Goal: Task Accomplishment & Management: Use online tool/utility

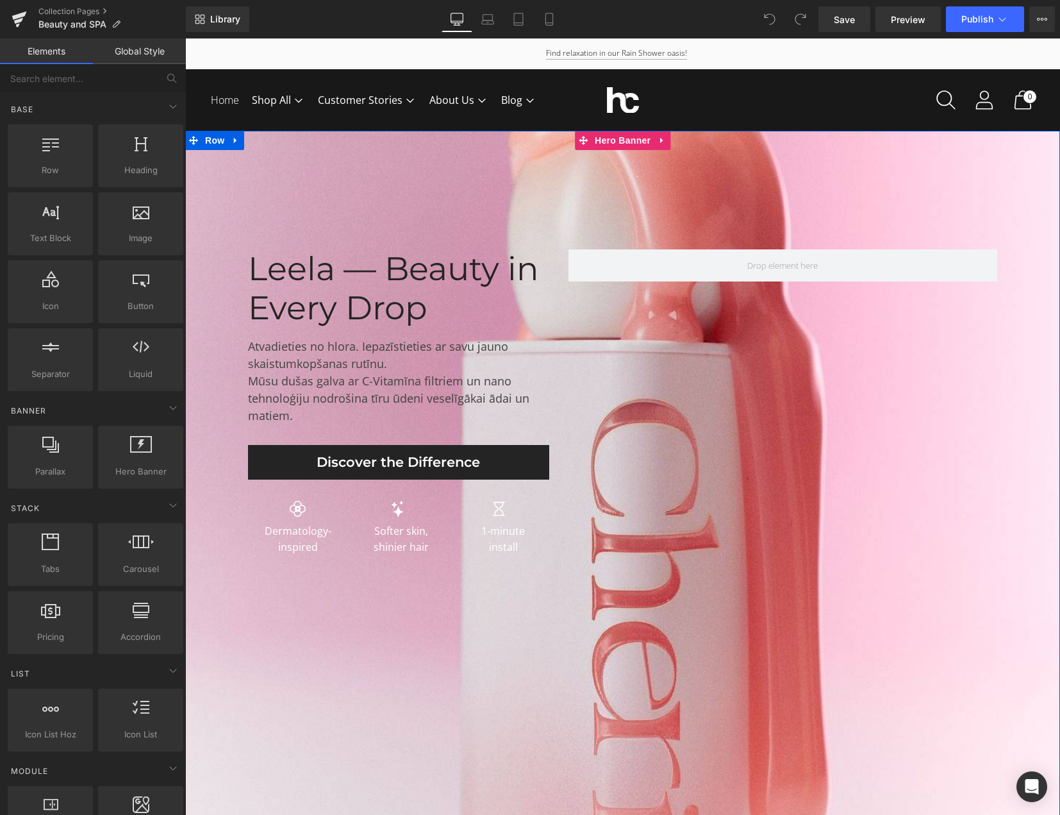
click at [385, 637] on div at bounding box center [622, 494] width 875 height 726
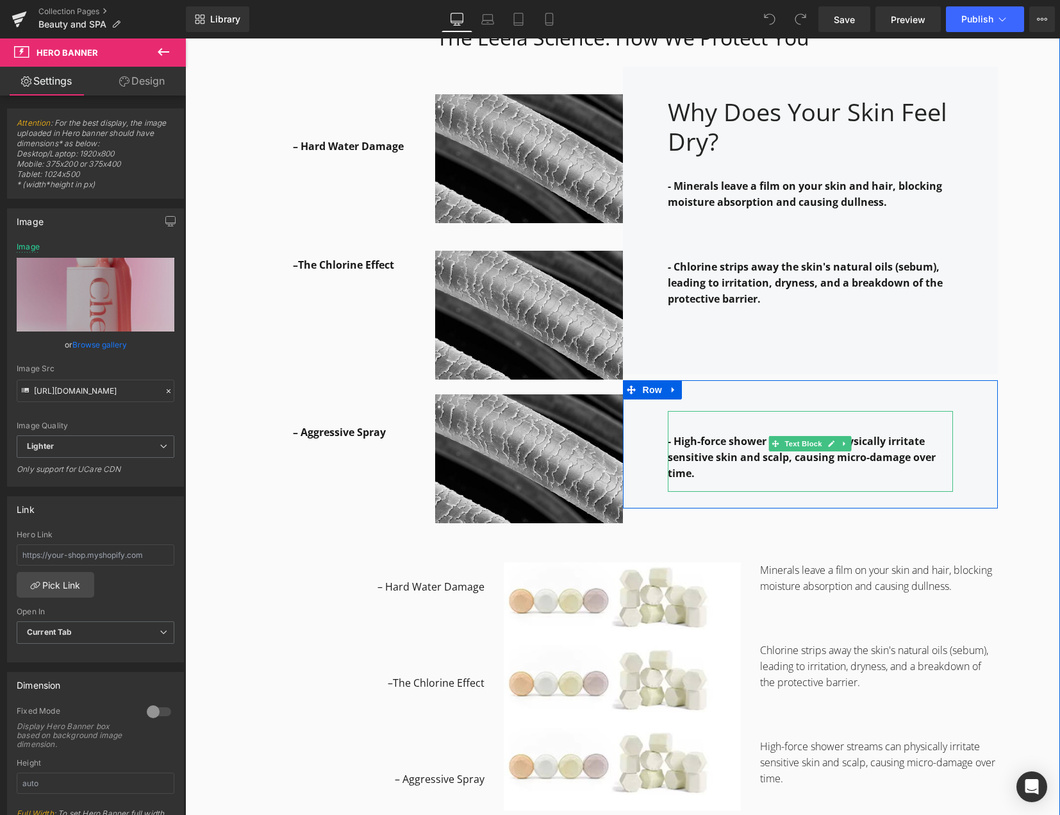
scroll to position [1538, 0]
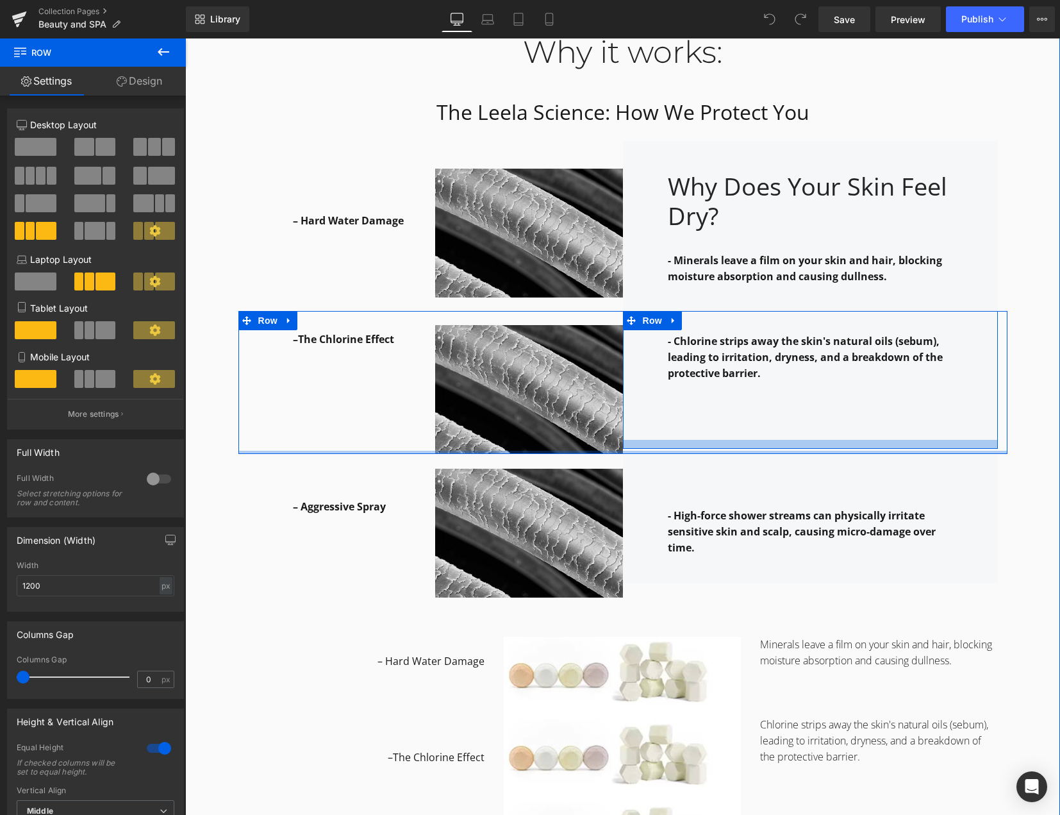
click at [773, 445] on div "–The Chlorine Effect Text Block Row Image - Chlorine strips away the skin's nat…" at bounding box center [622, 382] width 769 height 143
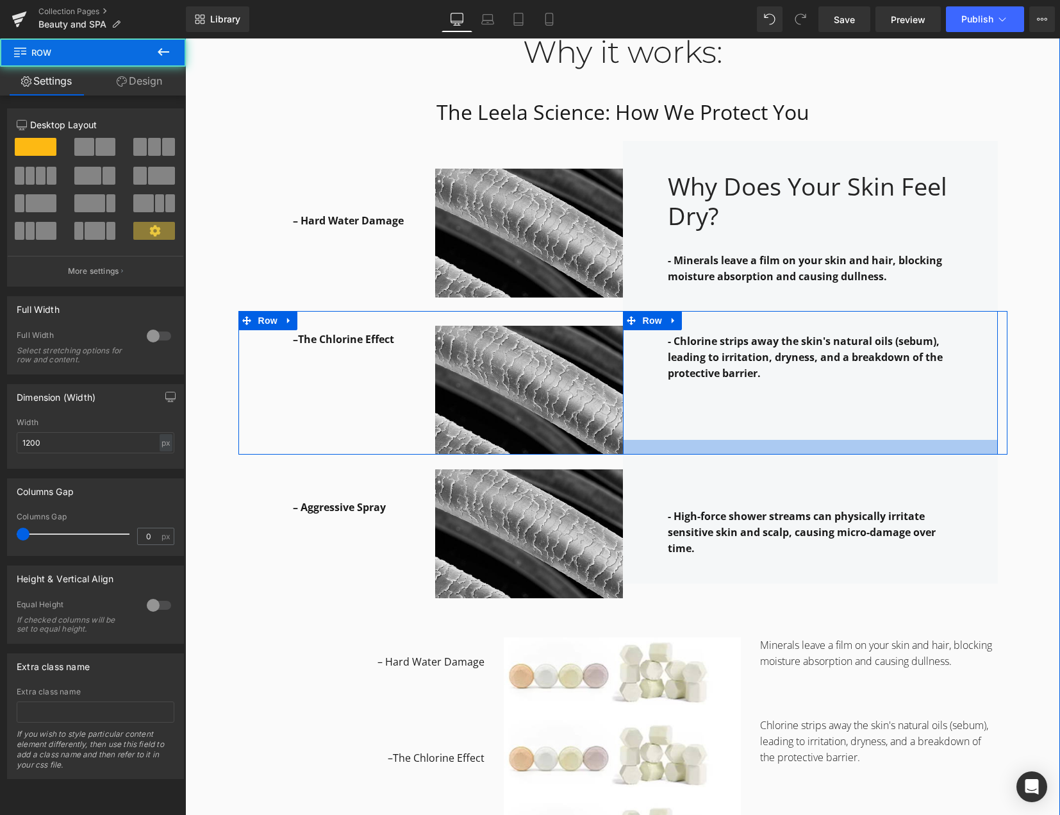
drag, startPoint x: 988, startPoint y: 446, endPoint x: 992, endPoint y: 452, distance: 6.6
click at [992, 452] on div "–The Chlorine Effect Text Block Row Image - Chlorine strips away the skin's nat…" at bounding box center [622, 383] width 769 height 144
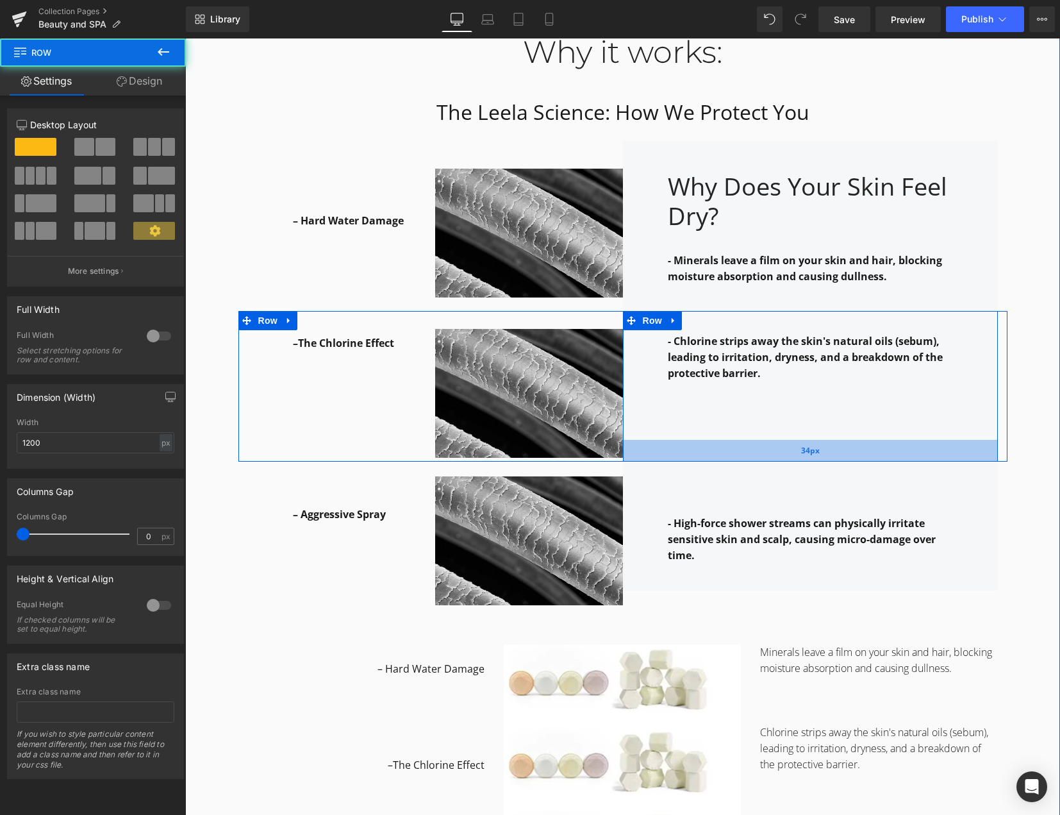
drag, startPoint x: 944, startPoint y: 450, endPoint x: 945, endPoint y: 457, distance: 7.2
click at [945, 457] on div "34px" at bounding box center [810, 451] width 375 height 22
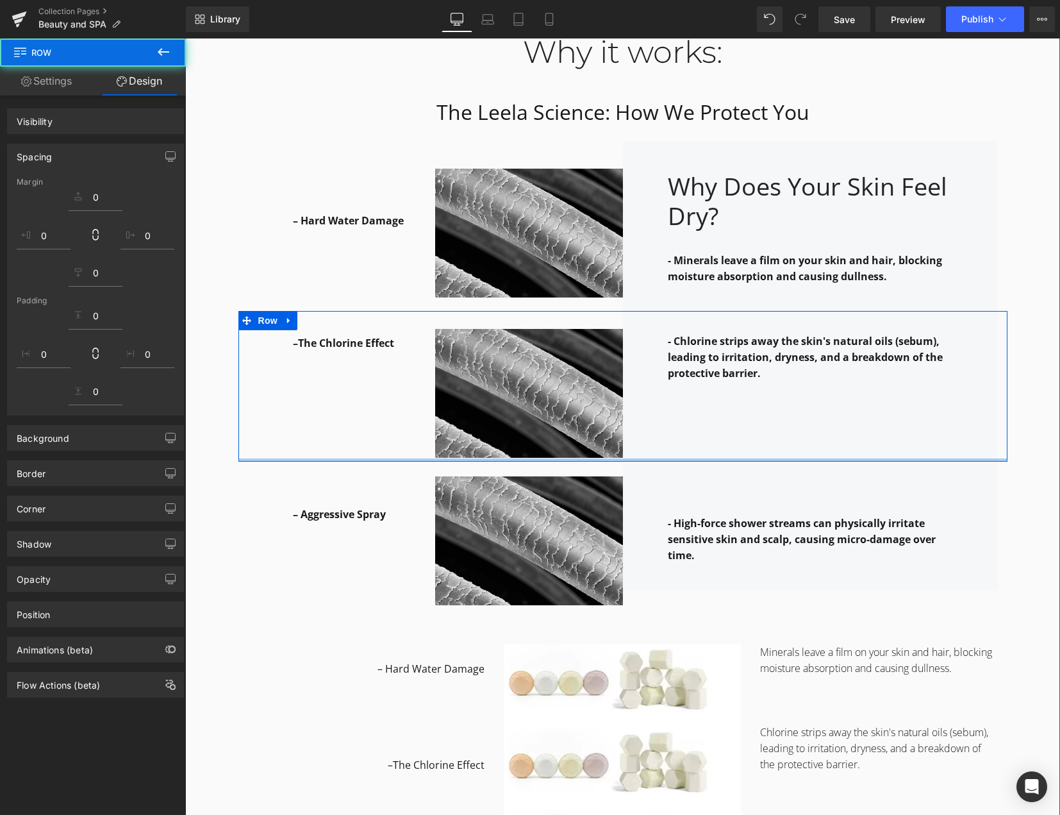
click at [992, 467] on div "- High-force shower streams can physically irritate sensitive skin and scalp, c…" at bounding box center [810, 526] width 375 height 128
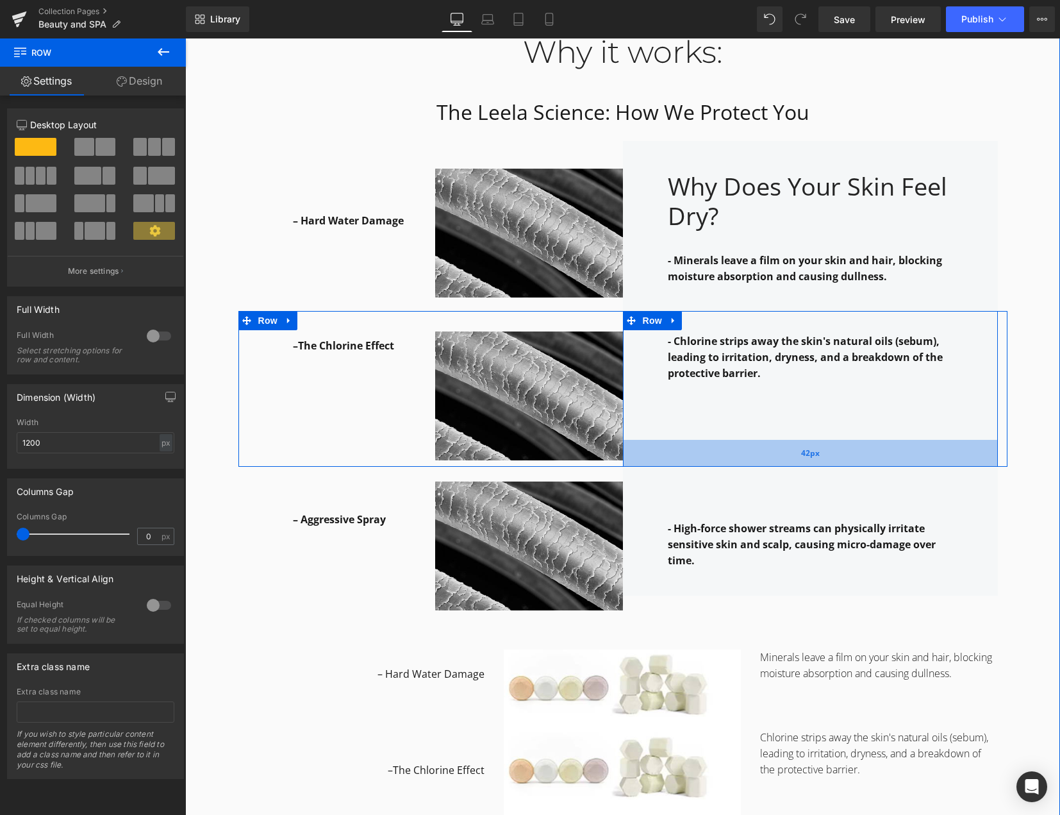
click at [753, 460] on div "42px" at bounding box center [810, 453] width 375 height 27
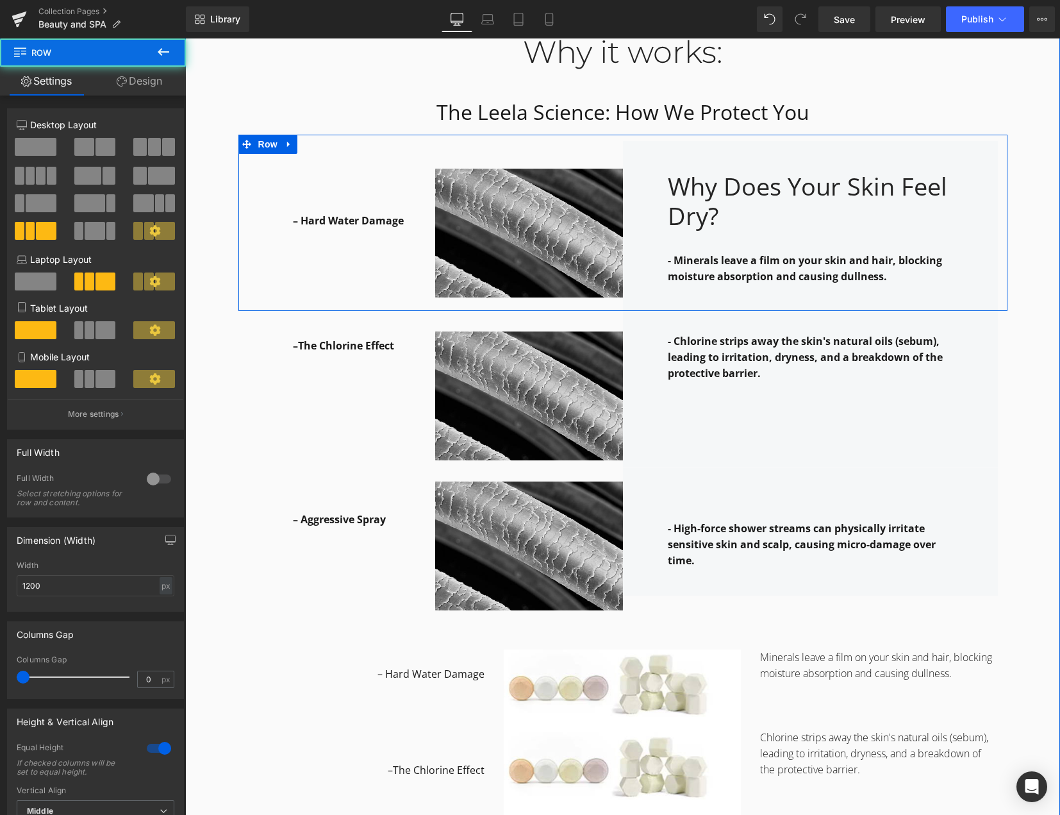
drag, startPoint x: 529, startPoint y: 313, endPoint x: 531, endPoint y: 305, distance: 8.6
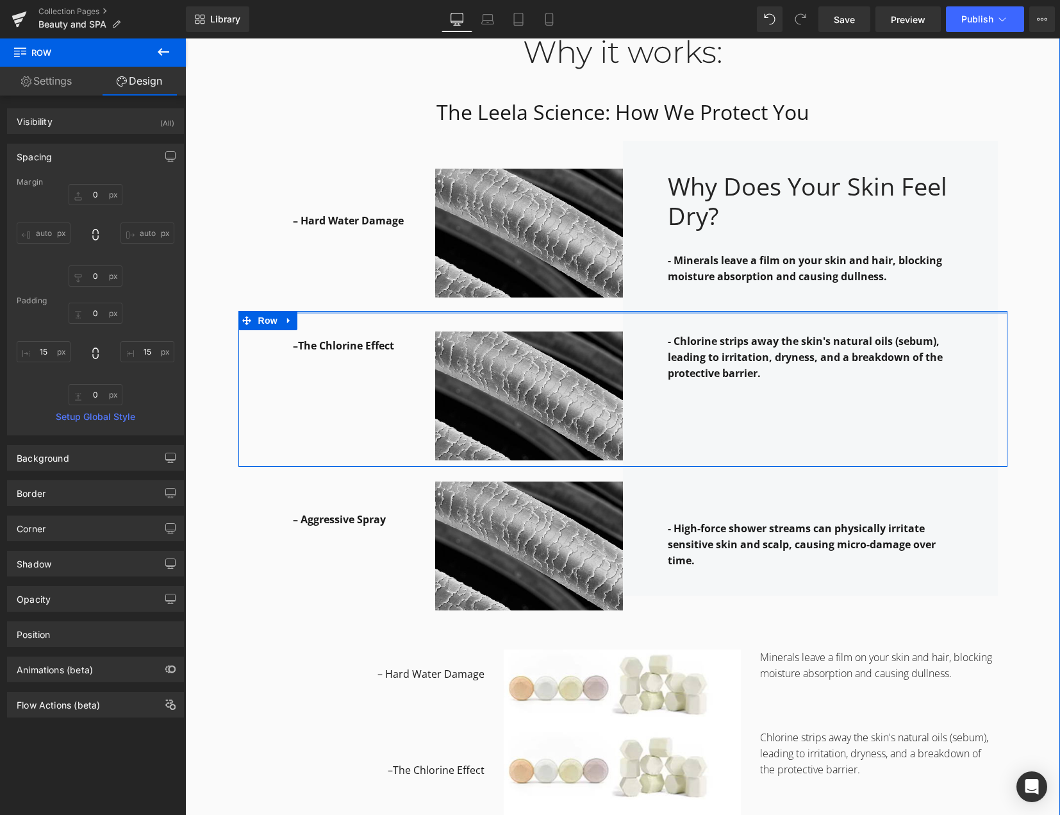
type input "0px"
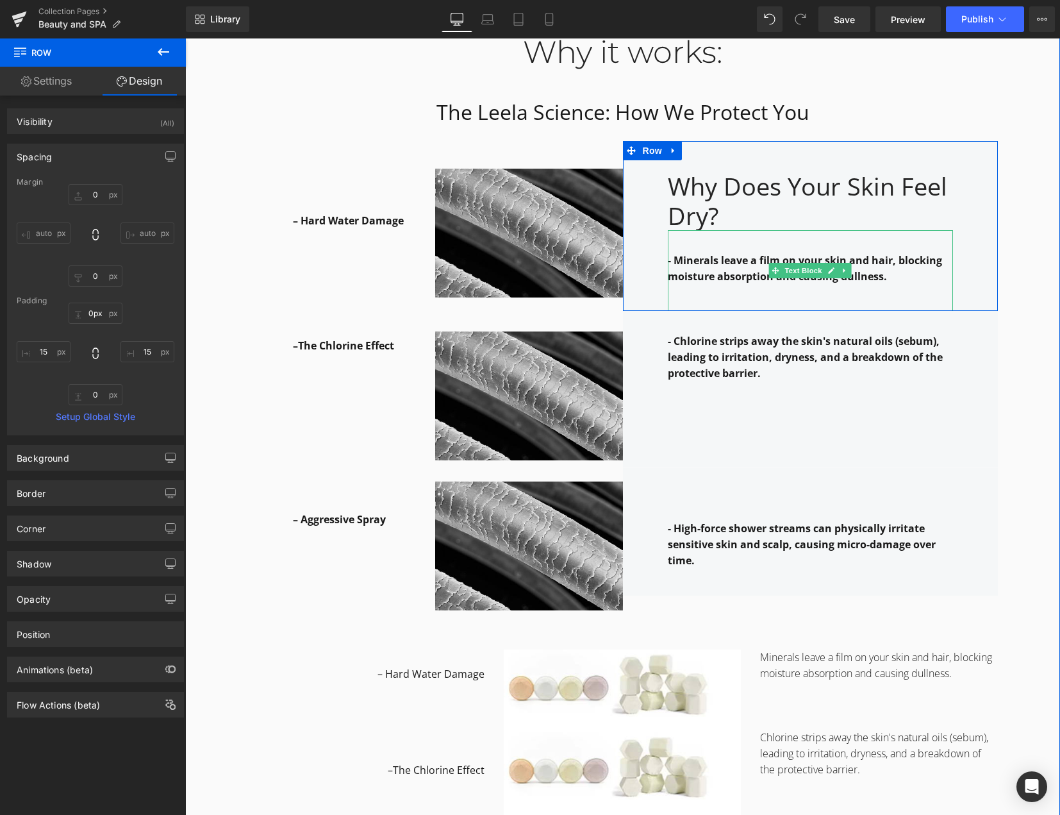
drag, startPoint x: 695, startPoint y: 312, endPoint x: 695, endPoint y: 304, distance: 8.3
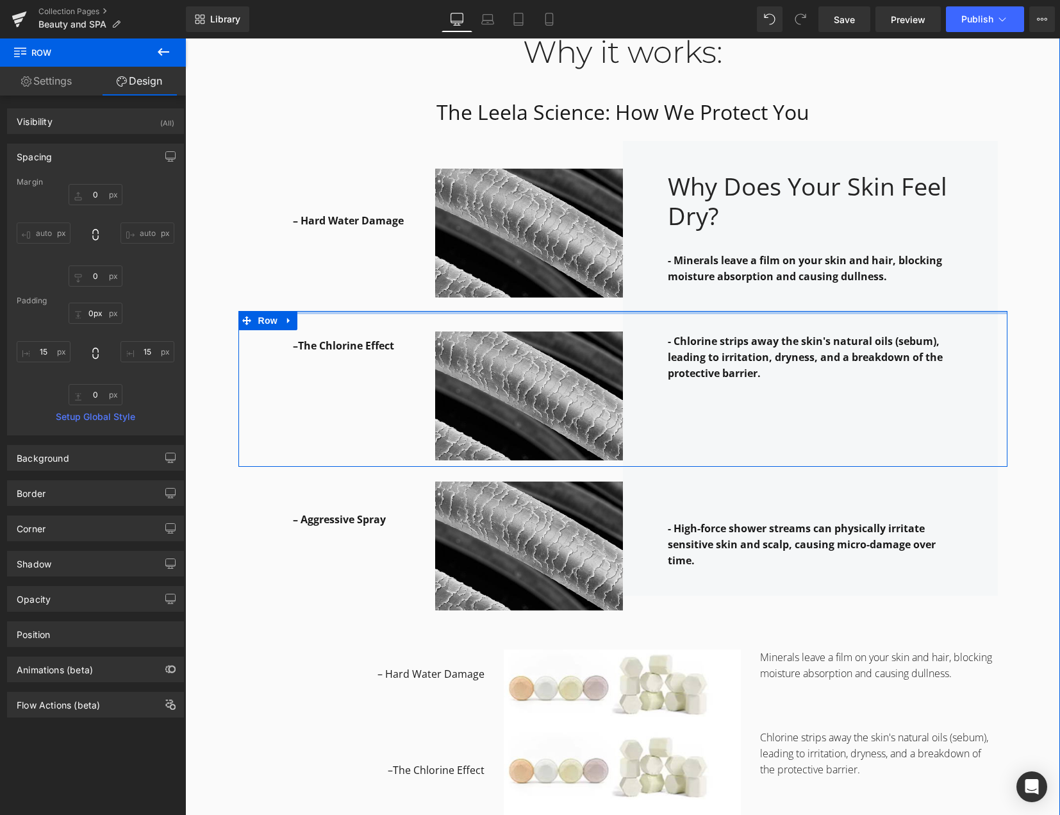
drag, startPoint x: 973, startPoint y: 312, endPoint x: 973, endPoint y: 301, distance: 10.9
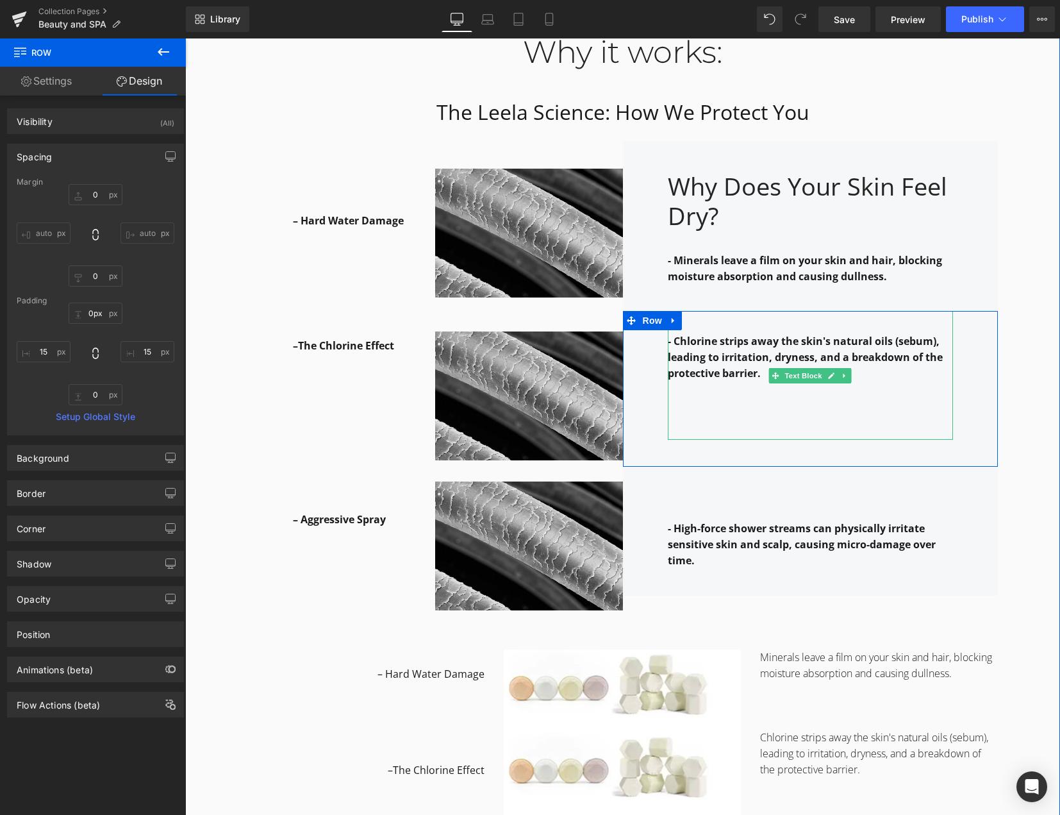
drag, startPoint x: 664, startPoint y: 341, endPoint x: 792, endPoint y: 341, distance: 127.6
click at [668, 341] on div "- Chlorine strips away the skin's natural oils (sebum), leading to irritation, …" at bounding box center [810, 375] width 285 height 129
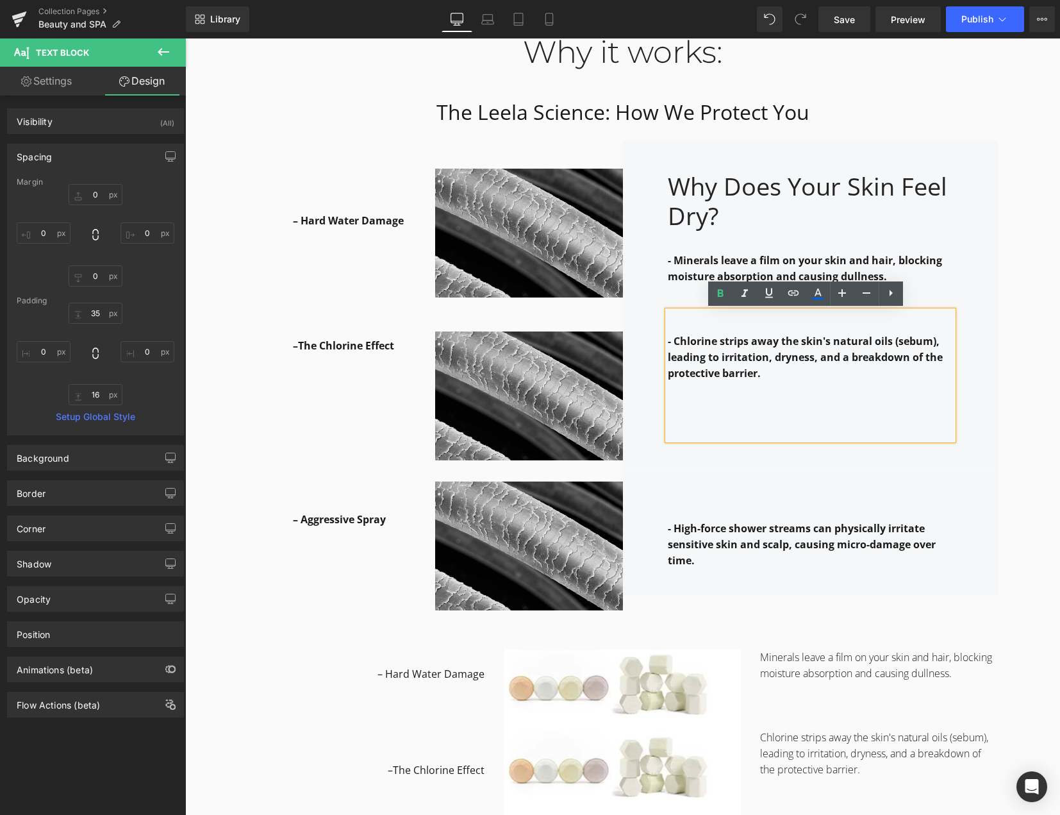
click at [668, 342] on strong "- Chlorine strips away the skin's natural oils (sebum), leading to irritation, …" at bounding box center [805, 357] width 275 height 46
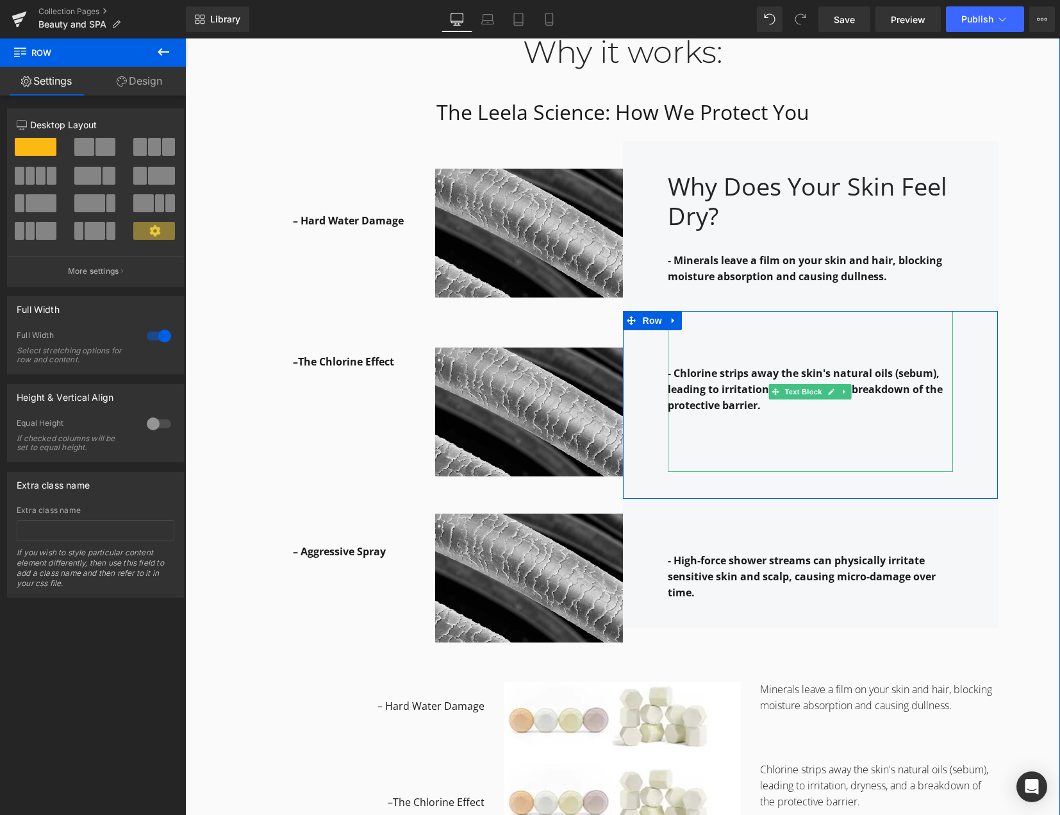
click at [754, 329] on div "- Chlorine strips away the skin's natural oils (sebum), leading to irritation, …" at bounding box center [810, 391] width 285 height 161
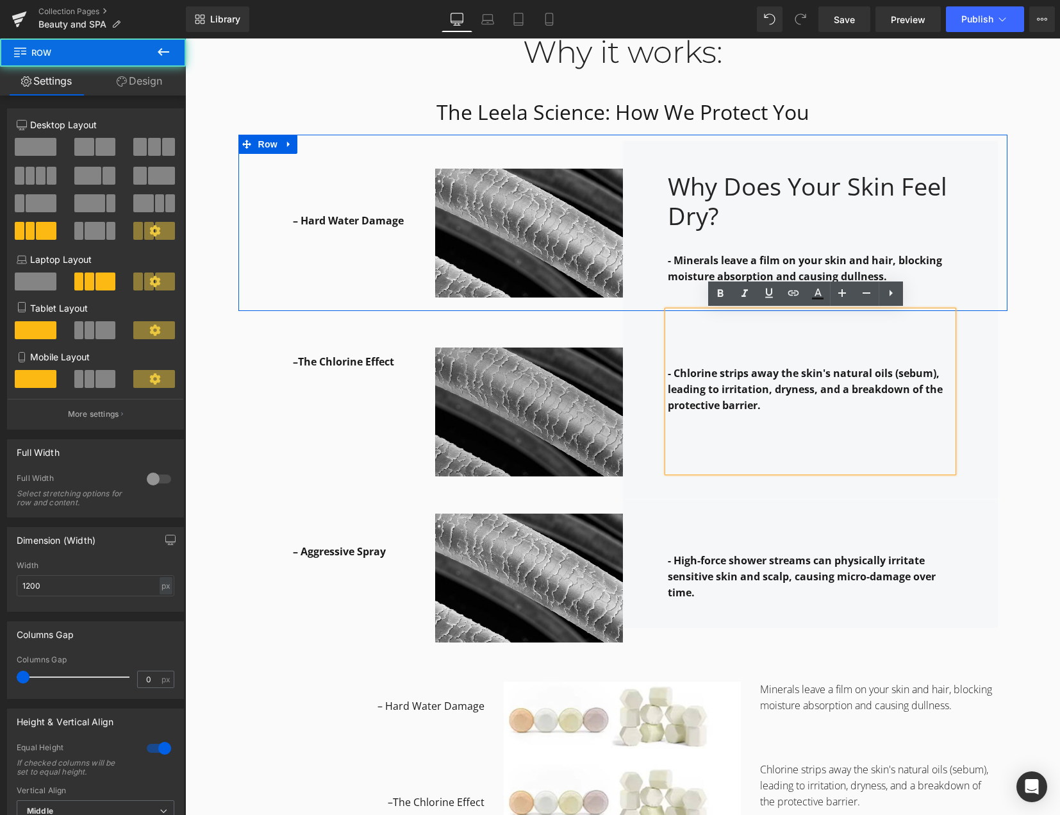
drag, startPoint x: 540, startPoint y: 310, endPoint x: 529, endPoint y: 379, distance: 70.2
click at [542, 310] on div at bounding box center [622, 309] width 769 height 3
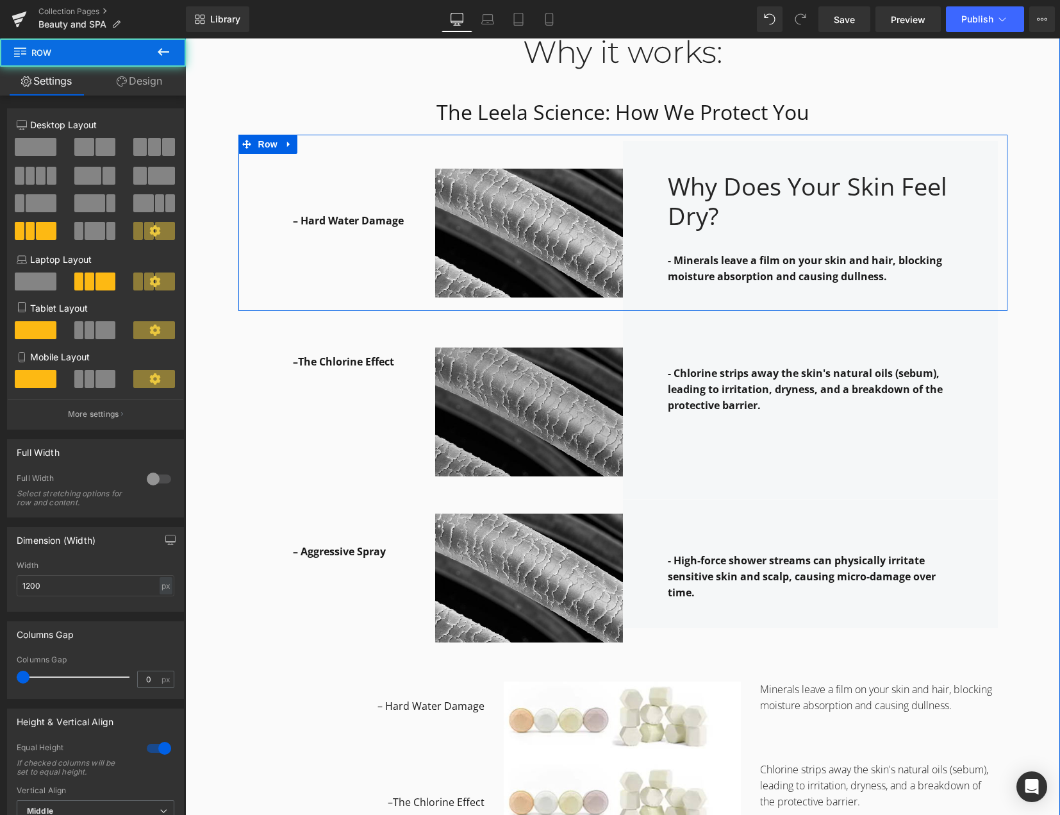
drag, startPoint x: 531, startPoint y: 312, endPoint x: 531, endPoint y: 339, distance: 26.9
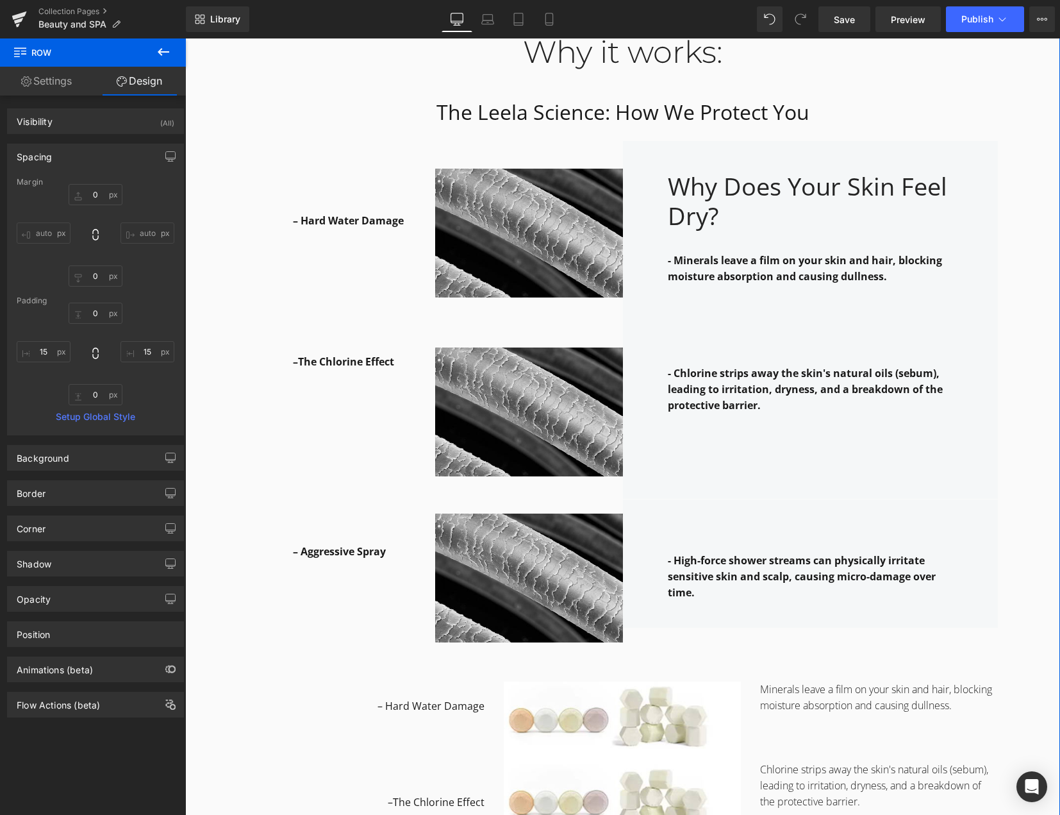
type input "0"
type input "15"
type input "0"
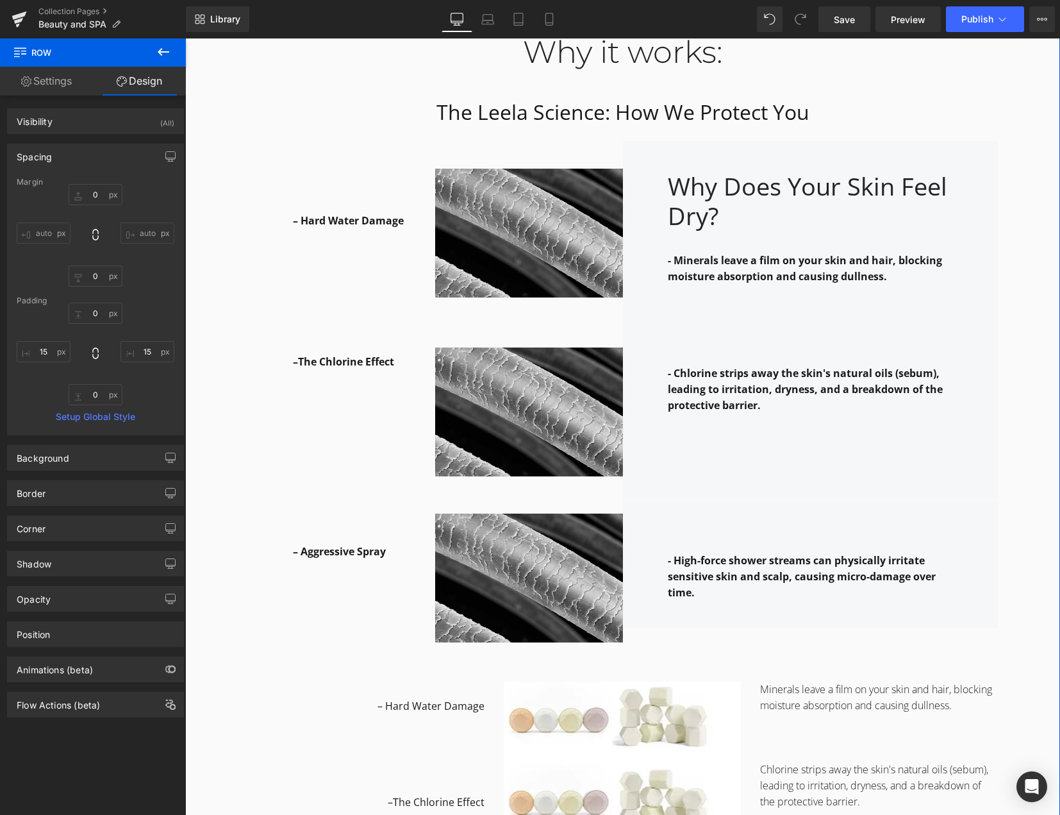
type input "15"
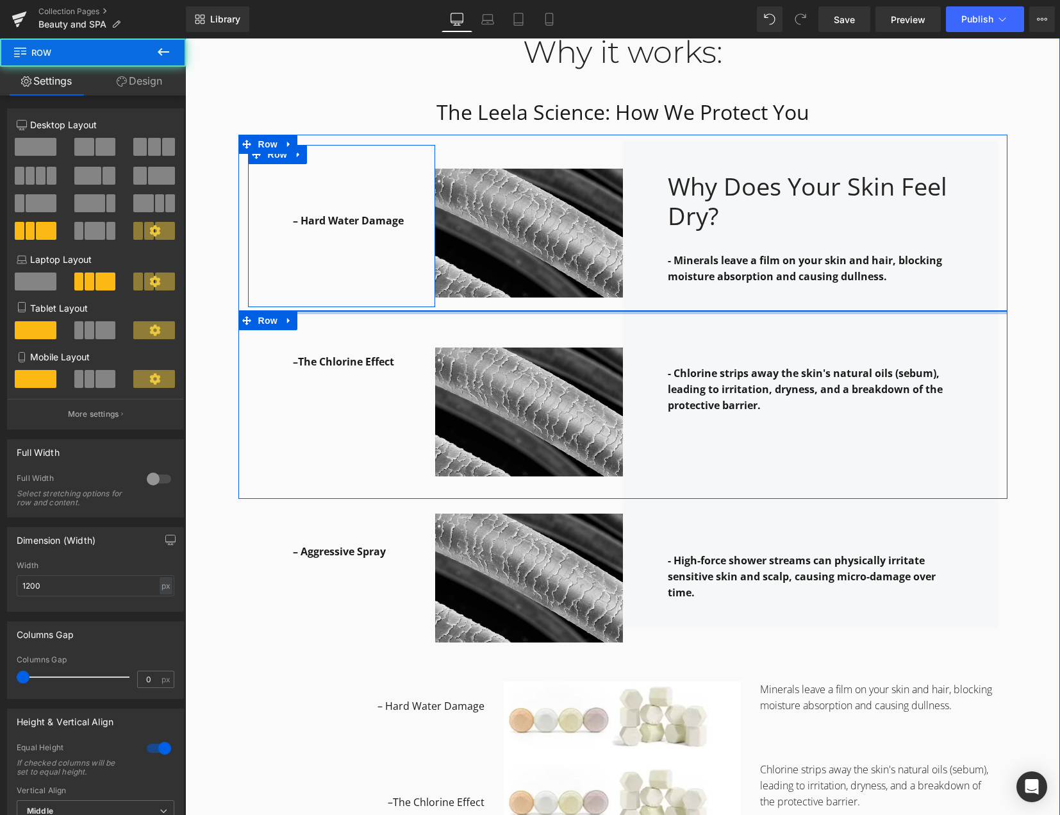
drag, startPoint x: 359, startPoint y: 312, endPoint x: 360, endPoint y: 300, distance: 12.2
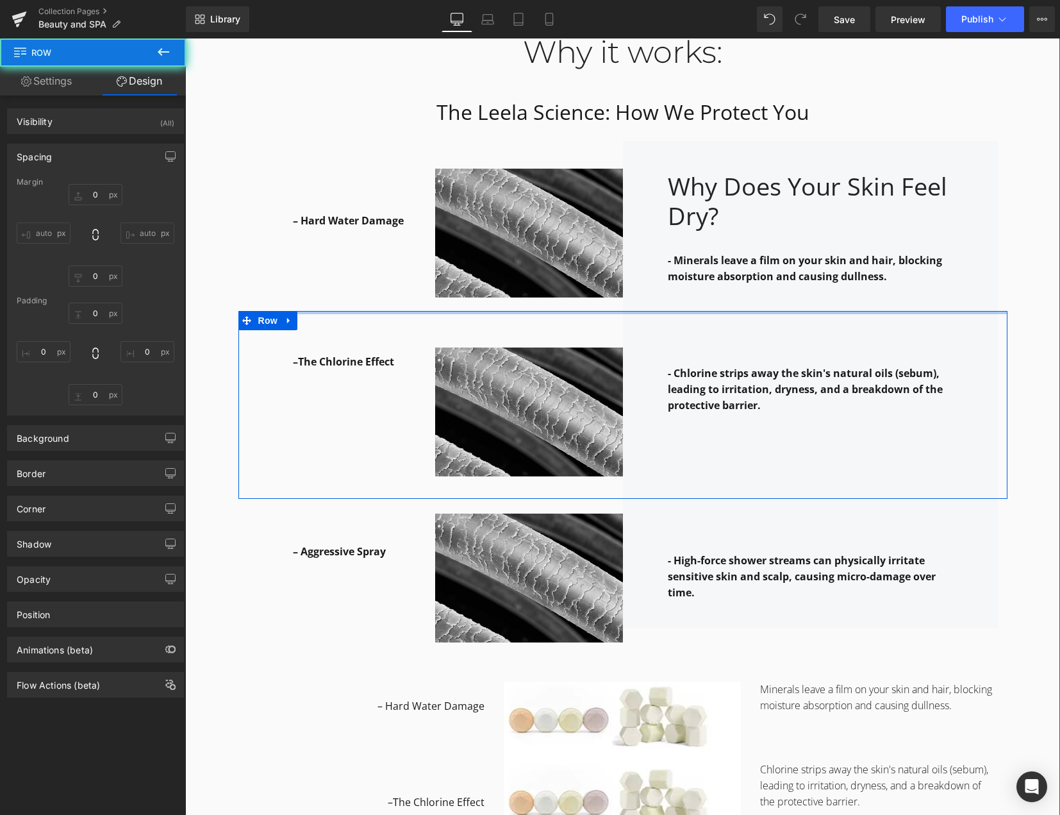
type input "0"
type input "15"
type input "0"
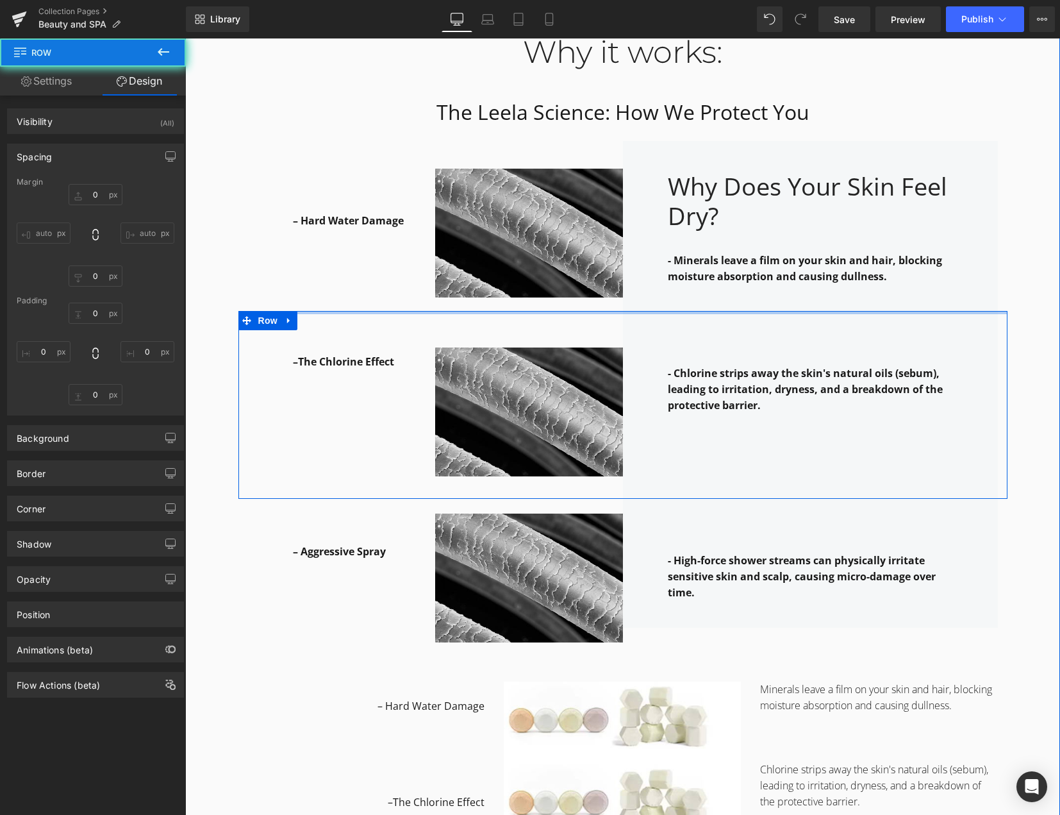
type input "15"
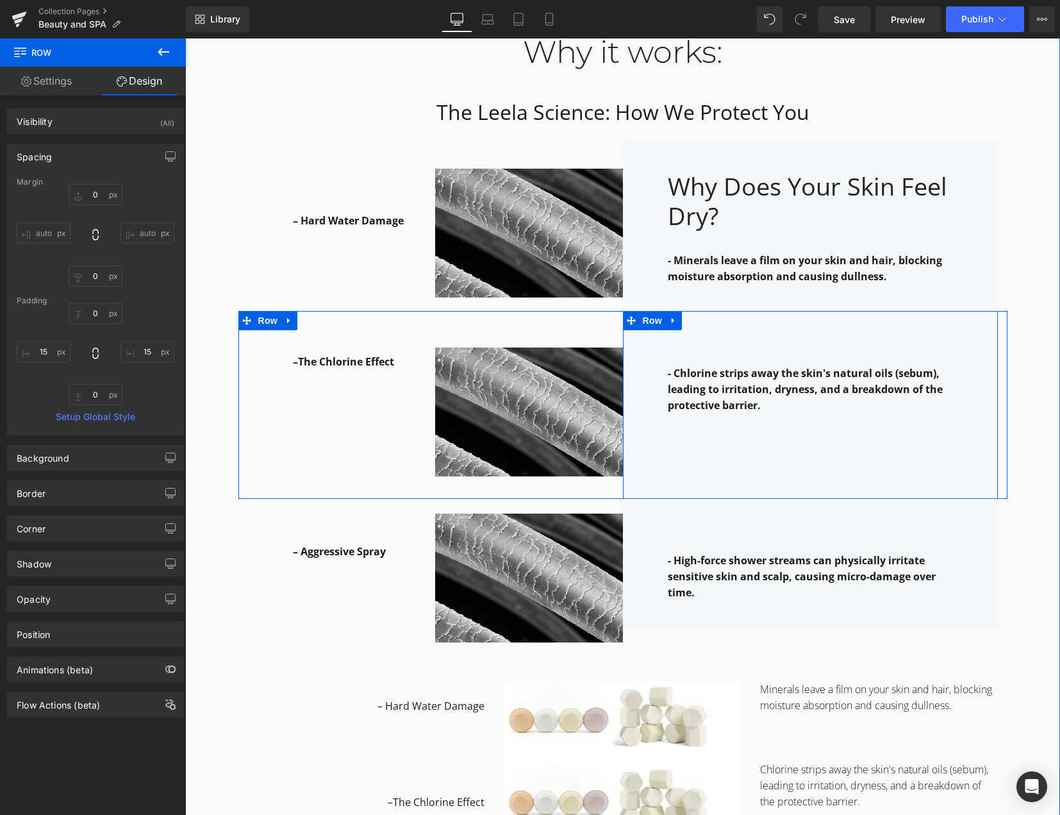
click at [673, 314] on link at bounding box center [673, 320] width 17 height 19
type input "0px"
drag, startPoint x: 970, startPoint y: 312, endPoint x: 970, endPoint y: 305, distance: 7.1
click at [627, 453] on div "70px" at bounding box center [645, 405] width 45 height 188
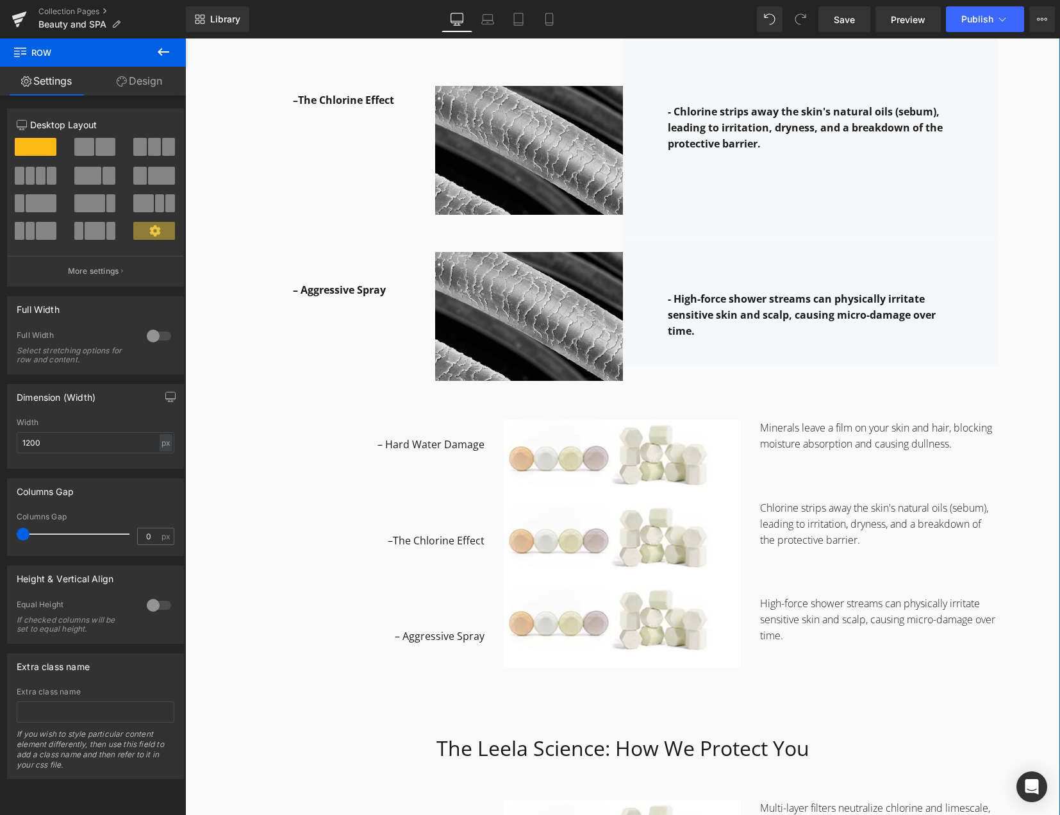
scroll to position [1731, 0]
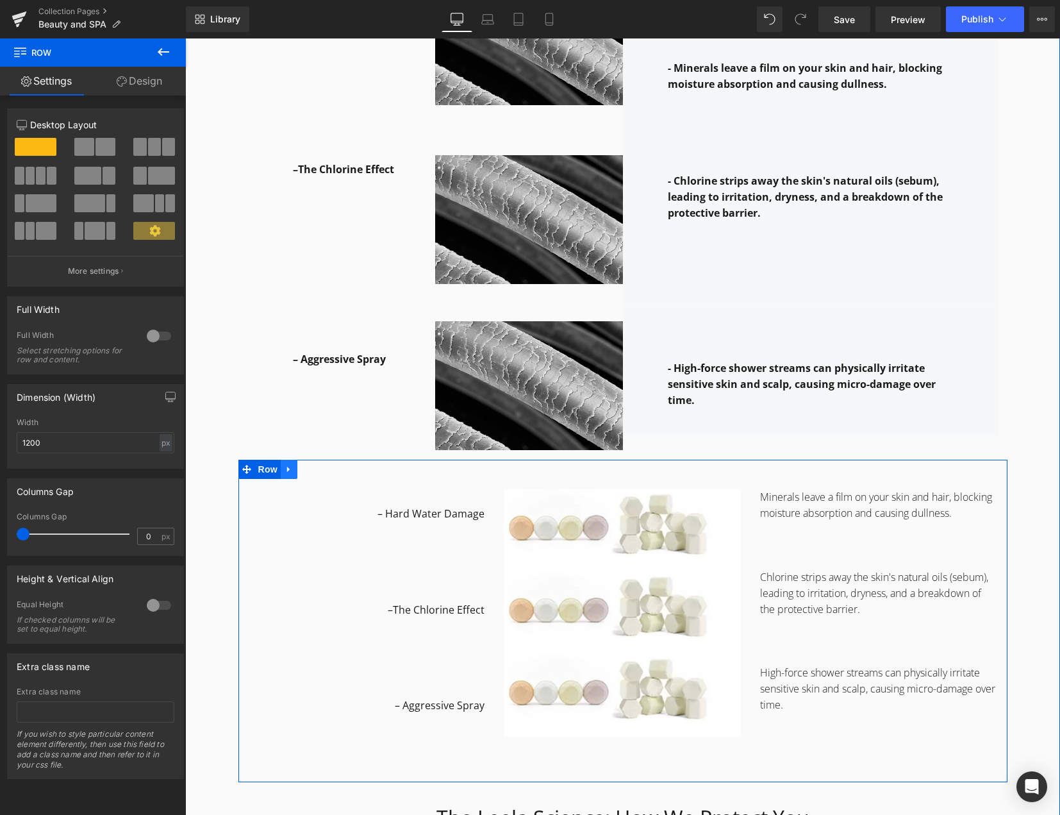
click at [291, 469] on link at bounding box center [289, 469] width 17 height 19
click at [318, 471] on icon at bounding box center [322, 469] width 9 height 9
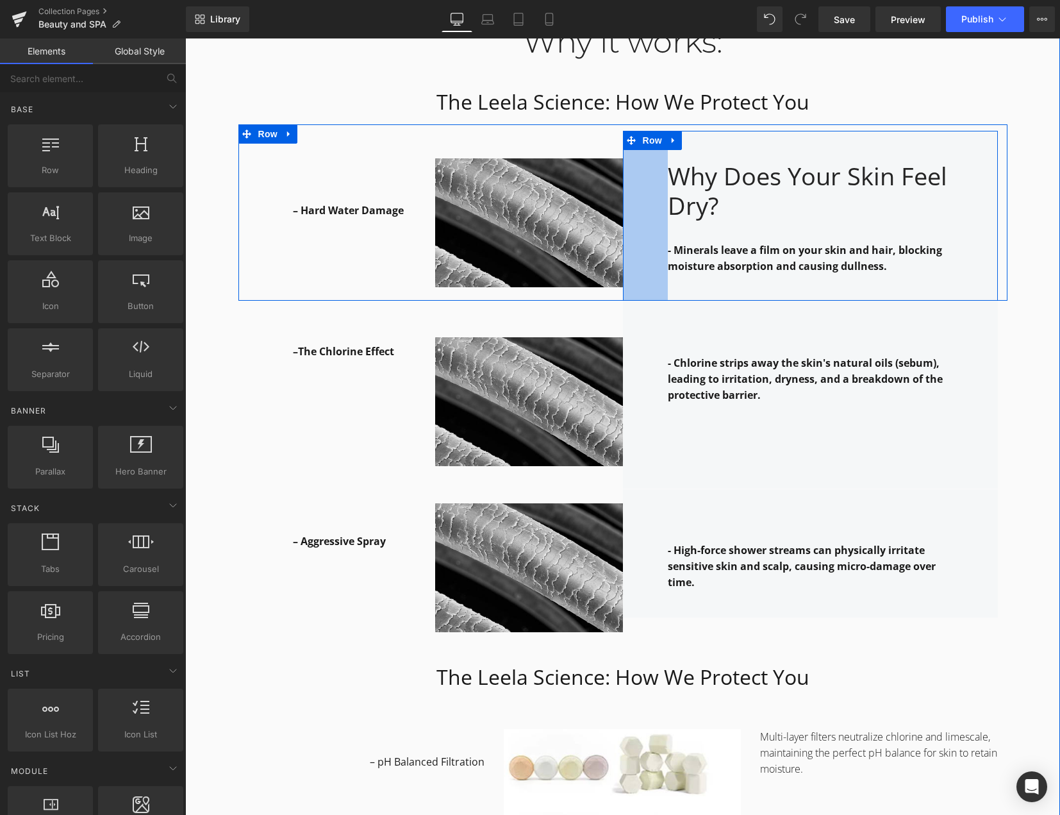
scroll to position [1603, 0]
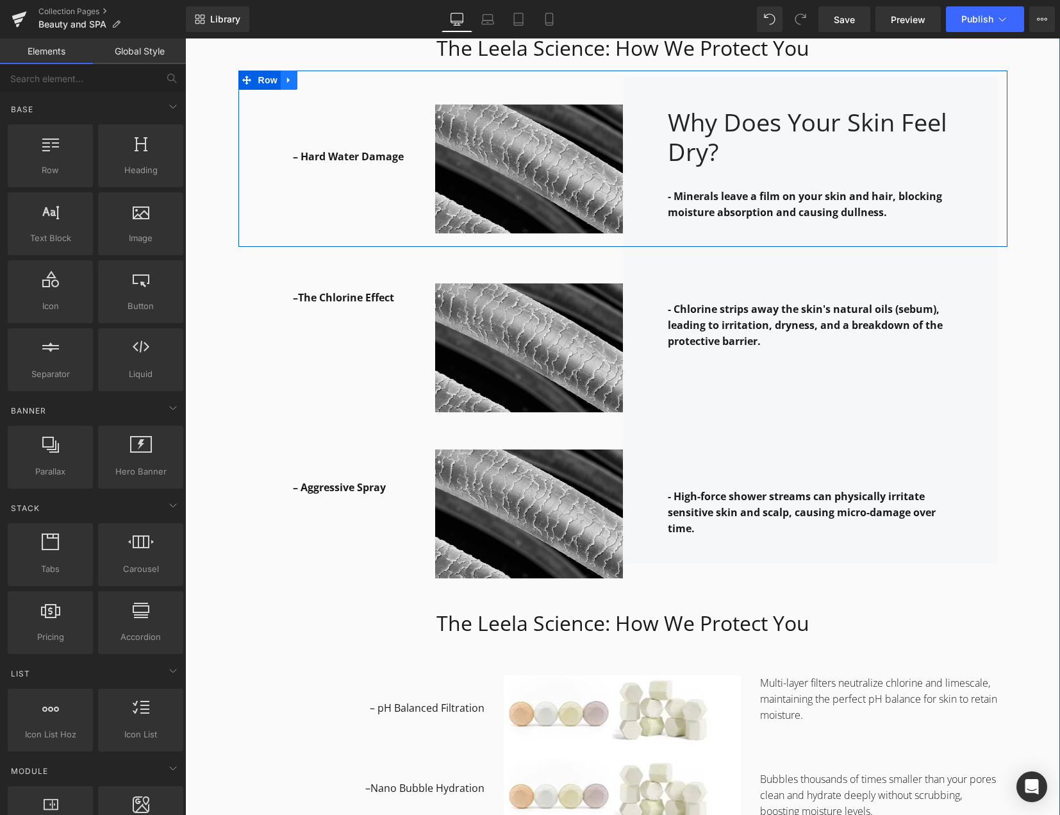
click at [287, 81] on icon at bounding box center [288, 81] width 3 height 6
click at [301, 81] on icon at bounding box center [305, 80] width 9 height 9
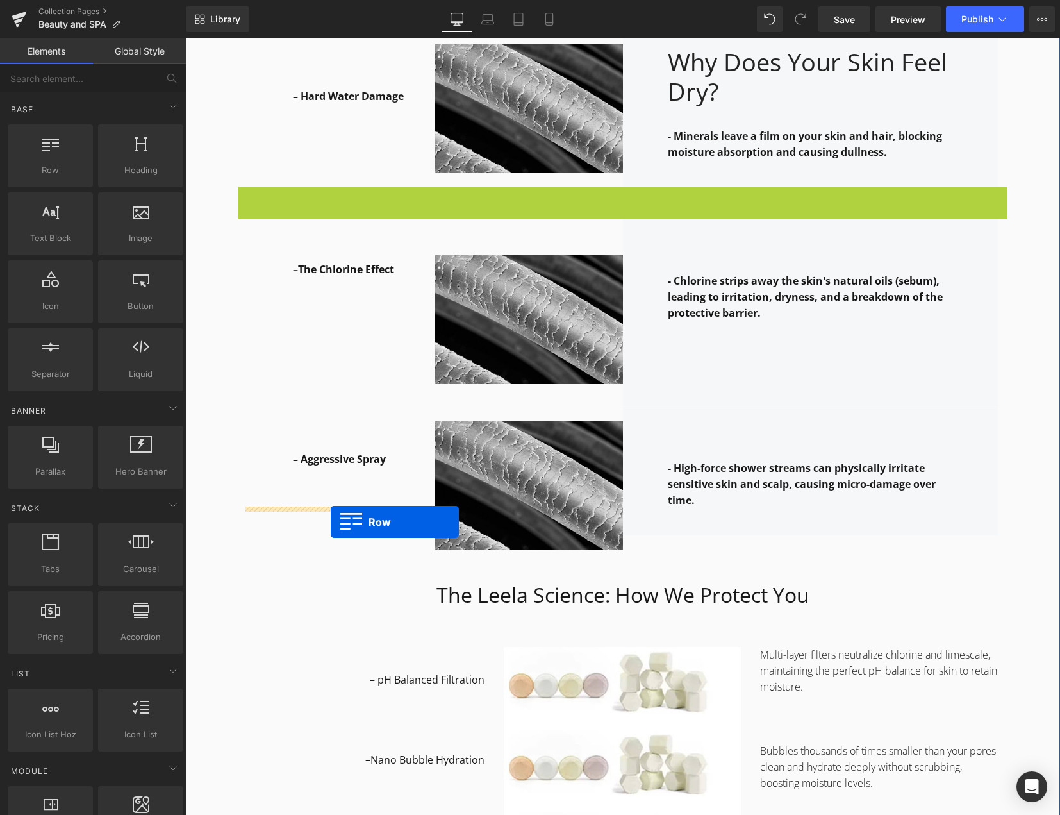
scroll to position [1731, 0]
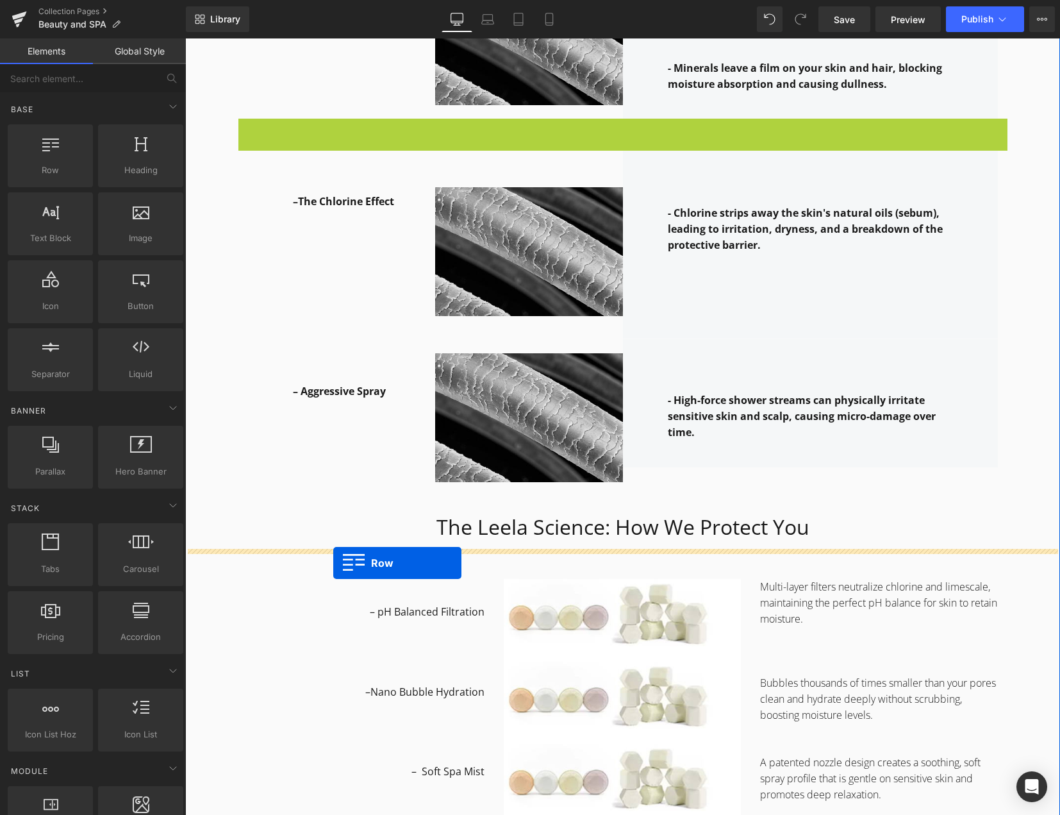
drag, startPoint x: 240, startPoint y: 254, endPoint x: 333, endPoint y: 563, distance: 322.2
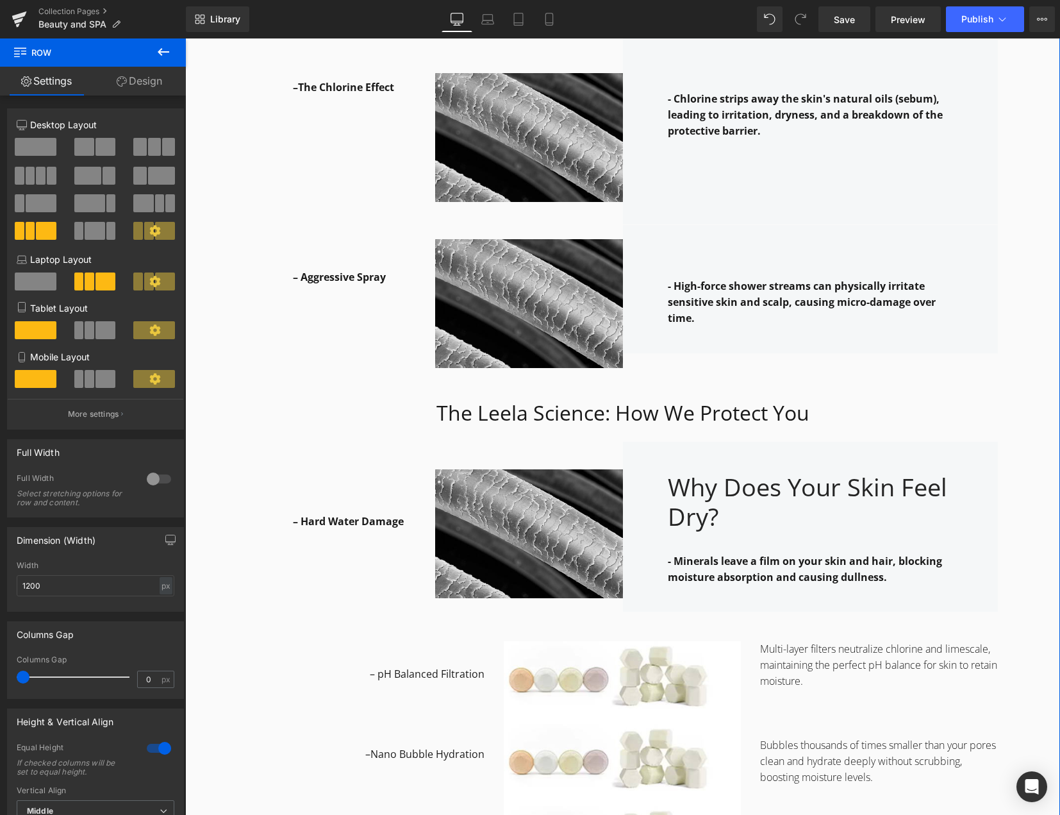
scroll to position [1923, 0]
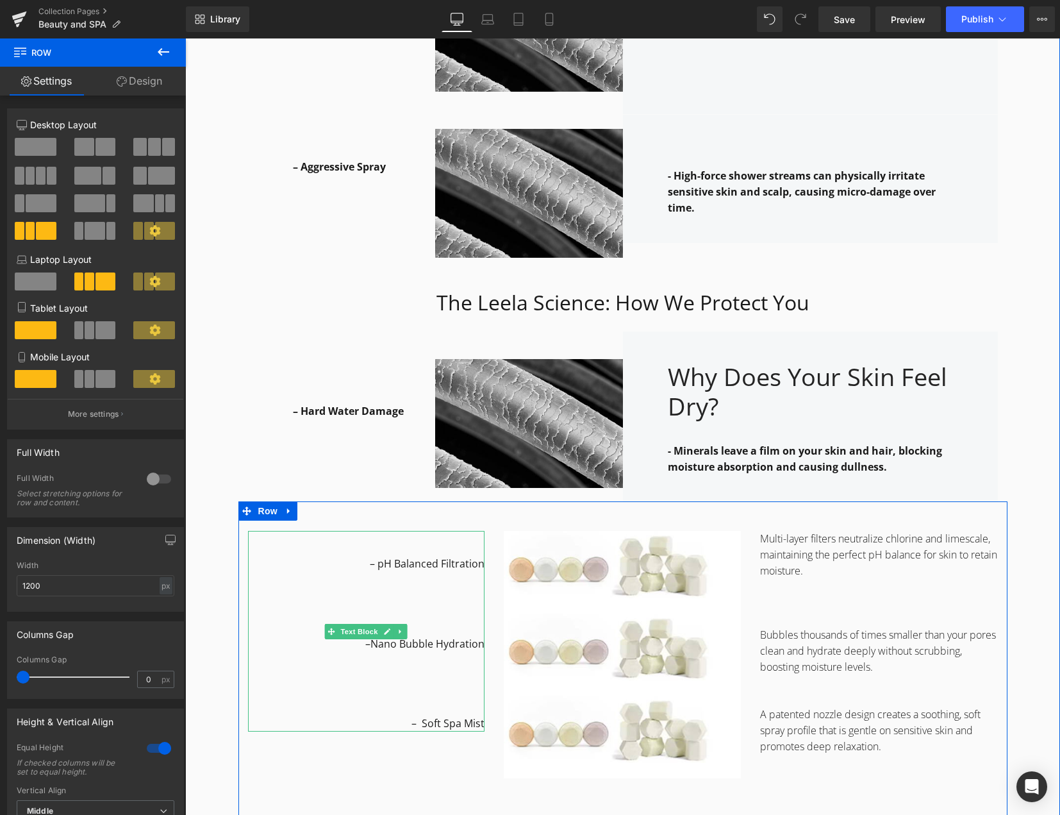
click at [423, 564] on span "– pH Balanced Filtration" at bounding box center [427, 563] width 115 height 14
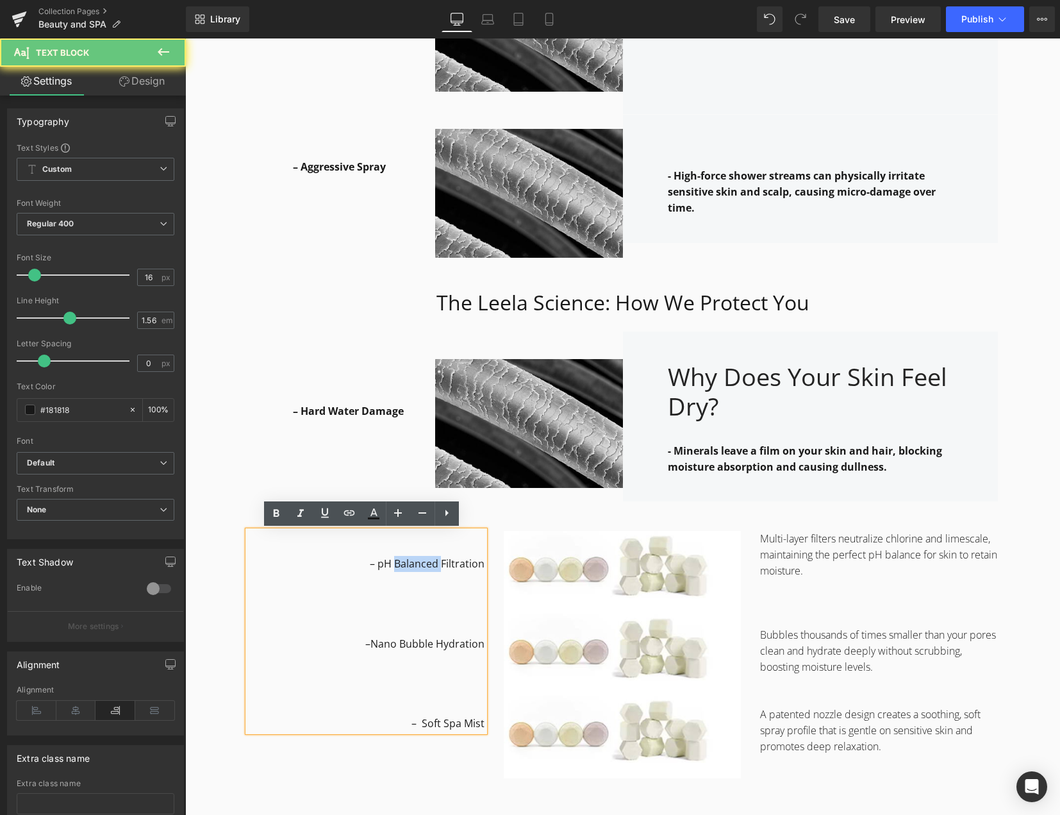
click at [423, 564] on span "– pH Balanced Filtration" at bounding box center [427, 563] width 115 height 14
copy span "– pH Balanced Filtration"
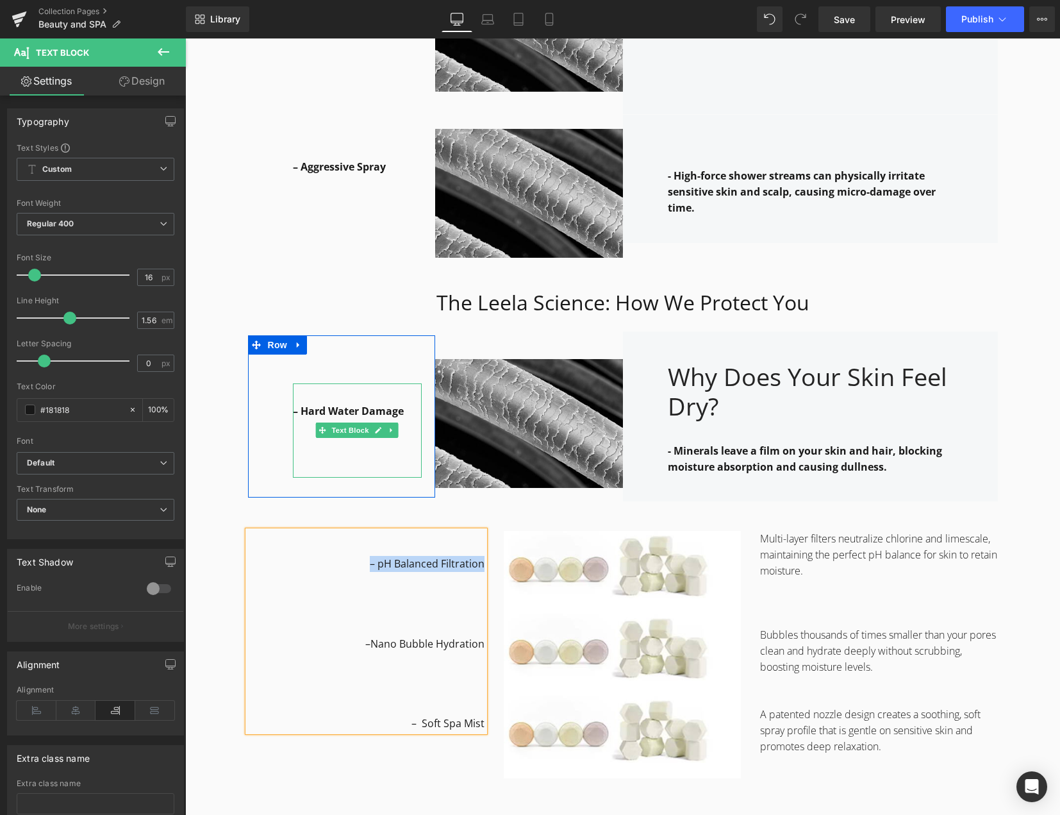
click at [337, 408] on strong "– Hard Water Damage" at bounding box center [348, 411] width 111 height 14
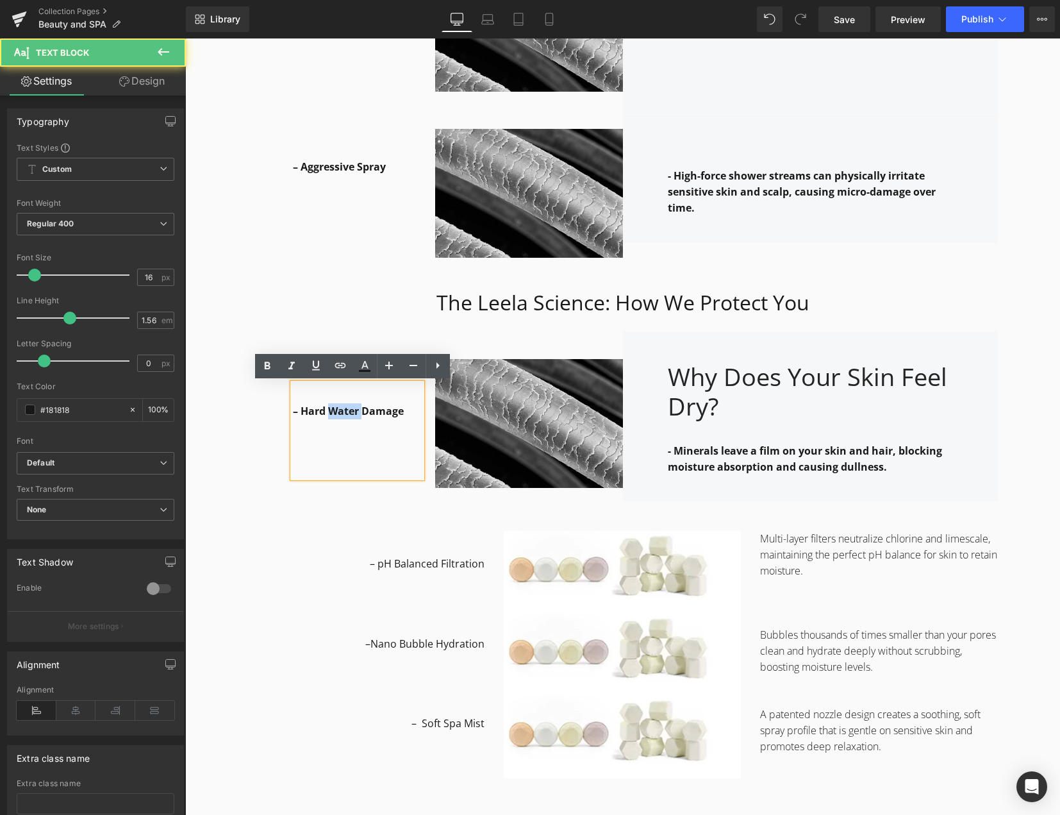
click at [337, 408] on strong "– Hard Water Damage" at bounding box center [348, 411] width 111 height 14
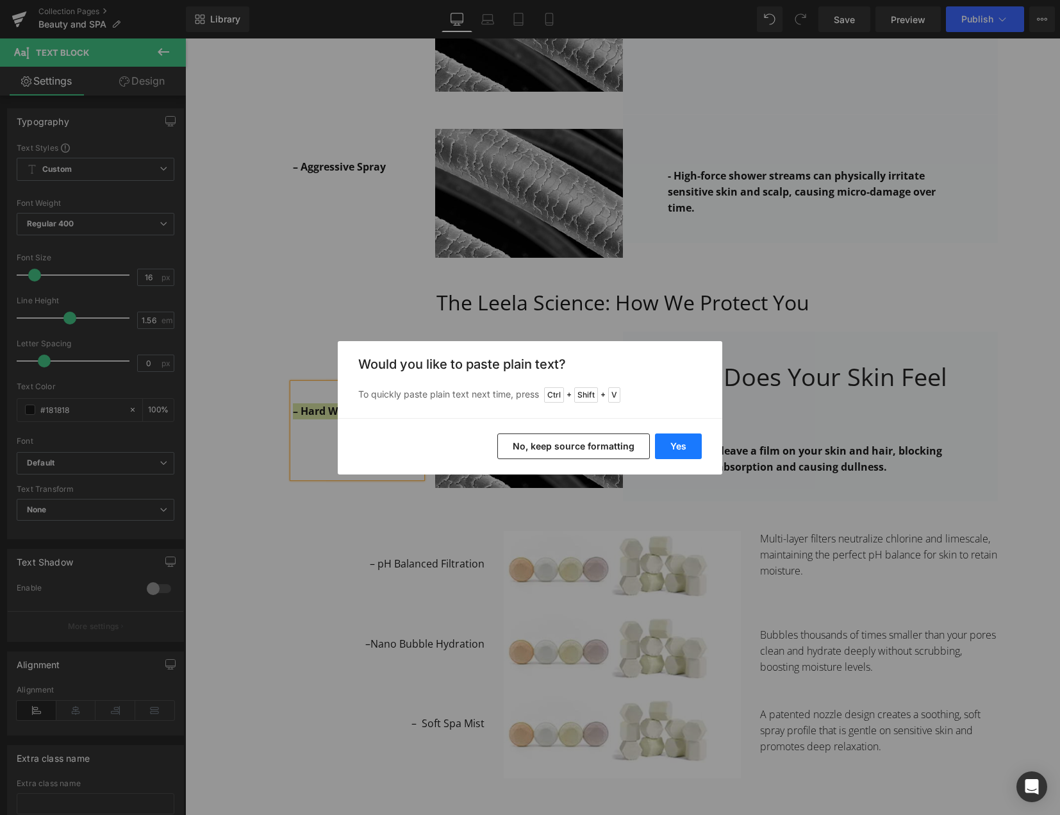
click at [676, 447] on button "Yes" at bounding box center [678, 446] width 47 height 26
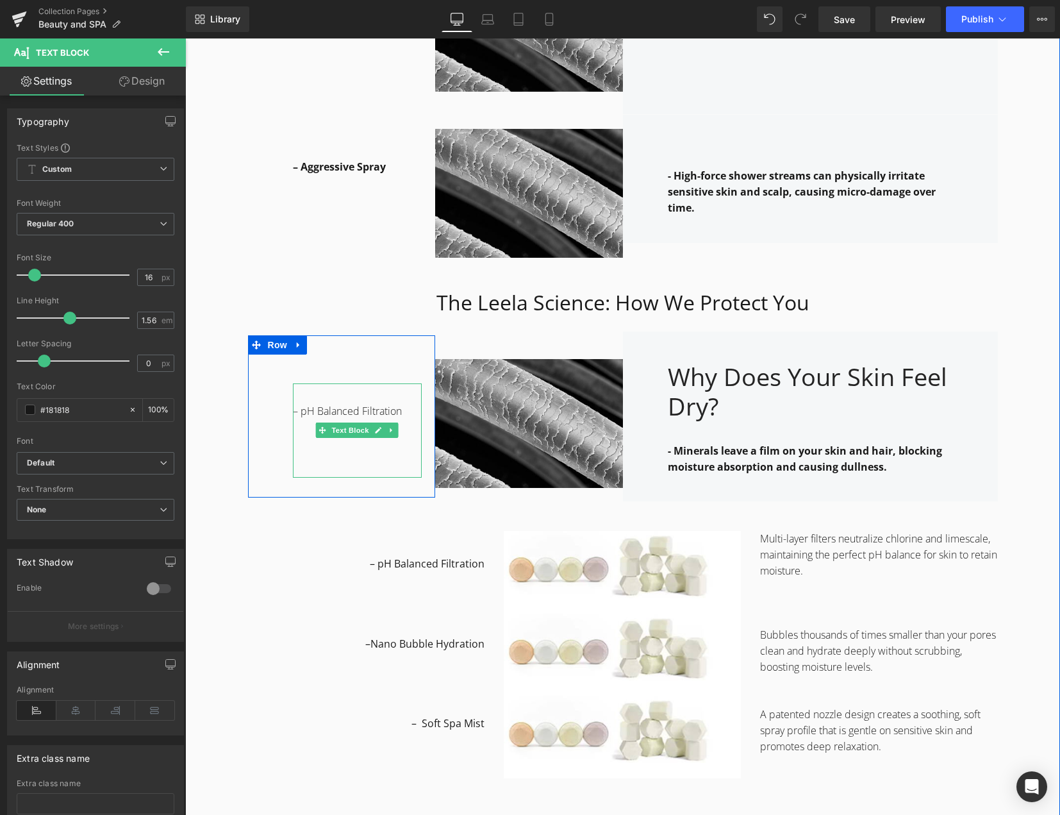
click at [350, 411] on p "– pH Balanced Filtration" at bounding box center [357, 411] width 129 height 16
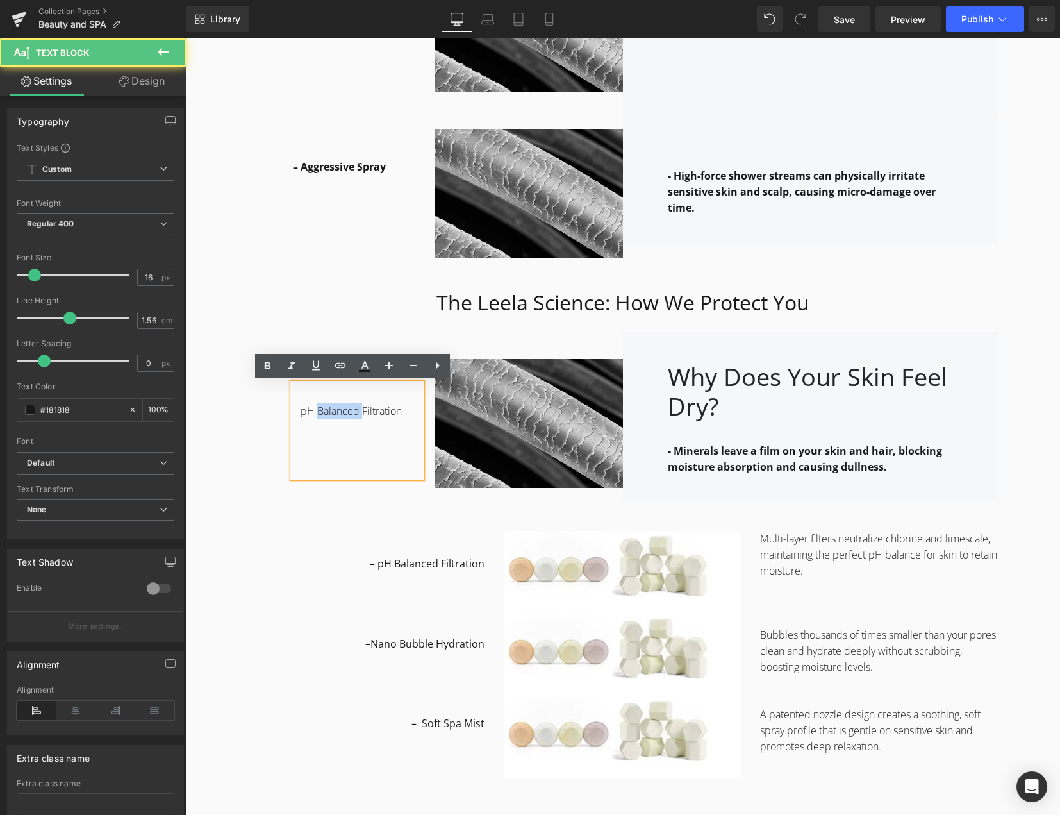
click at [350, 411] on p "– pH Balanced Filtration" at bounding box center [357, 411] width 129 height 16
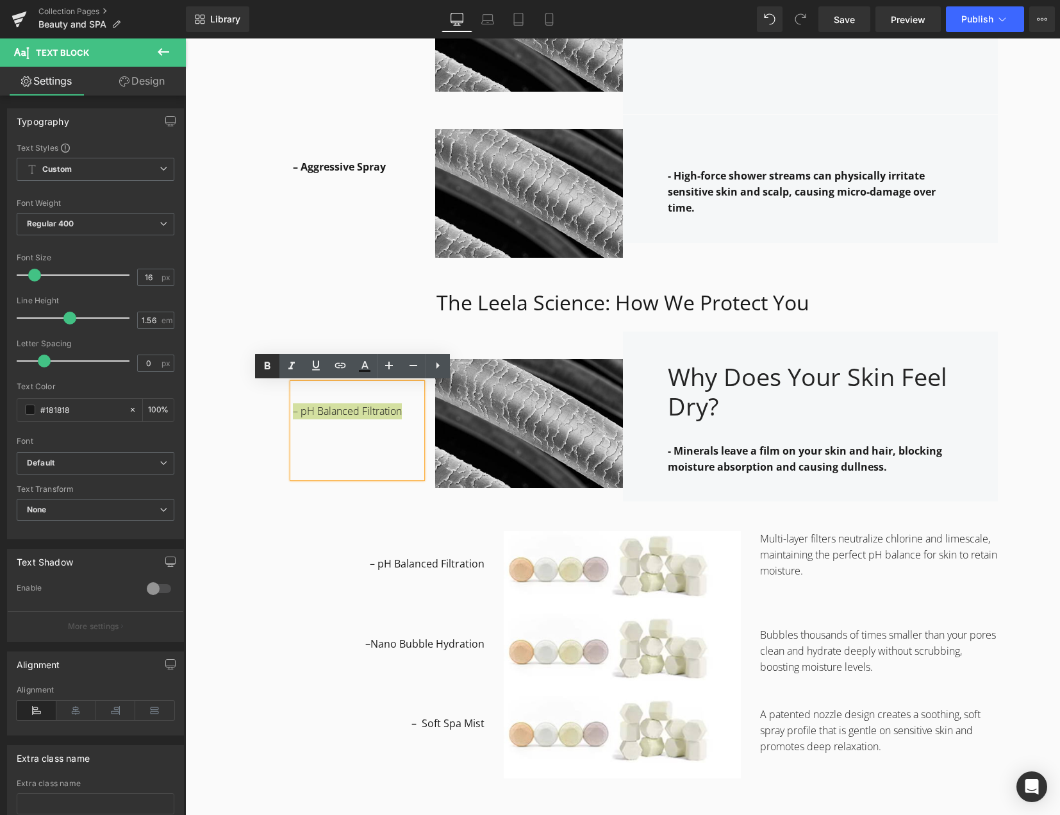
click at [263, 366] on icon at bounding box center [267, 365] width 15 height 15
click at [279, 467] on div "– pH Balanced Filtration Text Block Row" at bounding box center [342, 416] width 188 height 162
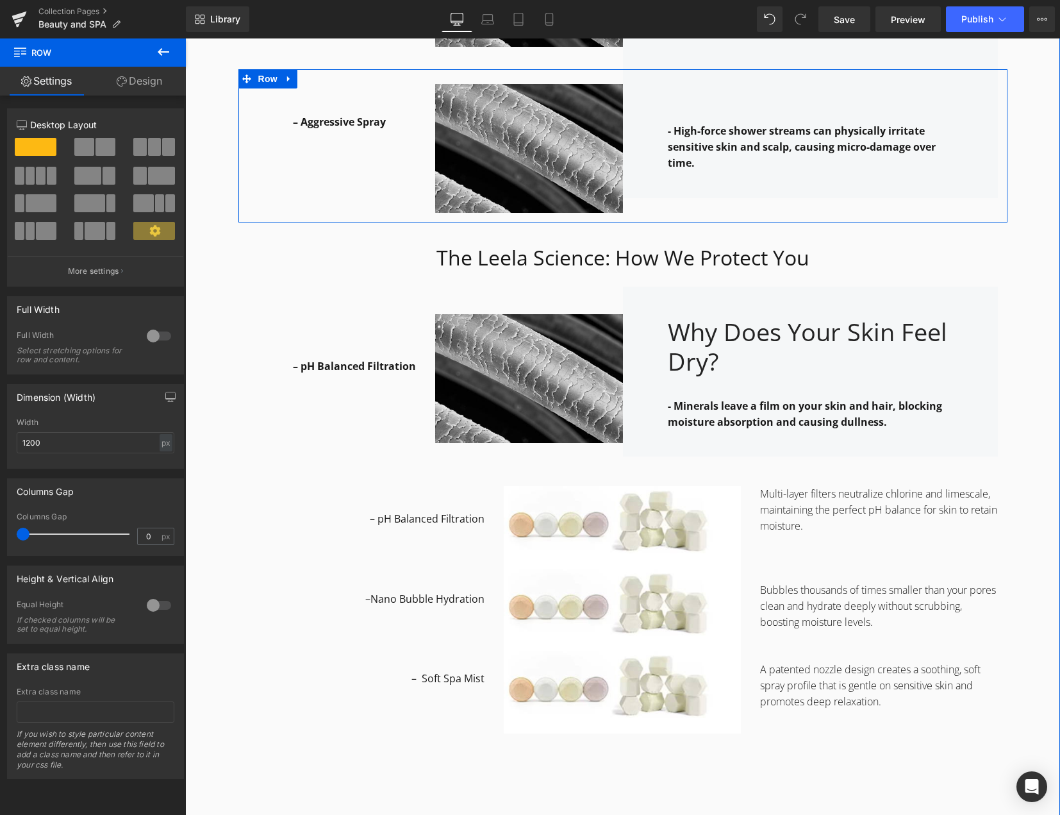
scroll to position [2050, 0]
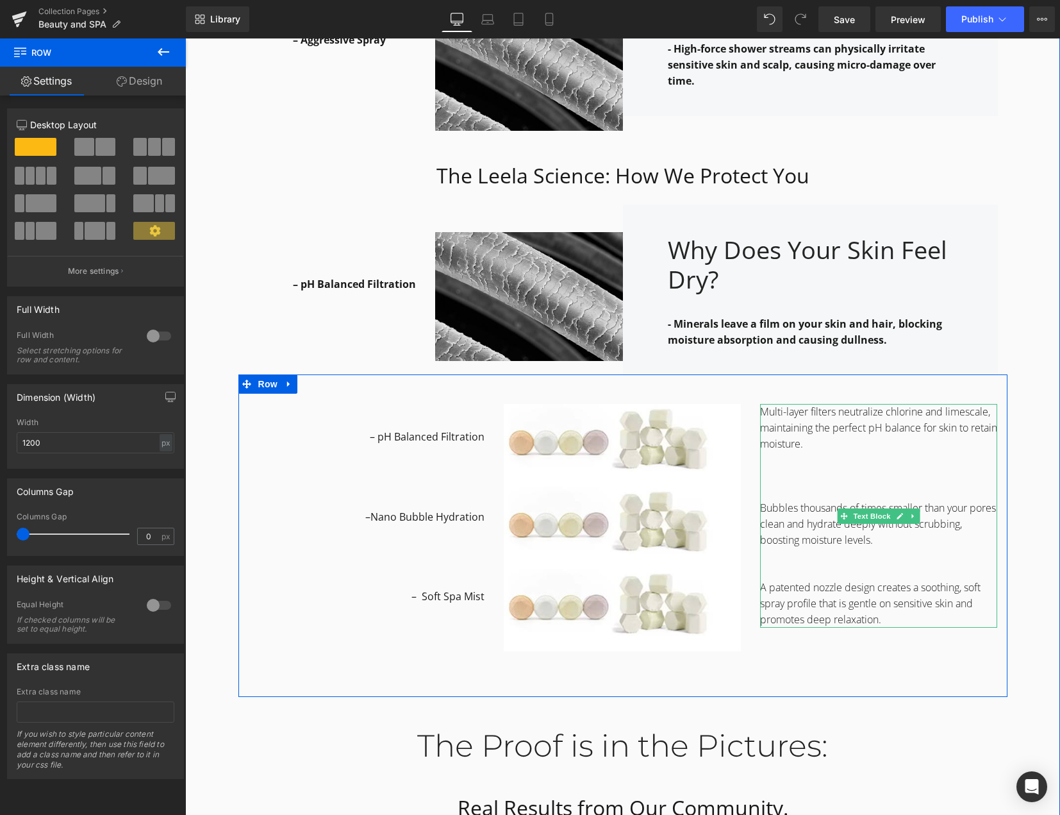
click at [776, 426] on p "Multi-layer filters neutralize chlorine and limescale, maintaining the perfect …" at bounding box center [878, 428] width 237 height 48
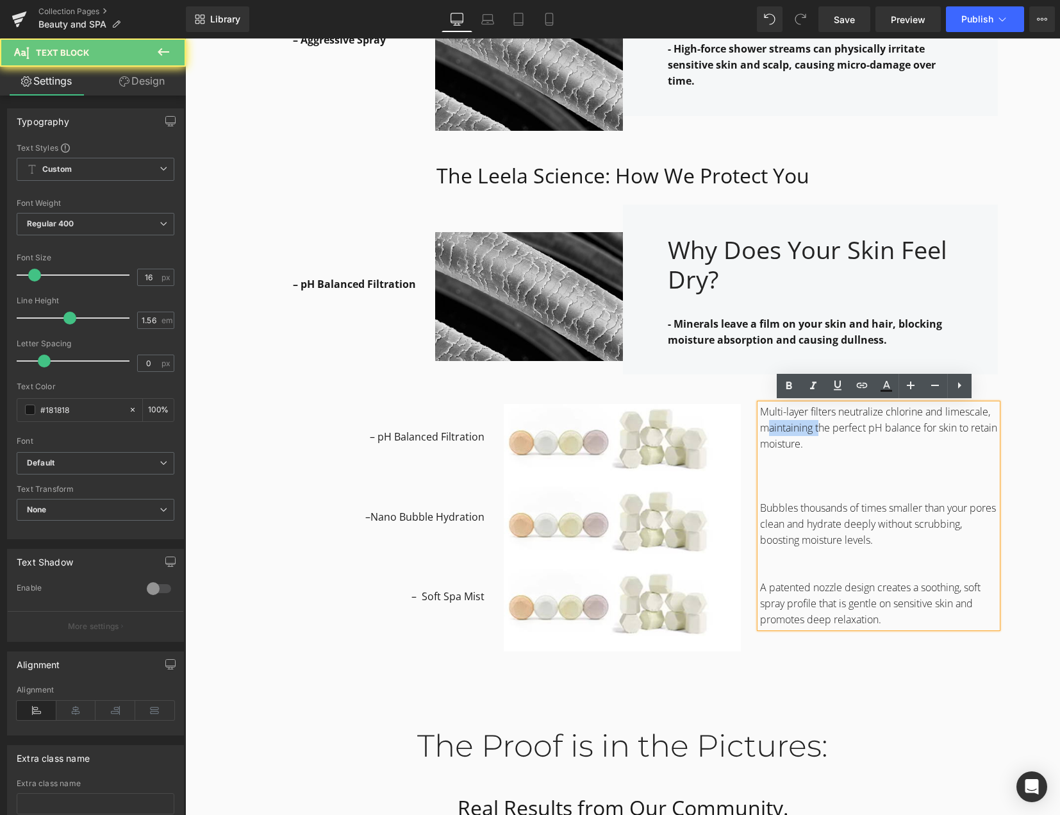
click at [776, 426] on p "Multi-layer filters neutralize chlorine and limescale, maintaining the perfect …" at bounding box center [878, 428] width 237 height 48
click at [838, 444] on p "Multi-layer filters neutralize chlorine and limescale, maintaining the perfect …" at bounding box center [878, 428] width 237 height 48
drag, startPoint x: 838, startPoint y: 448, endPoint x: 762, endPoint y: 415, distance: 83.6
click at [762, 415] on p "Multi-layer filters neutralize chlorine and limescale, maintaining the perfect …" at bounding box center [878, 428] width 237 height 48
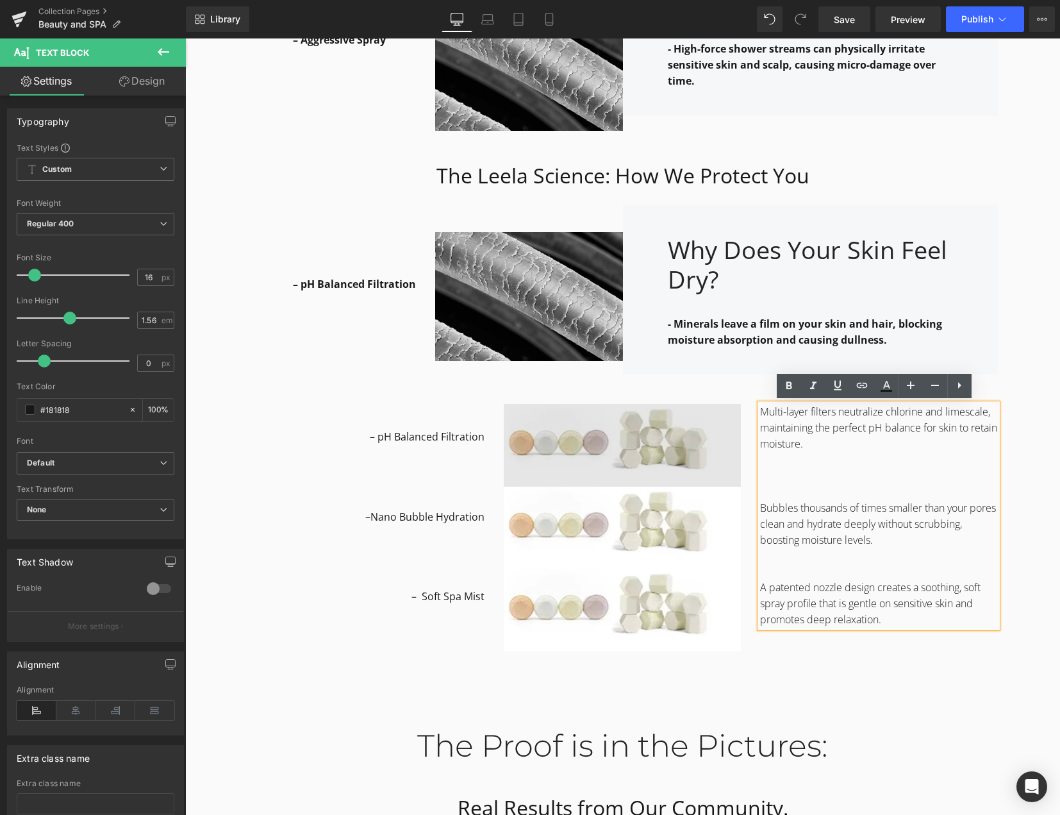
copy p "Multi-layer filters neutralize chlorine and limescale, maintaining the perfect …"
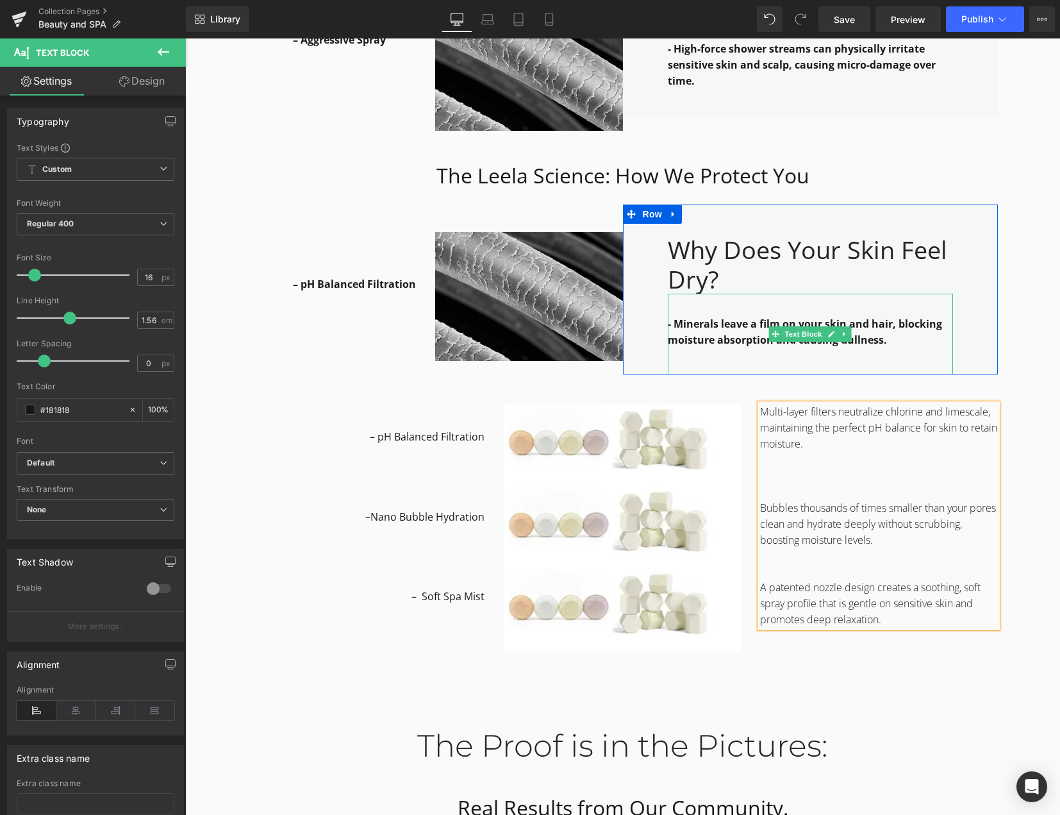
click at [683, 325] on strong "- Minerals leave a film on your skin and hair, blocking moisture absorption and…" at bounding box center [805, 332] width 274 height 30
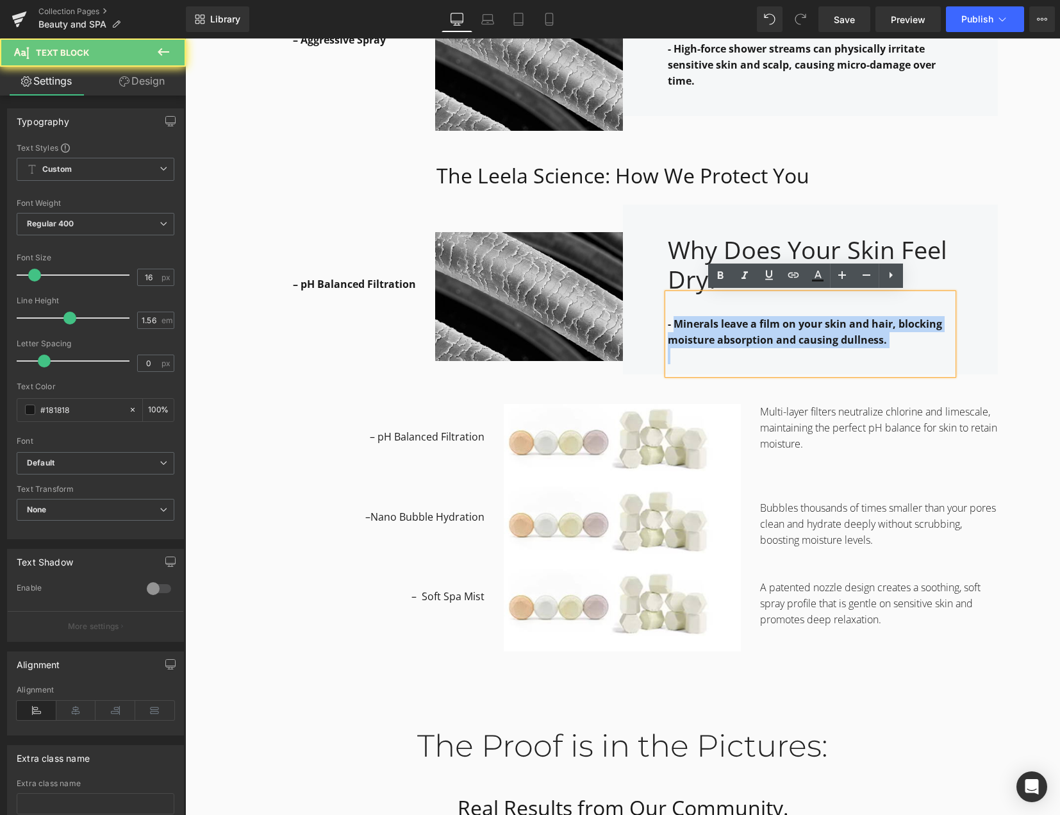
drag, startPoint x: 670, startPoint y: 322, endPoint x: 898, endPoint y: 353, distance: 229.6
click at [898, 353] on div "- Minerals leave a film on your skin and hair, blocking moisture absorption and…" at bounding box center [810, 334] width 285 height 81
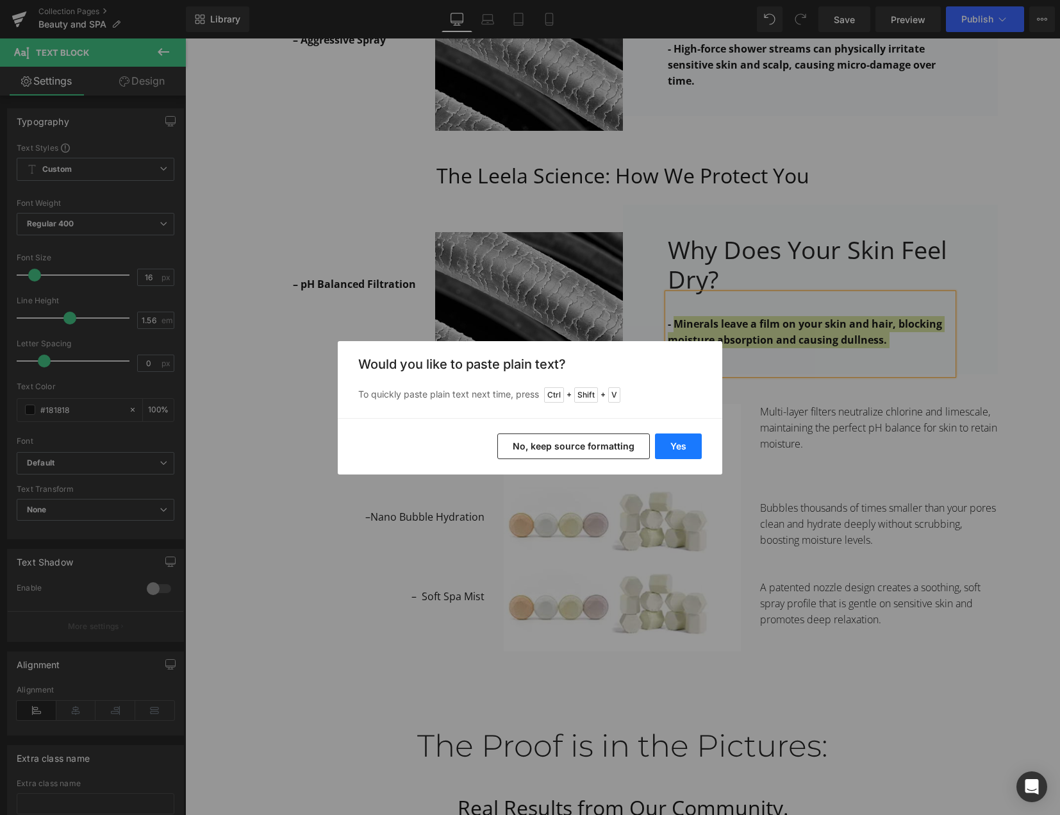
click at [671, 451] on button "Yes" at bounding box center [678, 446] width 47 height 26
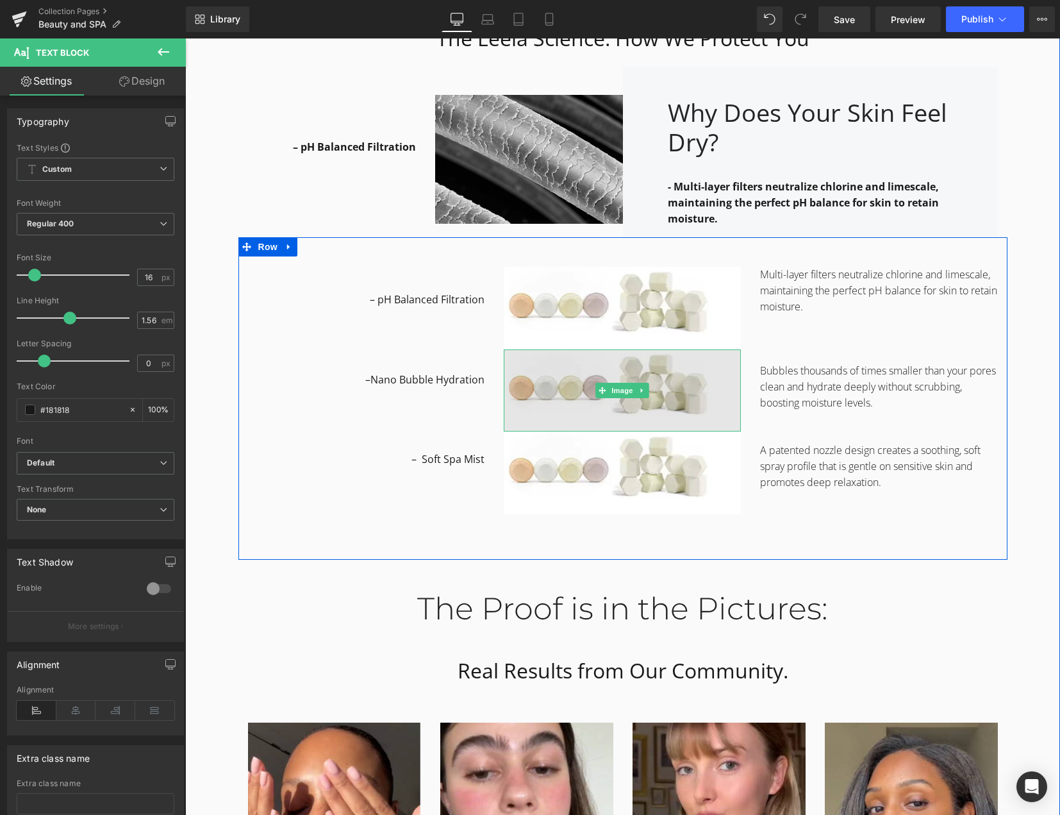
scroll to position [2114, 0]
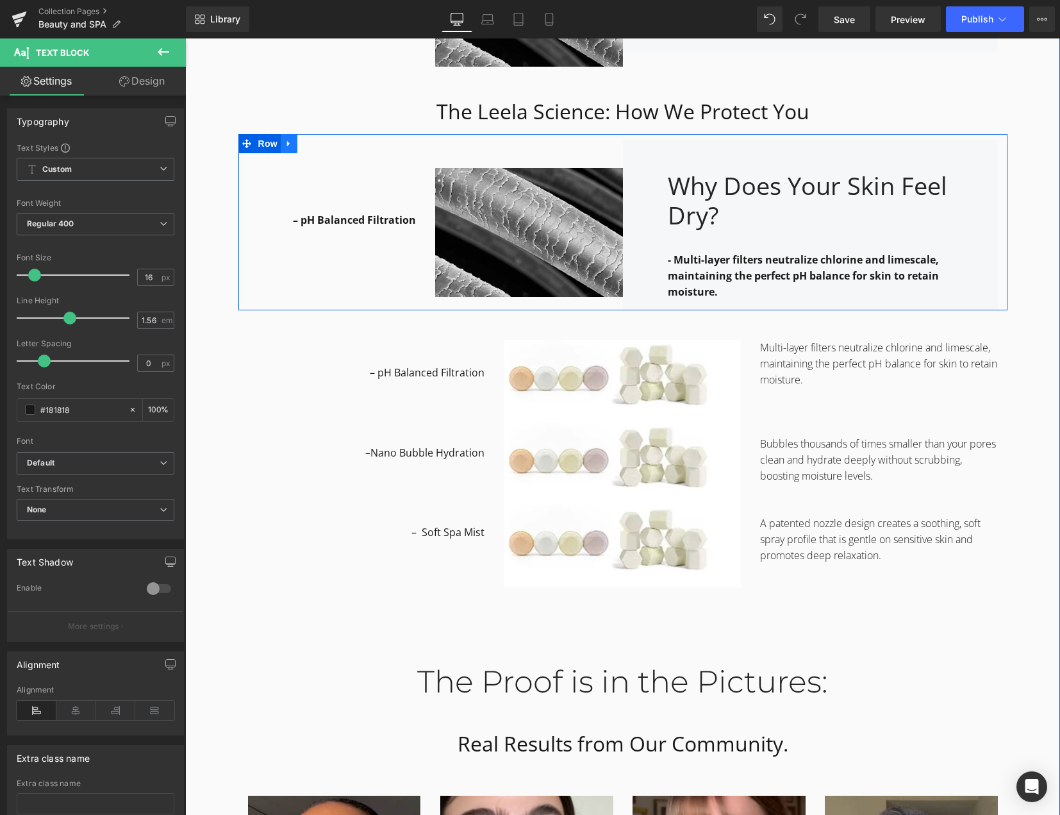
click at [287, 143] on icon at bounding box center [289, 143] width 9 height 10
click at [301, 147] on icon at bounding box center [305, 143] width 9 height 9
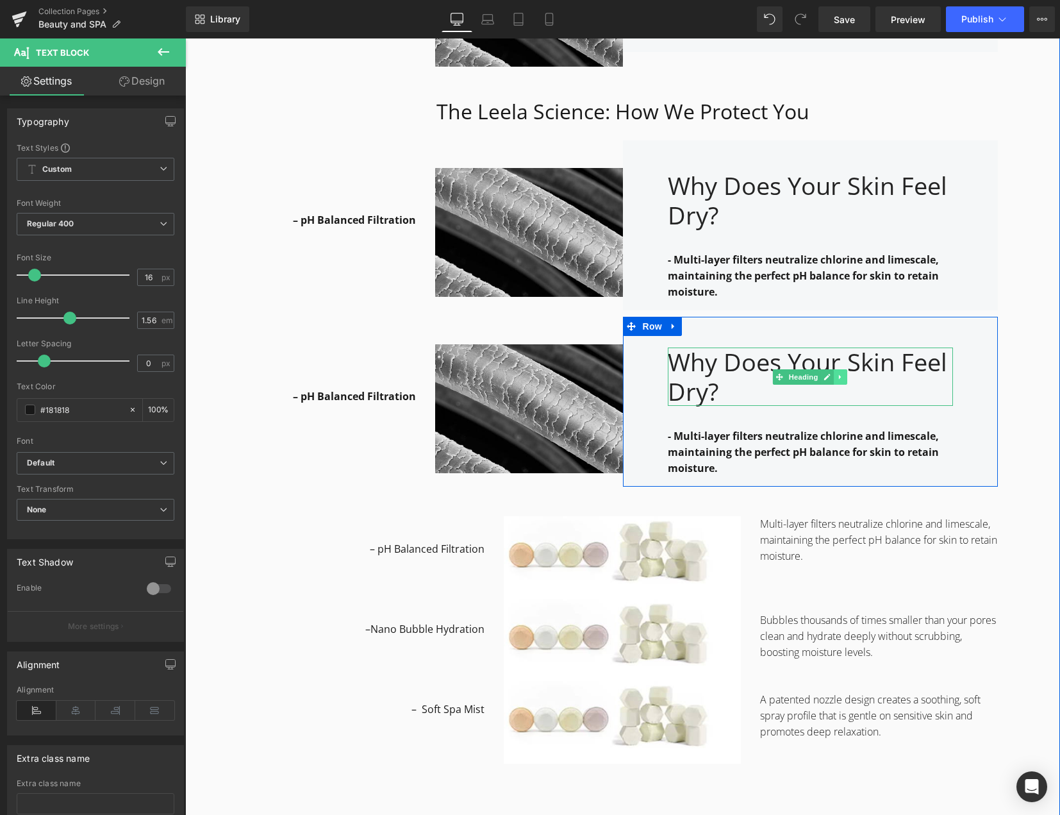
click at [837, 378] on icon at bounding box center [840, 377] width 7 height 8
click at [844, 375] on icon at bounding box center [847, 376] width 7 height 7
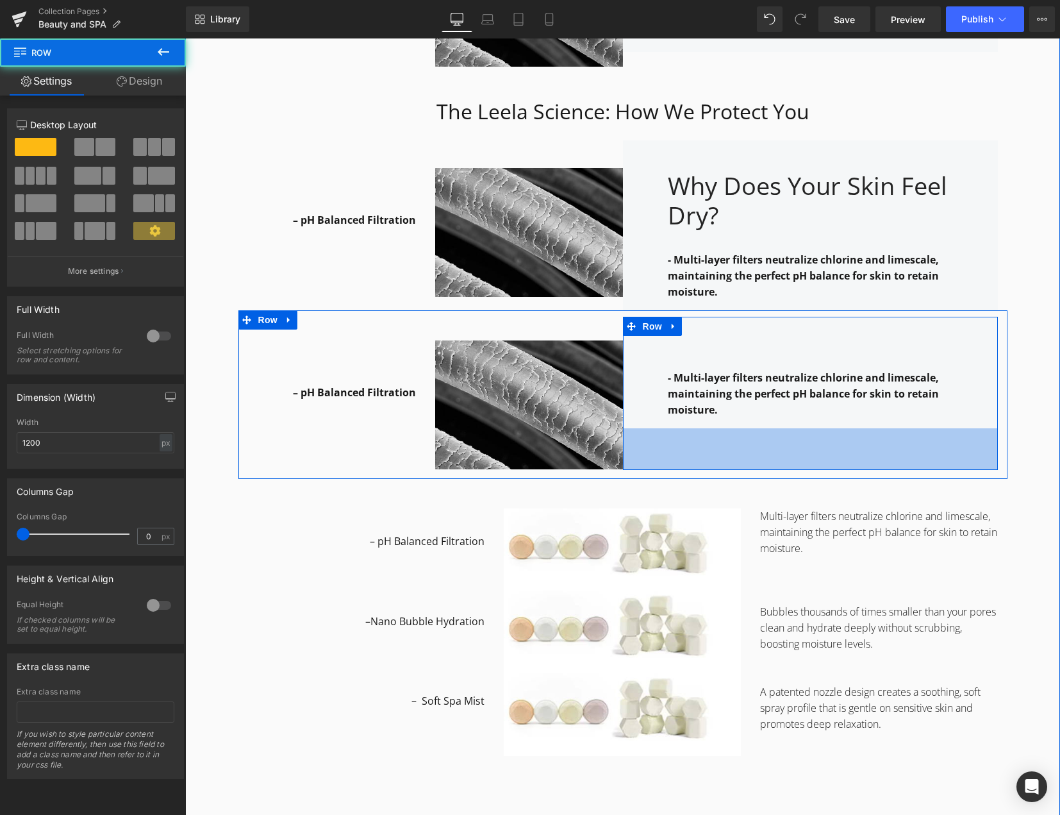
drag, startPoint x: 717, startPoint y: 426, endPoint x: 730, endPoint y: 474, distance: 49.1
click at [724, 470] on div "65px" at bounding box center [810, 449] width 375 height 42
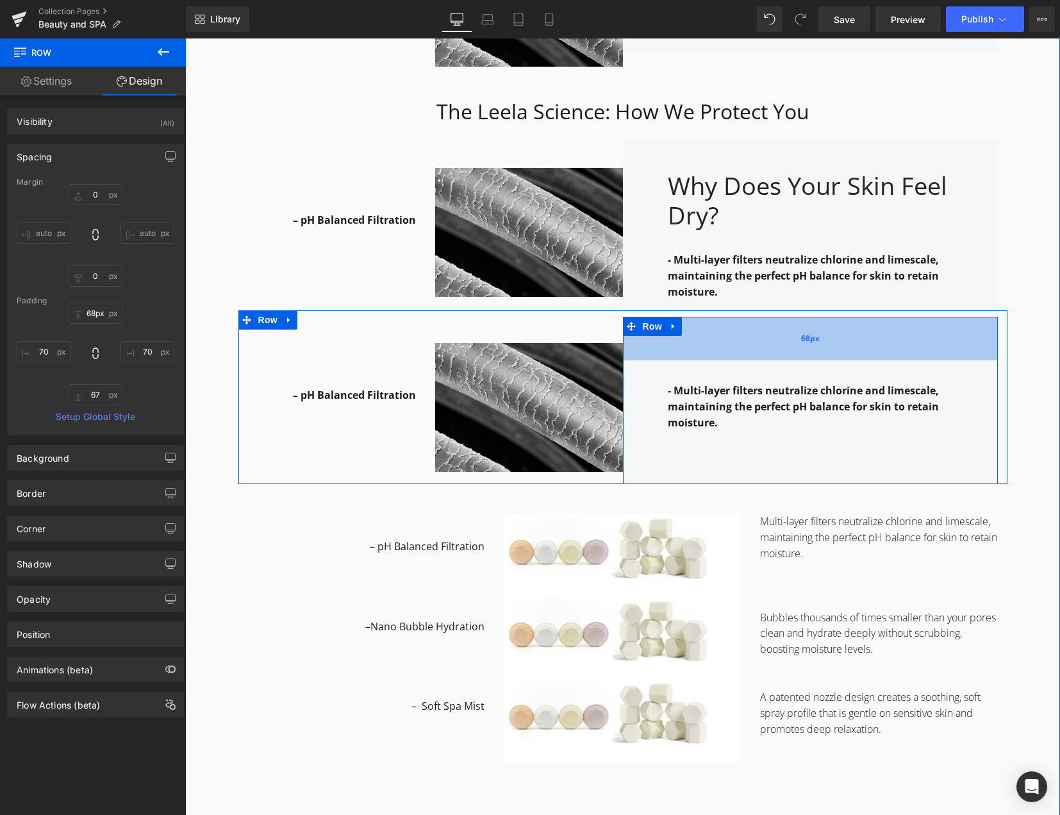
type input "67px"
drag, startPoint x: 697, startPoint y: 319, endPoint x: 704, endPoint y: 330, distance: 13.2
click at [704, 330] on div "67px" at bounding box center [810, 338] width 375 height 43
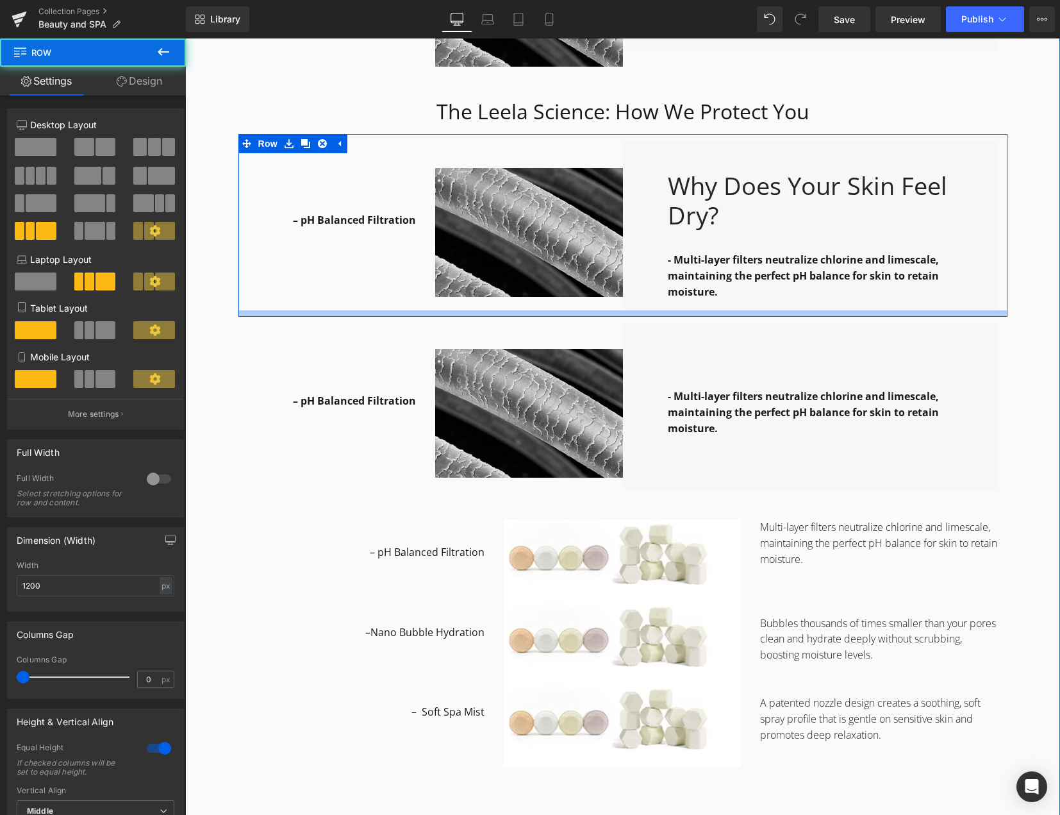
drag, startPoint x: 734, startPoint y: 306, endPoint x: 737, endPoint y: 312, distance: 6.9
click at [737, 312] on div at bounding box center [622, 313] width 769 height 6
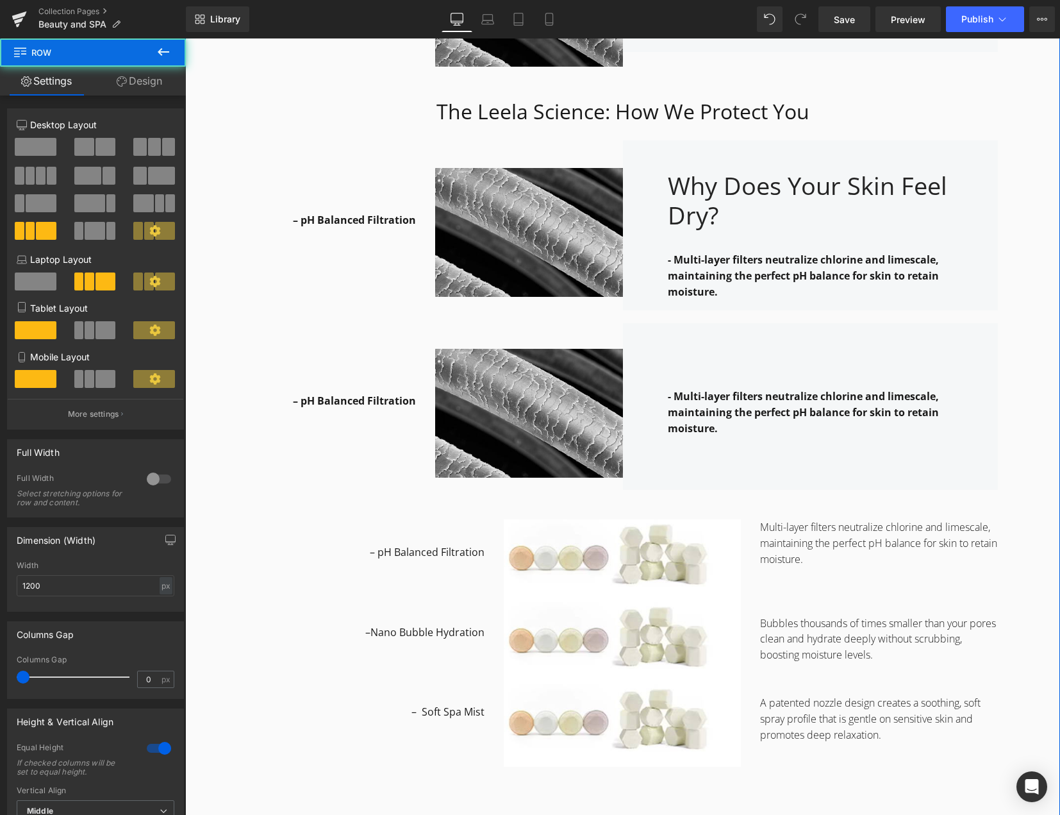
click at [737, 324] on div "- Multi-layer filters neutralize chlorine and limescale, maintaining the perfec…" at bounding box center [810, 406] width 375 height 167
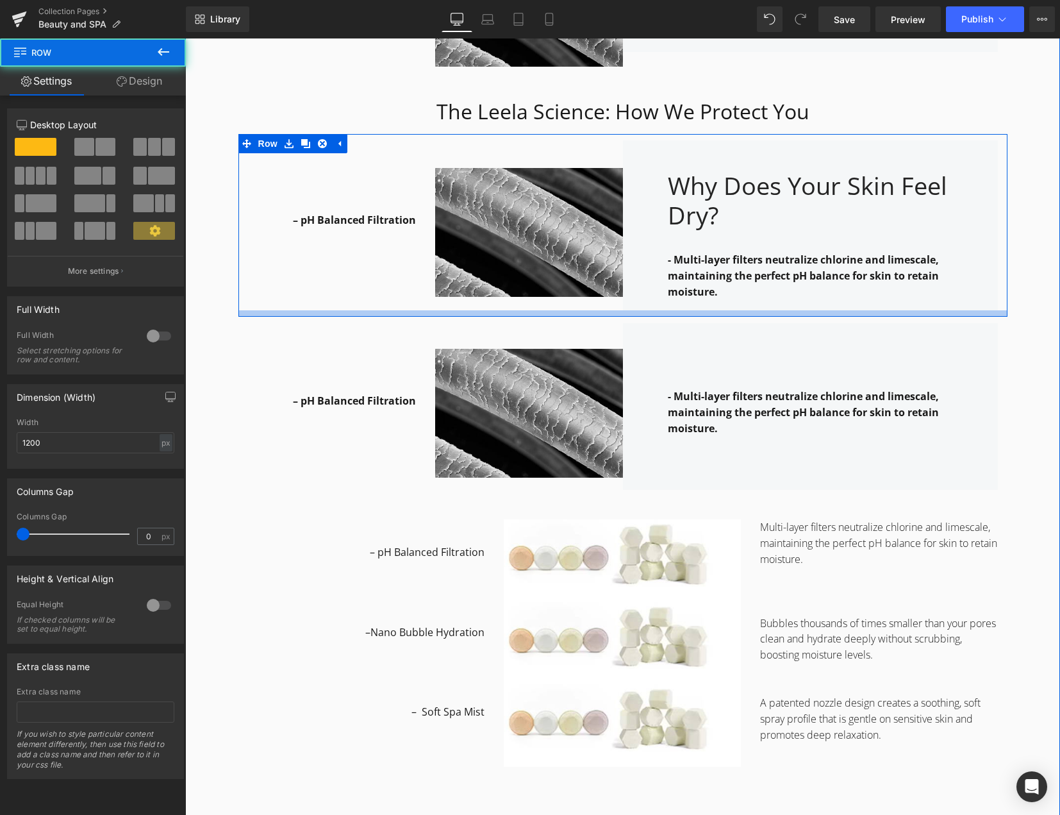
click at [799, 313] on div "– pH Balanced Filtration Text Block Row Image Why Does Your Skin Feel Dry? Head…" at bounding box center [622, 225] width 769 height 183
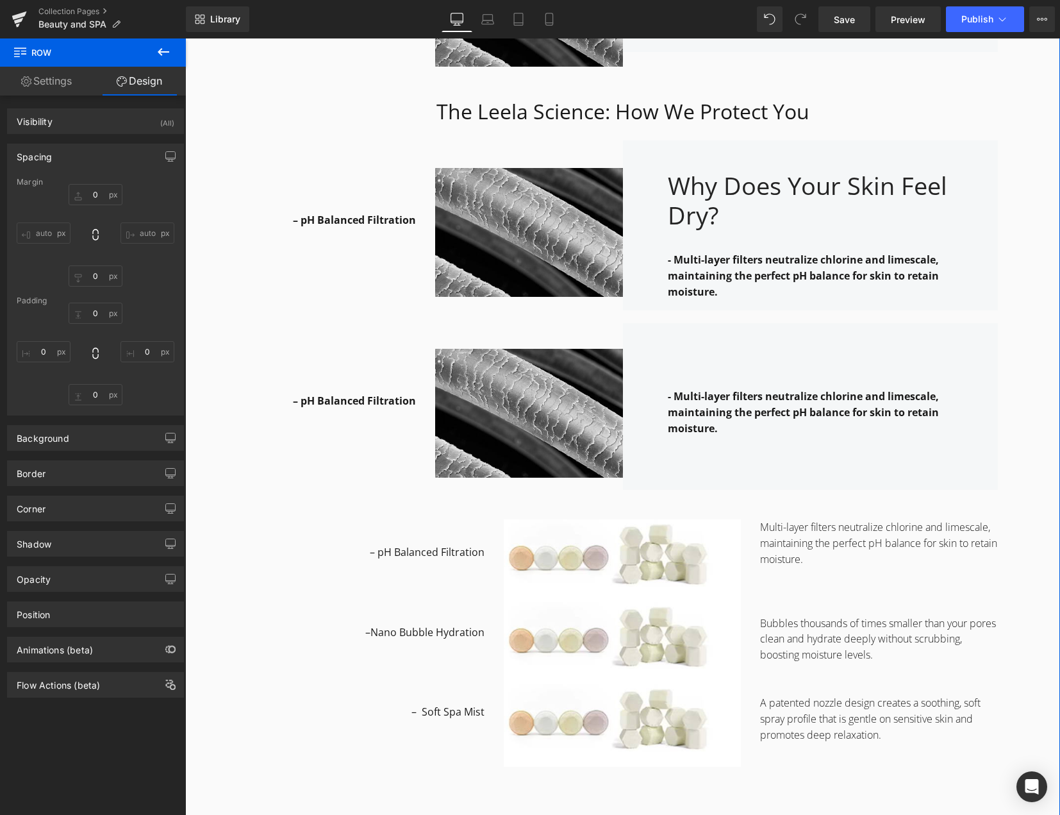
type input "0"
type input "48"
type input "70"
type input "0"
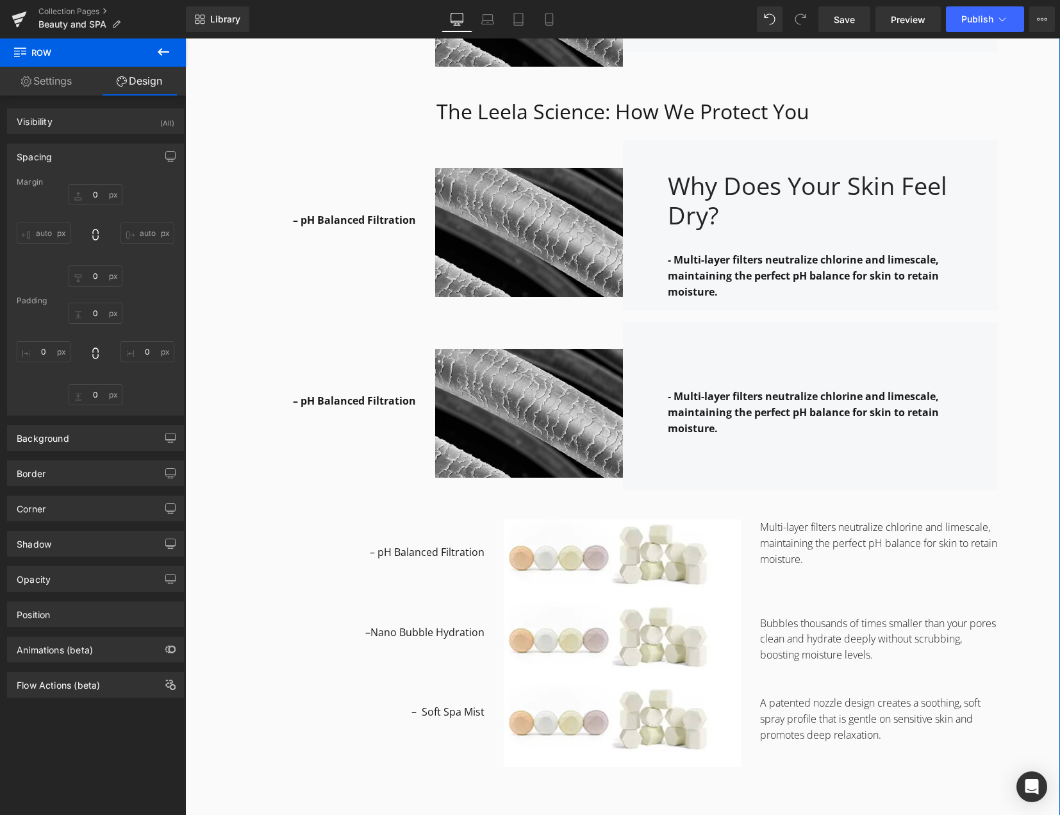
type input "70"
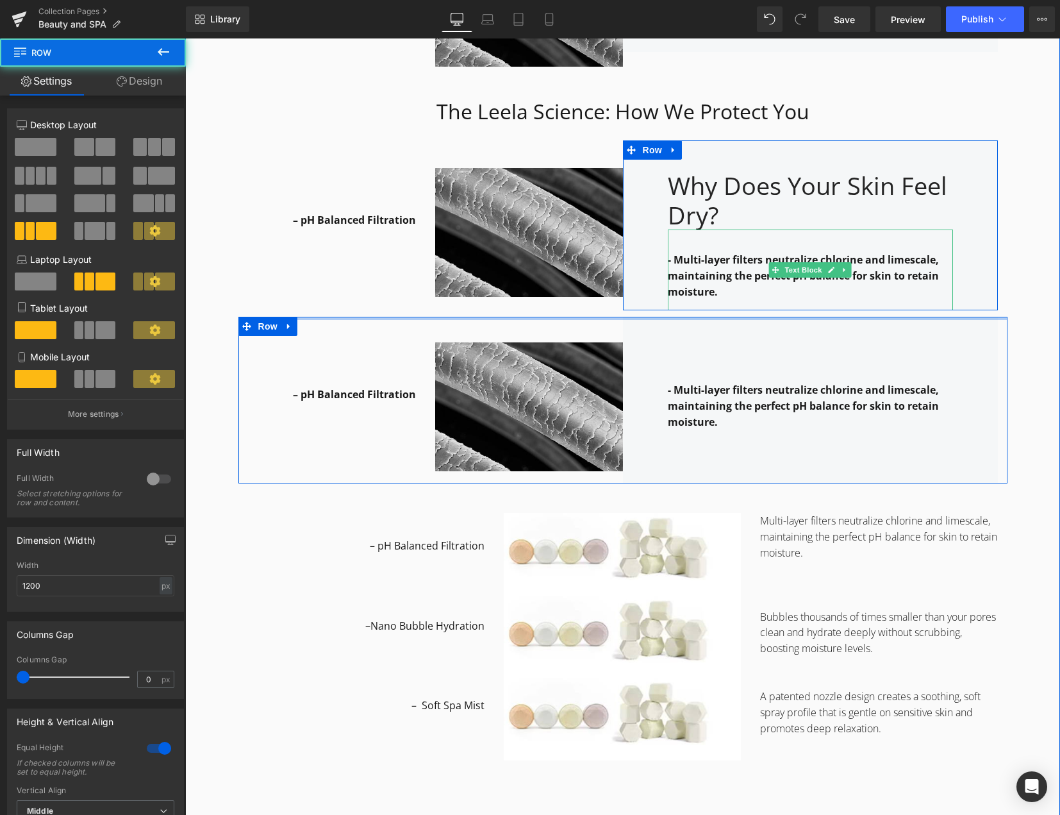
drag, startPoint x: 854, startPoint y: 320, endPoint x: 854, endPoint y: 294, distance: 25.6
click at [854, 294] on div "Why it works: Heading Row The Leela Science: How We Protect You Heading Row – H…" at bounding box center [622, 348] width 875 height 1840
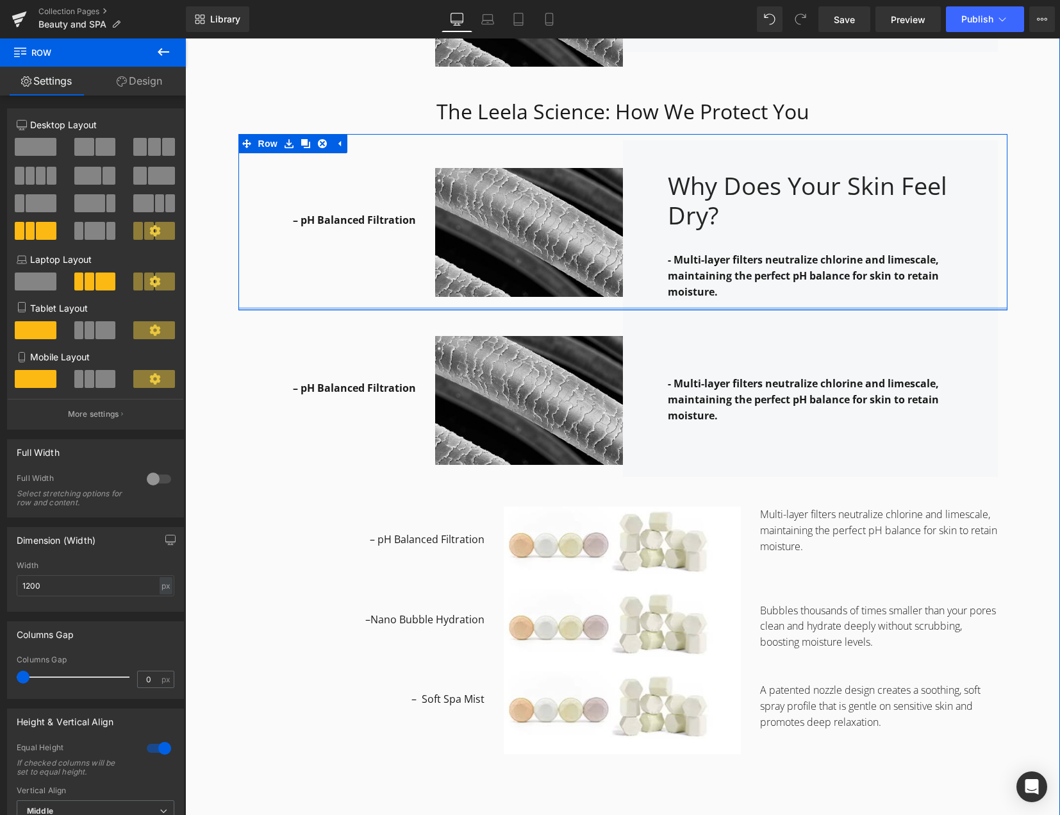
drag, startPoint x: 574, startPoint y: 310, endPoint x: 579, endPoint y: 302, distance: 10.1
click at [579, 302] on div "– pH Balanced Filtration Text Block Row Image Why Does Your Skin Feel Dry? Head…" at bounding box center [622, 222] width 769 height 176
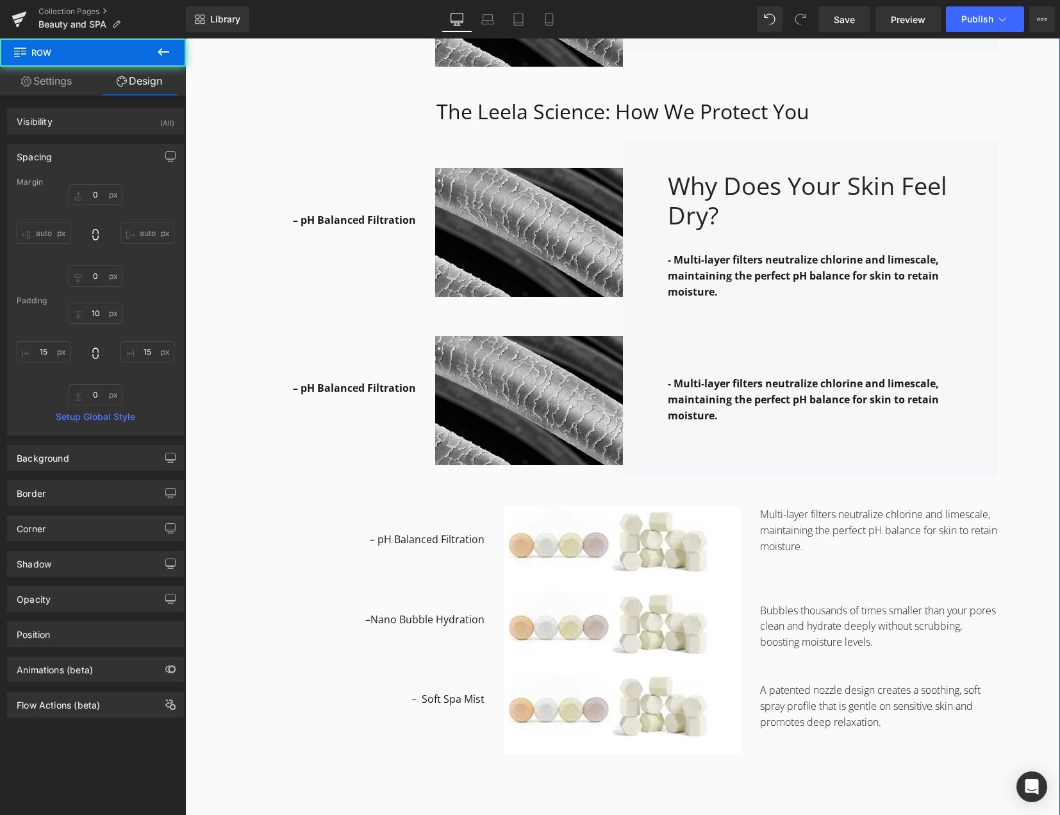
click at [1012, 322] on div "Why it works: Heading Row The Leela Science: How We Protect You Heading Row – H…" at bounding box center [622, 344] width 875 height 1833
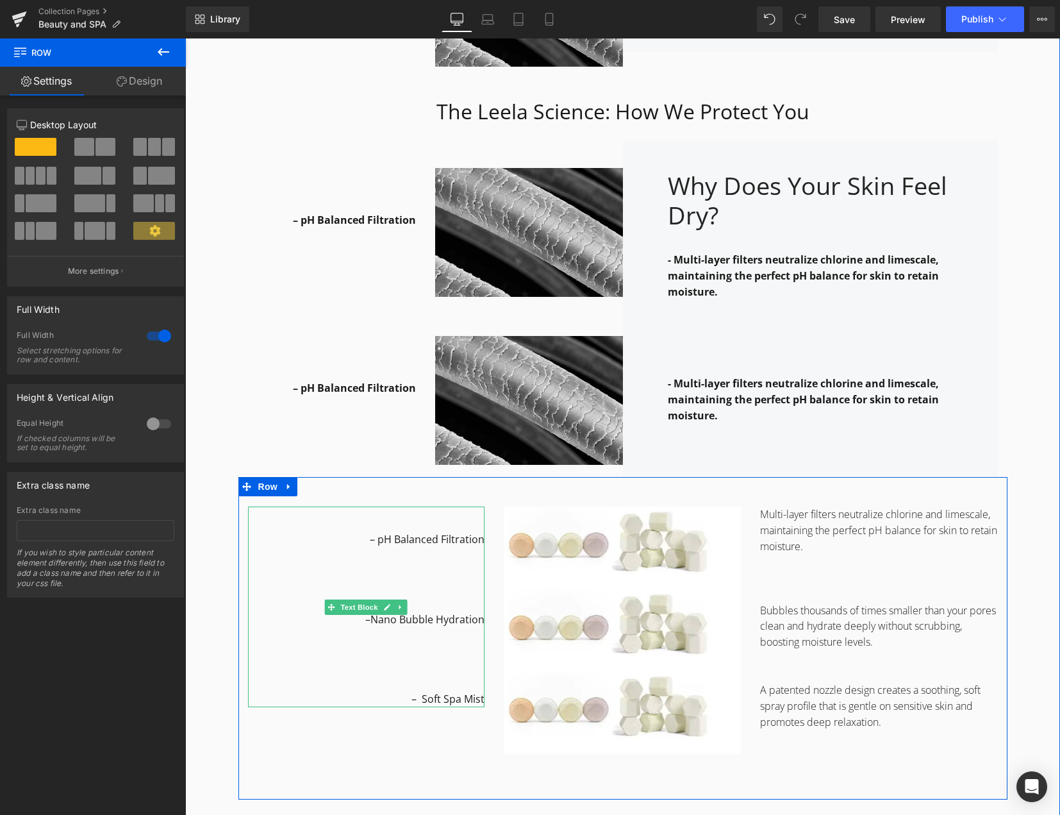
click at [435, 623] on span "–Nano Bubble Hydration" at bounding box center [424, 619] width 119 height 14
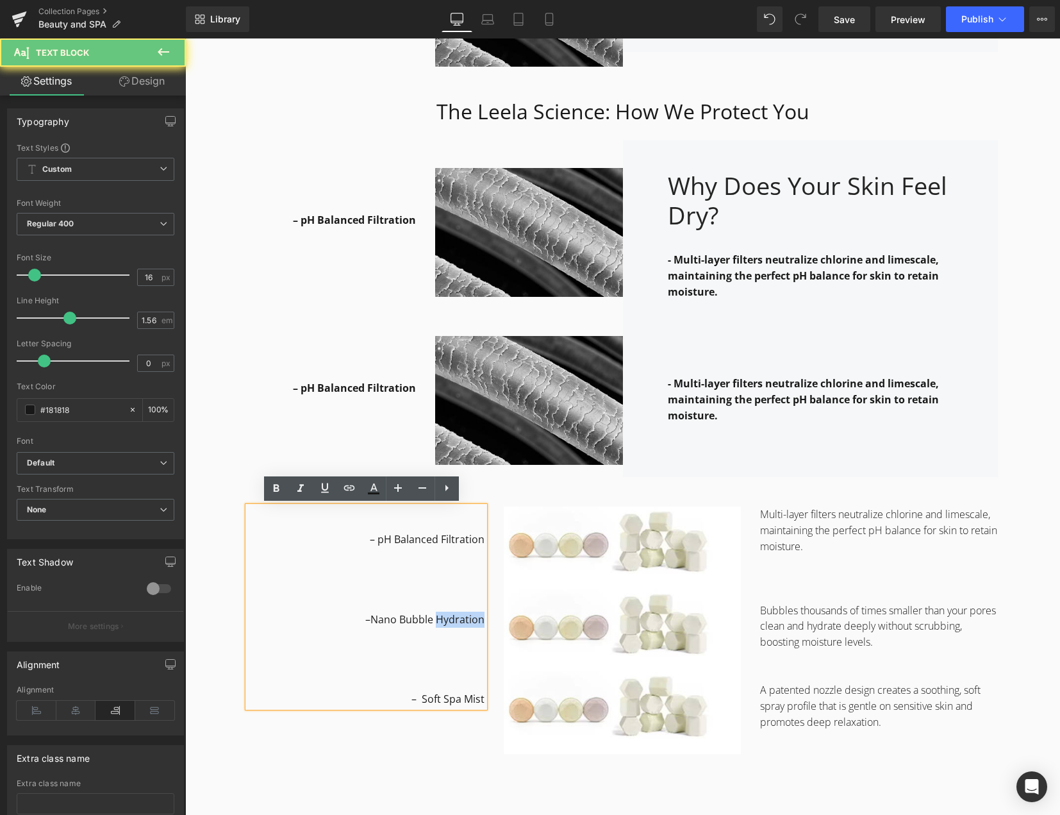
click at [435, 623] on span "–Nano Bubble Hydration" at bounding box center [424, 619] width 119 height 14
copy span "–Nano Bubble Hydration"
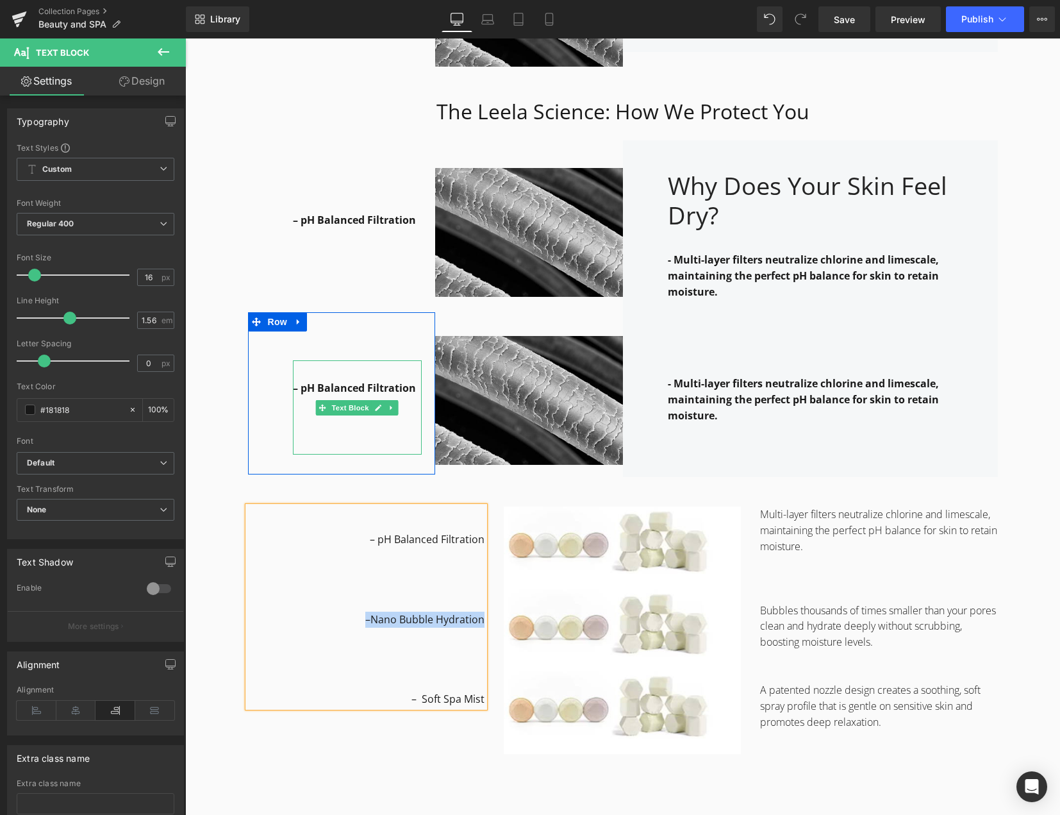
click at [319, 390] on strong "– pH Balanced Filtration" at bounding box center [354, 388] width 123 height 14
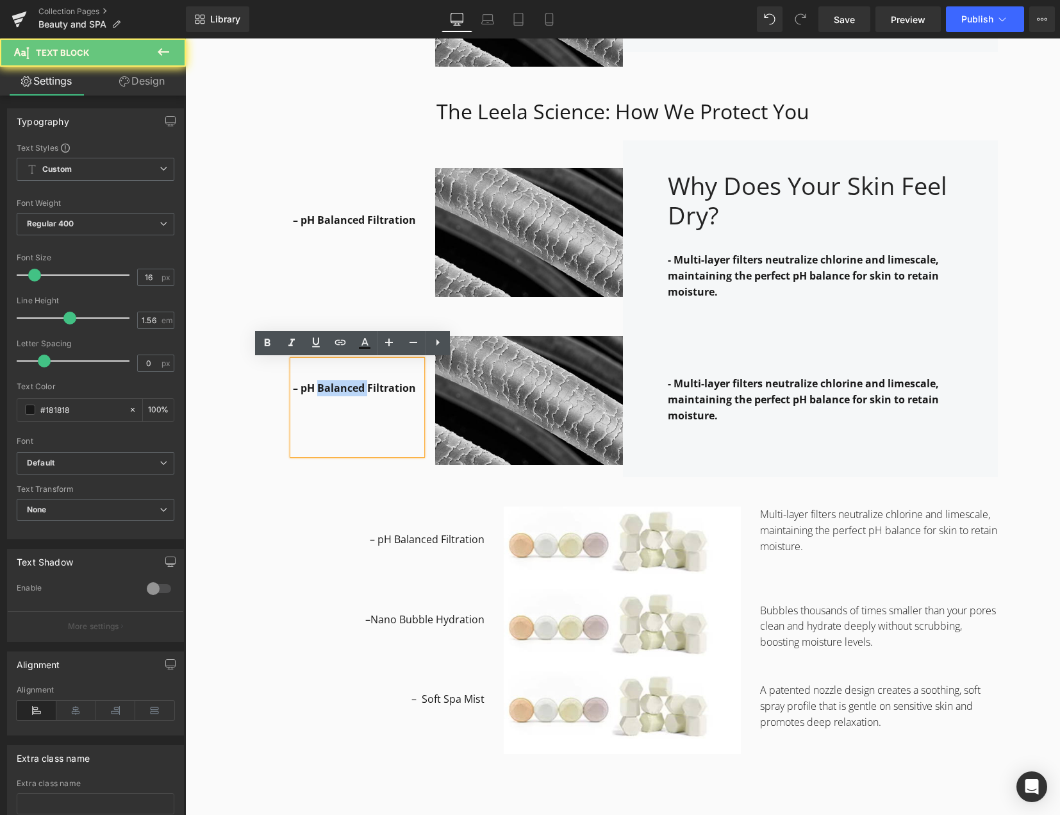
click at [319, 390] on strong "– pH Balanced Filtration" at bounding box center [354, 388] width 123 height 14
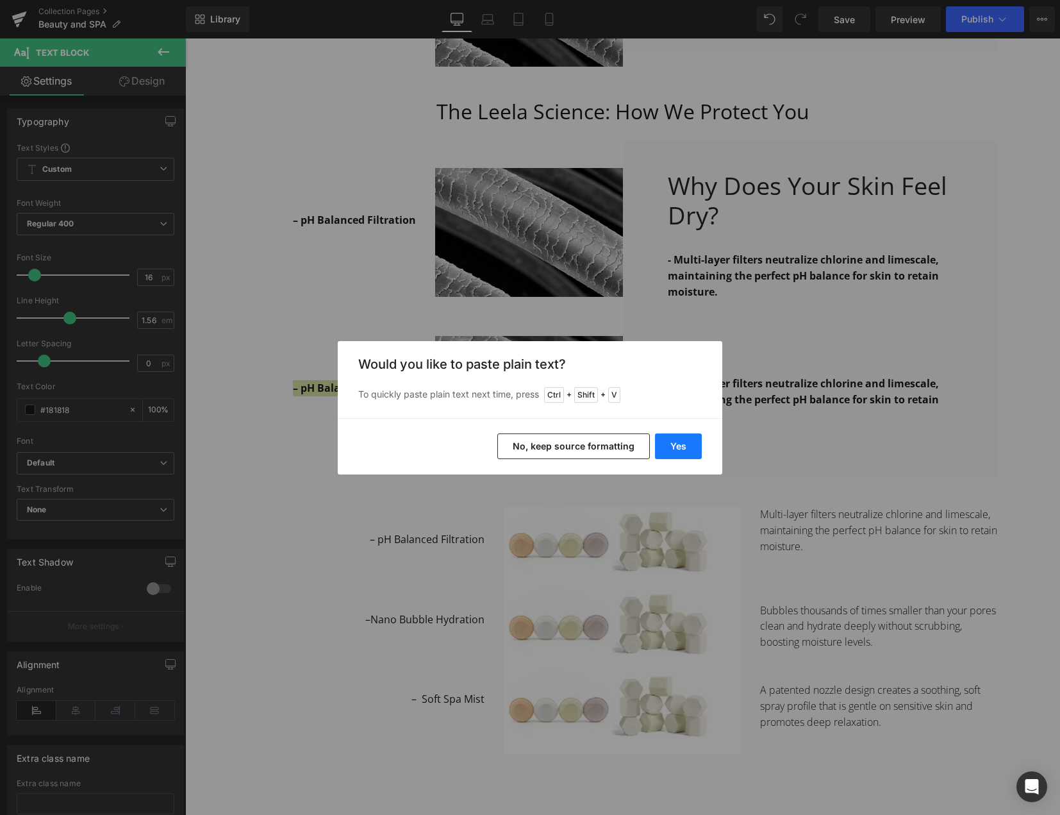
drag, startPoint x: 672, startPoint y: 444, endPoint x: 322, endPoint y: 406, distance: 352.1
click at [672, 444] on button "Yes" at bounding box center [678, 446] width 47 height 26
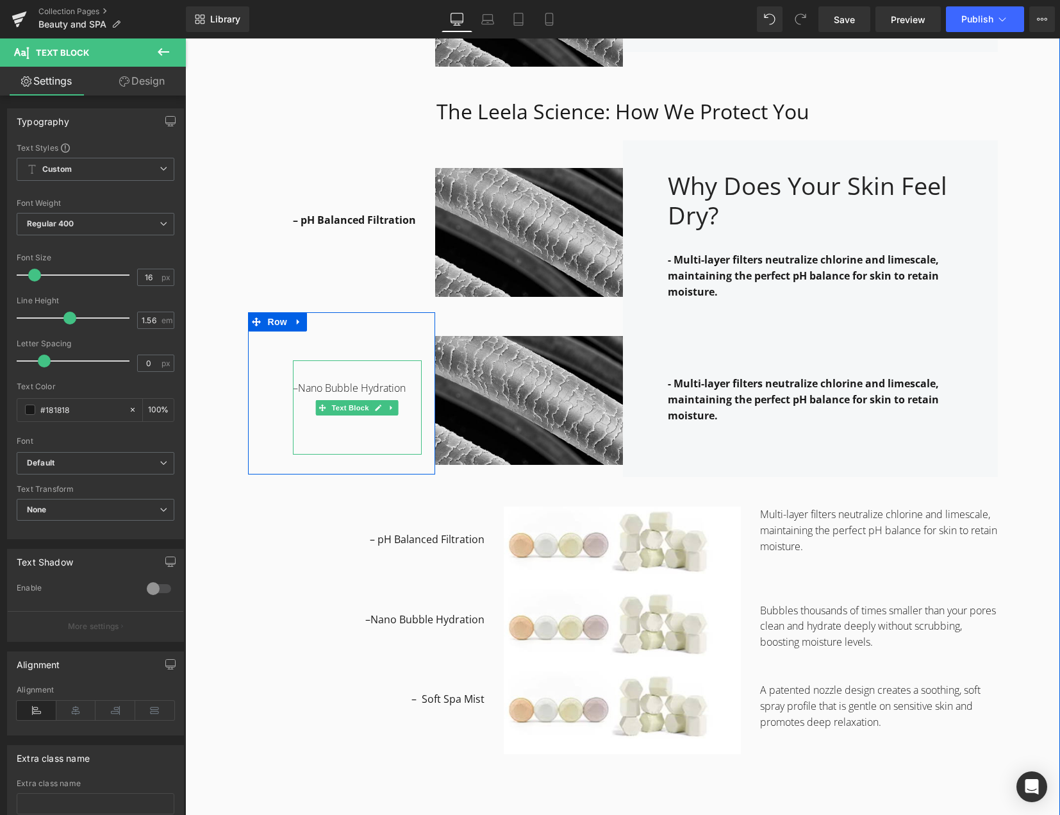
click at [344, 393] on p "–Nano Bubble Hydration" at bounding box center [357, 388] width 129 height 16
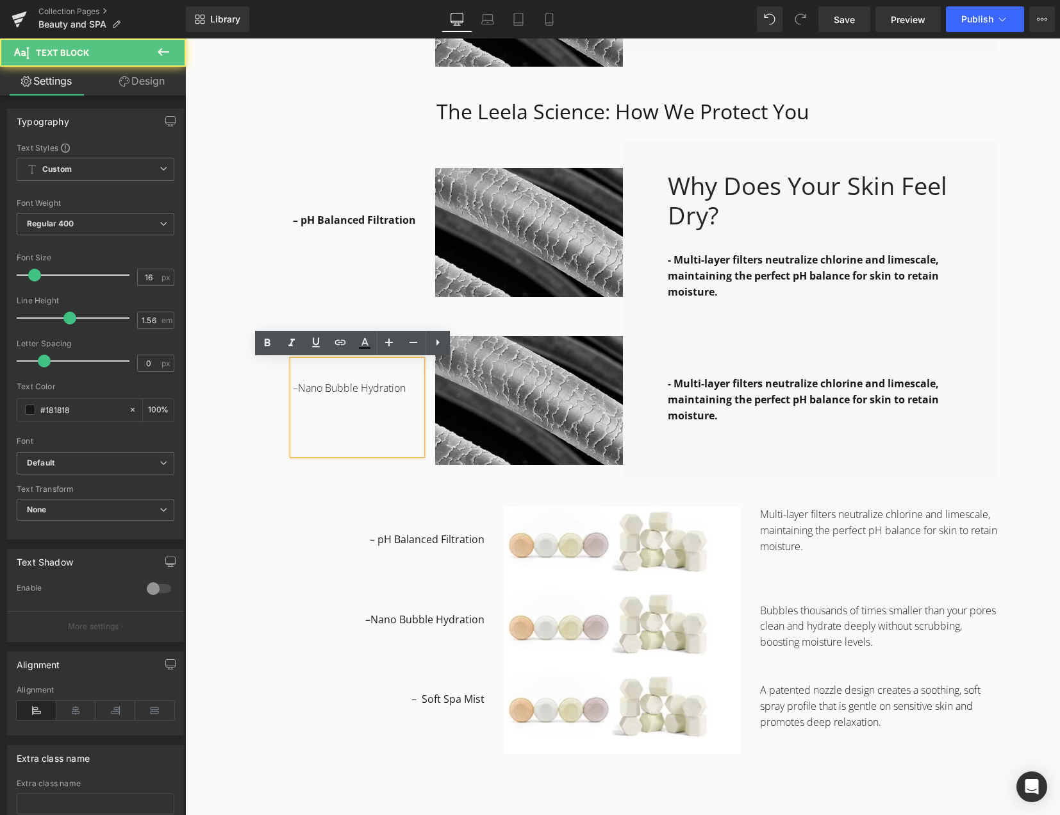
click at [352, 391] on p "–Nano Bubble Hydration" at bounding box center [357, 388] width 129 height 16
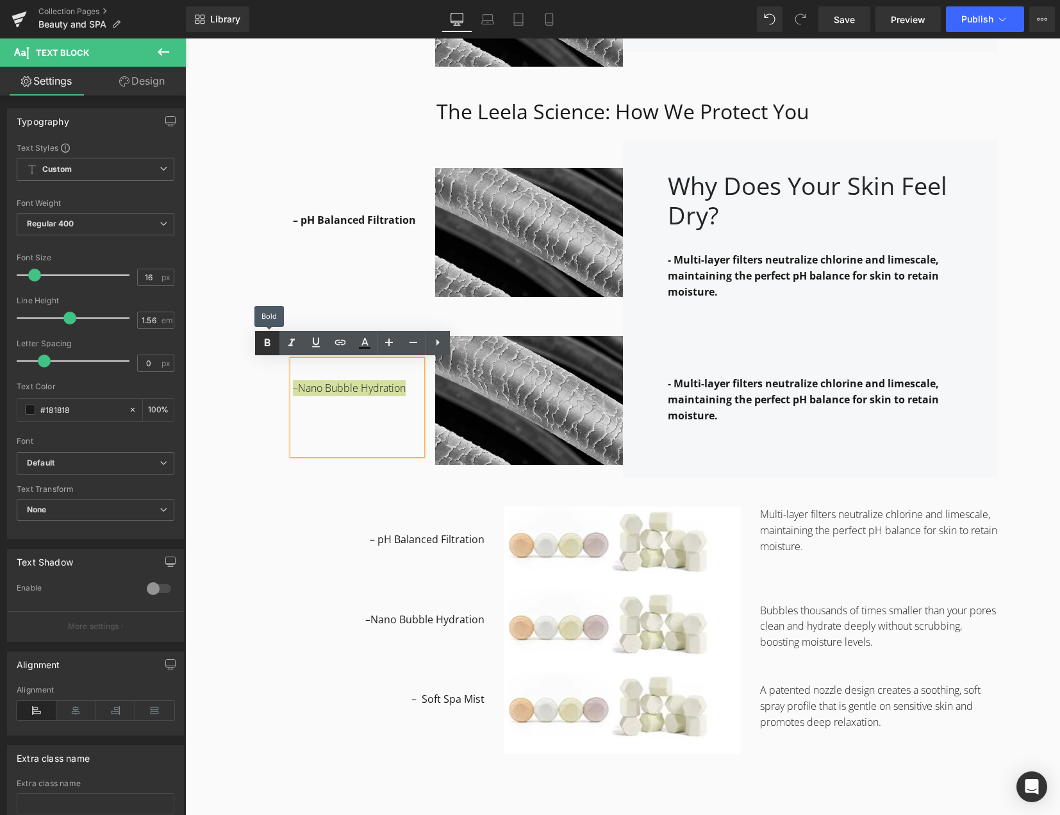
click at [263, 340] on icon at bounding box center [267, 342] width 15 height 15
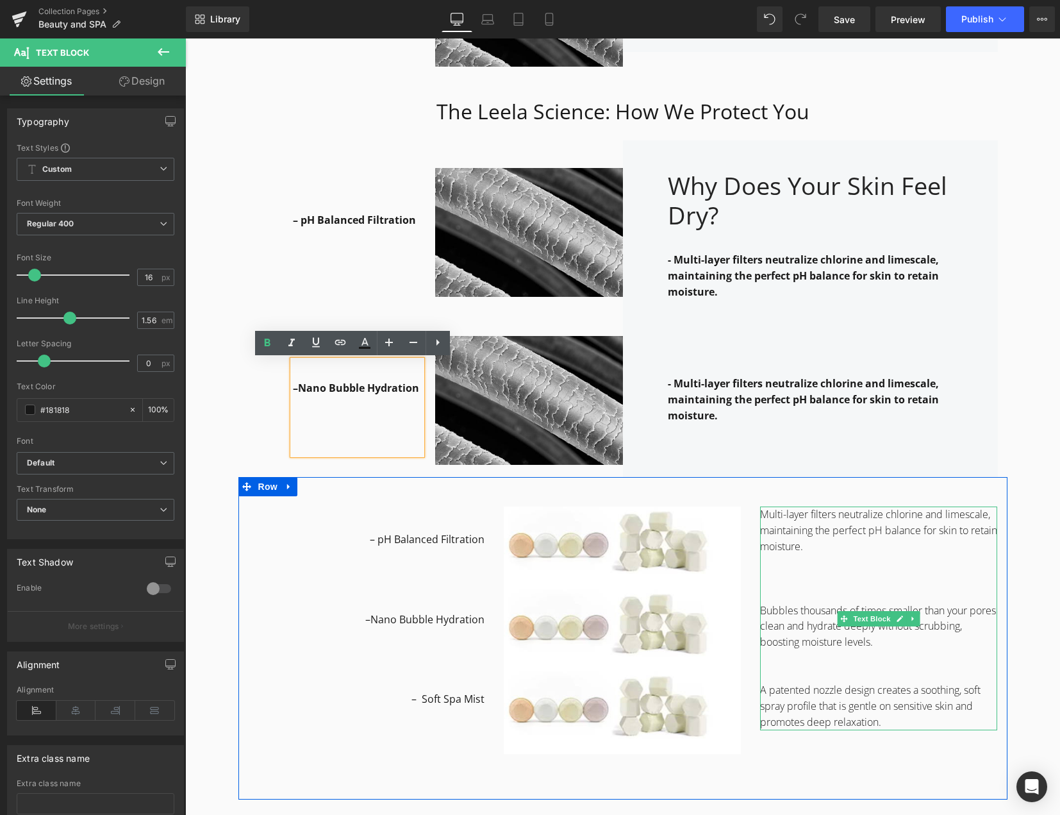
click at [801, 621] on p "Bubbles thousands of times smaller than your pores clean and hydrate deeply wit…" at bounding box center [878, 627] width 237 height 48
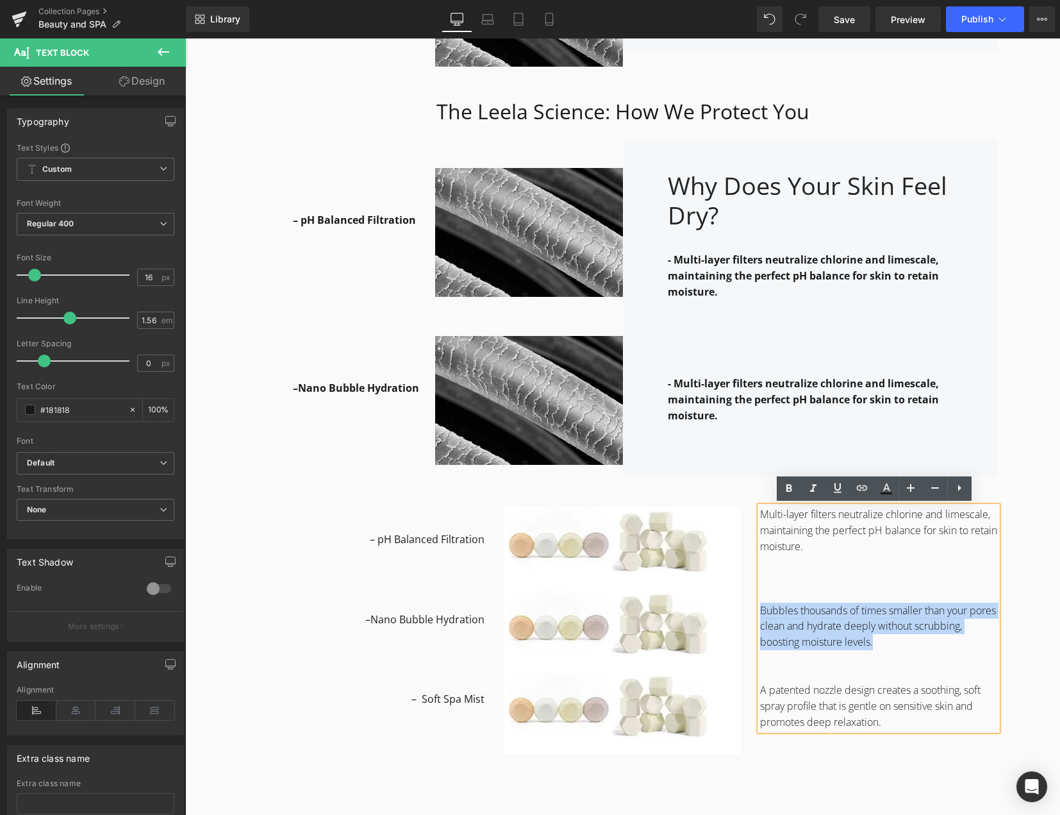
drag, startPoint x: 870, startPoint y: 640, endPoint x: 745, endPoint y: 606, distance: 130.1
click at [745, 606] on div "– pH Balanced Filtration –Nano Bubble Hydration – Soft Spa Mist Text Block Imag…" at bounding box center [622, 638] width 769 height 322
copy p "Bubbles thousands of times smaller than your pores clean and hydrate deeply wit…"
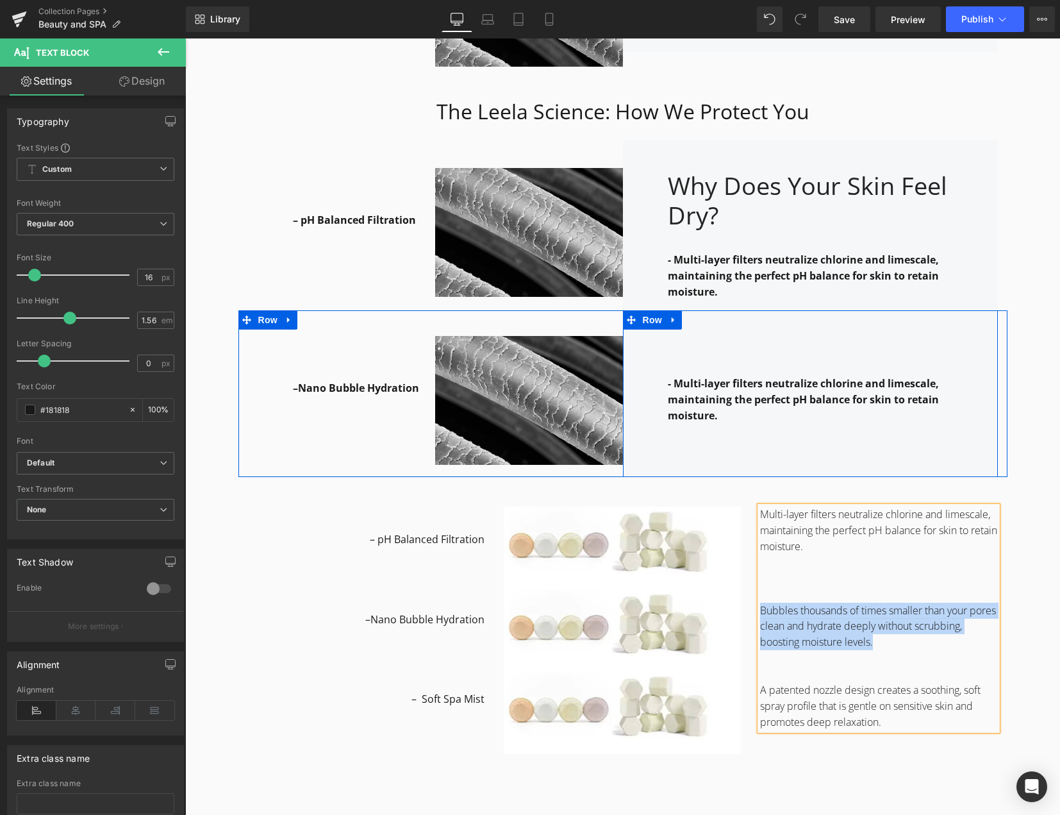
click at [681, 383] on strong "- Multi-layer filters neutralize chlorine and limescale, maintaining the perfec…" at bounding box center [803, 399] width 271 height 46
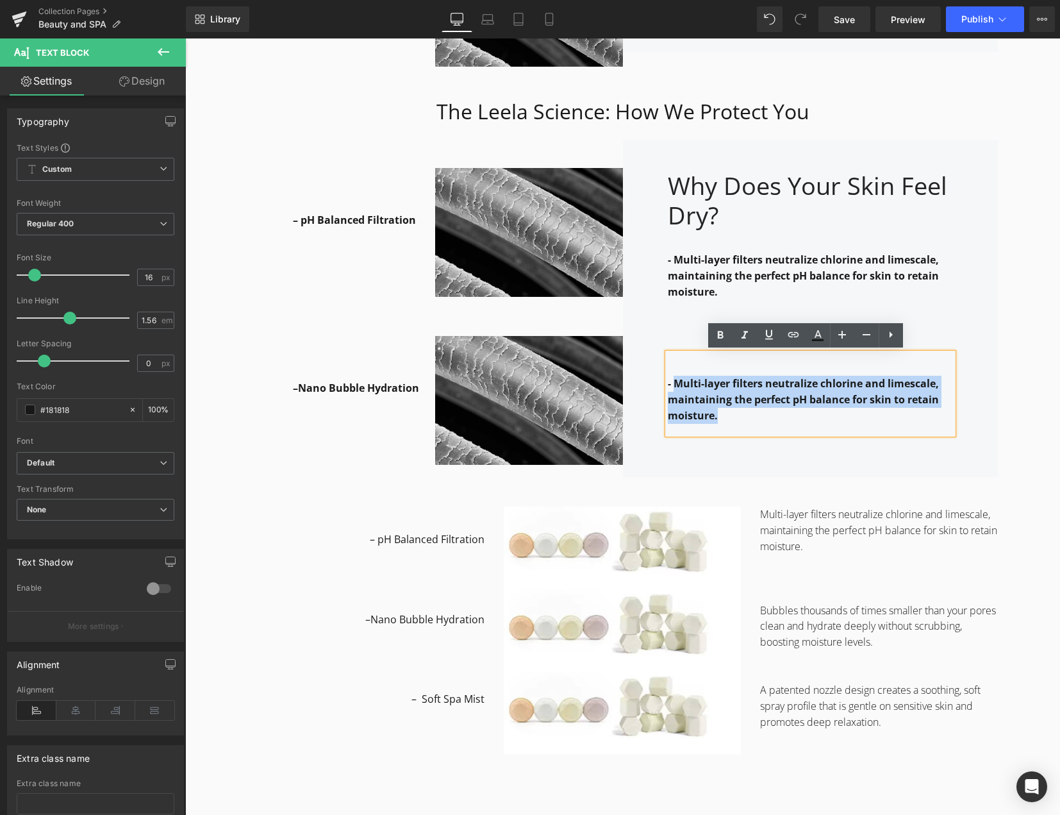
drag, startPoint x: 672, startPoint y: 381, endPoint x: 735, endPoint y: 424, distance: 76.1
click at [735, 424] on div "- Multi-layer filters neutralize chlorine and limescale, maintaining the perfec…" at bounding box center [810, 393] width 285 height 81
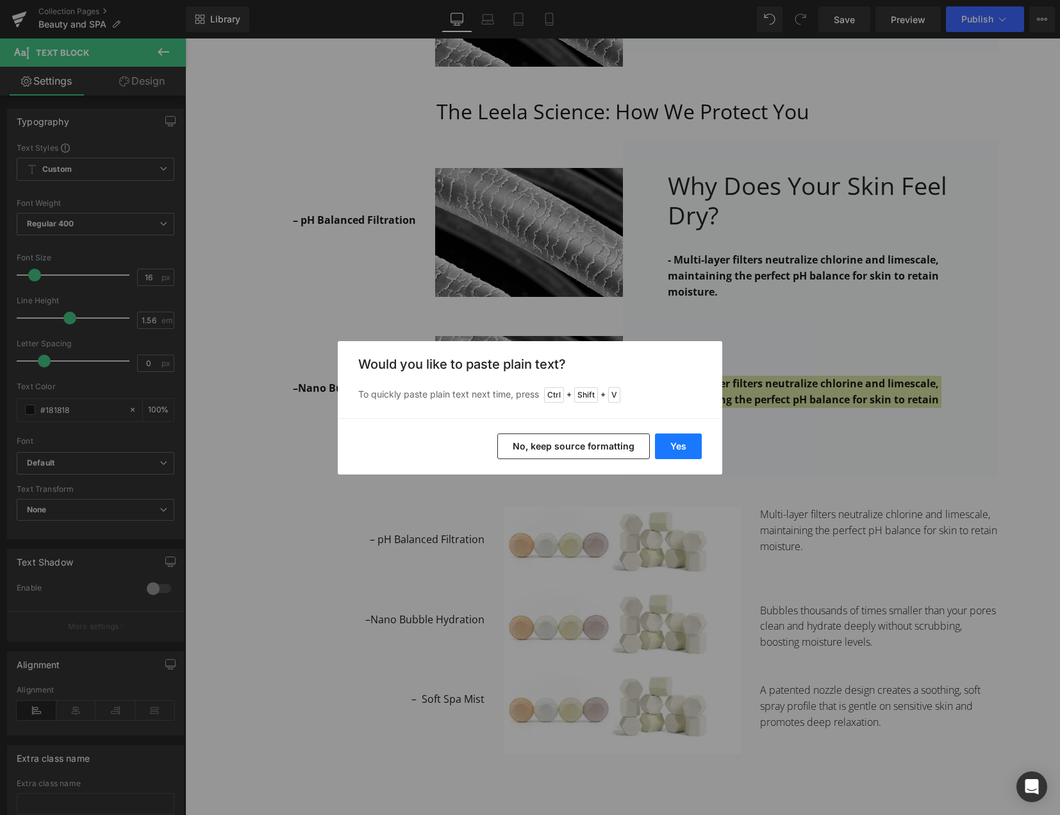
drag, startPoint x: 677, startPoint y: 451, endPoint x: 342, endPoint y: 425, distance: 336.2
click at [677, 451] on button "Yes" at bounding box center [678, 446] width 47 height 26
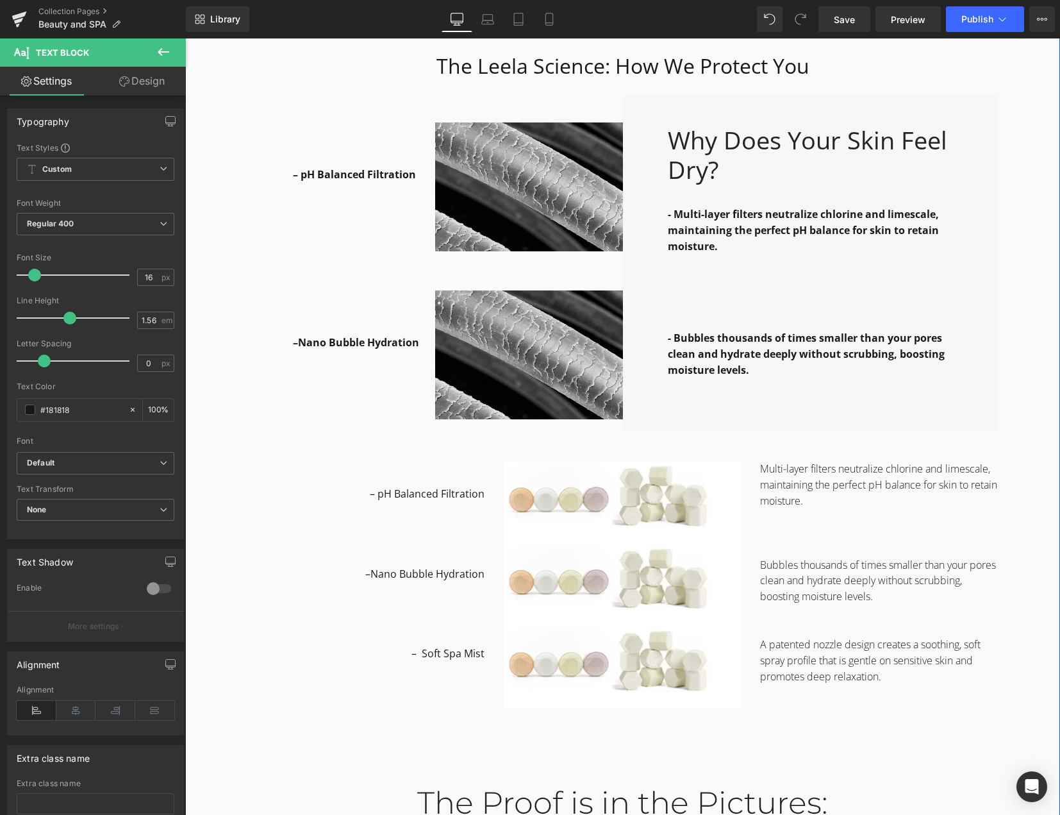
scroll to position [2178, 0]
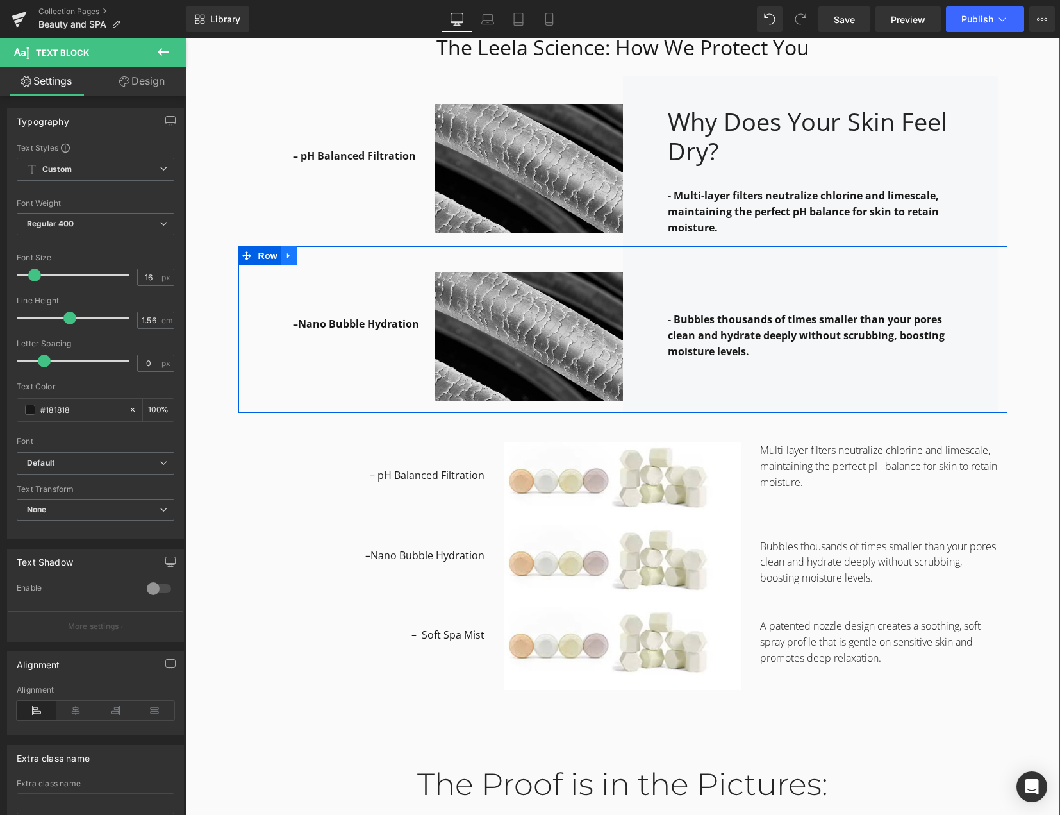
click at [285, 256] on icon at bounding box center [289, 256] width 9 height 10
click at [304, 256] on icon at bounding box center [305, 255] width 9 height 9
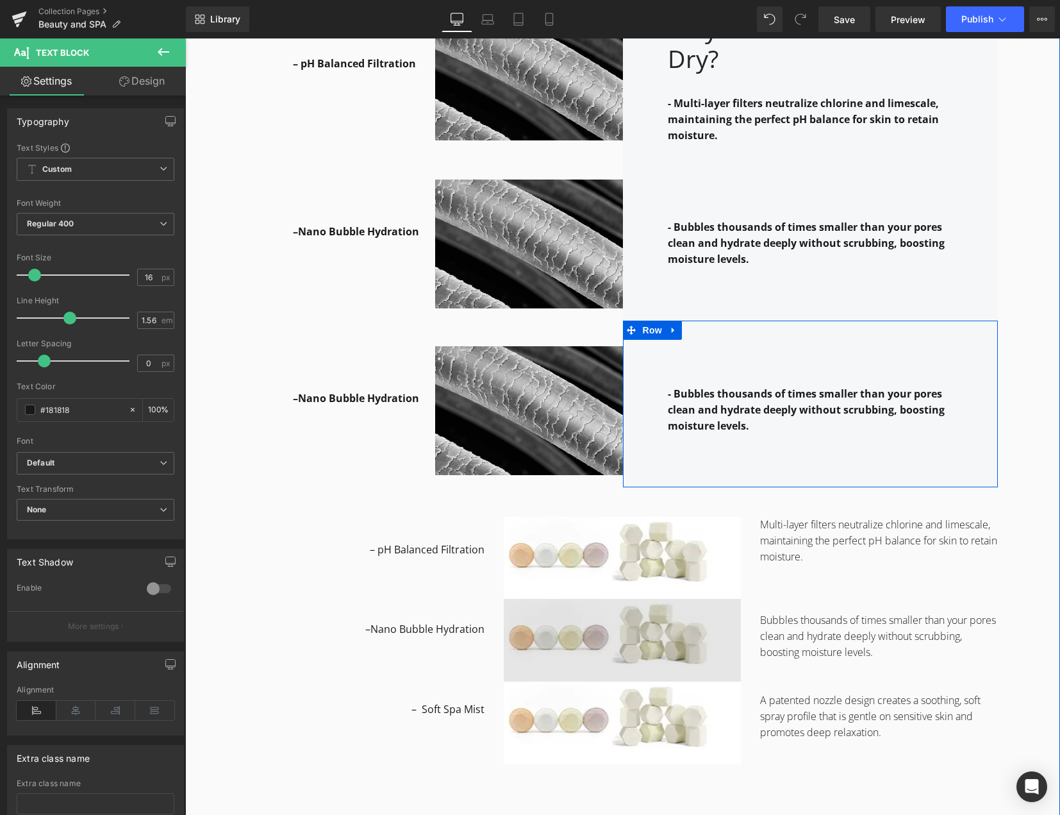
scroll to position [2306, 0]
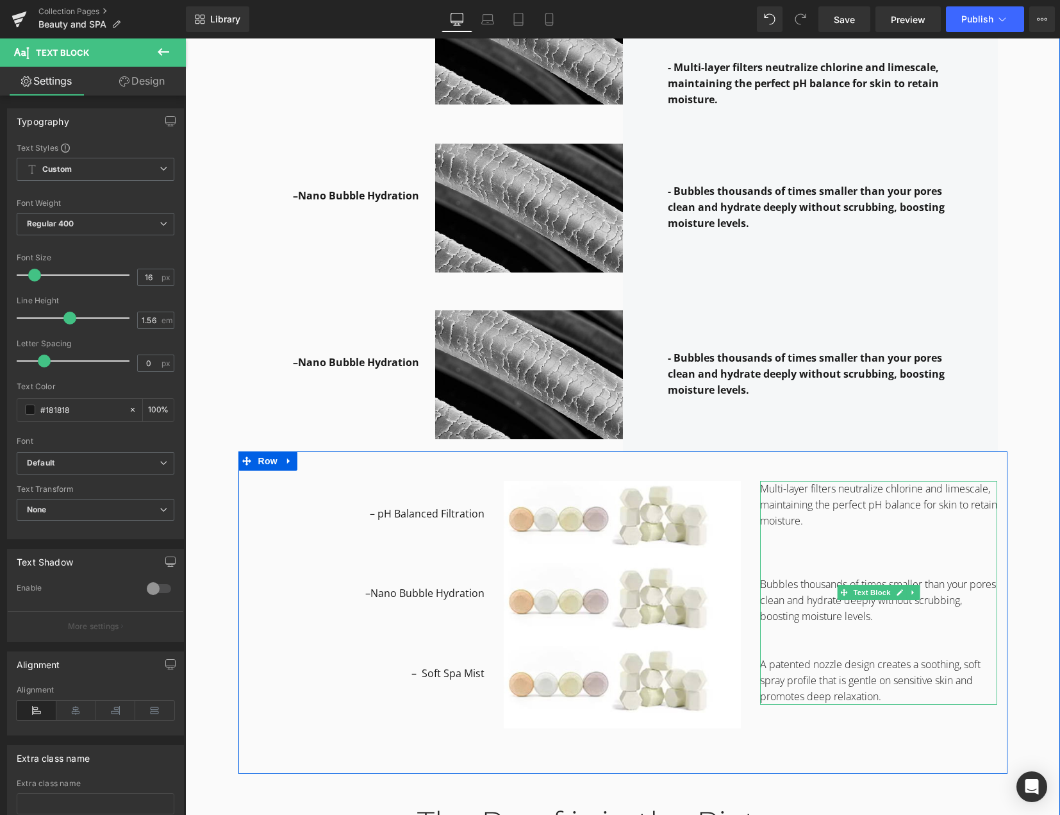
click at [795, 689] on p "A patented nozzle design creates a soothing, soft spray profile that is gentle …" at bounding box center [878, 680] width 237 height 48
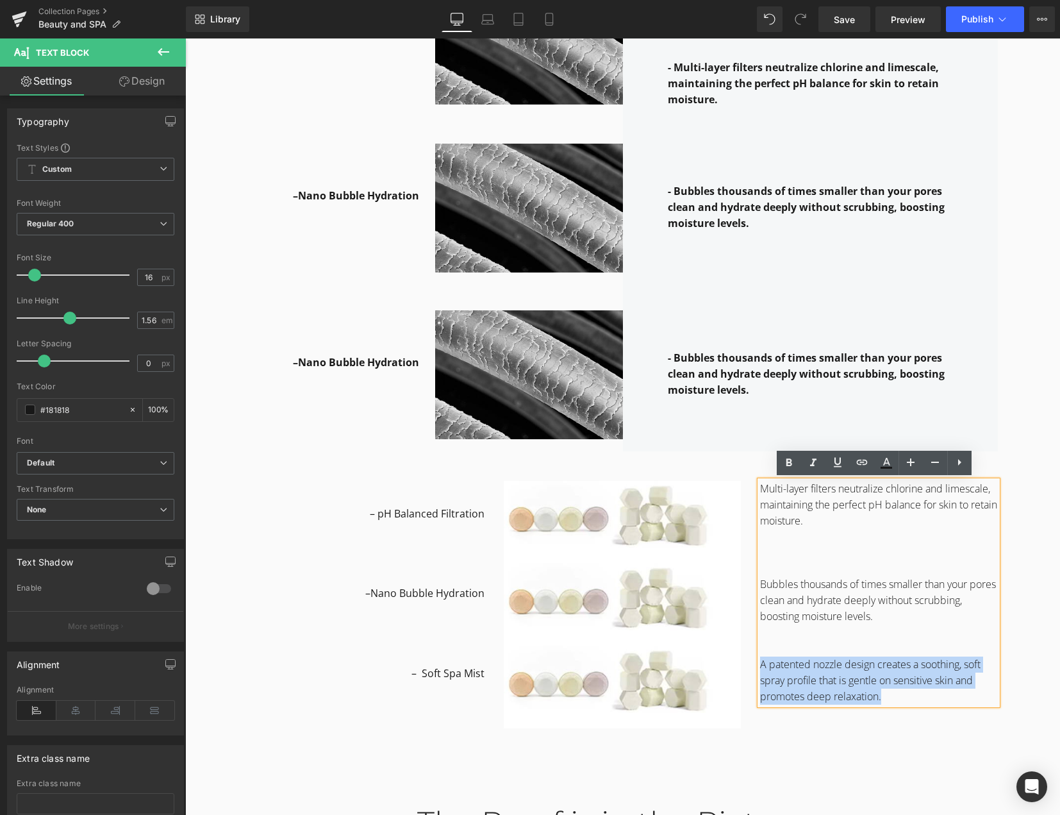
drag, startPoint x: 882, startPoint y: 694, endPoint x: 747, endPoint y: 667, distance: 137.9
click at [751, 667] on div "Multi-layer filters neutralize chlorine and limescale, maintaining the perfect …" at bounding box center [879, 593] width 256 height 224
copy p "A patented nozzle design creates a soothing, soft spray profile that is gentle …"
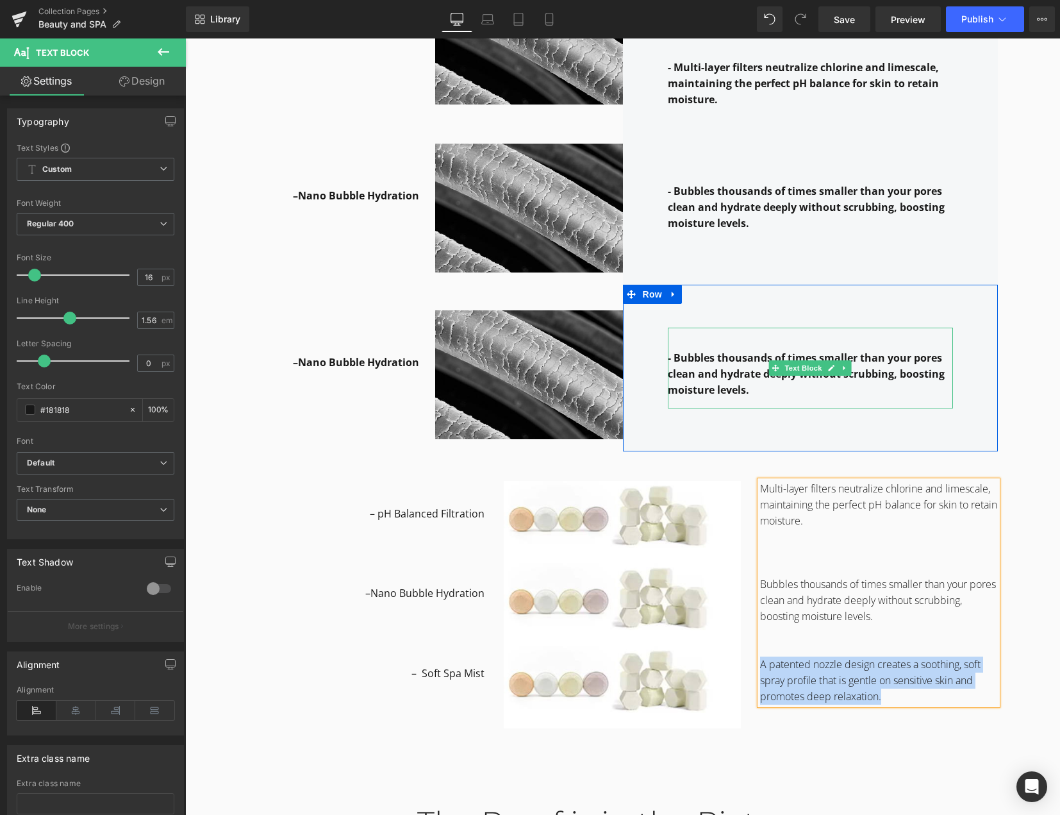
click at [713, 358] on strong "- Bubbles thousands of times smaller than your pores clean and hydrate deeply w…" at bounding box center [806, 374] width 277 height 46
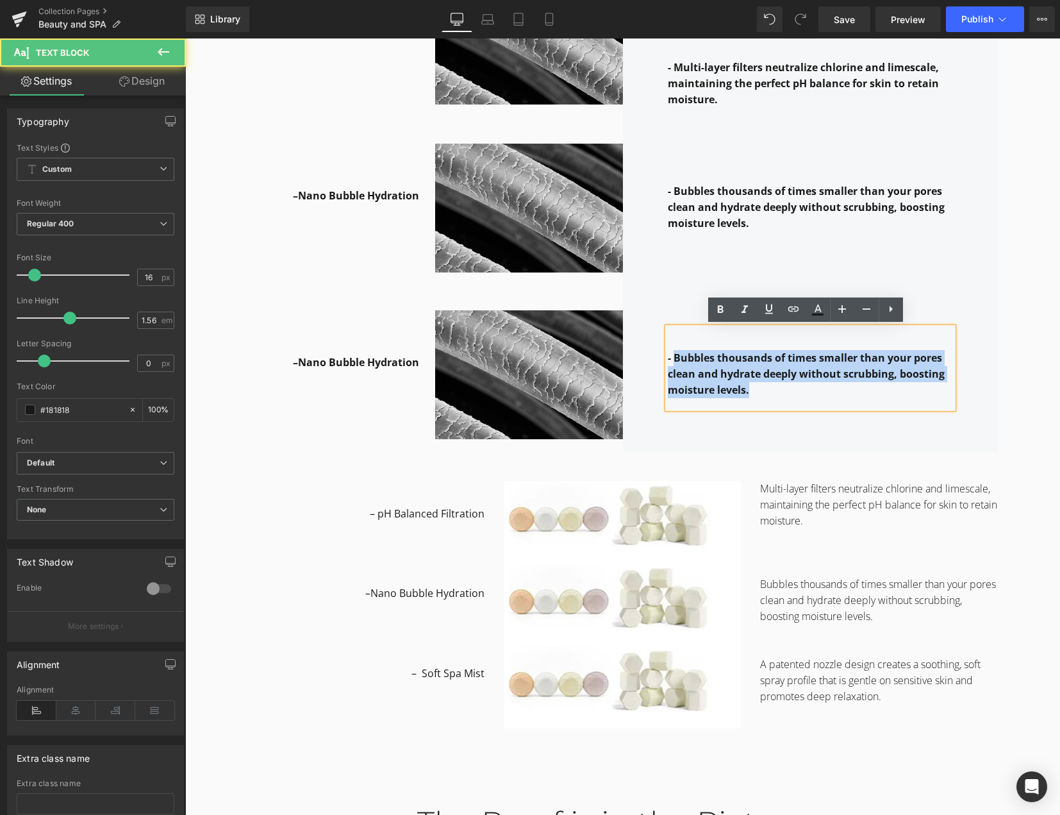
drag, startPoint x: 668, startPoint y: 357, endPoint x: 695, endPoint y: 388, distance: 40.9
click at [695, 388] on p "- Bubbles thousands of times smaller than your pores clean and hydrate deeply w…" at bounding box center [810, 374] width 285 height 48
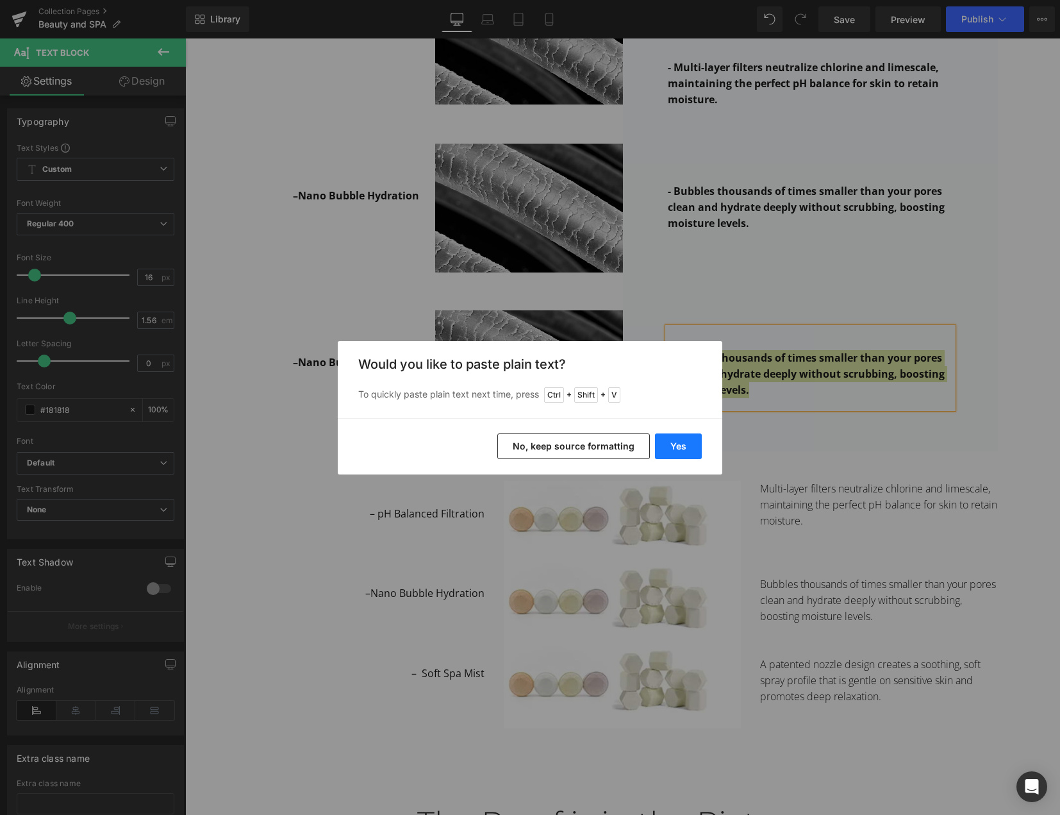
click at [687, 444] on button "Yes" at bounding box center [678, 446] width 47 height 26
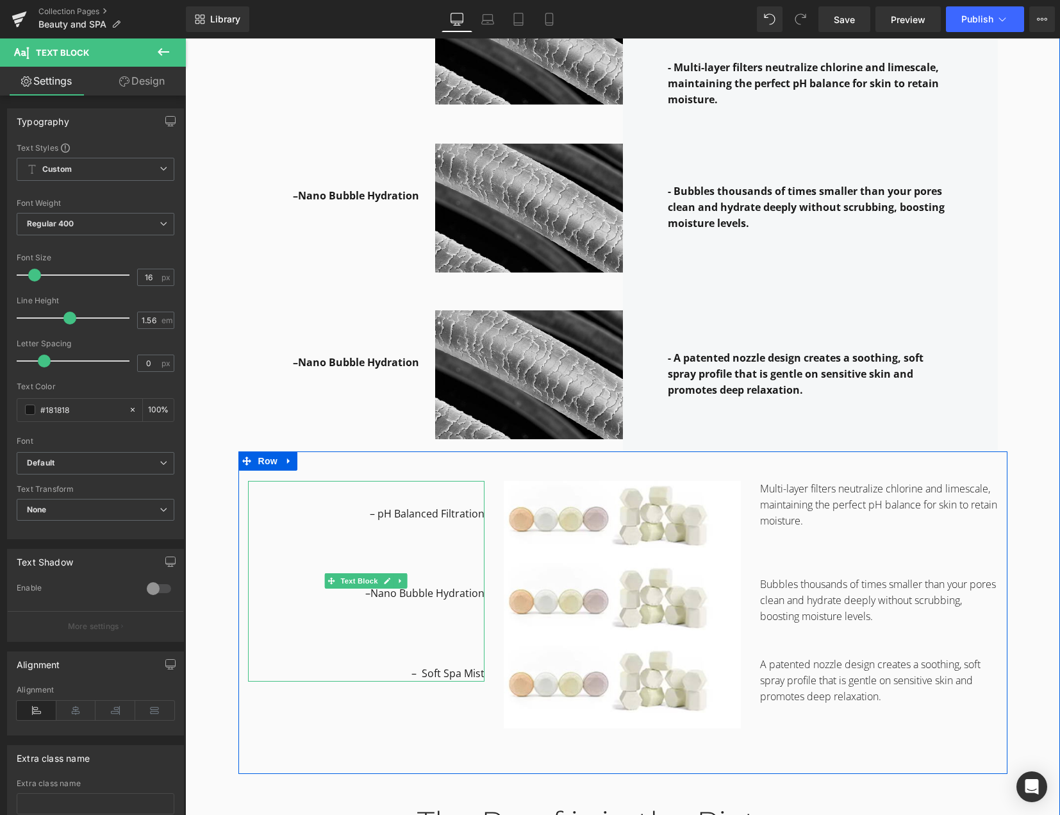
click at [455, 672] on p "– Soft Spa Mist" at bounding box center [366, 673] width 237 height 16
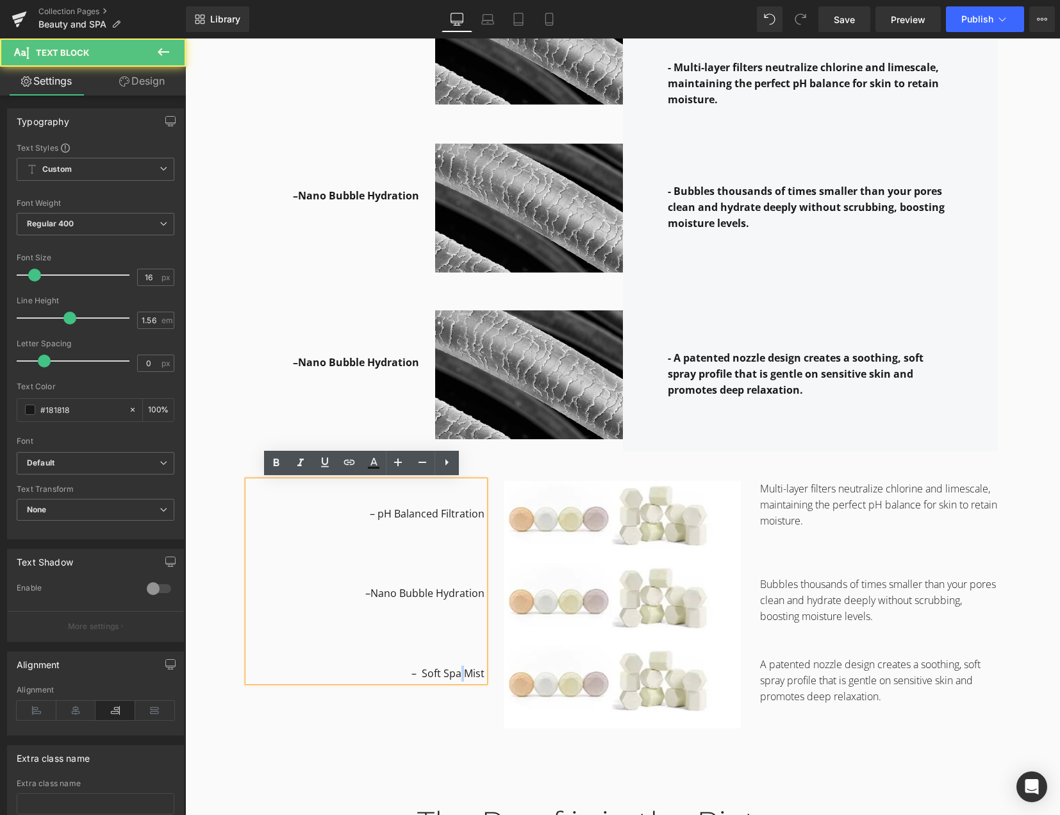
click at [455, 672] on p "– Soft Spa Mist" at bounding box center [366, 673] width 237 height 16
copy p "– Soft Spa Mist"
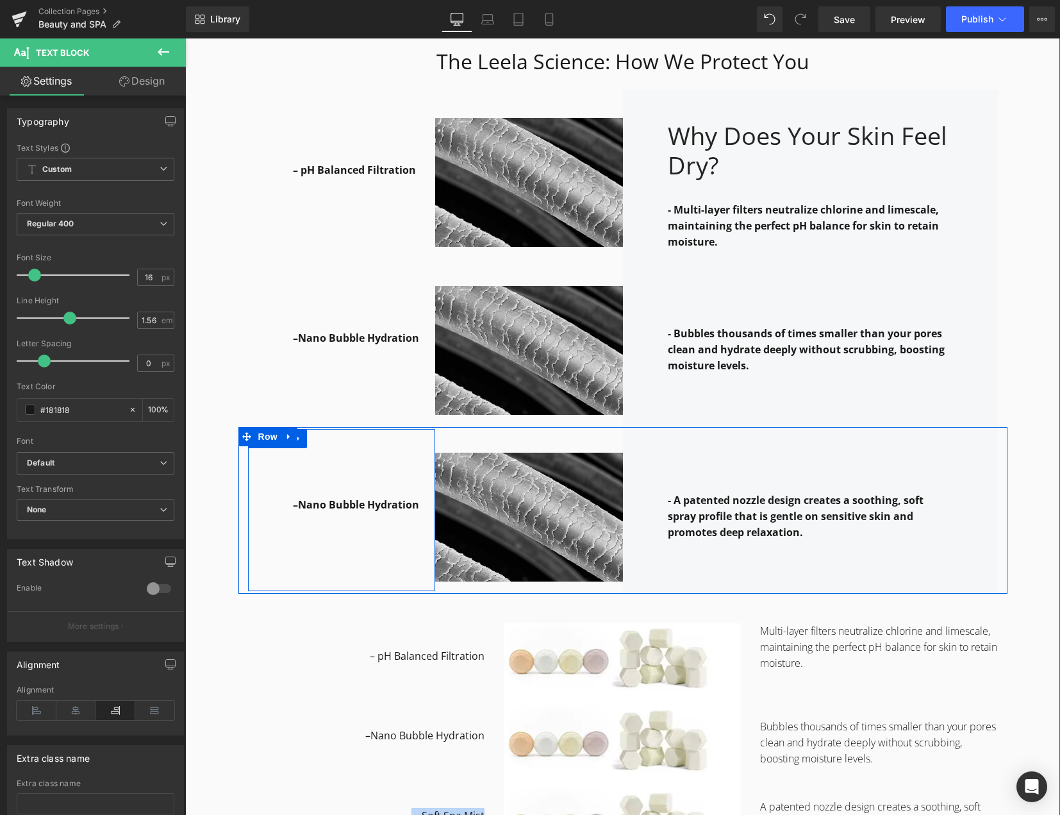
scroll to position [2178, 0]
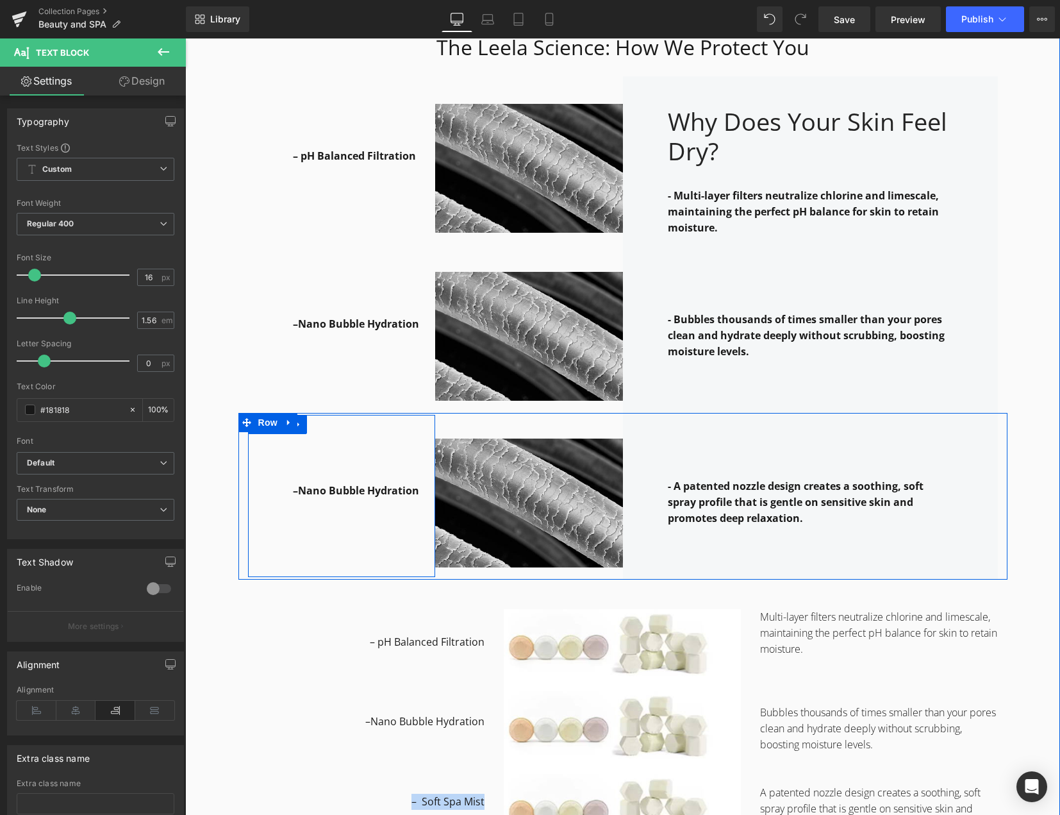
click at [382, 495] on strong "–Nano Bubble Hydration" at bounding box center [356, 490] width 126 height 14
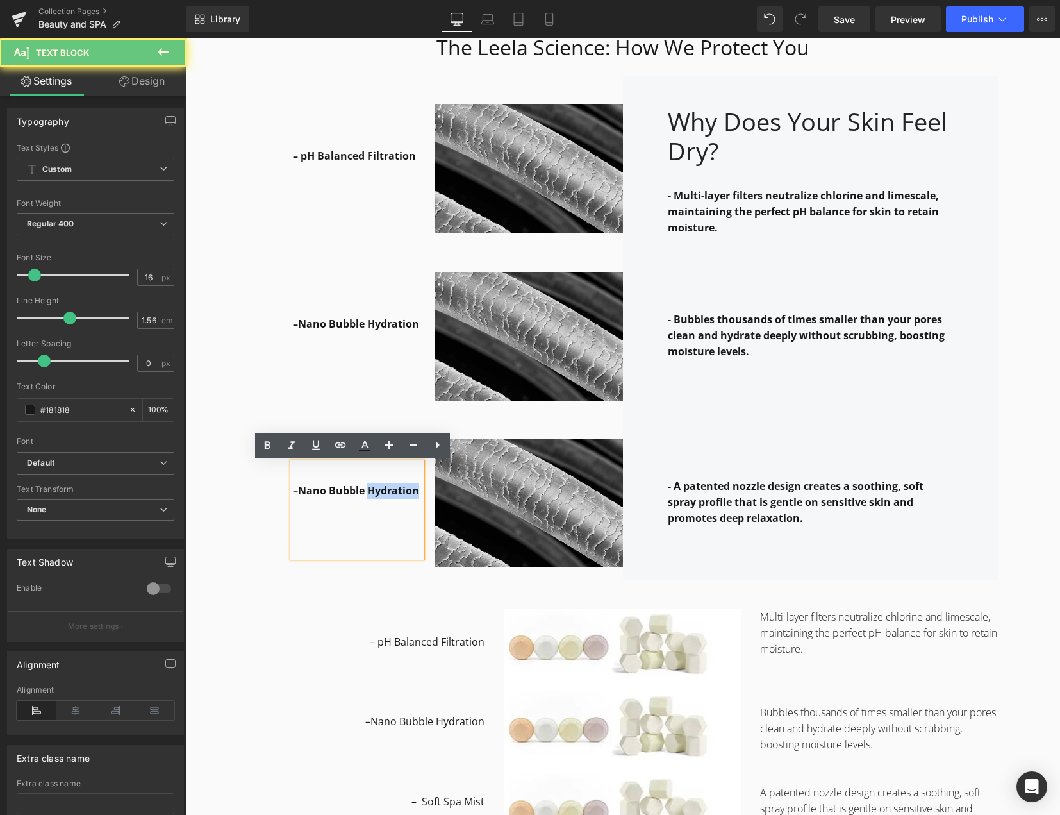
click at [382, 495] on strong "–Nano Bubble Hydration" at bounding box center [356, 490] width 126 height 14
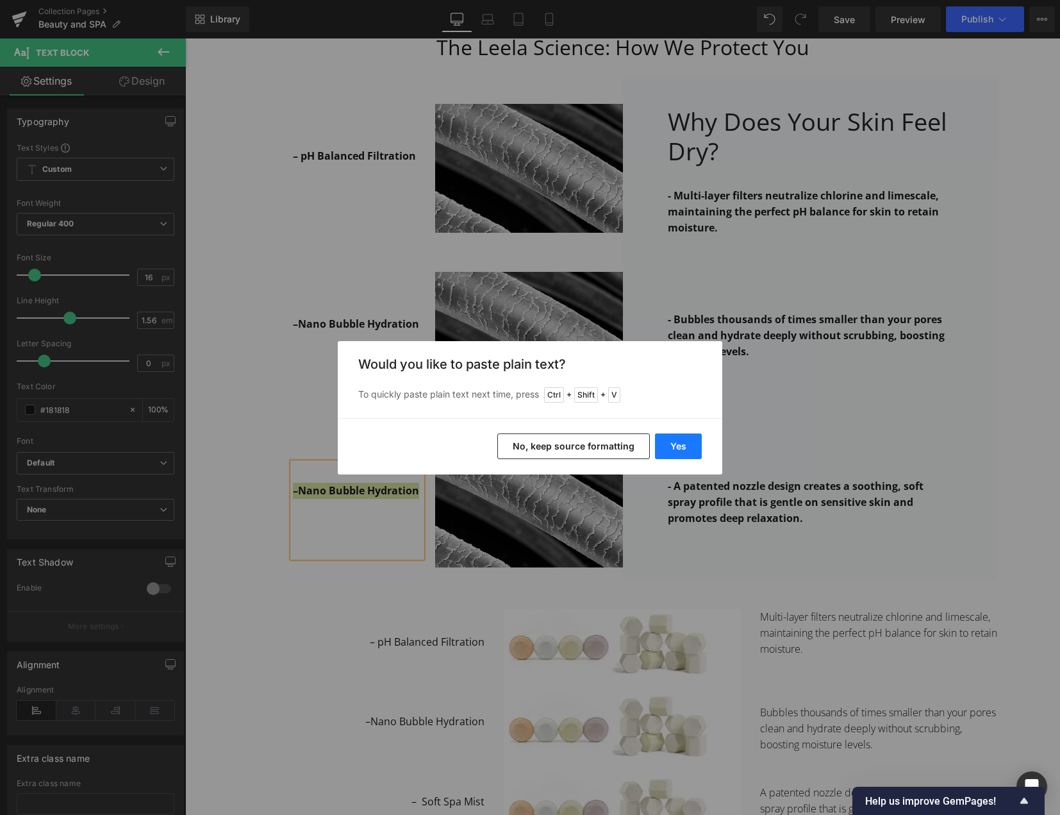
click at [692, 449] on button "Yes" at bounding box center [678, 446] width 47 height 26
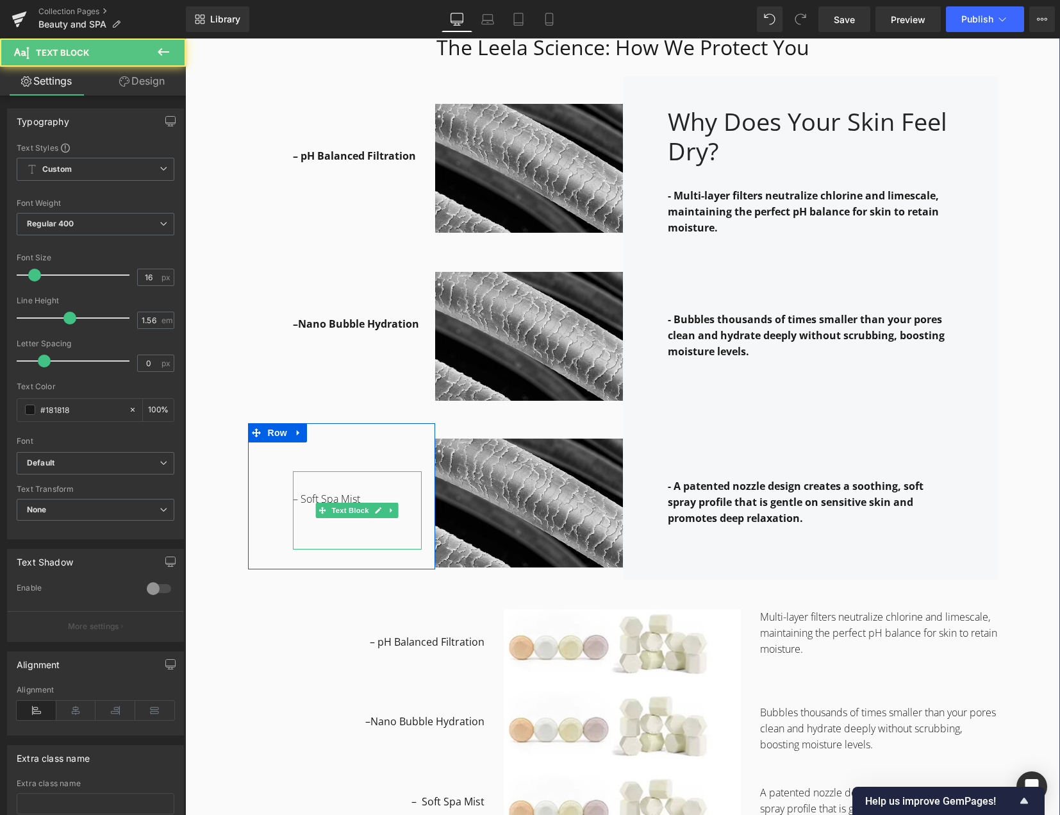
click at [340, 497] on p "– Soft Spa Mist" at bounding box center [357, 499] width 129 height 16
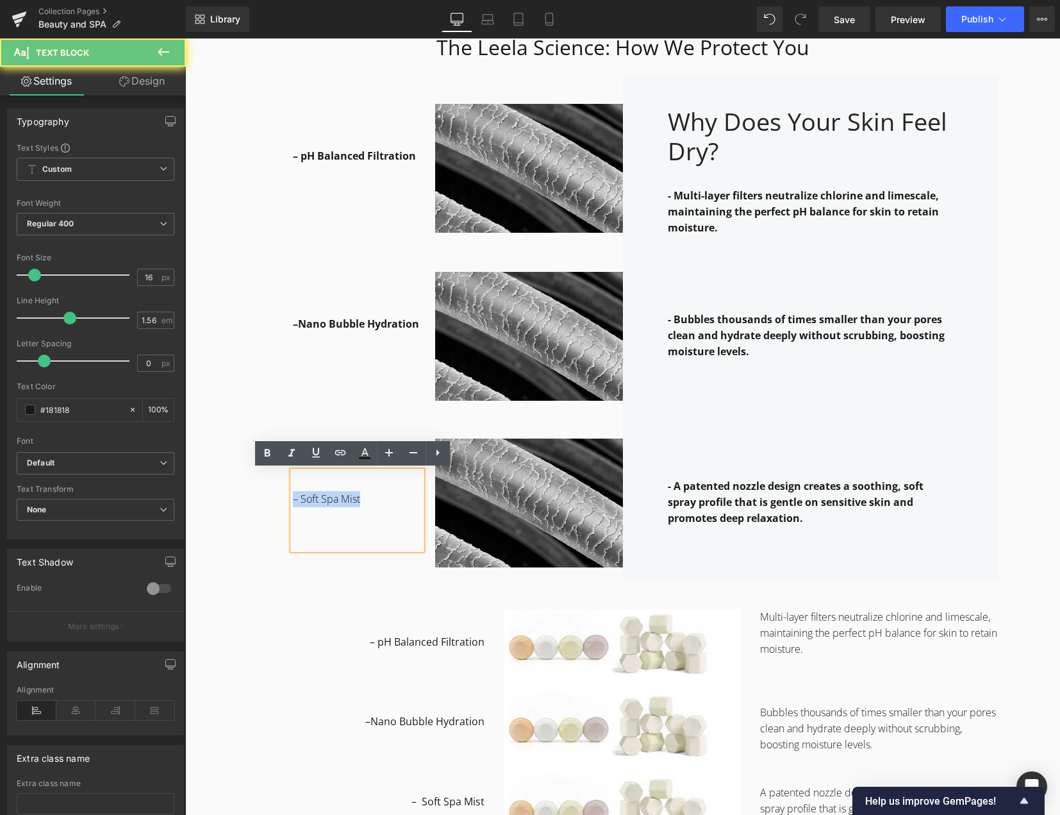
click at [340, 497] on p "– Soft Spa Mist" at bounding box center [357, 499] width 129 height 16
click at [269, 454] on icon at bounding box center [268, 453] width 6 height 8
click at [248, 511] on div "– Soft Spa Mist Text Block Row 31px 70px" at bounding box center [342, 496] width 188 height 146
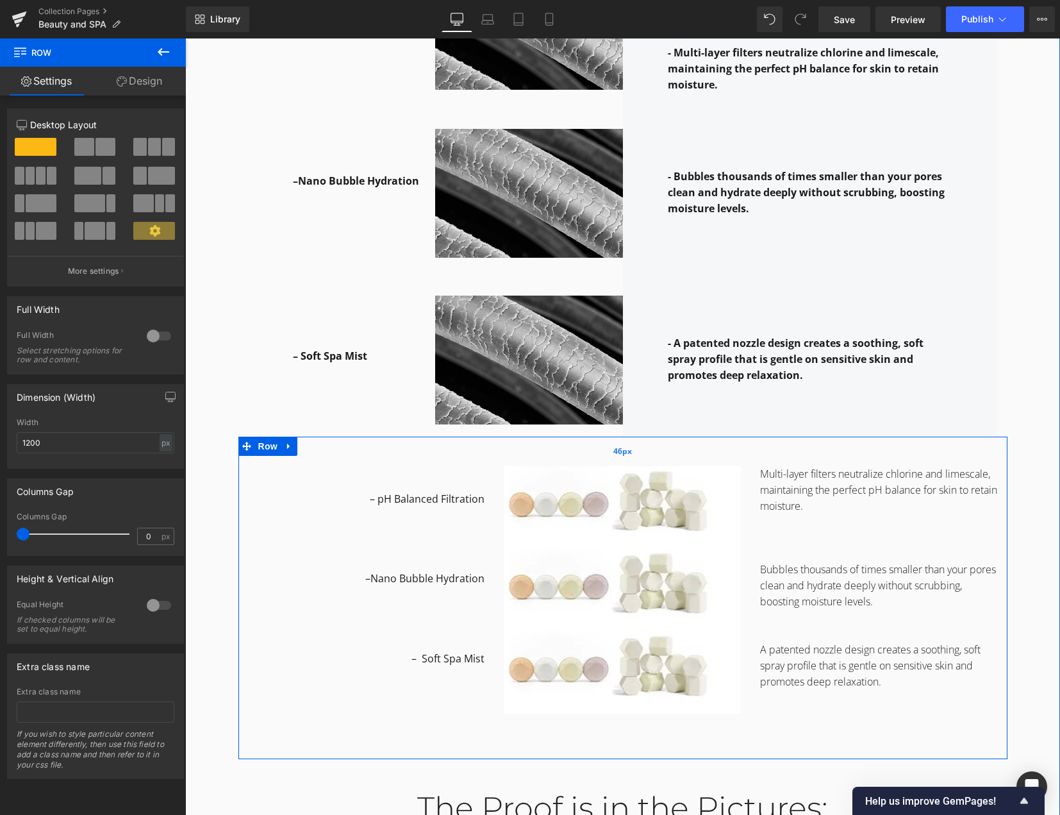
scroll to position [2306, 0]
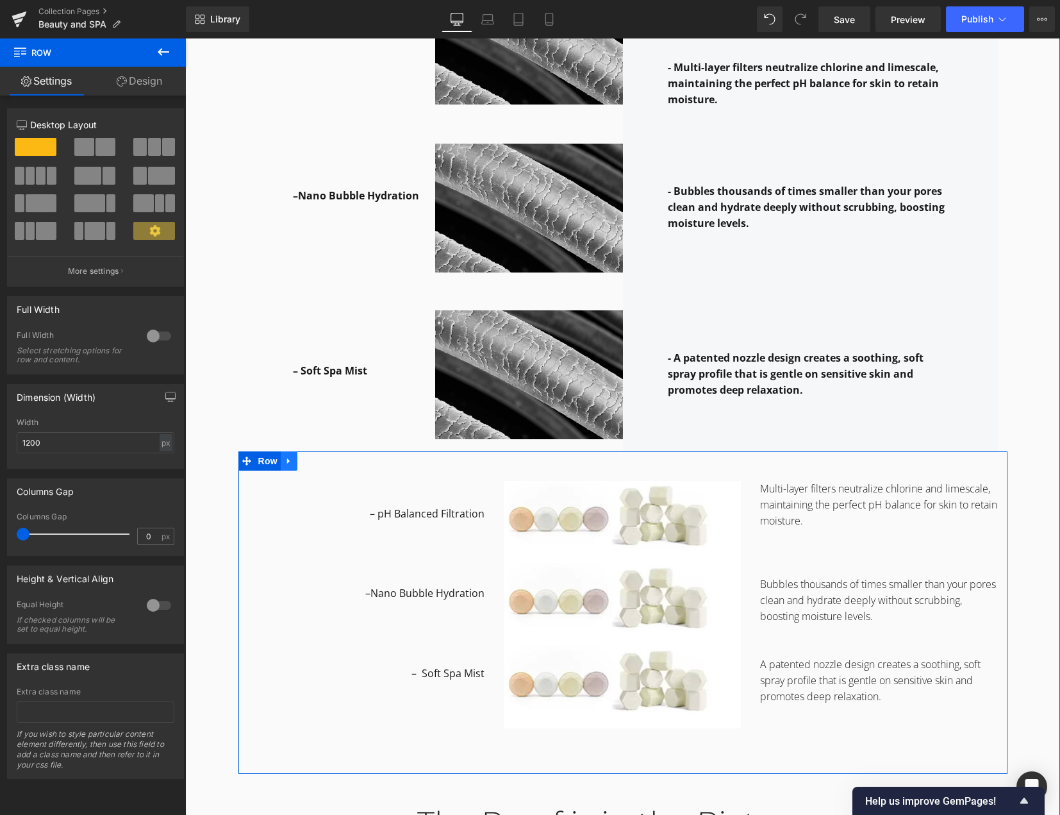
click at [285, 463] on icon at bounding box center [289, 461] width 9 height 10
click at [318, 465] on icon at bounding box center [322, 460] width 9 height 9
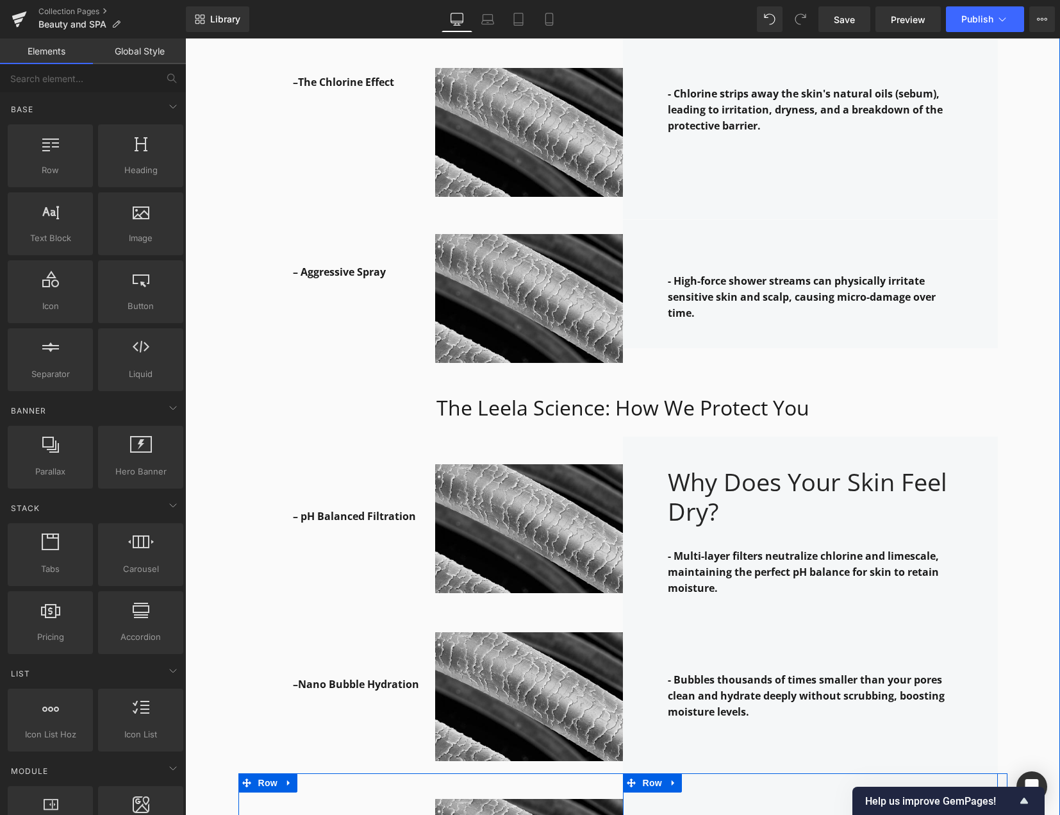
scroll to position [1729, 0]
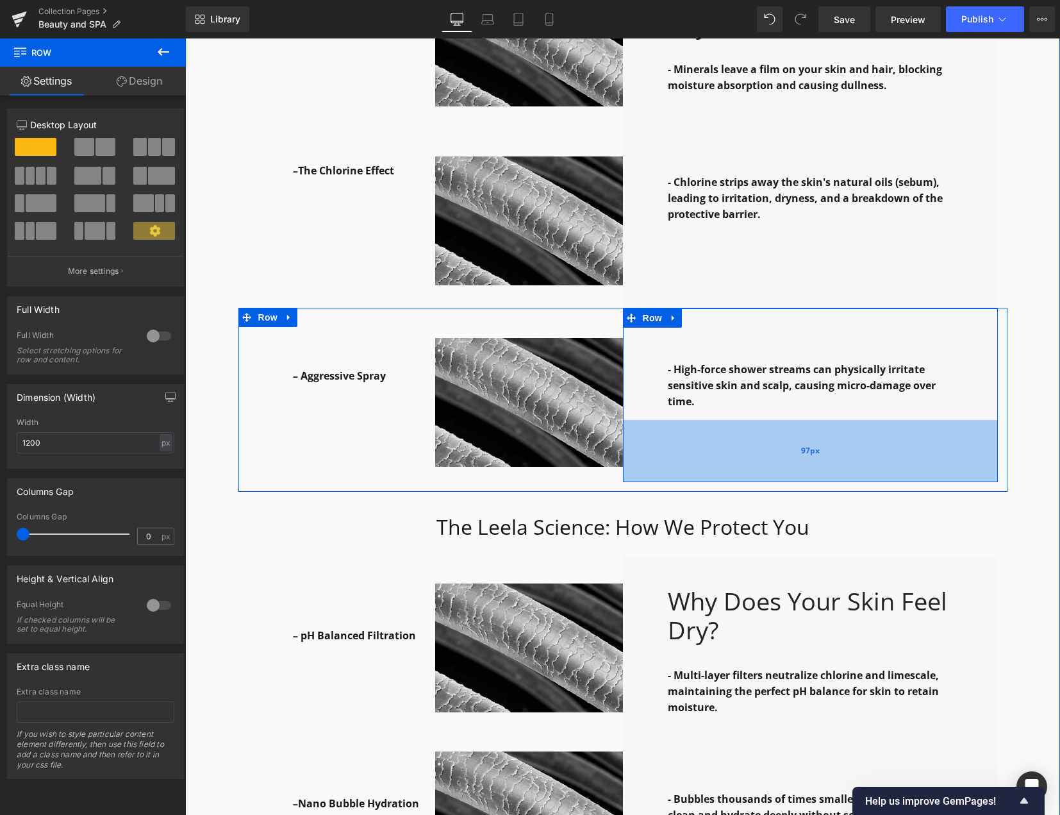
drag, startPoint x: 670, startPoint y: 416, endPoint x: 676, endPoint y: 462, distance: 46.5
click at [676, 462] on div "97px" at bounding box center [810, 451] width 375 height 62
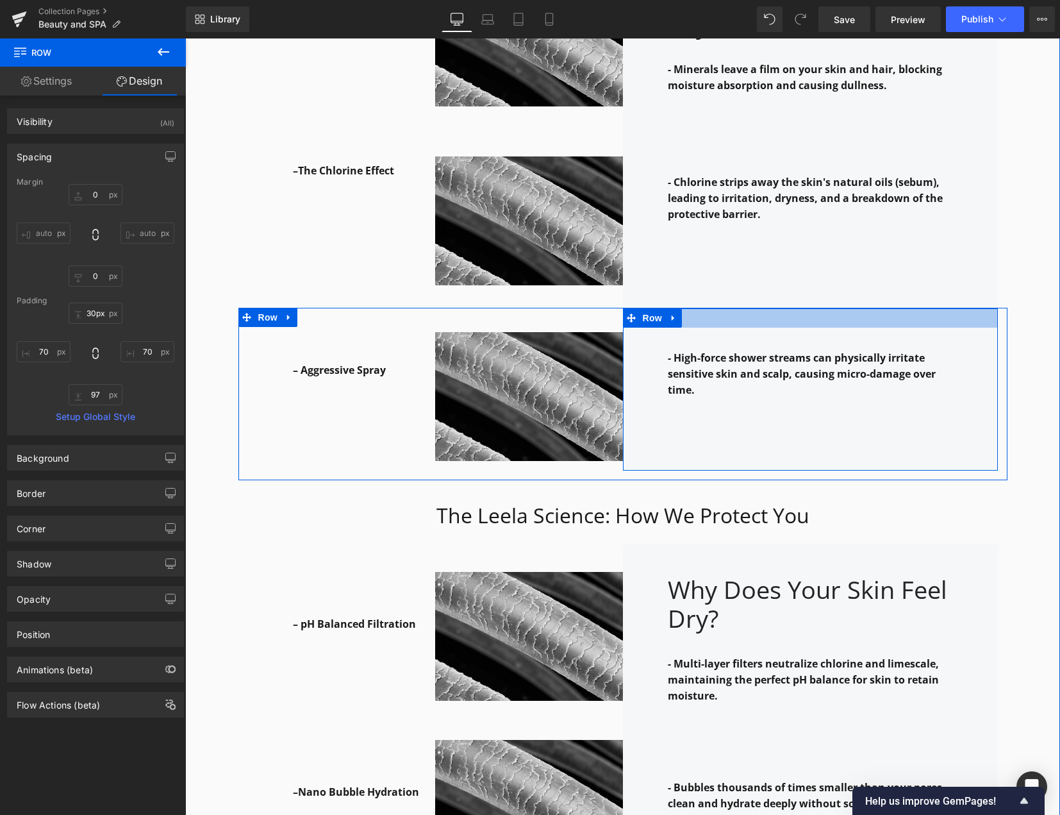
type input "29px"
drag, startPoint x: 720, startPoint y: 322, endPoint x: 720, endPoint y: 310, distance: 12.2
click at [720, 310] on div at bounding box center [810, 317] width 375 height 19
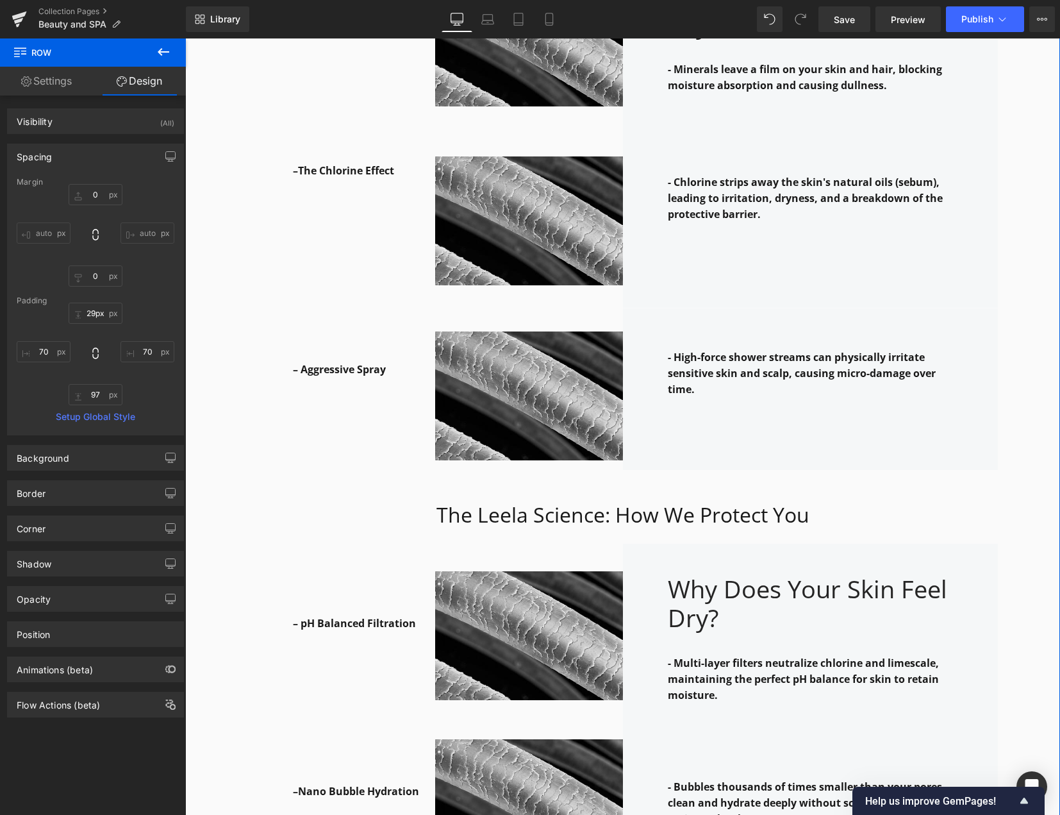
click at [1026, 440] on div "Why it works: Heading Row The Leela Science: How We Protect You Heading Row – H…" at bounding box center [622, 660] width 875 height 1696
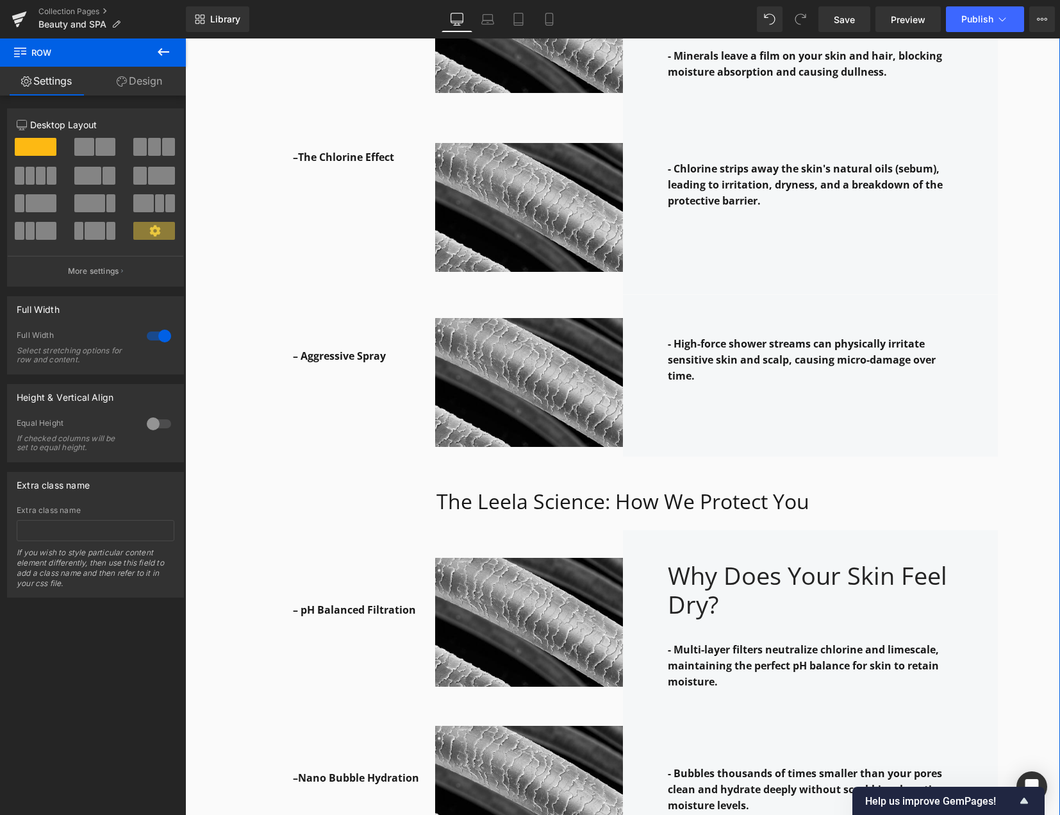
scroll to position [1794, 0]
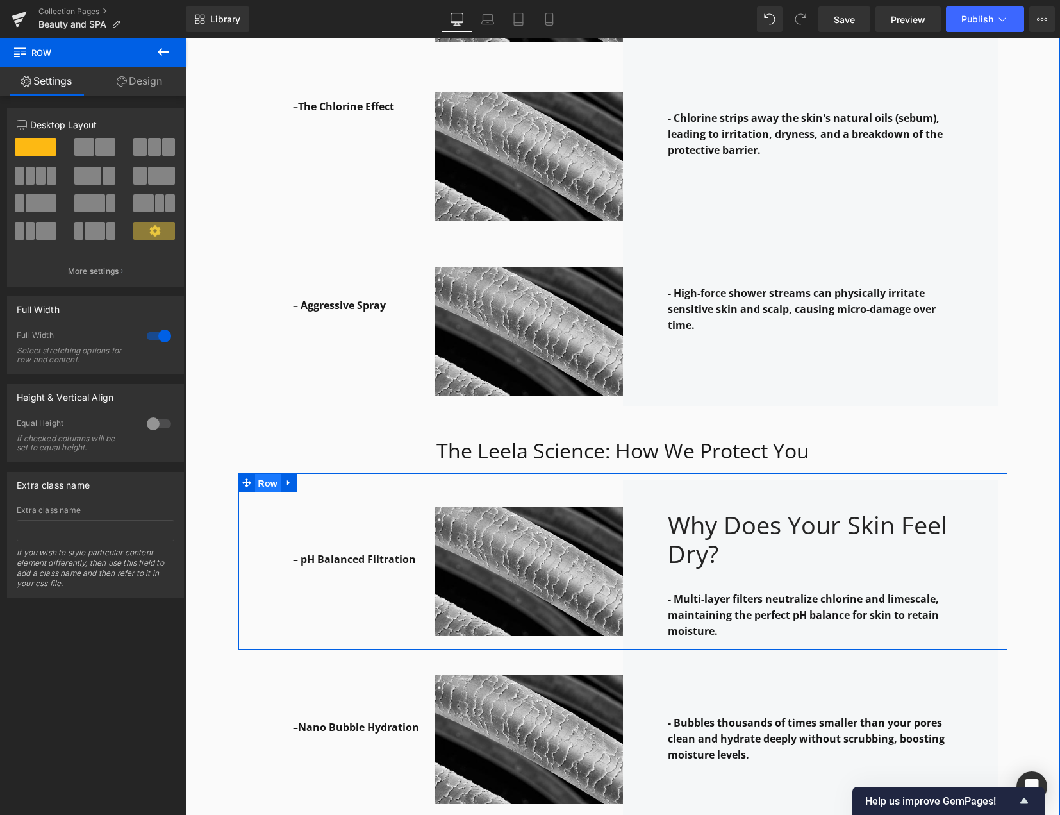
click at [259, 474] on span "Row" at bounding box center [268, 483] width 26 height 19
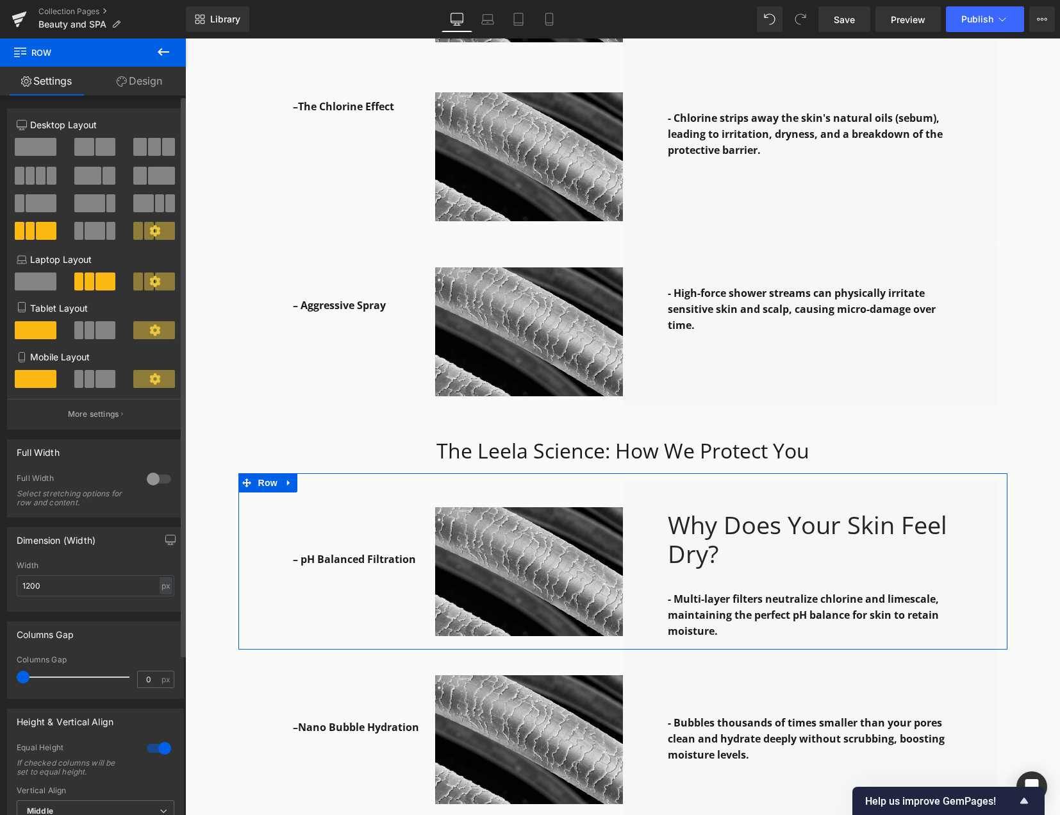
click at [146, 206] on span at bounding box center [143, 203] width 20 height 18
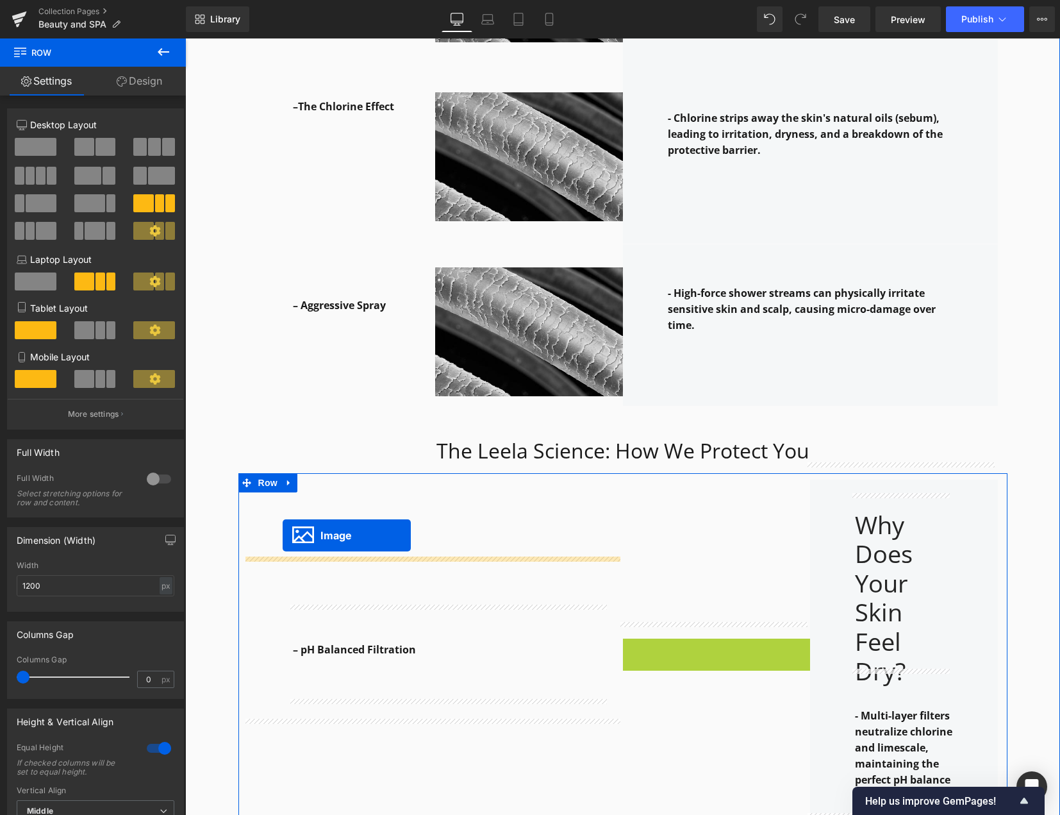
drag, startPoint x: 689, startPoint y: 642, endPoint x: 283, endPoint y: 535, distance: 420.1
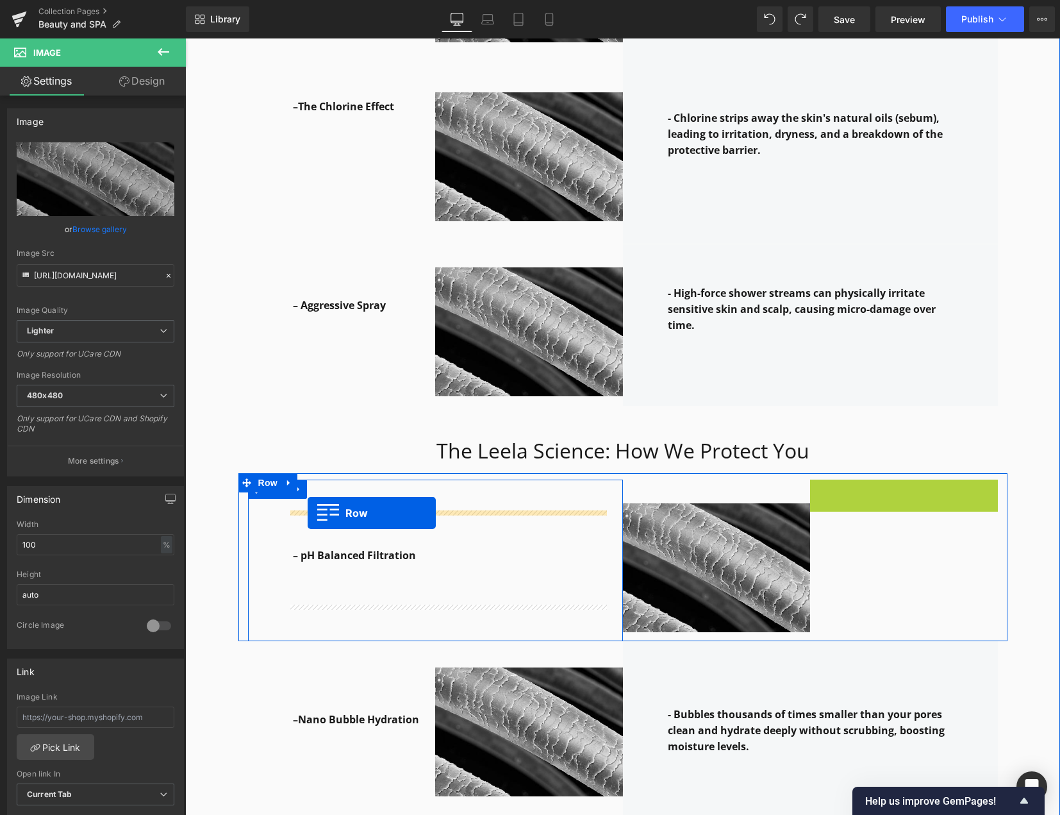
drag, startPoint x: 815, startPoint y: 474, endPoint x: 308, endPoint y: 513, distance: 509.2
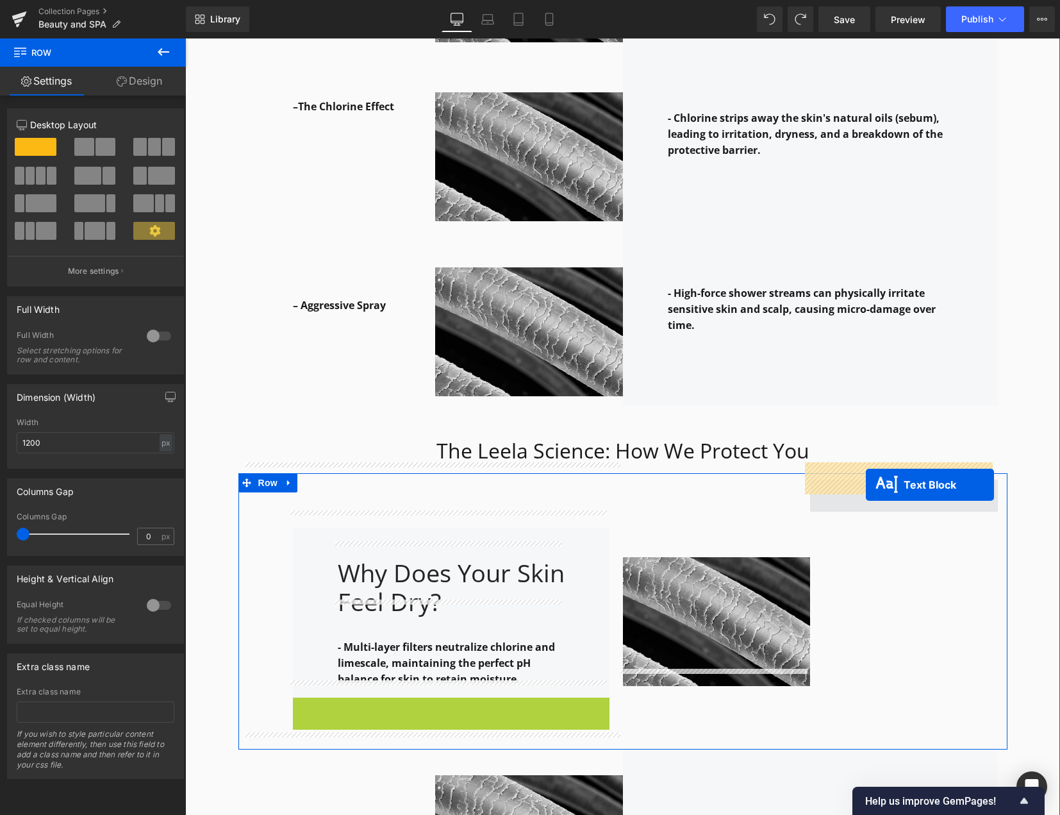
drag, startPoint x: 409, startPoint y: 730, endPoint x: 866, endPoint y: 485, distance: 518.8
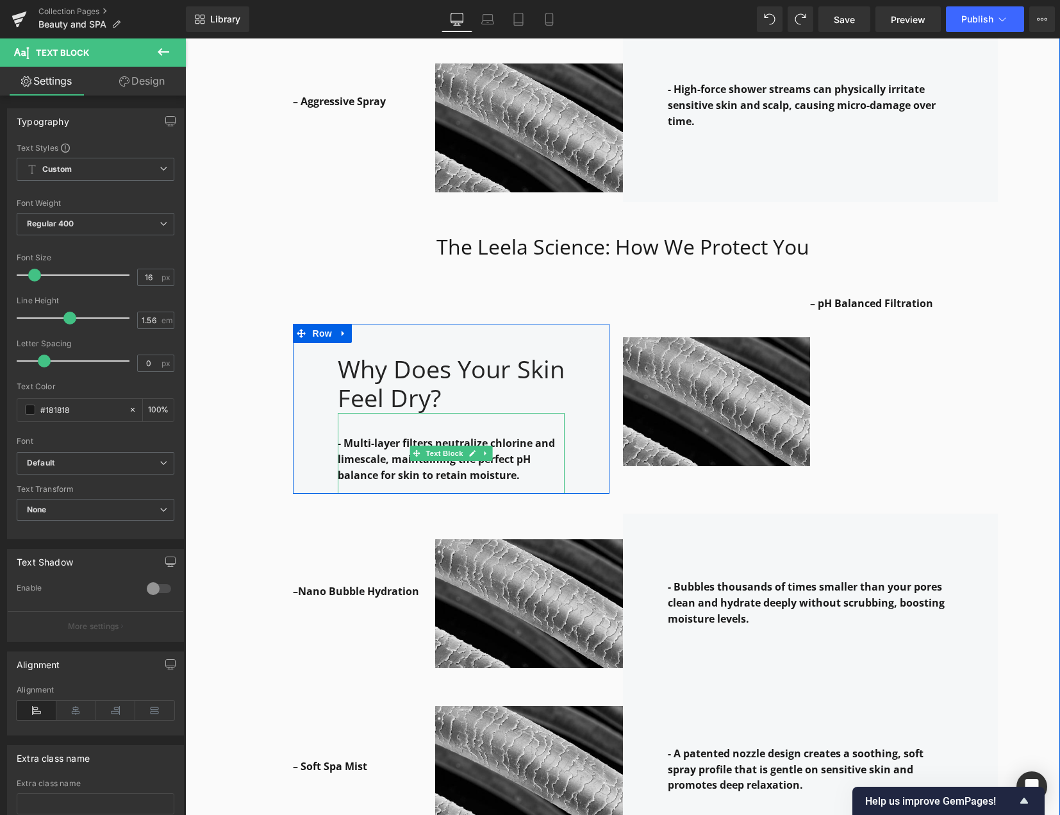
scroll to position [2050, 0]
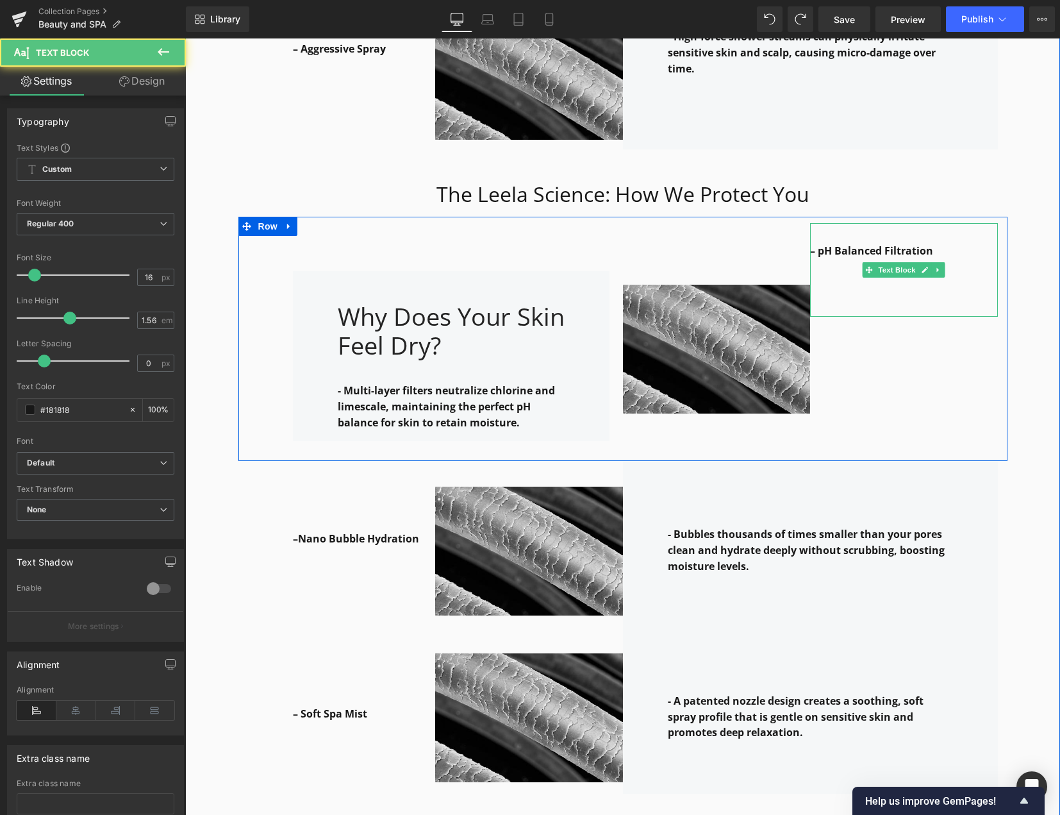
click at [890, 223] on div "– pH Balanced Filtration" at bounding box center [904, 270] width 188 height 94
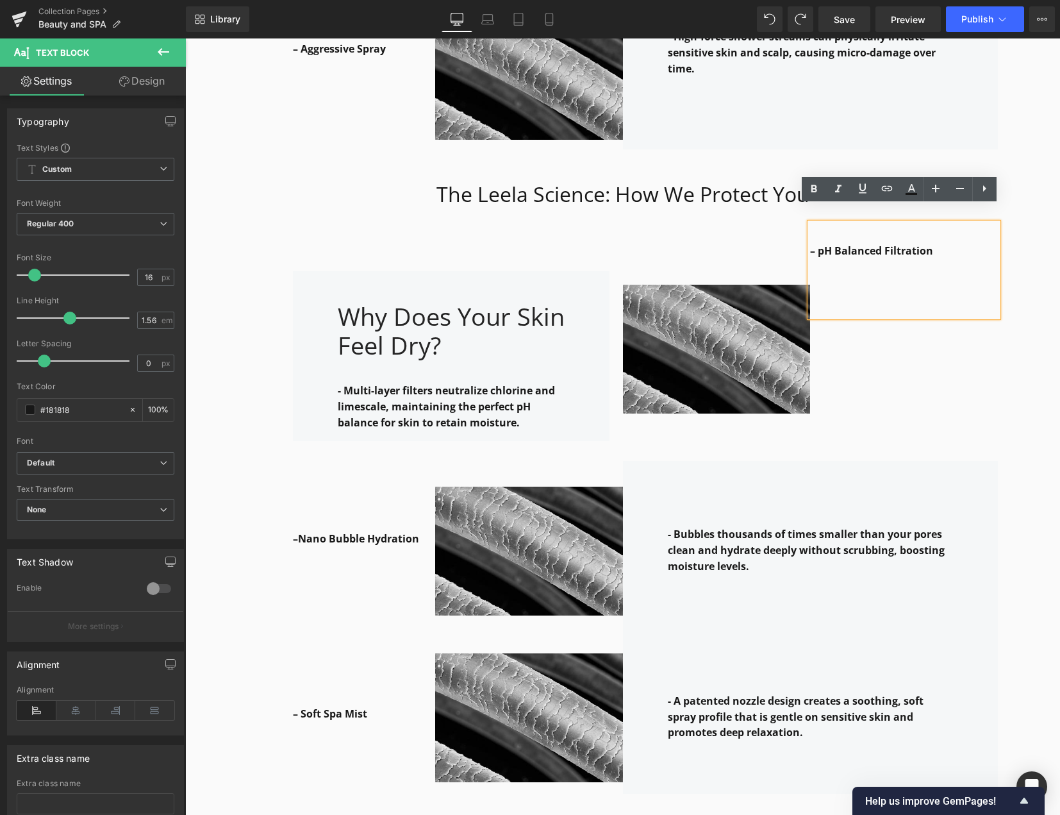
click at [940, 383] on div "– pH Balanced Filtration Text Block" at bounding box center [904, 342] width 188 height 238
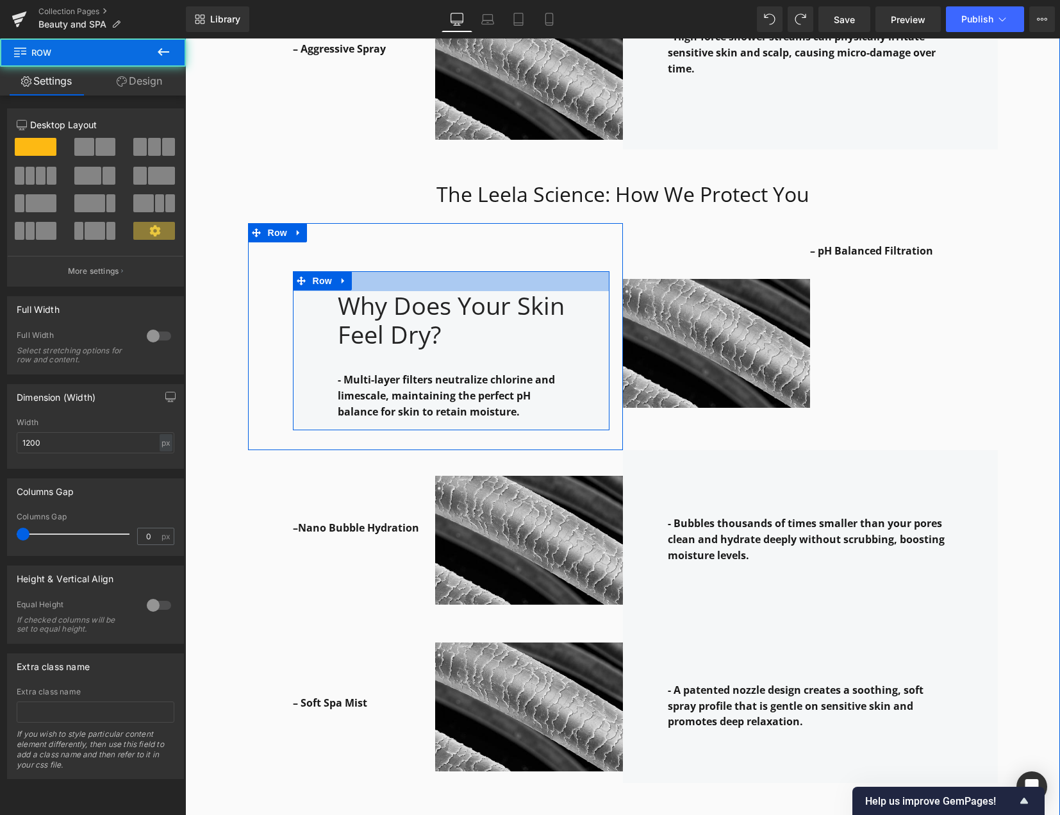
drag, startPoint x: 549, startPoint y: 257, endPoint x: 553, endPoint y: 246, distance: 12.2
click at [553, 246] on div "Why Does Your Skin Feel Dry? Heading - Multi-layer filters neutralize chlorine …" at bounding box center [435, 336] width 375 height 227
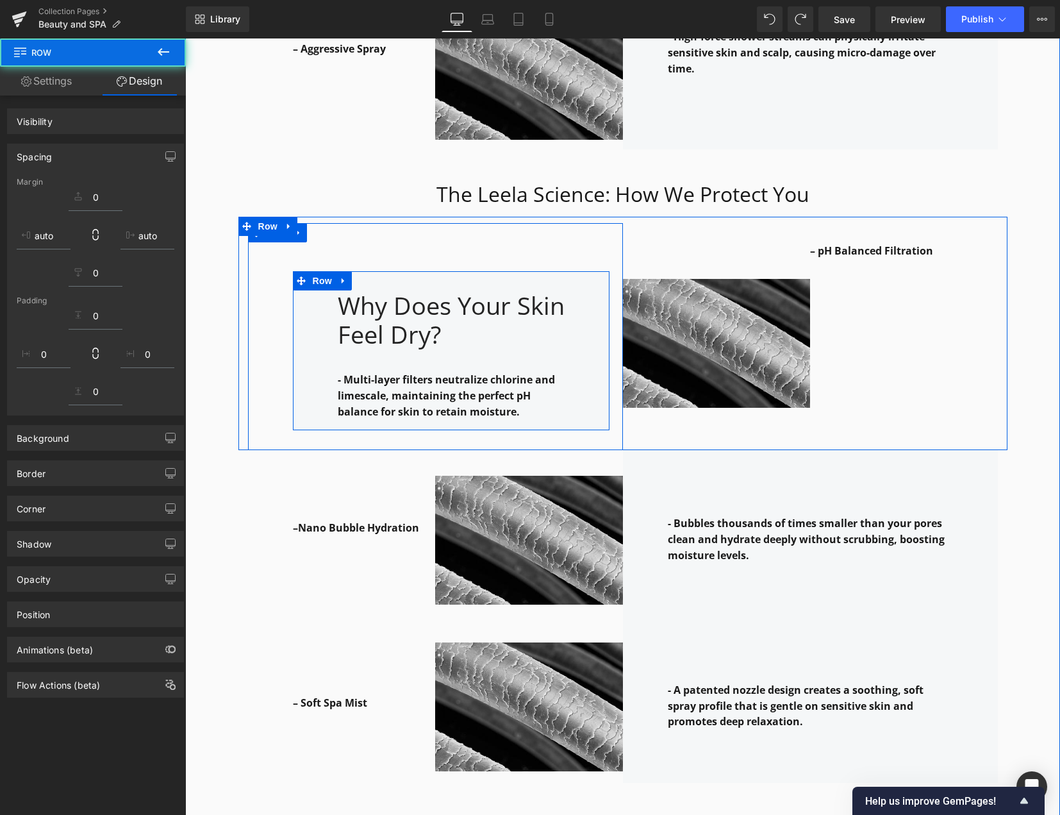
click at [404, 224] on div "Why Does Your Skin Feel Dry? Heading - Multi-layer filters neutralize chlorine …" at bounding box center [435, 336] width 375 height 227
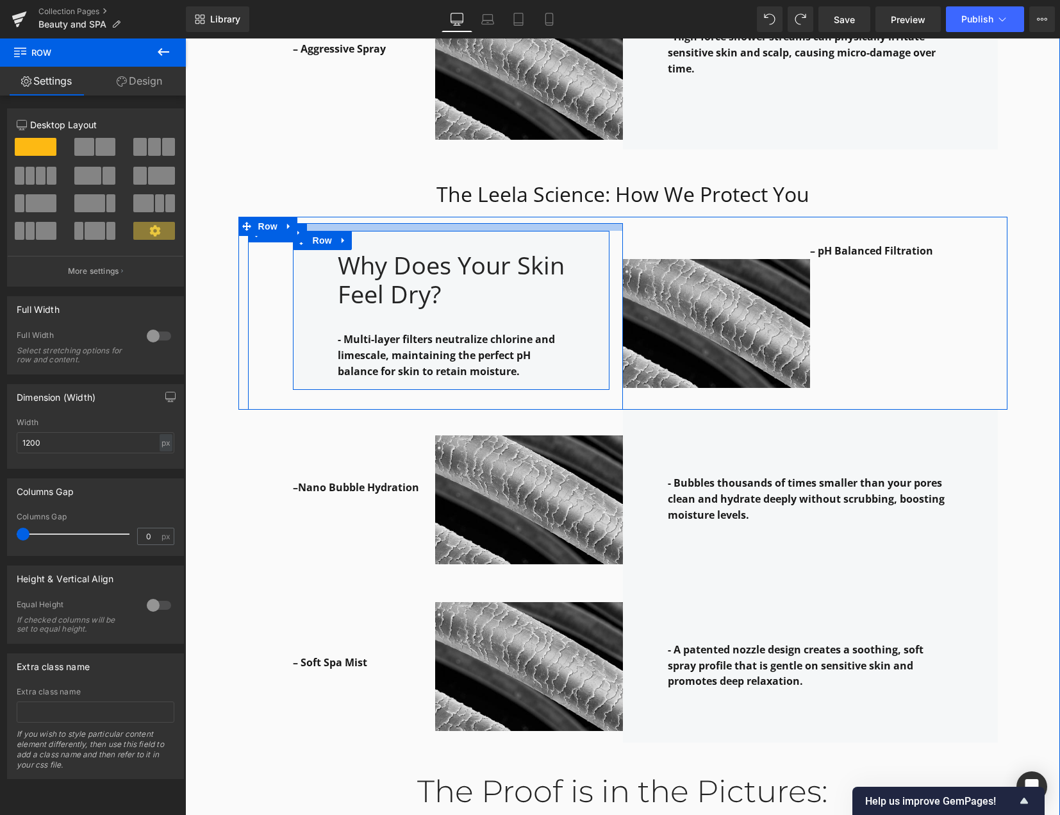
drag, startPoint x: 421, startPoint y: 226, endPoint x: 426, endPoint y: 185, distance: 41.4
click at [426, 185] on div "Why it works: Heading Row The Leela Science: How We Protect You Heading Row – H…" at bounding box center [622, 348] width 875 height 1713
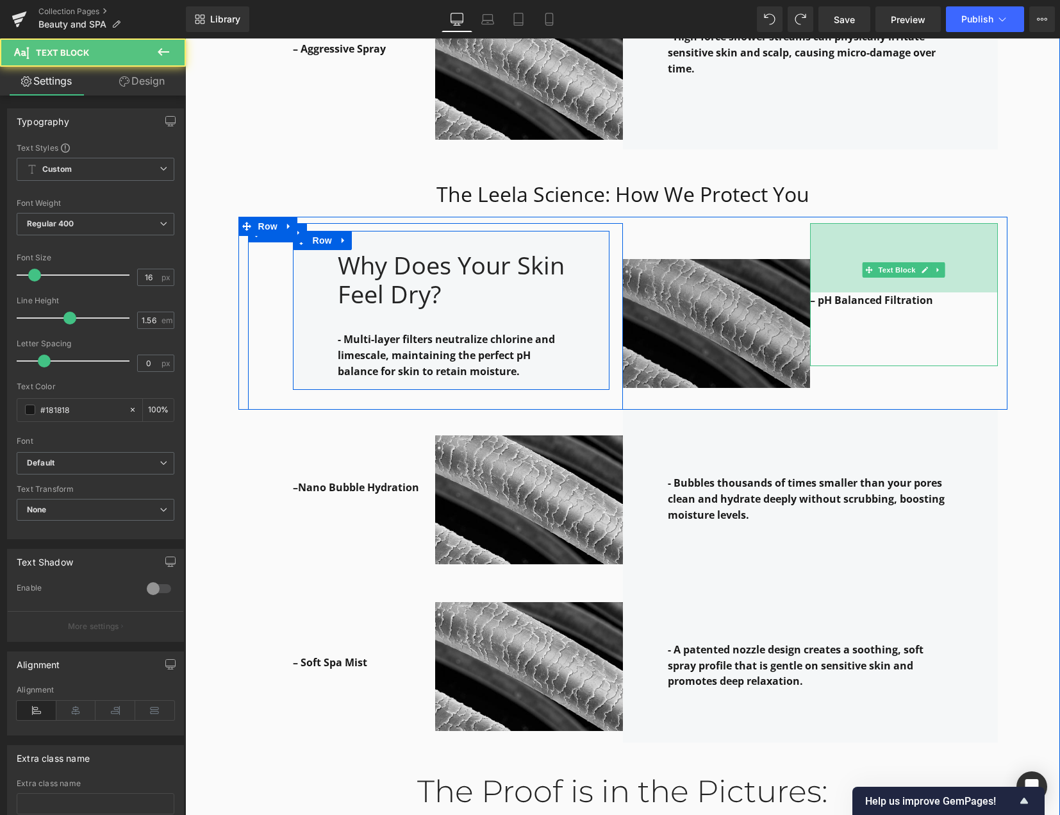
drag, startPoint x: 851, startPoint y: 207, endPoint x: 736, endPoint y: 244, distance: 120.6
click at [853, 258] on div "108px" at bounding box center [904, 257] width 188 height 69
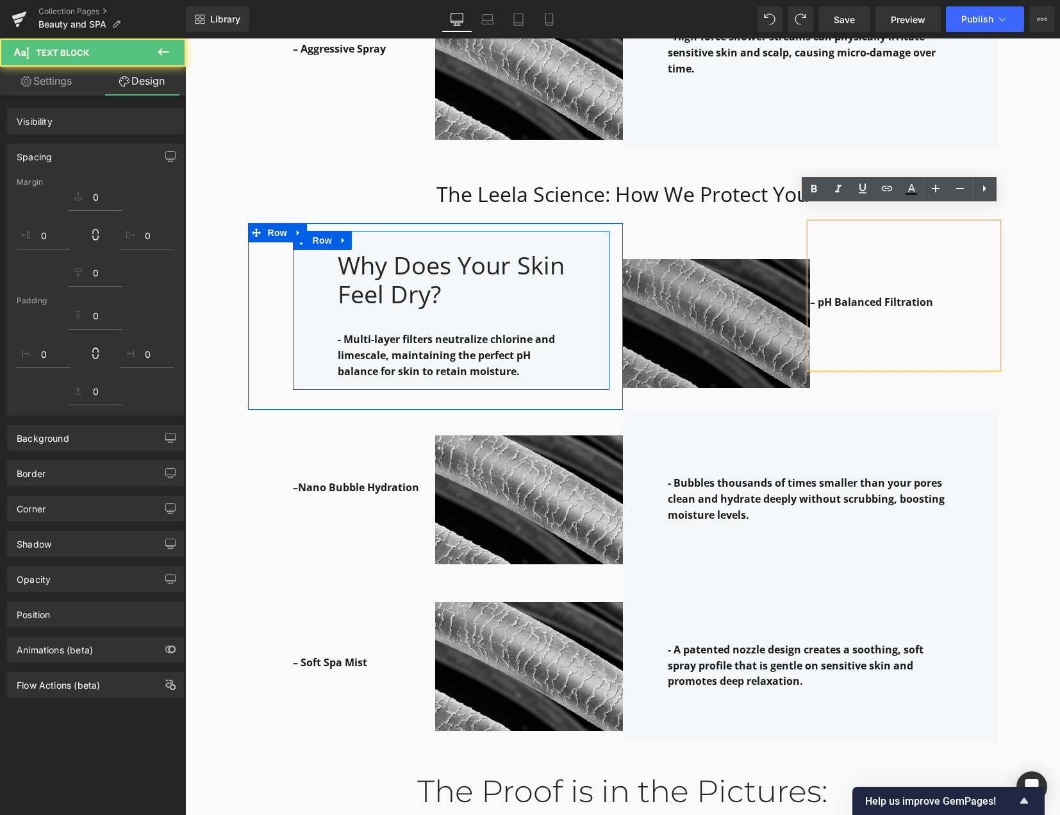
click at [727, 245] on img at bounding box center [717, 316] width 188 height 143
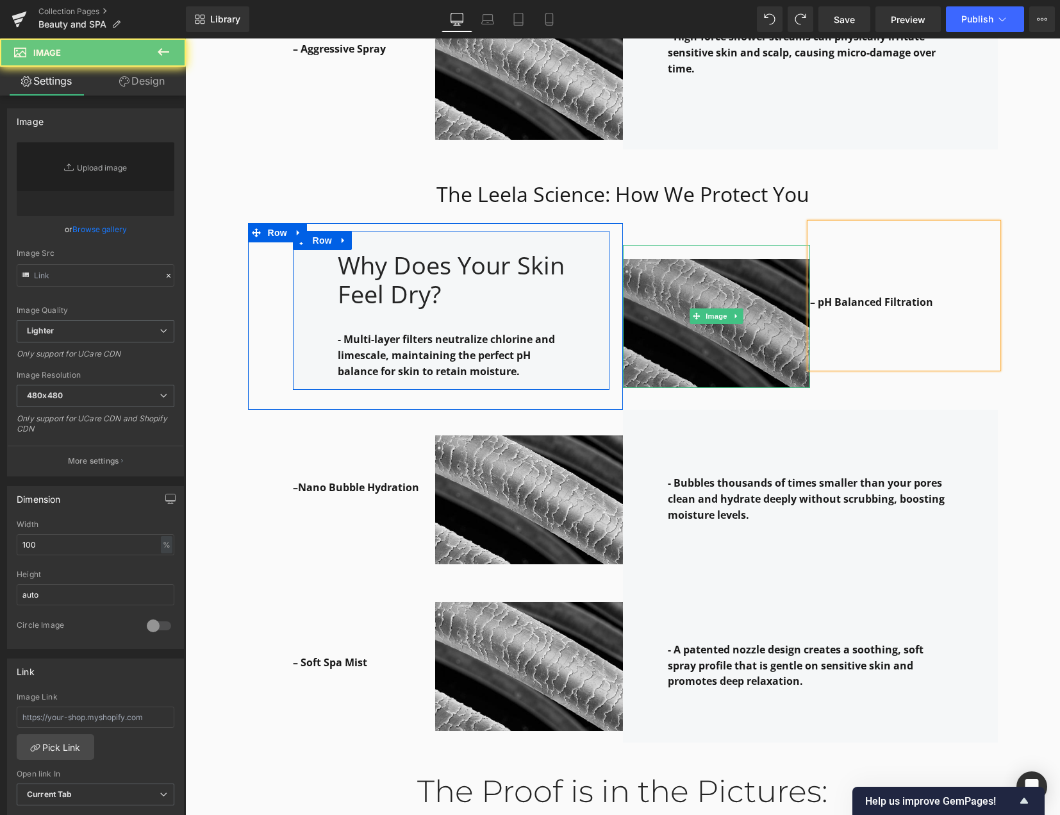
type input "[URL][DOMAIN_NAME]"
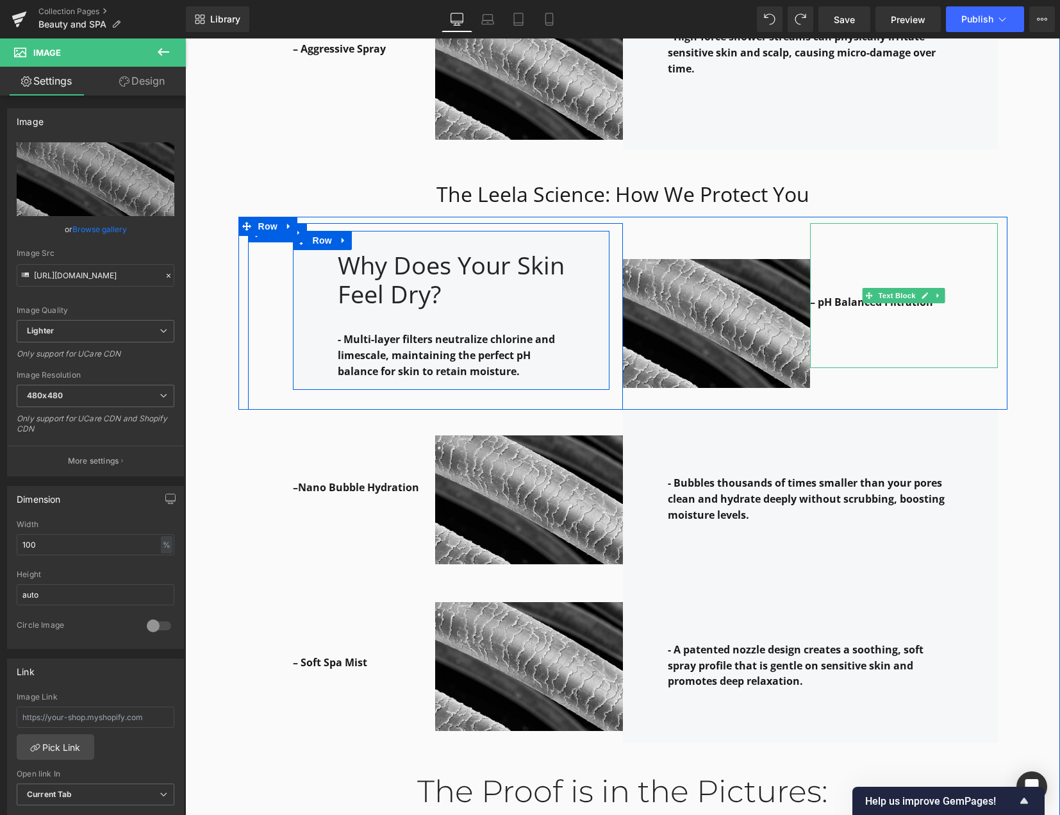
click at [844, 295] on strong "– pH Balanced Filtration" at bounding box center [871, 302] width 123 height 14
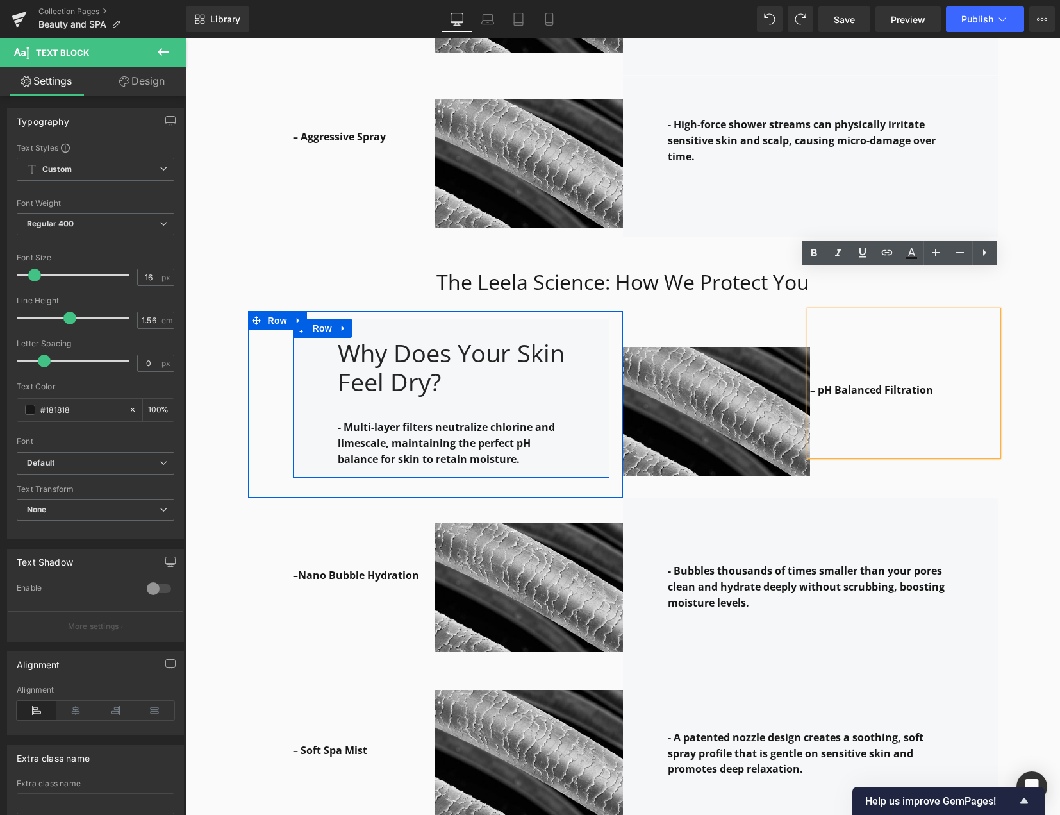
scroll to position [1986, 0]
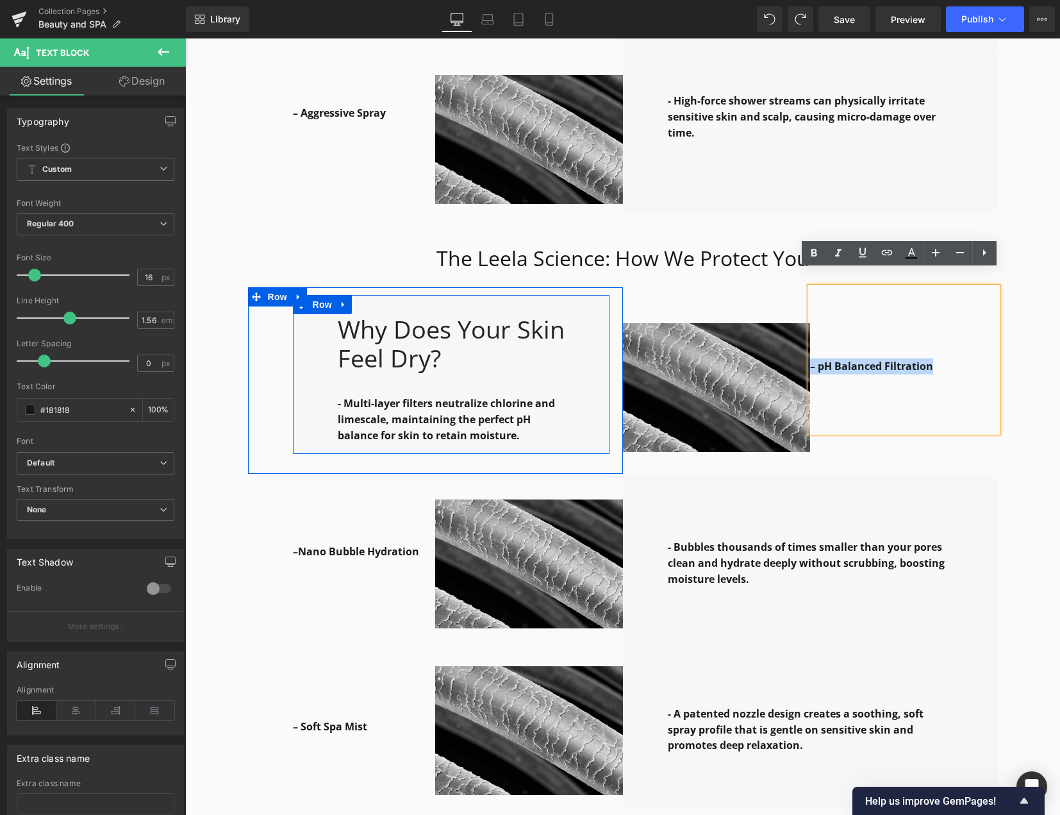
drag, startPoint x: 940, startPoint y: 353, endPoint x: 345, endPoint y: 402, distance: 596.8
click at [404, 387] on div "Why Does Your Skin Feel Dry? Heading - Multi-layer filters neutralize chlorine …" at bounding box center [622, 377] width 769 height 193
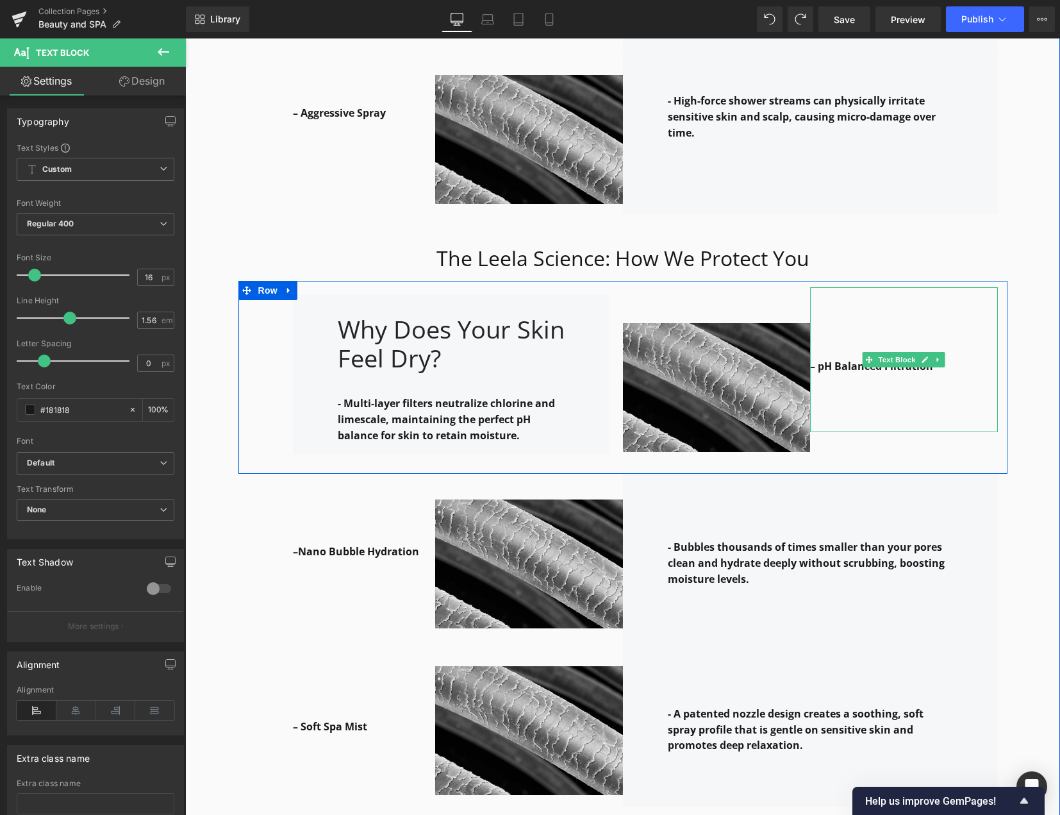
click at [833, 406] on p at bounding box center [904, 414] width 188 height 16
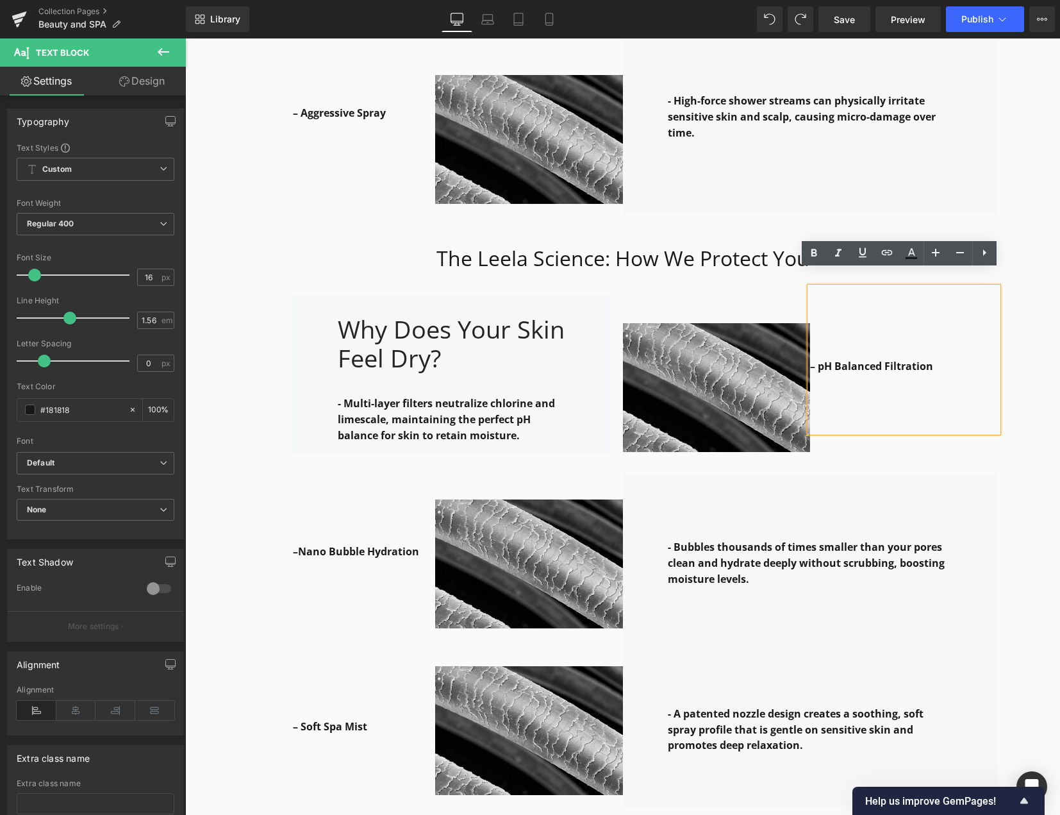
click at [917, 374] on p at bounding box center [904, 382] width 188 height 16
click at [929, 430] on div "– pH Balanced Filtration Text Block 111px" at bounding box center [904, 380] width 188 height 187
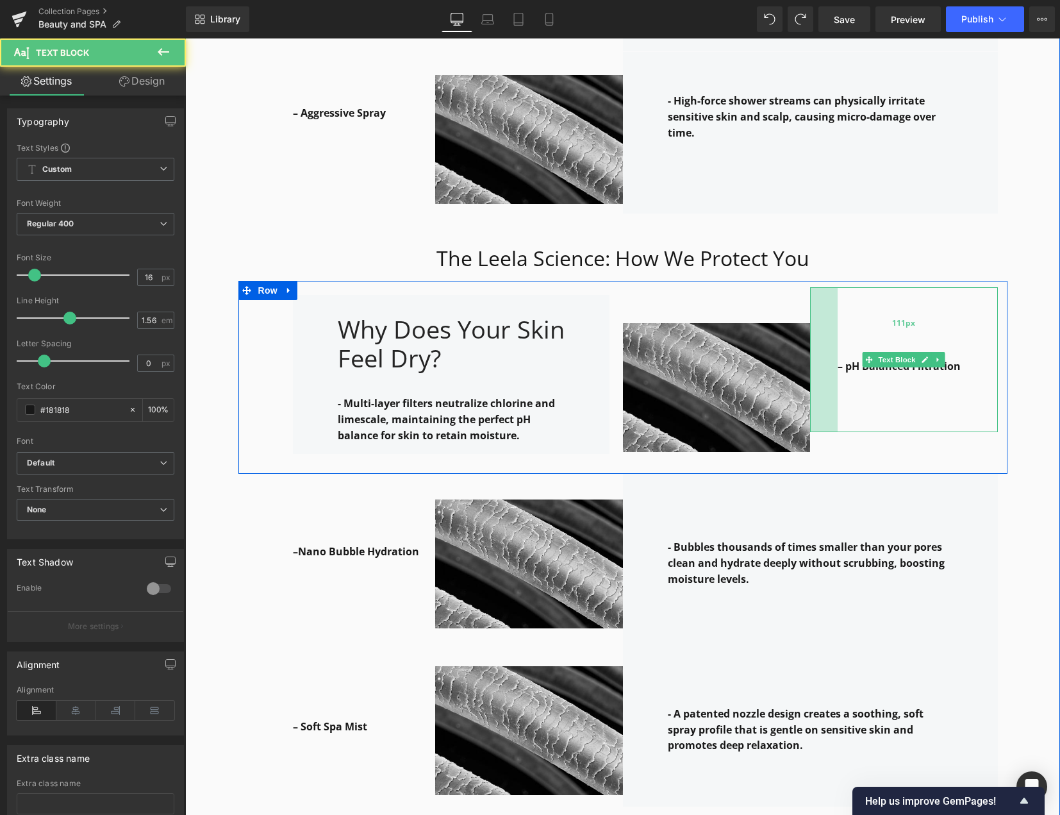
drag, startPoint x: 806, startPoint y: 285, endPoint x: 833, endPoint y: 289, distance: 27.9
click at [833, 289] on div "– pH Balanced Filtration Text Block 111px 43px" at bounding box center [904, 360] width 188 height 146
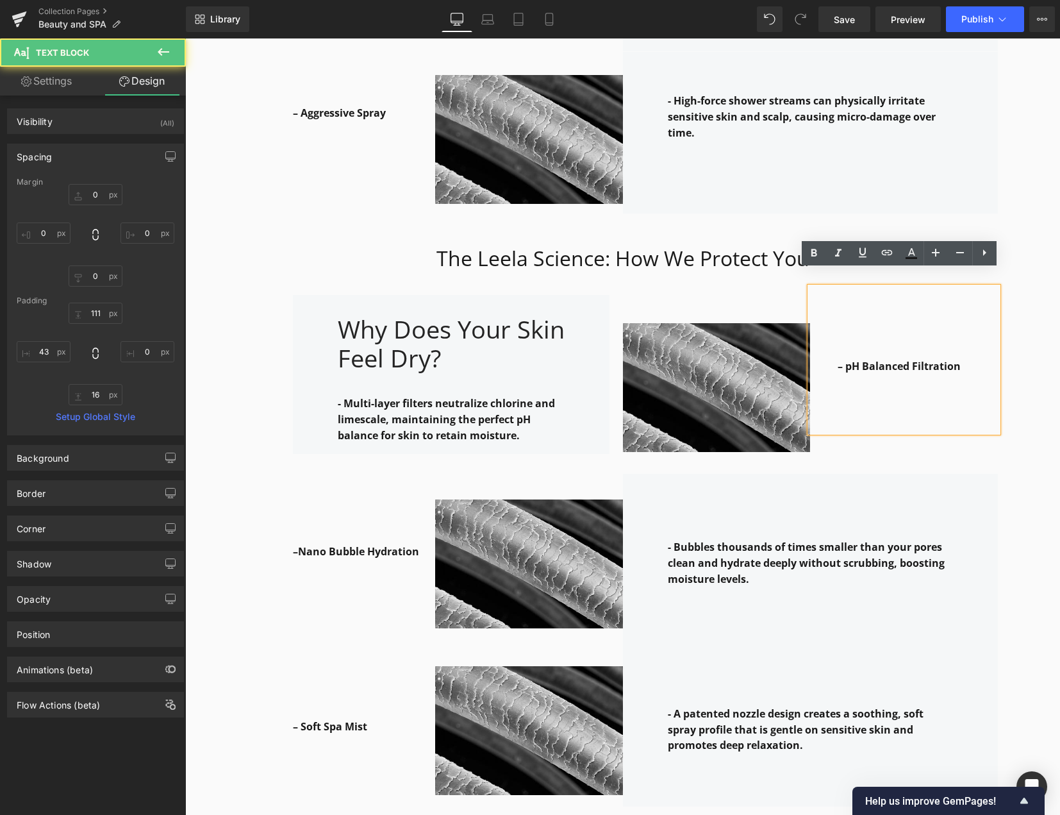
click at [1035, 438] on div "Why it works: Heading Row The Leela Science: How We Protect You Heading Row – H…" at bounding box center [622, 412] width 875 height 1713
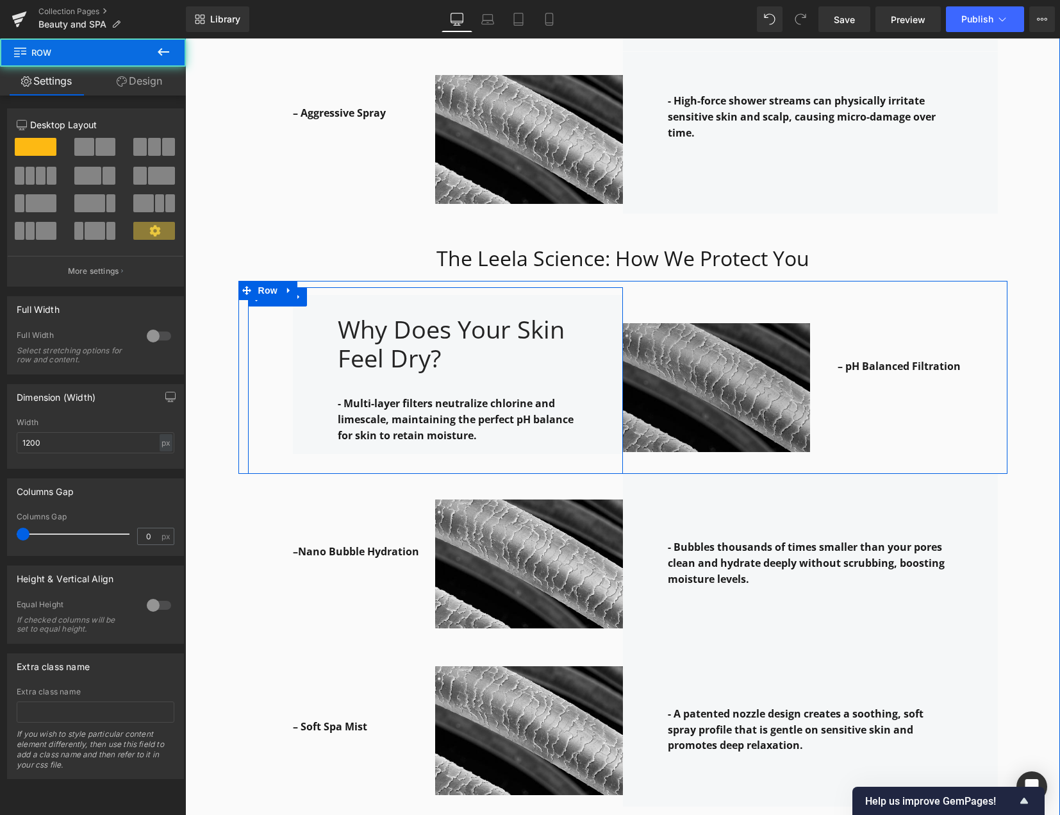
drag, startPoint x: 611, startPoint y: 421, endPoint x: 624, endPoint y: 421, distance: 12.8
click at [624, 421] on div "Why Does Your Skin Feel Dry? Heading - Multi-layer filters neutralize chlorine …" at bounding box center [622, 377] width 769 height 193
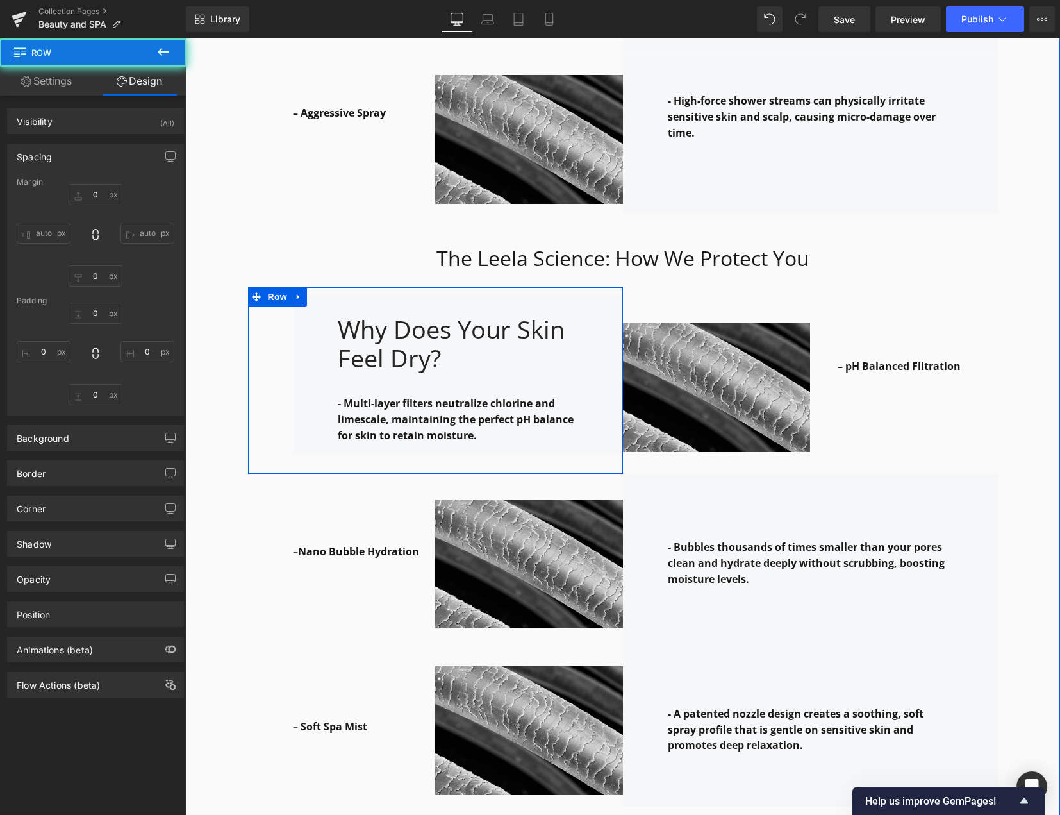
type input "0"
type input "12"
type input "1"
type input "31"
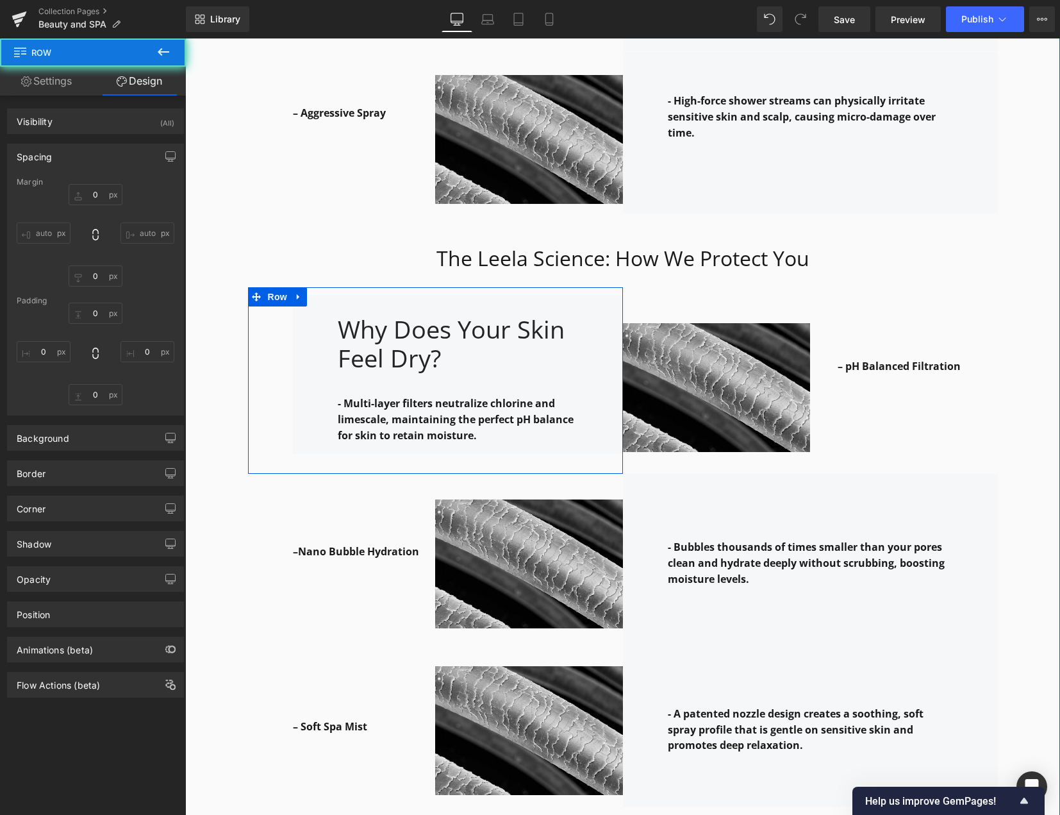
type input "70"
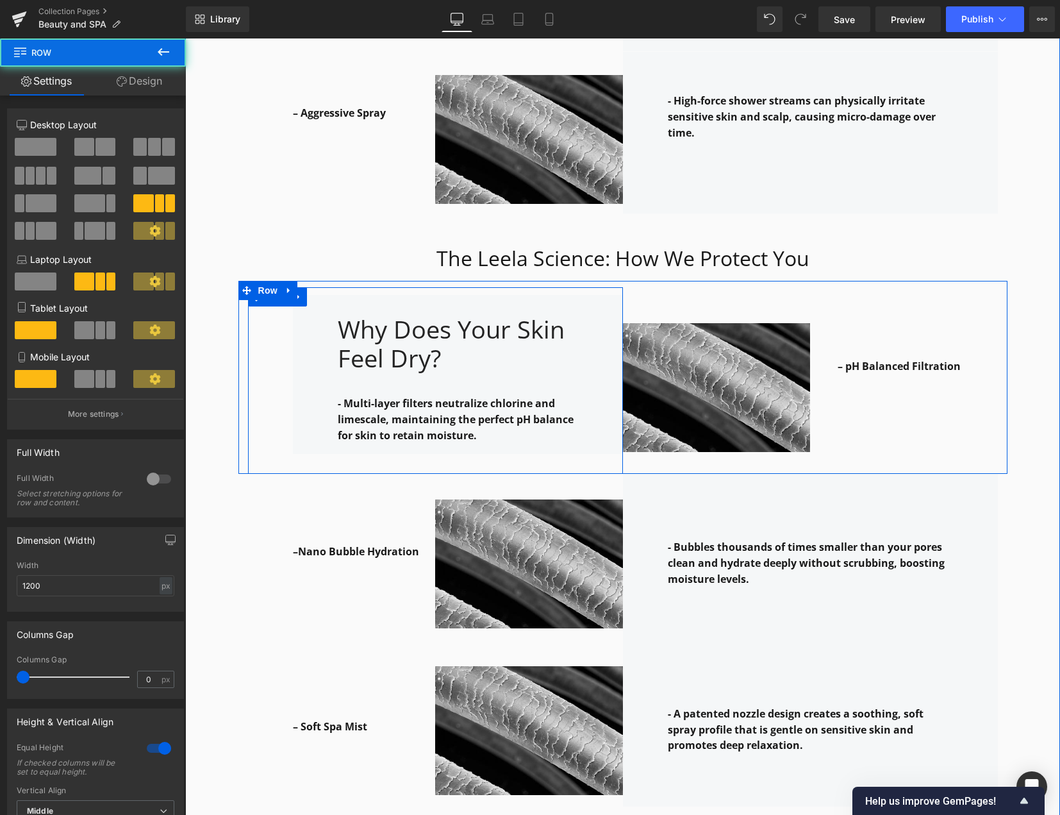
click at [856, 440] on div "– pH Balanced Filtration Text Block 111px 43px" at bounding box center [904, 380] width 188 height 187
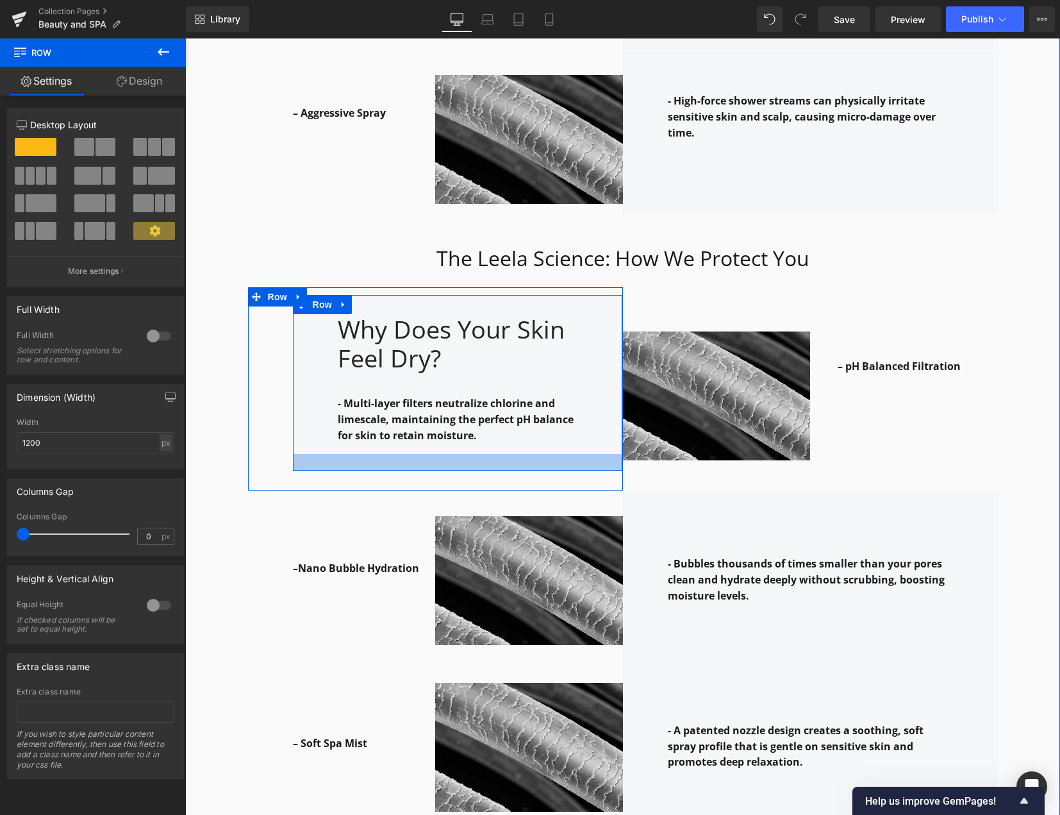
drag, startPoint x: 587, startPoint y: 436, endPoint x: 591, endPoint y: 453, distance: 17.9
click at [591, 454] on div at bounding box center [457, 462] width 329 height 17
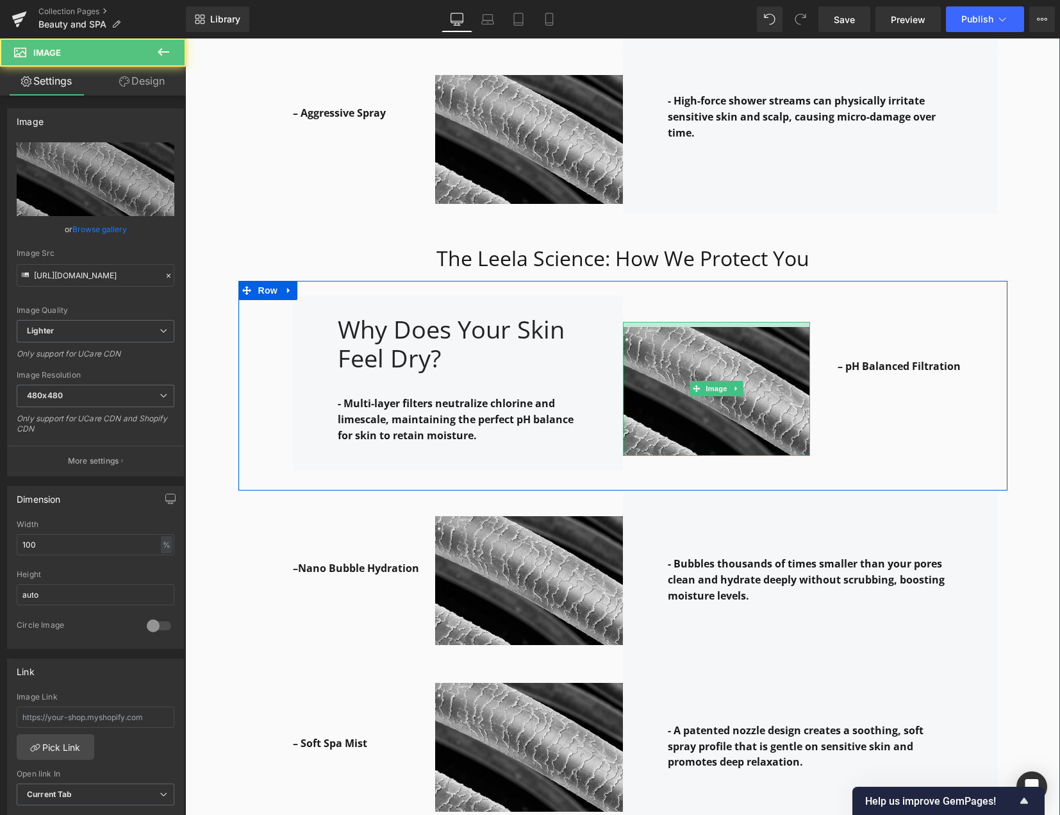
drag, startPoint x: 659, startPoint y: 301, endPoint x: 661, endPoint y: 292, distance: 9.2
click at [661, 292] on div "Image" at bounding box center [717, 388] width 188 height 203
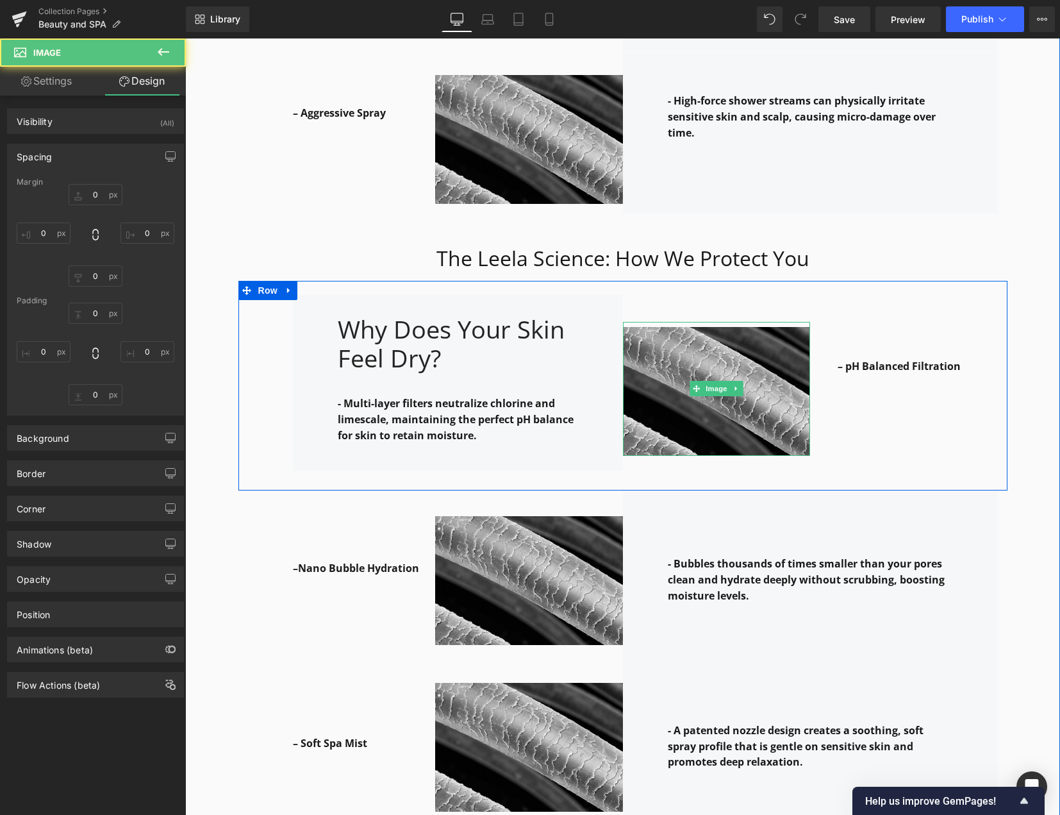
type input "0"
type input "8"
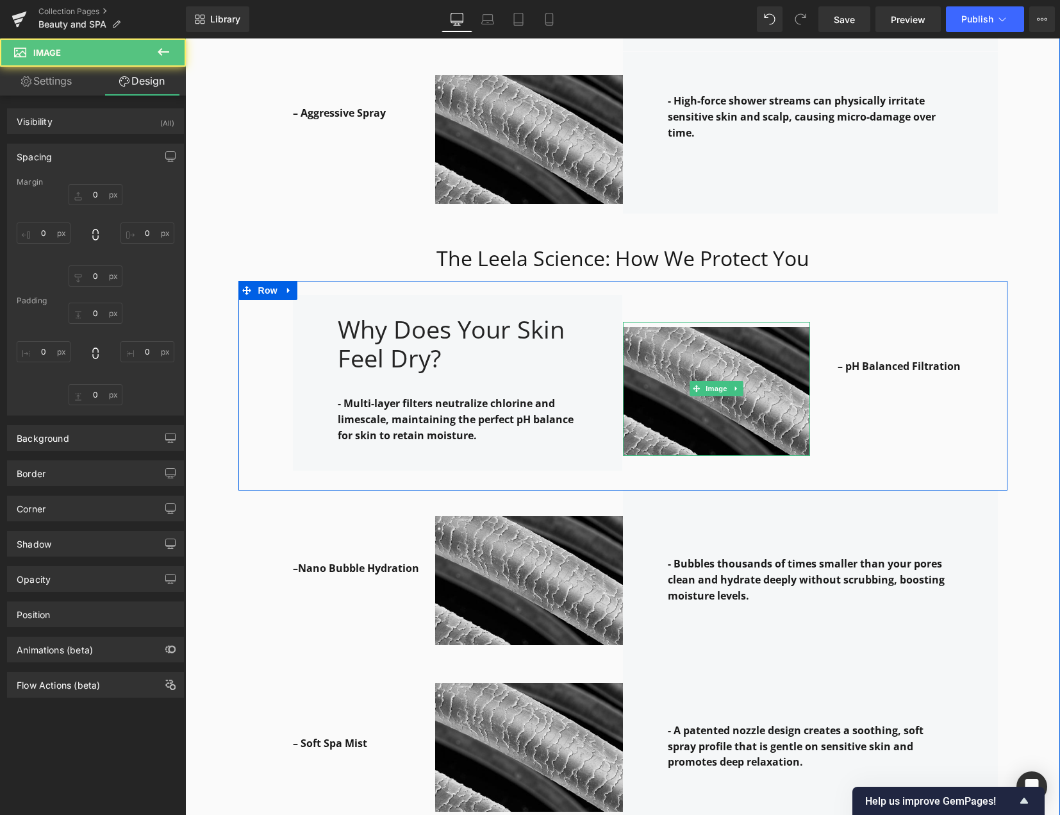
type input "0"
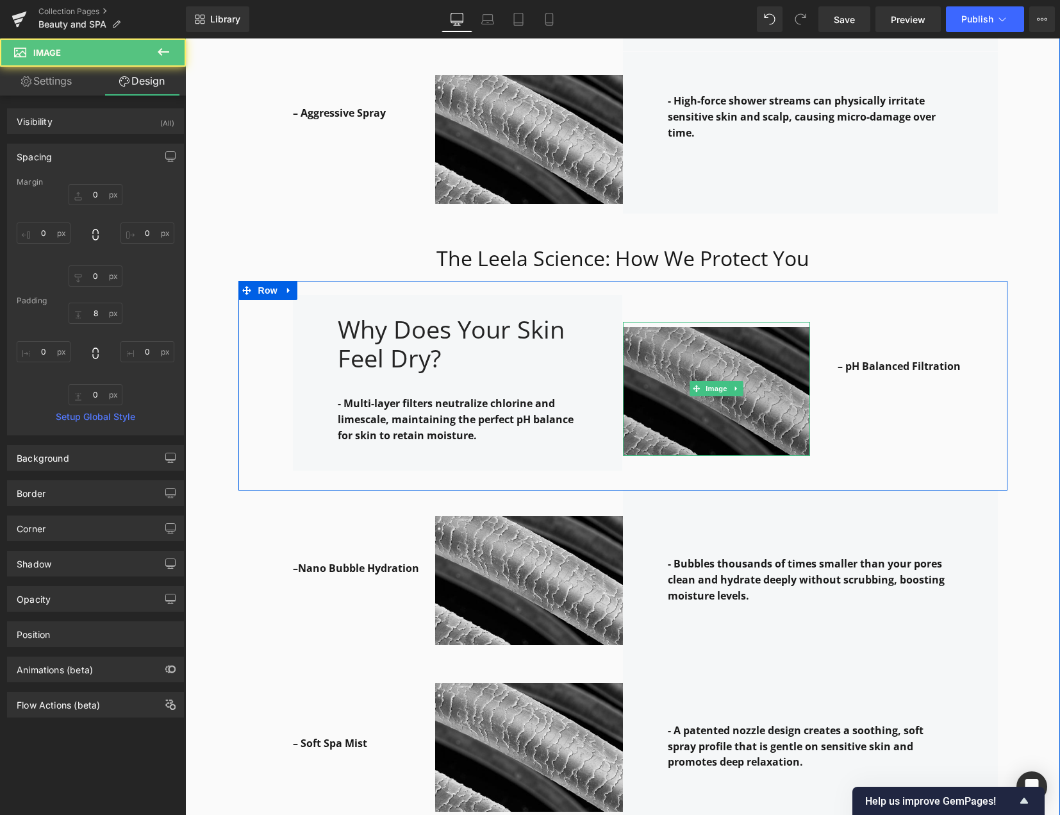
drag, startPoint x: 906, startPoint y: 410, endPoint x: 768, endPoint y: 413, distance: 137.9
click at [906, 410] on div "– pH Balanced Filtration" at bounding box center [904, 360] width 188 height 146
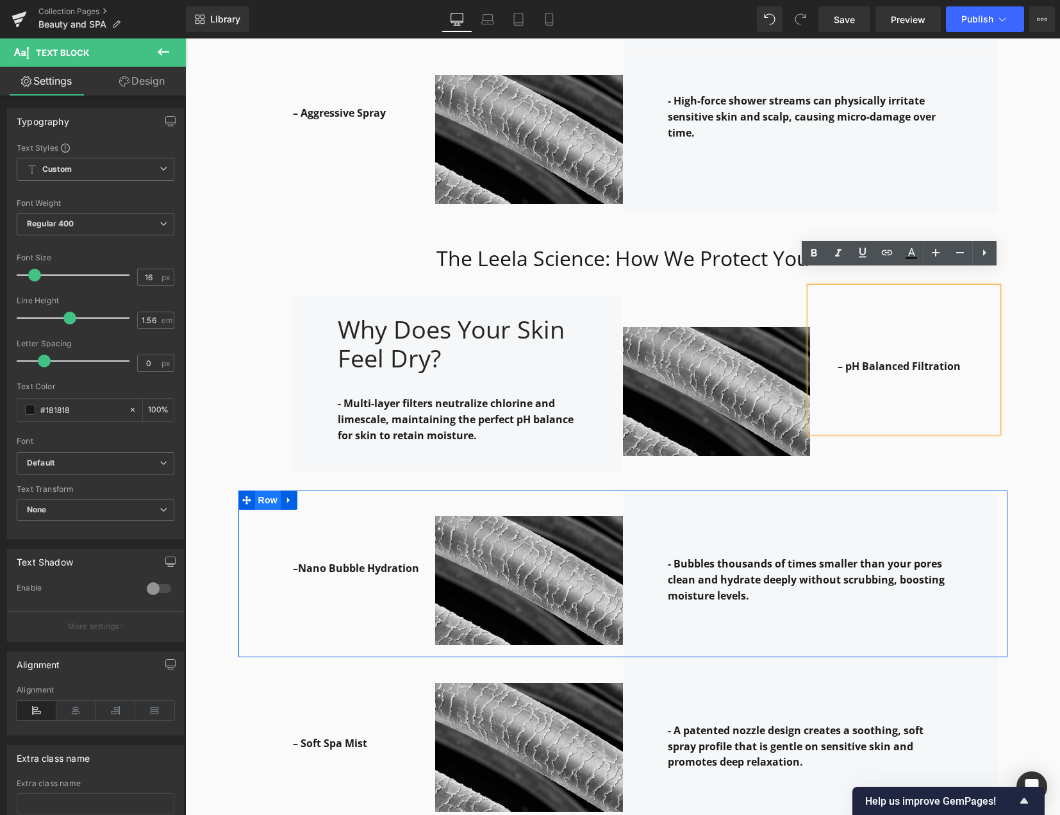
click at [258, 490] on span "Row" at bounding box center [268, 499] width 26 height 19
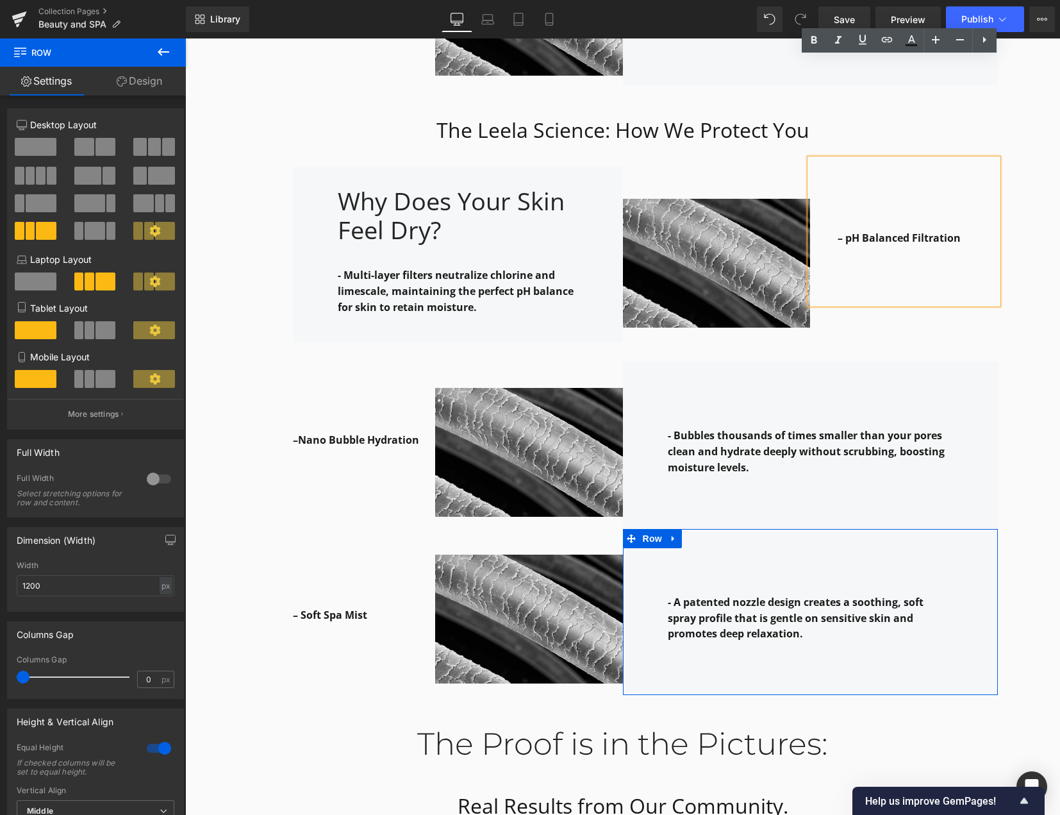
scroll to position [2370, 0]
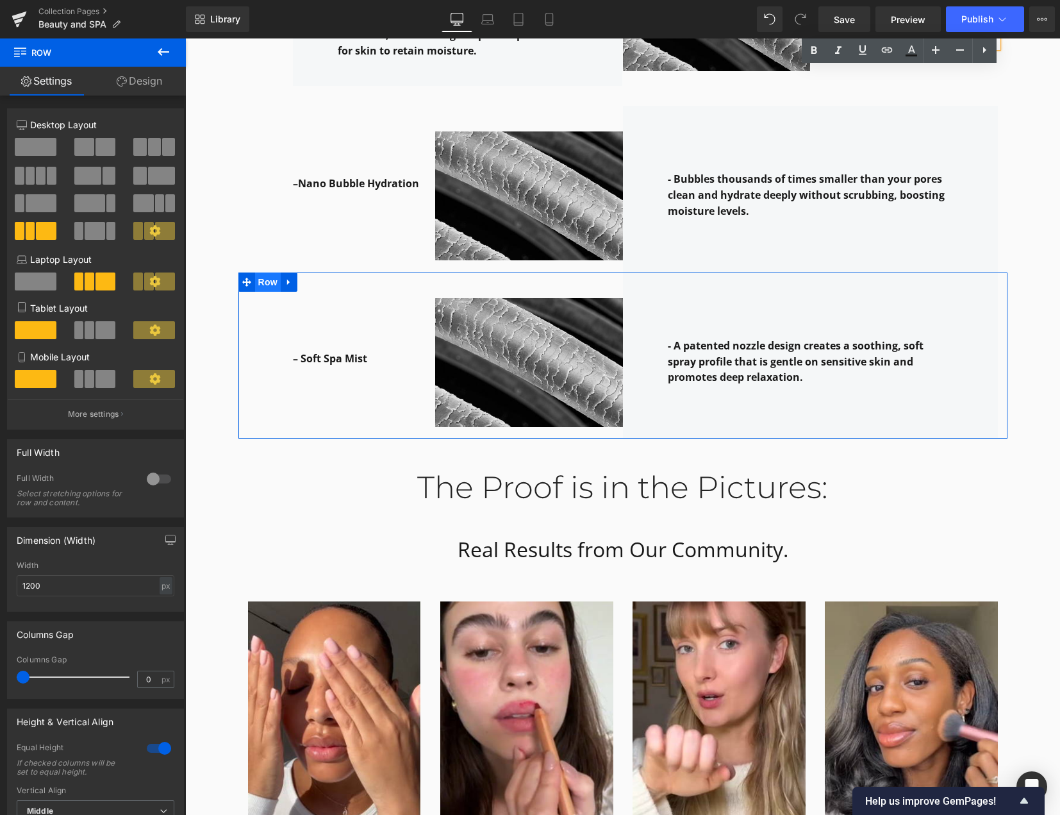
click at [259, 272] on span "Row" at bounding box center [268, 281] width 26 height 19
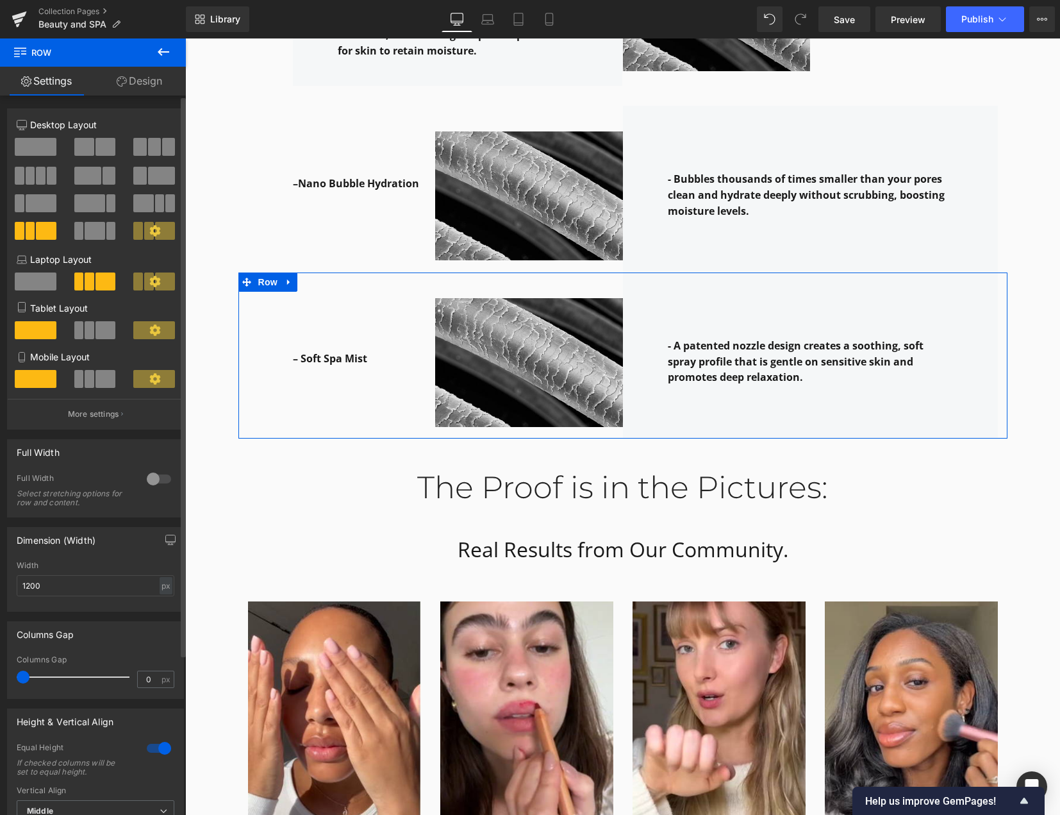
click at [35, 204] on span at bounding box center [41, 203] width 31 height 18
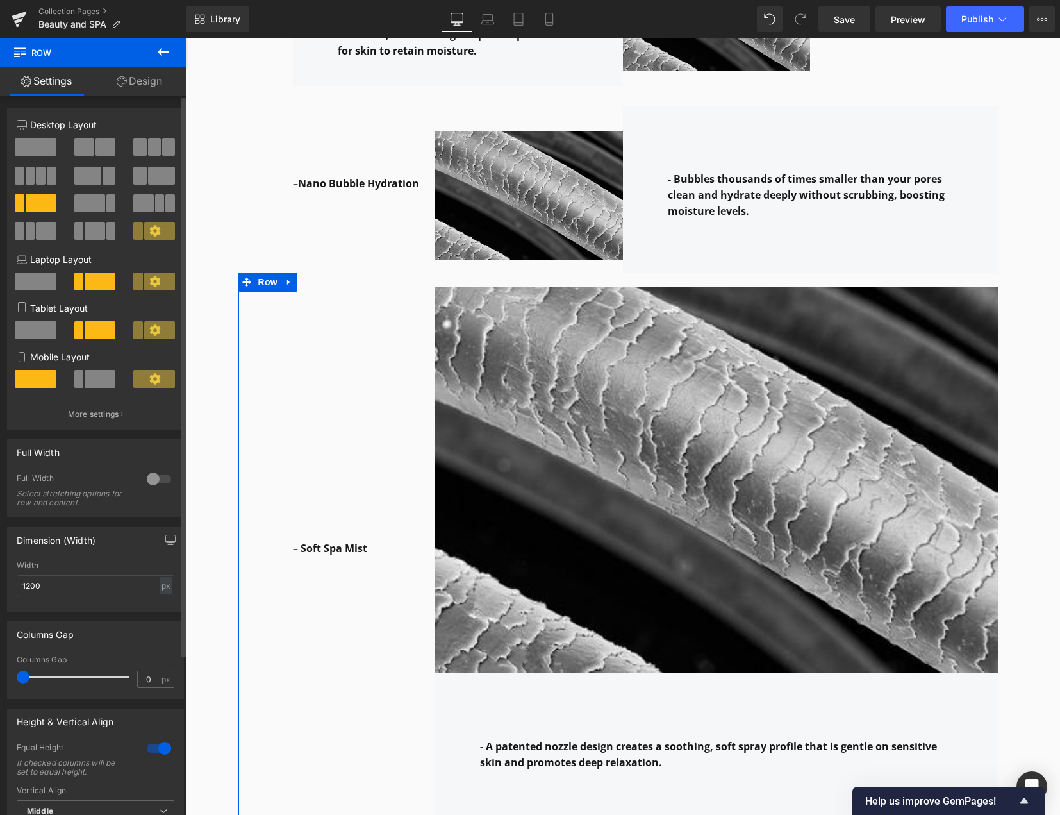
click at [148, 176] on span at bounding box center [161, 176] width 27 height 18
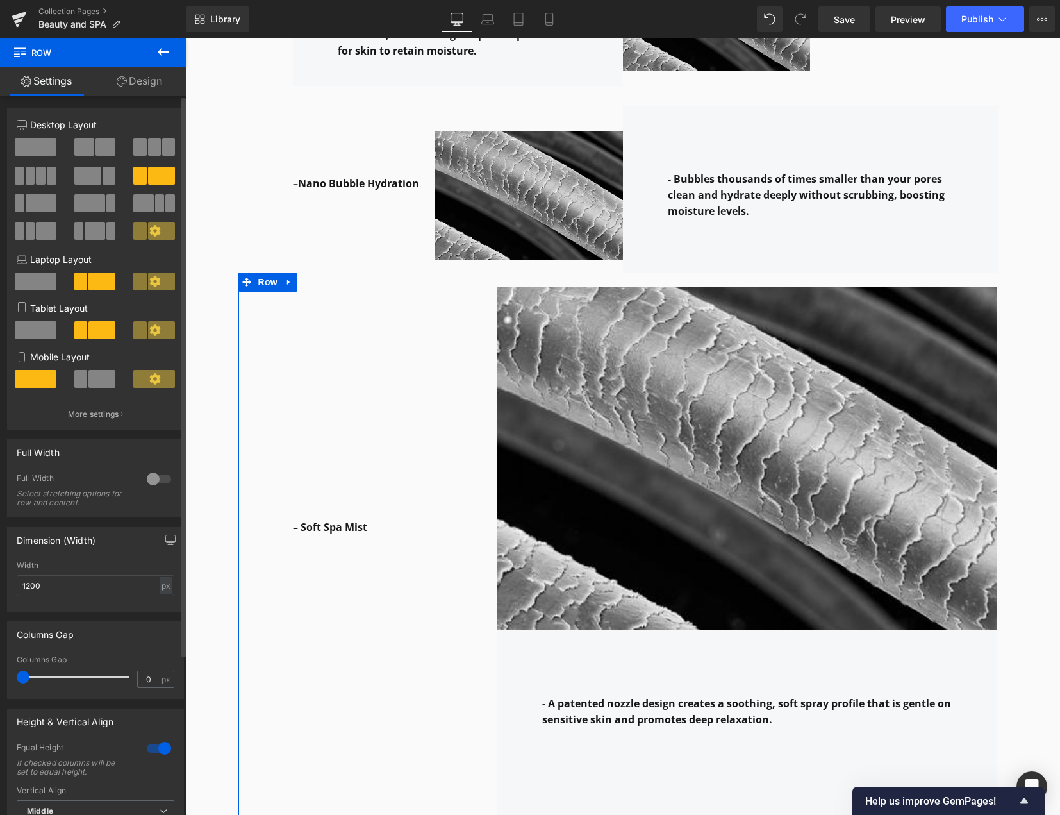
click at [29, 241] on div at bounding box center [36, 236] width 60 height 28
click at [30, 234] on span at bounding box center [31, 231] width 10 height 18
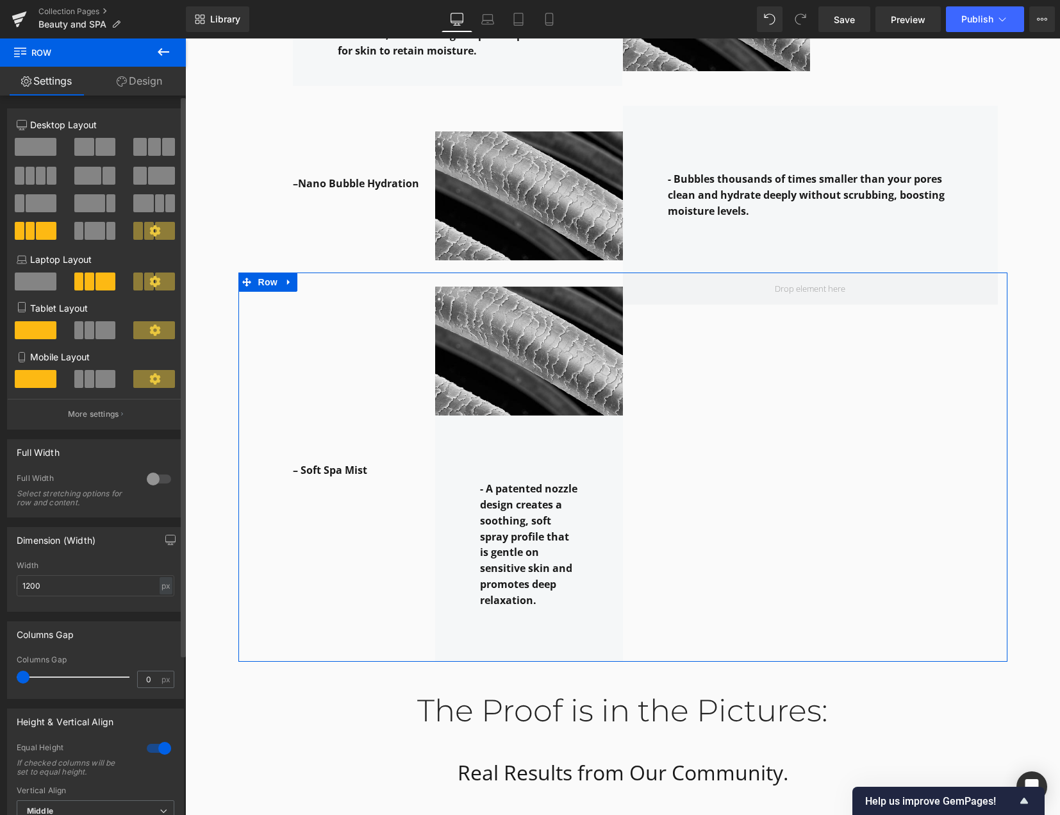
click at [157, 204] on span at bounding box center [160, 203] width 10 height 18
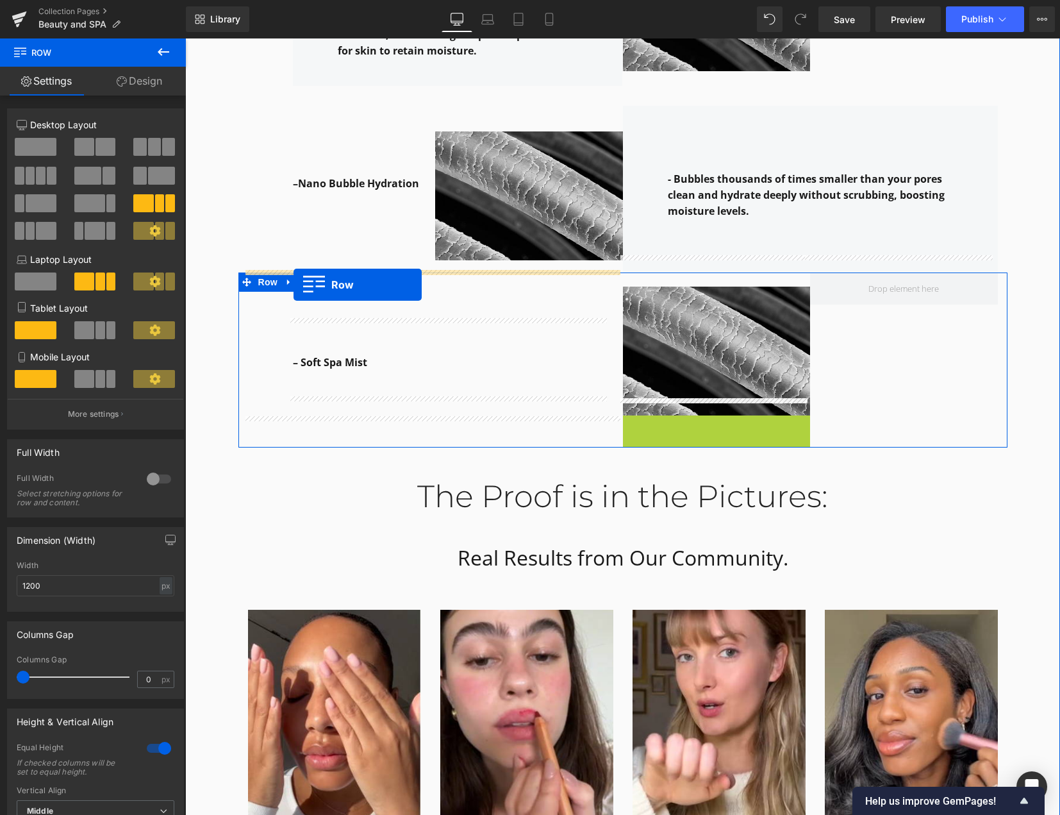
drag, startPoint x: 625, startPoint y: 412, endPoint x: 294, endPoint y: 285, distance: 354.9
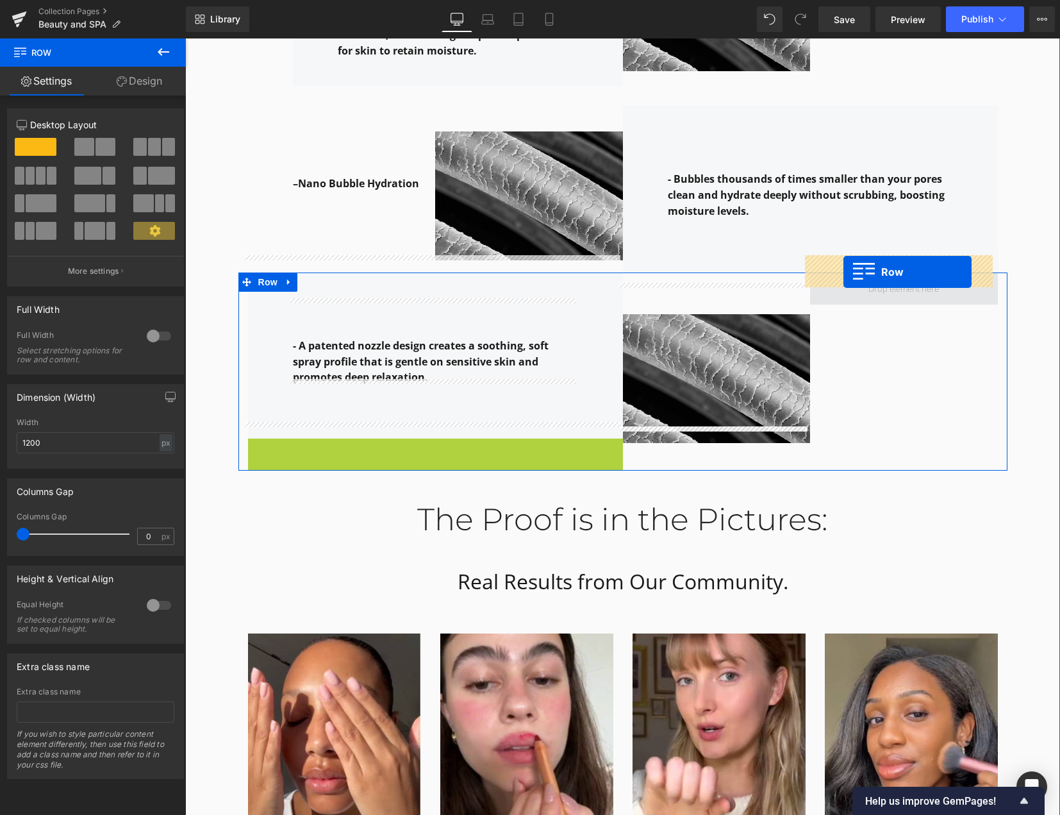
drag, startPoint x: 254, startPoint y: 433, endPoint x: 844, endPoint y: 272, distance: 611.5
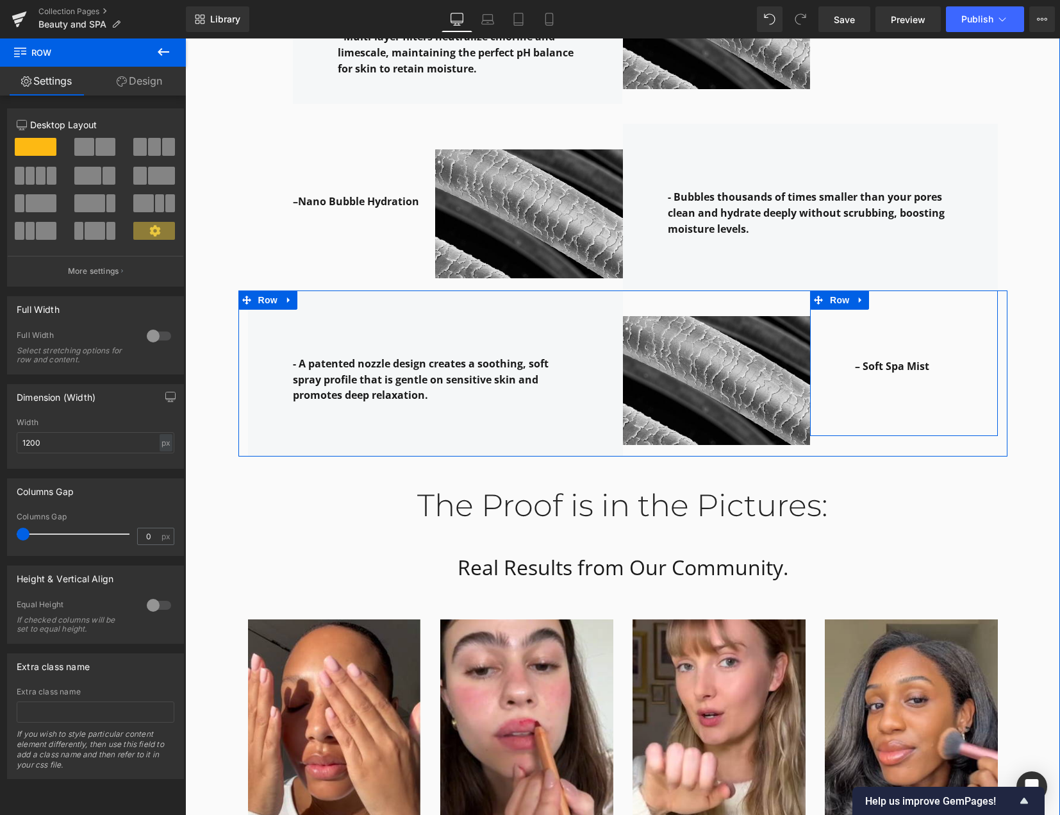
scroll to position [2178, 0]
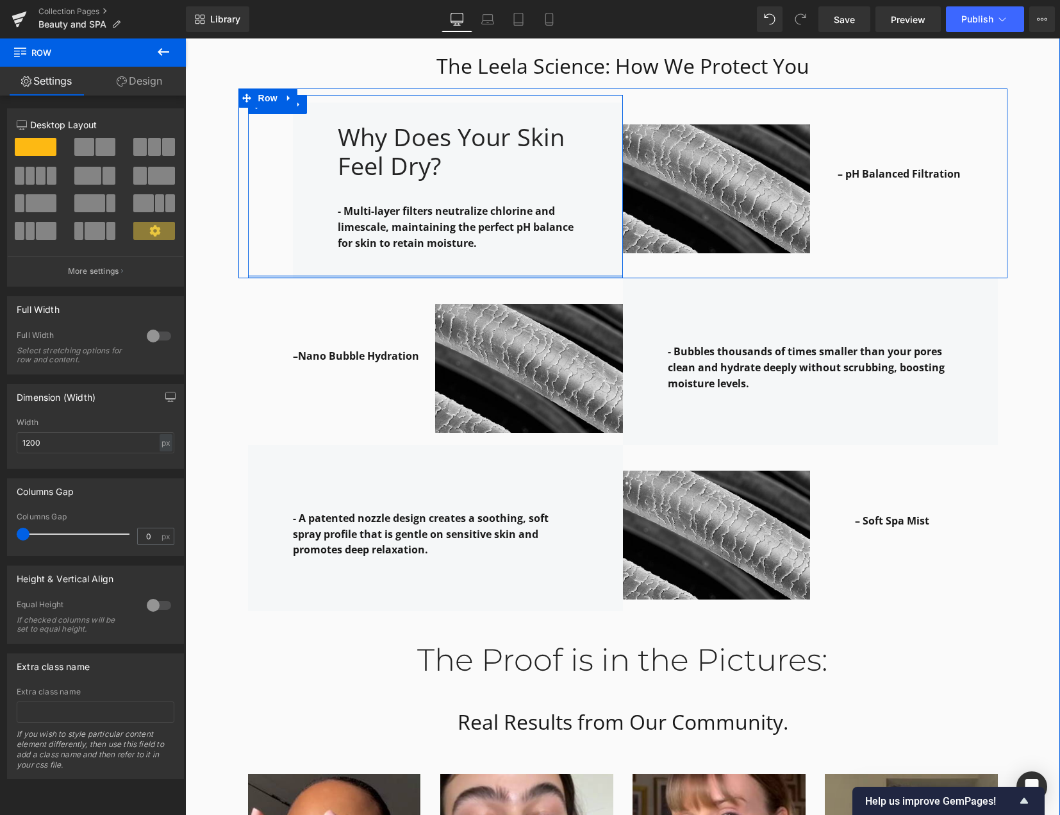
drag, startPoint x: 538, startPoint y: 268, endPoint x: 540, endPoint y: 247, distance: 21.3
click at [540, 247] on div "Why Does Your Skin Feel Dry? Heading - Multi-layer filters neutralize chlorine …" at bounding box center [435, 186] width 375 height 183
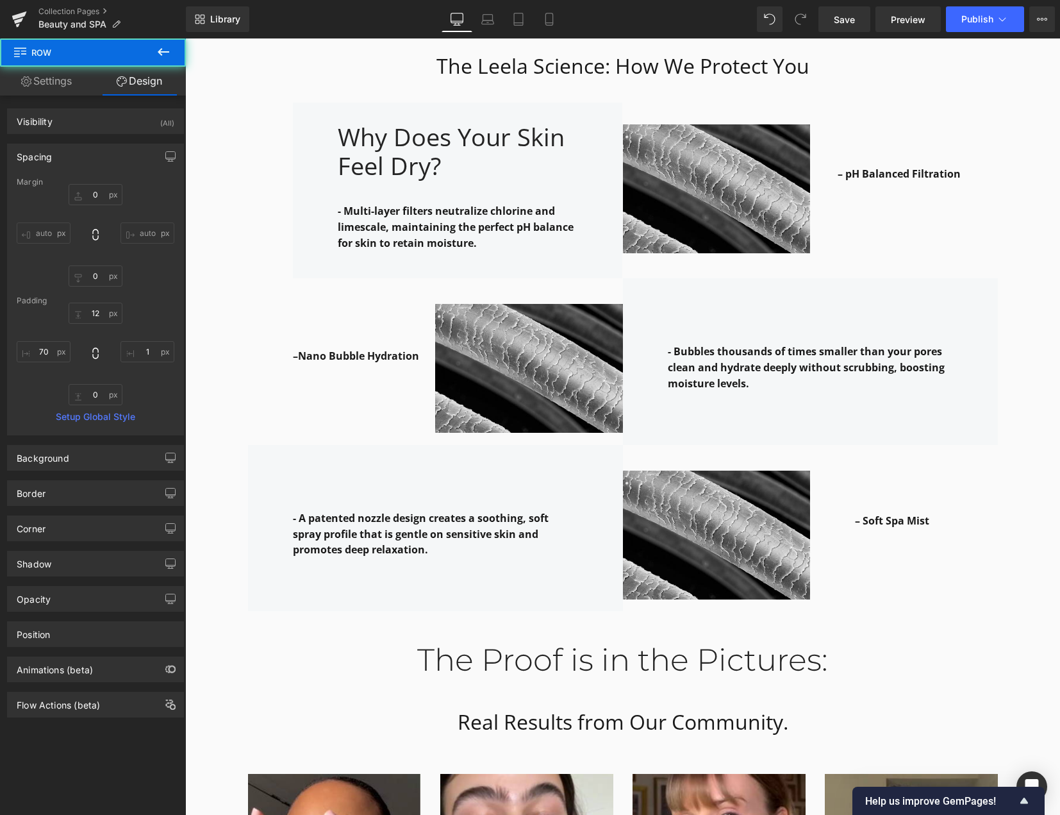
click at [1022, 353] on div "Why it works: Heading Row The Leela Science: How We Protect You Heading Row – H…" at bounding box center [622, 218] width 875 height 1710
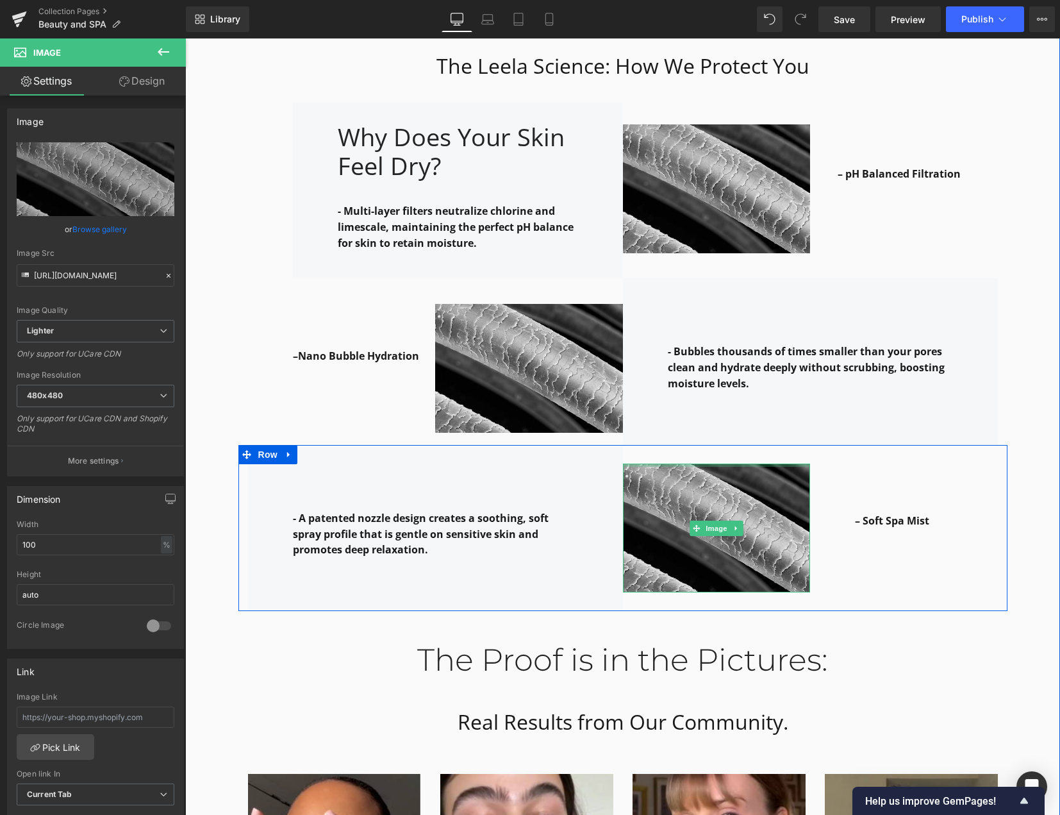
drag, startPoint x: 754, startPoint y: 441, endPoint x: 758, endPoint y: 417, distance: 24.1
click at [758, 417] on div "Why it works: Heading Row The Leela Science: How We Protect You Heading Row – H…" at bounding box center [622, 218] width 875 height 1710
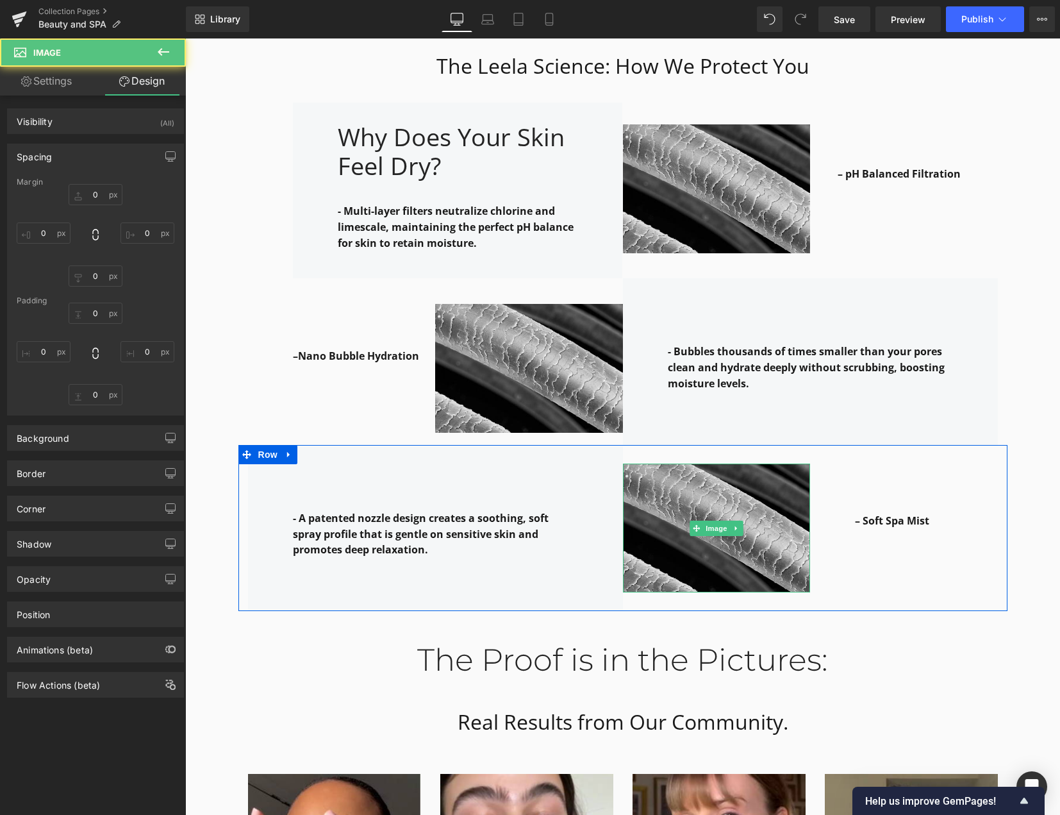
type input "0"
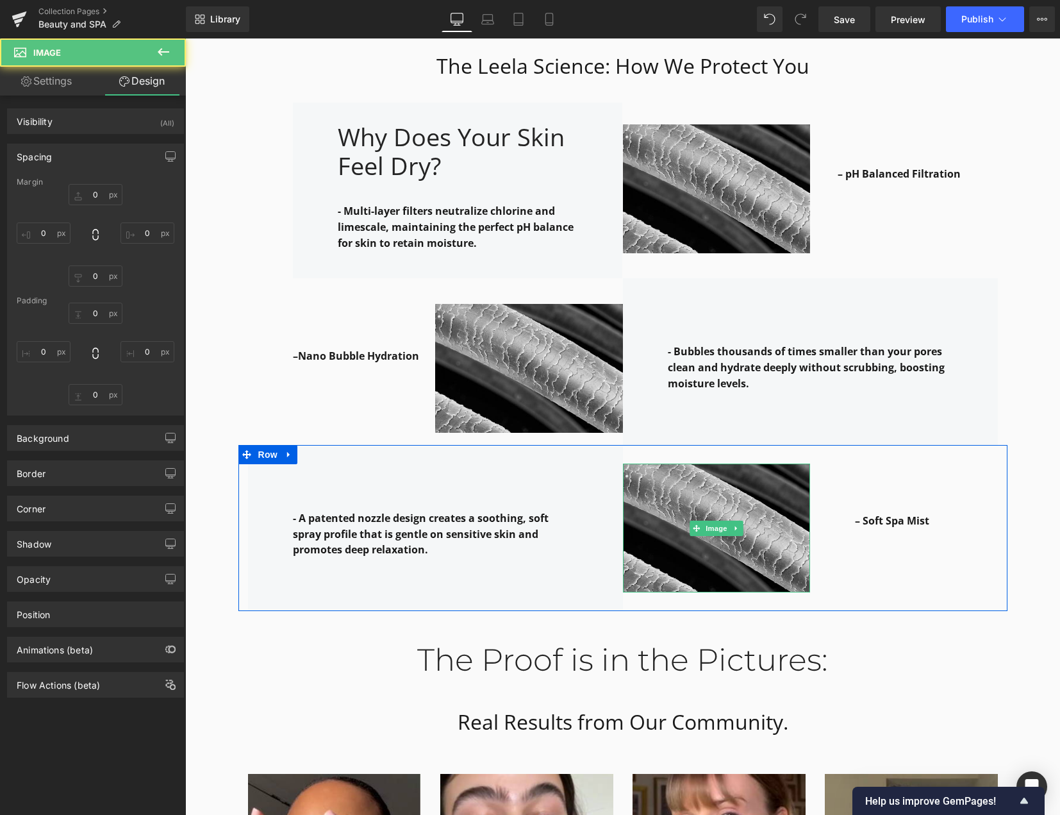
type input "0"
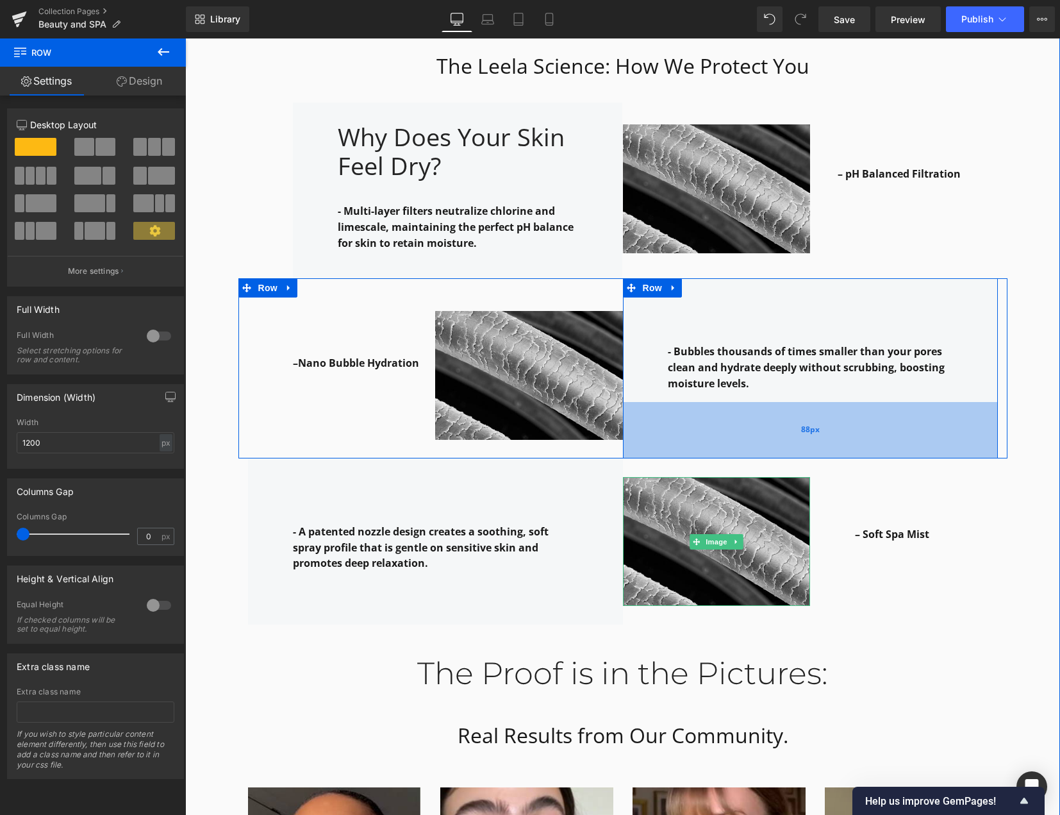
drag, startPoint x: 777, startPoint y: 409, endPoint x: 781, endPoint y: 422, distance: 14.0
click at [781, 422] on div "88px" at bounding box center [810, 430] width 375 height 56
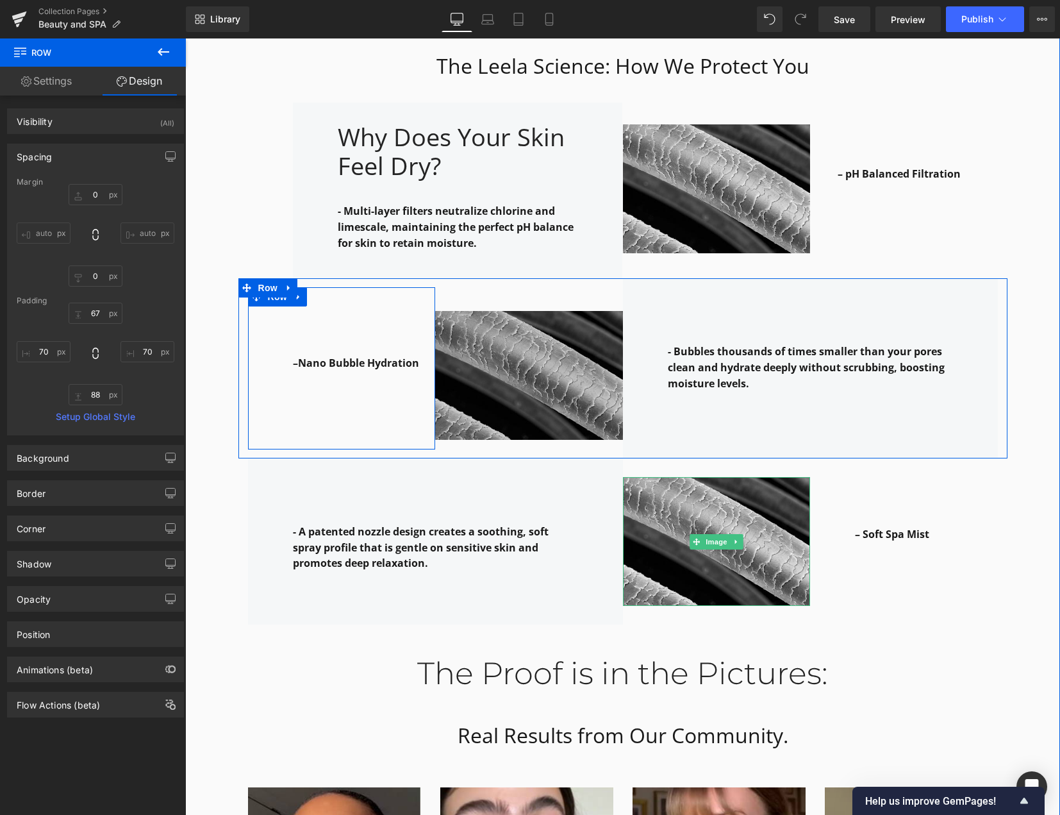
click at [354, 410] on div "–Nano Bubble Hydration Text Block" at bounding box center [357, 382] width 129 height 94
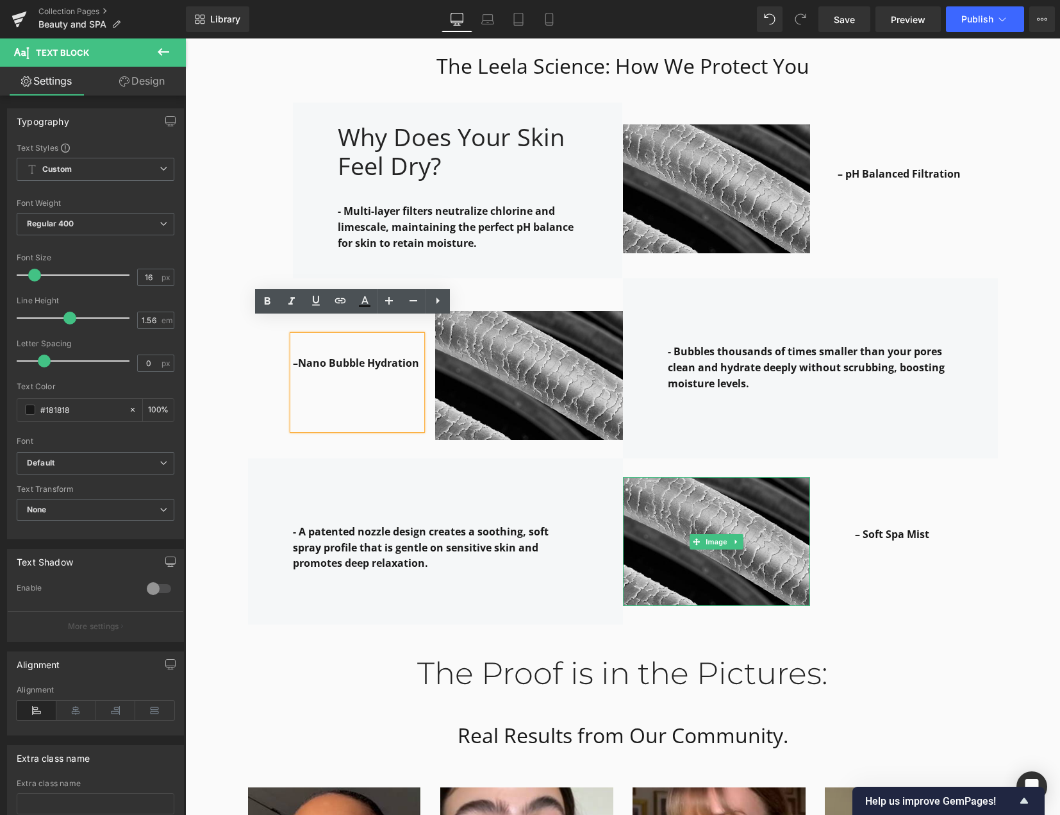
click at [496, 278] on div "Image" at bounding box center [529, 368] width 188 height 180
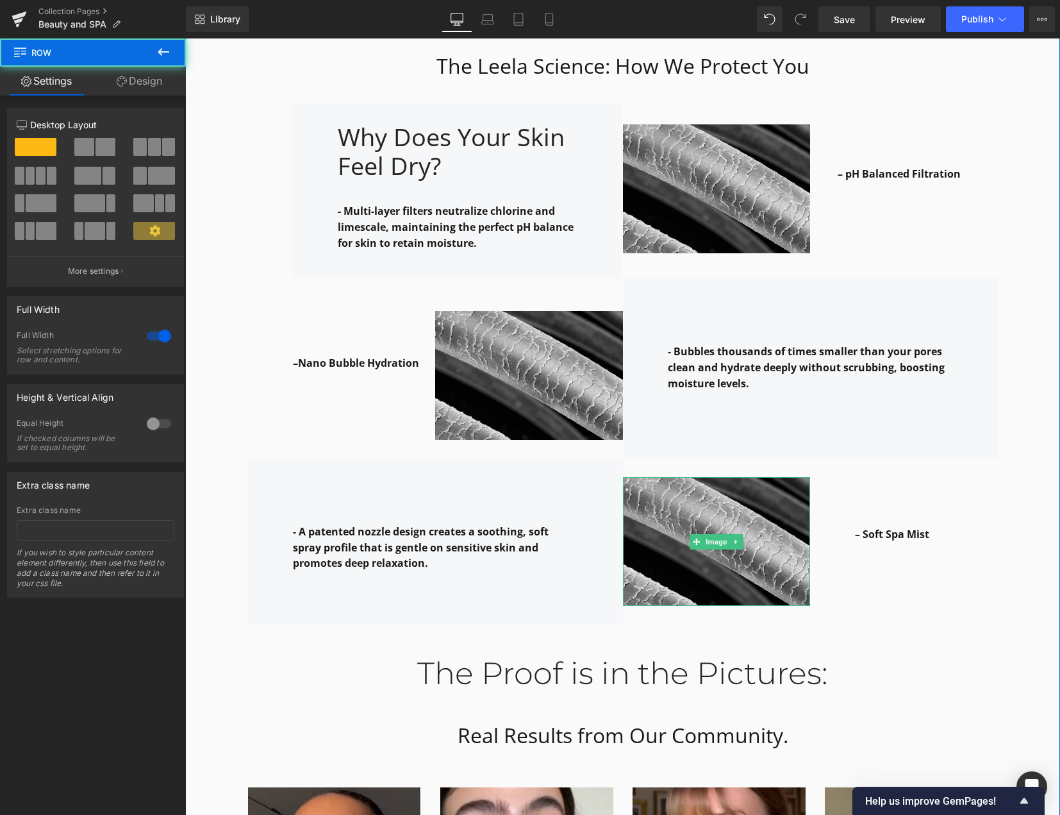
click at [1019, 376] on div "Why it works: Heading Row The Leela Science: How We Protect You Heading Row – H…" at bounding box center [622, 224] width 875 height 1723
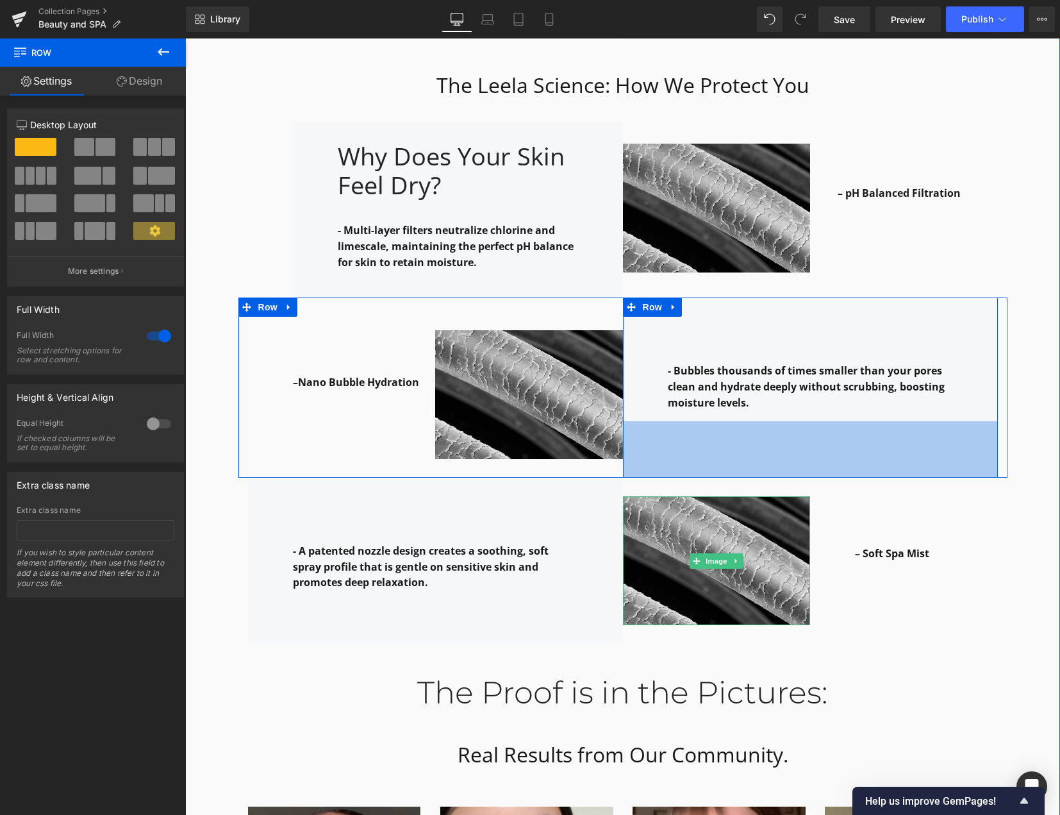
scroll to position [2186, 0]
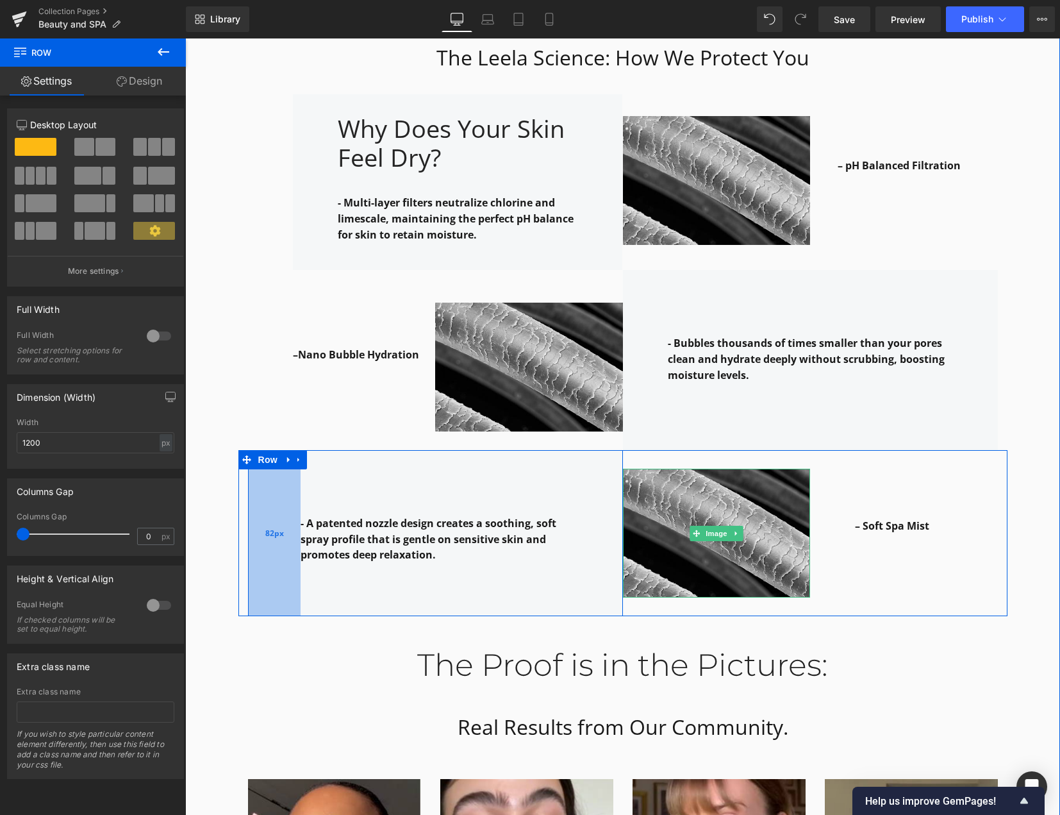
drag, startPoint x: 248, startPoint y: 479, endPoint x: 256, endPoint y: 479, distance: 7.7
click at [256, 479] on div "82px" at bounding box center [274, 533] width 53 height 167
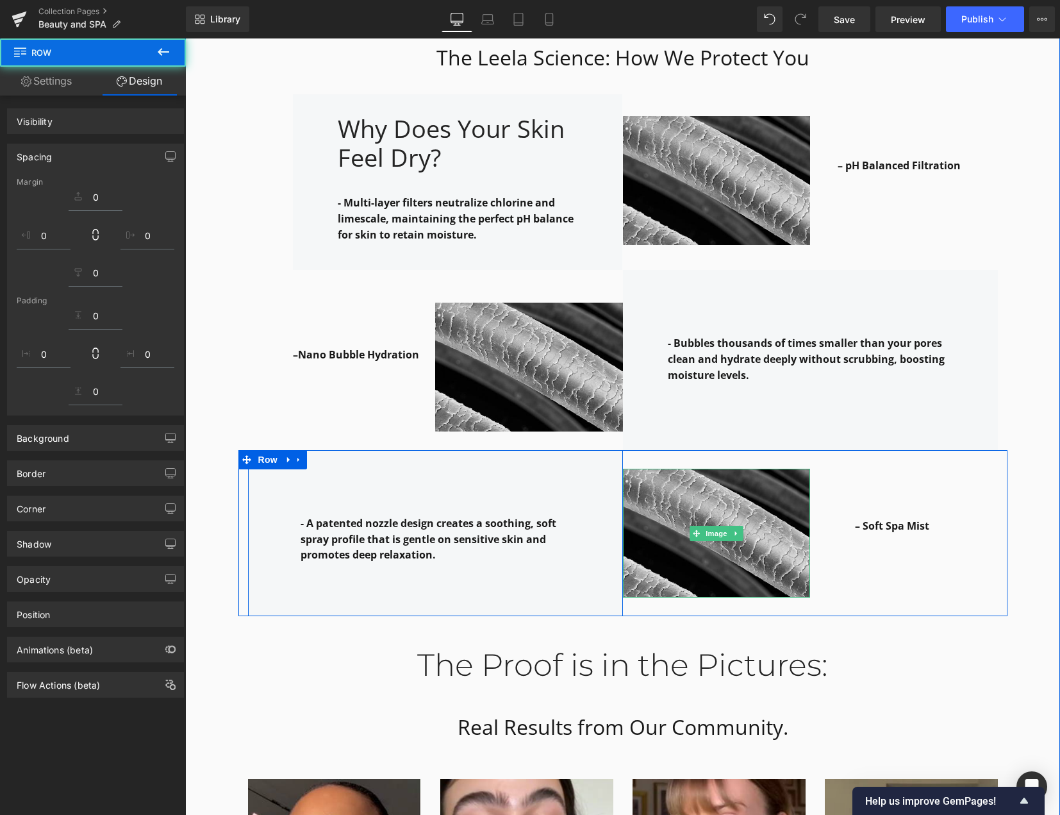
click at [387, 463] on div "- A patented nozzle design creates a soothing, soft spray profile that is gentl…" at bounding box center [435, 533] width 375 height 167
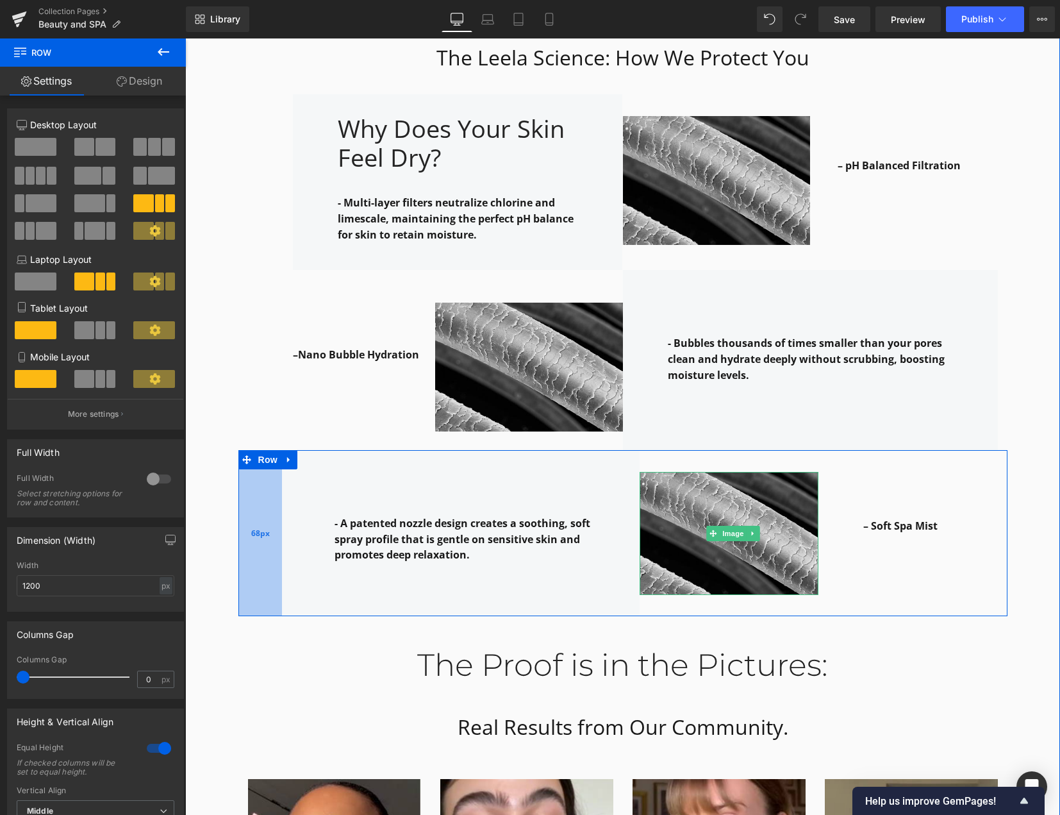
drag, startPoint x: 233, startPoint y: 481, endPoint x: 267, endPoint y: 483, distance: 34.0
click at [267, 483] on div "68px" at bounding box center [260, 533] width 44 height 167
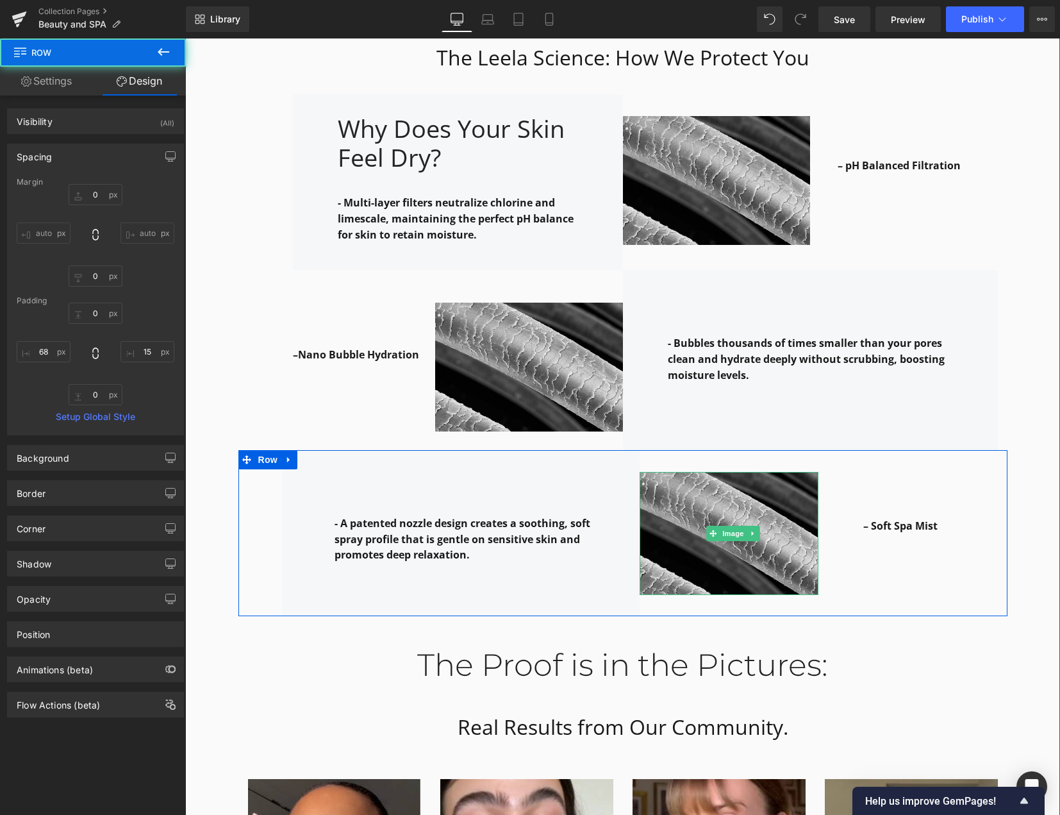
click at [404, 469] on div "- A patented nozzle design creates a soothing, soft spray profile that is gentl…" at bounding box center [461, 533] width 358 height 167
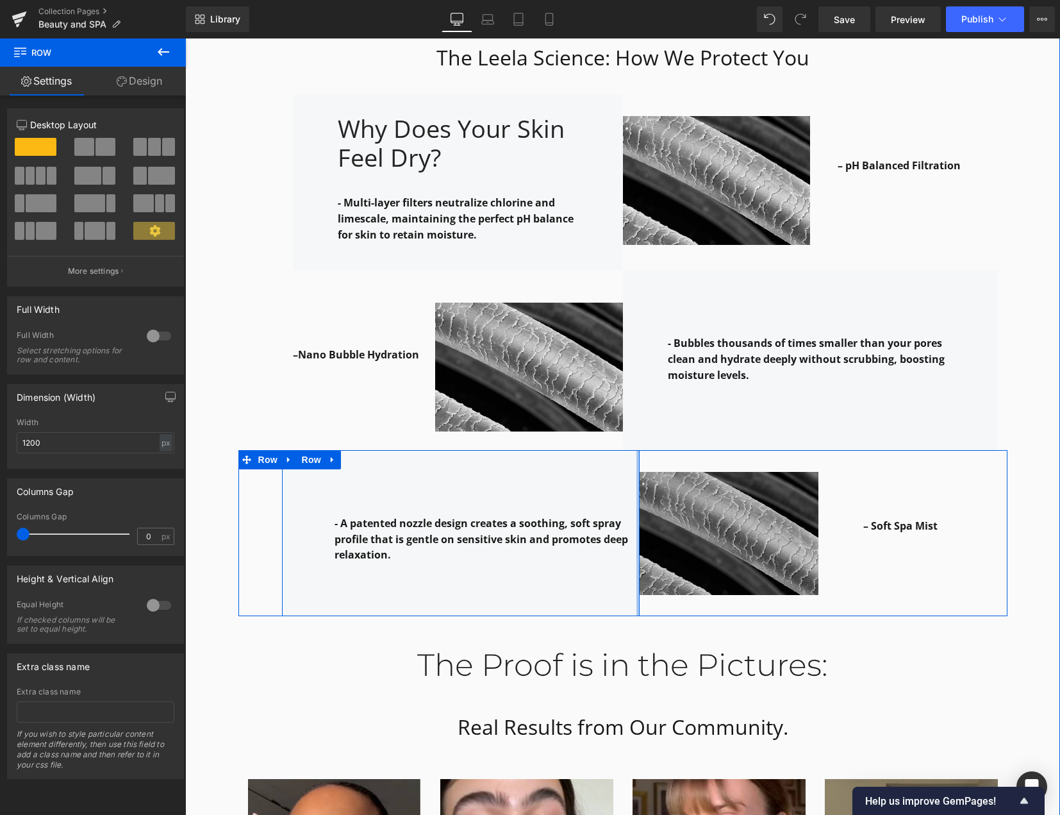
drag, startPoint x: 631, startPoint y: 447, endPoint x: 673, endPoint y: 455, distance: 42.4
click at [673, 455] on div "- A patented nozzle design creates a soothing, soft spray profile that is gentl…" at bounding box center [622, 533] width 769 height 167
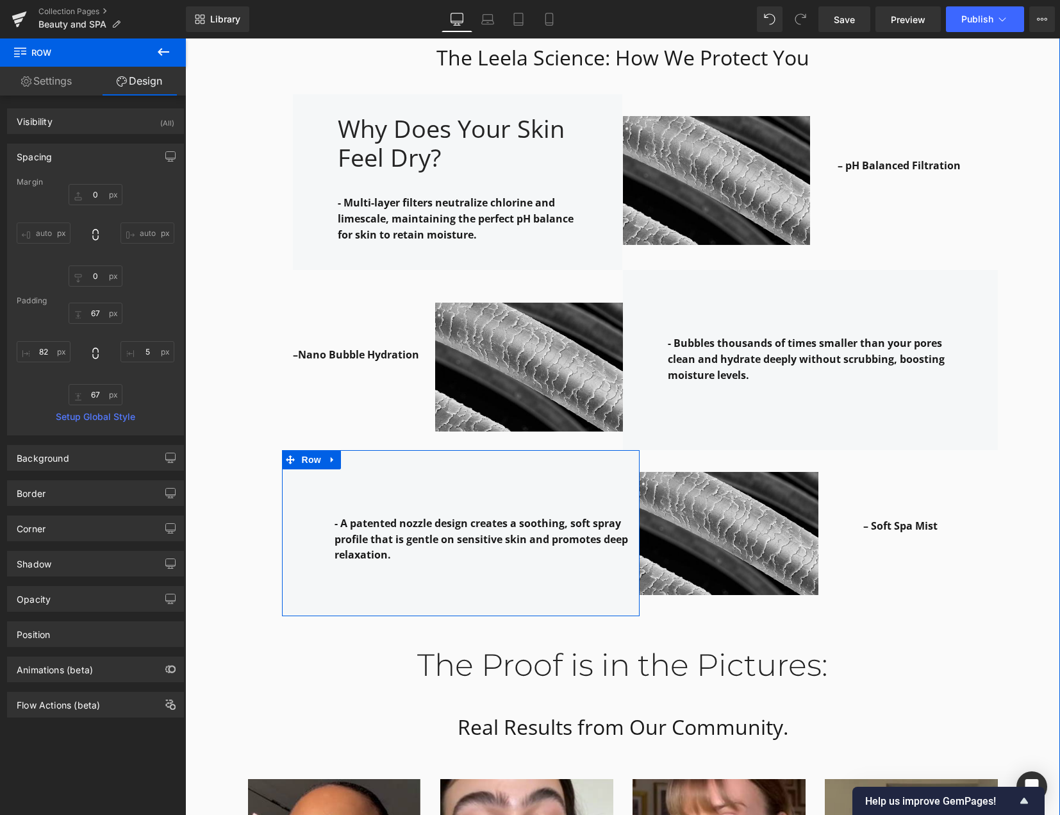
click at [1024, 545] on div "Why it works: Heading Row The Leela Science: How We Protect You Heading Row – H…" at bounding box center [622, 216] width 875 height 1723
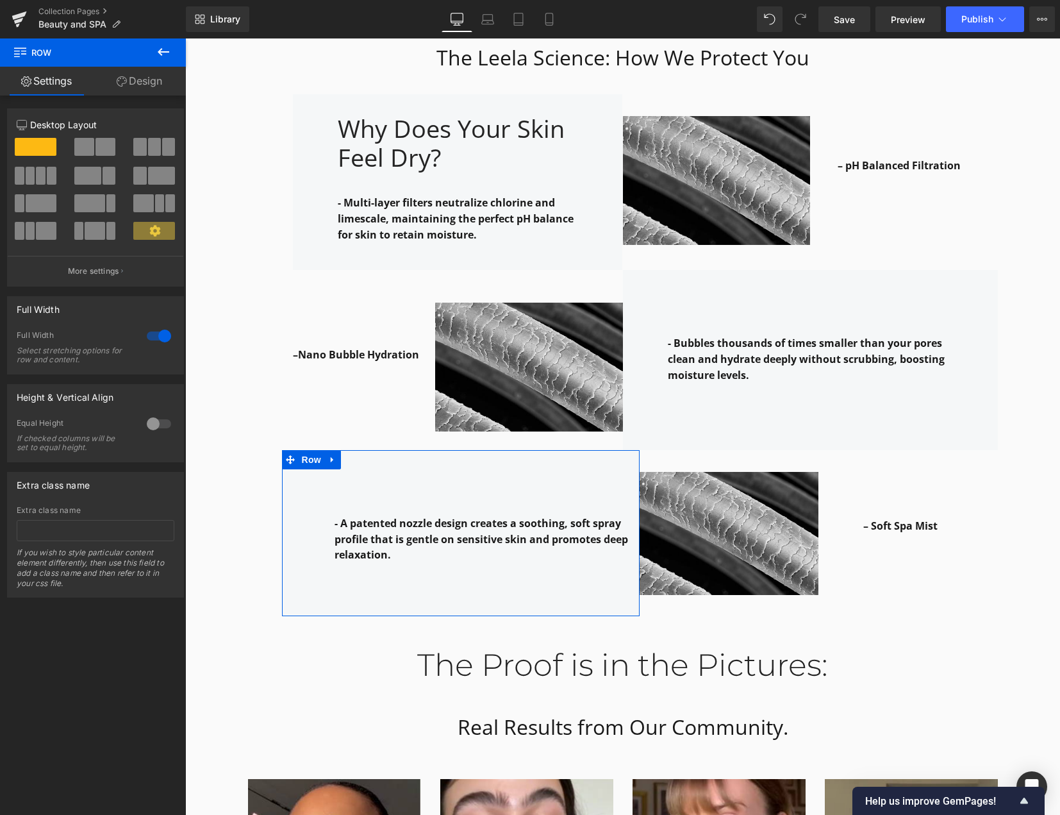
click at [1023, 464] on div "Why it works: Heading Row The Leela Science: How We Protect You Heading Row – H…" at bounding box center [622, 216] width 875 height 1723
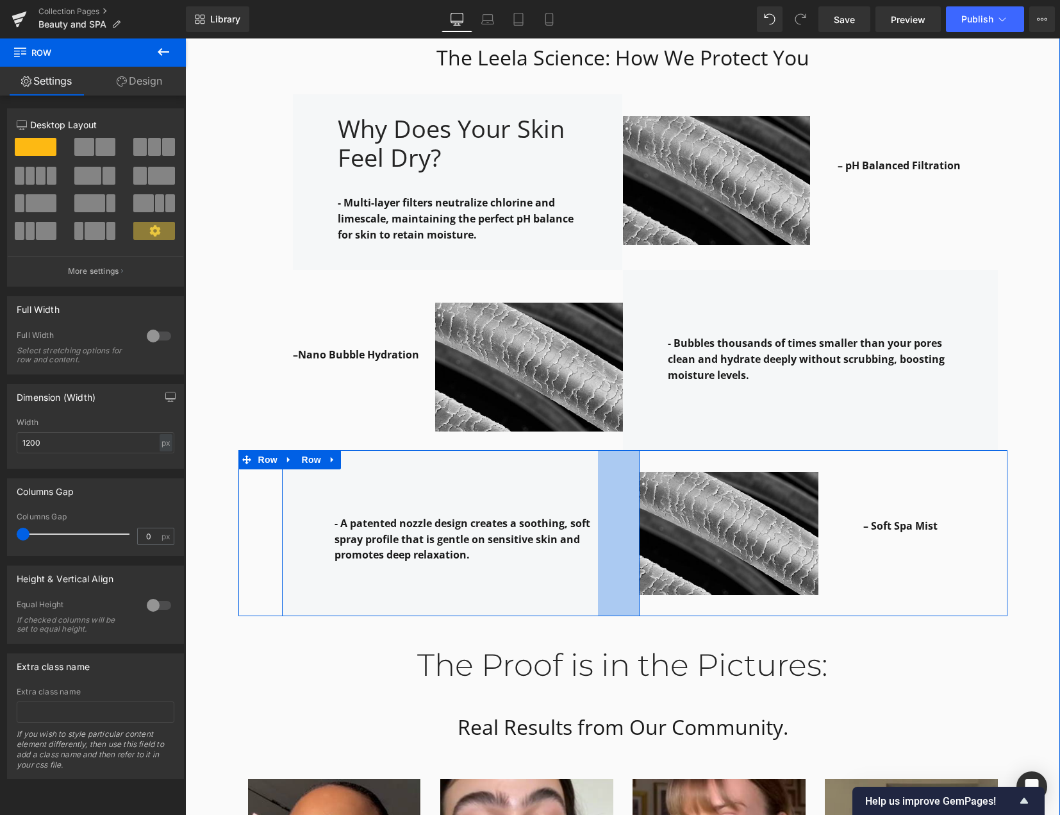
drag, startPoint x: 632, startPoint y: 464, endPoint x: 704, endPoint y: 450, distance: 73.2
click at [598, 458] on div "65px" at bounding box center [619, 533] width 42 height 167
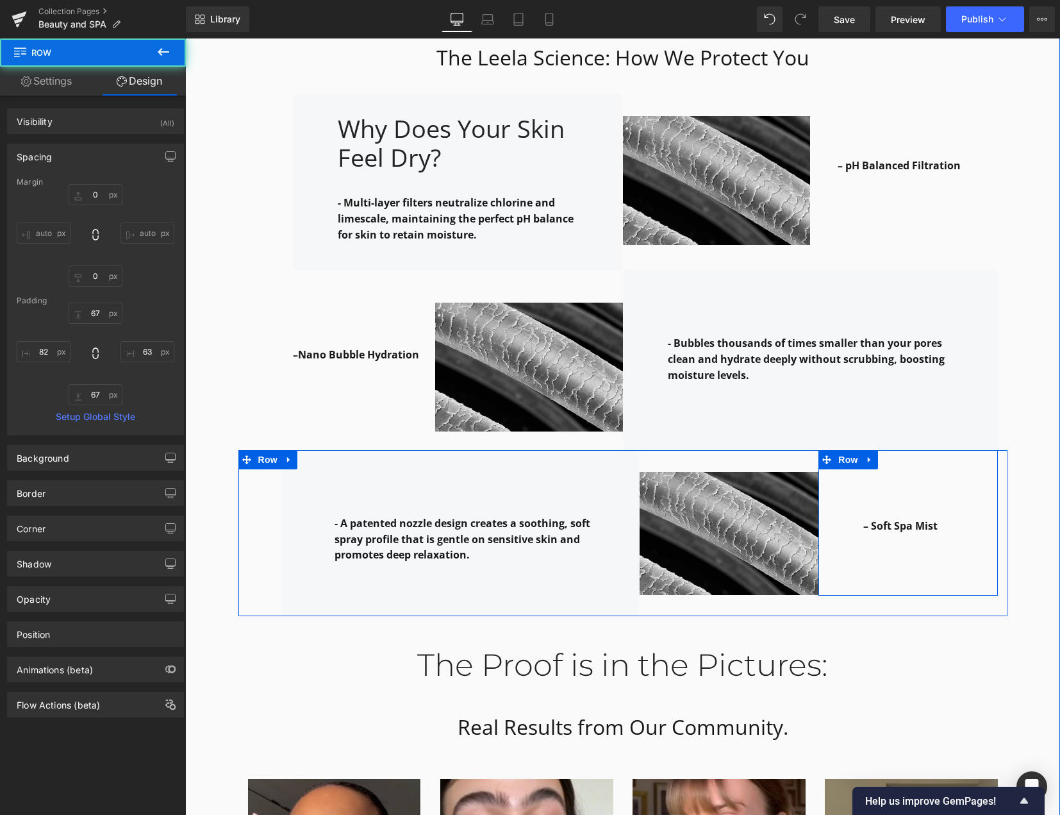
click at [935, 467] on div "– Soft Spa Mist Text Block Row 31px 70px" at bounding box center [908, 523] width 179 height 146
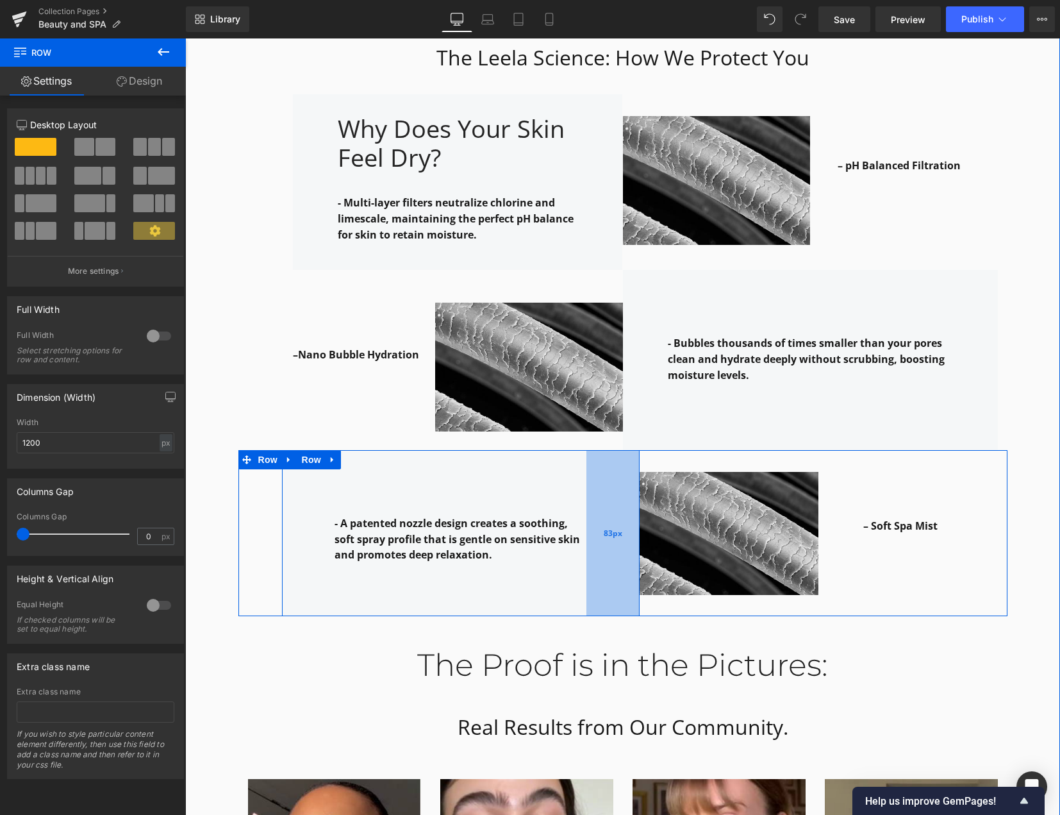
drag, startPoint x: 630, startPoint y: 448, endPoint x: 618, endPoint y: 448, distance: 12.2
click at [618, 450] on div "83px" at bounding box center [613, 533] width 53 height 167
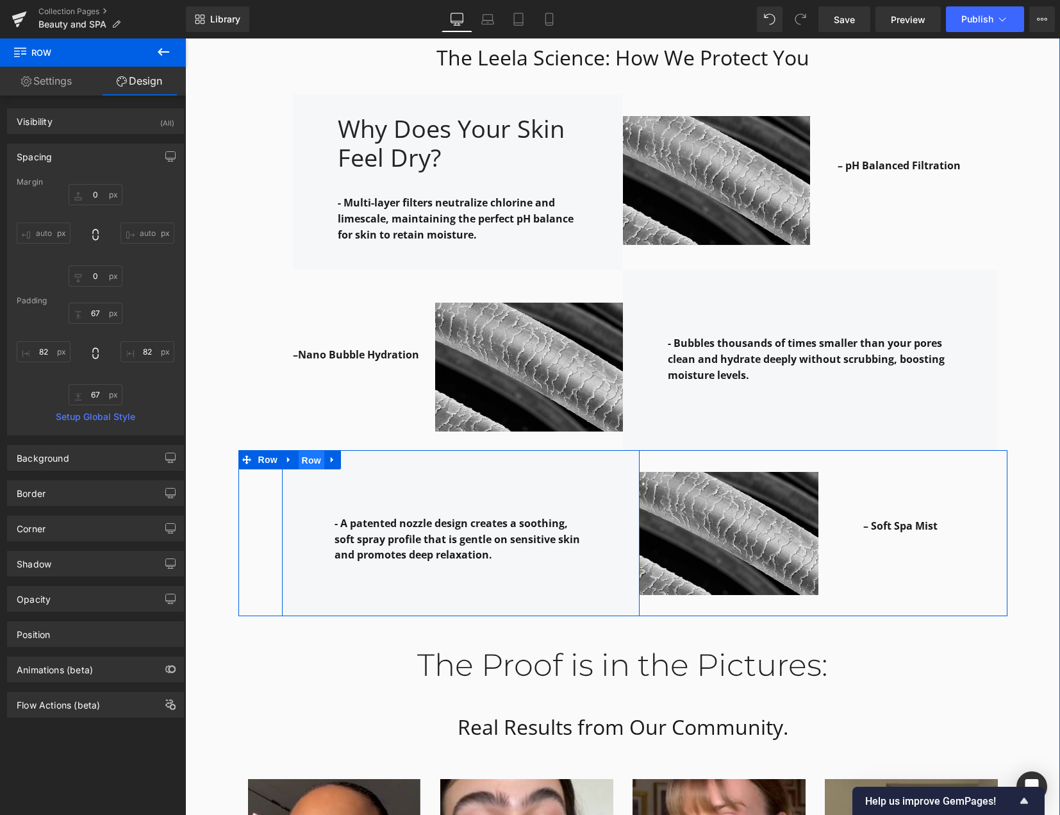
click at [309, 451] on span "Row" at bounding box center [312, 460] width 26 height 19
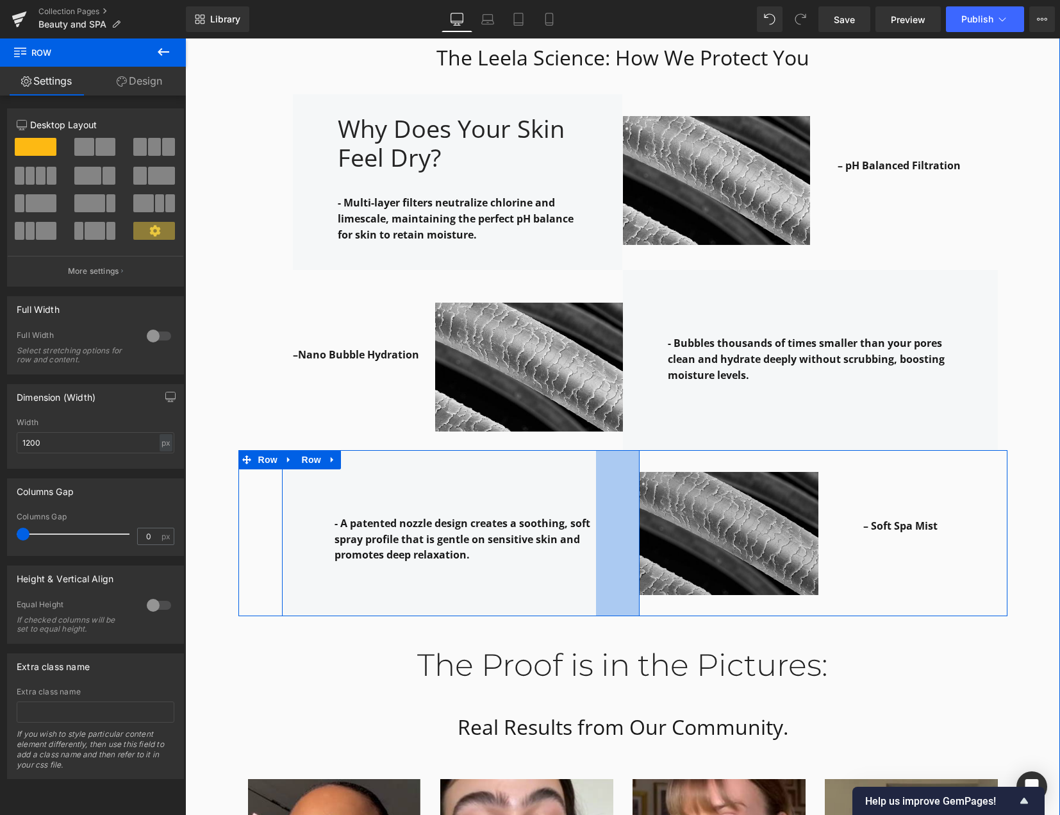
drag, startPoint x: 632, startPoint y: 440, endPoint x: 670, endPoint y: 463, distance: 44.5
click at [642, 450] on div "- A patented nozzle design creates a soothing, soft spray profile that is gentl…" at bounding box center [622, 533] width 769 height 167
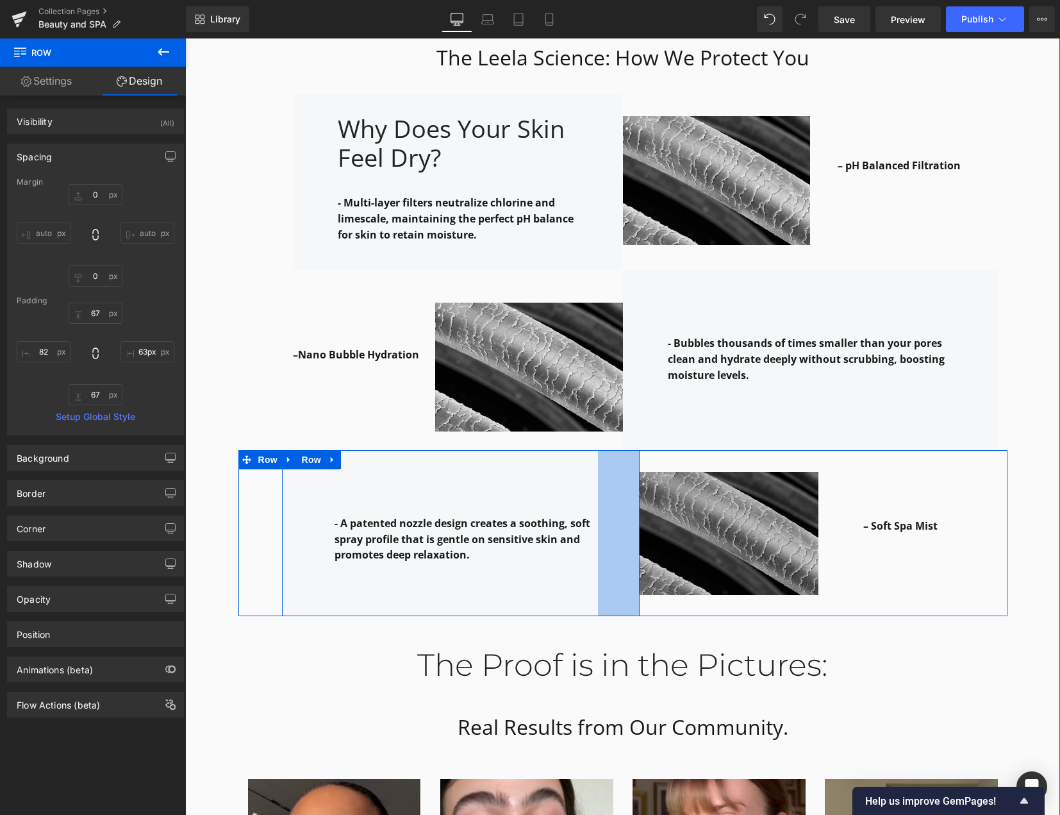
type input "62px"
click at [635, 469] on div "- A patented nozzle design creates a soothing, soft spray profile that is gentl…" at bounding box center [622, 533] width 769 height 167
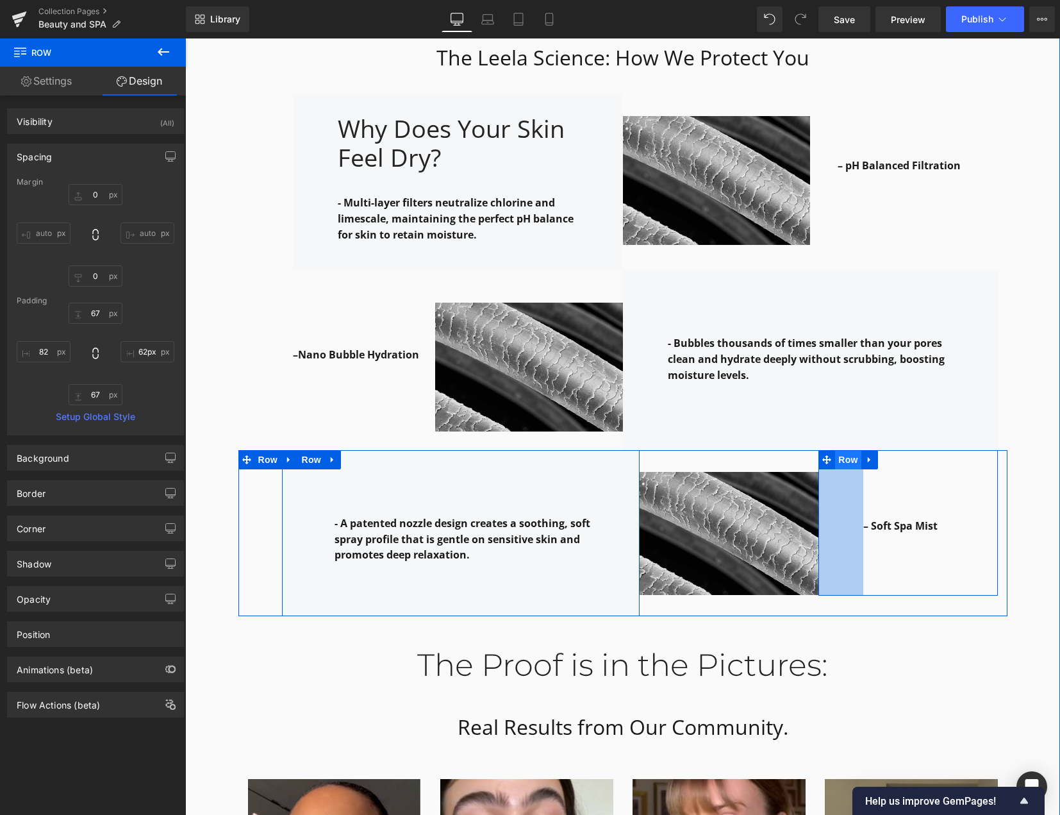
click at [837, 457] on div "70px" at bounding box center [841, 523] width 45 height 146
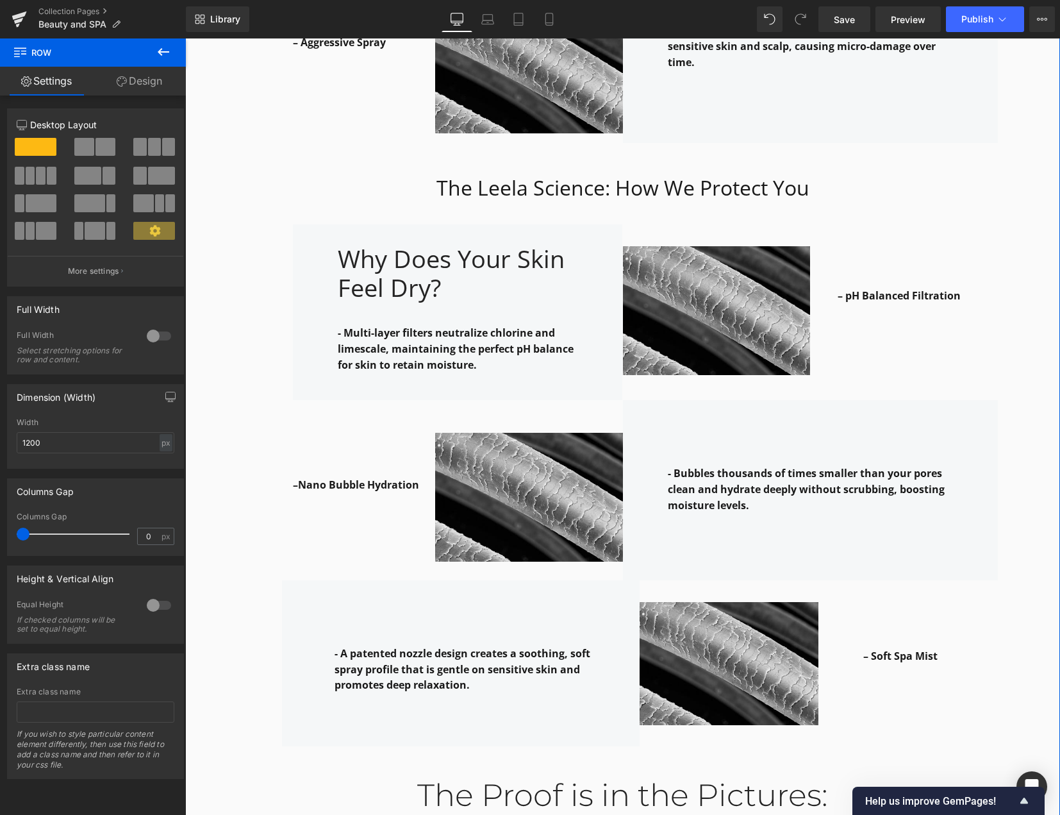
scroll to position [2122, 0]
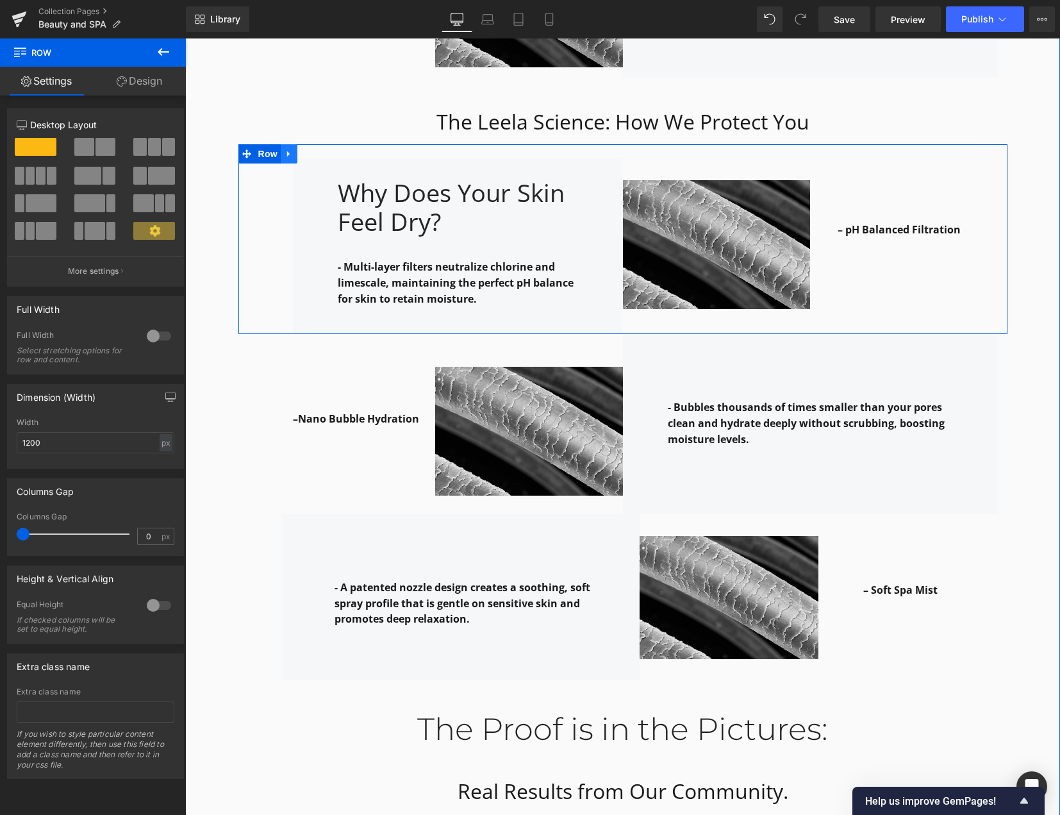
click at [285, 149] on icon at bounding box center [289, 154] width 9 height 10
click at [300, 144] on link at bounding box center [305, 153] width 17 height 19
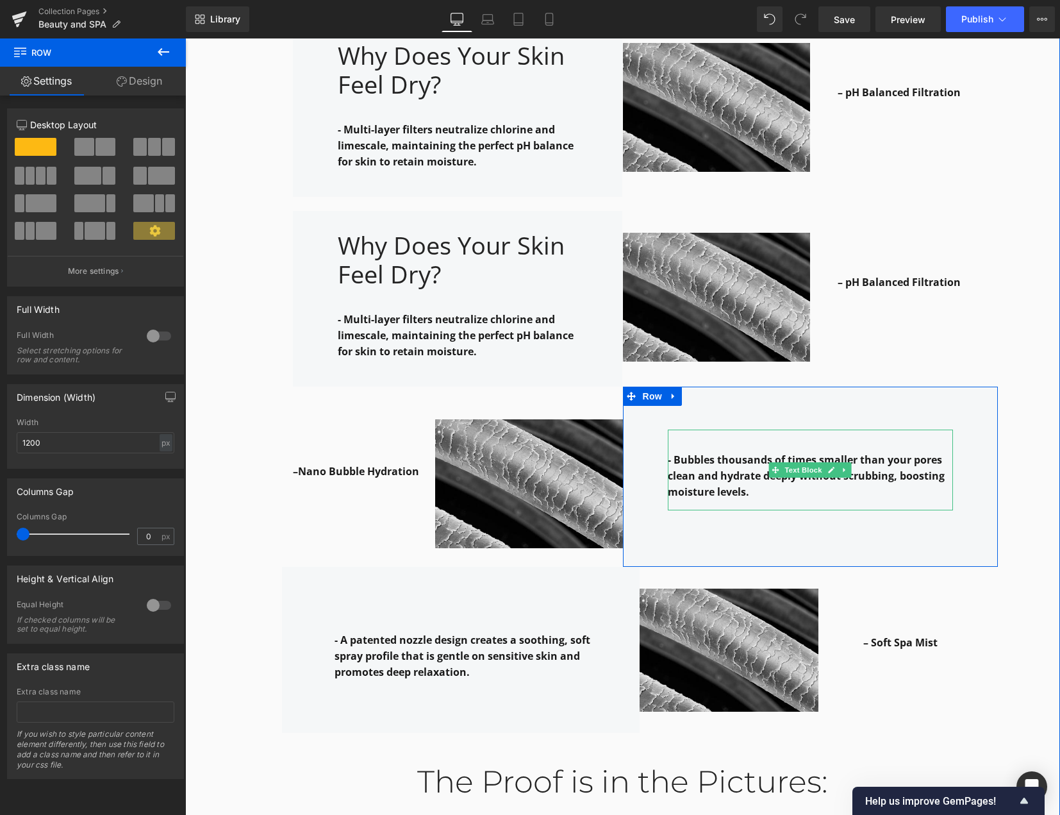
scroll to position [2251, 0]
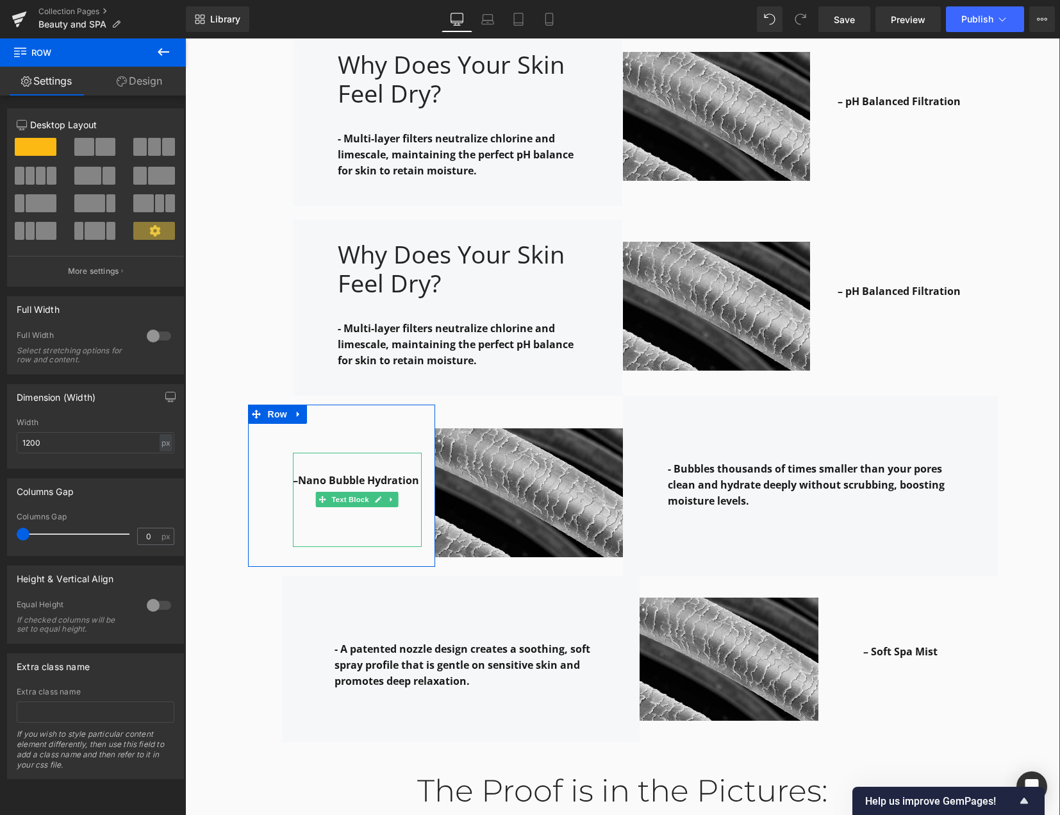
click at [364, 473] on strong "–Nano Bubble Hydration" at bounding box center [356, 480] width 126 height 14
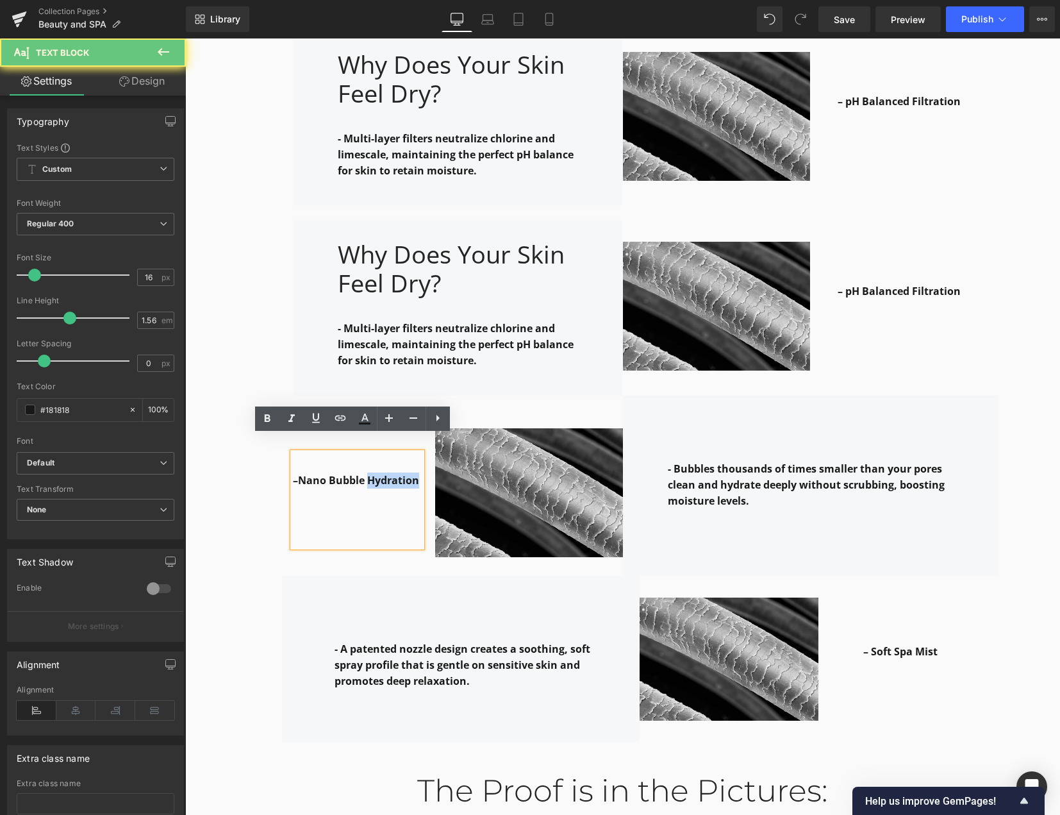
click at [364, 473] on strong "–Nano Bubble Hydration" at bounding box center [356, 480] width 126 height 14
copy div "–Nano Bubble Hydration"
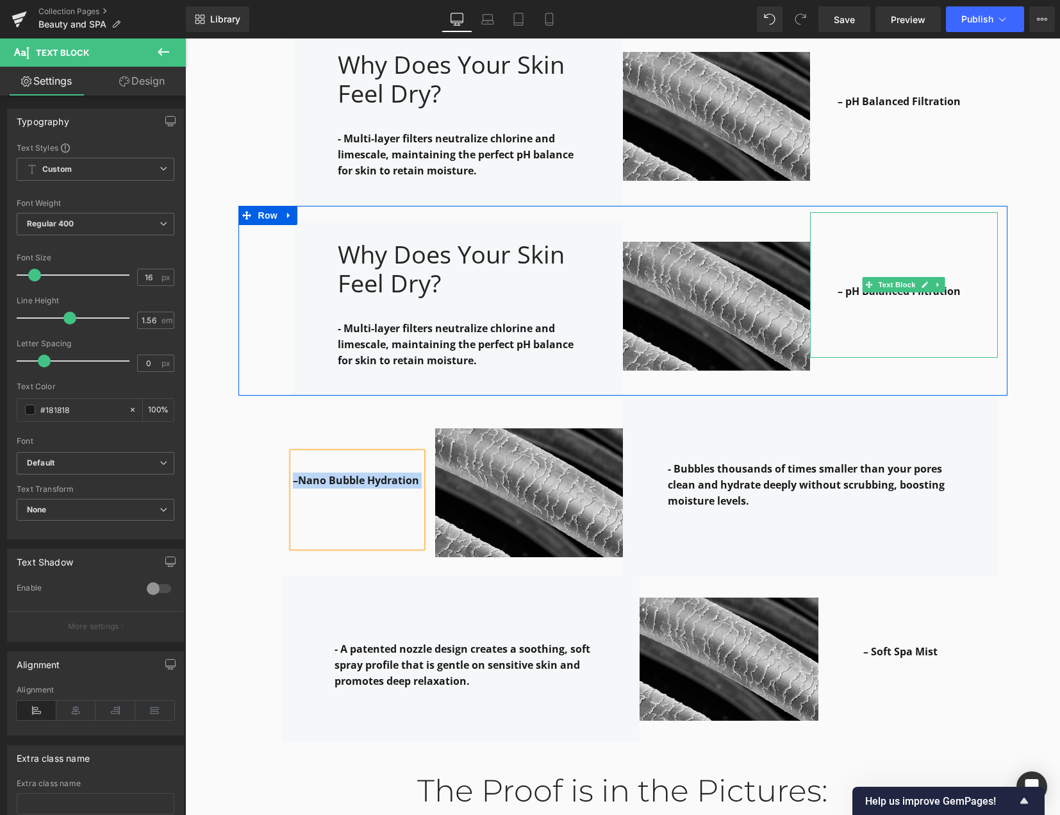
click at [944, 284] on strong "– pH Balanced Filtration" at bounding box center [899, 291] width 123 height 14
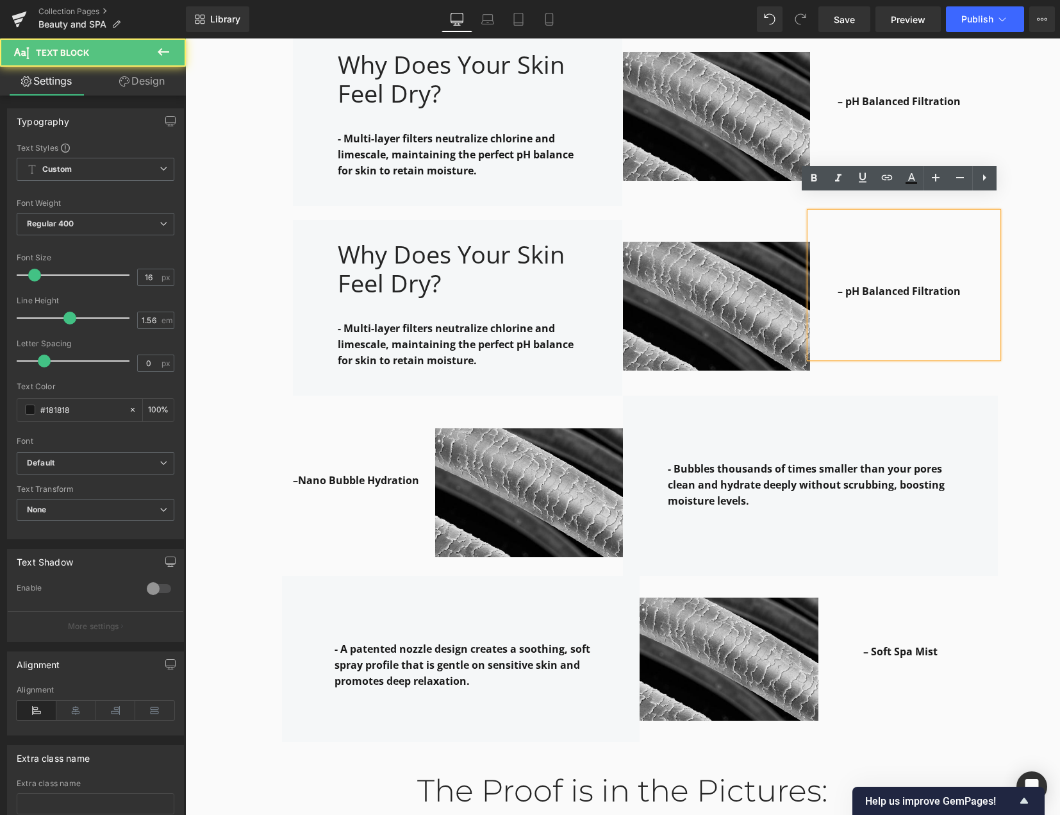
click at [942, 284] on strong "– pH Balanced Filtration" at bounding box center [899, 291] width 123 height 14
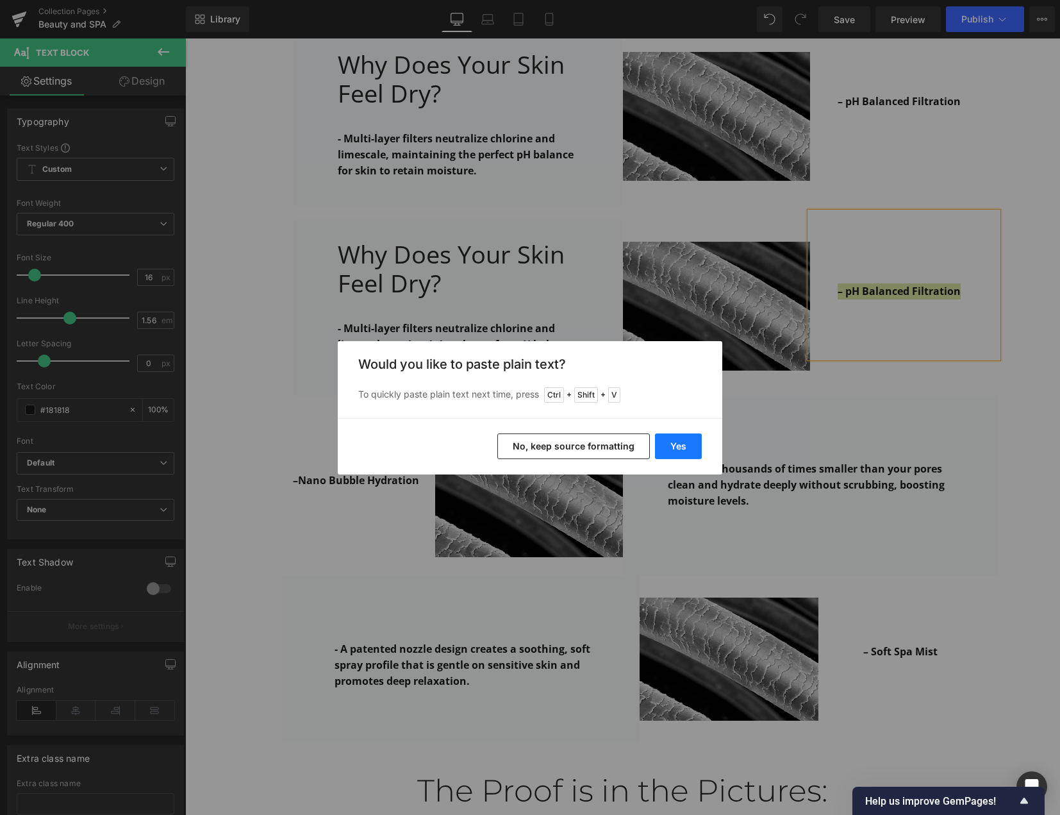
drag, startPoint x: 688, startPoint y: 446, endPoint x: 503, endPoint y: 404, distance: 189.7
click at [688, 446] on button "Yes" at bounding box center [678, 446] width 47 height 26
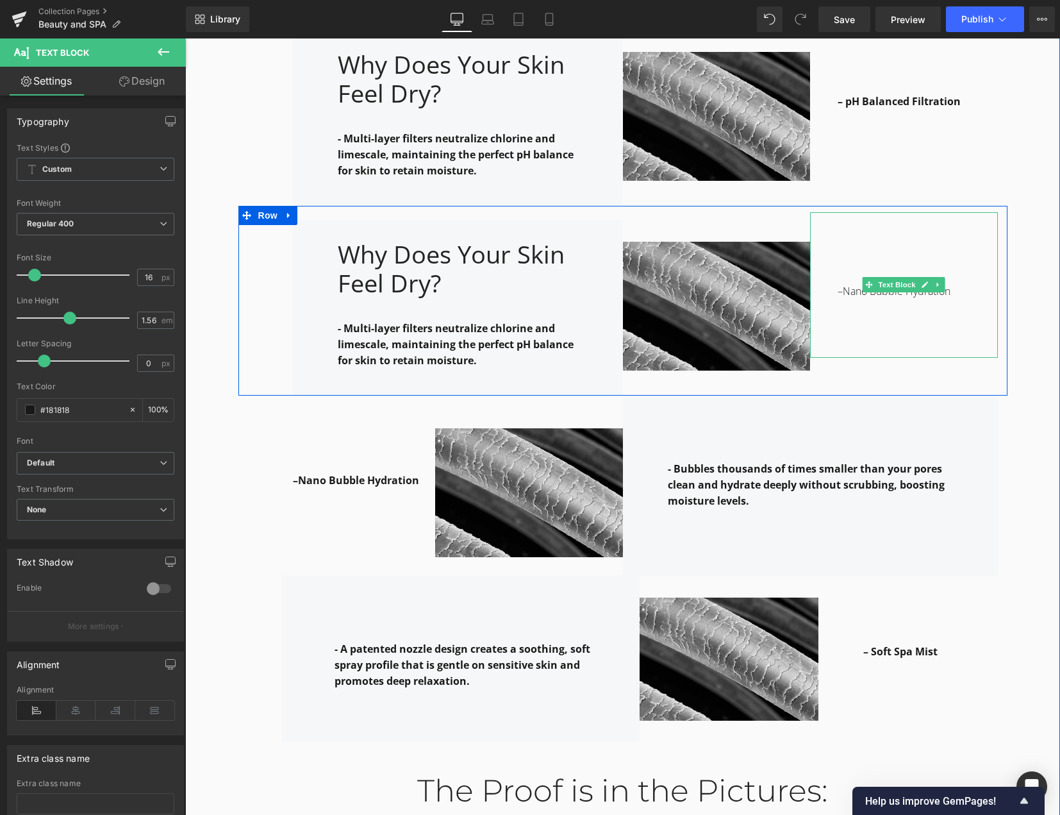
click at [844, 283] on p "–Nano Bubble Hydration" at bounding box center [918, 291] width 160 height 16
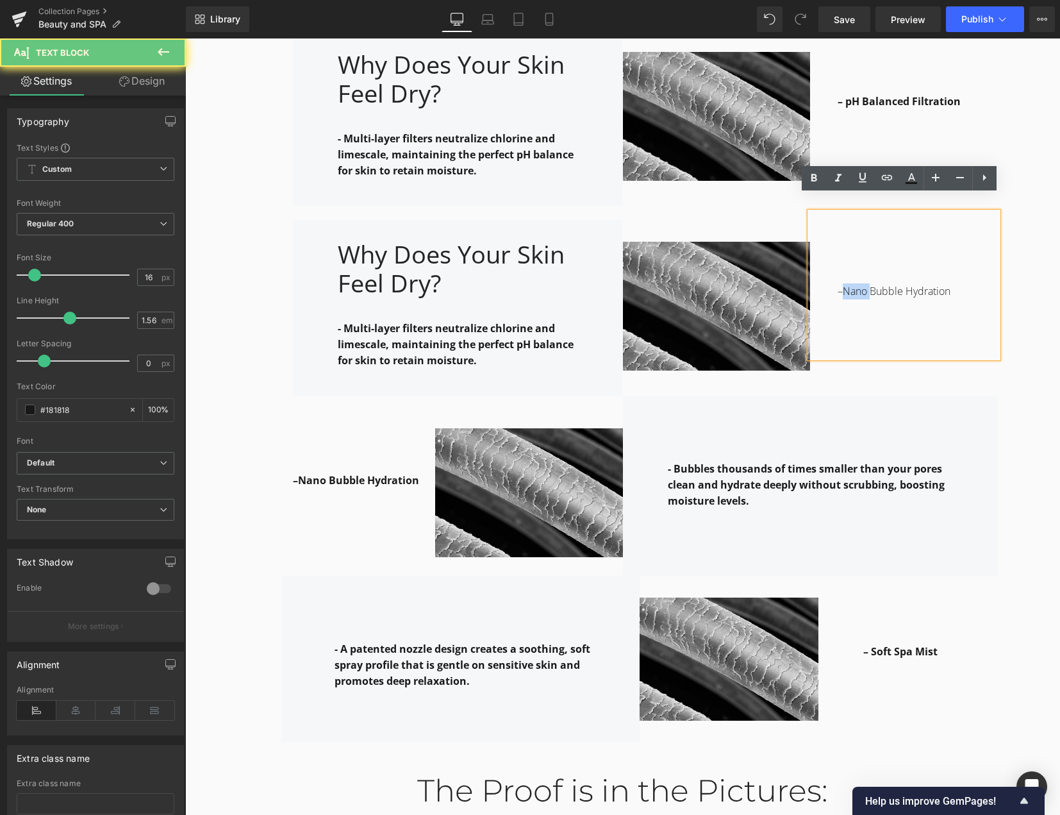
click at [844, 283] on p "–Nano Bubble Hydration" at bounding box center [918, 291] width 160 height 16
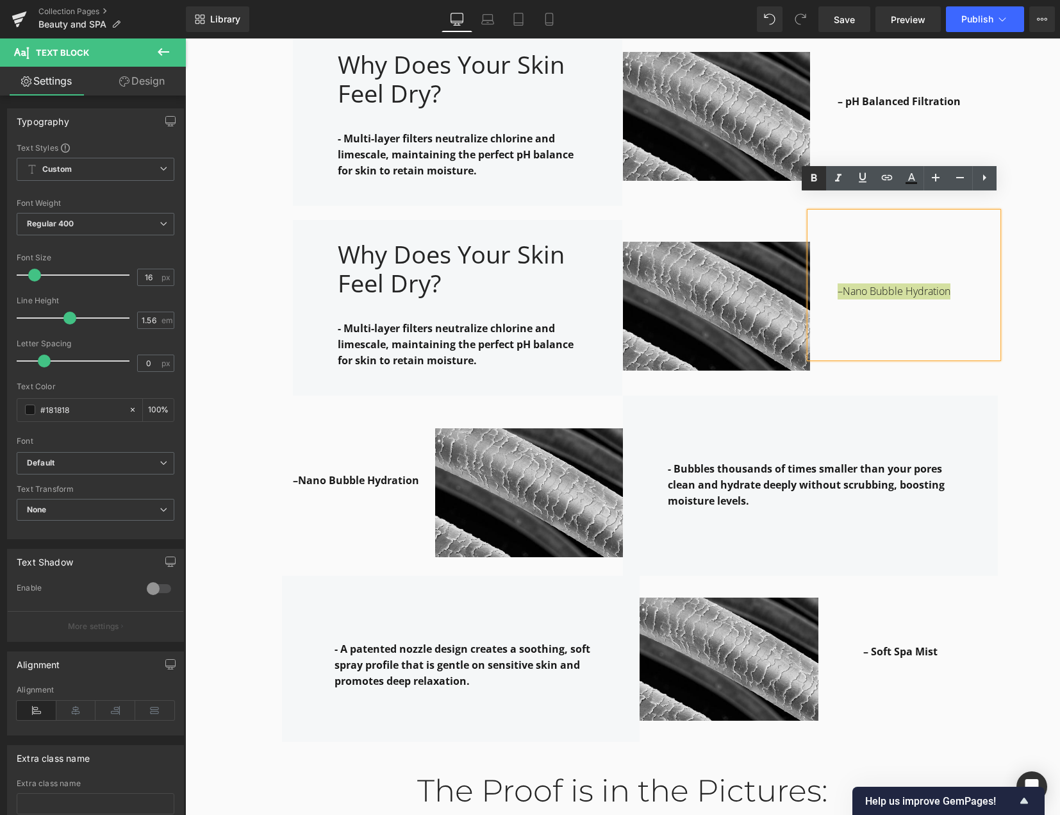
click at [812, 181] on icon at bounding box center [815, 178] width 6 height 8
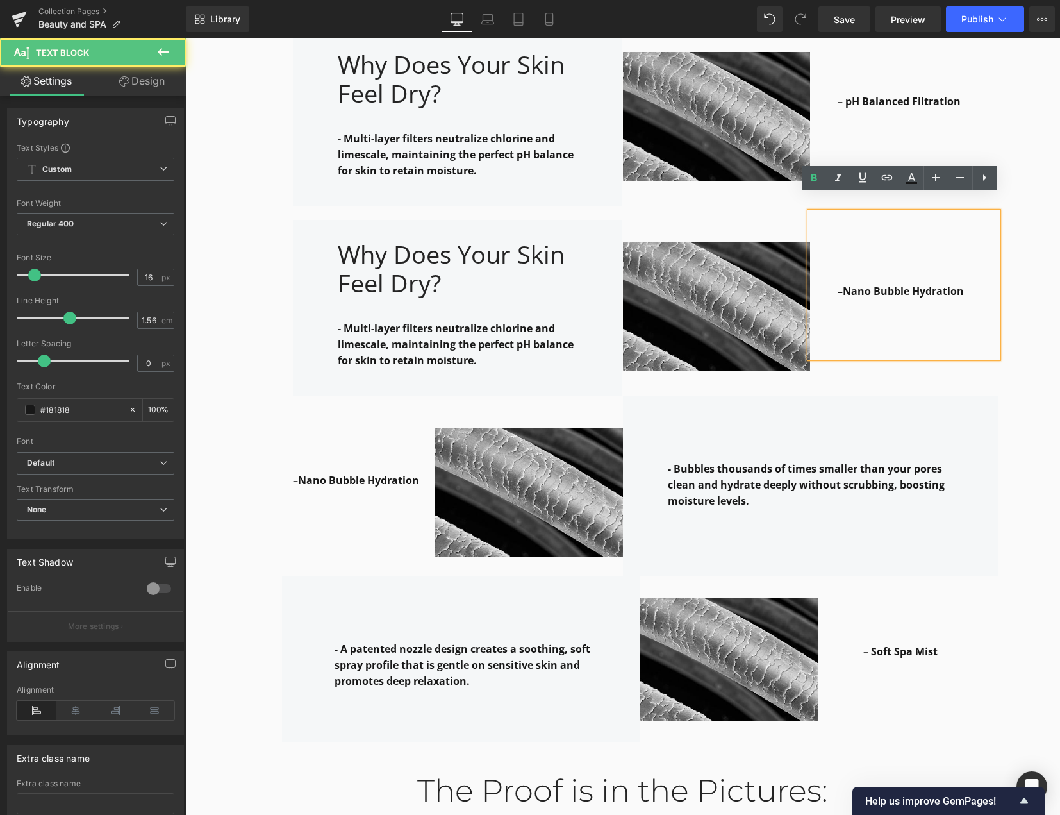
drag, startPoint x: 846, startPoint y: 321, endPoint x: 836, endPoint y: 278, distance: 44.2
click at [846, 331] on p at bounding box center [918, 339] width 160 height 16
click at [838, 284] on strong "–Nano Bubble Hydration" at bounding box center [901, 291] width 126 height 14
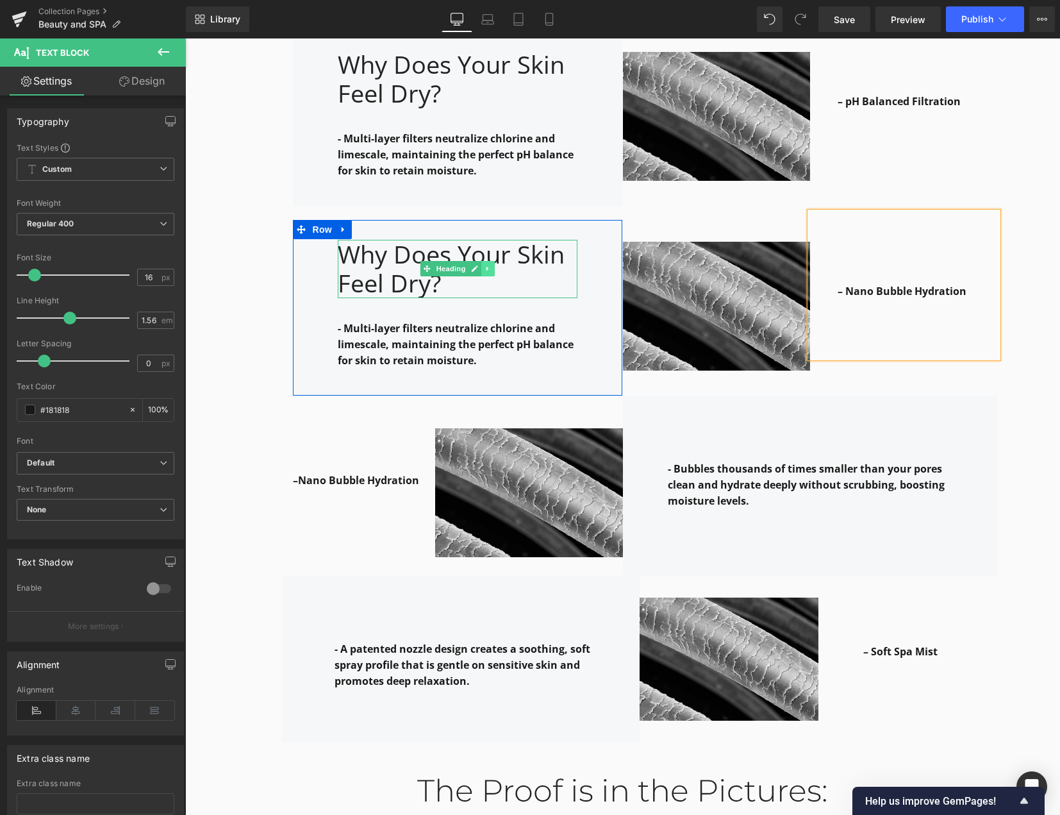
click at [488, 261] on link at bounding box center [487, 268] width 13 height 15
click at [495, 261] on link at bounding box center [494, 268] width 13 height 15
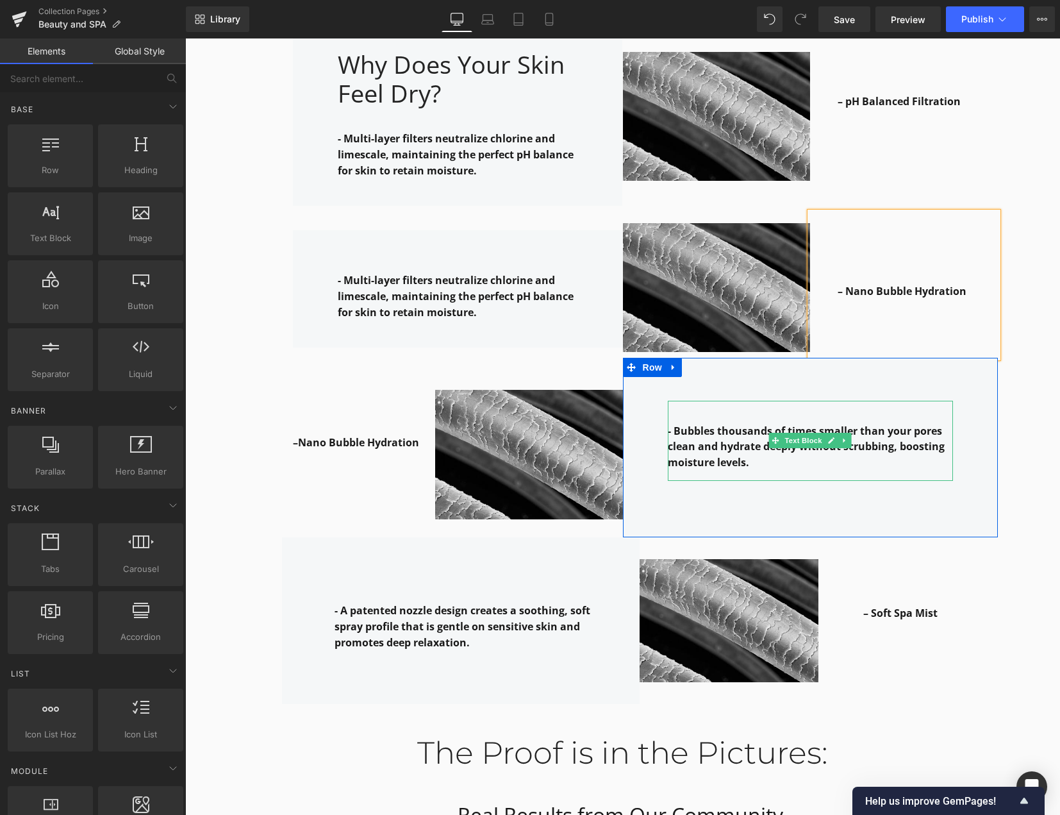
click at [710, 423] on p "- Bubbles thousands of times smaller than your pores clean and hydrate deeply w…" at bounding box center [810, 447] width 285 height 48
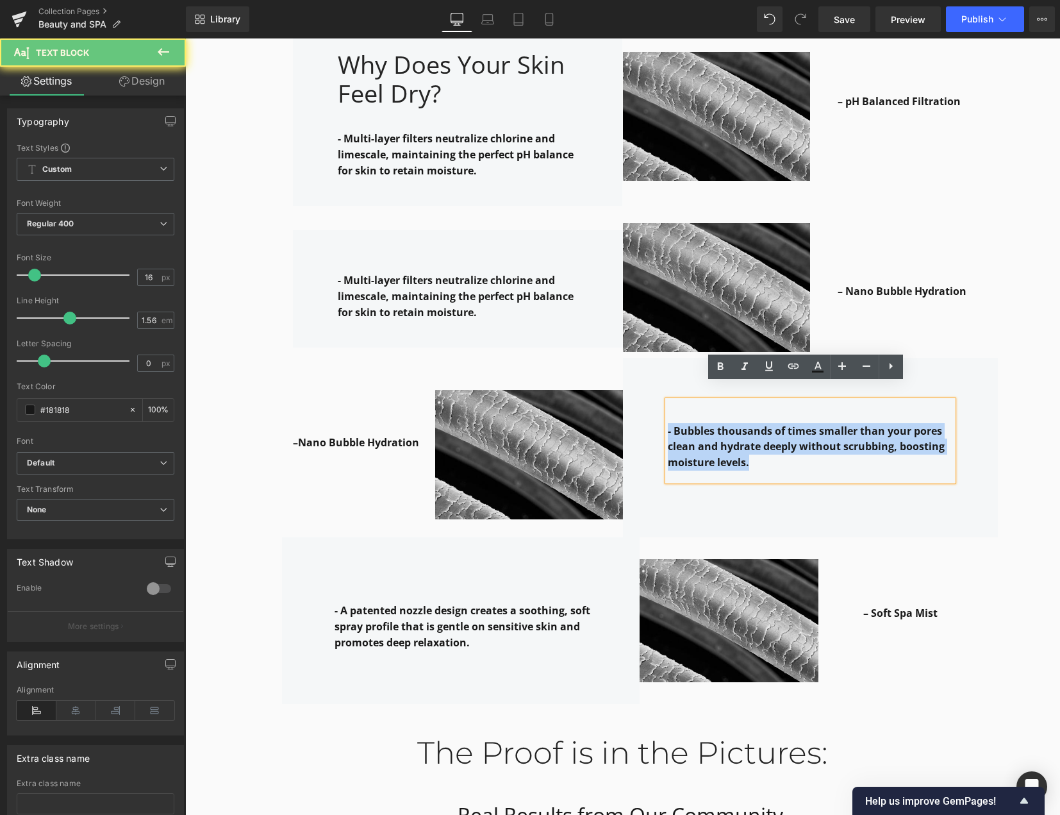
click at [646, 408] on div "- Bubbles thousands of times smaller than your pores clean and hydrate deeply w…" at bounding box center [810, 448] width 375 height 180
copy strong "- Bubbles thousands of times smaller than your pores clean and hydrate deeply w…"
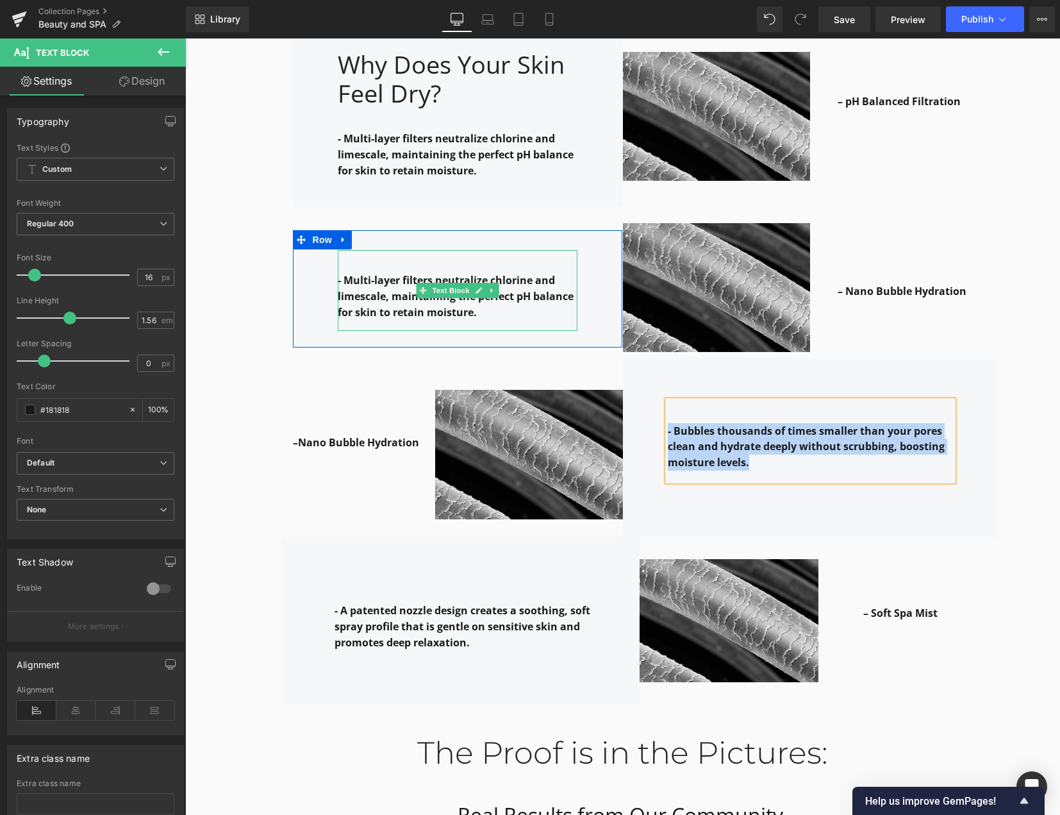
click at [364, 273] on strong "- Multi-layer filters neutralize chlorine and limescale, maintaining the perfec…" at bounding box center [456, 296] width 236 height 46
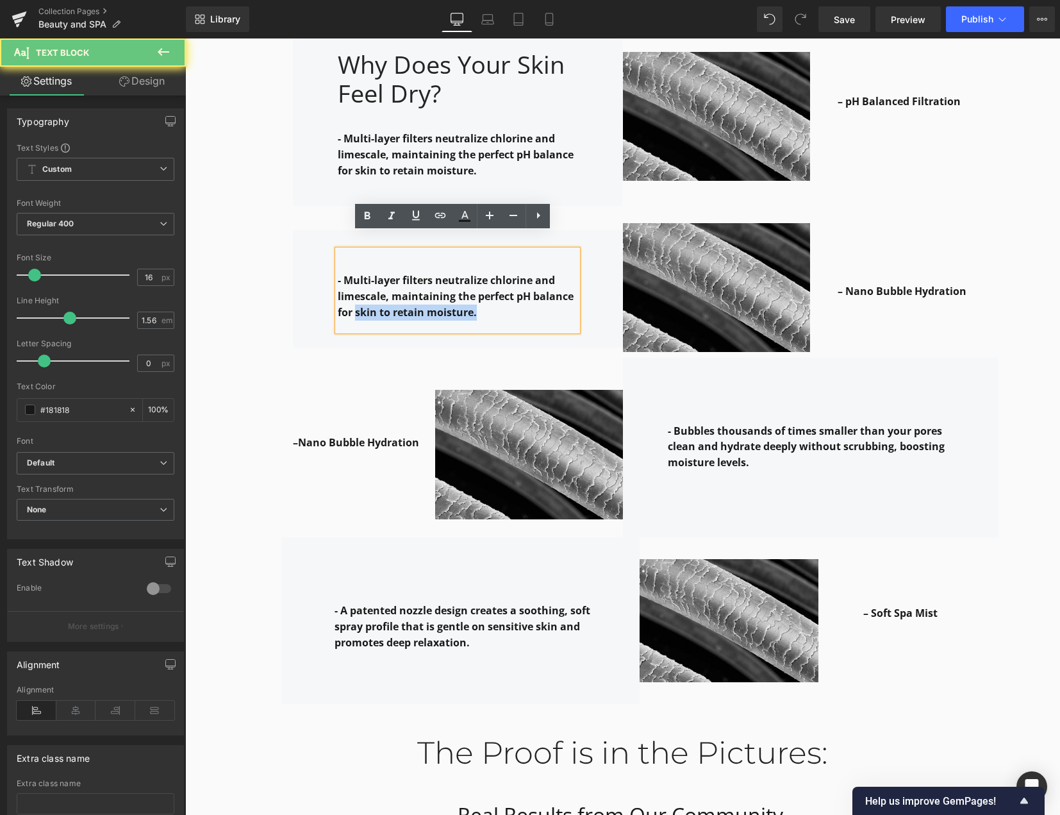
drag, startPoint x: 470, startPoint y: 298, endPoint x: 292, endPoint y: 336, distance: 182.2
click at [338, 273] on strong "- Multi-layer filters neutralize chlorine and limescale, maintaining the perfec…" at bounding box center [456, 296] width 236 height 46
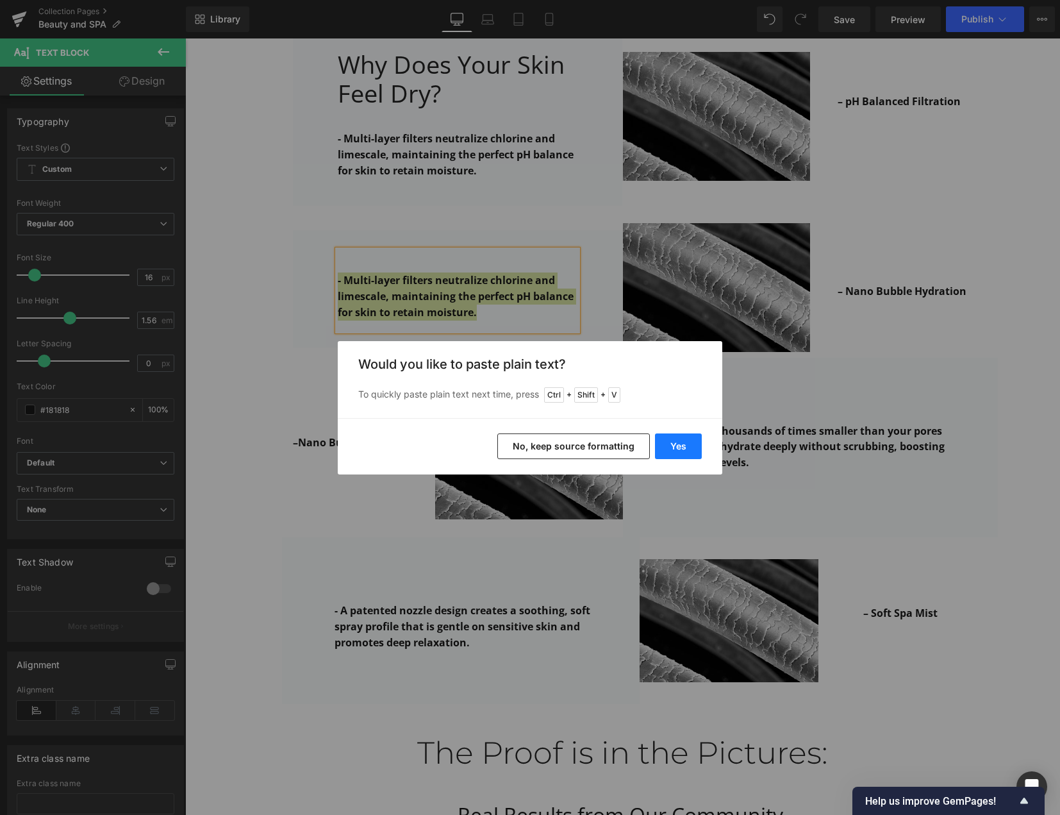
click at [683, 444] on button "Yes" at bounding box center [678, 446] width 47 height 26
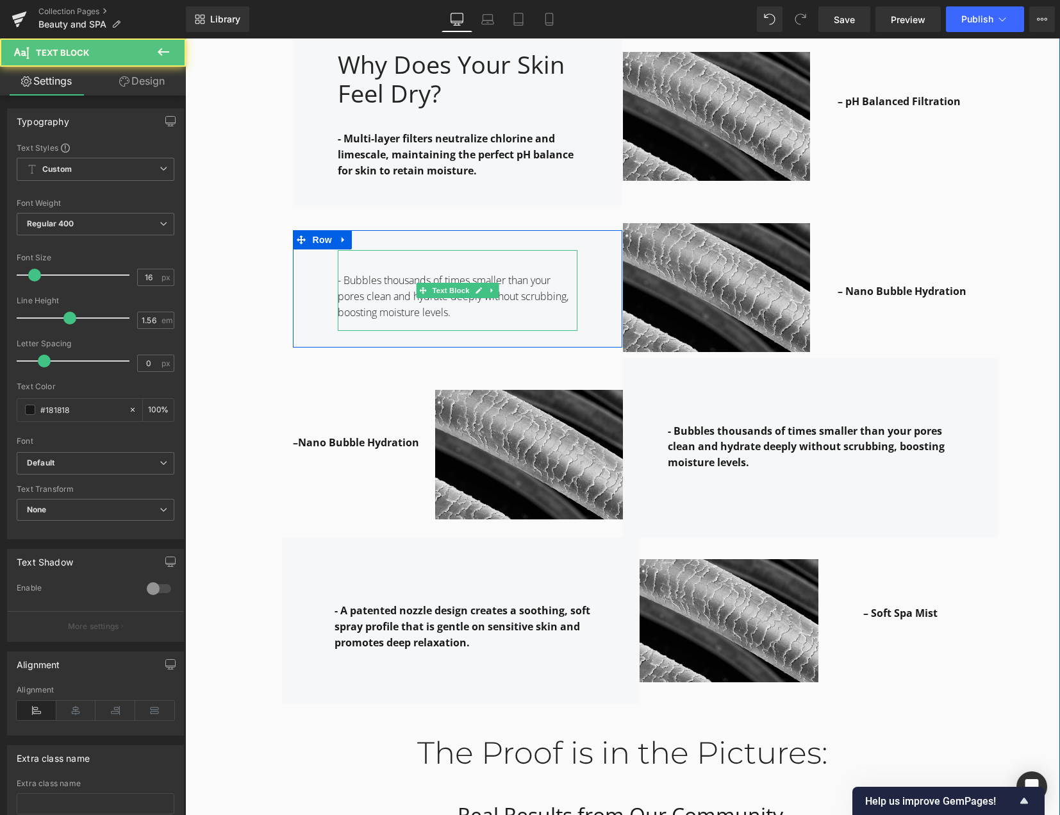
click at [400, 292] on p "- Bubbles thousands of times smaller than your pores clean and hydrate deeply w…" at bounding box center [458, 296] width 240 height 48
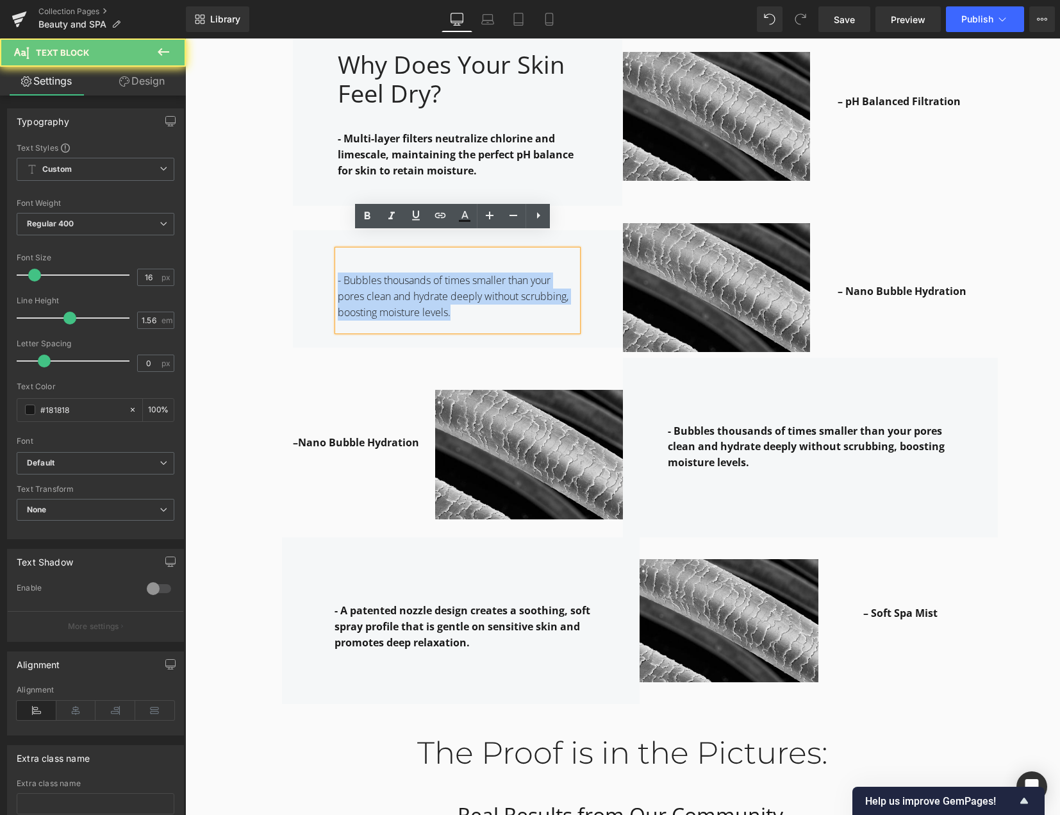
drag, startPoint x: 454, startPoint y: 299, endPoint x: 178, endPoint y: 230, distance: 284.8
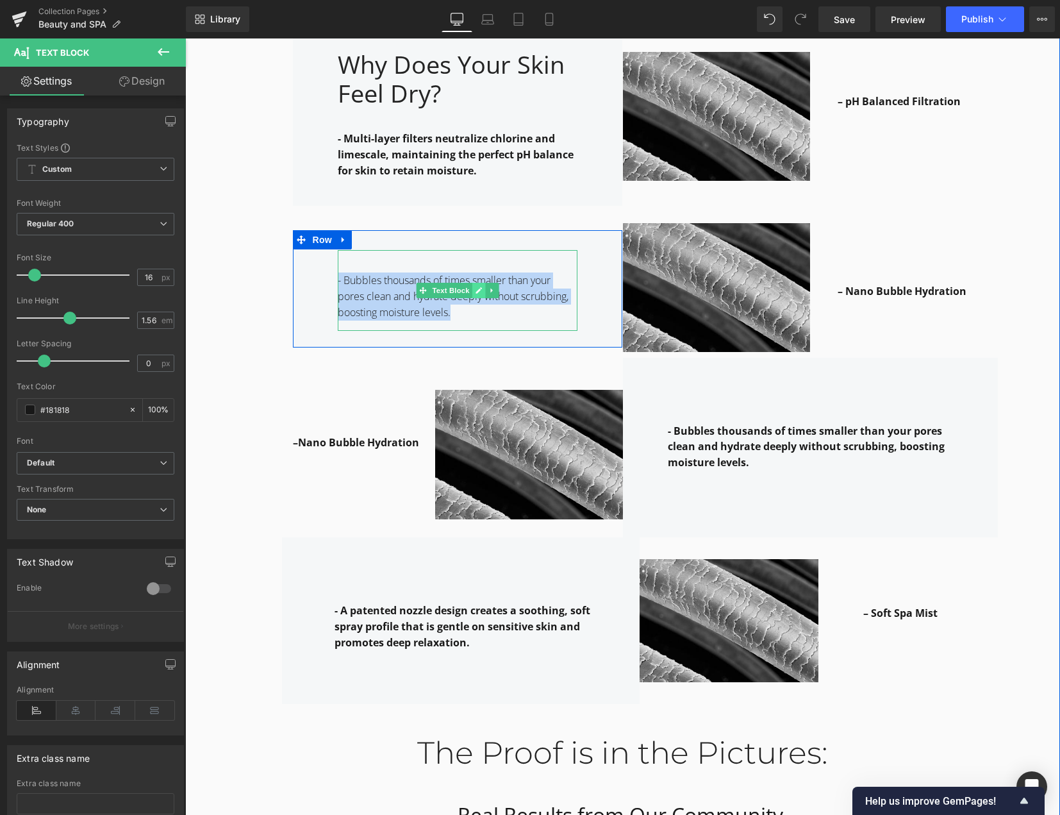
click at [476, 287] on icon at bounding box center [478, 291] width 7 height 8
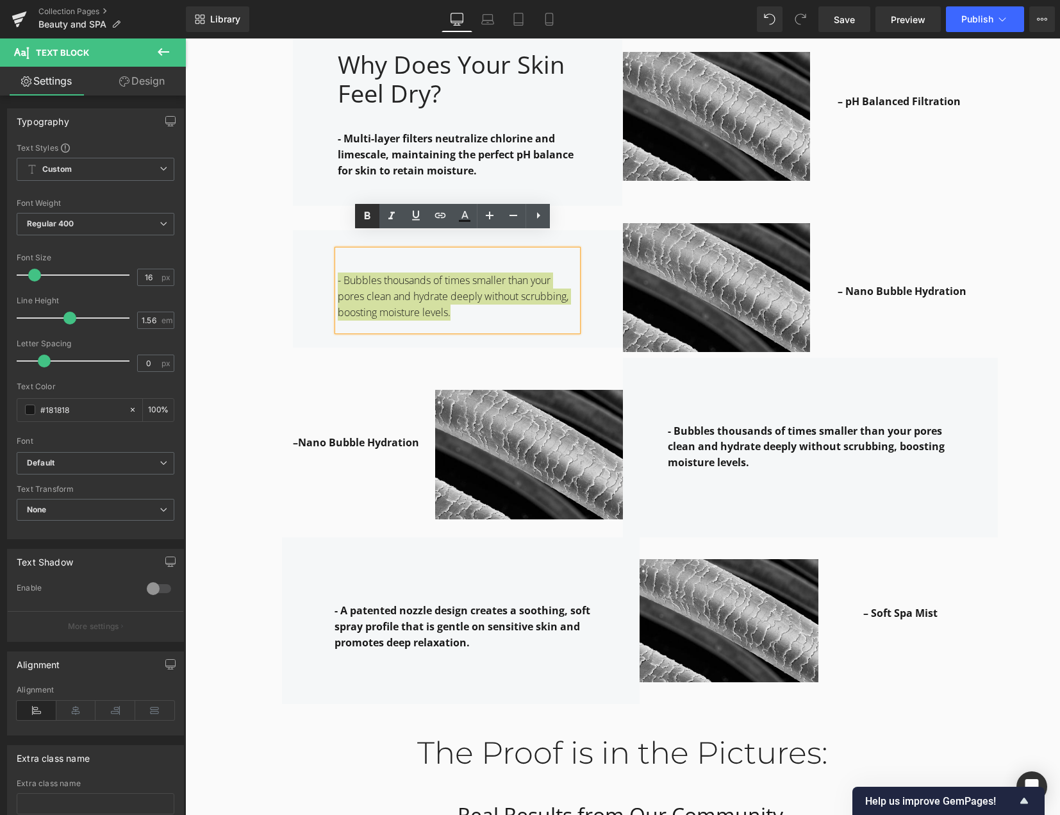
click at [372, 217] on icon at bounding box center [367, 215] width 15 height 15
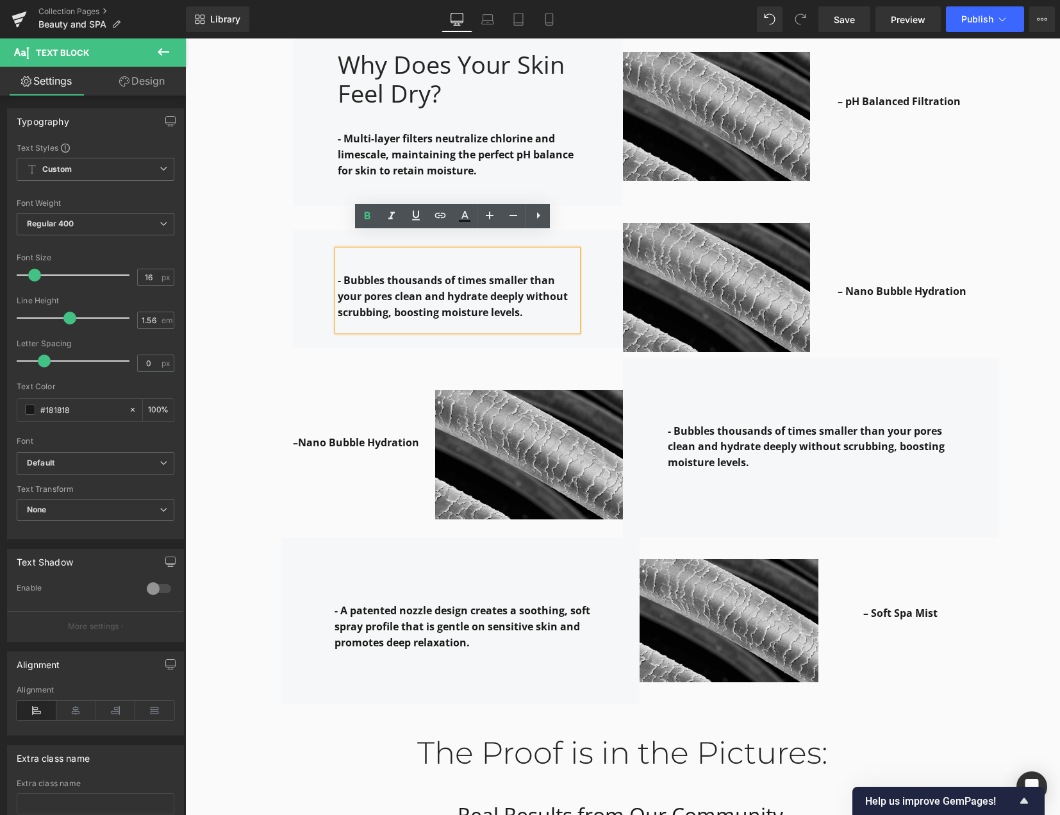
click at [1012, 393] on div "Why it works: Heading Row The Leela Science: How We Protect You Heading Row – H…" at bounding box center [622, 228] width 875 height 1874
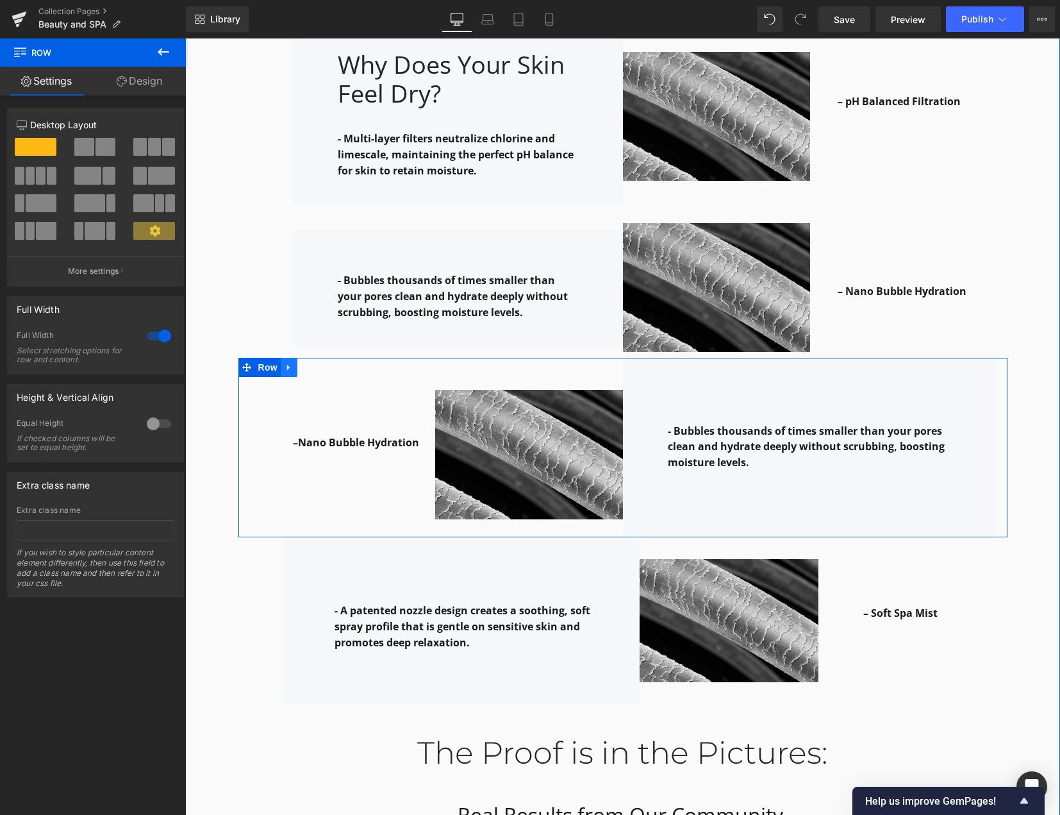
click at [287, 364] on icon at bounding box center [288, 367] width 3 height 6
click at [318, 362] on icon at bounding box center [322, 367] width 9 height 10
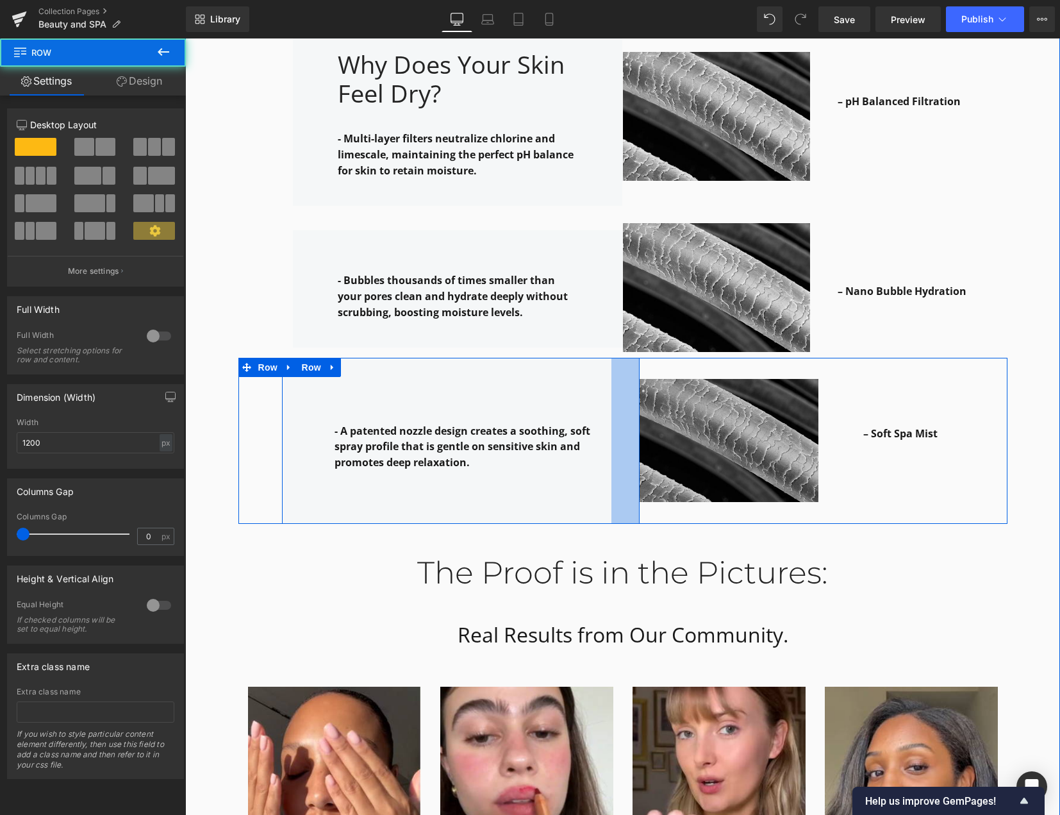
drag, startPoint x: 631, startPoint y: 381, endPoint x: 643, endPoint y: 380, distance: 12.2
click at [643, 380] on div "- A patented nozzle design creates a soothing, soft spray profile that is gentl…" at bounding box center [622, 441] width 769 height 167
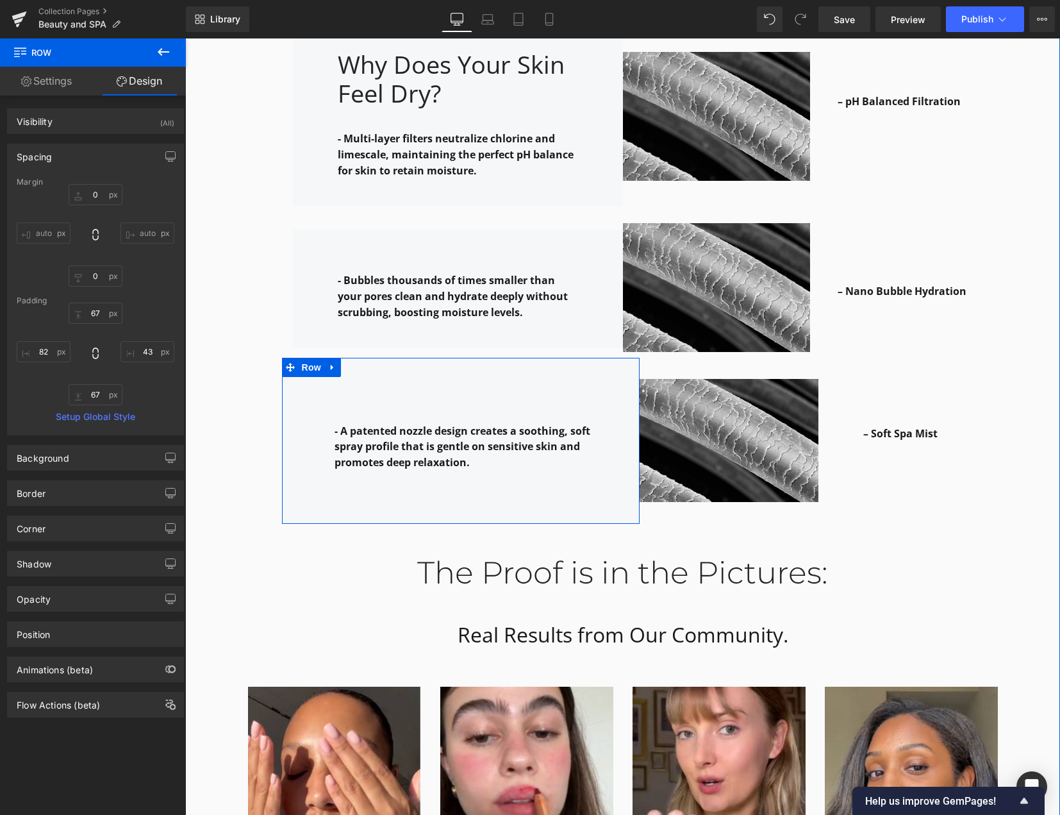
click at [1012, 454] on div "Why it works: Heading Row The Leela Science: How We Protect You Heading Row – H…" at bounding box center [622, 138] width 875 height 1694
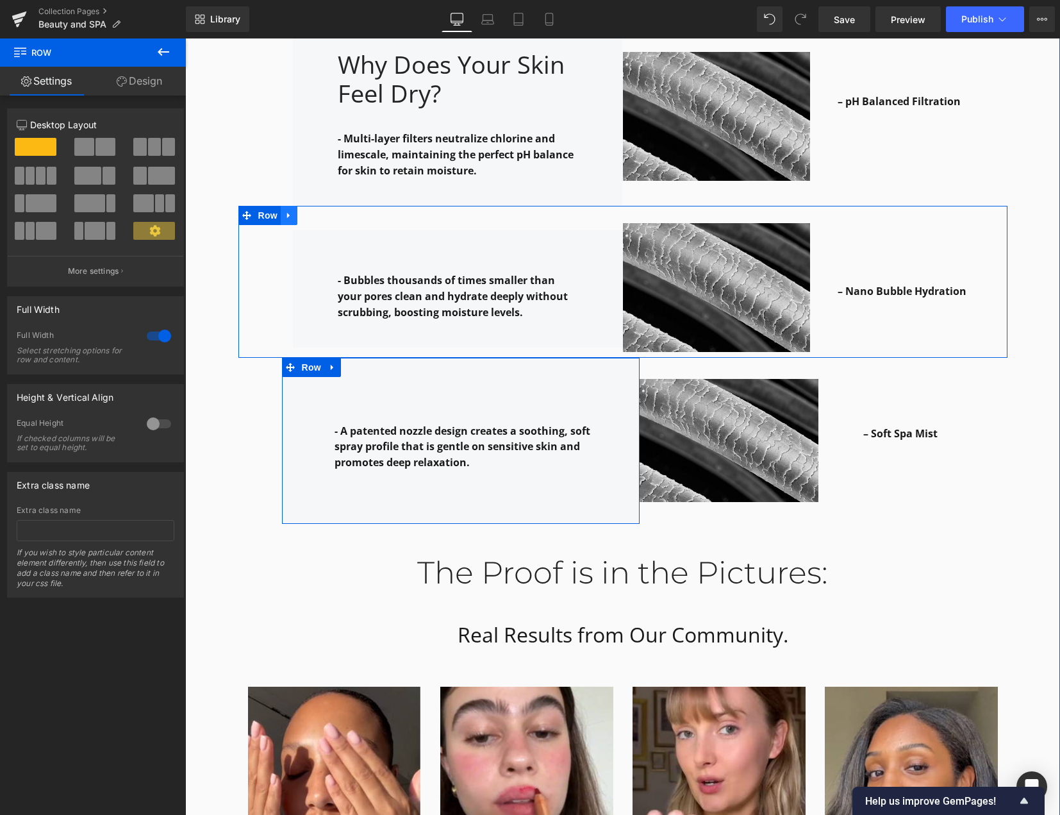
click at [286, 210] on icon at bounding box center [289, 215] width 9 height 10
click at [301, 211] on icon at bounding box center [305, 215] width 9 height 9
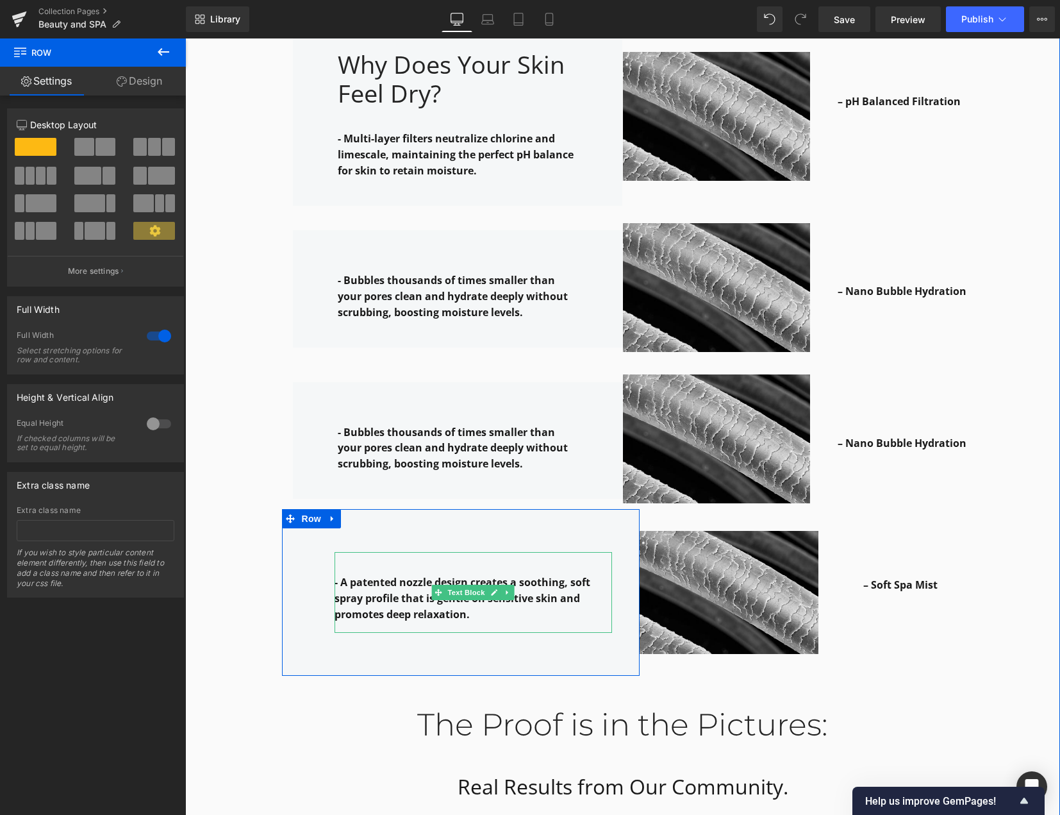
click at [387, 575] on strong "- A patented nozzle design creates a soothing, soft spray profile that is gentl…" at bounding box center [463, 598] width 256 height 46
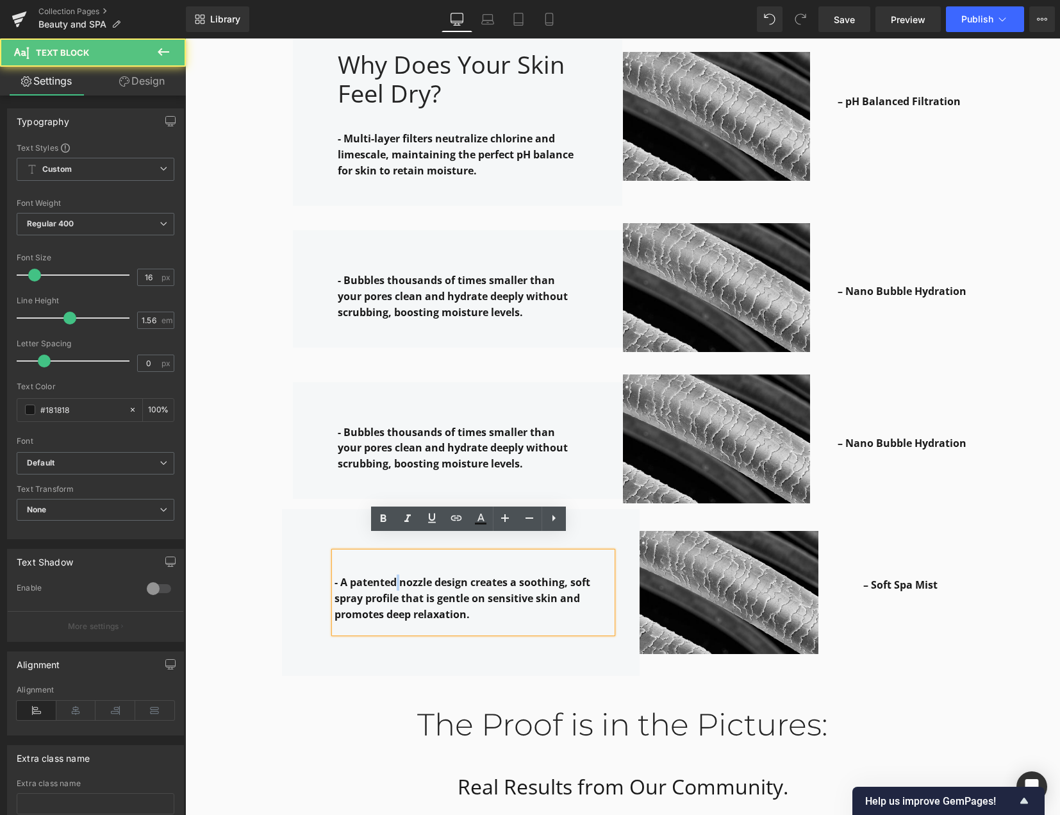
click at [387, 575] on strong "- A patented nozzle design creates a soothing, soft spray profile that is gentl…" at bounding box center [463, 598] width 256 height 46
click at [371, 604] on strong "- A patented nozzle design creates a soothing, soft spray profile that is gentl…" at bounding box center [463, 598] width 256 height 46
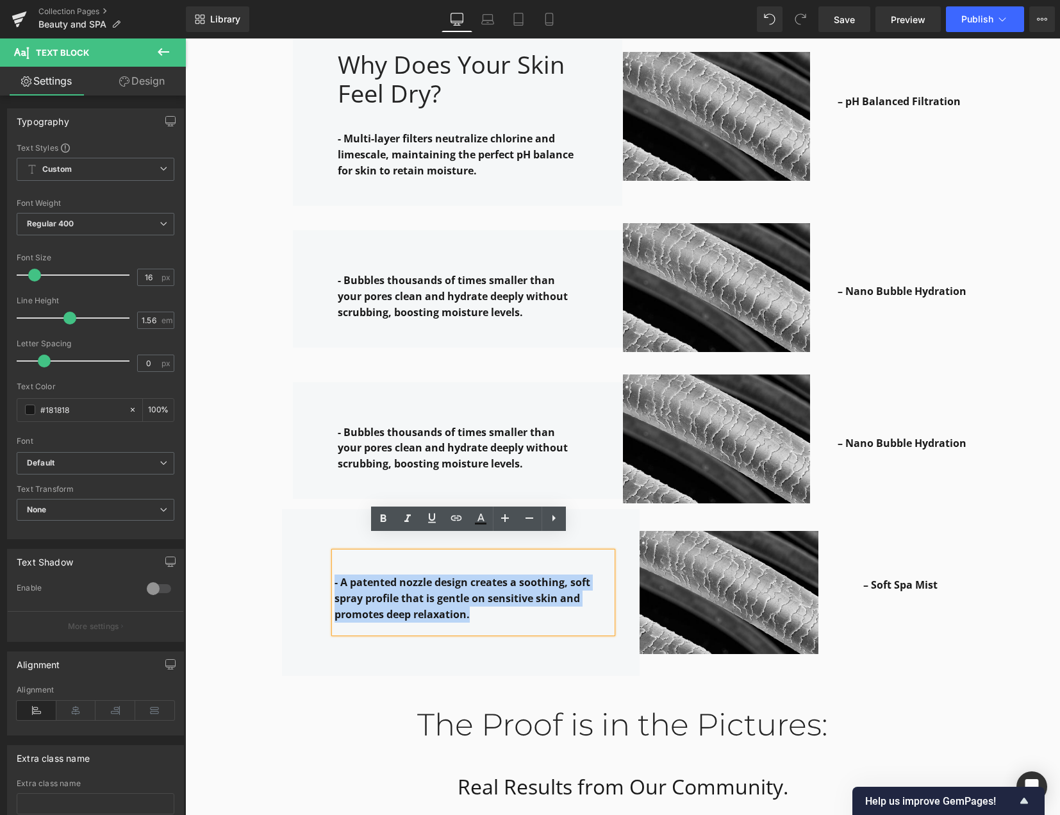
drag, startPoint x: 385, startPoint y: 603, endPoint x: 321, endPoint y: 572, distance: 70.8
click at [321, 572] on div "- A patented nozzle design creates a soothing, soft spray profile that is gentl…" at bounding box center [461, 592] width 358 height 167
copy strong "- A patented nozzle design creates a soothing, soft spray profile that is gentl…"
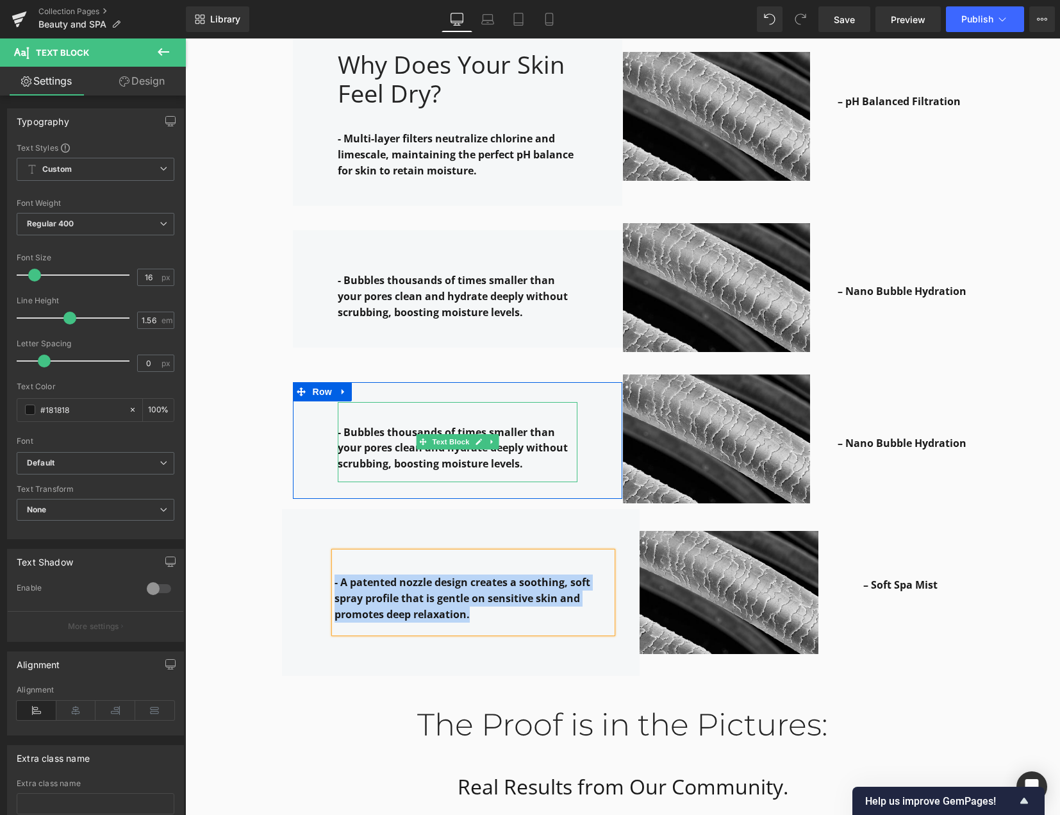
click at [388, 425] on strong "- Bubbles thousands of times smaller than your pores clean and hydrate deeply w…" at bounding box center [453, 448] width 230 height 46
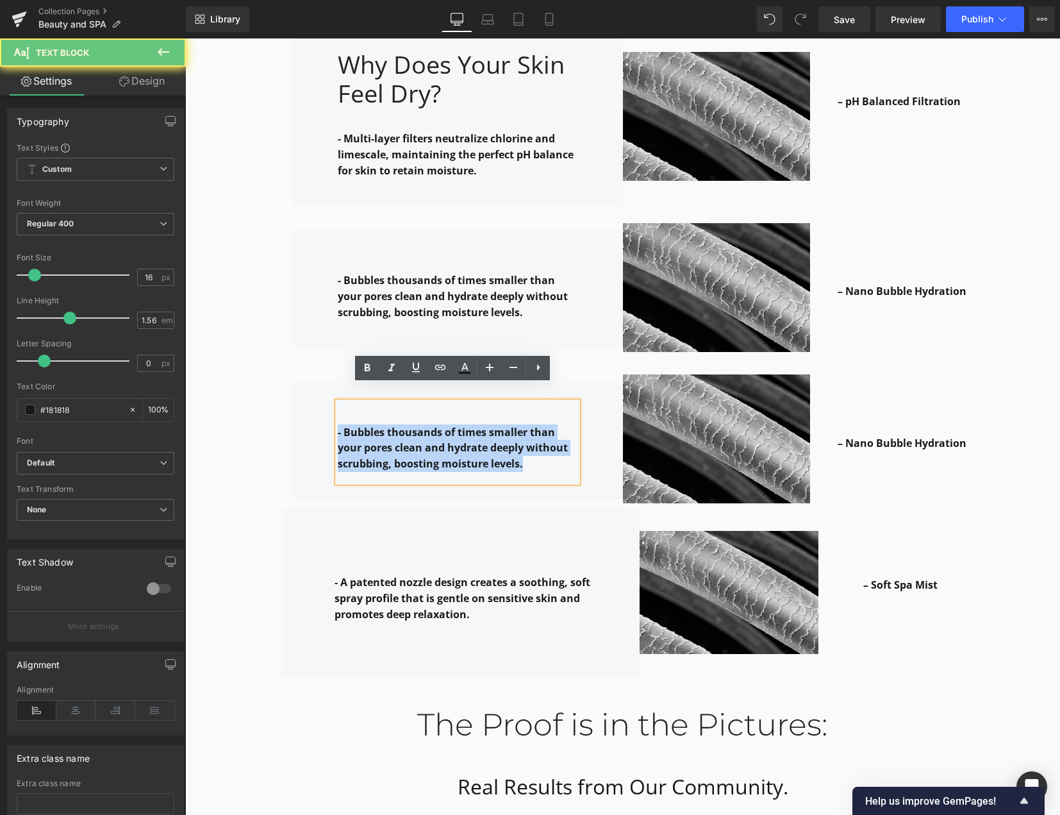
drag, startPoint x: 513, startPoint y: 449, endPoint x: 328, endPoint y: 412, distance: 188.9
click at [328, 412] on div "- Bubbles thousands of times smaller than your pores clean and hydrate deeply w…" at bounding box center [457, 440] width 329 height 117
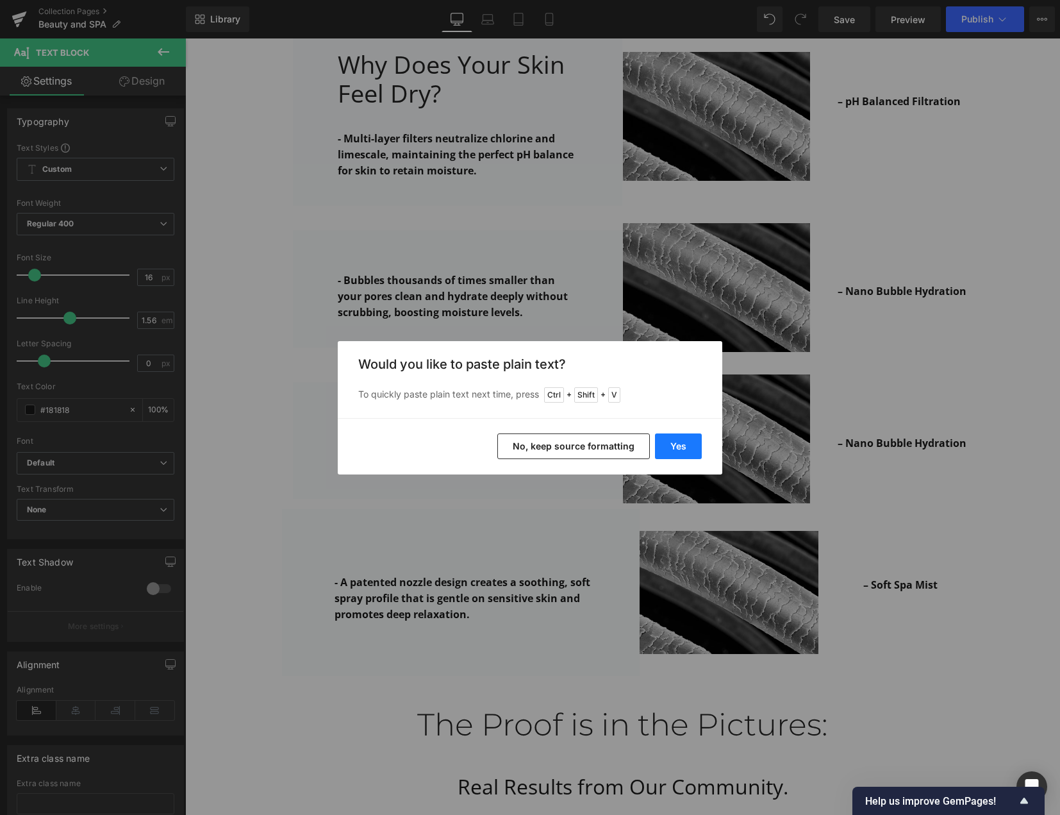
click at [673, 448] on button "Yes" at bounding box center [678, 446] width 47 height 26
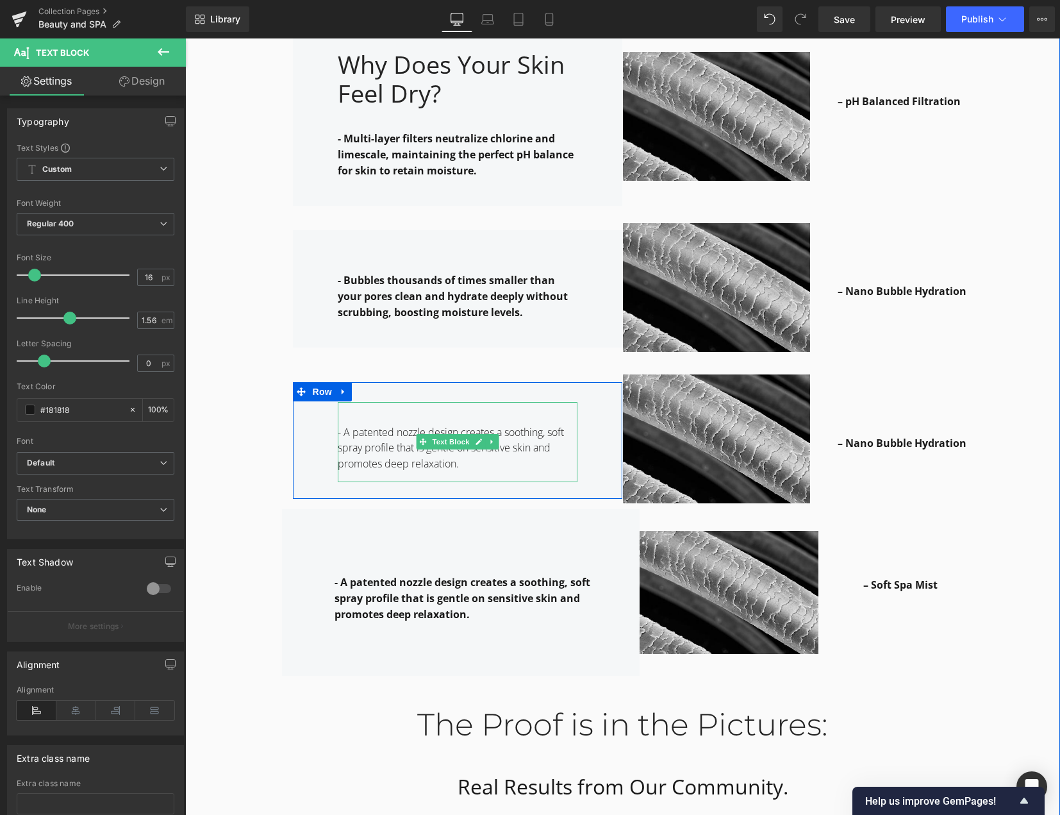
click at [401, 448] on p "- A patented nozzle design creates a soothing, soft spray profile that is gentl…" at bounding box center [458, 448] width 240 height 48
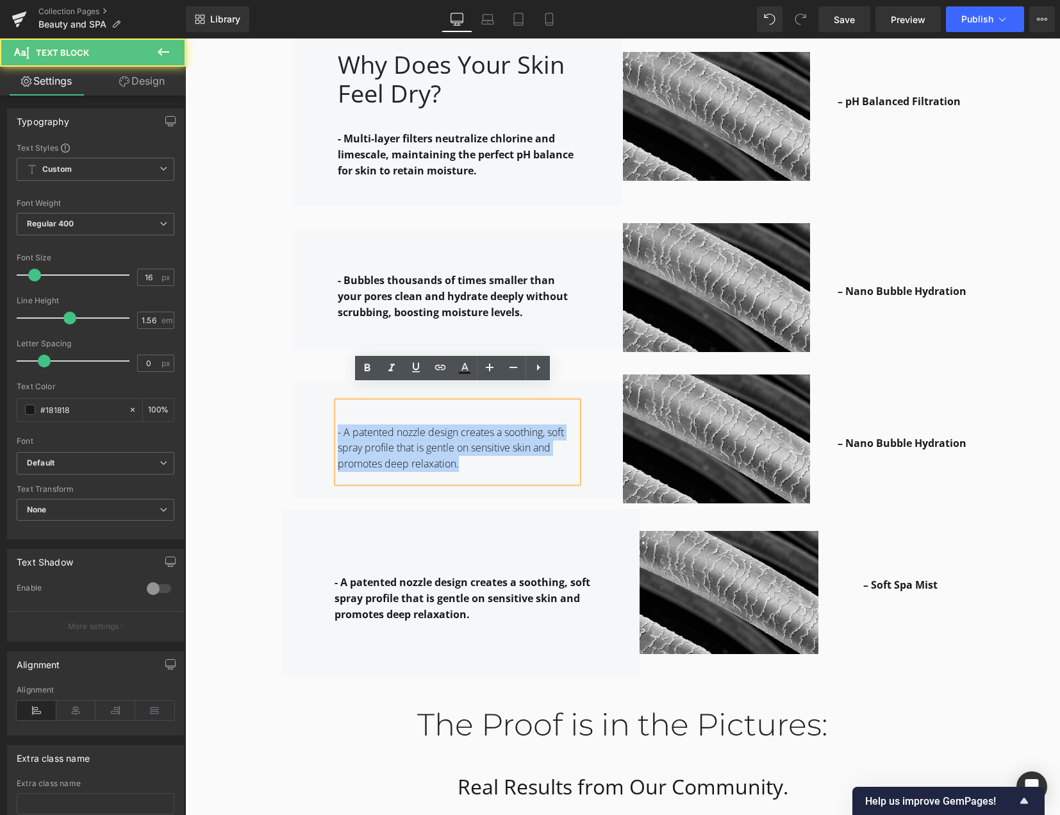
drag, startPoint x: 501, startPoint y: 456, endPoint x: 150, endPoint y: 399, distance: 355.1
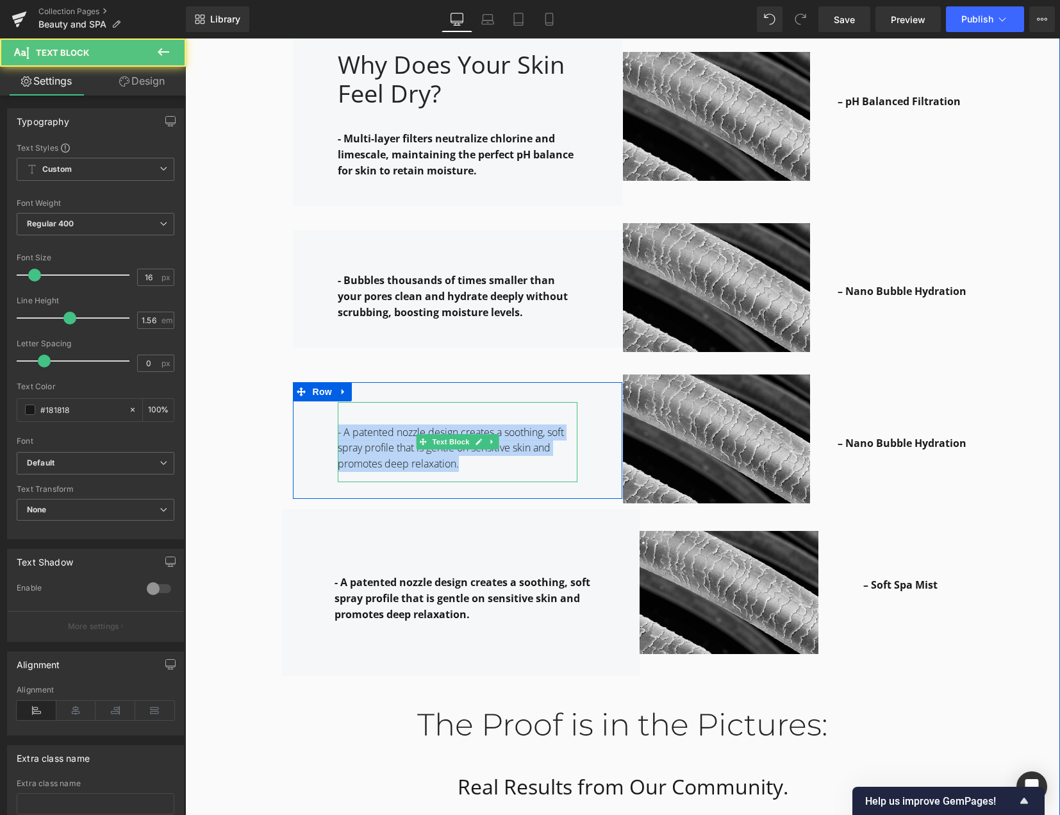
click at [476, 456] on div "- A patented nozzle design creates a soothing, soft spray profile that is gentl…" at bounding box center [458, 442] width 240 height 81
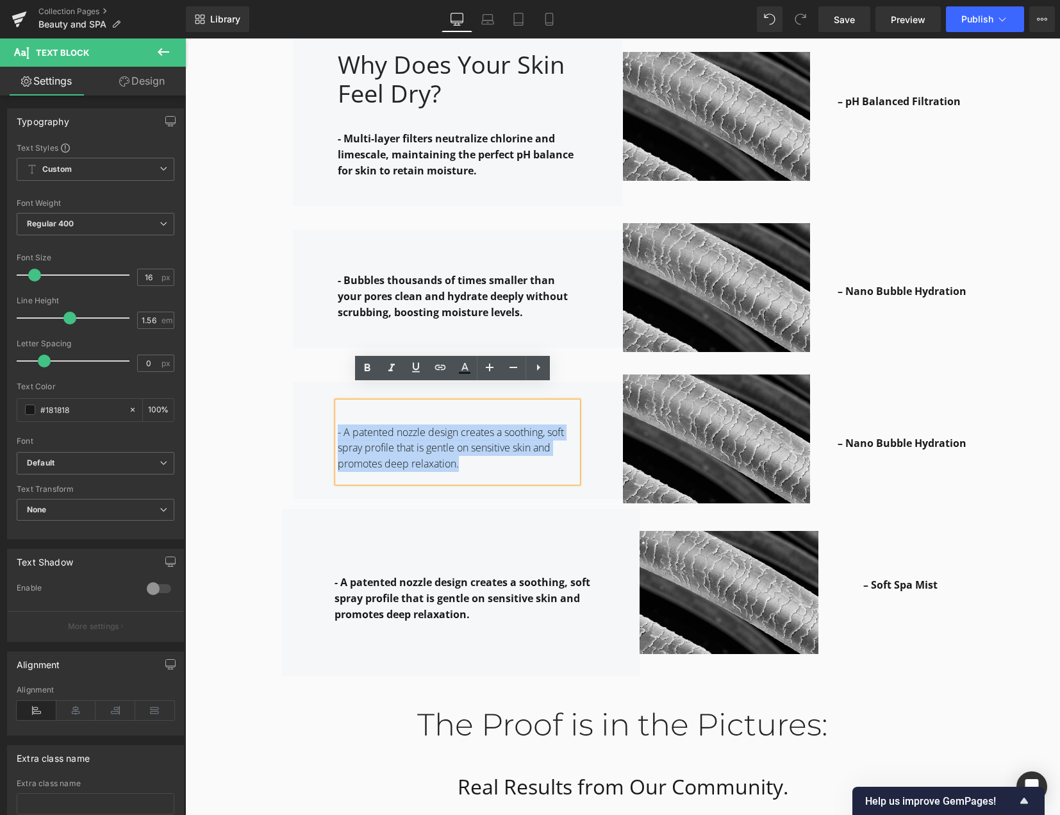
drag, startPoint x: 467, startPoint y: 449, endPoint x: 328, endPoint y: 410, distance: 143.9
click at [328, 410] on div "- A patented nozzle design creates a soothing, soft spray profile that is gentl…" at bounding box center [457, 440] width 329 height 117
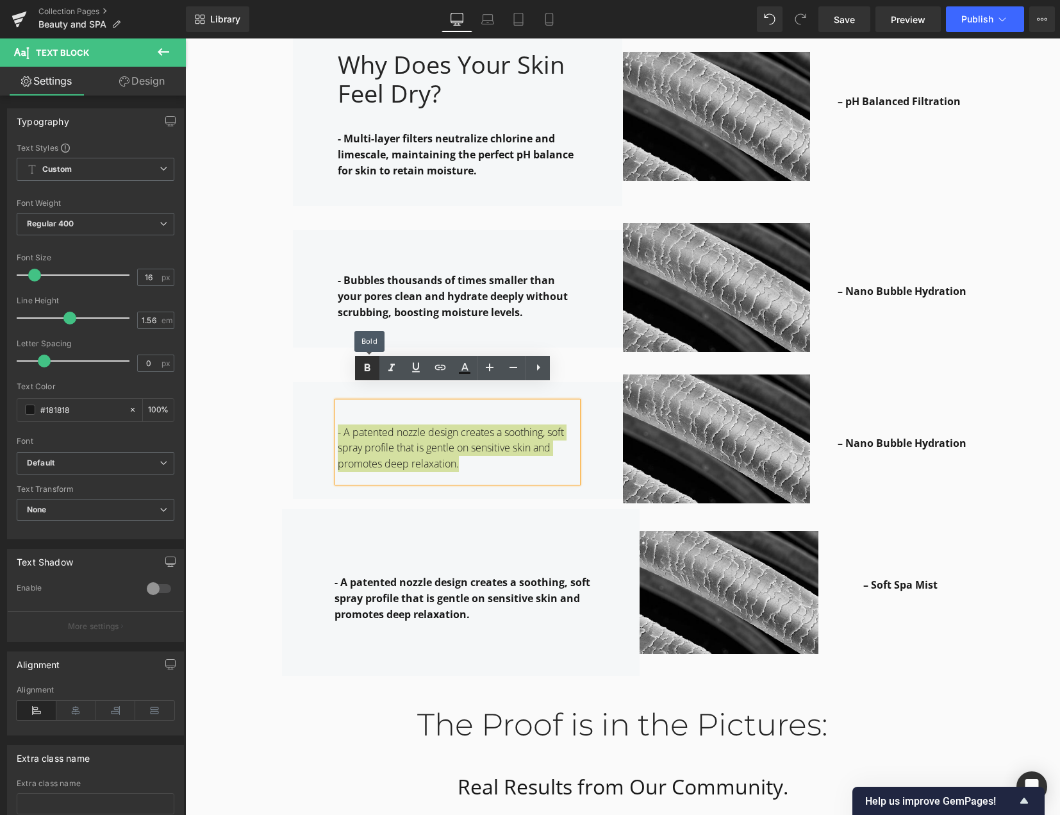
click at [363, 369] on icon at bounding box center [367, 367] width 15 height 15
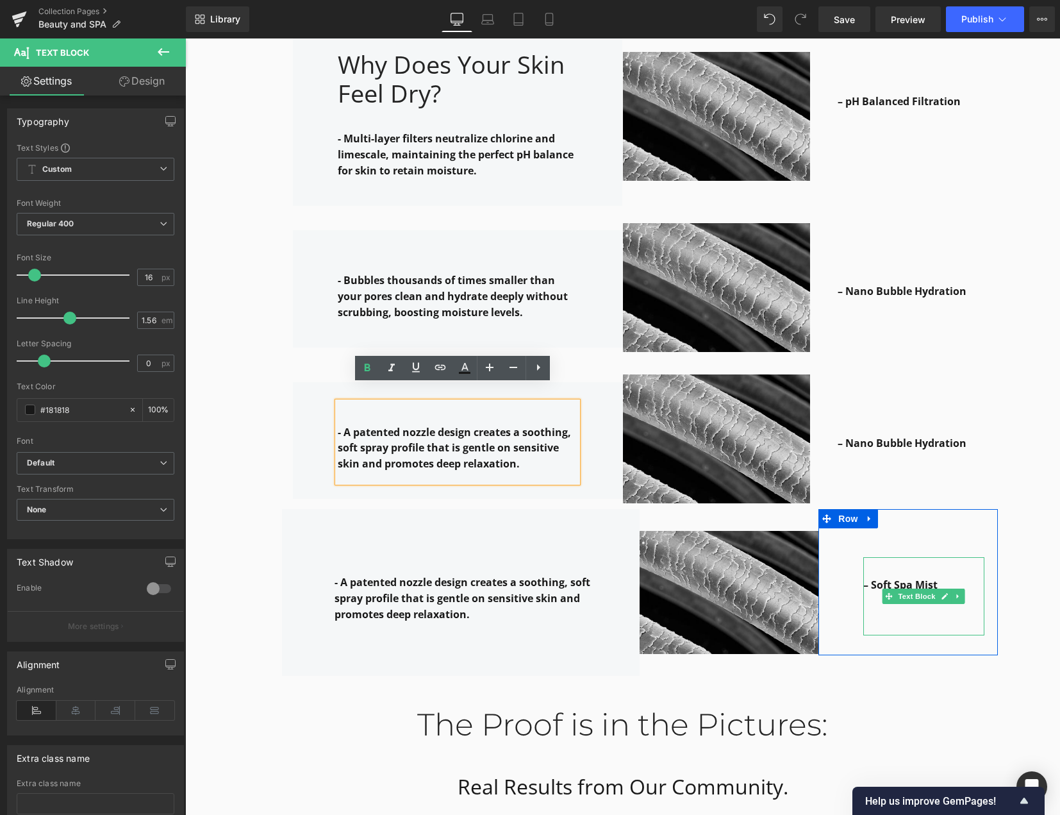
click at [881, 578] on strong "– Soft Spa Mist" at bounding box center [900, 585] width 74 height 14
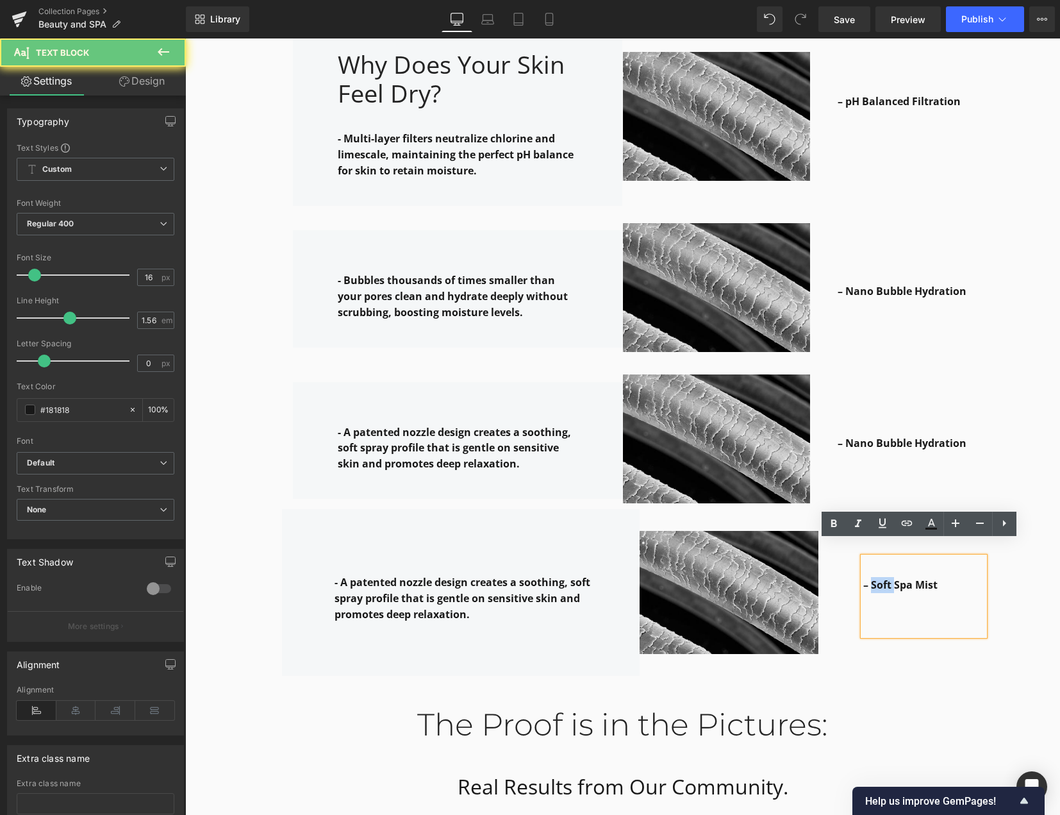
click at [881, 578] on strong "– Soft Spa Mist" at bounding box center [900, 585] width 74 height 14
copy strong "– Soft Spa Mist"
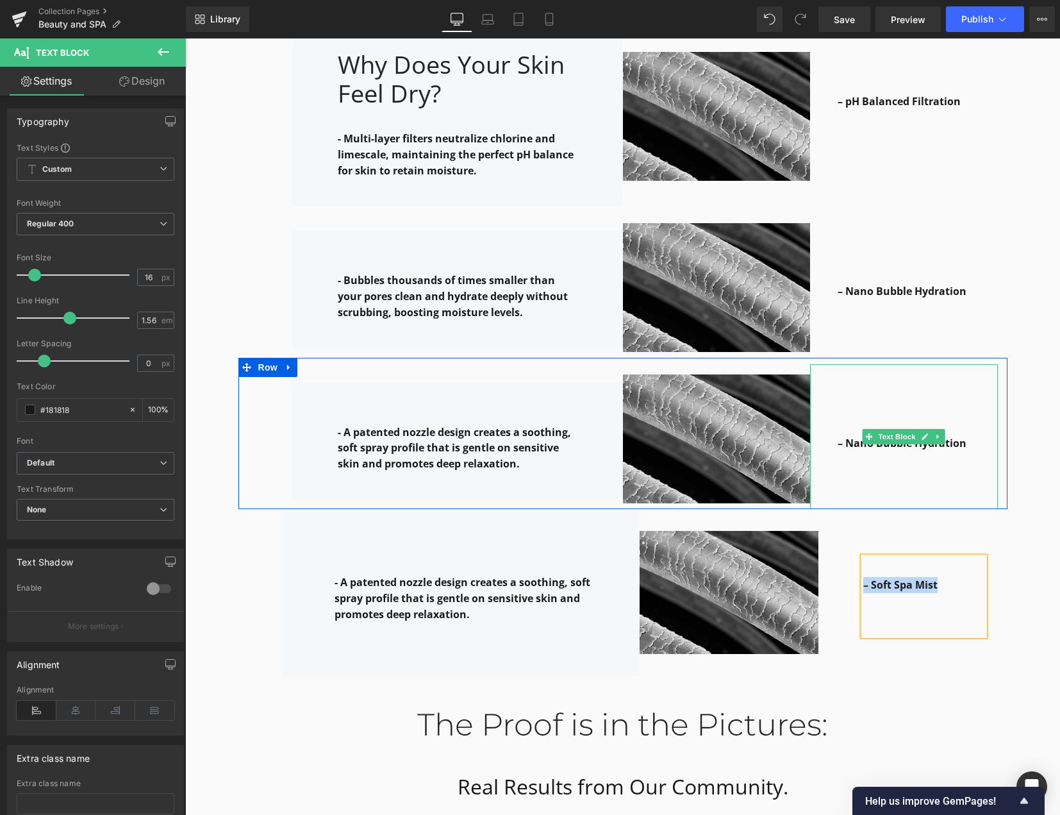
click at [951, 436] on strong "– Nano Bubble Hydration" at bounding box center [902, 443] width 129 height 14
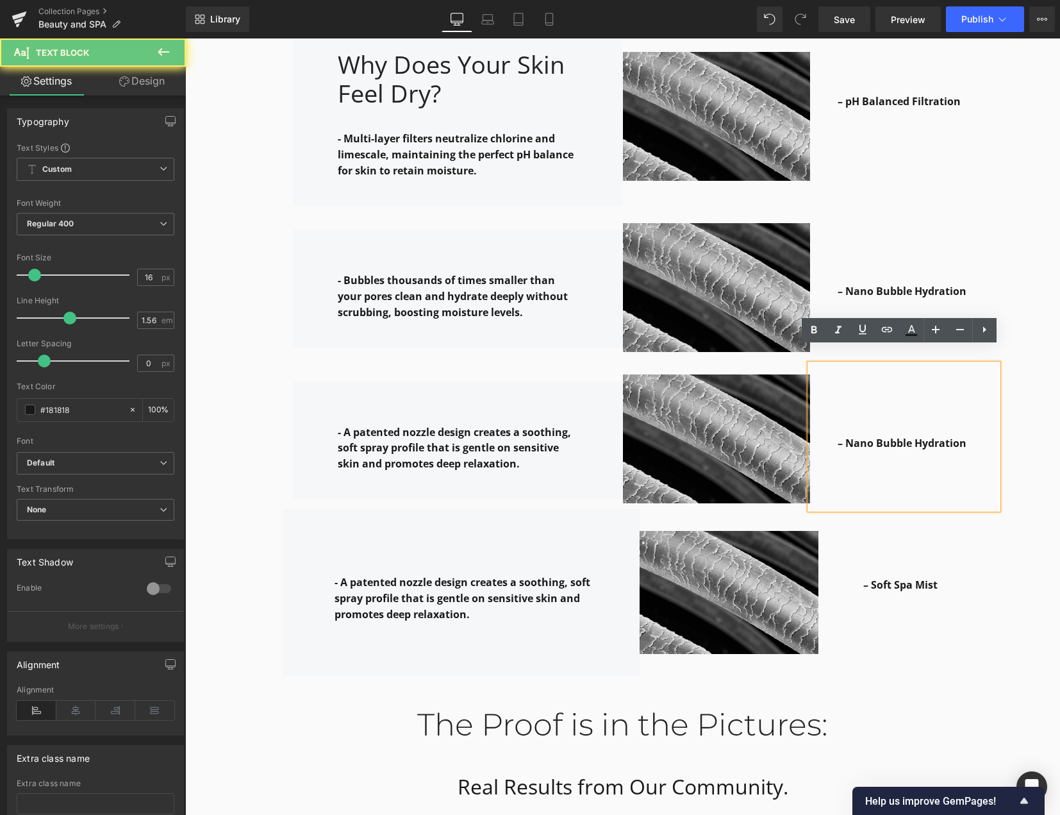
click at [951, 436] on strong "– Nano Bubble Hydration" at bounding box center [902, 443] width 129 height 14
click at [879, 436] on strong "– Nano Bubble Hydration" at bounding box center [902, 443] width 129 height 14
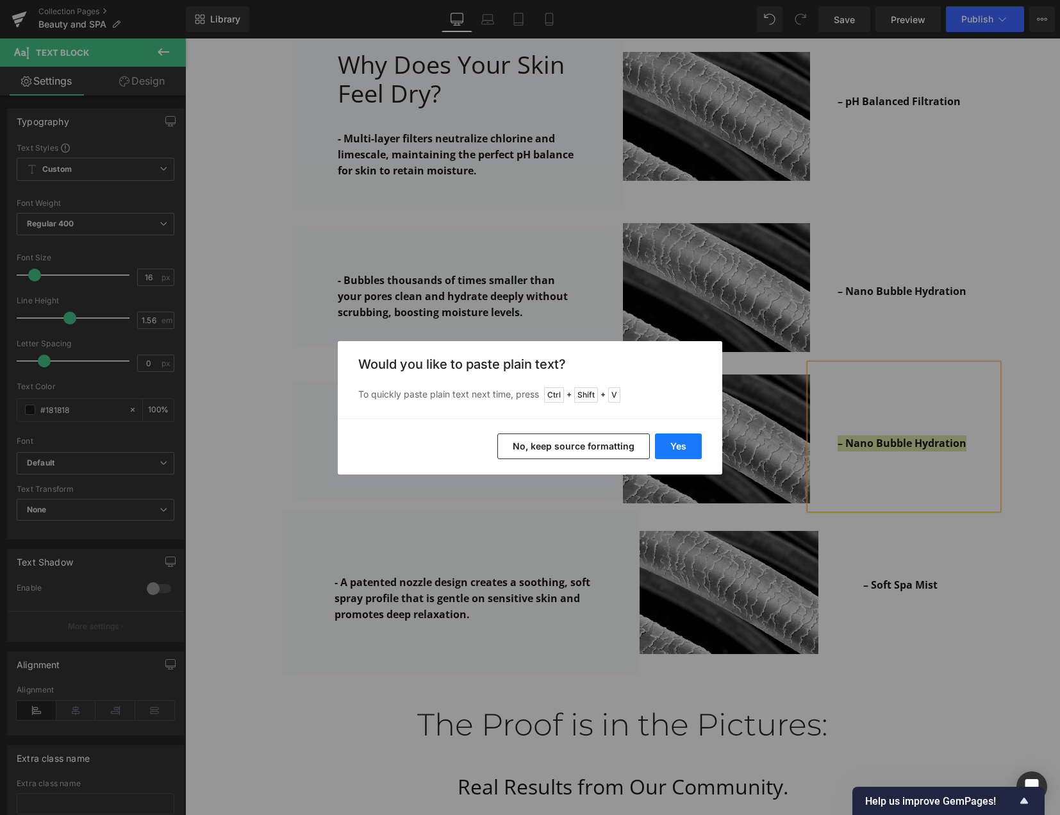
click at [673, 447] on button "Yes" at bounding box center [678, 446] width 47 height 26
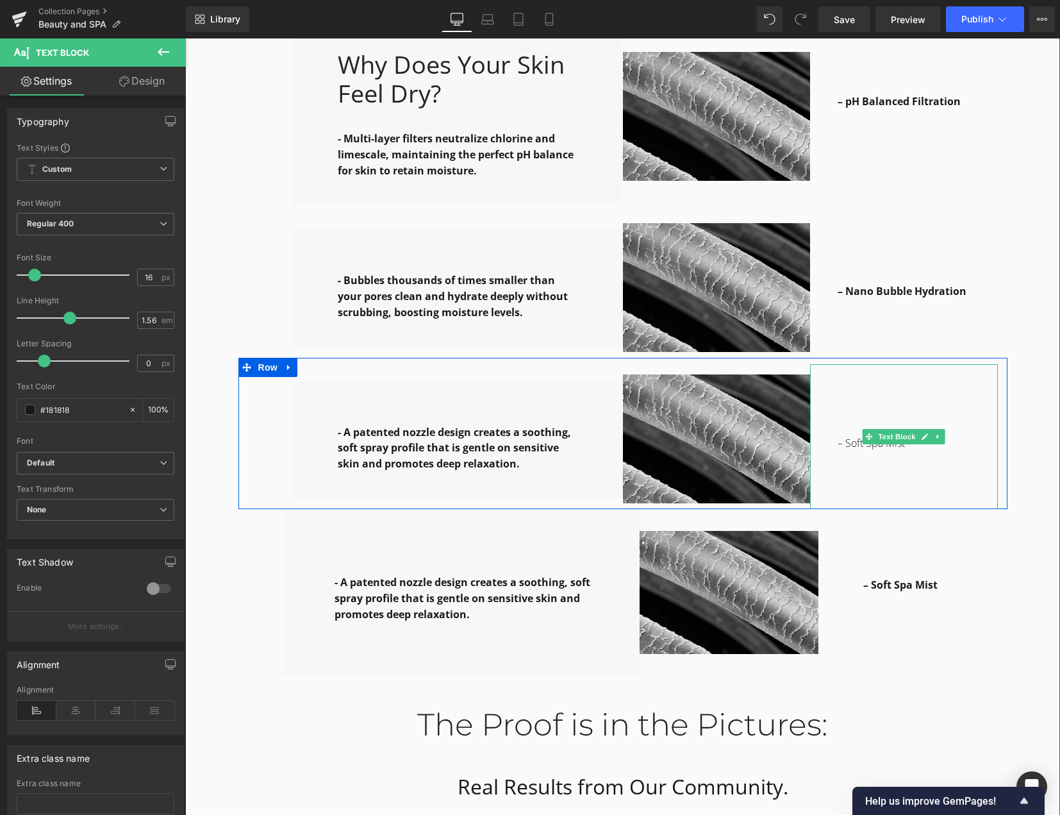
click at [853, 435] on p "– Soft Spa Mist" at bounding box center [918, 443] width 160 height 16
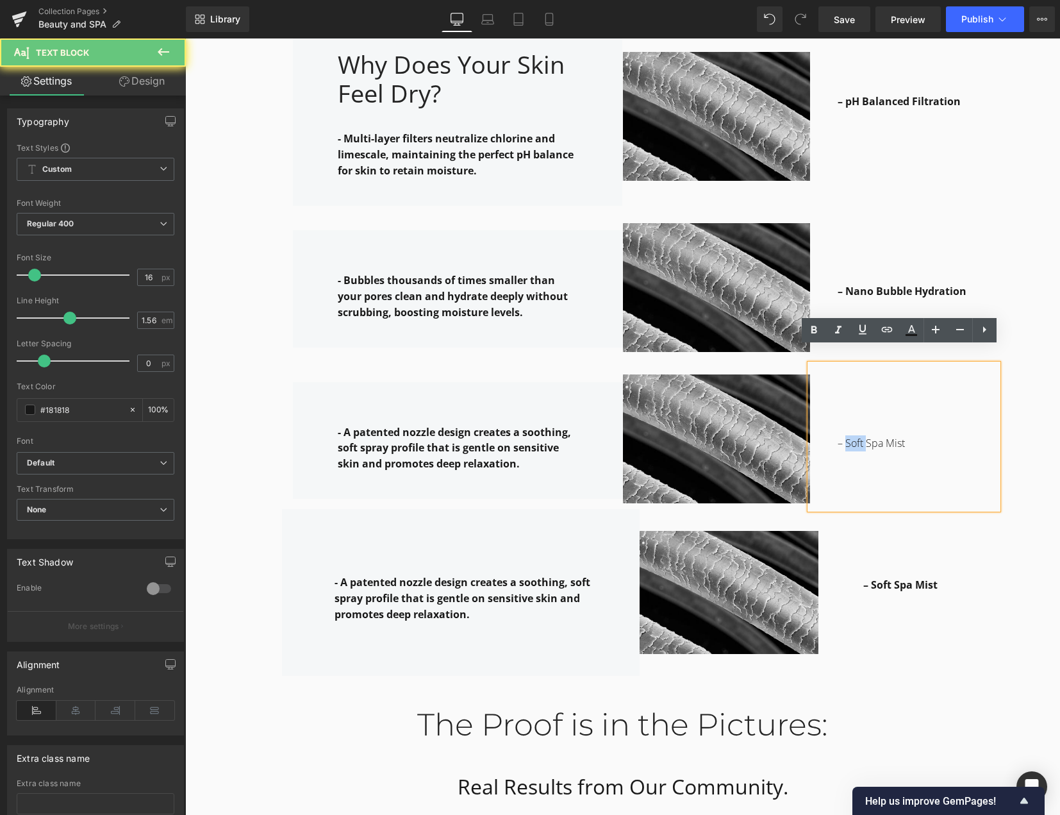
click at [853, 435] on p "– Soft Spa Mist" at bounding box center [918, 443] width 160 height 16
drag, startPoint x: 814, startPoint y: 326, endPoint x: 645, endPoint y: 304, distance: 169.9
click at [814, 326] on icon at bounding box center [813, 329] width 15 height 15
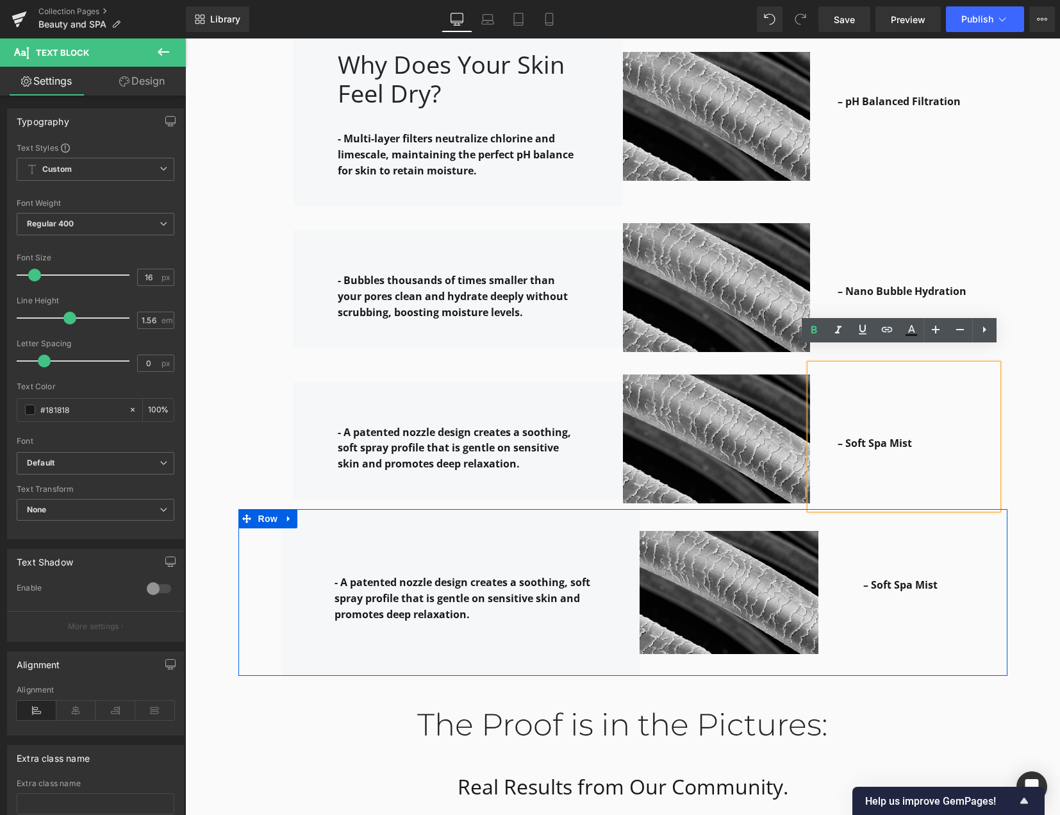
click at [982, 647] on div "– Soft Spa Mist Text Block Row 31px 70px" at bounding box center [908, 592] width 179 height 167
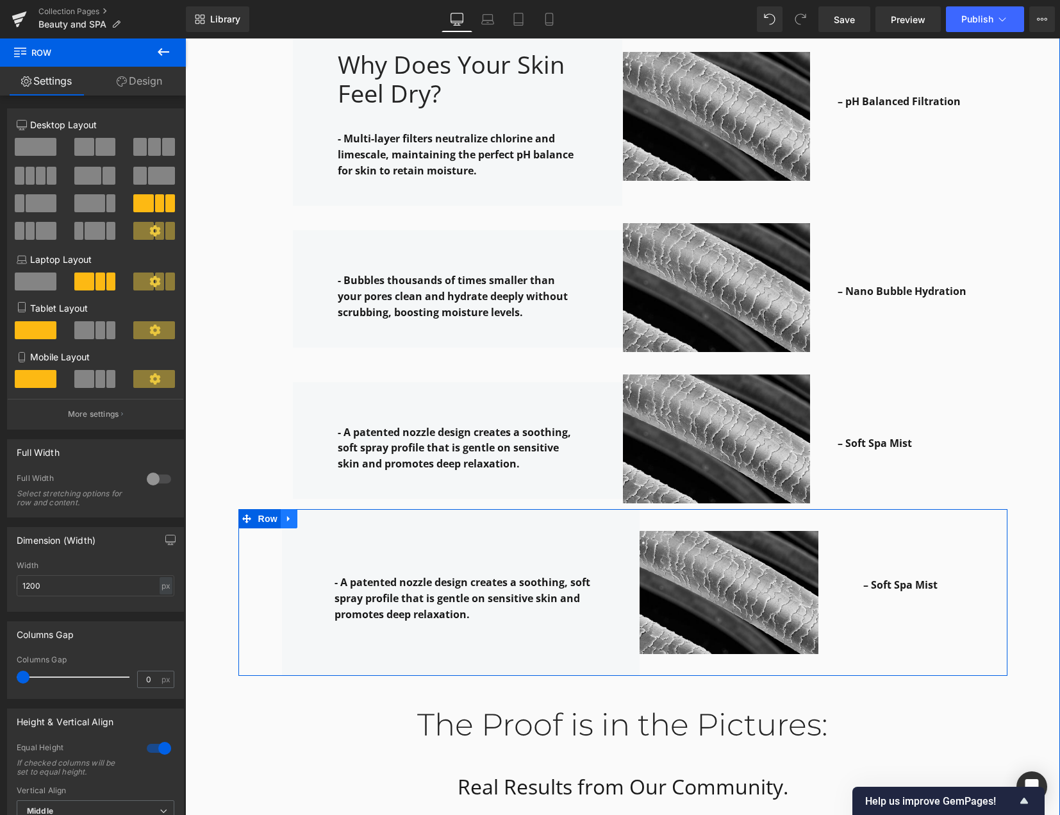
click at [287, 516] on icon at bounding box center [288, 519] width 3 height 6
click at [318, 514] on icon at bounding box center [322, 518] width 9 height 9
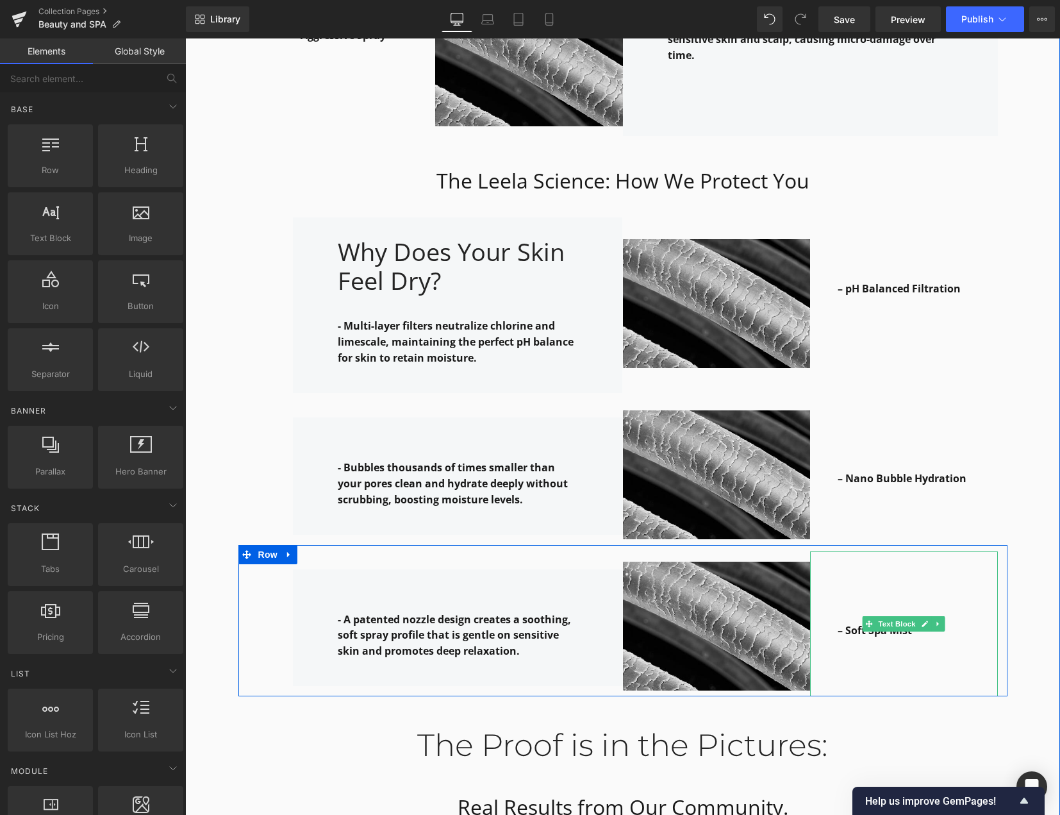
scroll to position [2058, 0]
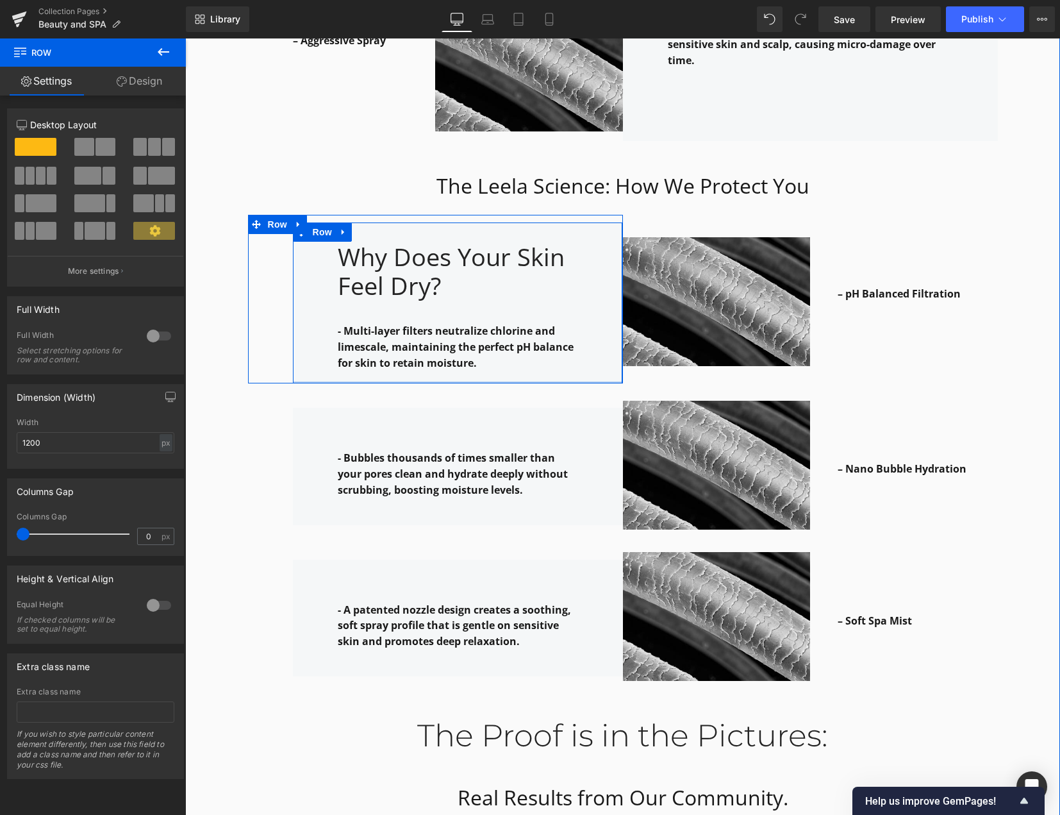
drag, startPoint x: 587, startPoint y: 370, endPoint x: 878, endPoint y: 360, distance: 291.2
click at [590, 355] on div "Why Does Your Skin Feel Dry? Heading - Multi-layer filters neutralize chlorine …" at bounding box center [457, 302] width 329 height 161
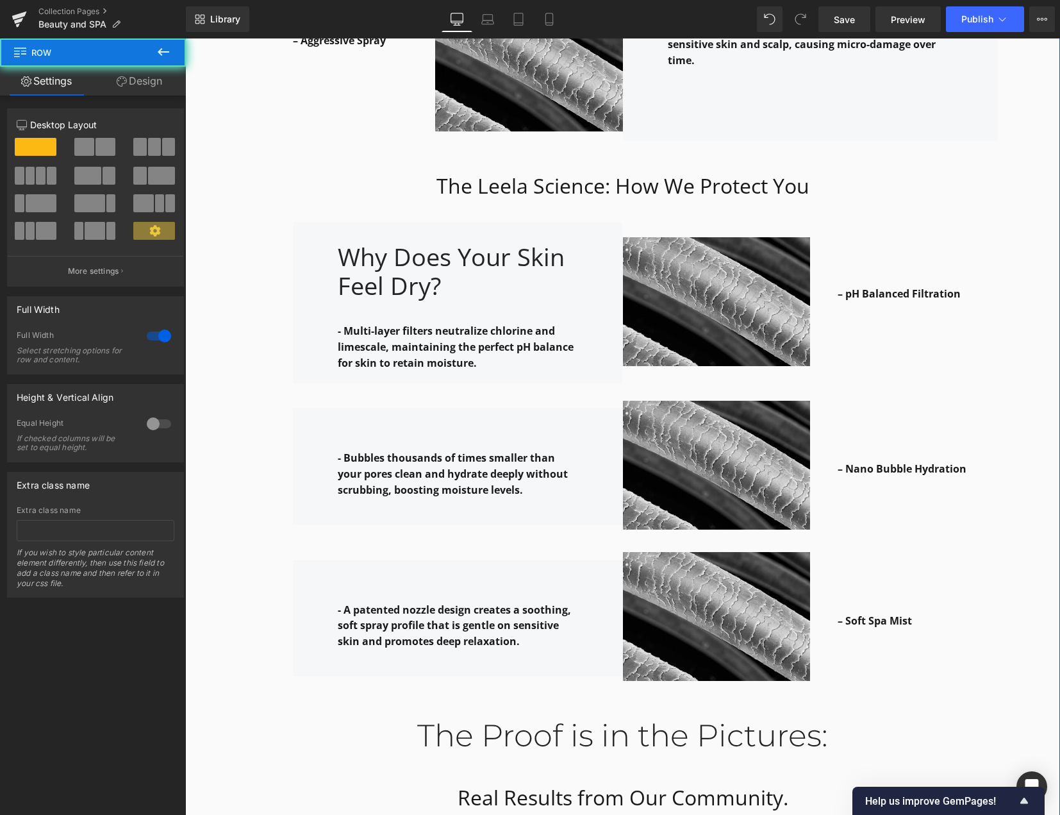
click at [1009, 375] on div "Why it works: Heading Row The Leela Science: How We Protect You Heading Row – H…" at bounding box center [622, 315] width 875 height 1665
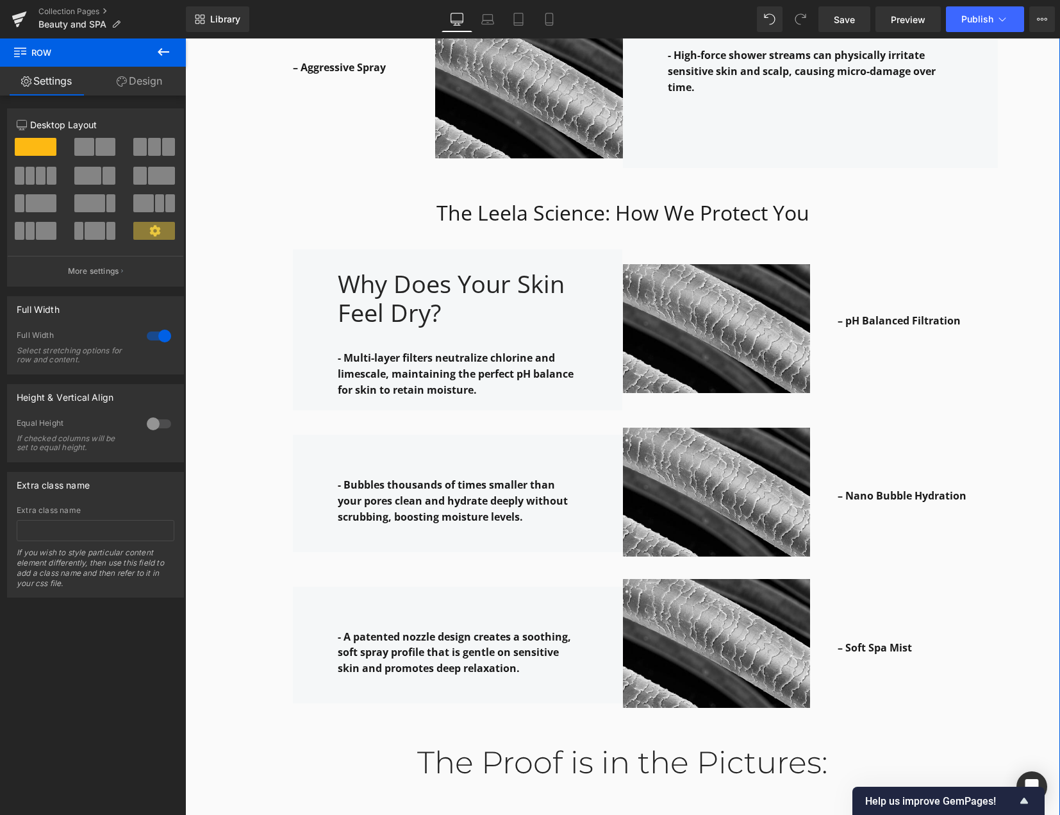
scroll to position [2186, 0]
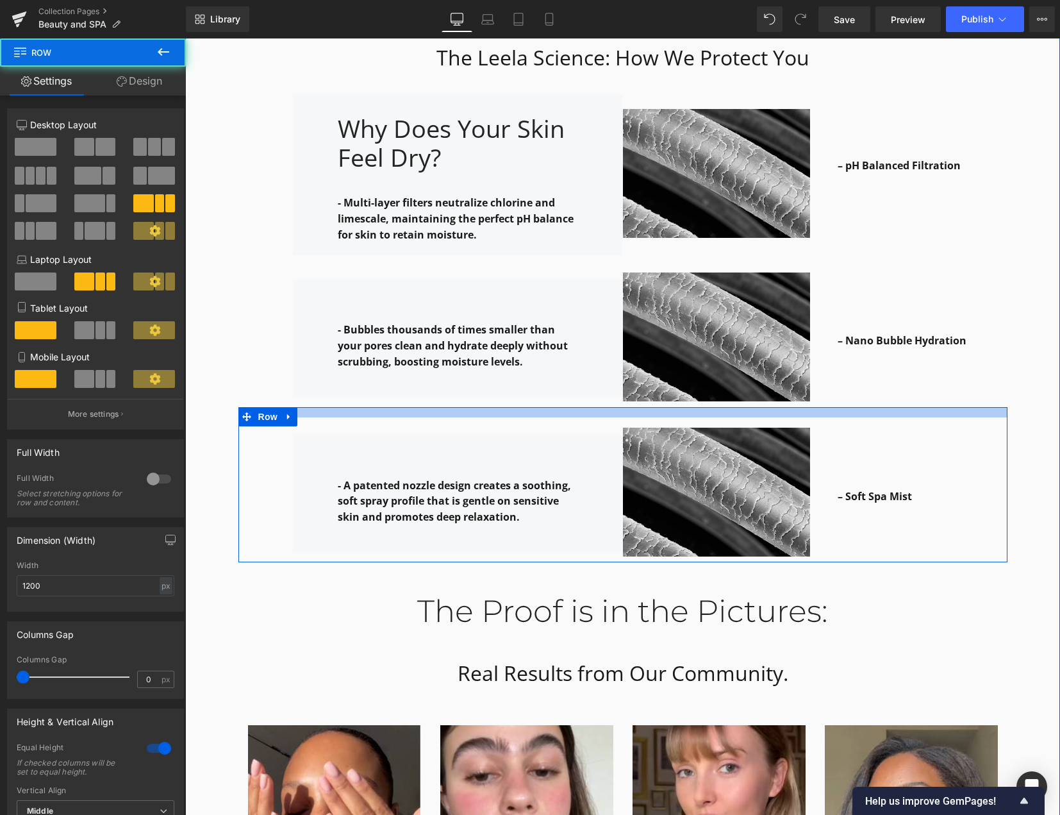
click at [643, 407] on div at bounding box center [622, 412] width 769 height 10
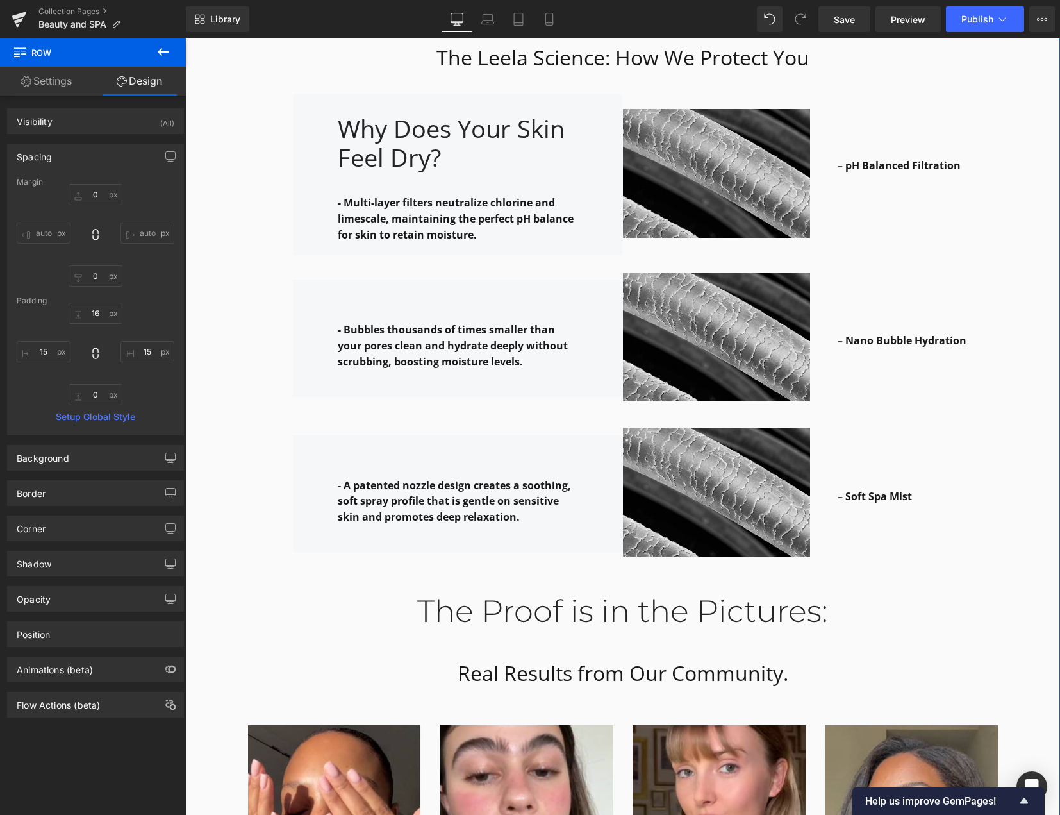
click at [185, 38] on div at bounding box center [185, 38] width 0 height 0
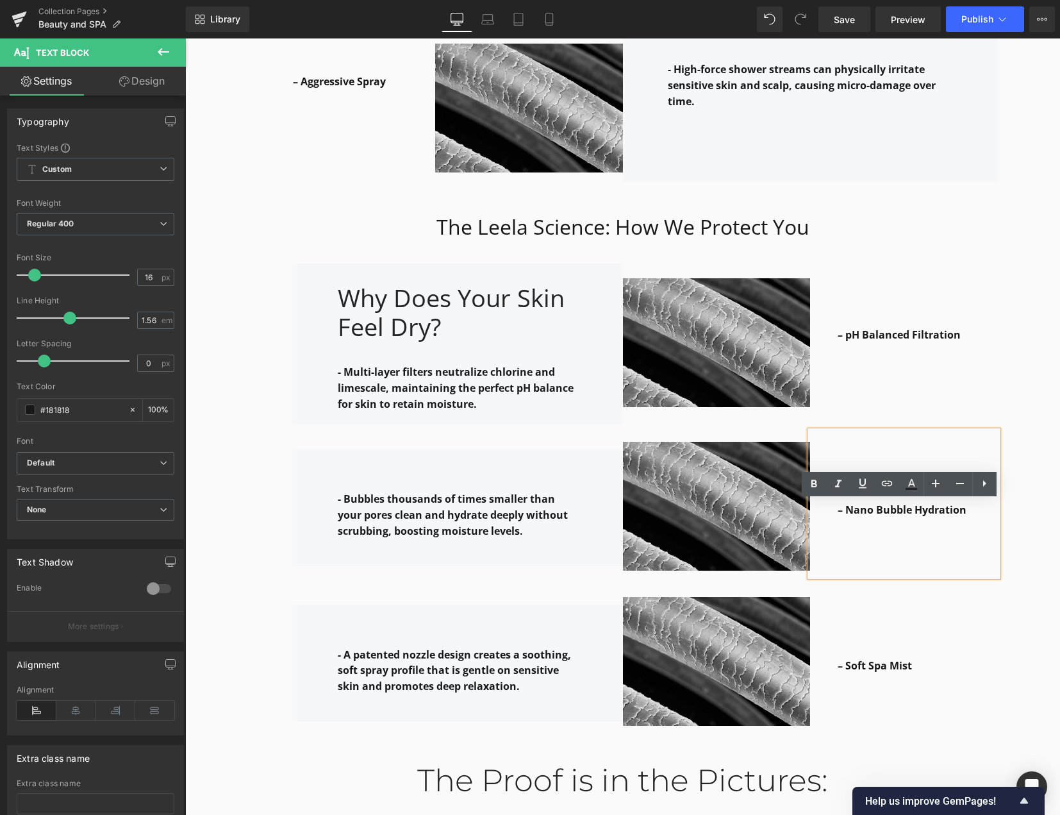
scroll to position [1930, 0]
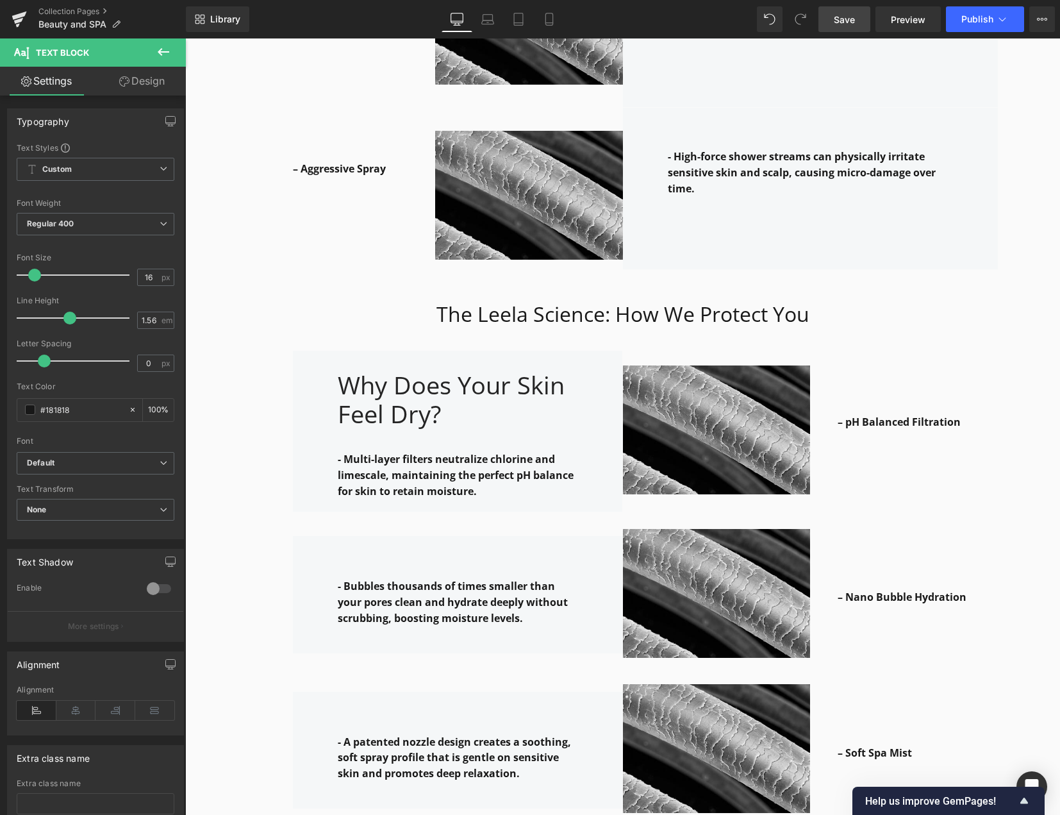
click at [847, 22] on span "Save" at bounding box center [844, 19] width 21 height 13
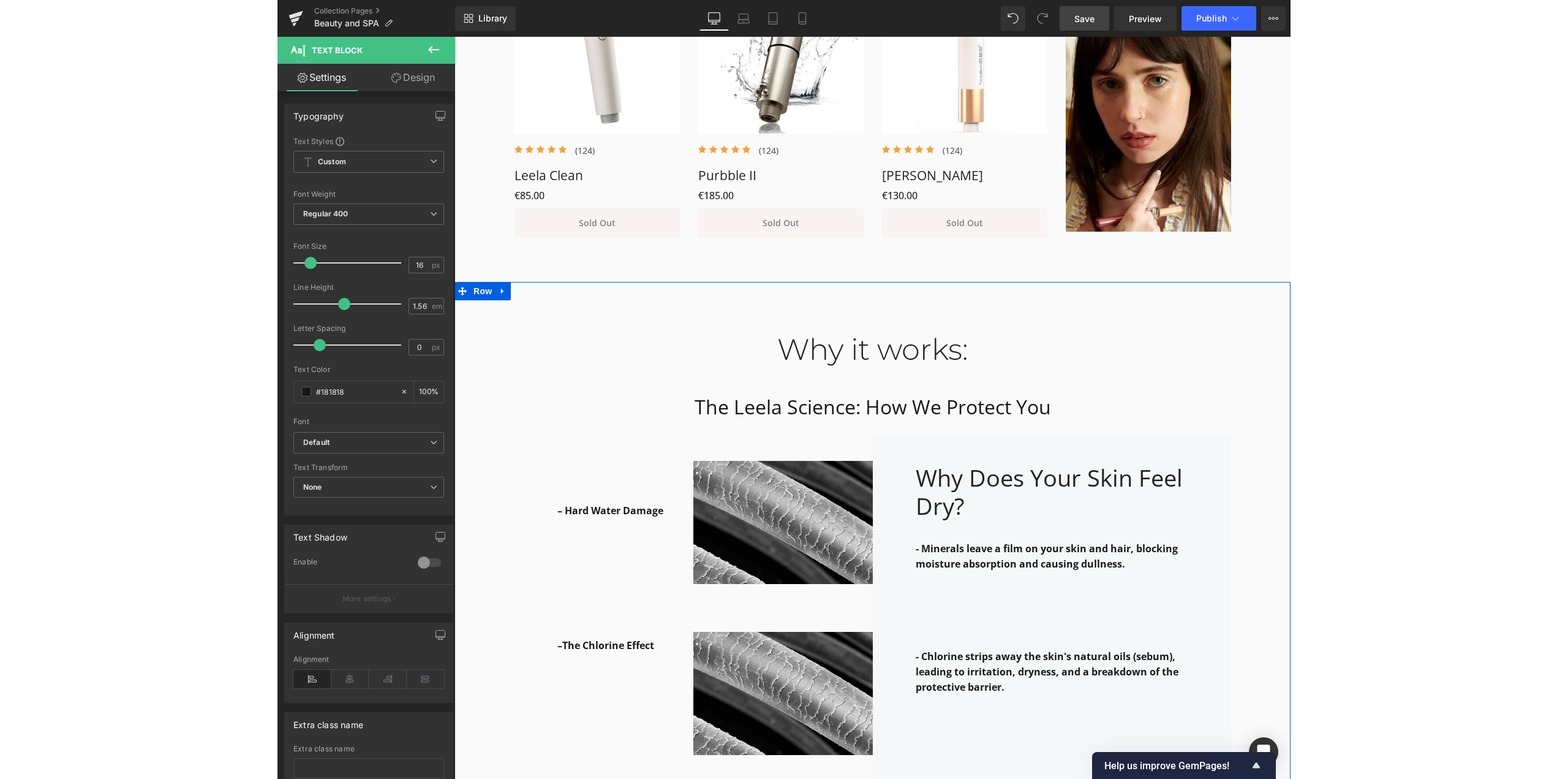
scroll to position [864, 0]
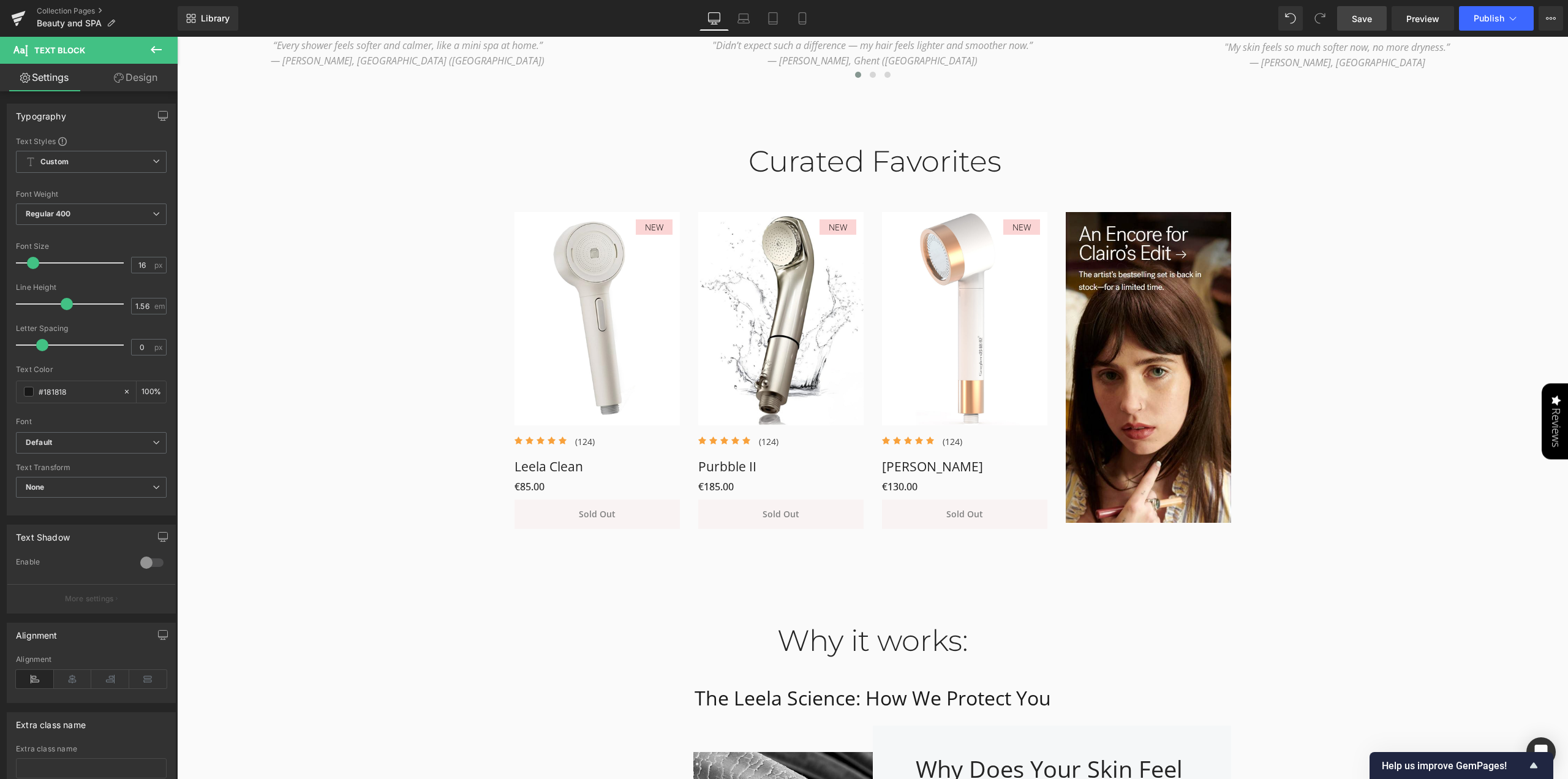
click at [1013, 12] on span "Save" at bounding box center [1362, 18] width 20 height 12
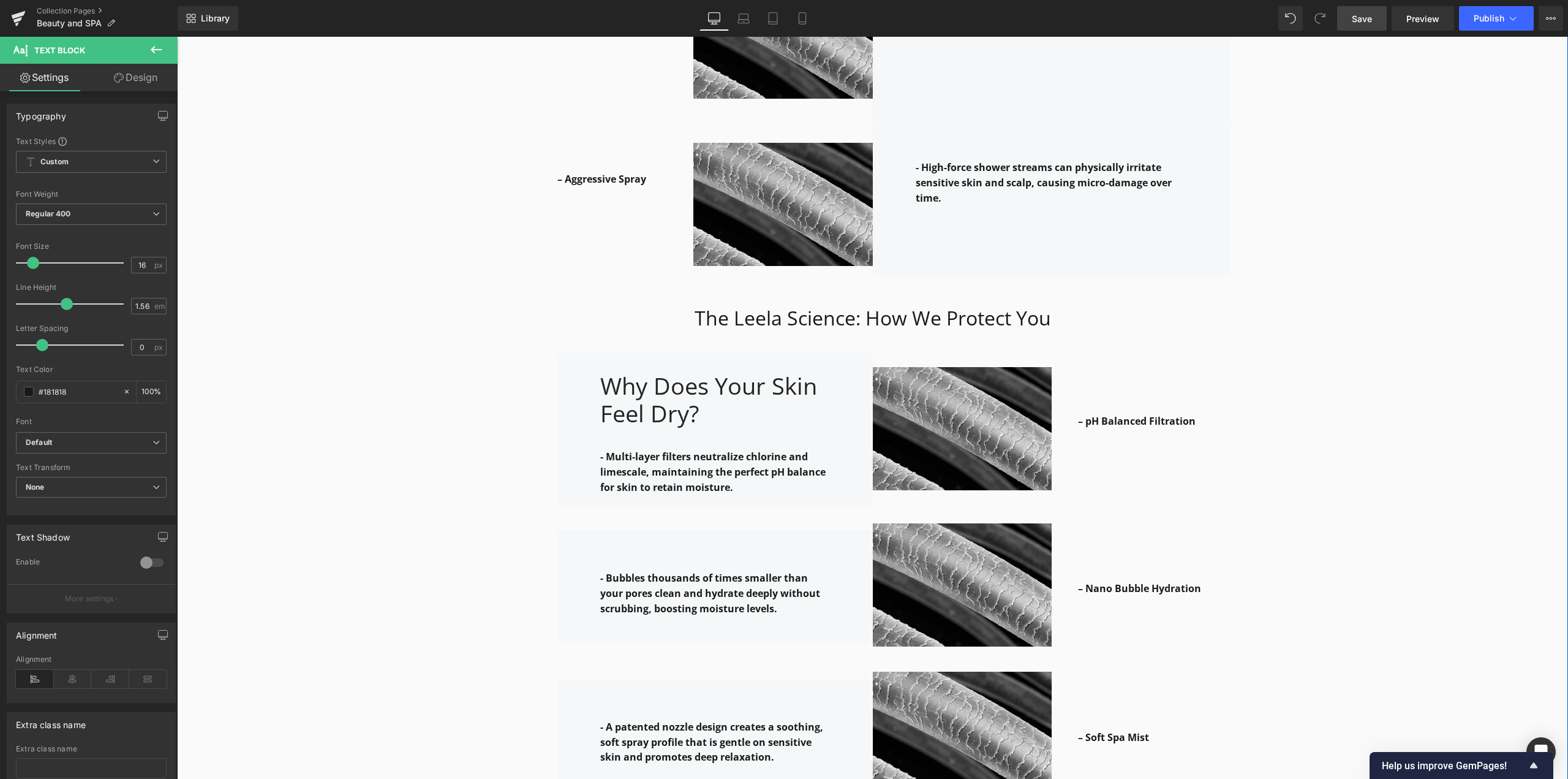
scroll to position [1845, 0]
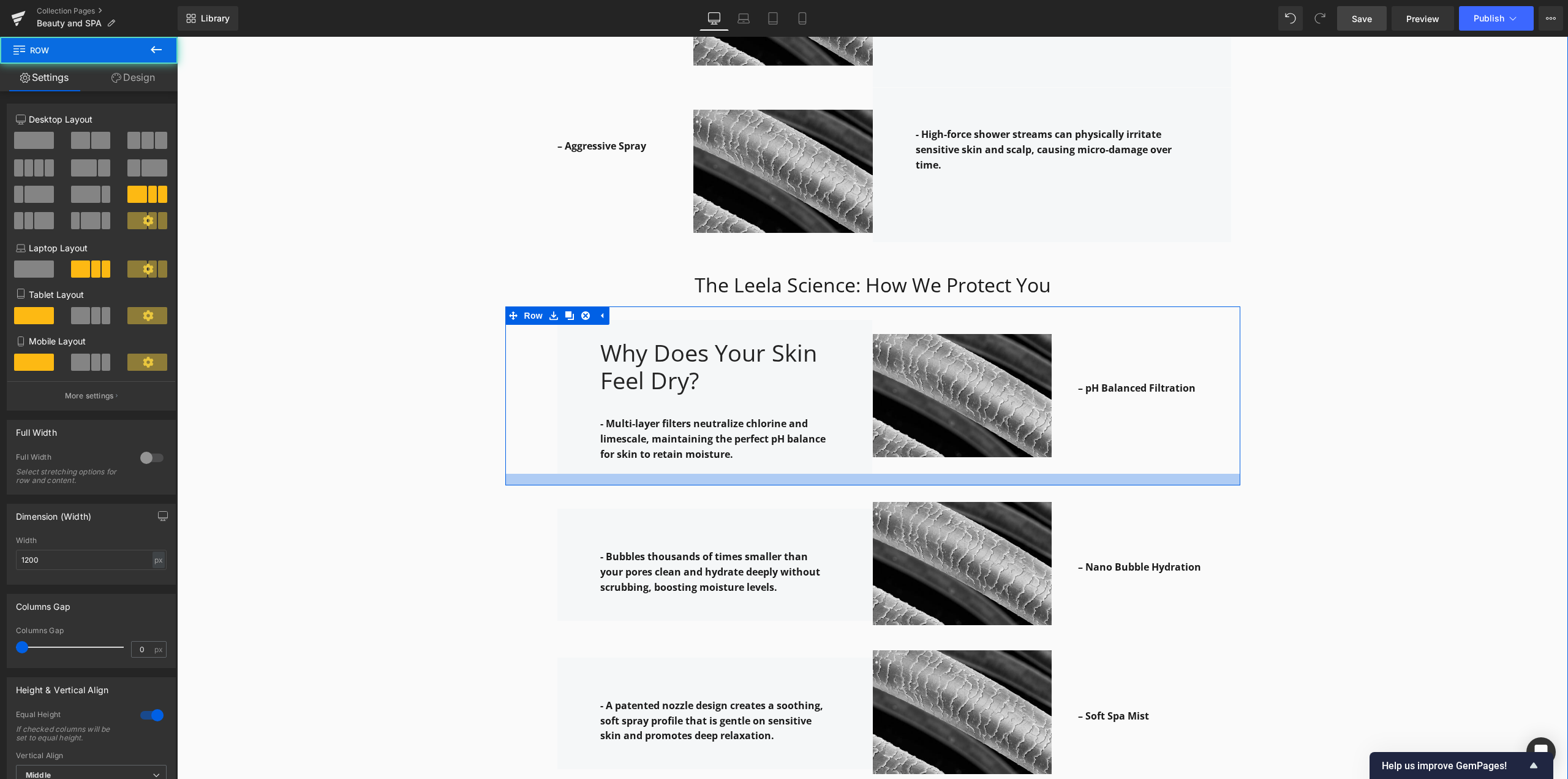
drag, startPoint x: 826, startPoint y: 457, endPoint x: 827, endPoint y: 468, distance: 11.0
click at [827, 473] on div at bounding box center [872, 479] width 735 height 11
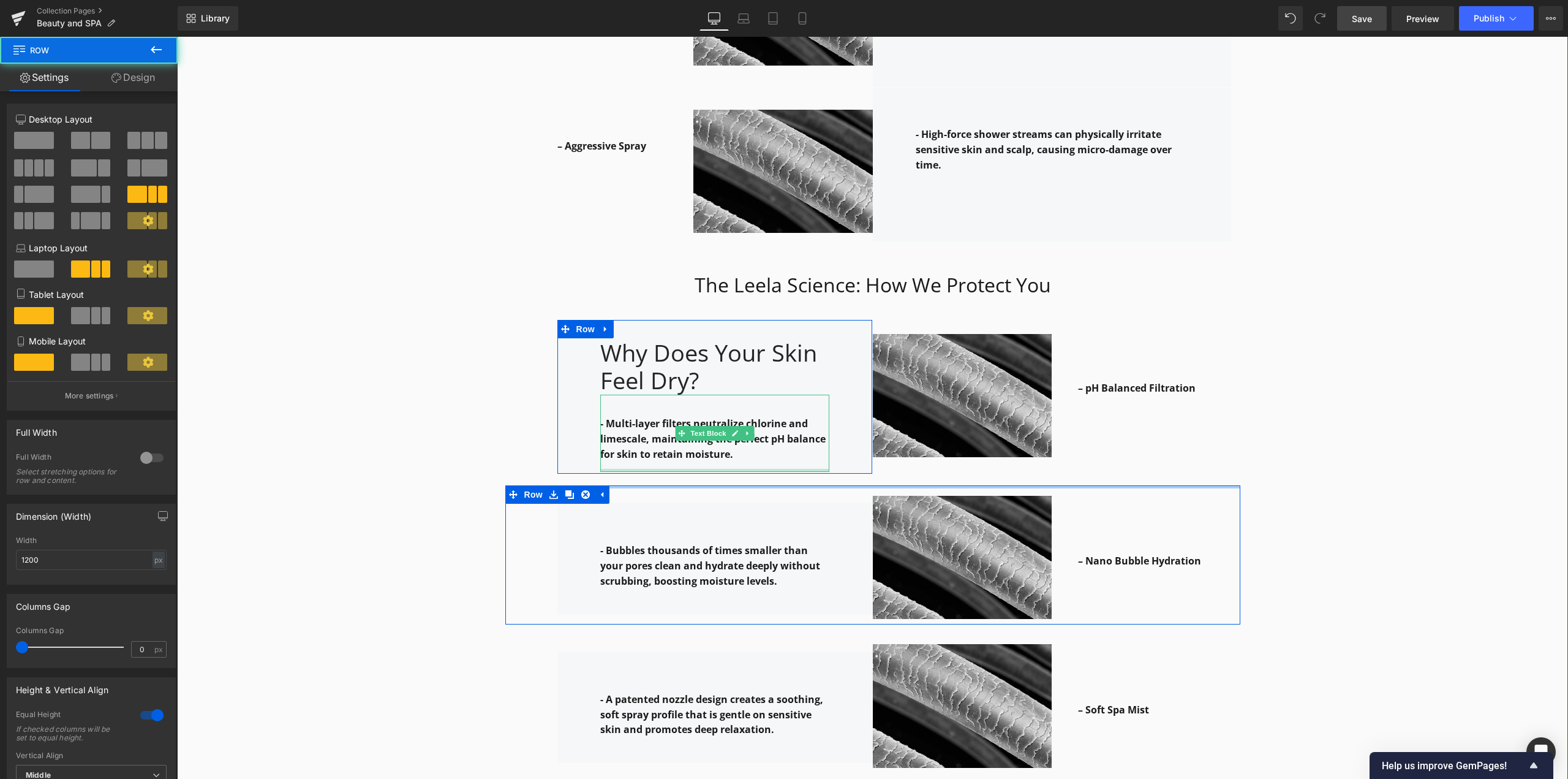
drag, startPoint x: 733, startPoint y: 473, endPoint x: 736, endPoint y: 453, distance: 20.2
click at [736, 453] on div "Why it works: Heading Row The Leela Science: How We Protect You Heading Row – H…" at bounding box center [872, 414] width 1391 height 1600
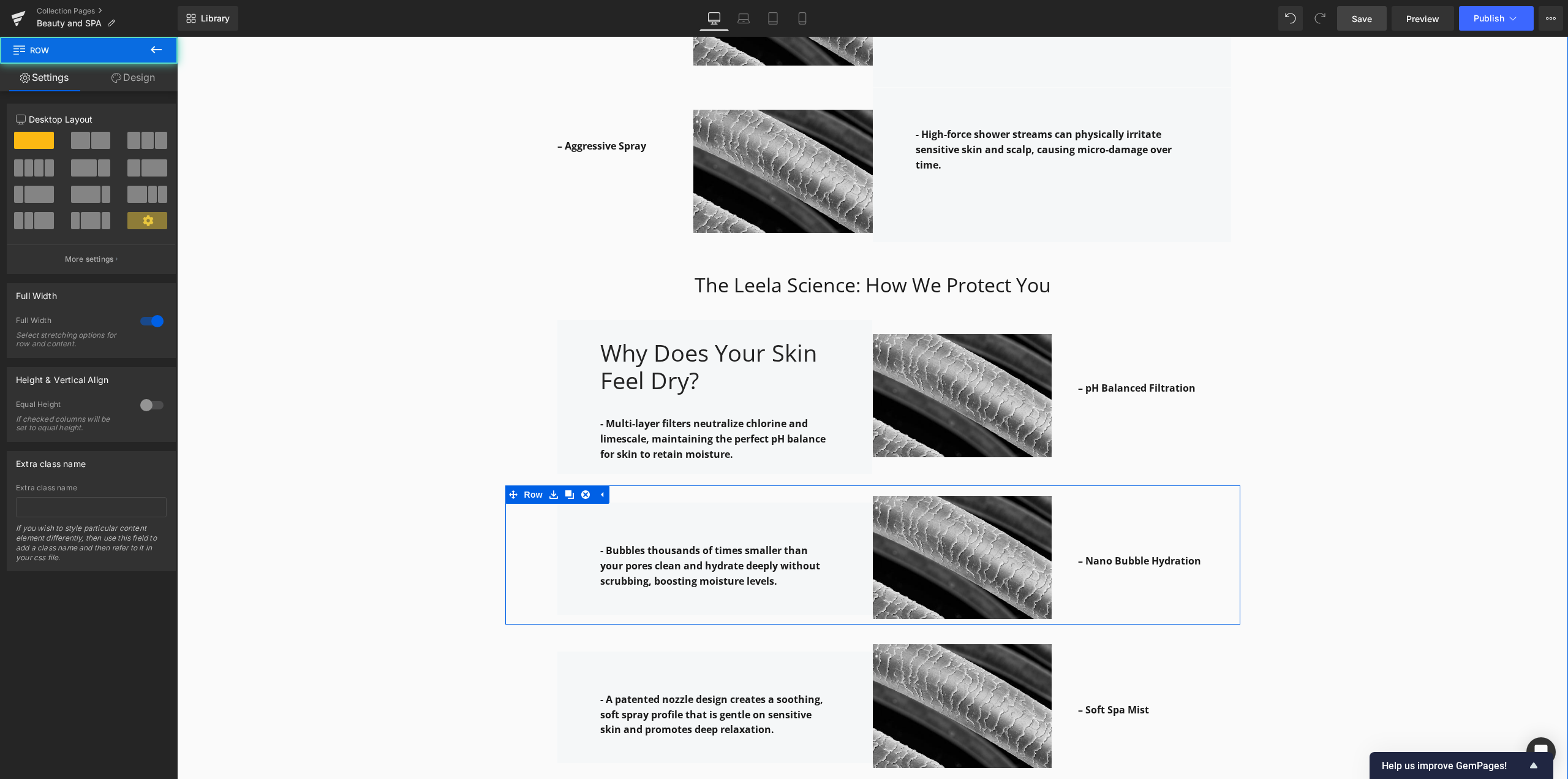
click at [1013, 464] on div "Why it works: Heading Row The Leela Science: How We Protect You Heading Row – H…" at bounding box center [872, 414] width 1391 height 1600
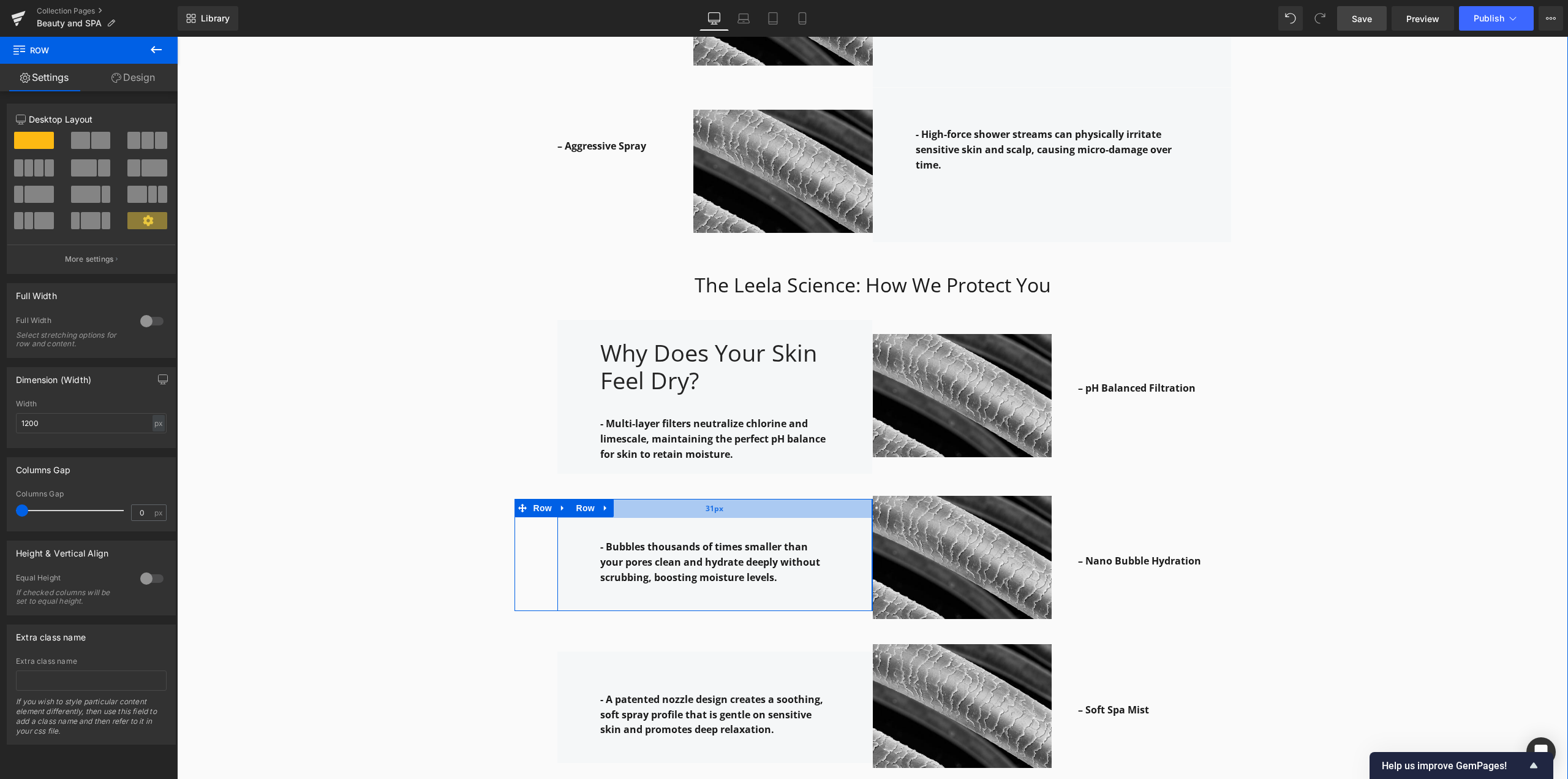
drag, startPoint x: 720, startPoint y: 482, endPoint x: 724, endPoint y: 499, distance: 17.5
click at [724, 499] on div "- Bubbles thousands of times smaller than your pores clean and hydrate deeply w…" at bounding box center [693, 554] width 358 height 112
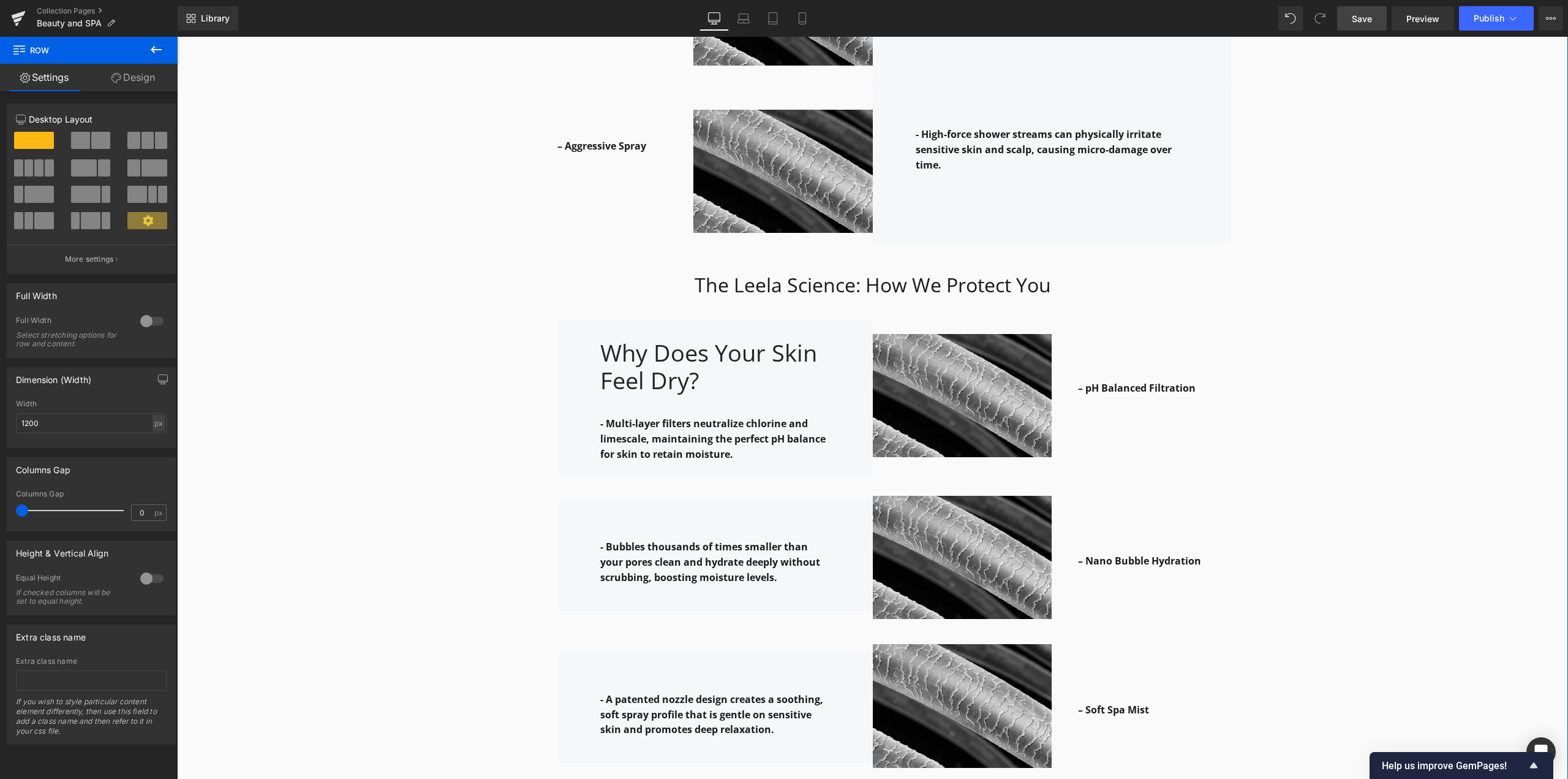
drag, startPoint x: 1369, startPoint y: 487, endPoint x: 1356, endPoint y: 487, distance: 13.0
click at [1013, 487] on div "Why it works: Heading Row The Leela Science: How We Protect You Heading Row – H…" at bounding box center [872, 414] width 1391 height 1600
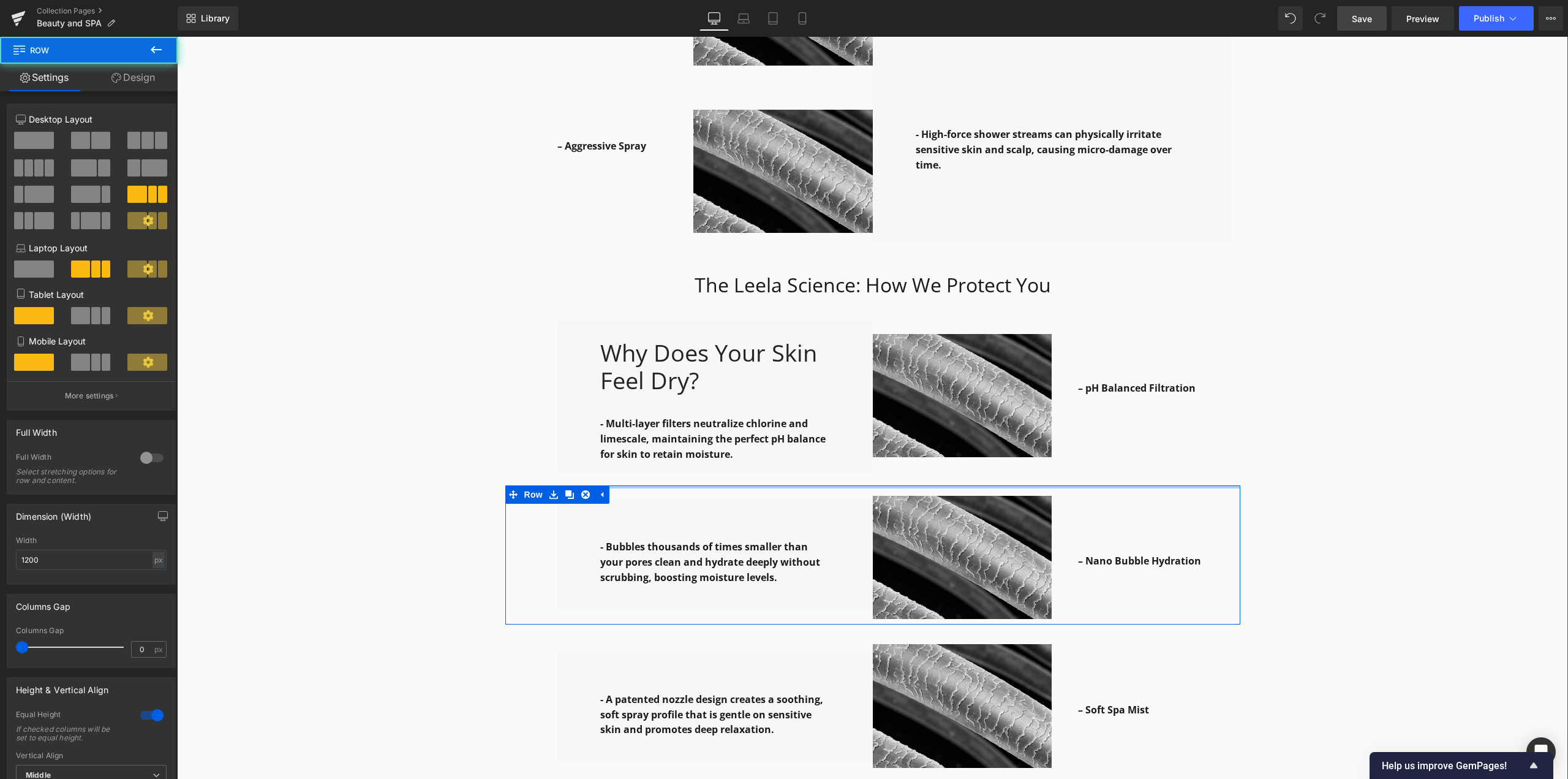
drag, startPoint x: 857, startPoint y: 469, endPoint x: 858, endPoint y: 459, distance: 10.0
click at [858, 459] on div "Why it works: Heading Row The Leela Science: How We Protect You Heading Row – H…" at bounding box center [872, 414] width 1391 height 1600
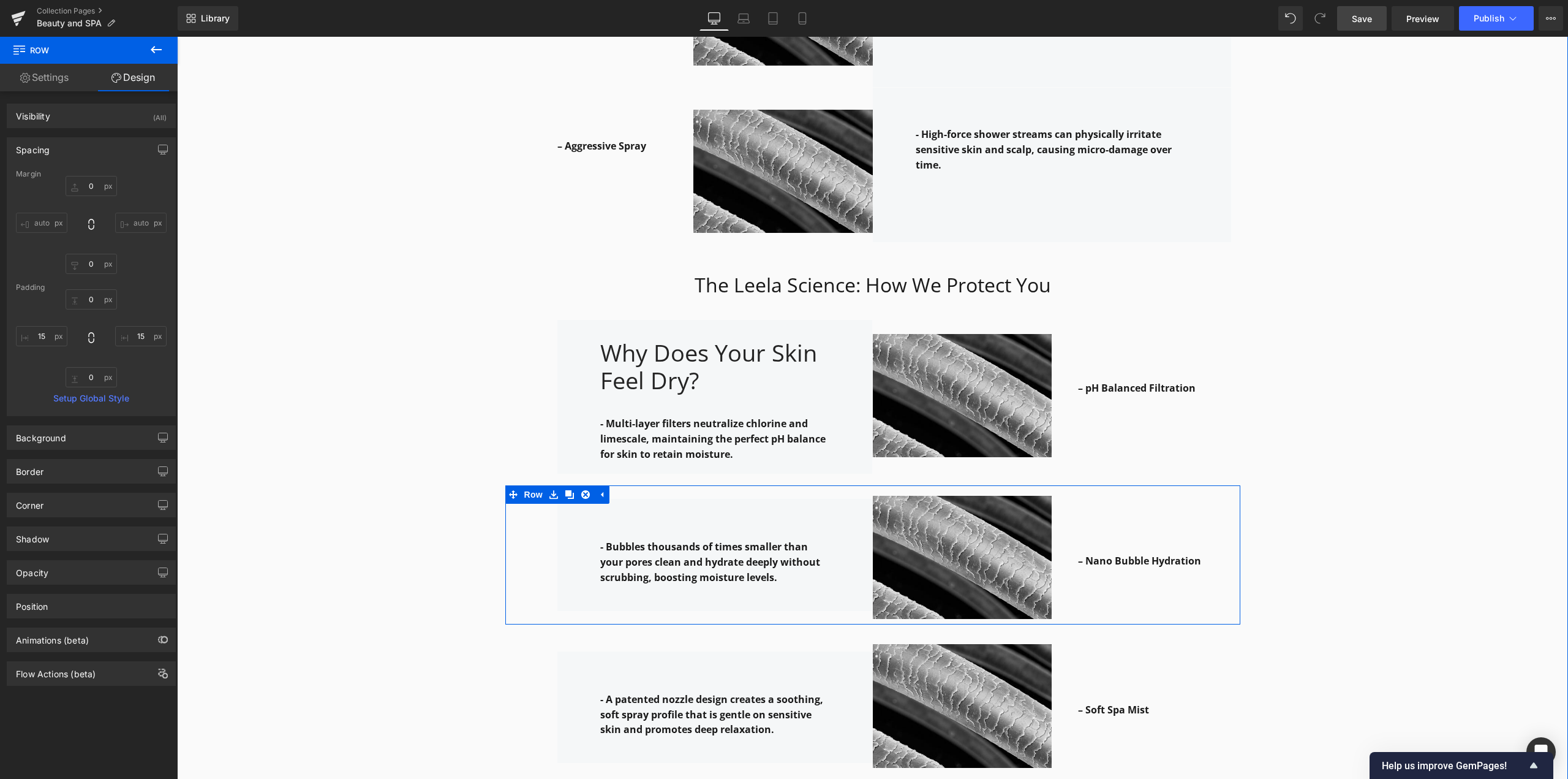
click at [1013, 453] on div "Why it works: Heading Row The Leela Science: How We Protect You Heading Row – H…" at bounding box center [872, 414] width 1391 height 1600
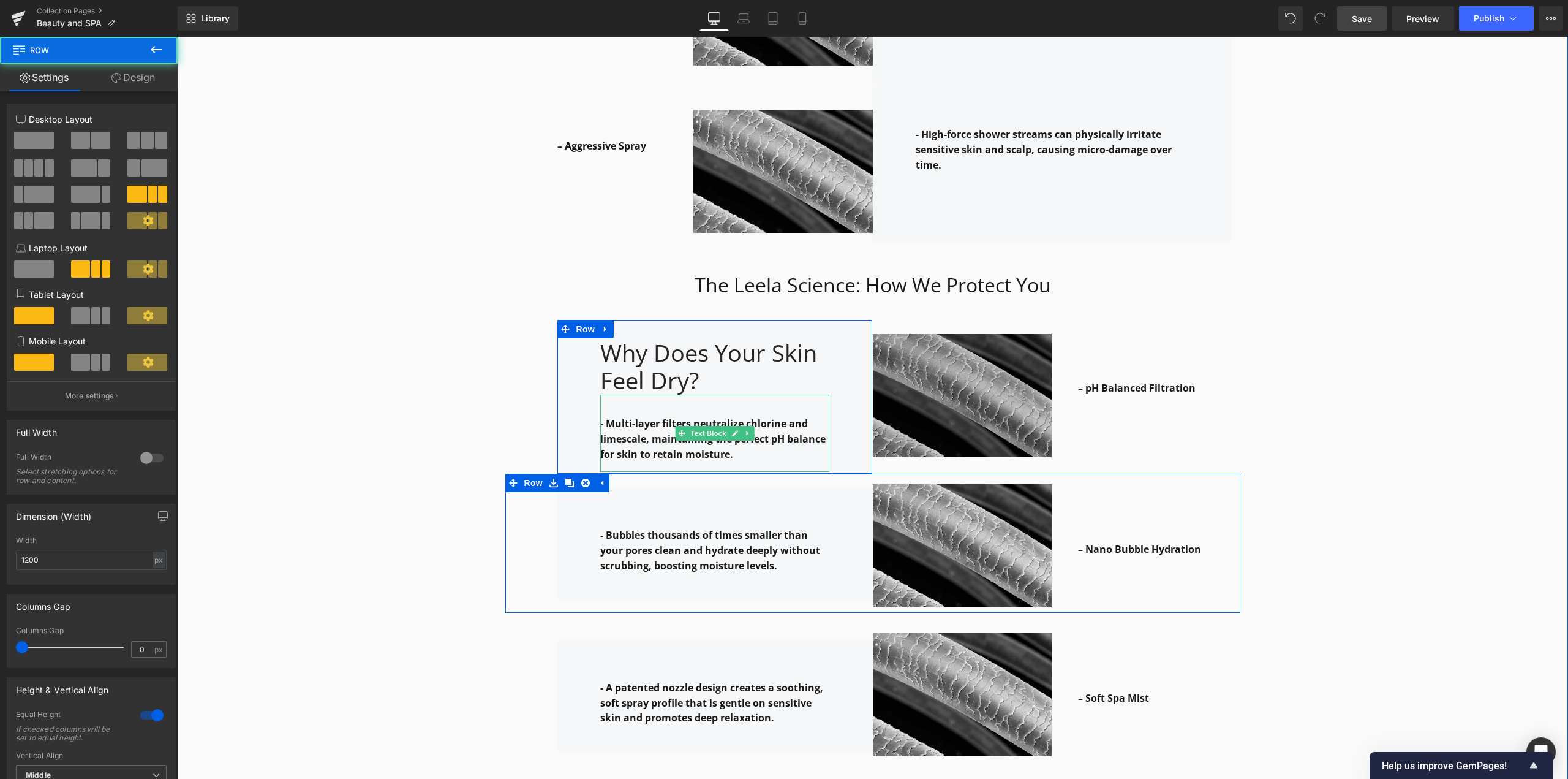
drag, startPoint x: 728, startPoint y: 462, endPoint x: 938, endPoint y: 397, distance: 219.8
click at [736, 444] on div "Why Does Your Skin Feel Dry? Heading - Multi-layer filters neutralize chlorine …" at bounding box center [872, 390] width 735 height 167
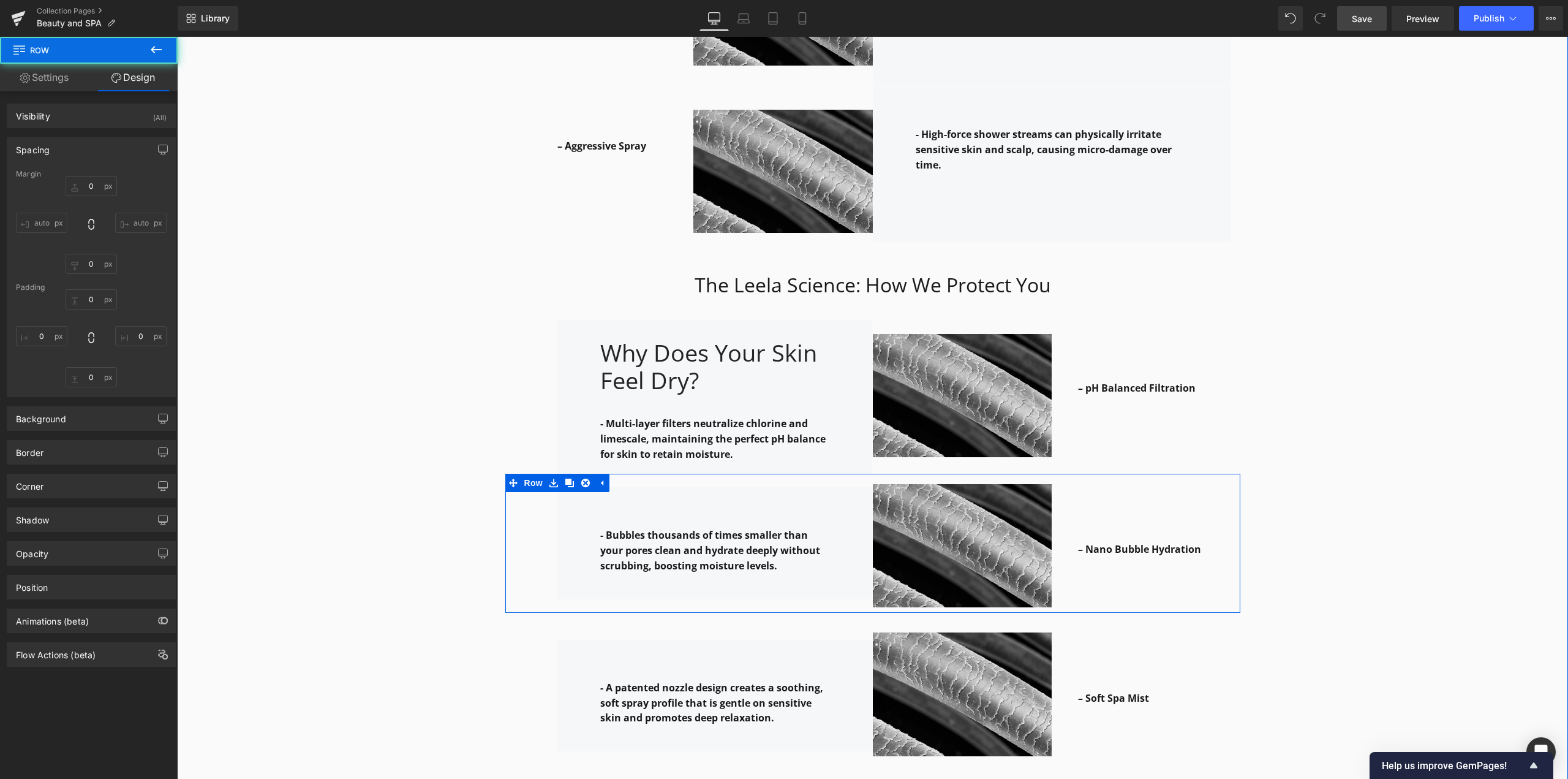
click at [1013, 403] on div "Why it works: Heading Row The Leela Science: How We Protect You Heading Row – H…" at bounding box center [872, 408] width 1391 height 1589
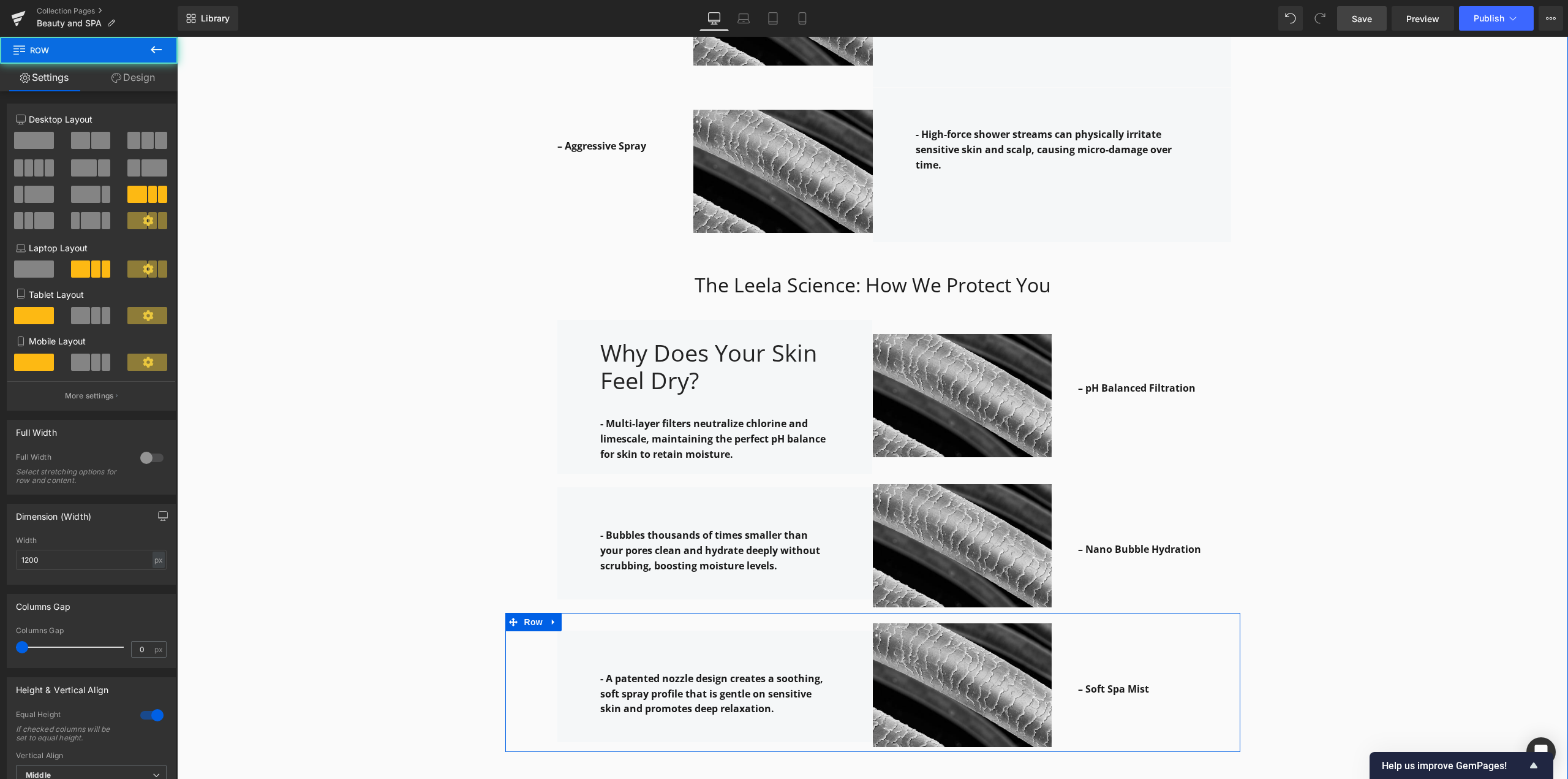
drag, startPoint x: 848, startPoint y: 605, endPoint x: 849, endPoint y: 596, distance: 9.1
click at [849, 596] on div "Why it works: Heading Row The Leela Science: How We Protect You Heading Row – H…" at bounding box center [872, 403] width 1391 height 1580
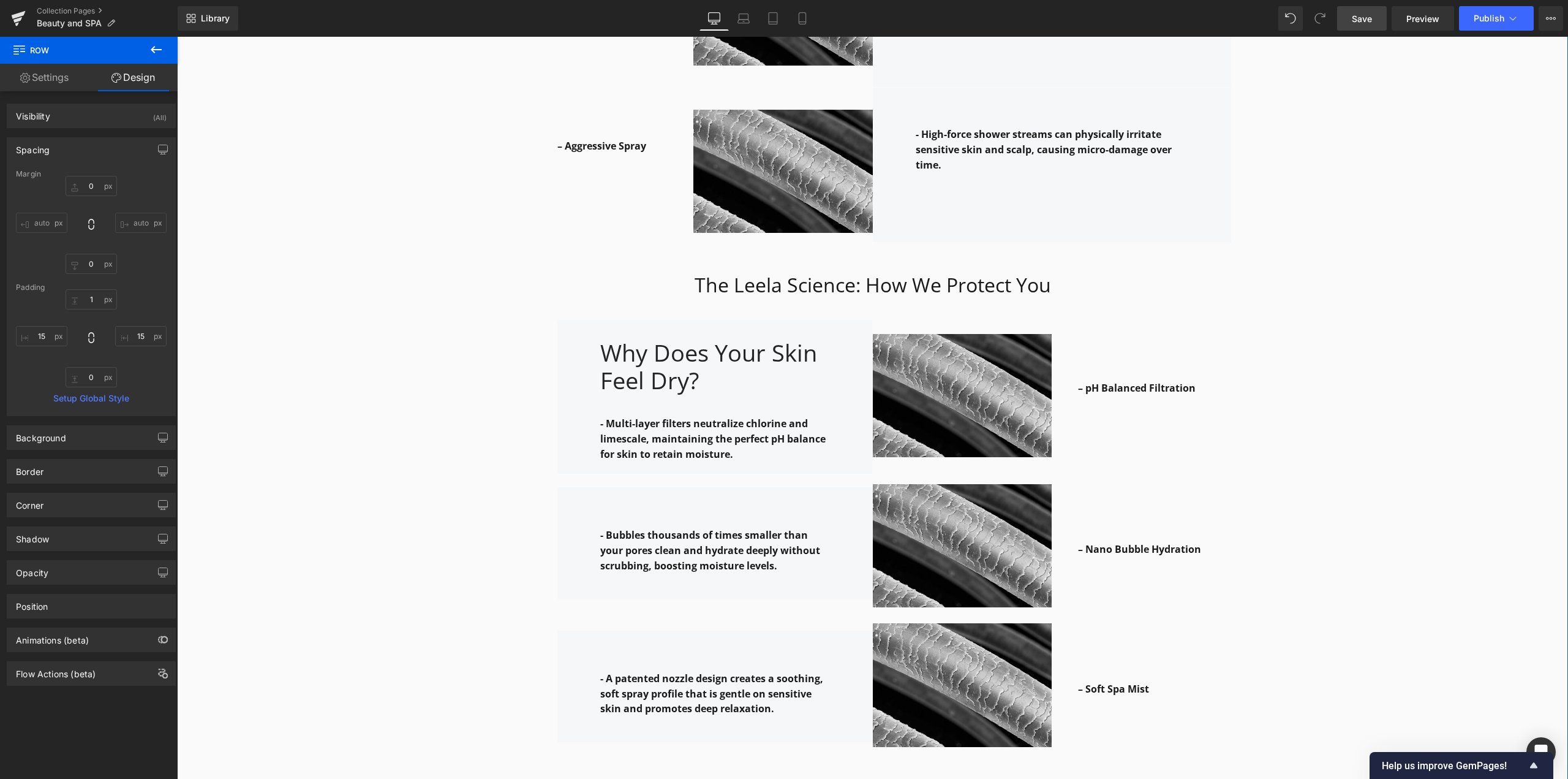
click at [1013, 437] on div "Why it works: Heading Row The Leela Science: How We Protect You Heading Row – H…" at bounding box center [872, 403] width 1391 height 1580
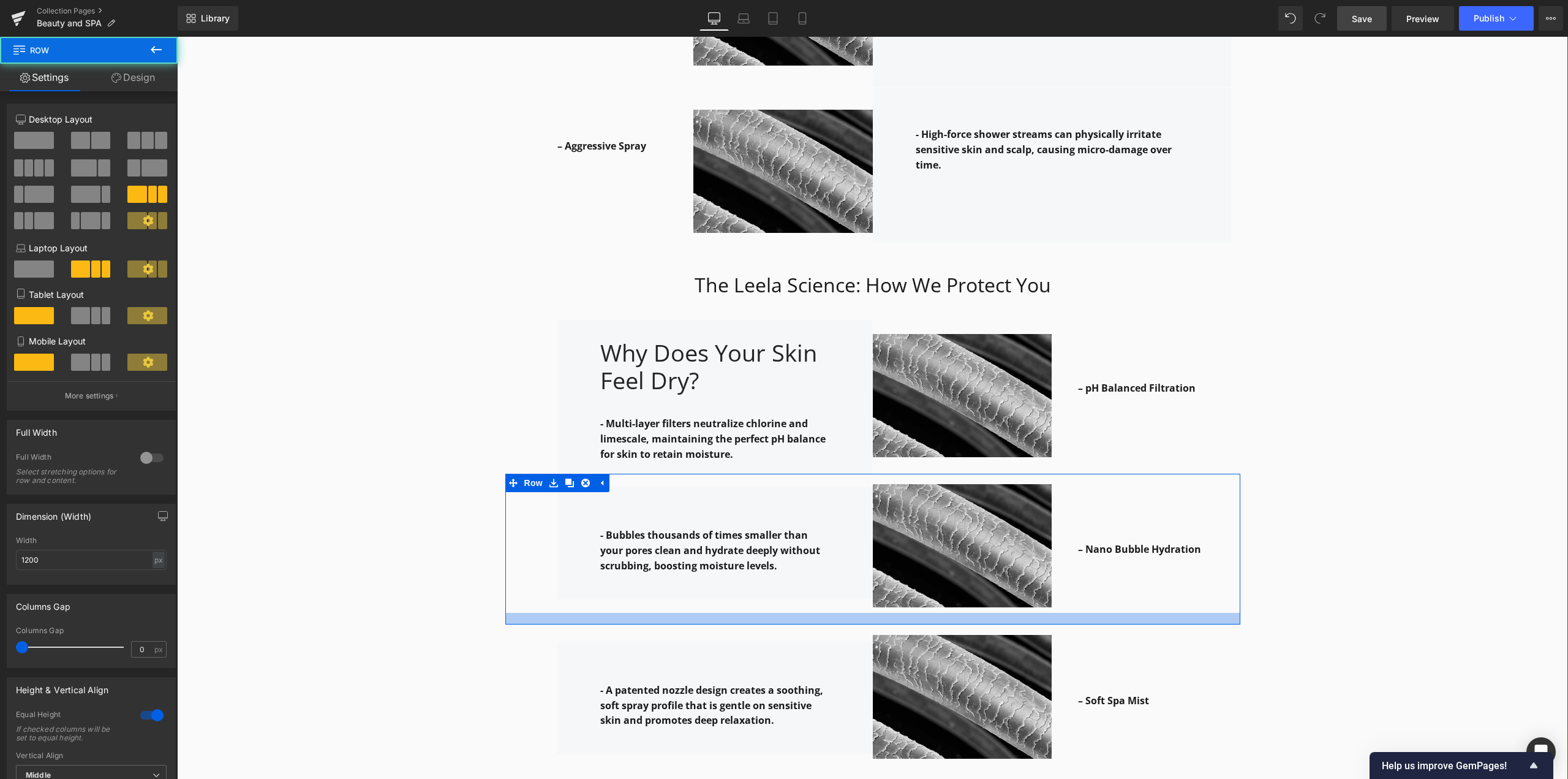
drag, startPoint x: 887, startPoint y: 595, endPoint x: 886, endPoint y: 606, distance: 11.0
click at [886, 613] on div at bounding box center [872, 618] width 735 height 11
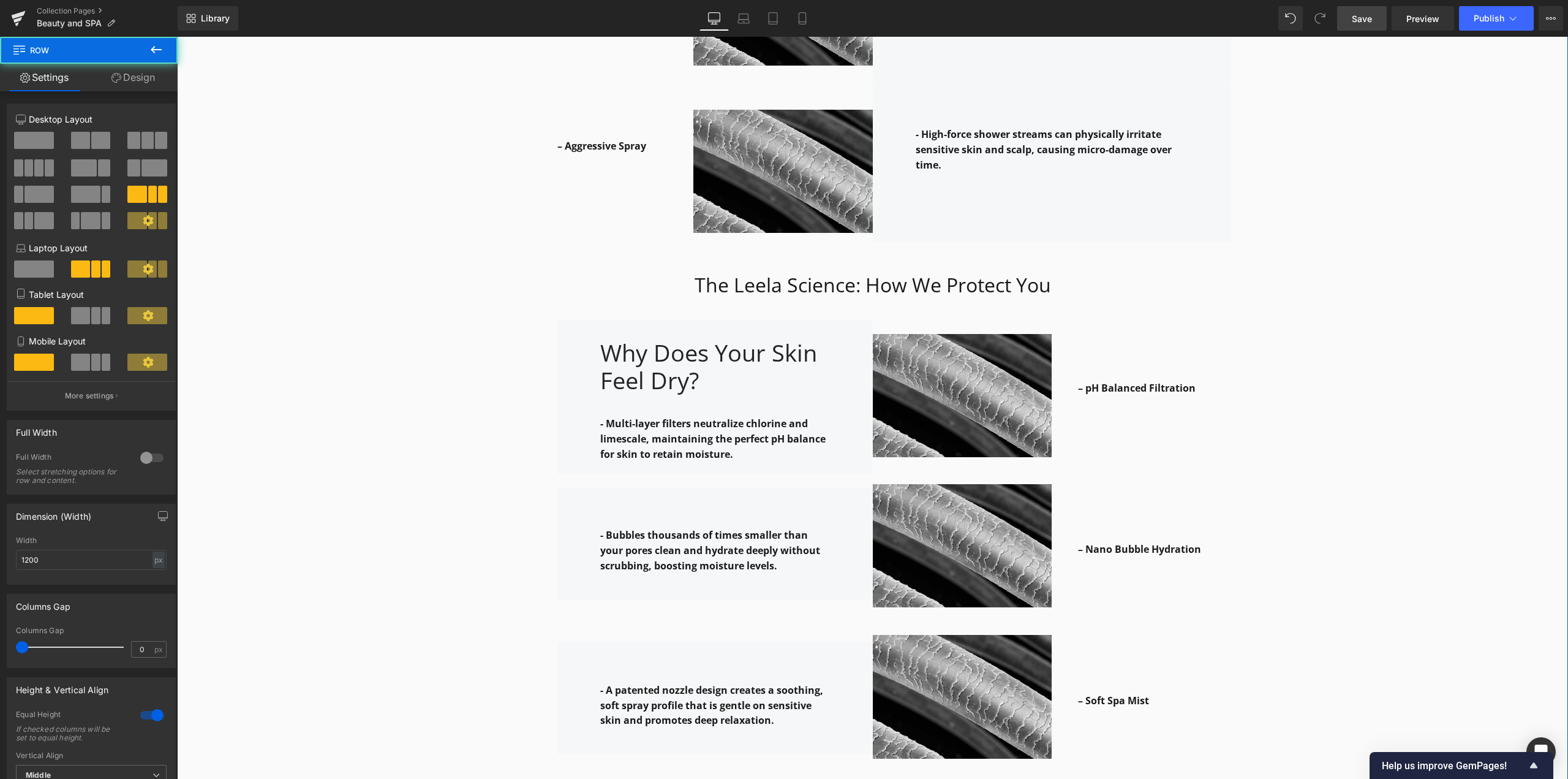
drag, startPoint x: 1335, startPoint y: 537, endPoint x: 1202, endPoint y: 457, distance: 155.2
click at [1013, 537] on div "Why it works: Heading Row The Leela Science: How We Protect You Heading Row – H…" at bounding box center [872, 409] width 1391 height 1591
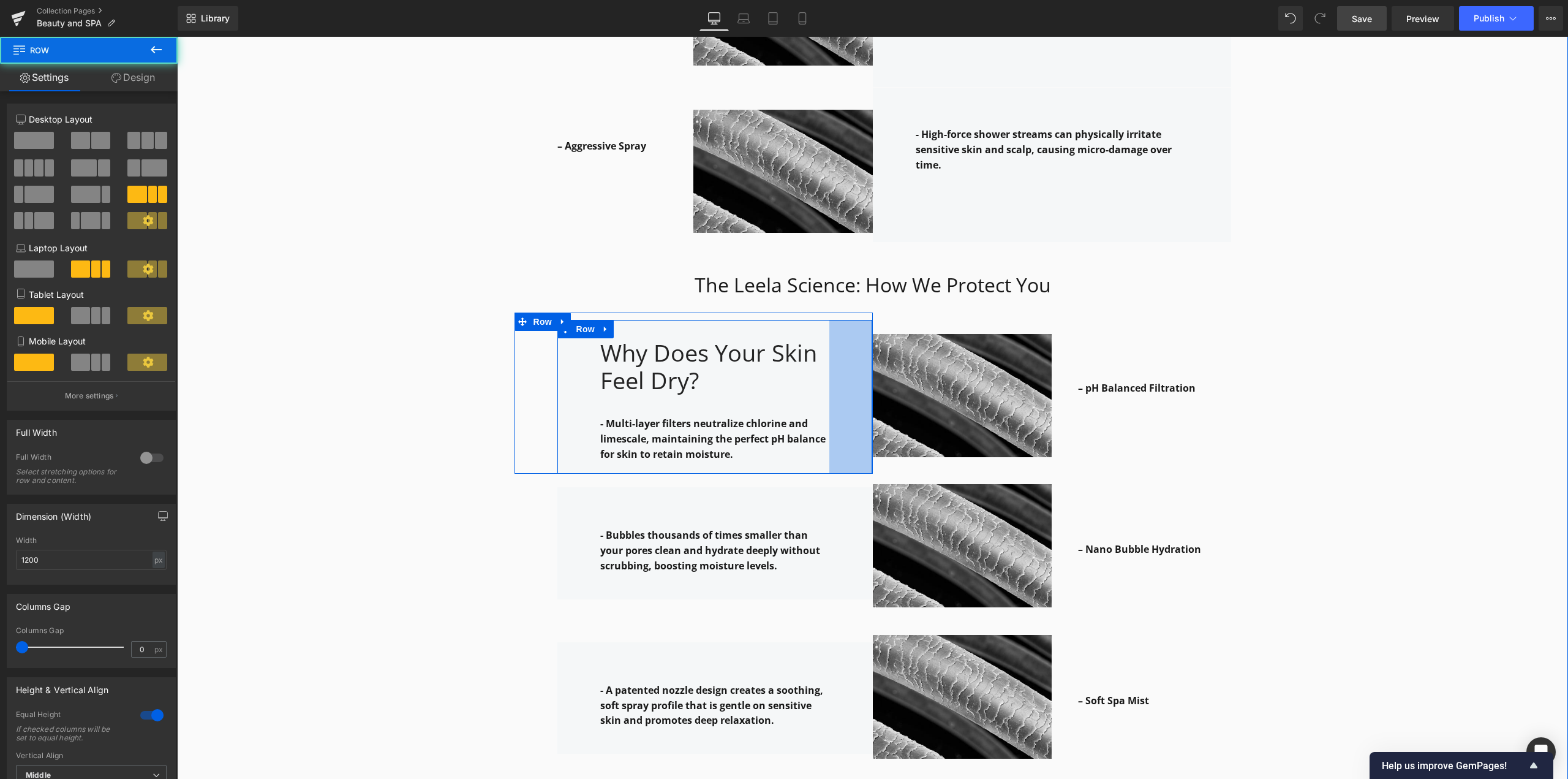
drag, startPoint x: 863, startPoint y: 460, endPoint x: 865, endPoint y: 451, distance: 9.2
click at [865, 451] on div "Why it works: Heading Row The Leela Science: How We Protect You Heading Row – H…" at bounding box center [872, 409] width 1391 height 1591
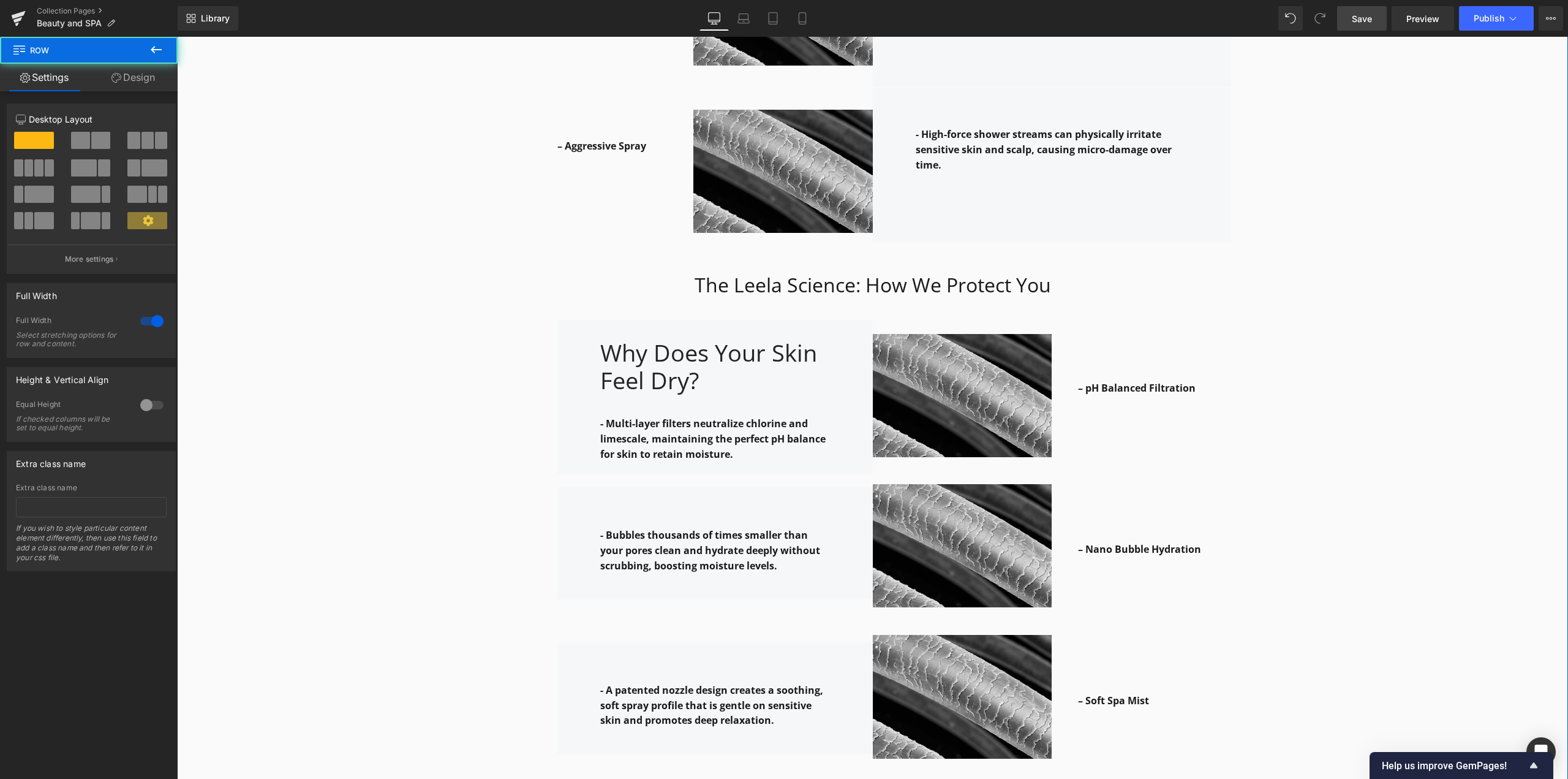
click at [1013, 482] on div "Why it works: Heading Row The Leela Science: How We Protect You Heading Row – H…" at bounding box center [872, 409] width 1391 height 1591
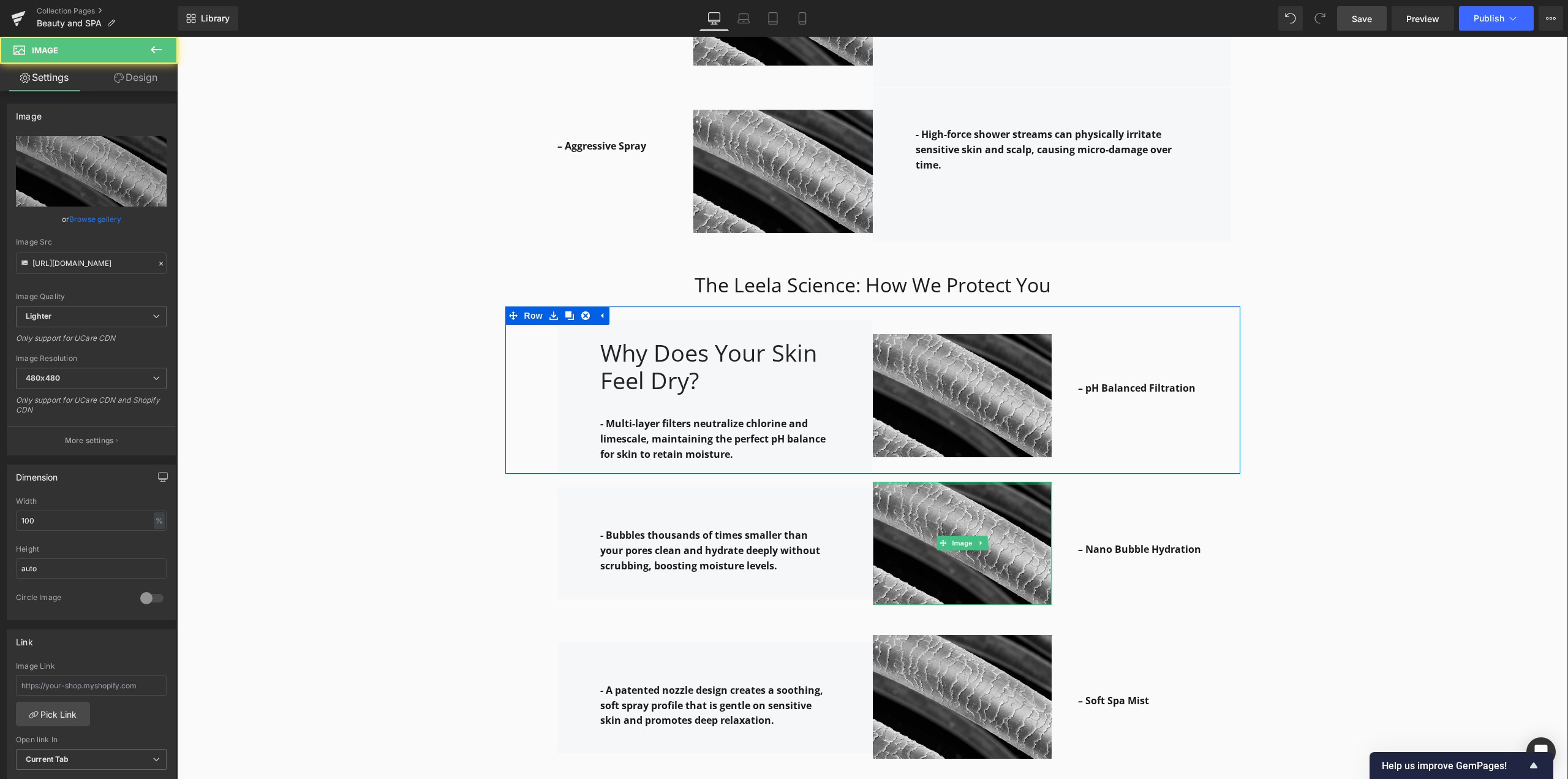
drag, startPoint x: 1036, startPoint y: 464, endPoint x: 1035, endPoint y: 454, distance: 10.0
click at [1013, 454] on div "Why it works: Heading Row The Leela Science: How We Protect You Heading Row – H…" at bounding box center [872, 409] width 1391 height 1591
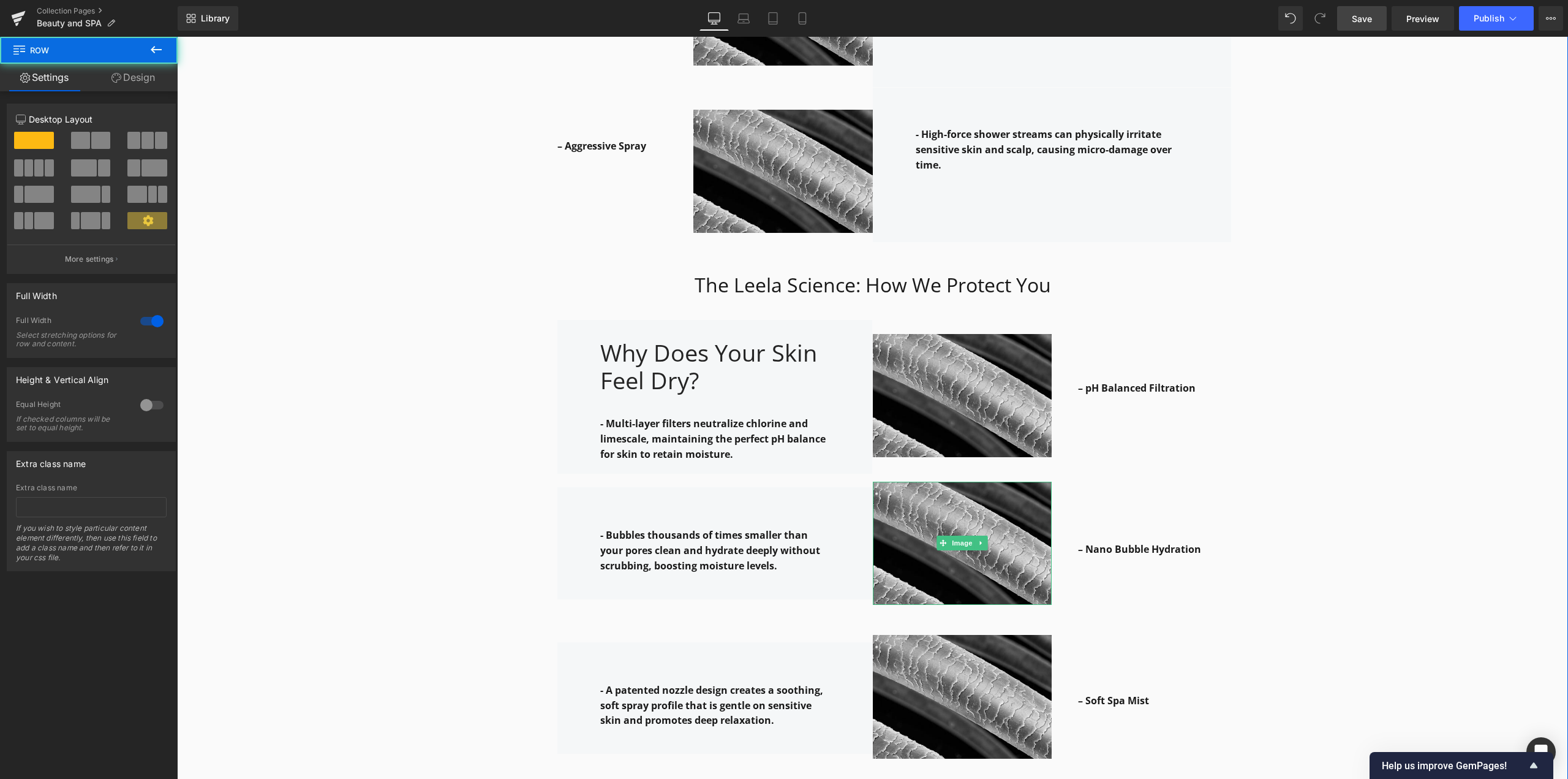
drag, startPoint x: 1361, startPoint y: 486, endPoint x: 802, endPoint y: 472, distance: 559.2
click at [1013, 483] on div "Why it works: Heading Row The Leela Science: How We Protect You Heading Row – H…" at bounding box center [872, 409] width 1391 height 1591
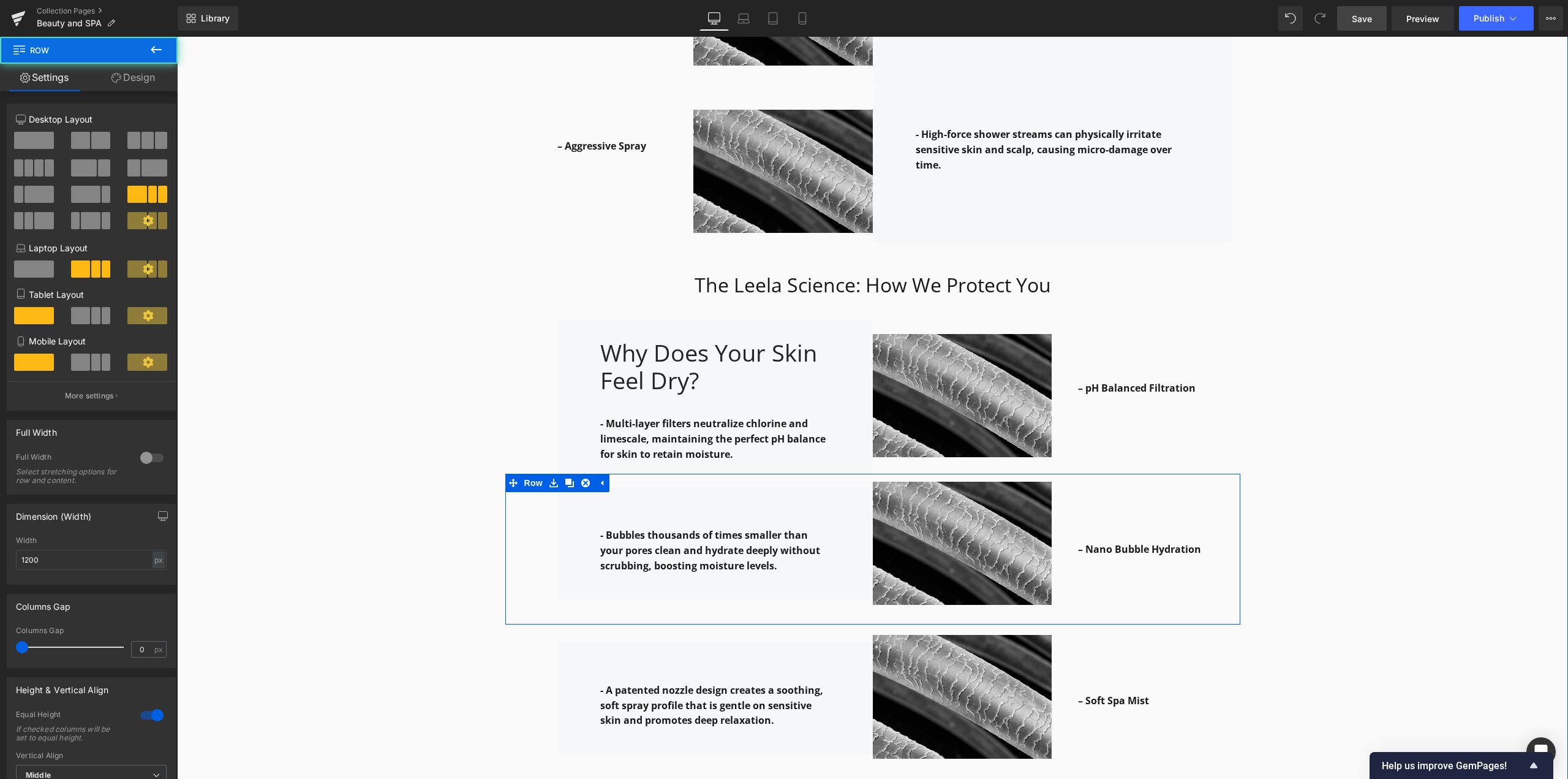
click at [666, 473] on div "- Bubbles thousands of times smaller than your pores clean and hydrate deeply w…" at bounding box center [693, 543] width 358 height 140
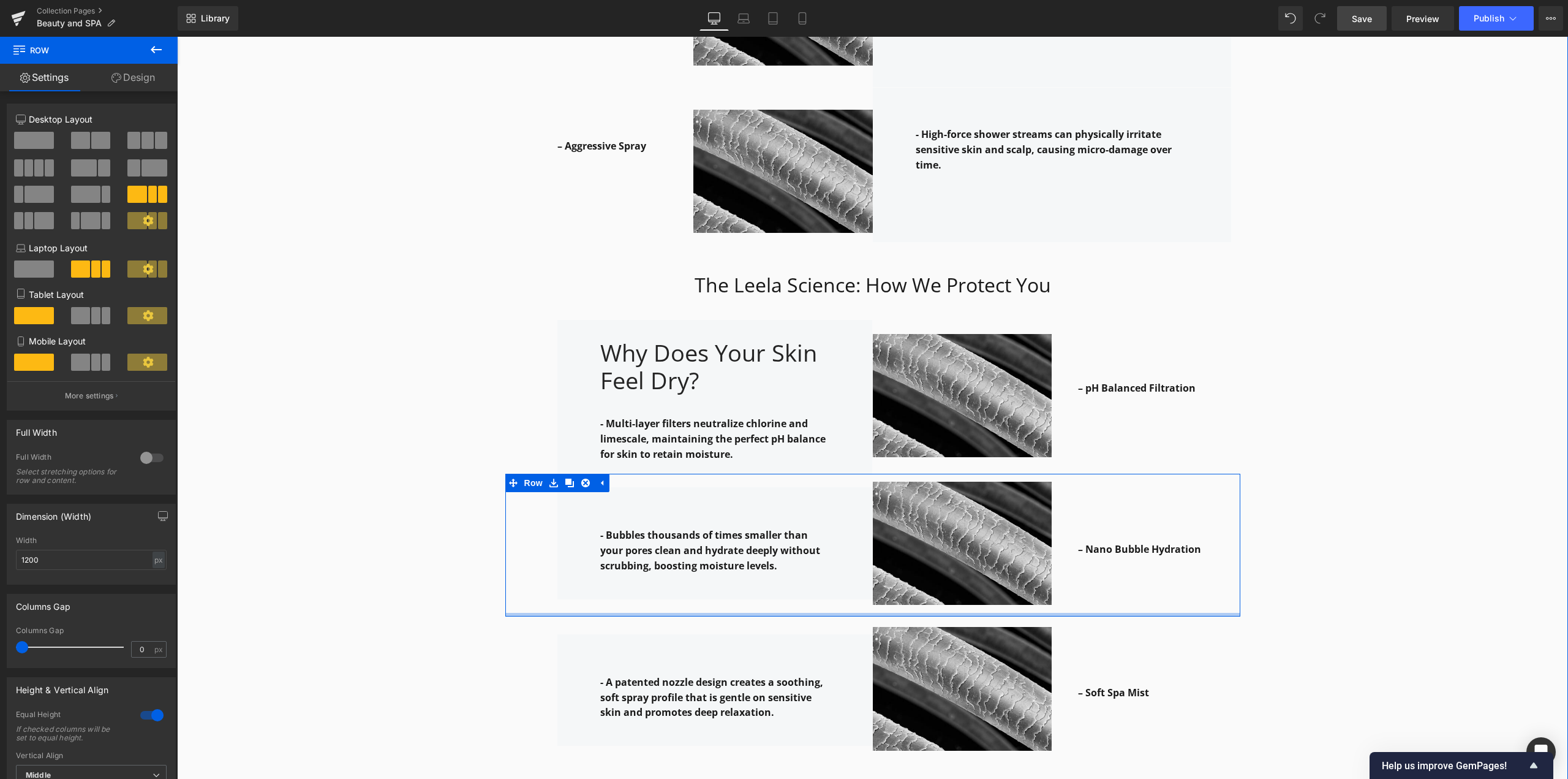
drag, startPoint x: 815, startPoint y: 605, endPoint x: 817, endPoint y: 596, distance: 9.2
click at [817, 613] on div at bounding box center [872, 615] width 735 height 4
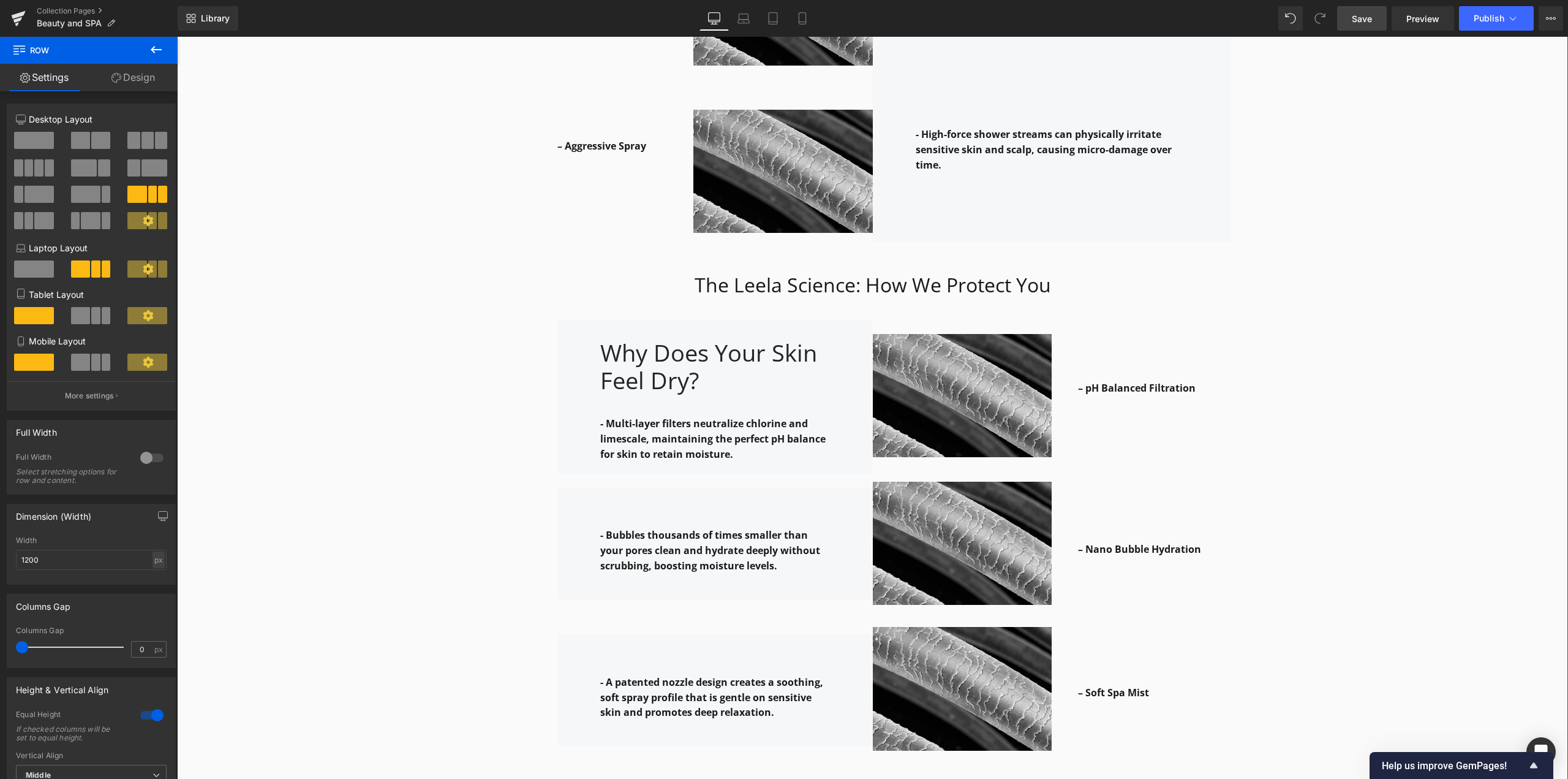
click at [1013, 394] on div "Why it works: Heading Row The Leela Science: How We Protect You Heading Row – H…" at bounding box center [872, 405] width 1391 height 1583
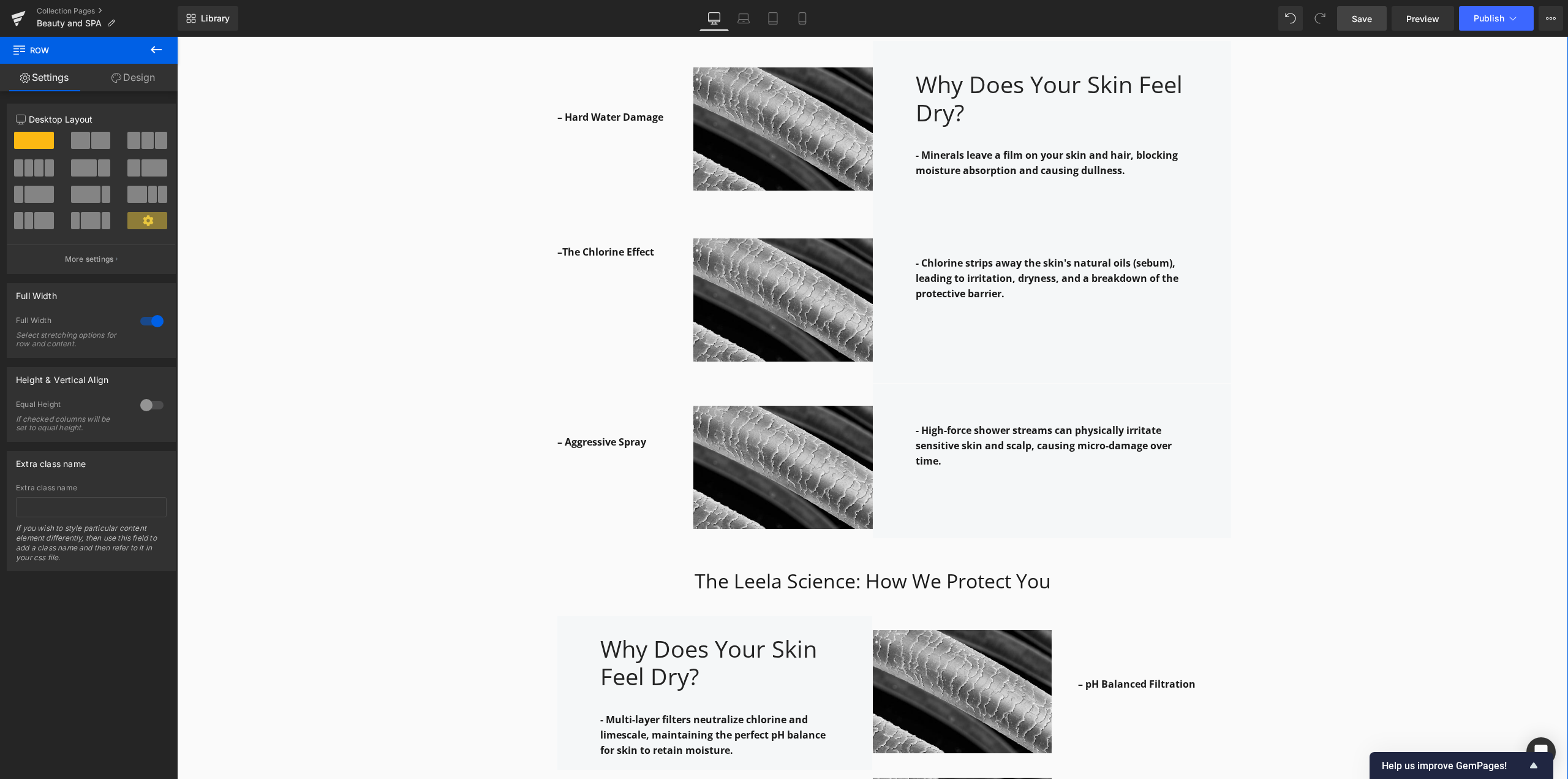
scroll to position [1477, 0]
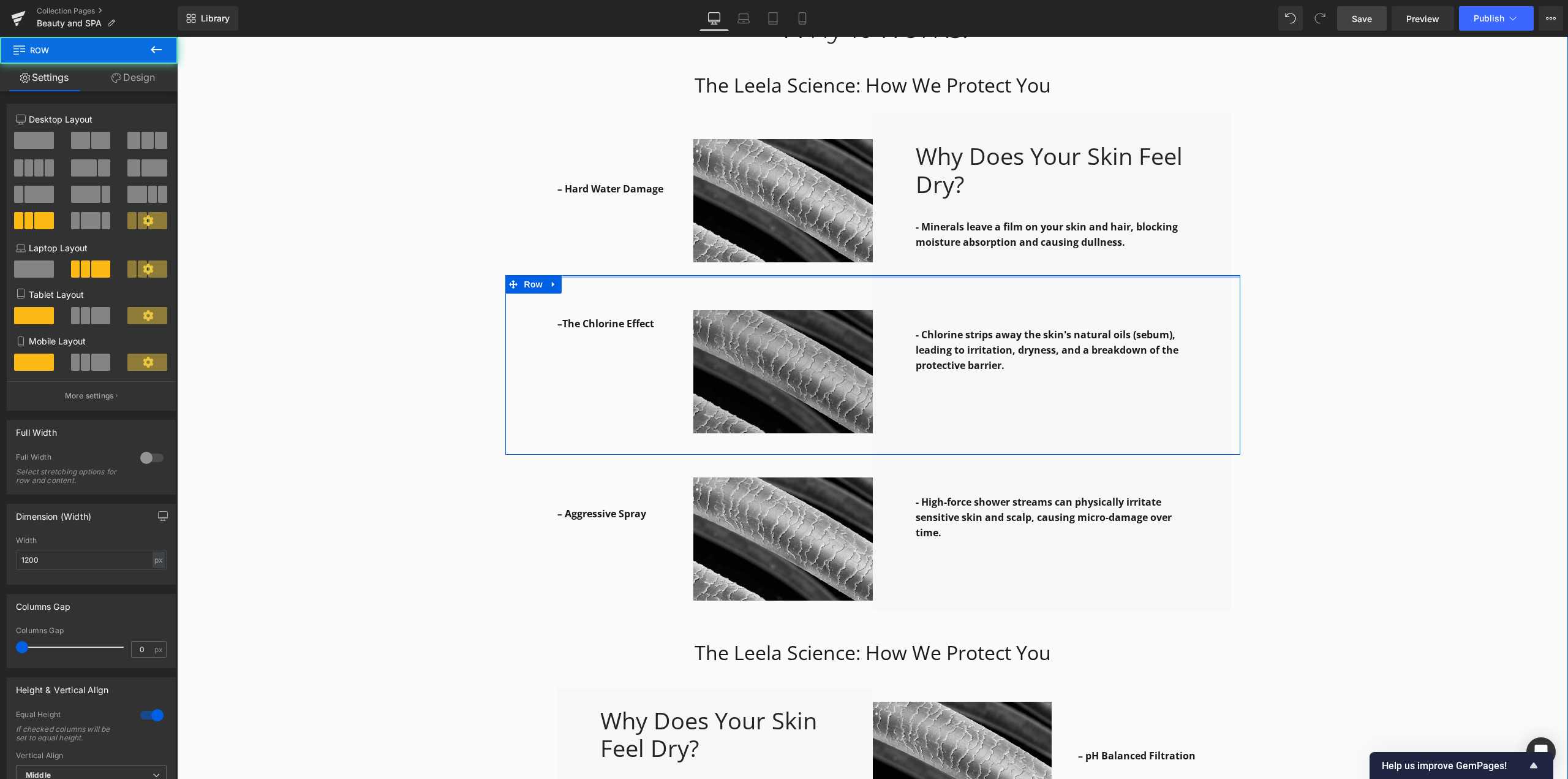
drag, startPoint x: 748, startPoint y: 275, endPoint x: 857, endPoint y: 312, distance: 115.1
click at [748, 268] on div "Why it works: Heading Row The Leela Science: How We Protect You Heading Row – H…" at bounding box center [872, 772] width 1391 height 1583
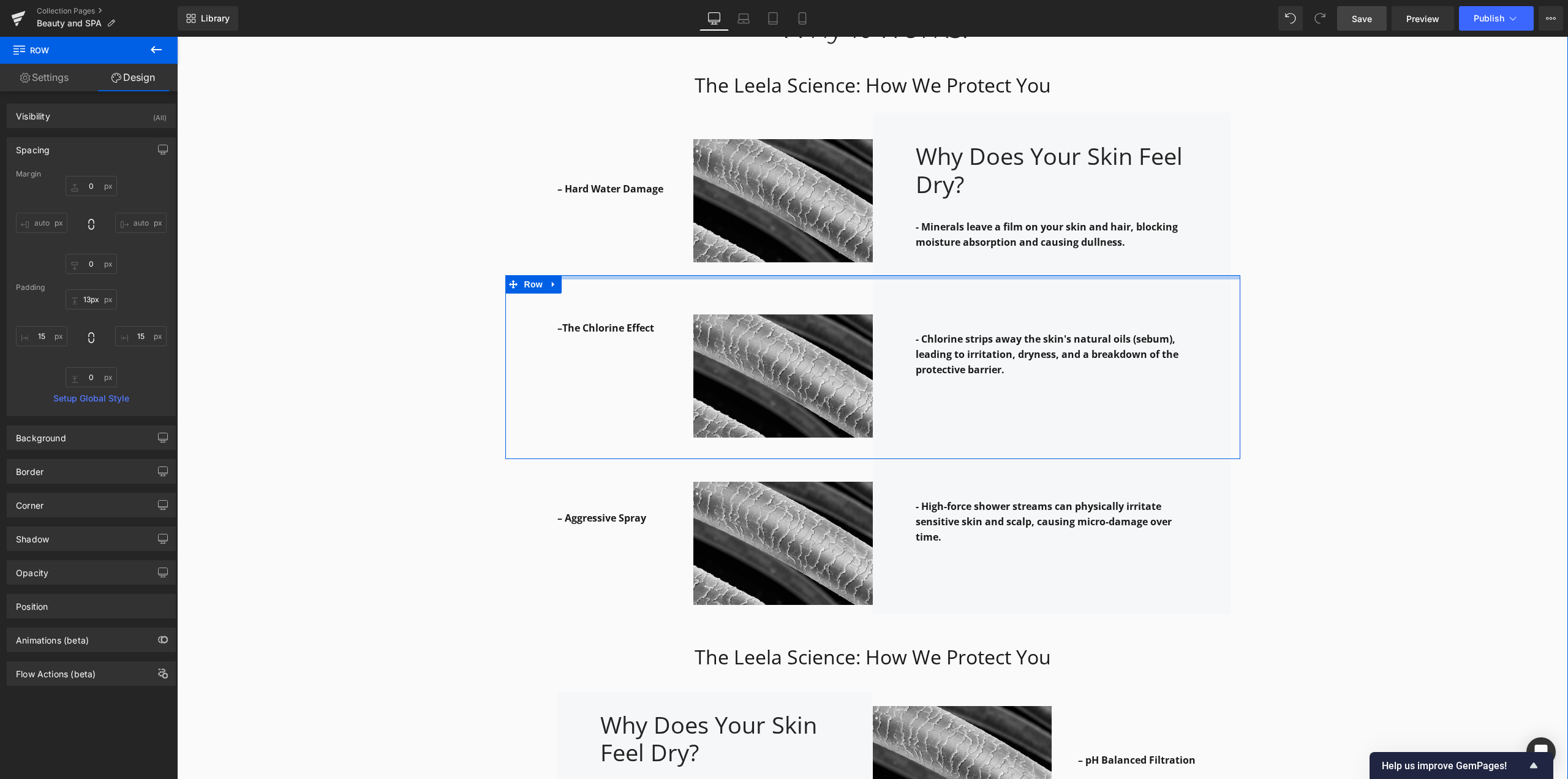
drag, startPoint x: 1189, startPoint y: 277, endPoint x: 1187, endPoint y: 292, distance: 15.1
click at [1013, 286] on div "–The Chlorine Effect Text Block Row Image - Chlorine strips away the skin's nat…" at bounding box center [872, 367] width 735 height 184
type input "14px"
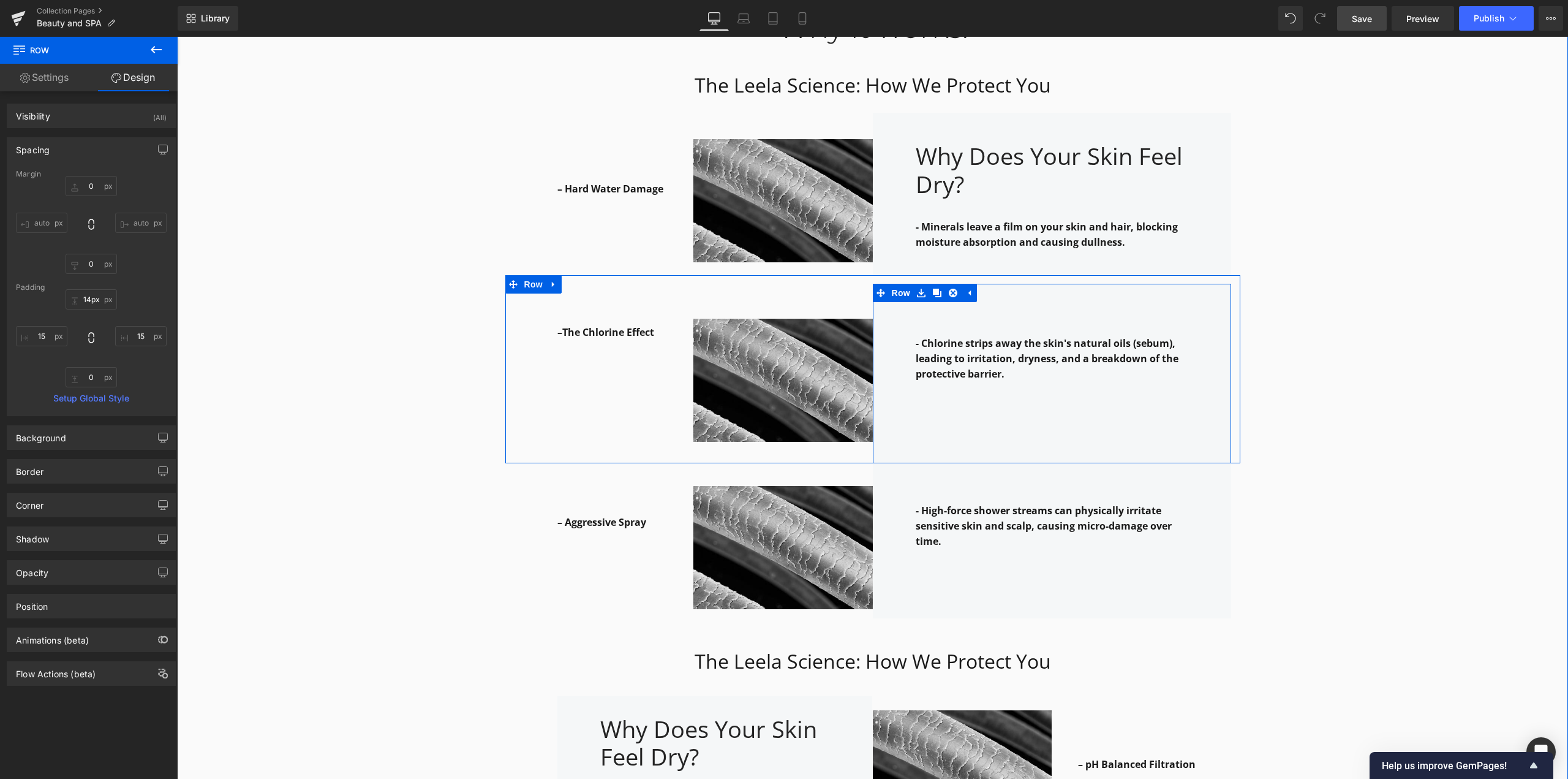
click at [935, 327] on p at bounding box center [1051, 328] width 272 height 15
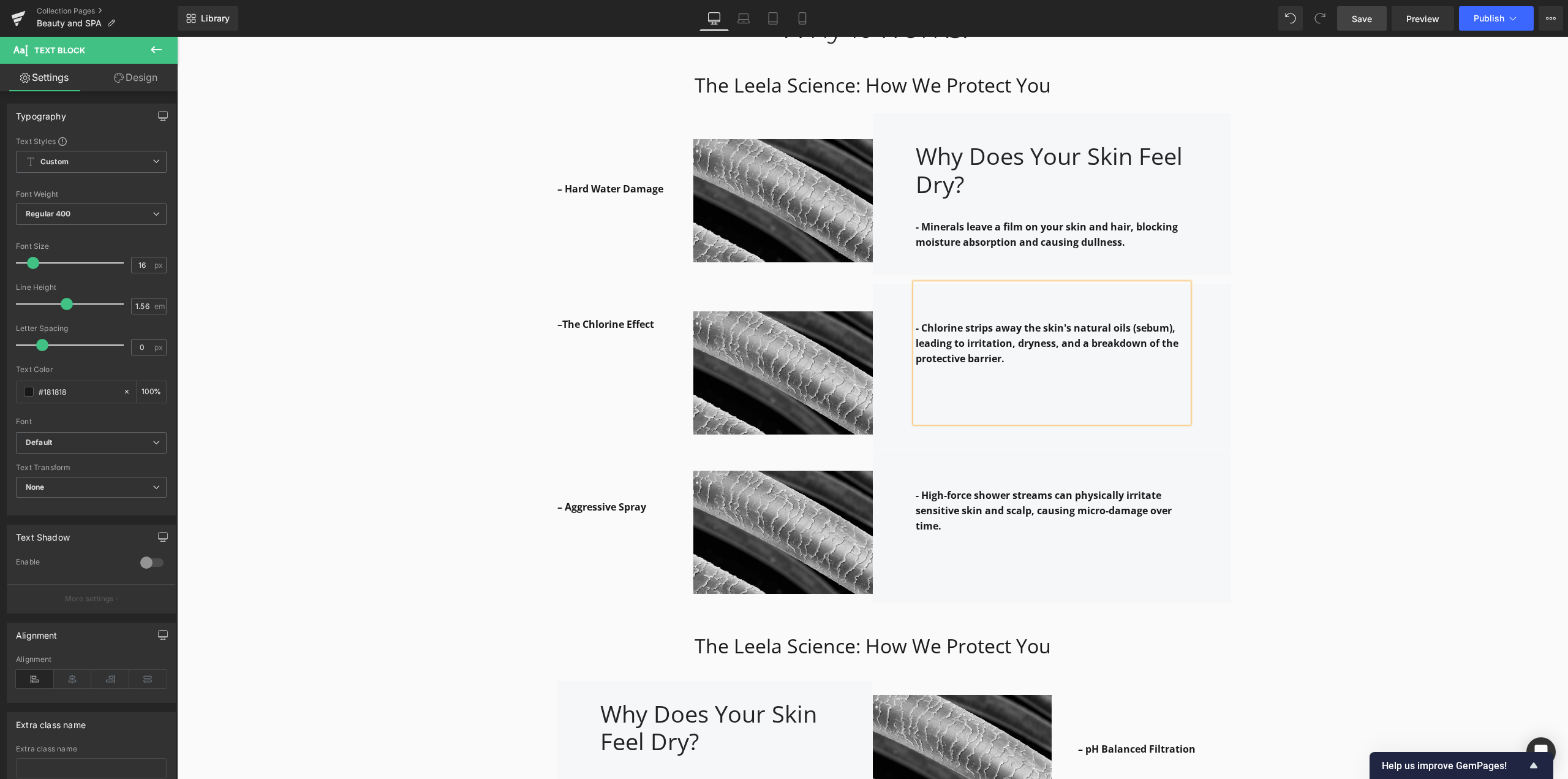
click at [1013, 306] on div "Why it works: Heading Row The Leela Science: How We Protect You Heading Row – H…" at bounding box center [872, 768] width 1391 height 1576
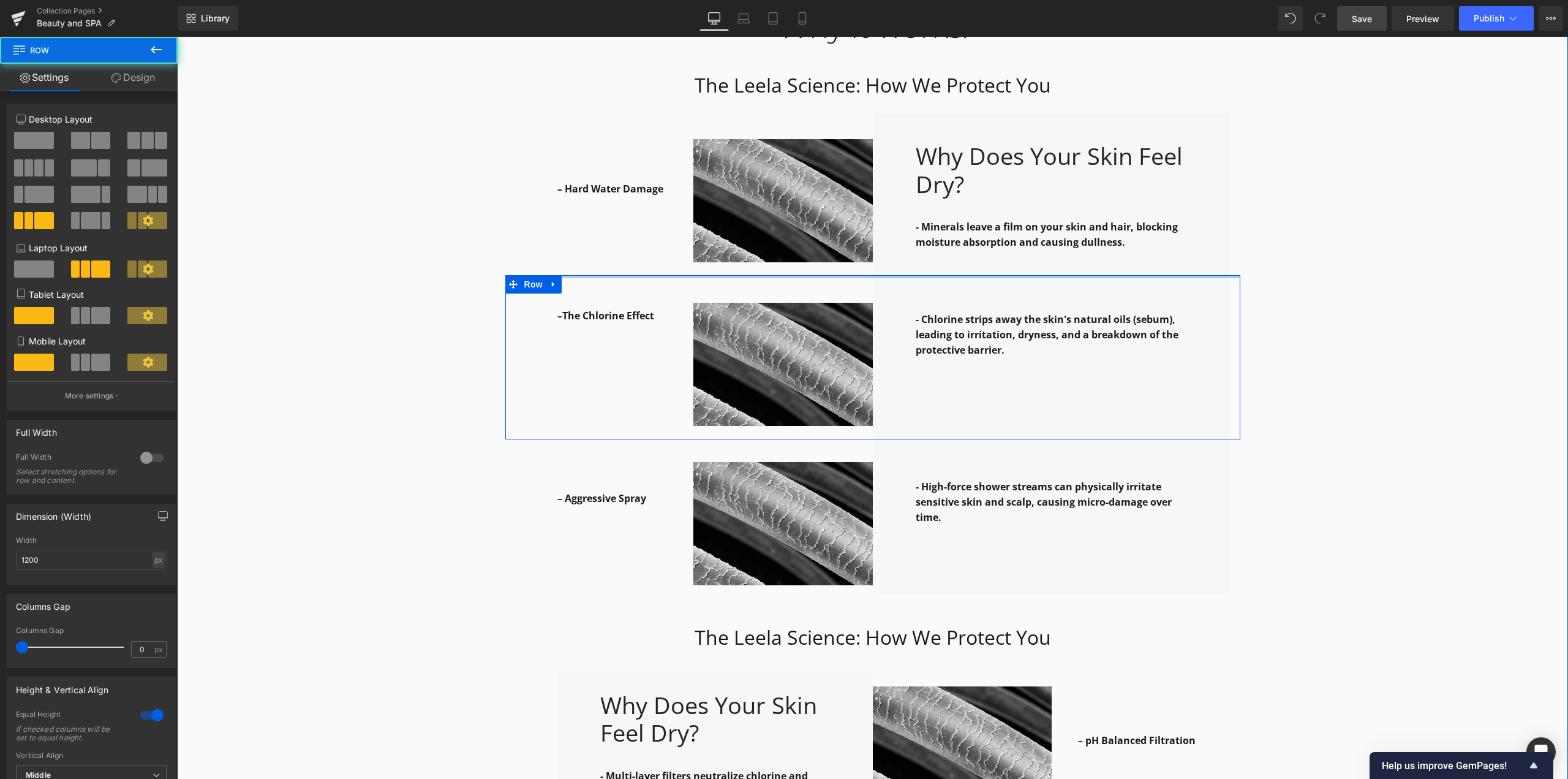
drag, startPoint x: 880, startPoint y: 280, endPoint x: 886, endPoint y: 269, distance: 12.5
click at [886, 269] on div "Why it works: Heading Row The Leela Science: How We Protect You Heading Row – H…" at bounding box center [872, 765] width 1391 height 1568
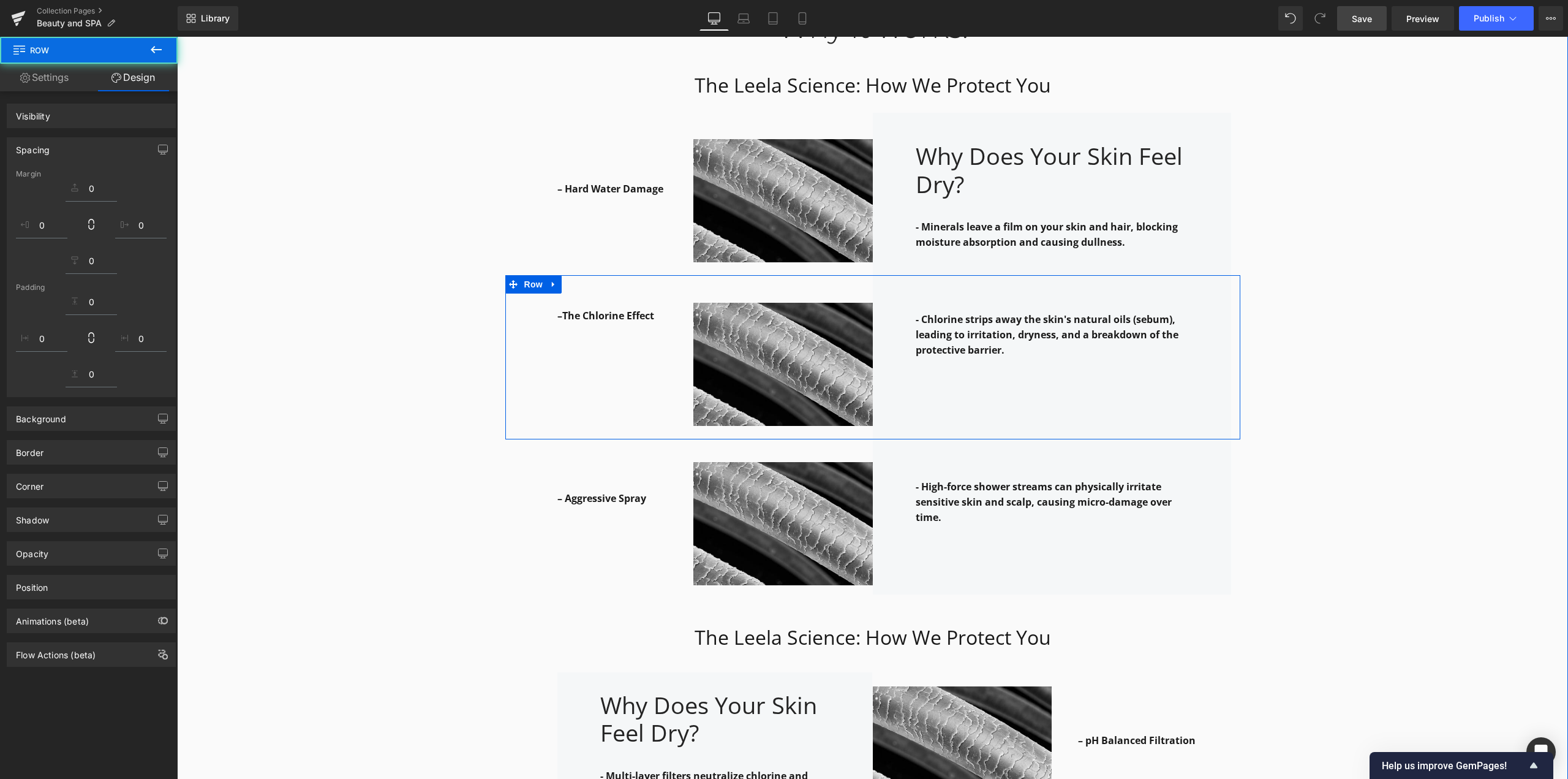
click at [1013, 273] on div "Why it works: Heading Row The Leela Science: How We Protect You Heading Row – H…" at bounding box center [872, 765] width 1391 height 1568
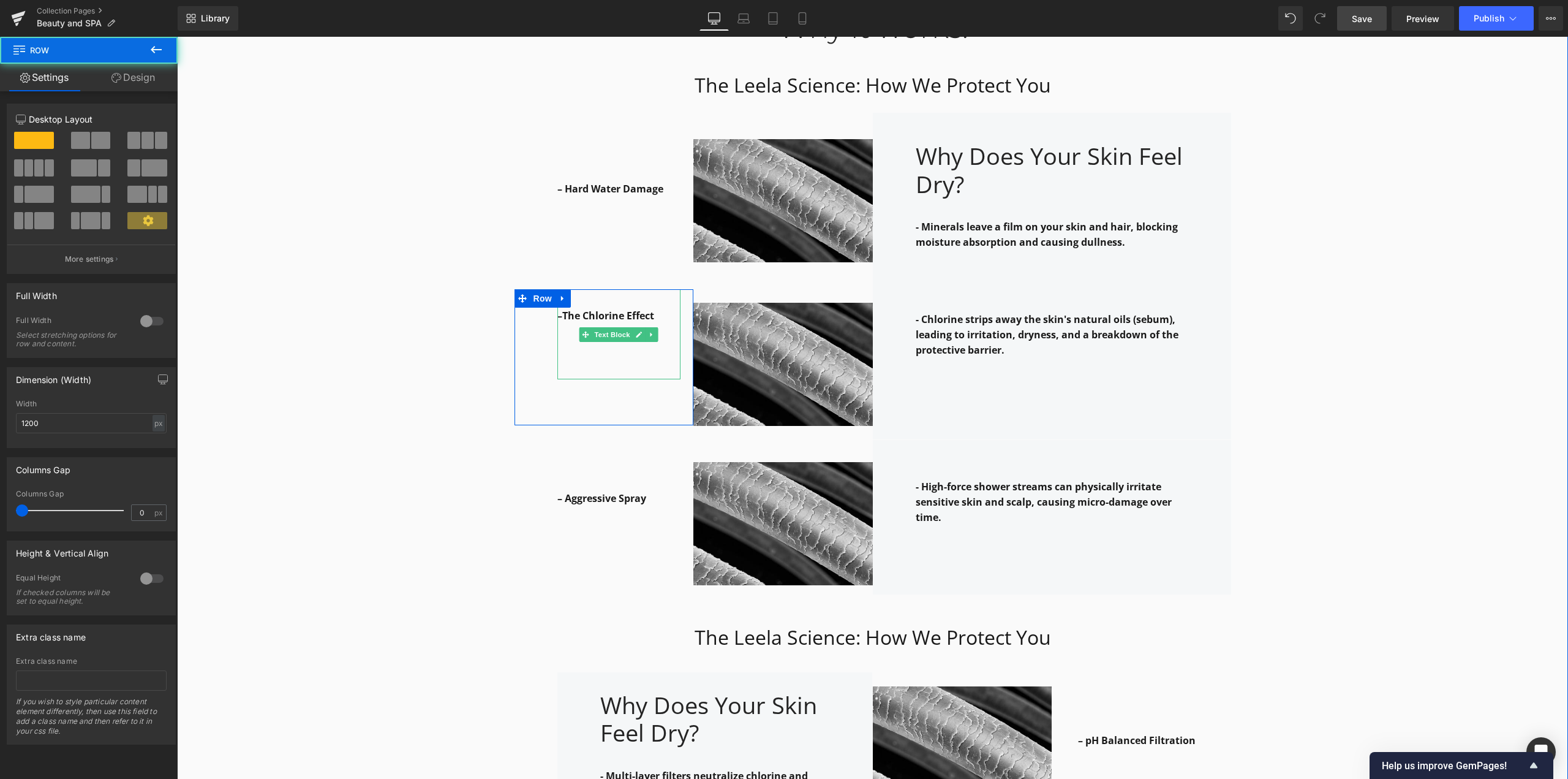
click at [660, 294] on div "–The Chlorine Effect Text Block Row" at bounding box center [604, 357] width 180 height 136
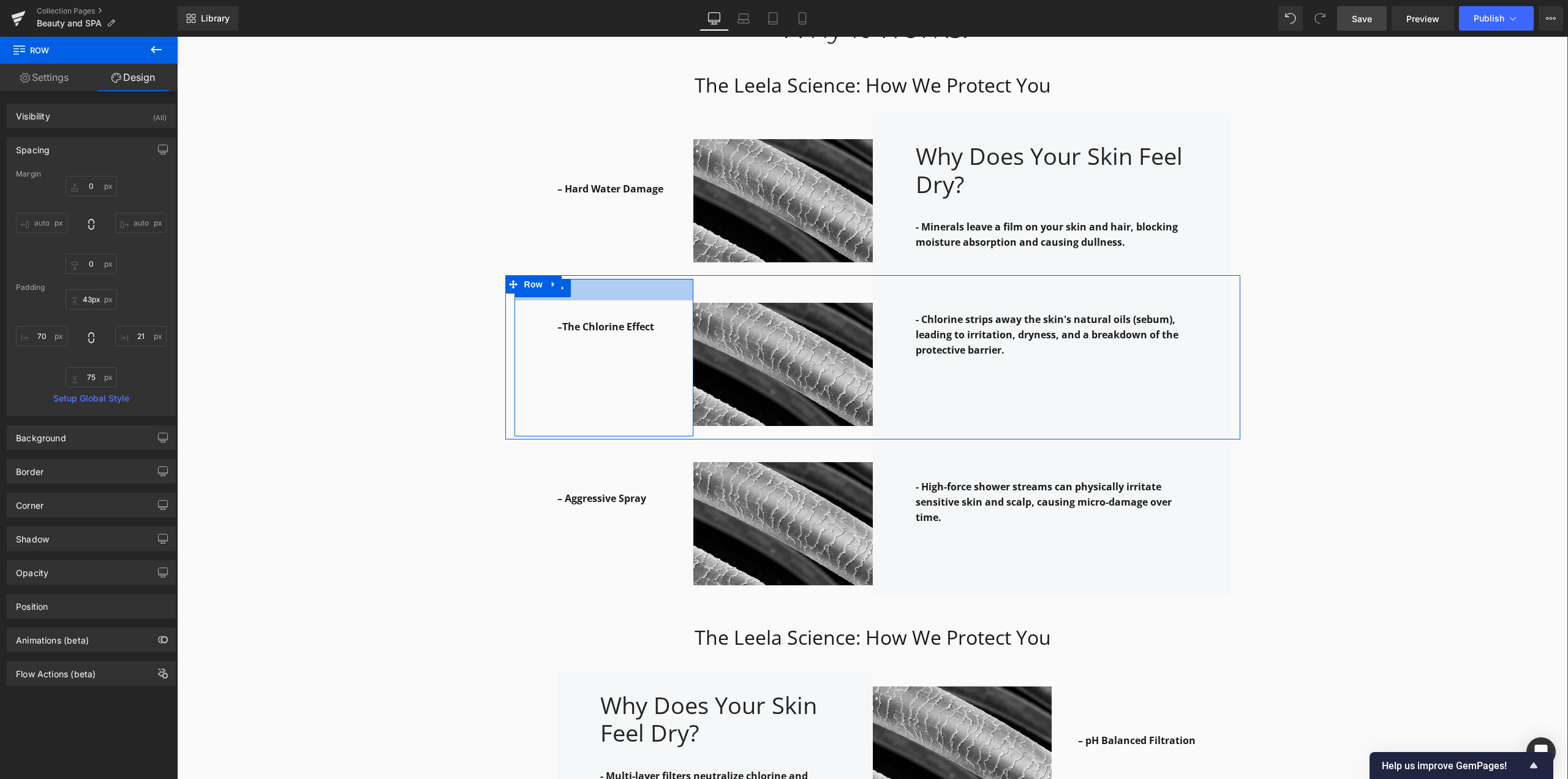
type input "44px"
drag, startPoint x: 657, startPoint y: 290, endPoint x: 642, endPoint y: 316, distance: 30.0
click at [642, 316] on div "–The Chlorine Effect Text Block Row 44px" at bounding box center [604, 357] width 180 height 163
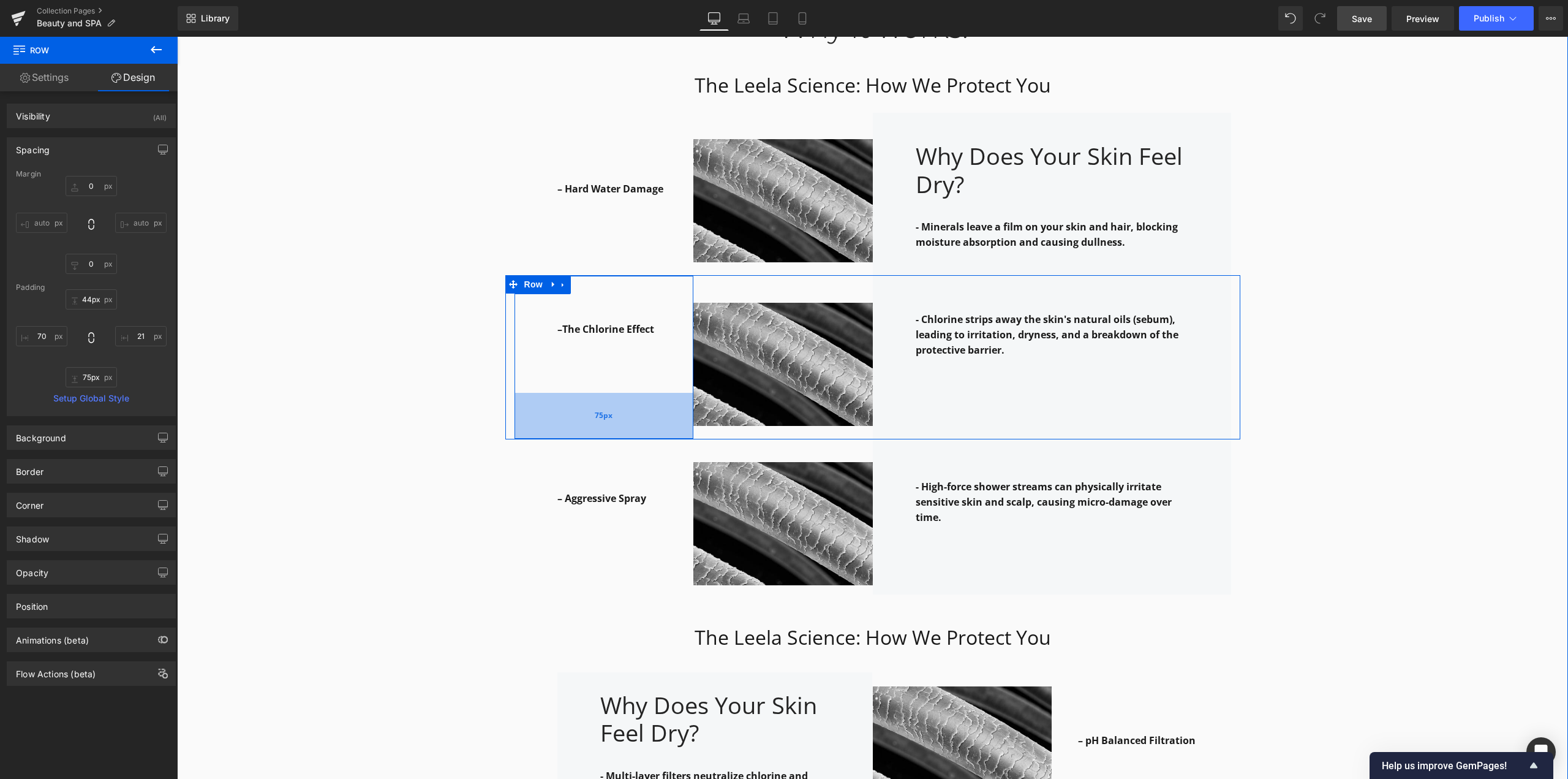
click at [610, 414] on div "75px" at bounding box center [604, 416] width 180 height 46
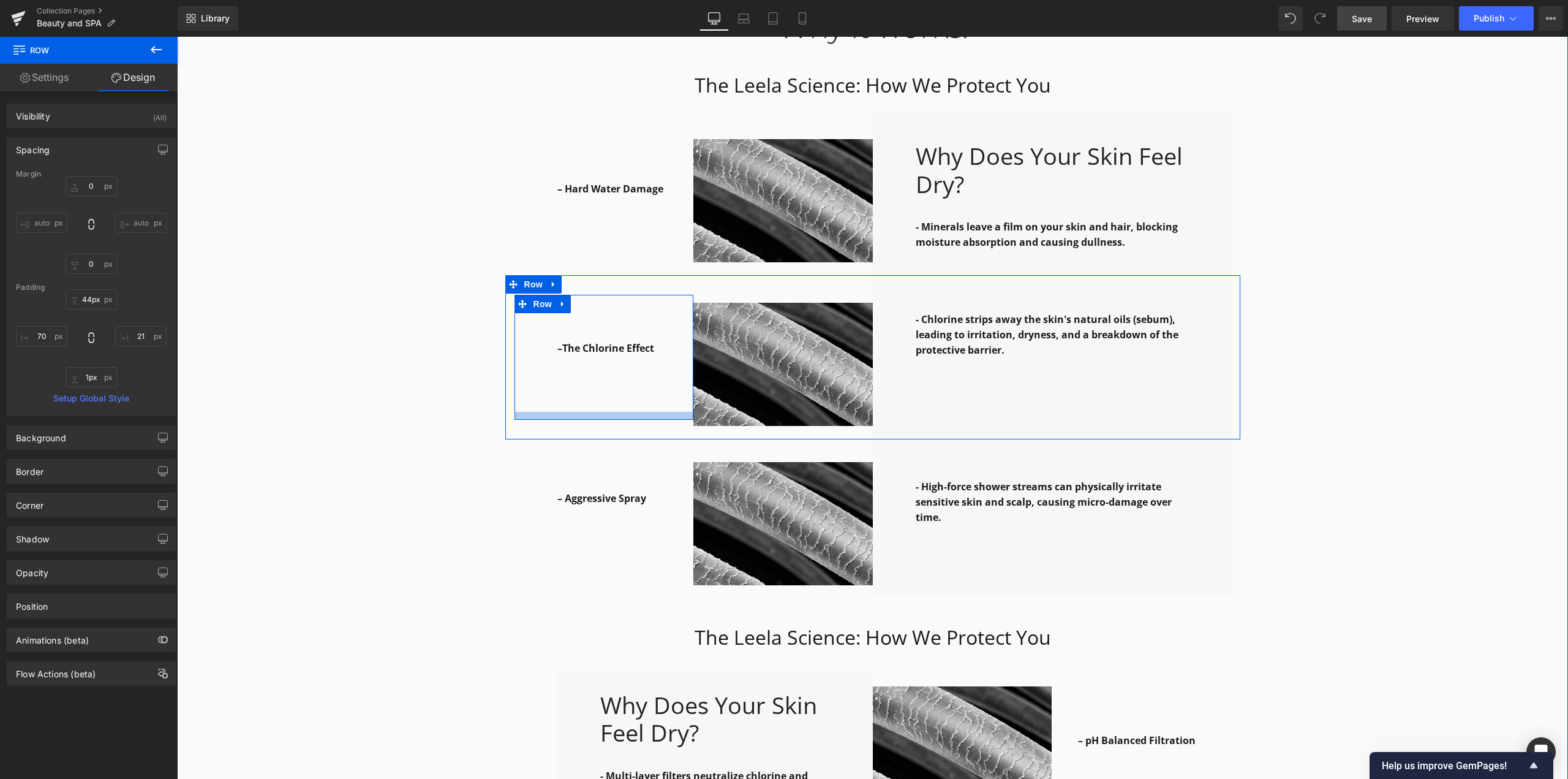
type input "0px"
drag, startPoint x: 611, startPoint y: 414, endPoint x: 1164, endPoint y: 284, distance: 568.1
click at [616, 351] on div "–The Chlorine Effect Text Block Row 44px" at bounding box center [604, 357] width 180 height 117
click at [1013, 327] on div "Why it works: Heading Row The Leela Science: How We Protect You Heading Row – H…" at bounding box center [872, 765] width 1391 height 1568
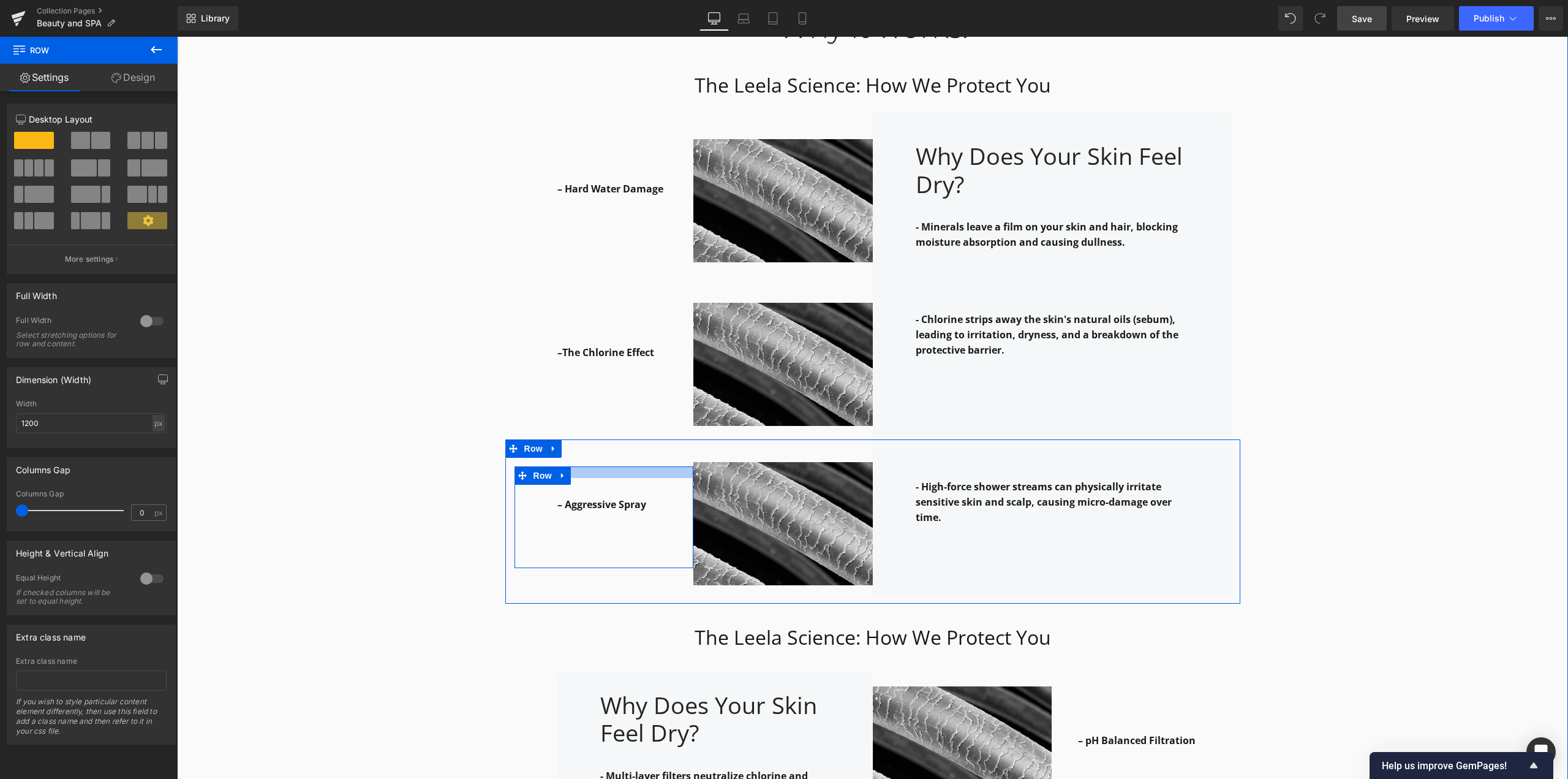
drag, startPoint x: 625, startPoint y: 466, endPoint x: 629, endPoint y: 478, distance: 12.6
click at [629, 478] on div "– Aggressive Spray Text Block Row" at bounding box center [604, 517] width 180 height 101
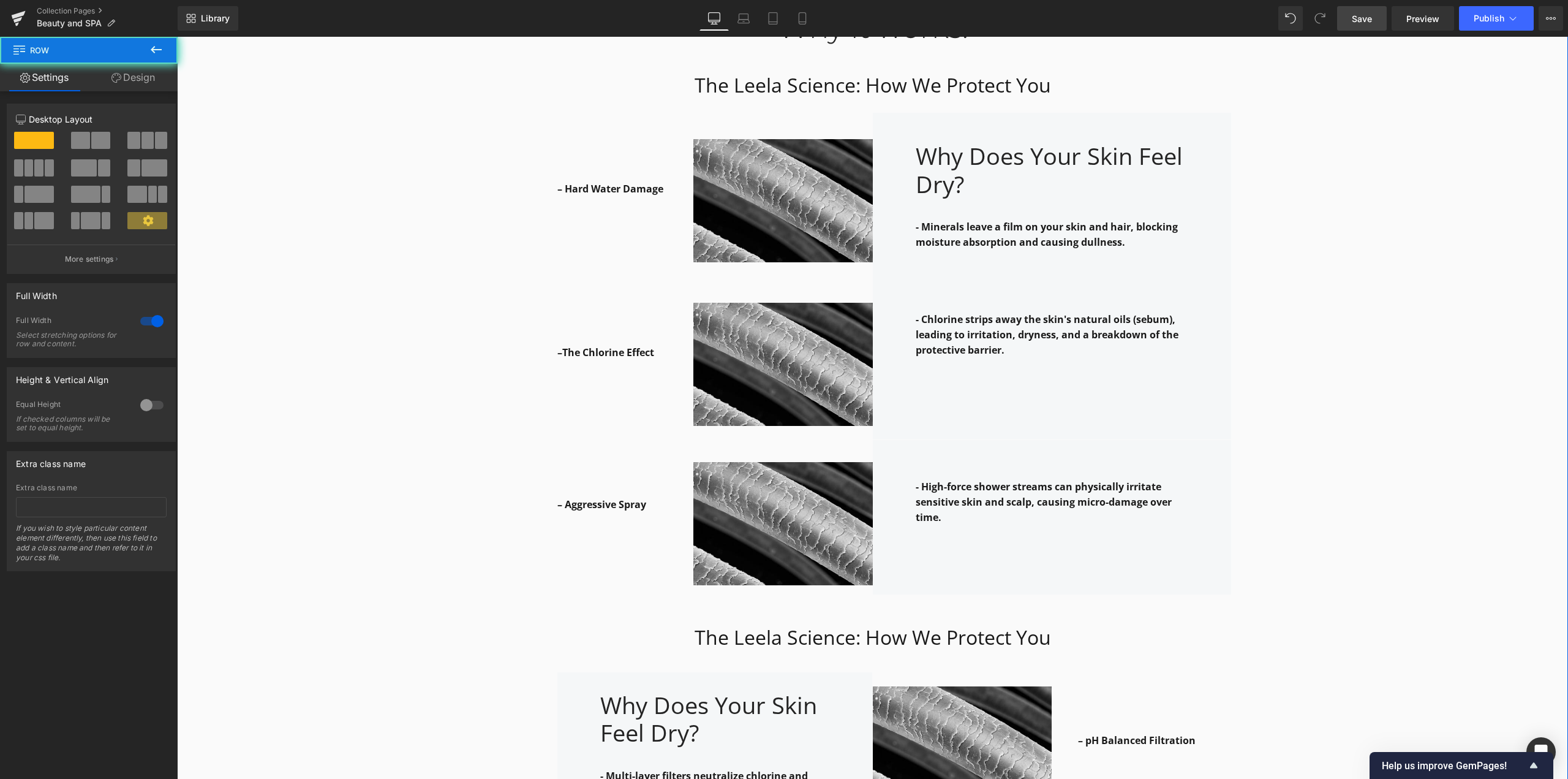
drag, startPoint x: 1349, startPoint y: 319, endPoint x: 1339, endPoint y: 315, distance: 10.8
click at [1013, 319] on div "Why it works: Heading Row The Leela Science: How We Protect You Heading Row – H…" at bounding box center [872, 765] width 1391 height 1568
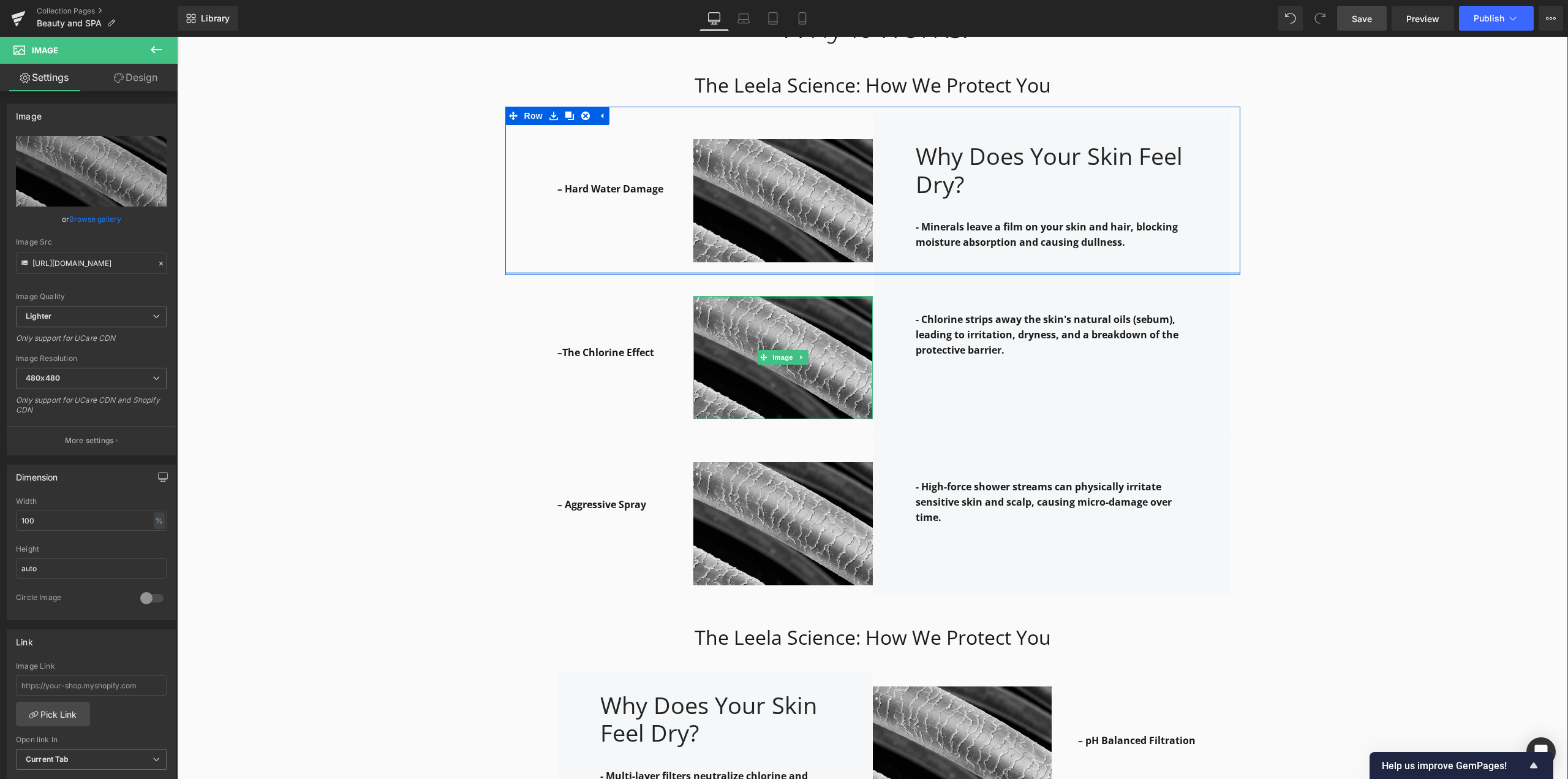
drag, startPoint x: 826, startPoint y: 290, endPoint x: 830, endPoint y: 274, distance: 16.5
click at [830, 274] on div "Why it works: Heading Row The Leela Science: How We Protect You Heading Row – H…" at bounding box center [872, 765] width 1391 height 1568
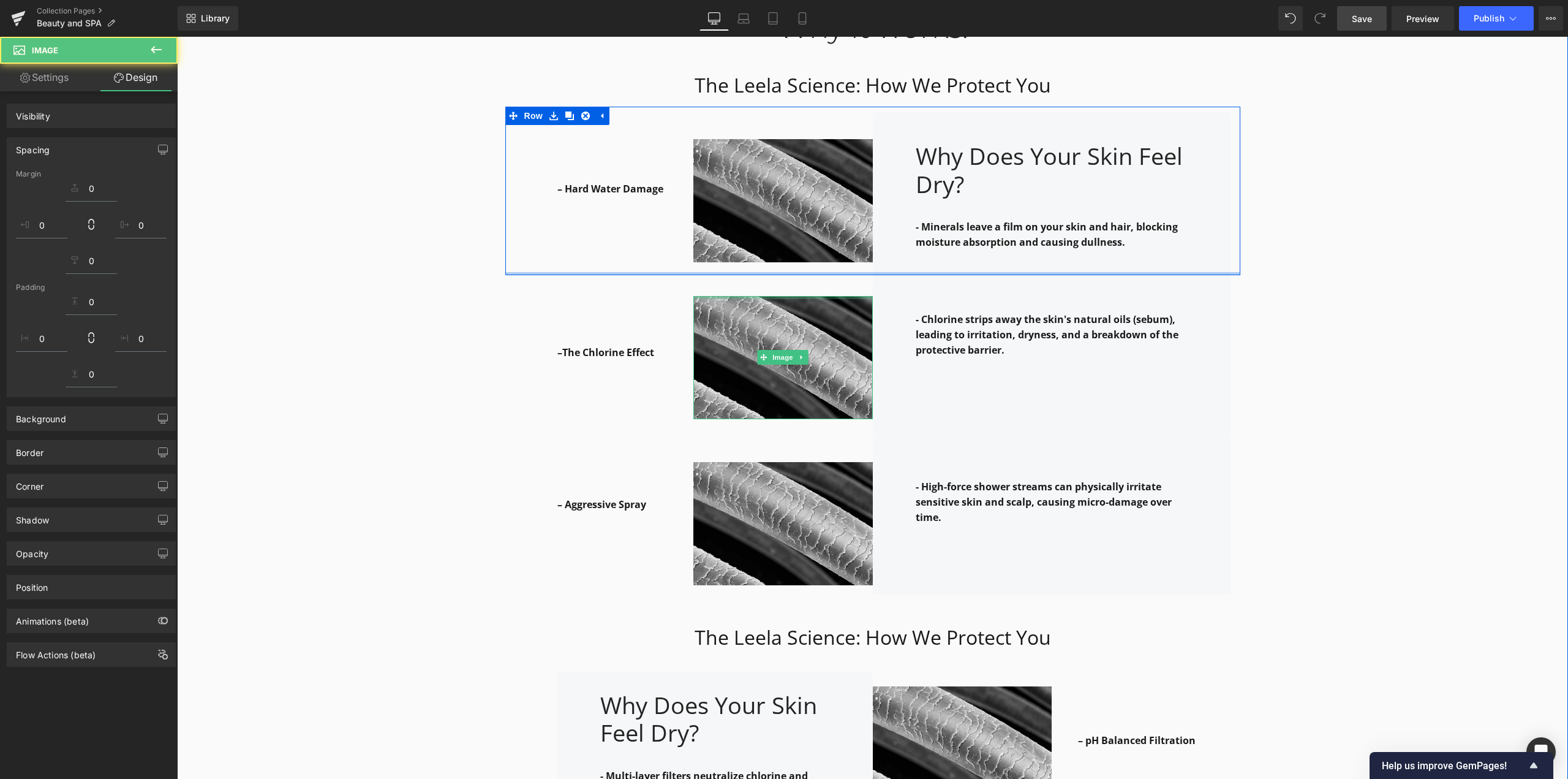
click at [1013, 286] on div "Why it works: Heading Row The Leela Science: How We Protect You Heading Row – H…" at bounding box center [872, 765] width 1391 height 1568
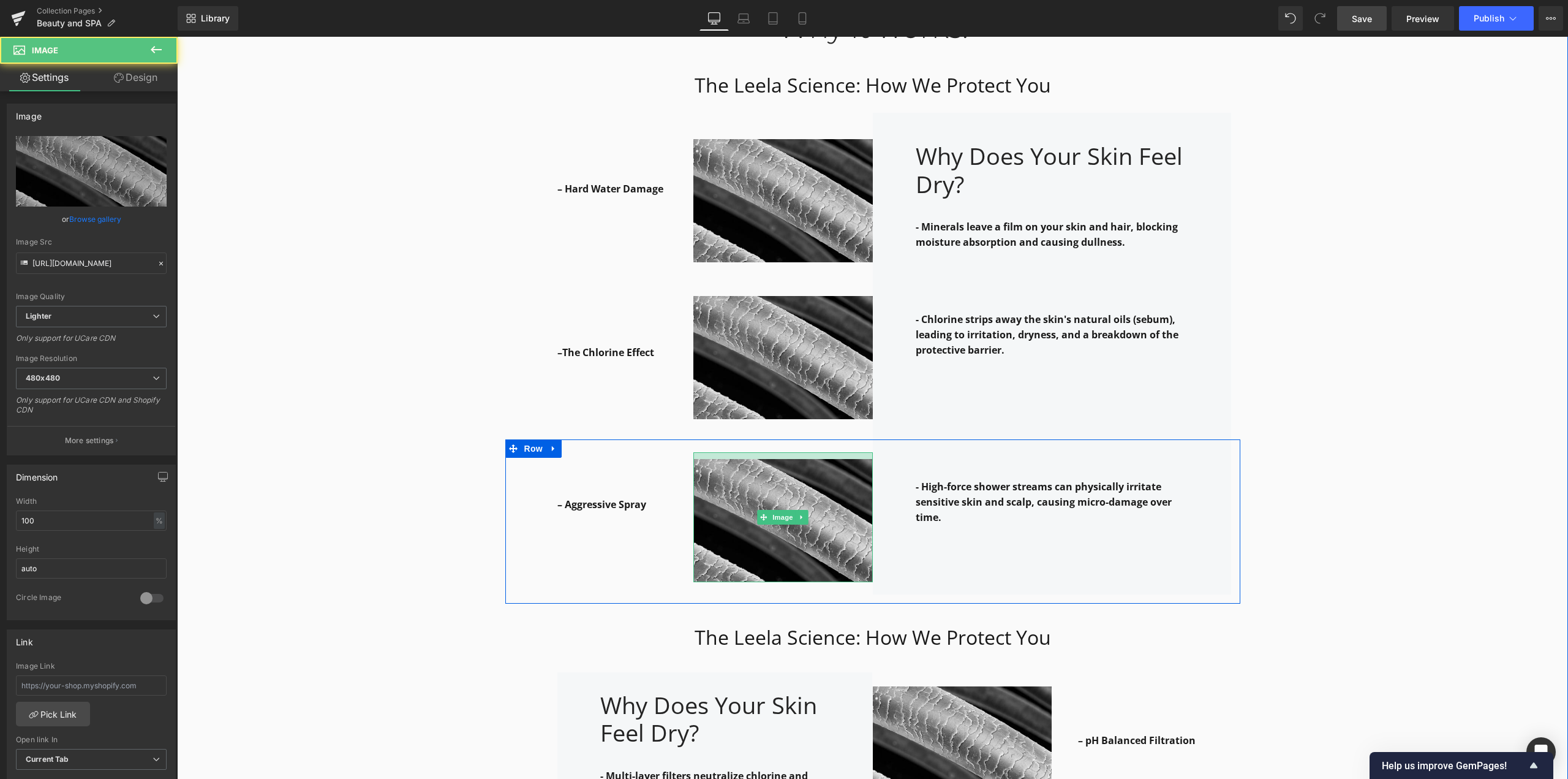
drag, startPoint x: 782, startPoint y: 444, endPoint x: 782, endPoint y: 437, distance: 7.0
click at [782, 437] on div "Why it works: Heading Row The Leela Science: How We Protect You Heading Row – H…" at bounding box center [872, 765] width 1391 height 1568
click at [1013, 414] on div "–The Chlorine Effect Text Block Row 44px Image - Chlorine strips away the skin'…" at bounding box center [872, 357] width 735 height 164
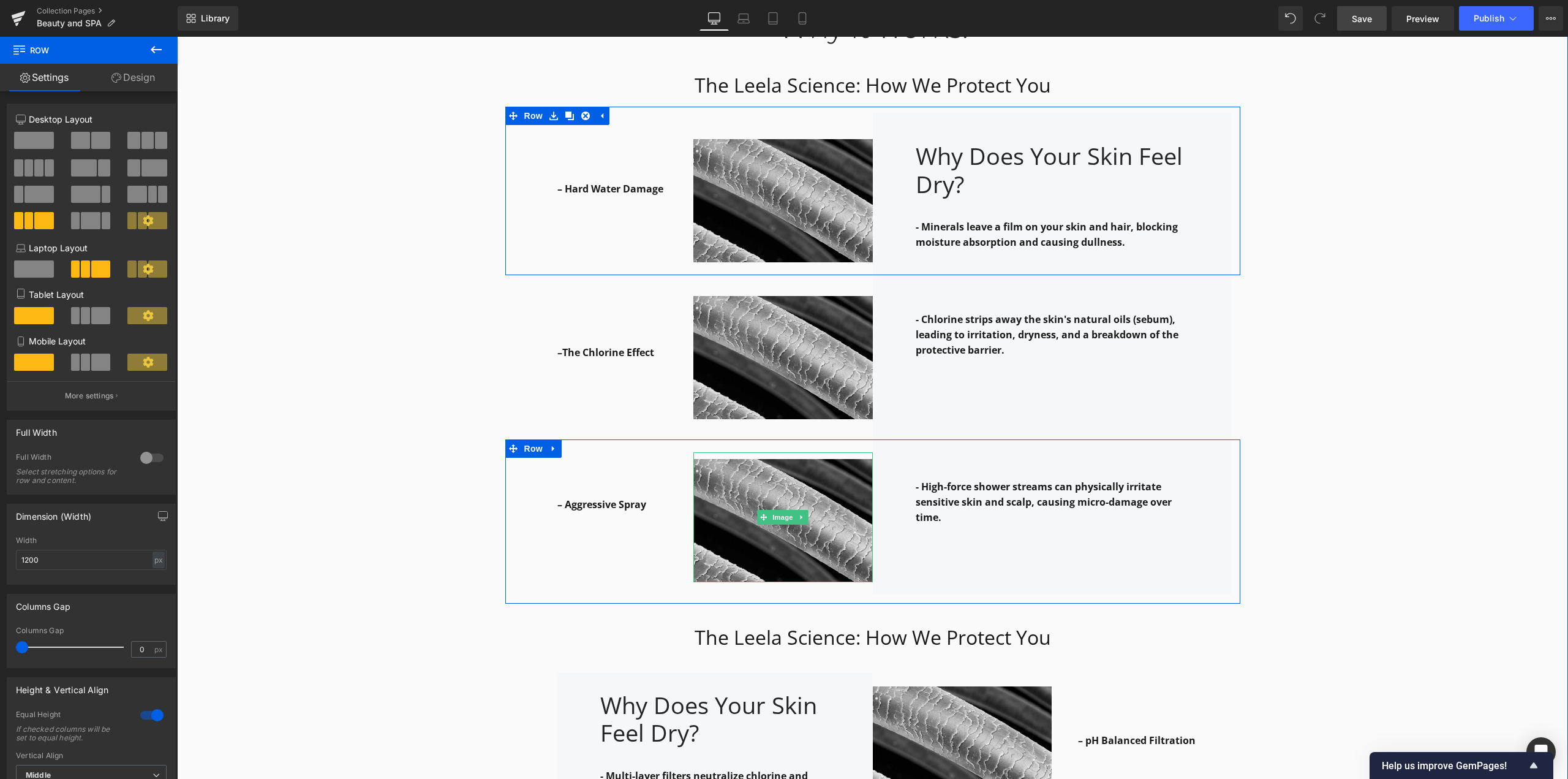
click at [611, 254] on div "– Hard Water Damage Text Block Row 75px" at bounding box center [604, 194] width 180 height 155
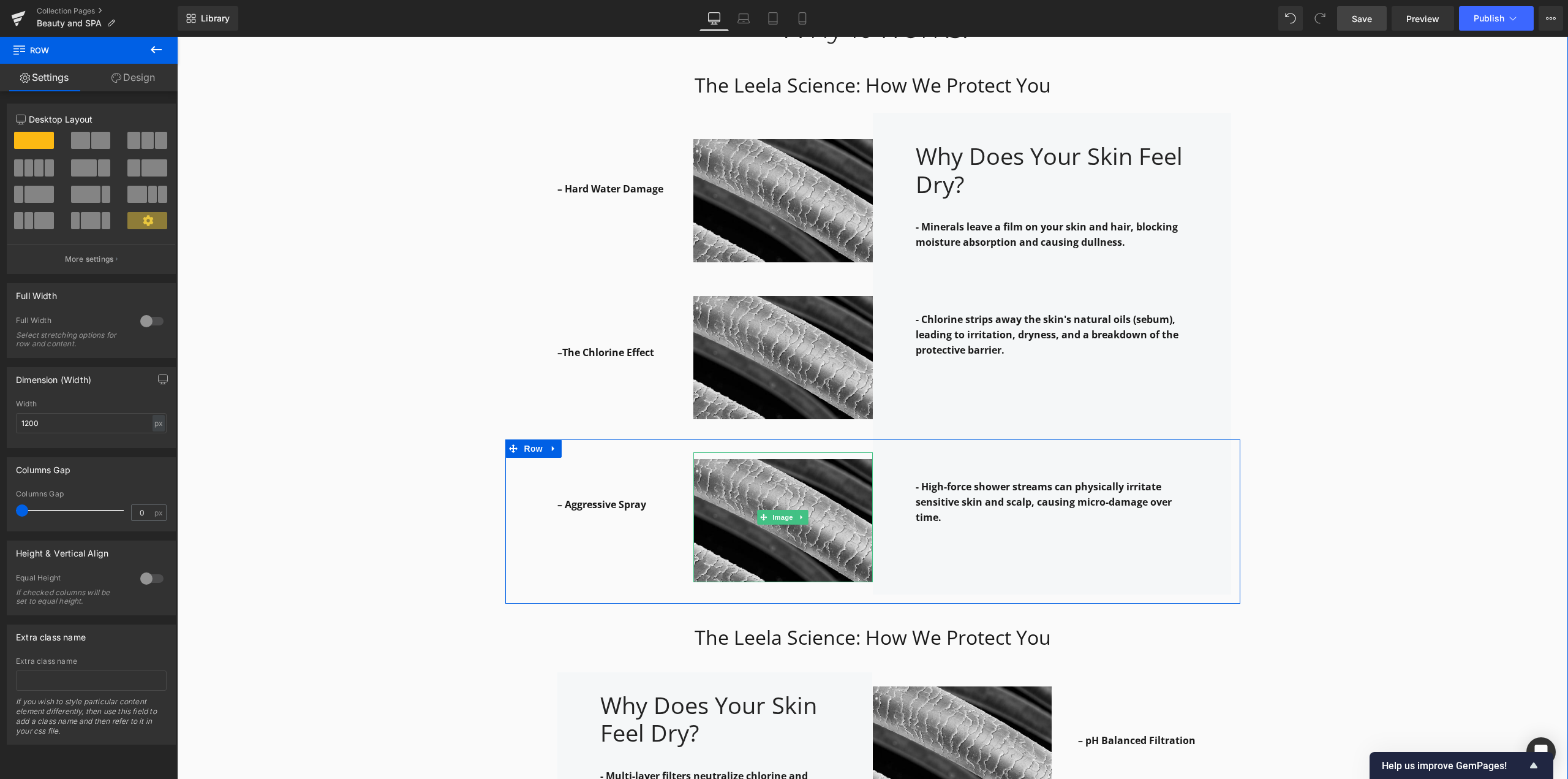
click at [1013, 333] on div "Why it works: Heading Row The Leela Science: How We Protect You Heading Row – H…" at bounding box center [872, 765] width 1391 height 1568
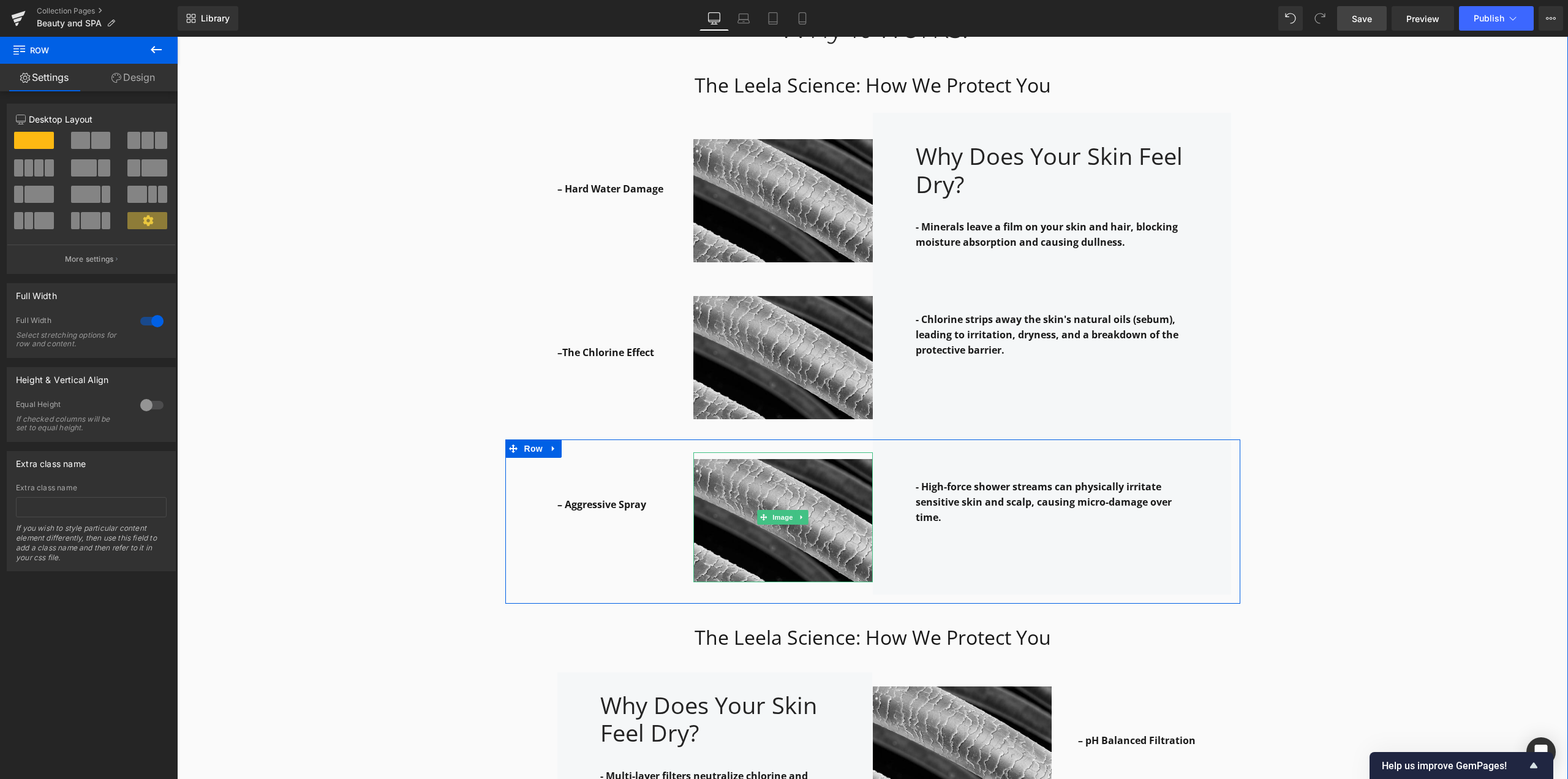
click at [1011, 466] on div "- High-force shower streams can physically irritate sensitive skin and scalp, c…" at bounding box center [1051, 496] width 272 height 77
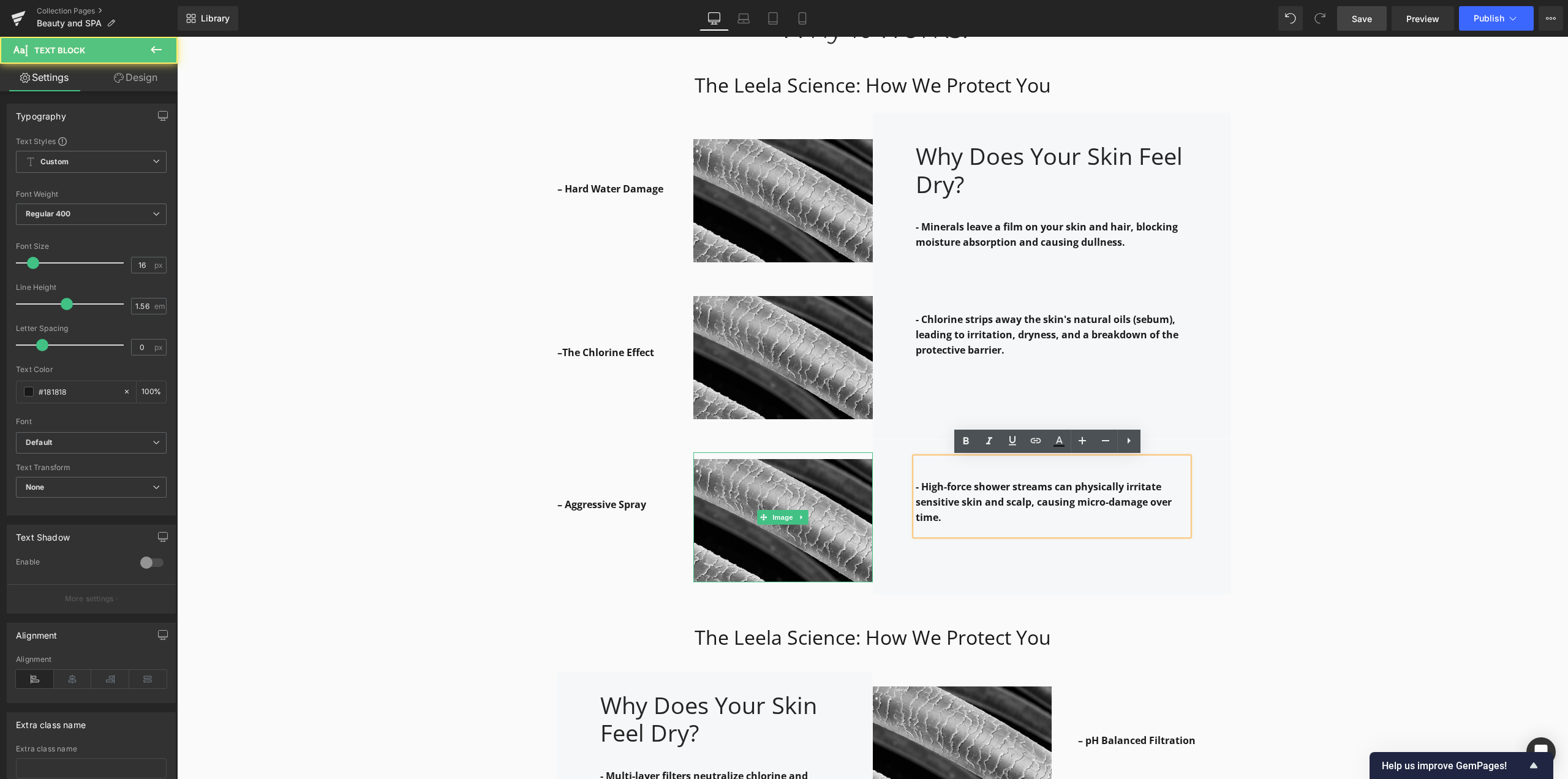
click at [1013, 370] on p at bounding box center [1051, 365] width 272 height 15
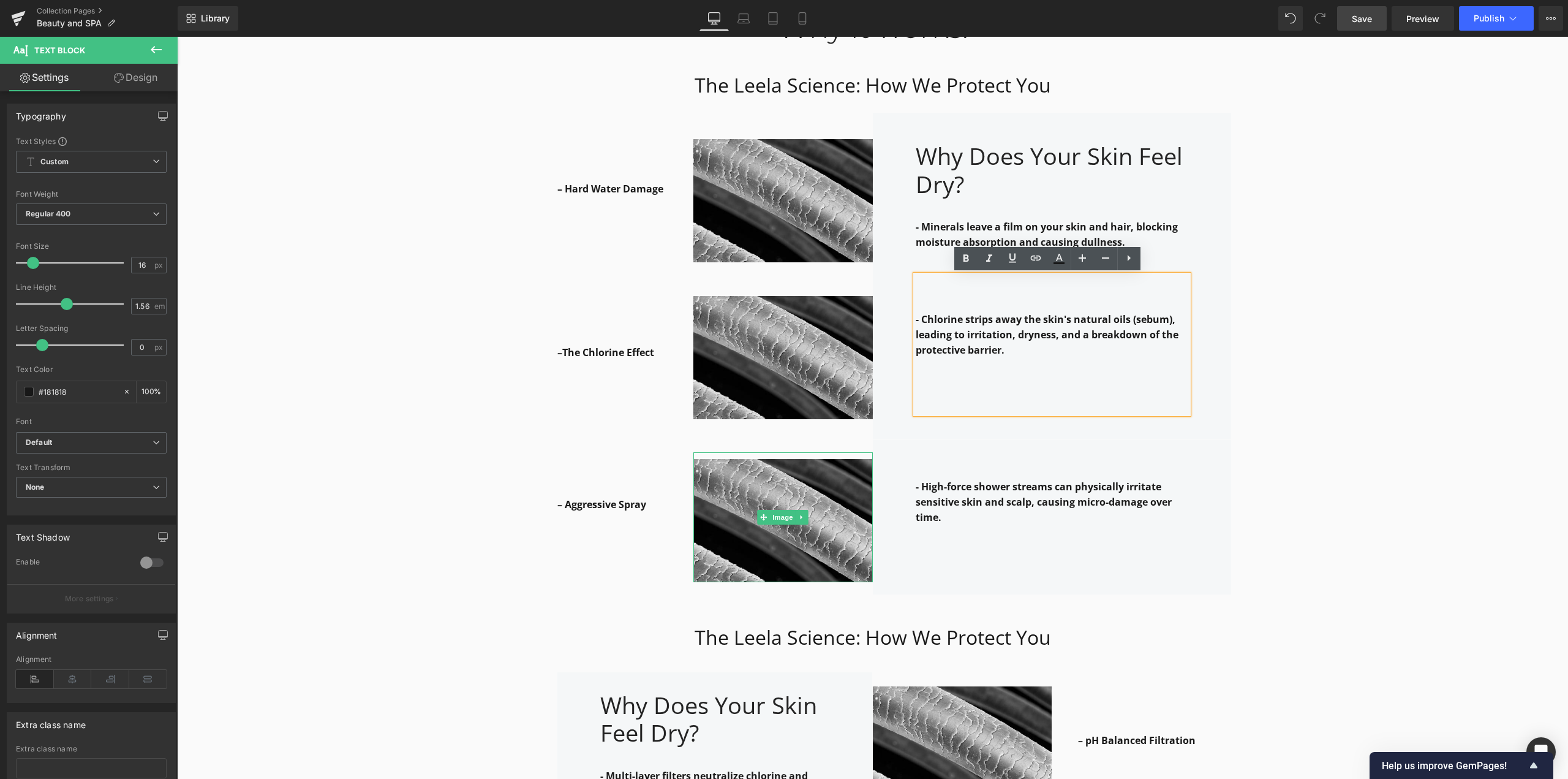
click at [1013, 355] on div "Why it works: Heading Row The Leela Science: How We Protect You Heading Row – H…" at bounding box center [872, 765] width 1391 height 1568
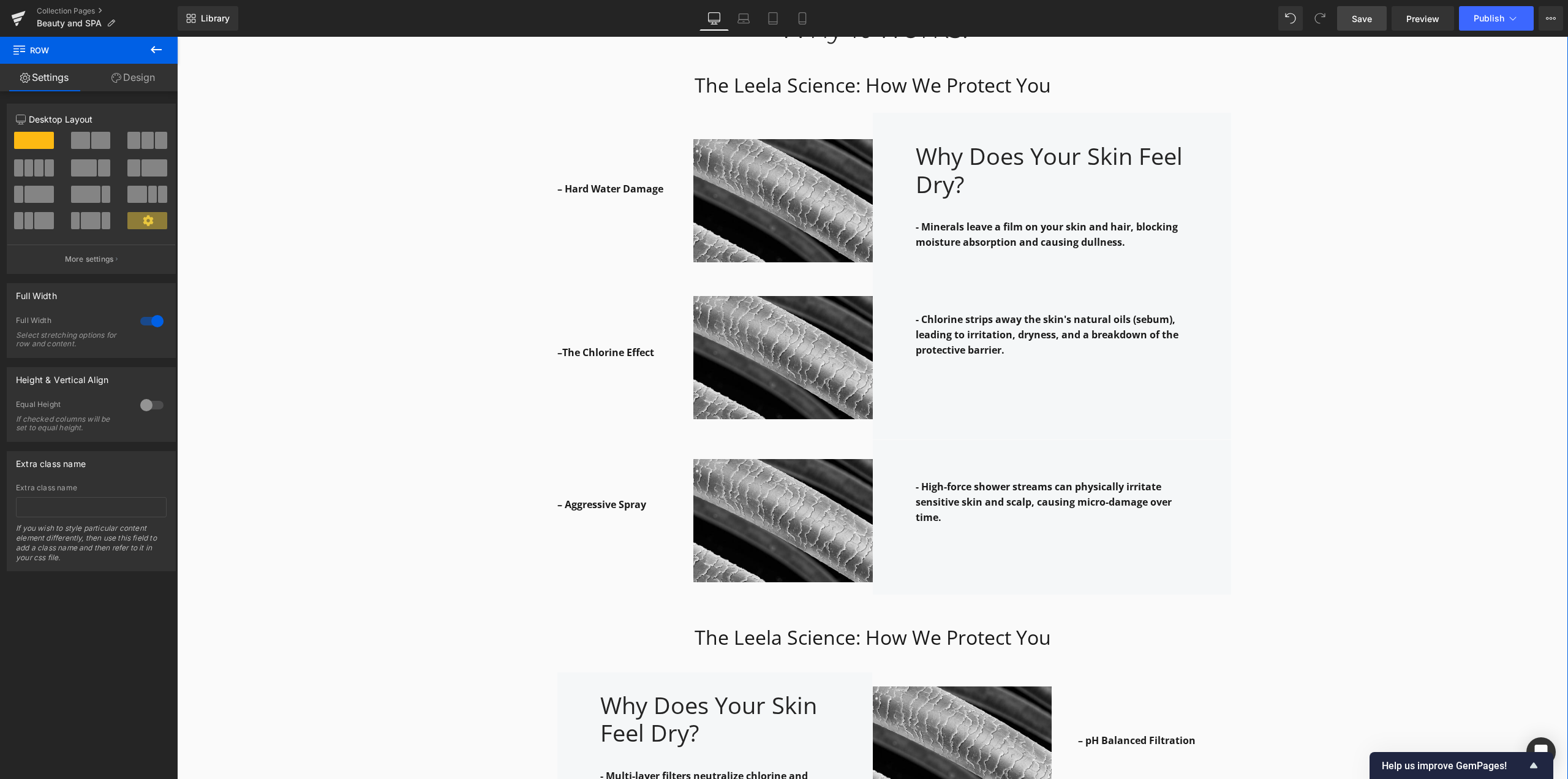
click at [514, 468] on div "– Aggressive Spray Text Block Row" at bounding box center [604, 517] width 180 height 101
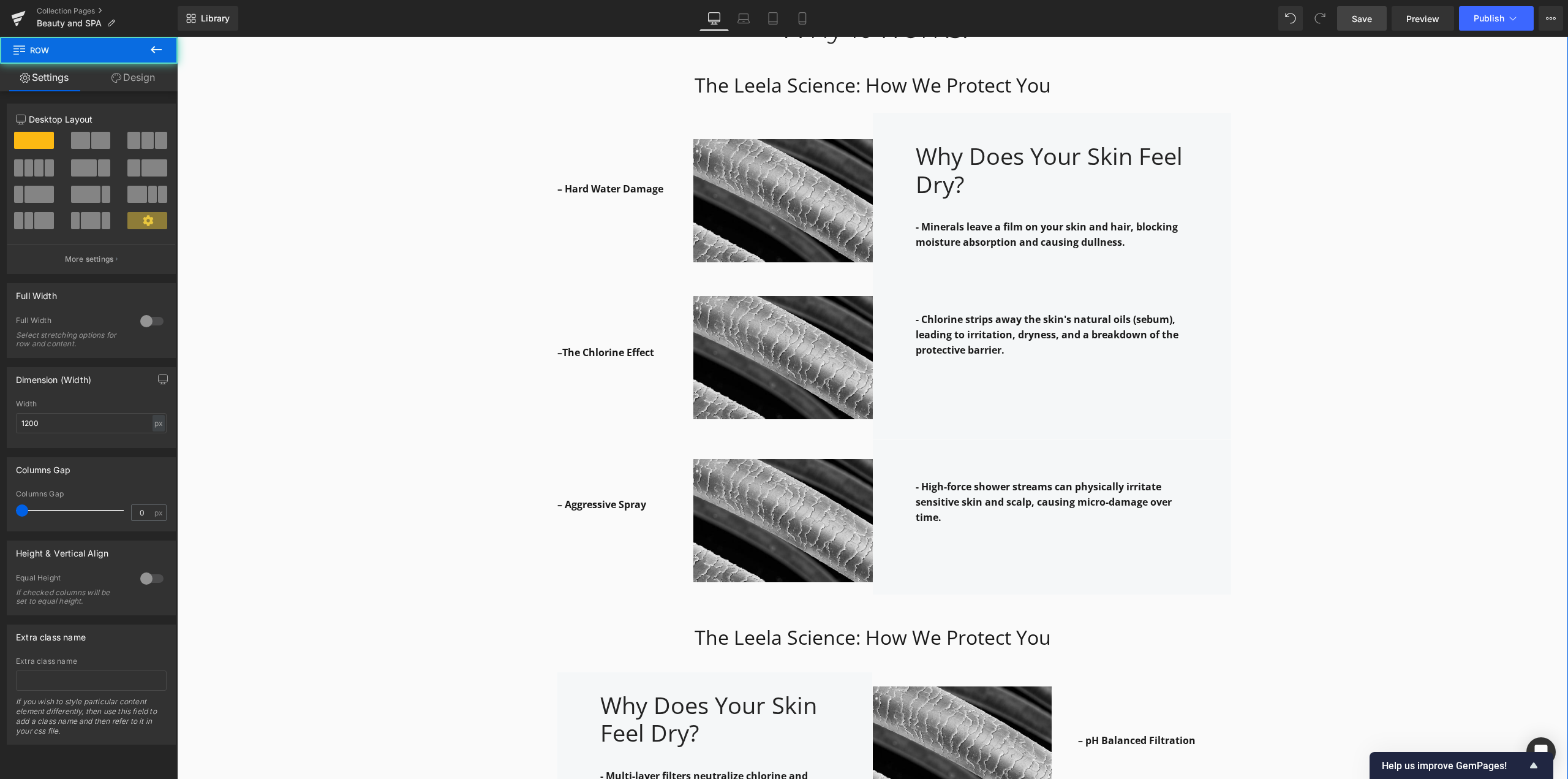
drag, startPoint x: 362, startPoint y: 399, endPoint x: 371, endPoint y: 366, distance: 34.2
click at [363, 394] on div "Why it works: Heading Row The Leela Science: How We Protect You Heading Row – H…" at bounding box center [872, 765] width 1391 height 1568
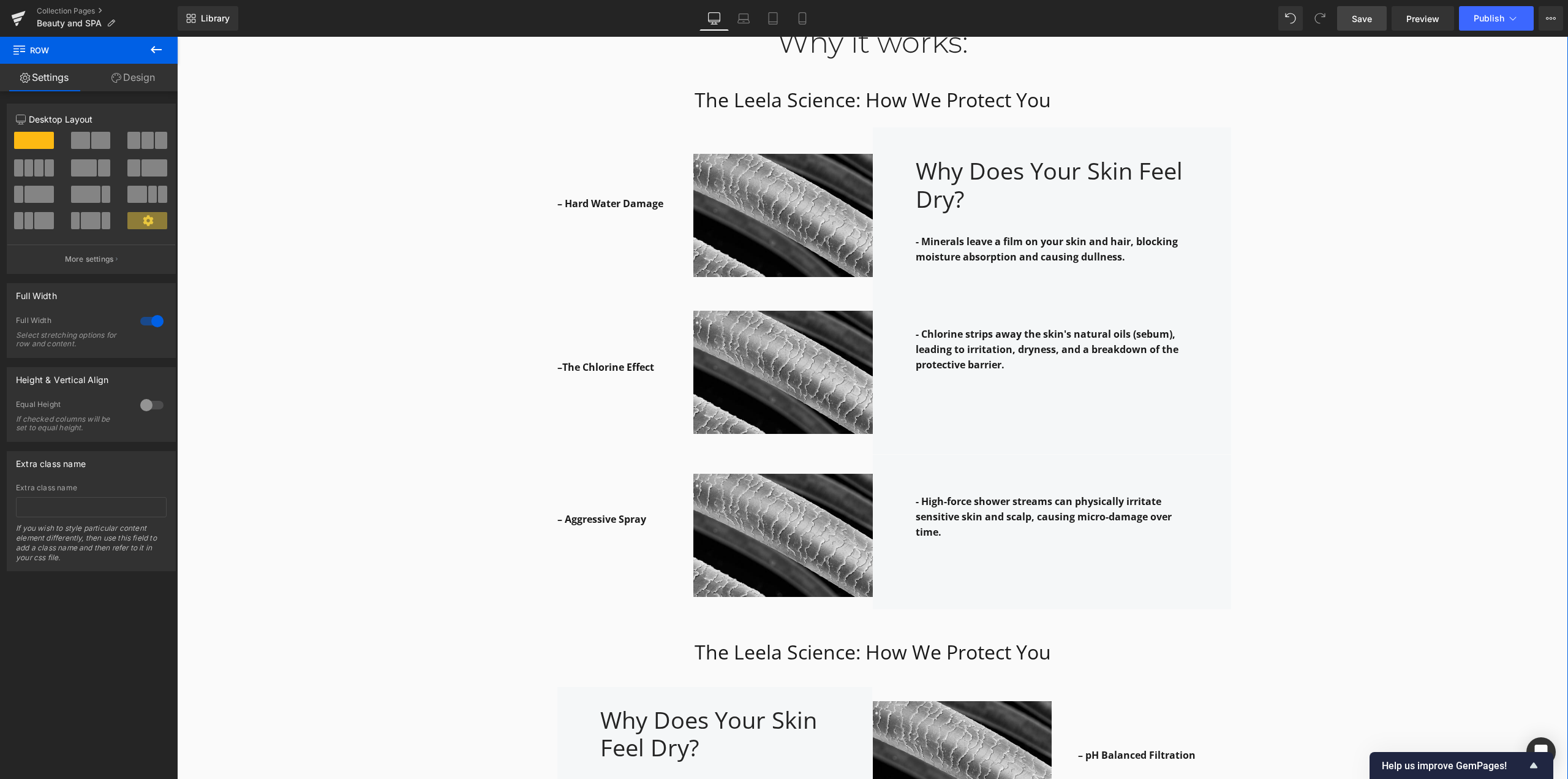
scroll to position [1232, 0]
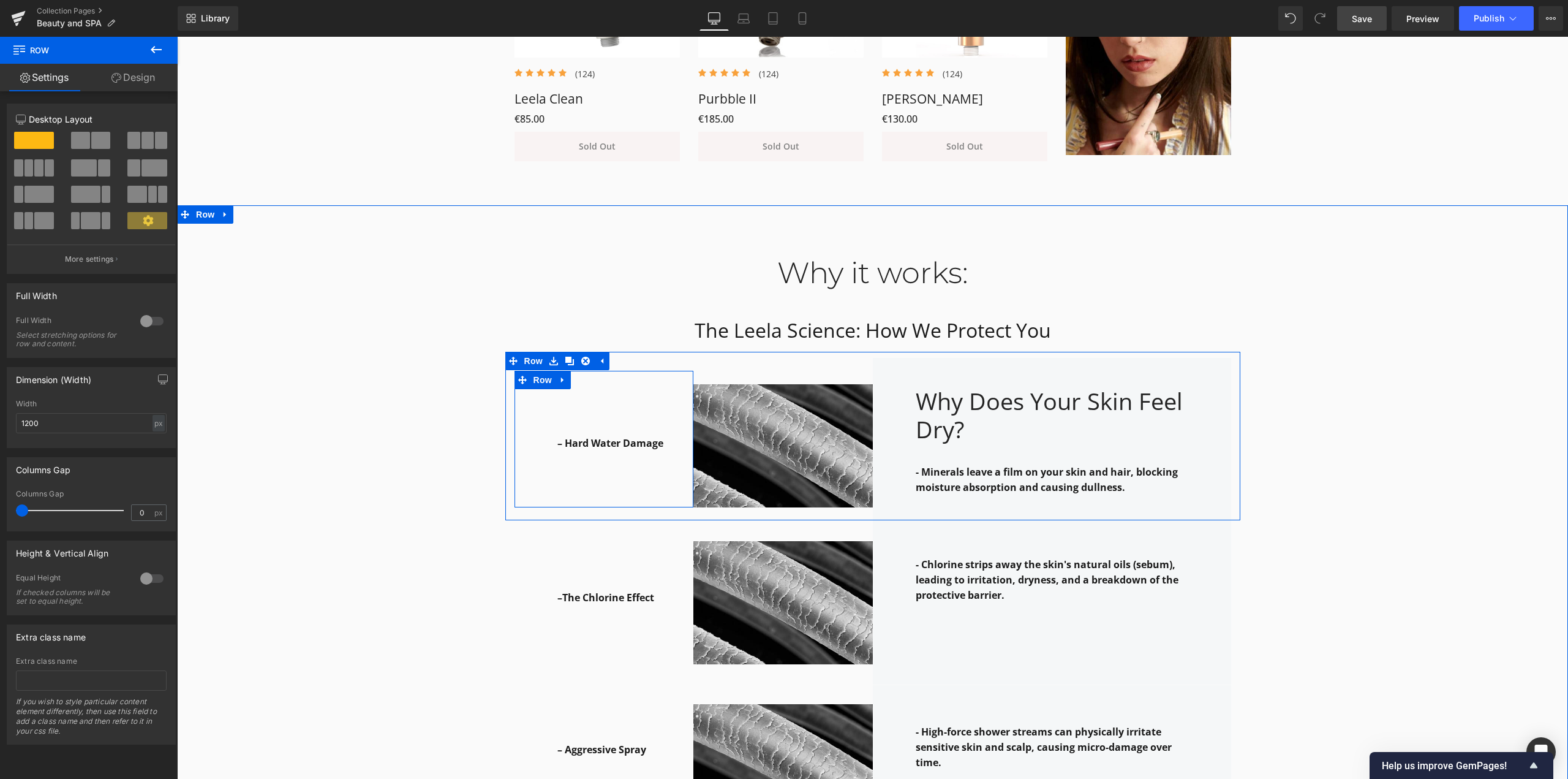
drag, startPoint x: 673, startPoint y: 509, endPoint x: 1130, endPoint y: 436, distance: 462.8
click at [675, 490] on div "– Hard Water Damage Text Block Row 75px" at bounding box center [604, 439] width 180 height 137
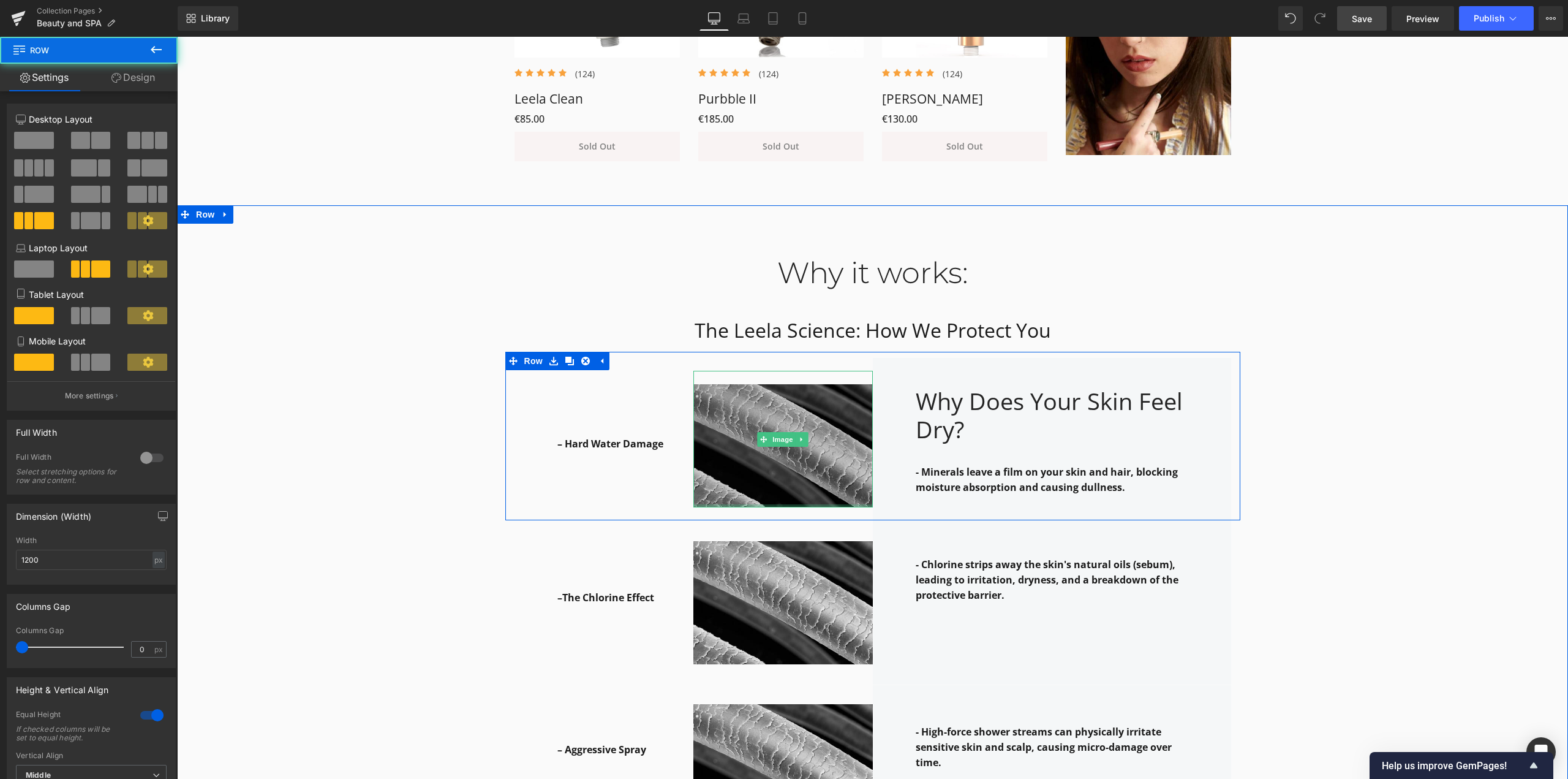
drag, startPoint x: 851, startPoint y: 519, endPoint x: 852, endPoint y: 506, distance: 13.0
click at [852, 506] on div "– Hard Water Damage Text Block Row 75px Image Why Does Your Skin Feel Dry? Head…" at bounding box center [872, 436] width 735 height 168
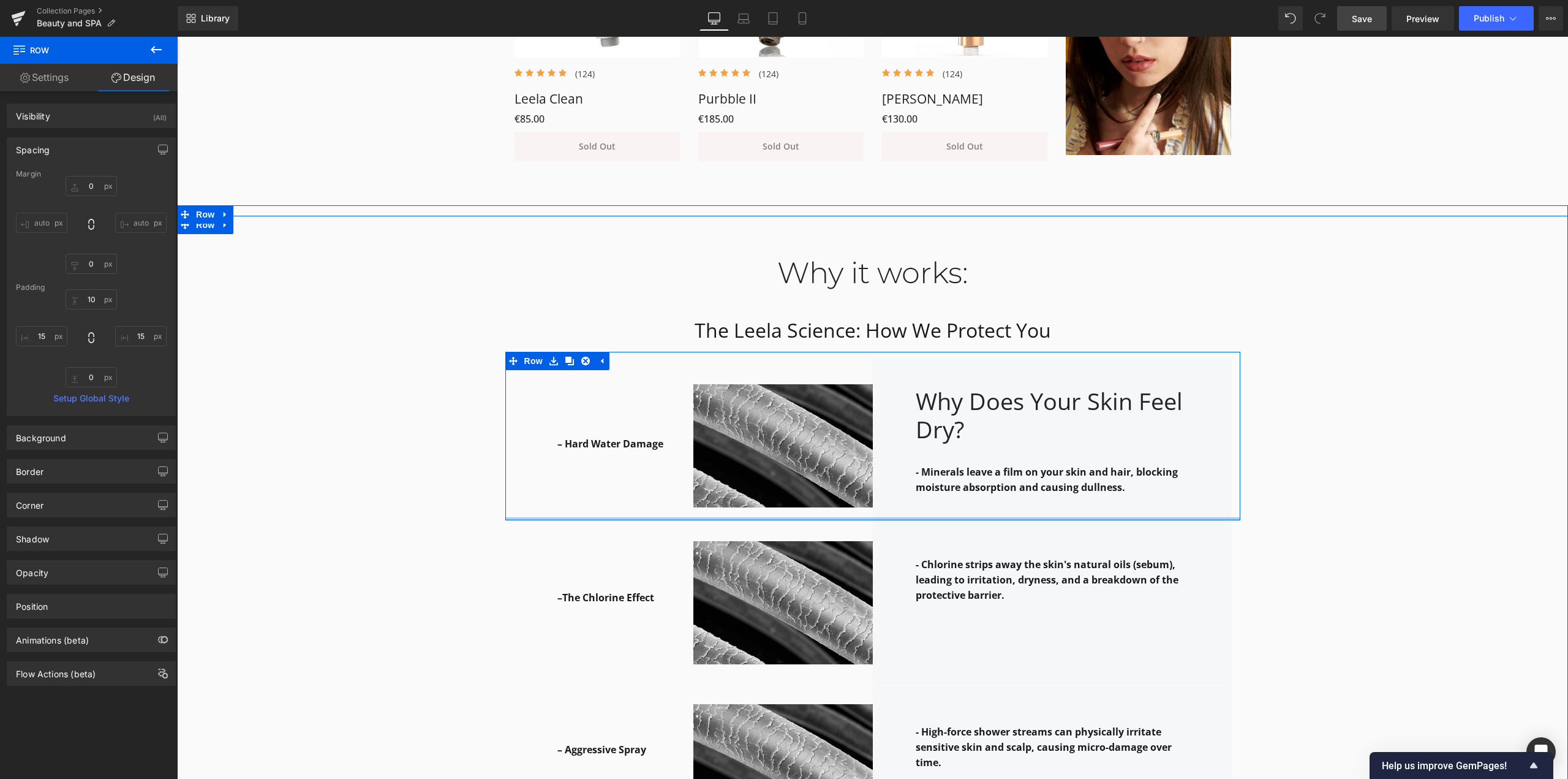
type input "0px"
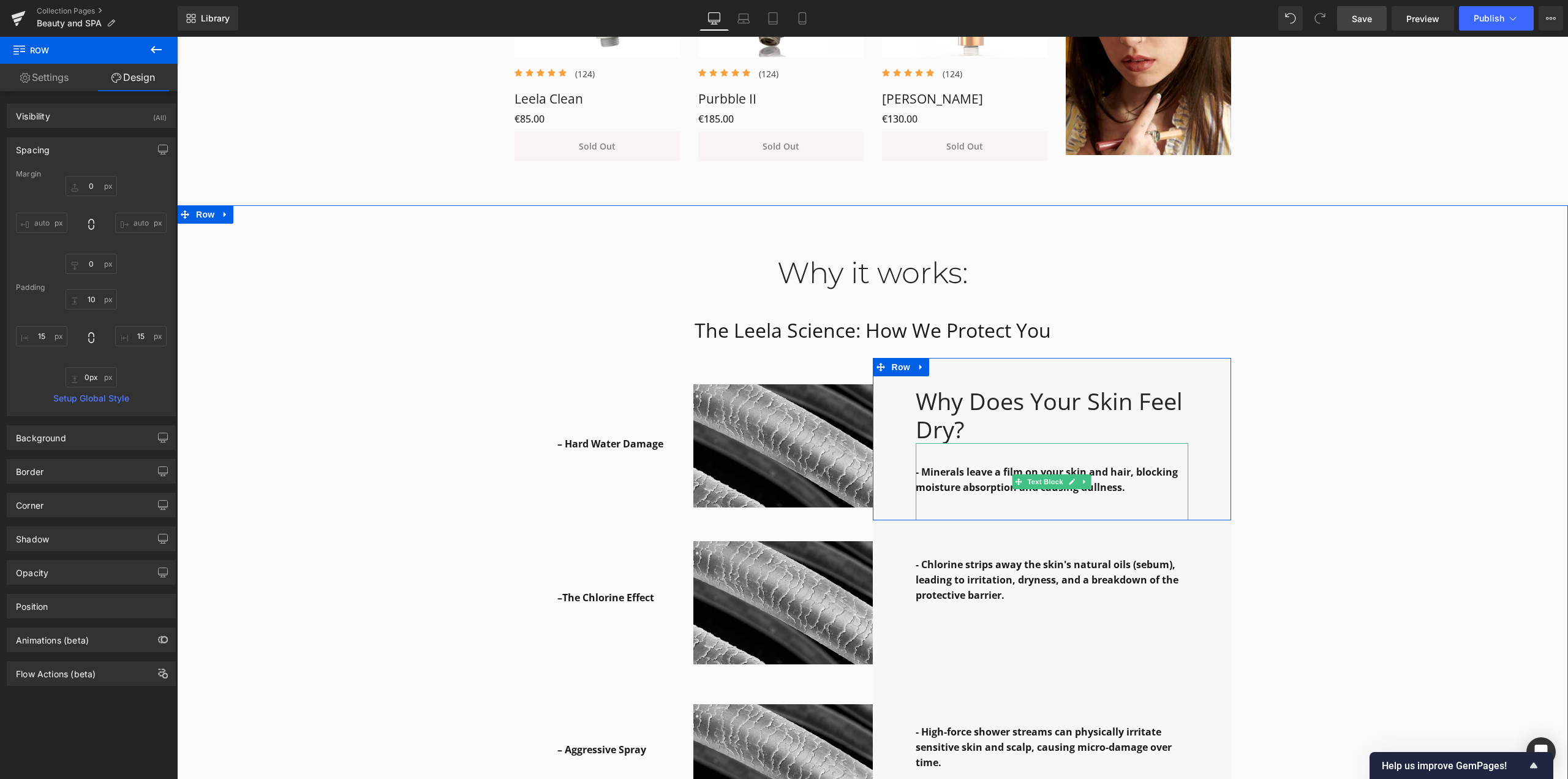
drag, startPoint x: 937, startPoint y: 517, endPoint x: 937, endPoint y: 508, distance: 9.0
click at [937, 508] on div "– Hard Water Damage Text Block Row 75px Image Why Does Your Skin Feel Dry? Head…" at bounding box center [872, 436] width 735 height 168
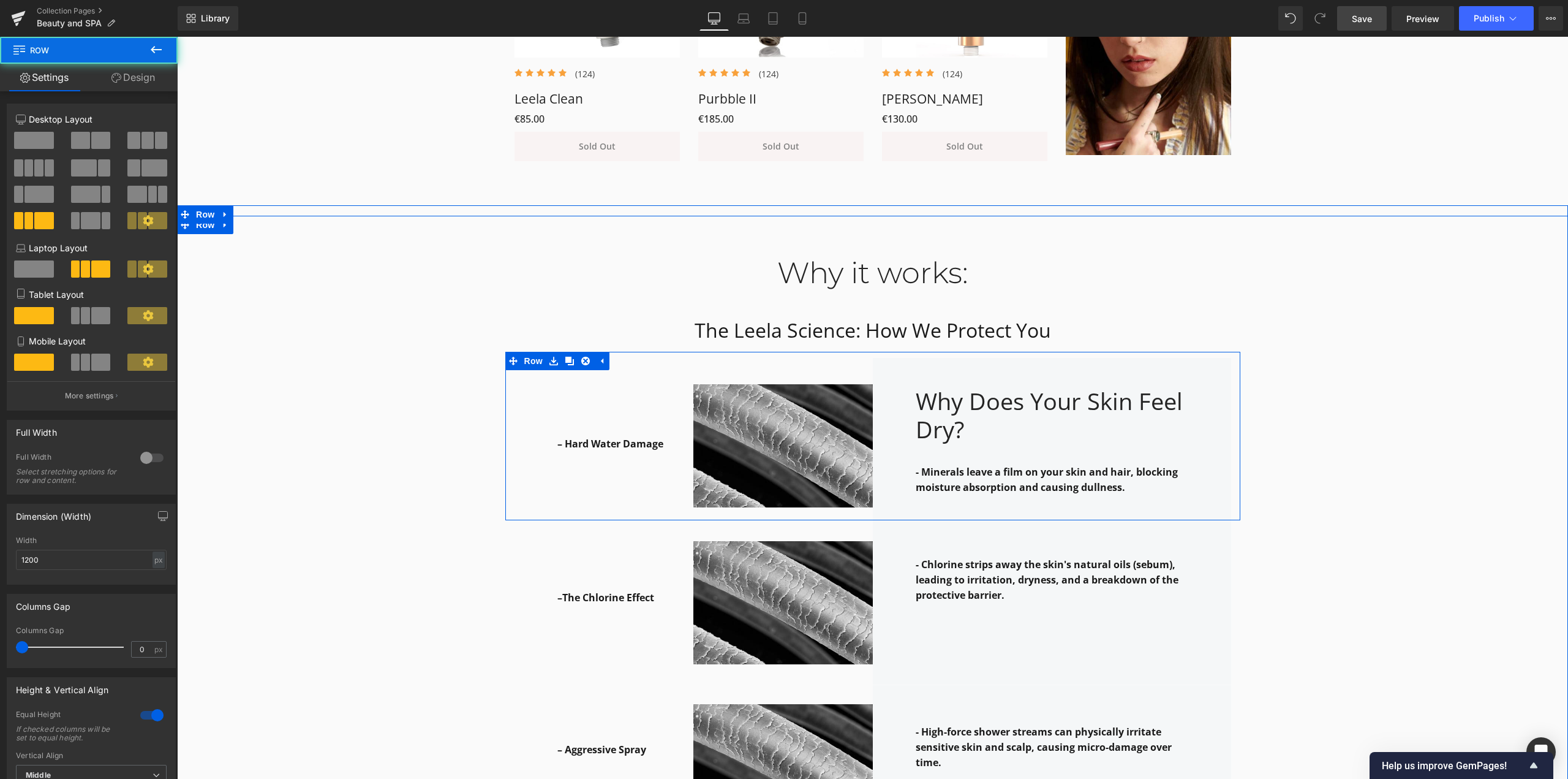
drag, startPoint x: 651, startPoint y: 521, endPoint x: 654, endPoint y: 513, distance: 8.5
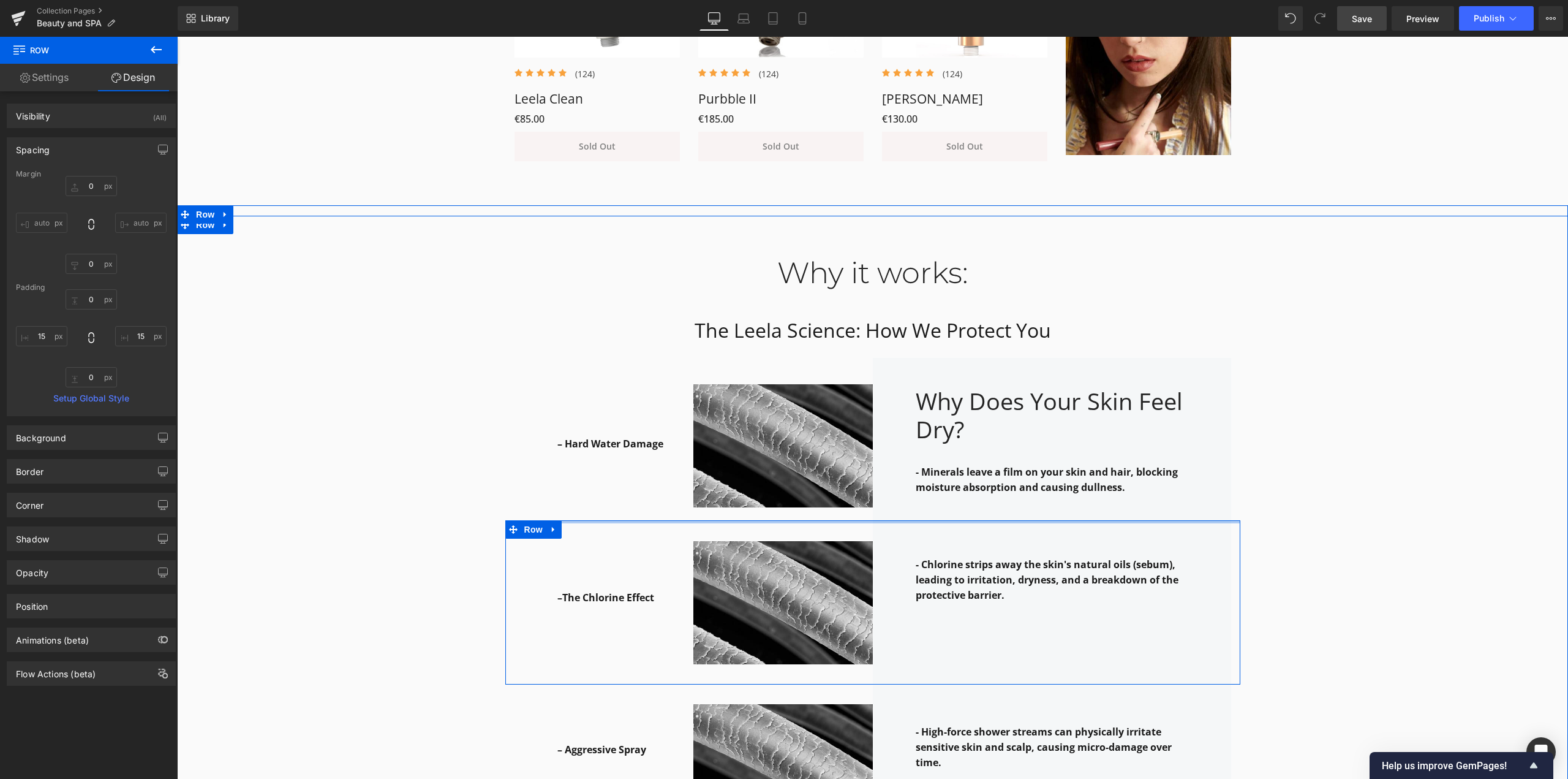
type input "0px"
drag, startPoint x: 777, startPoint y: 522, endPoint x: 928, endPoint y: 487, distance: 155.0
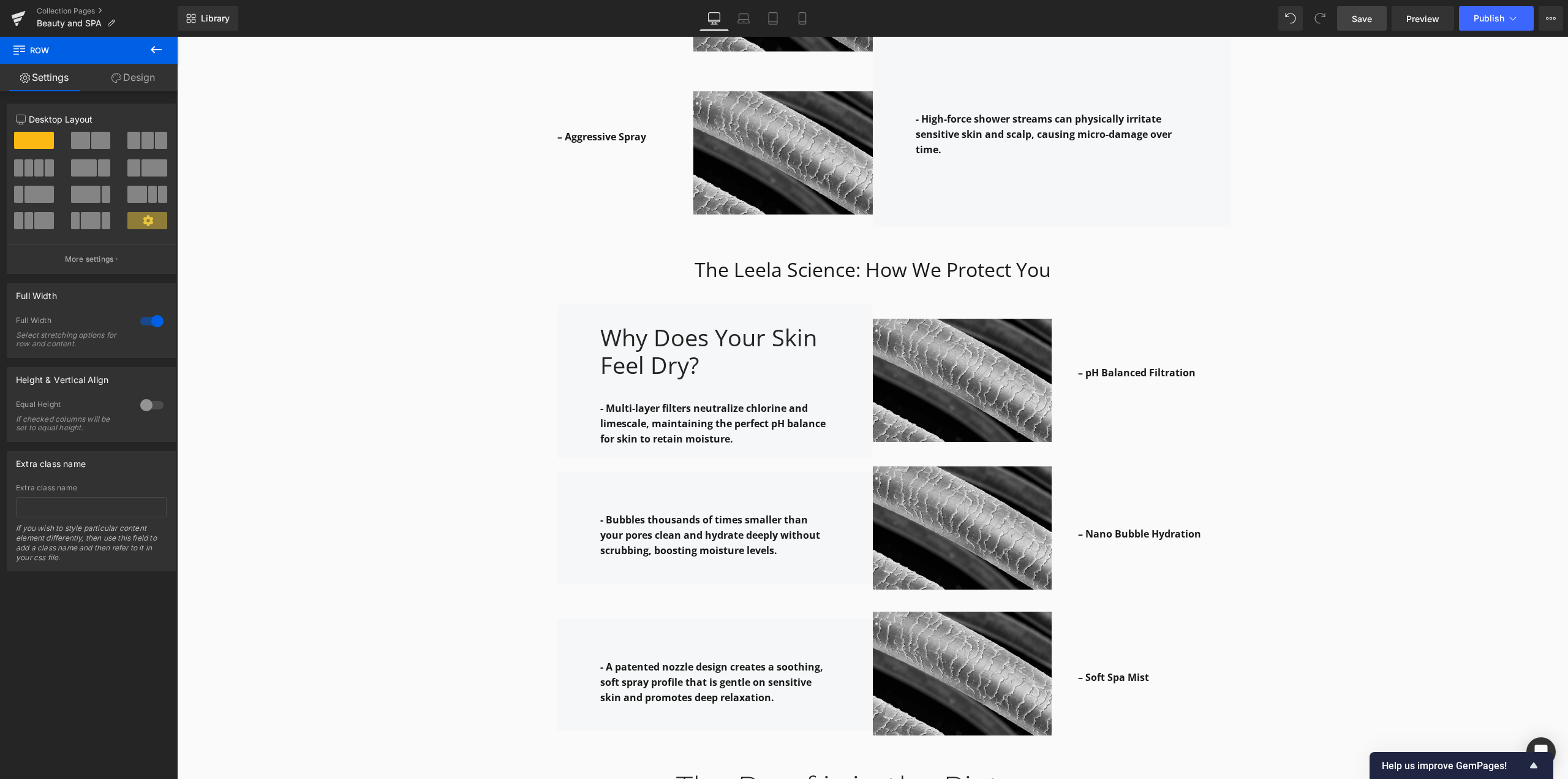
scroll to position [1539, 0]
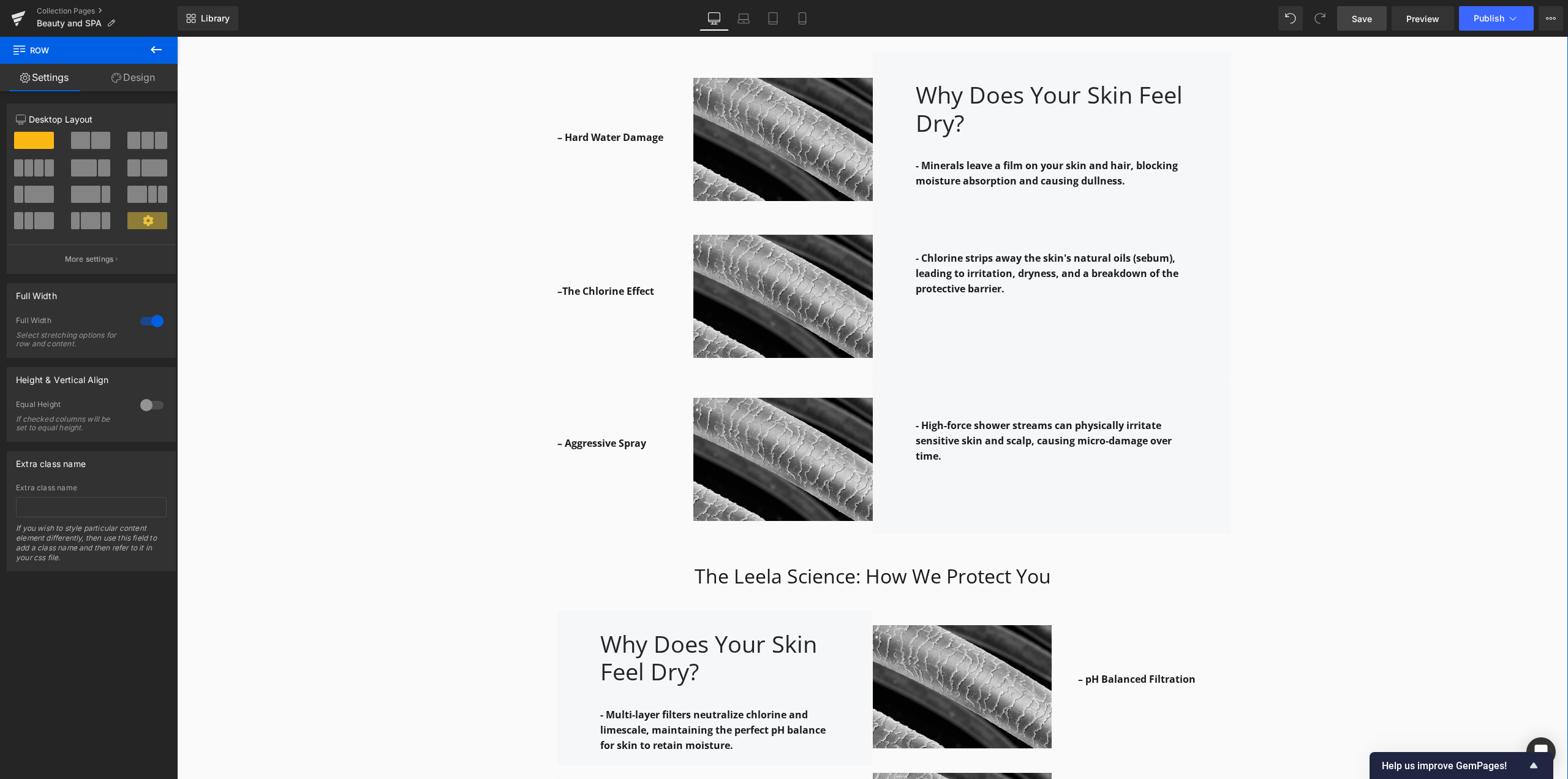
click at [1013, 368] on div "Why it works: Heading Row The Leela Science: How We Protect You Heading Row – H…" at bounding box center [872, 703] width 1391 height 1568
click at [1013, 195] on div "Why it works: Heading Row The Leela Science: How We Protect You Heading Row – H…" at bounding box center [872, 703] width 1391 height 1568
click at [1013, 280] on div "Why it works: Heading Row The Leela Science: How We Protect You Heading Row – H…" at bounding box center [872, 703] width 1391 height 1568
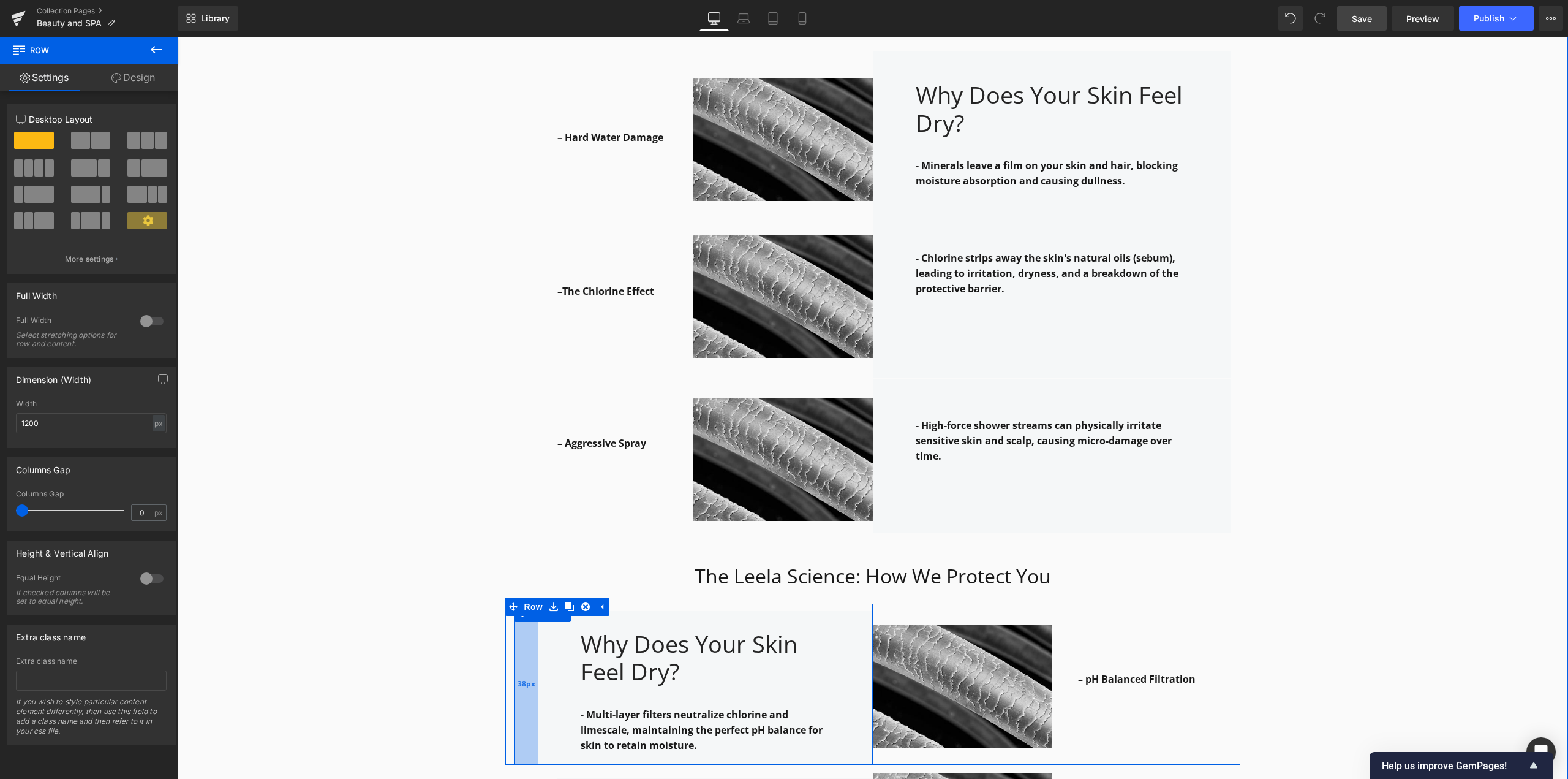
drag, startPoint x: 529, startPoint y: 660, endPoint x: 509, endPoint y: 658, distance: 20.1
click at [514, 658] on div "38px" at bounding box center [526, 683] width 23 height 162
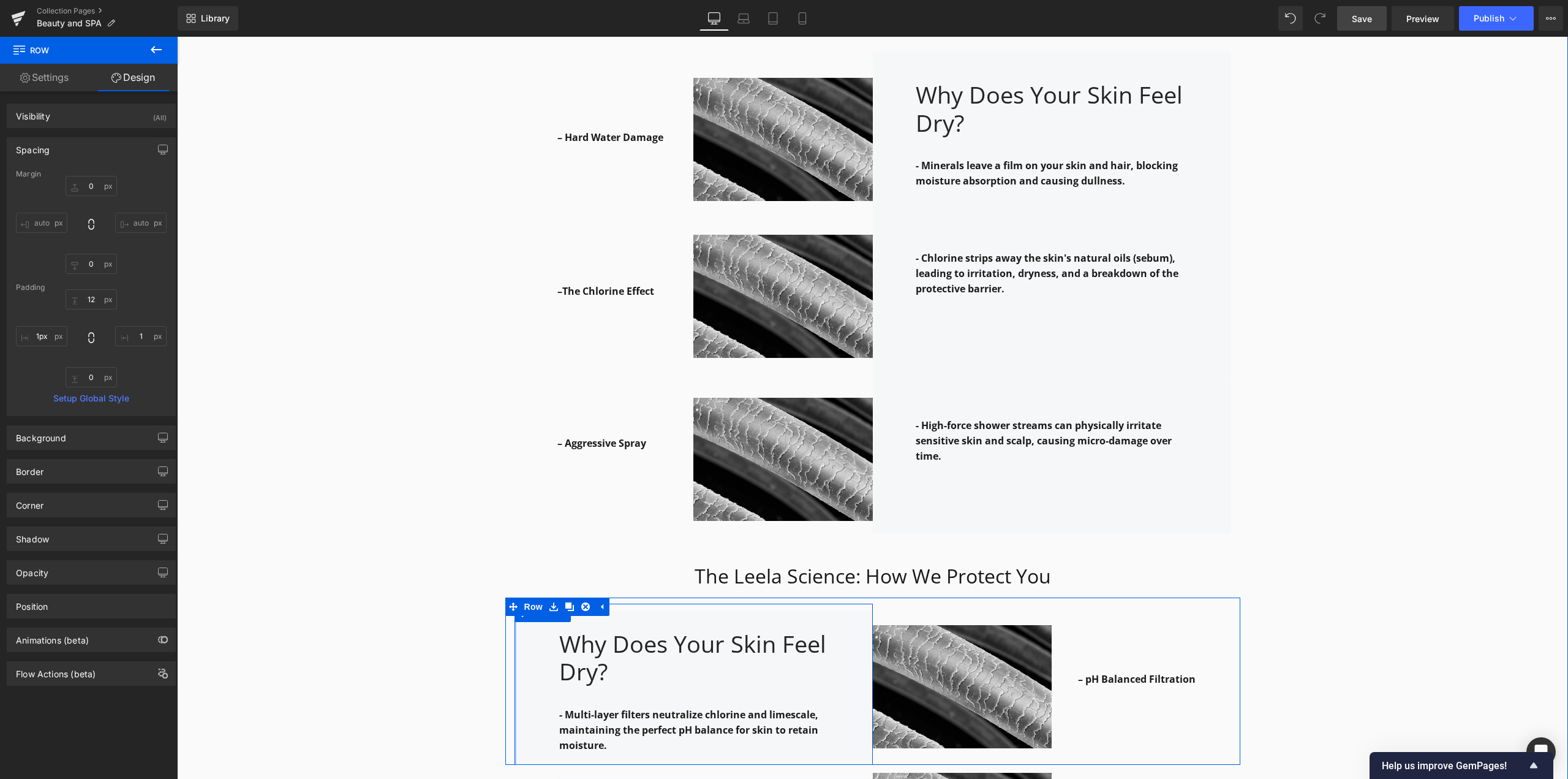
type input "0px"
drag, startPoint x: 522, startPoint y: 687, endPoint x: 499, endPoint y: 685, distance: 23.1
click at [499, 685] on div "Why it works: Heading Row The Leela Science: How We Protect You Heading Row – H…" at bounding box center [872, 703] width 1391 height 1568
click at [1013, 520] on div "Why it works: Heading Row The Leela Science: How We Protect You Heading Row – H…" at bounding box center [872, 703] width 1391 height 1568
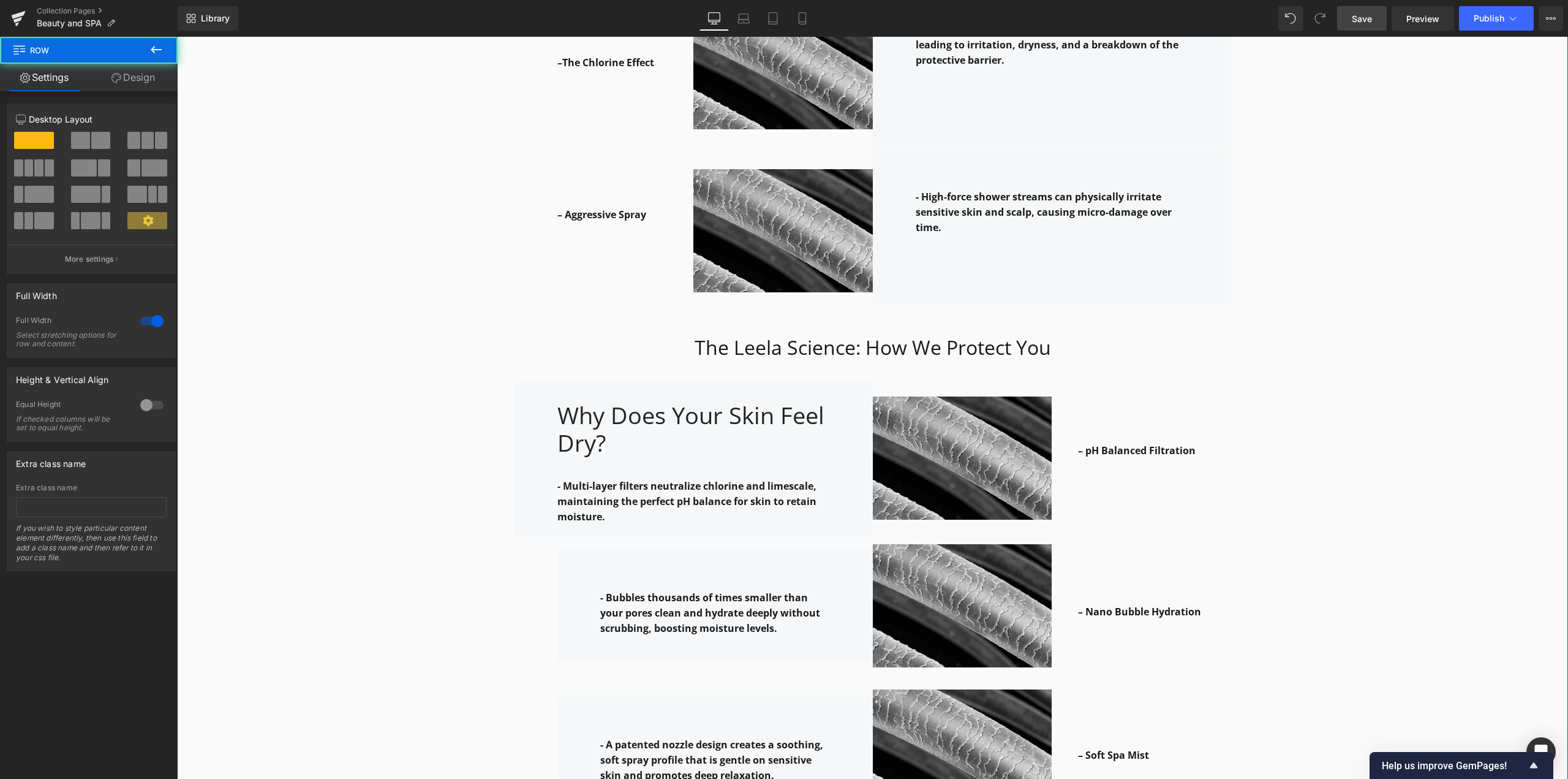
scroll to position [1784, 0]
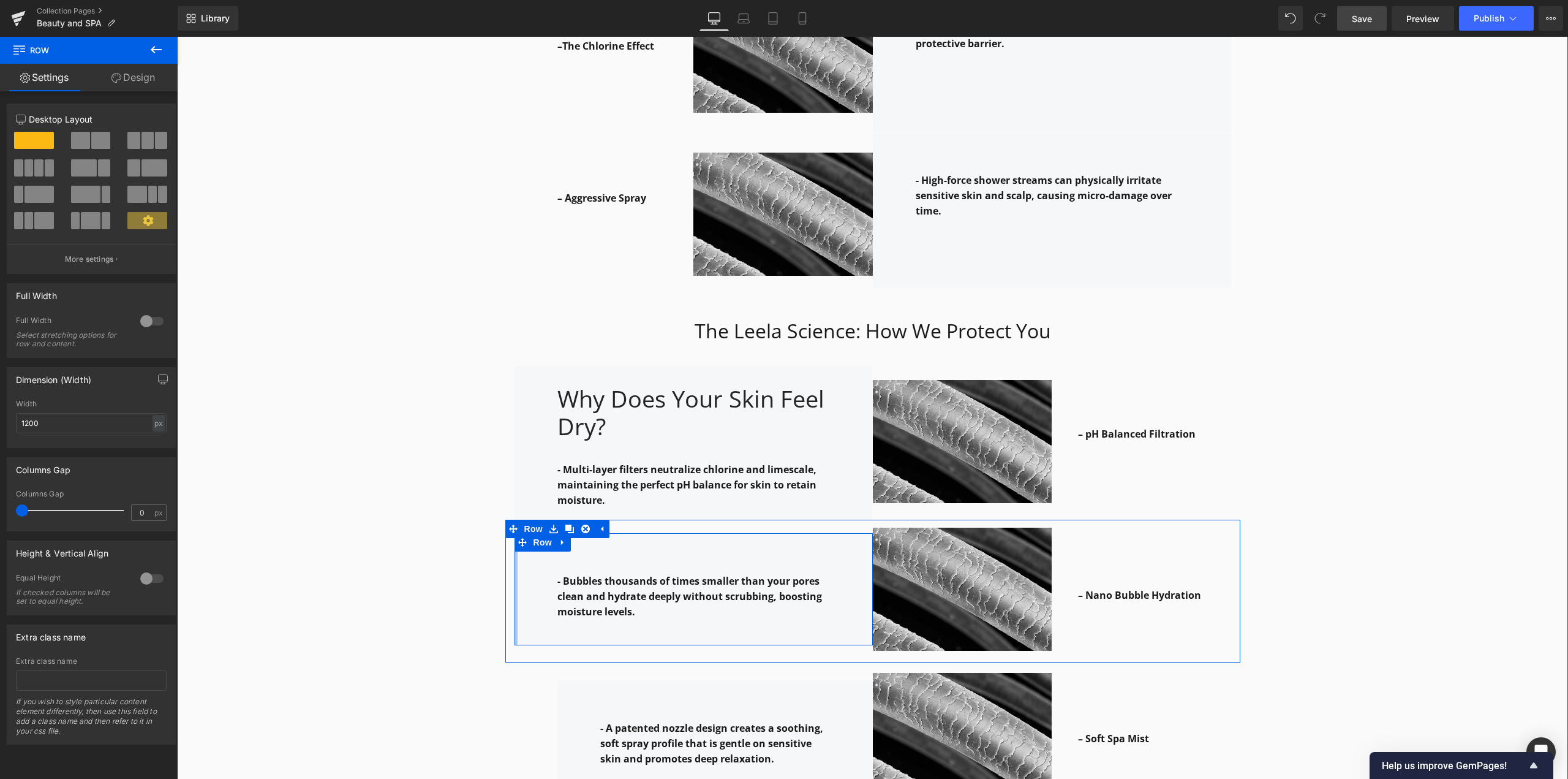
drag, startPoint x: 526, startPoint y: 570, endPoint x: 478, endPoint y: 566, distance: 48.2
click at [478, 566] on div "Why it works: Heading Row The Leela Science: How We Protect You Heading Row – H…" at bounding box center [872, 459] width 1391 height 1568
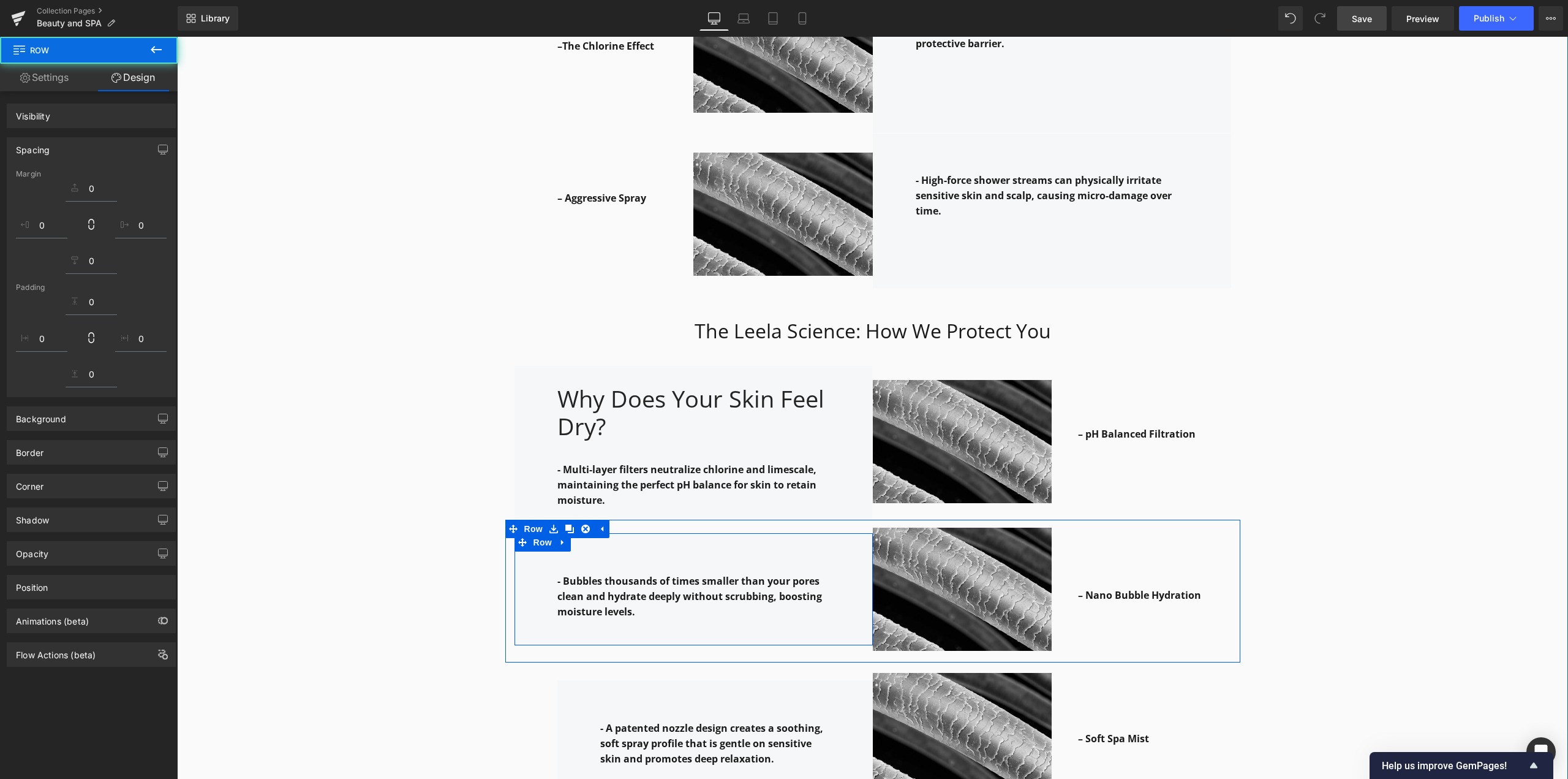
click at [413, 568] on div "Why it works: Heading Row The Leela Science: How We Protect You Heading Row – H…" at bounding box center [872, 459] width 1391 height 1568
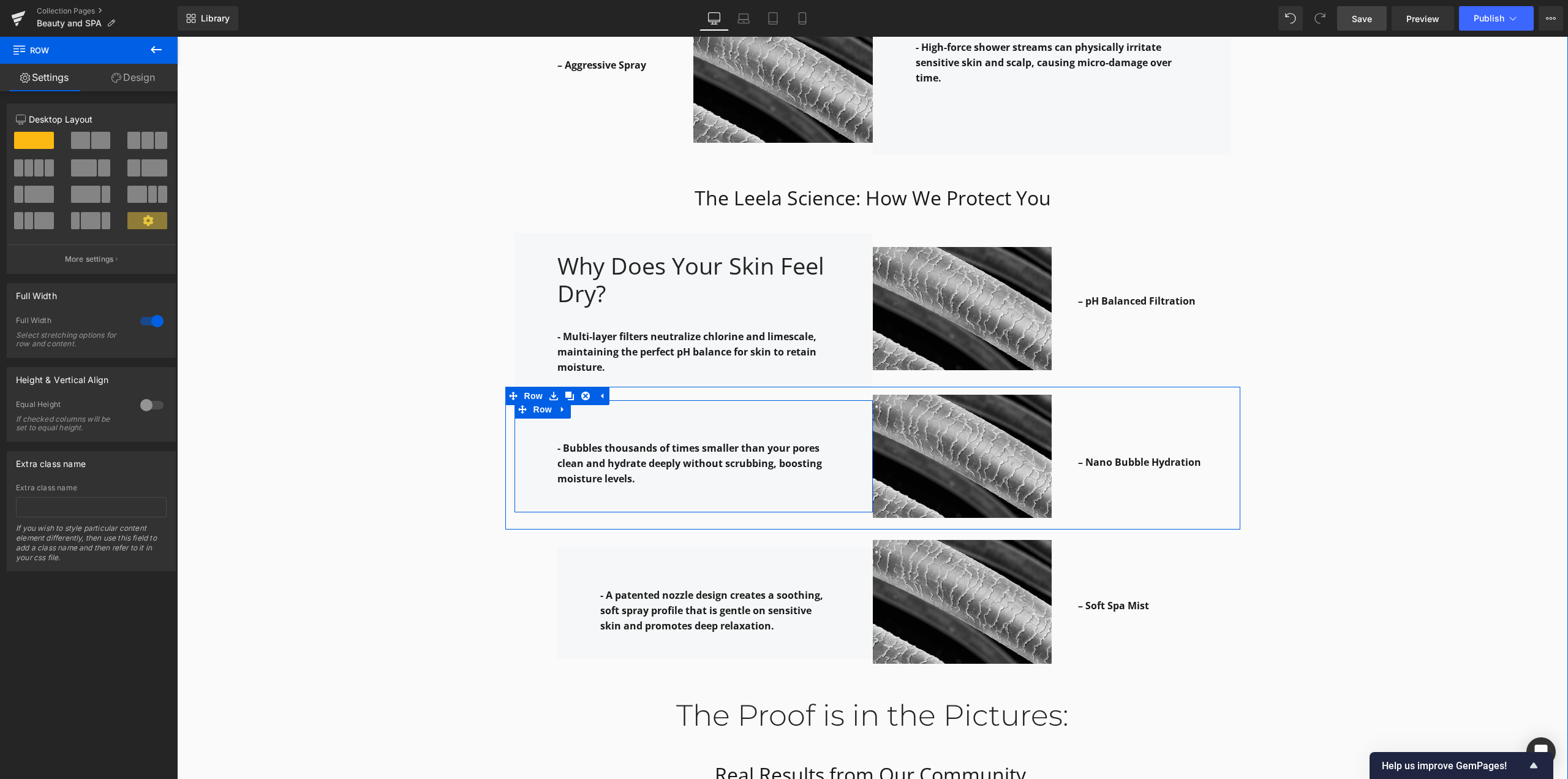
scroll to position [1967, 0]
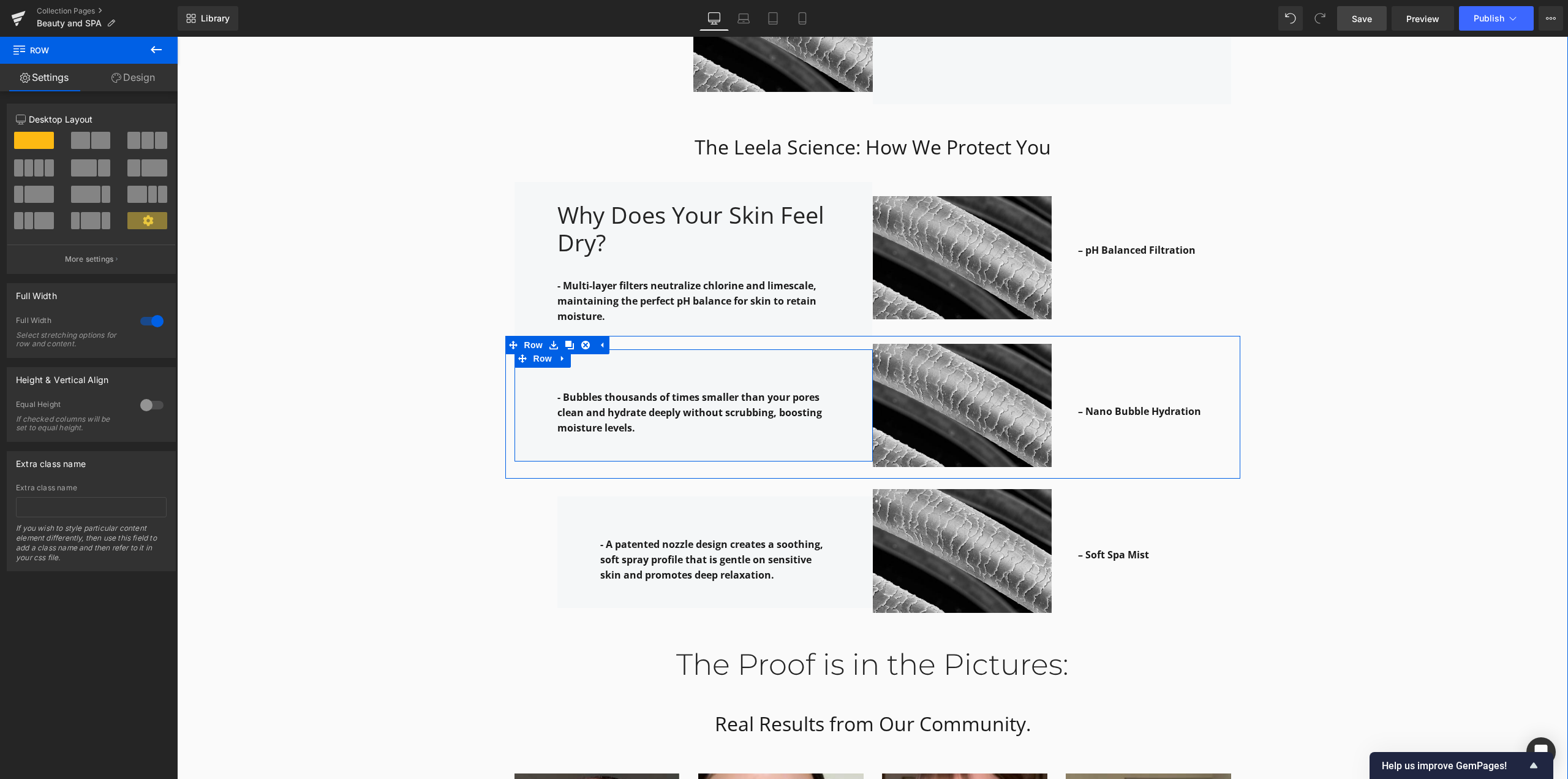
click at [1013, 531] on div "Why it works: Heading Row The Leela Science: How We Protect You Heading Row – H…" at bounding box center [872, 274] width 1391 height 1568
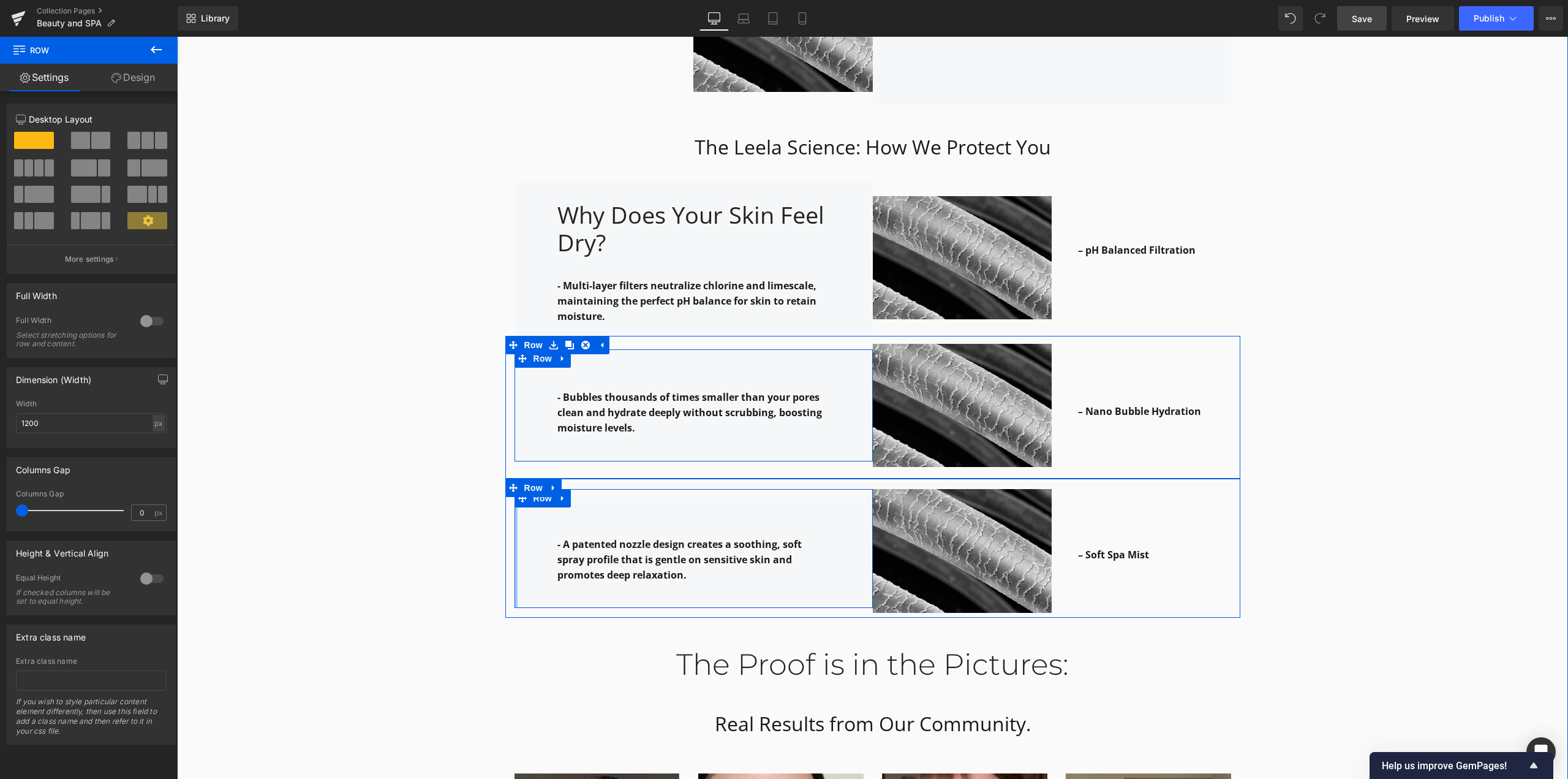
drag, startPoint x: 550, startPoint y: 518, endPoint x: 461, endPoint y: 518, distance: 89.0
click at [461, 518] on div "Why it works: Heading Row The Leela Science: How We Protect You Heading Row – H…" at bounding box center [872, 274] width 1391 height 1568
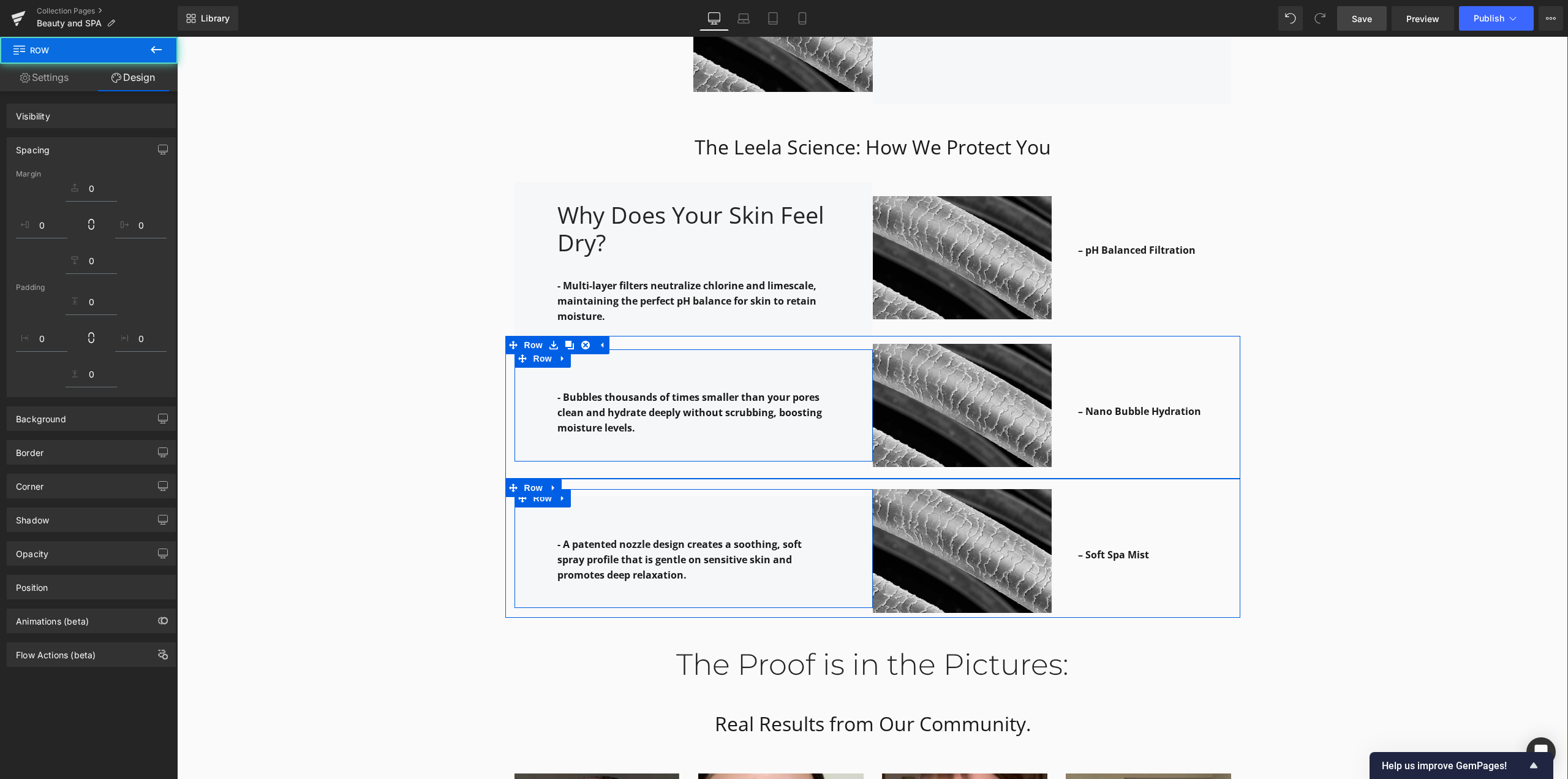
click at [403, 523] on div "Why it works: Heading Row The Leela Science: How We Protect You Heading Row – H…" at bounding box center [872, 274] width 1391 height 1568
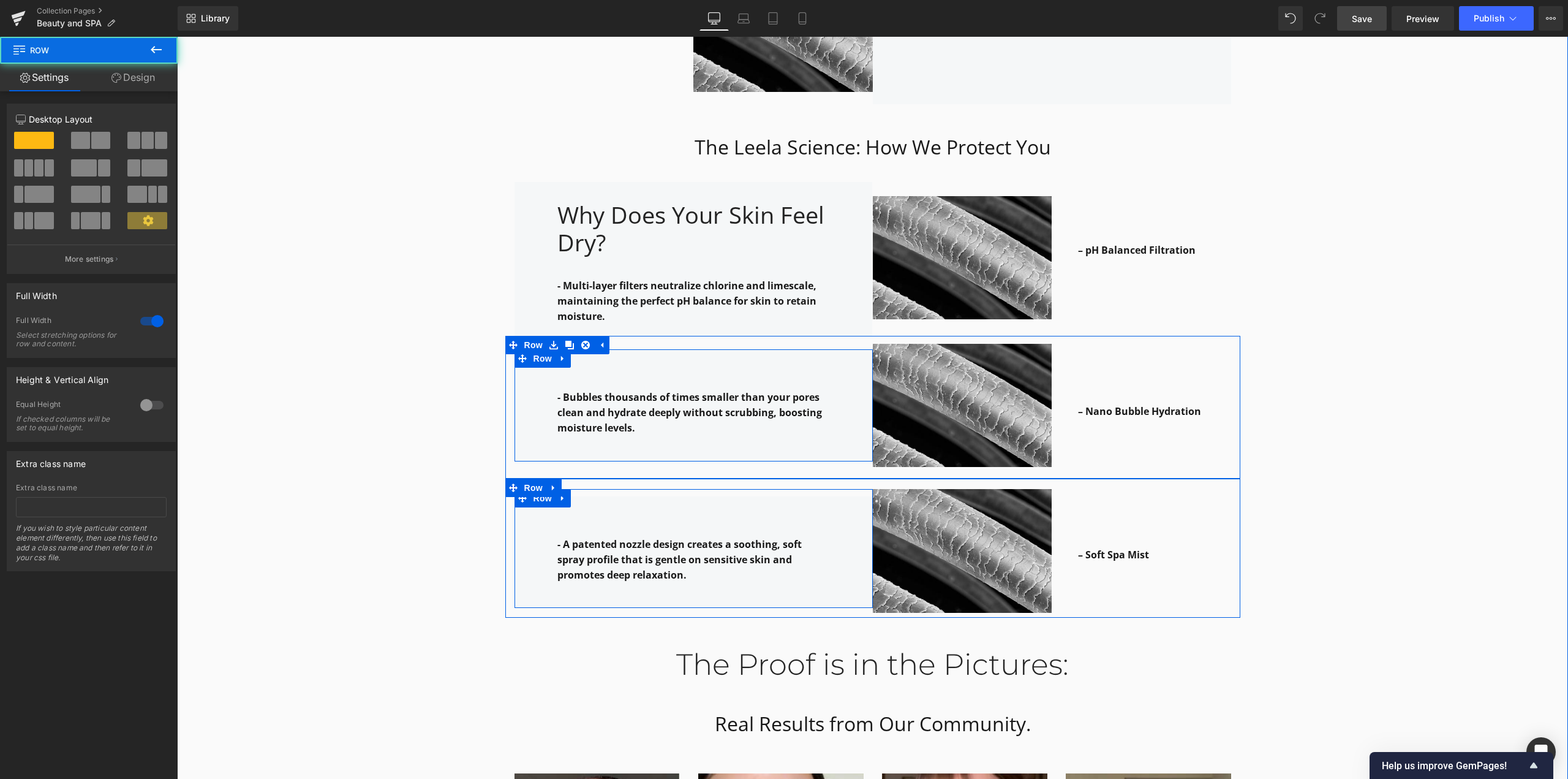
click at [1013, 349] on div "Why it works: Heading Row The Leela Science: How We Protect You Heading Row – H…" at bounding box center [872, 274] width 1391 height 1568
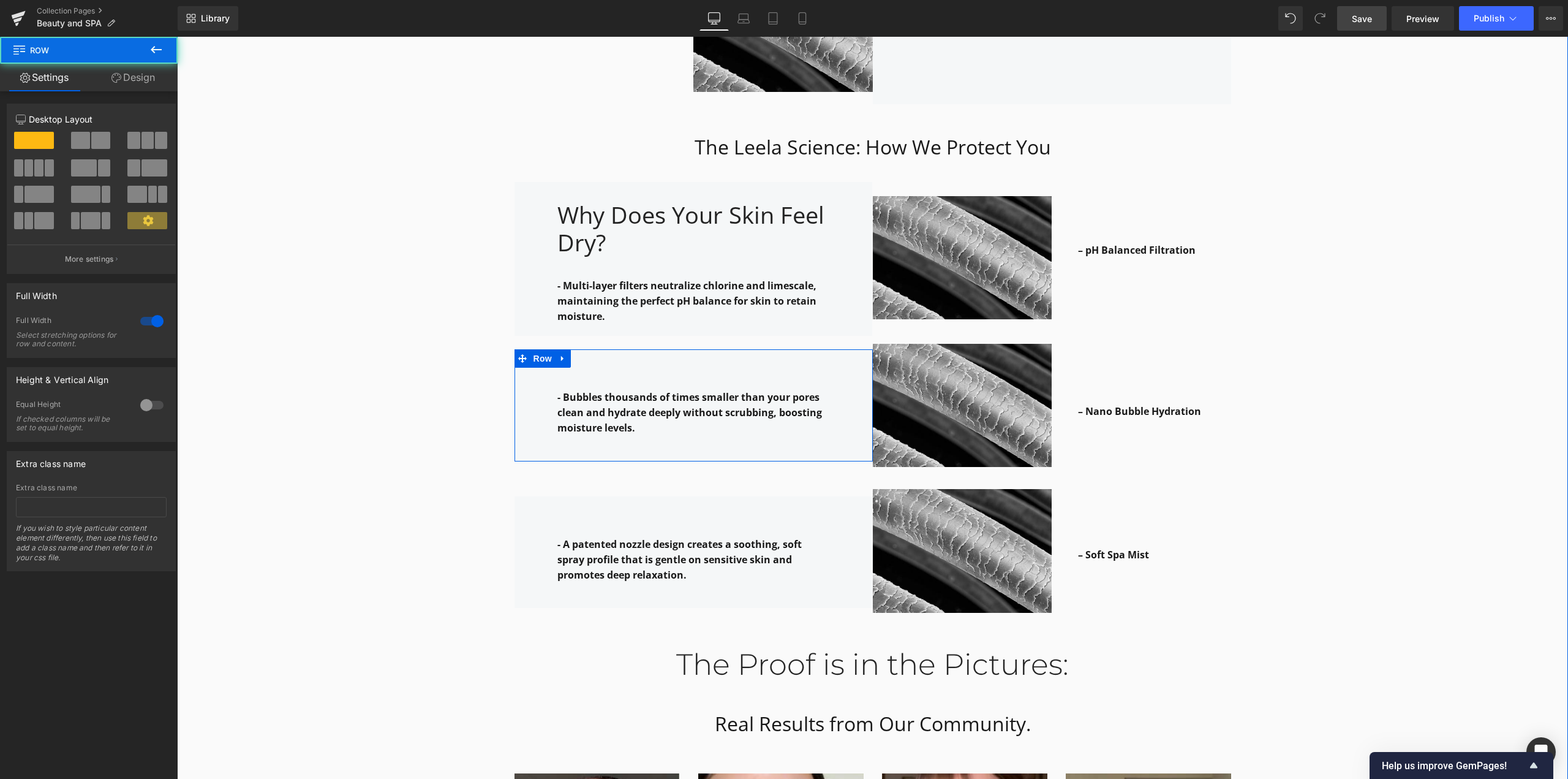
drag, startPoint x: 1346, startPoint y: 457, endPoint x: 757, endPoint y: 332, distance: 602.1
click at [1013, 457] on div "Why it works: Heading Row The Leela Science: How We Protect You Heading Row – H…" at bounding box center [872, 274] width 1391 height 1568
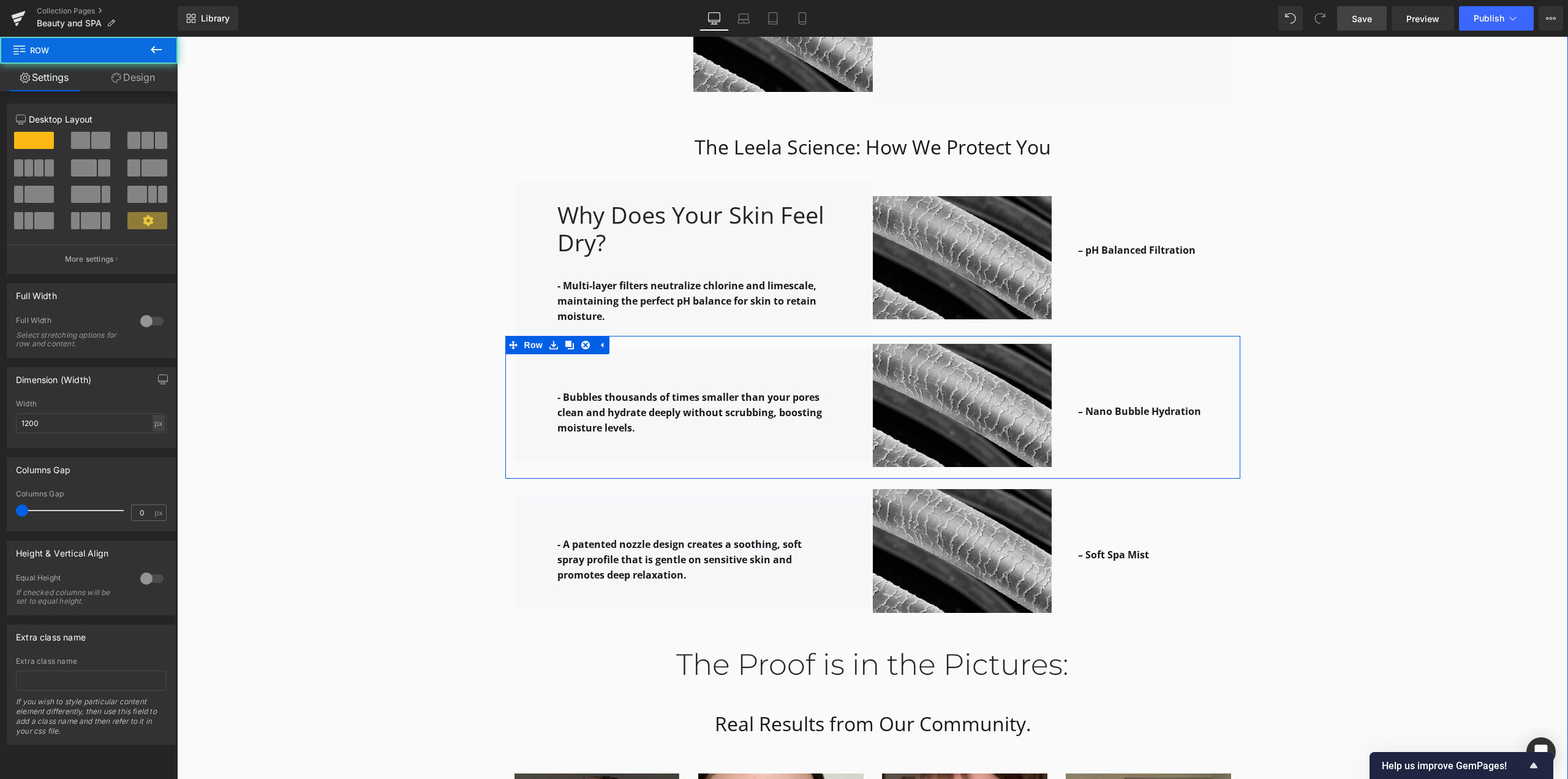
drag, startPoint x: 828, startPoint y: 443, endPoint x: 816, endPoint y: 427, distance: 20.0
click at [830, 448] on div "- Bubbles thousands of times smaller than your pores clean and hydrate deeply w…" at bounding box center [693, 405] width 358 height 140
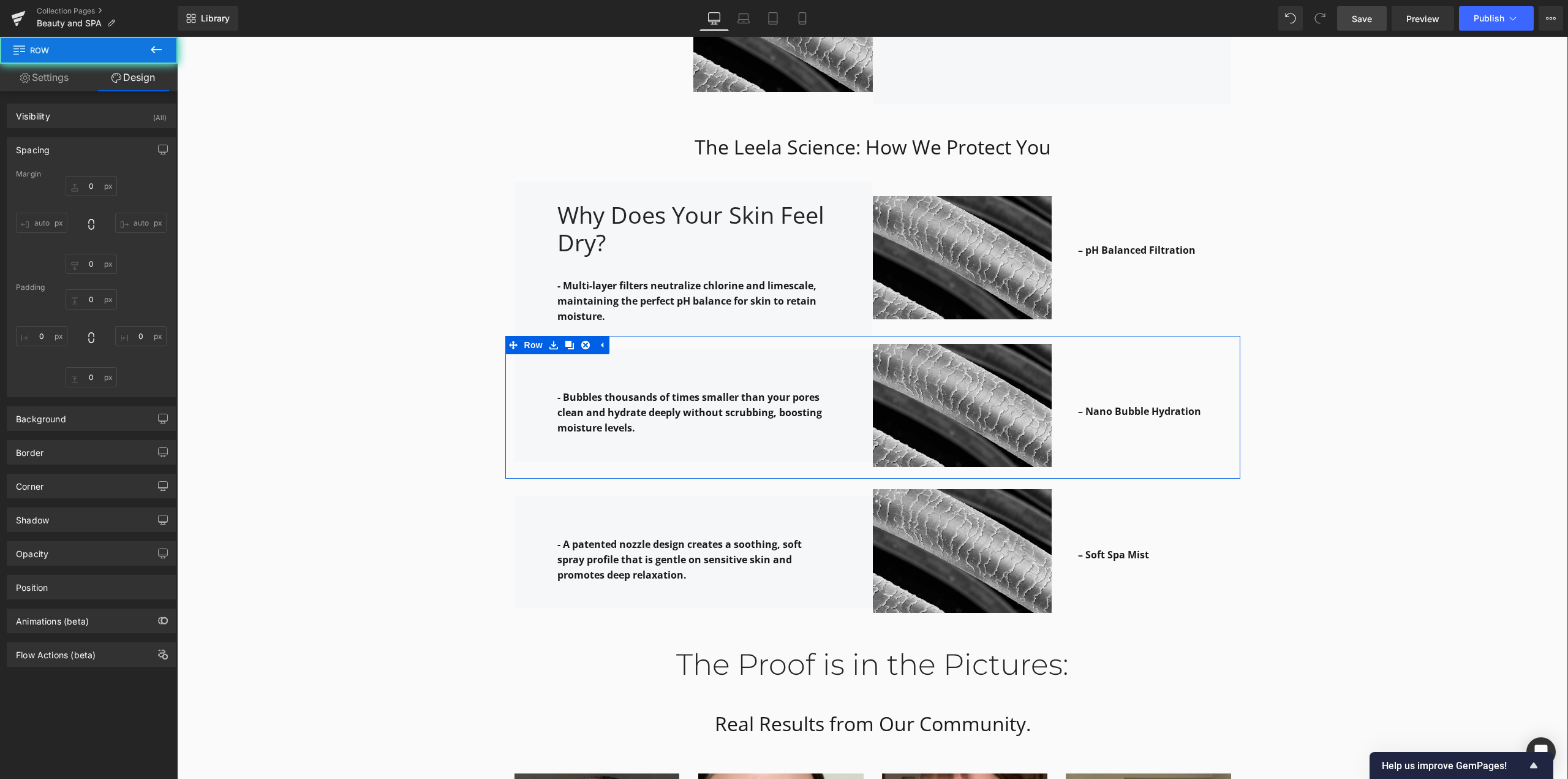
type input "0"
type input "1"
type input "0"
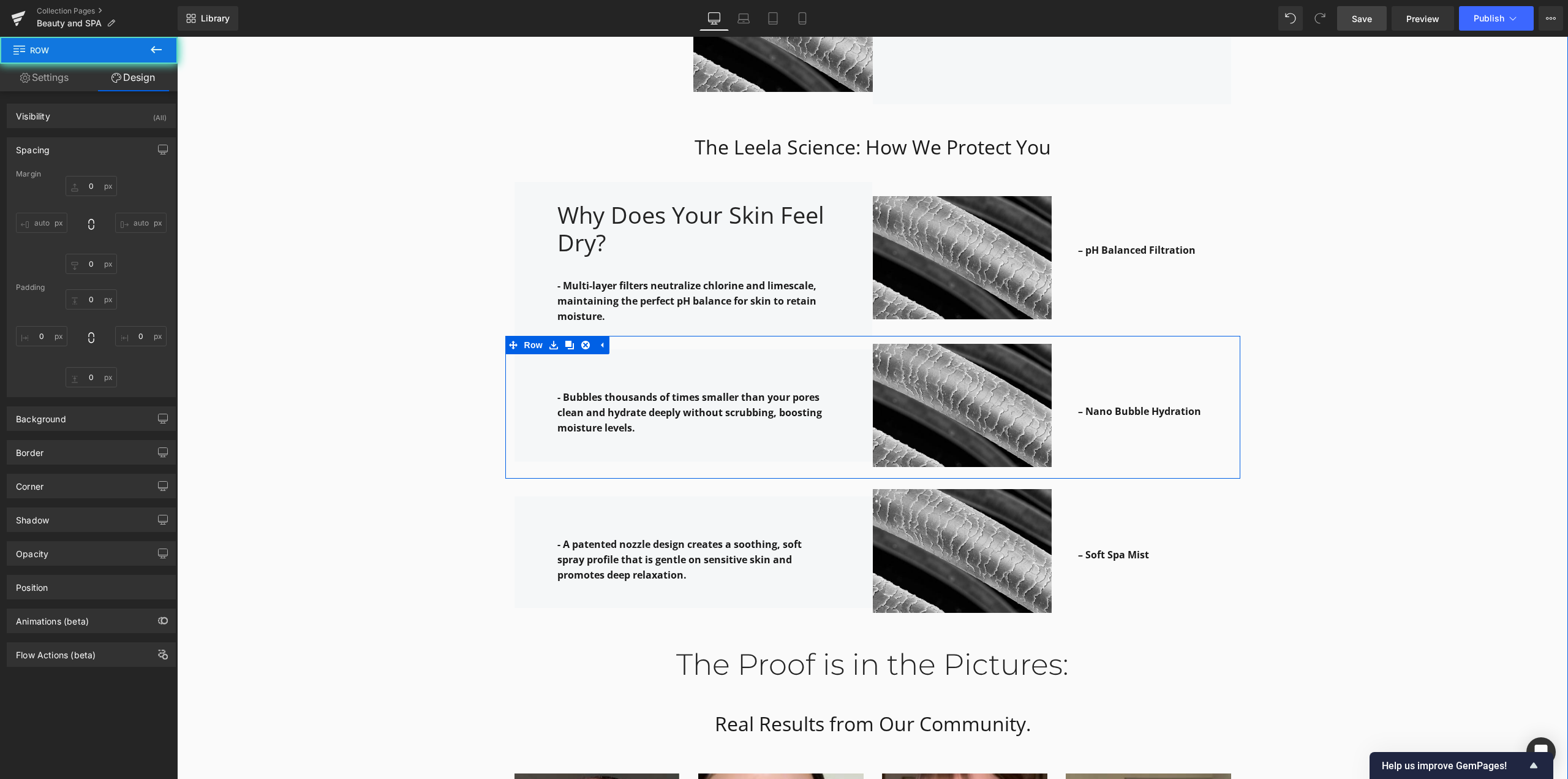
type input "0"
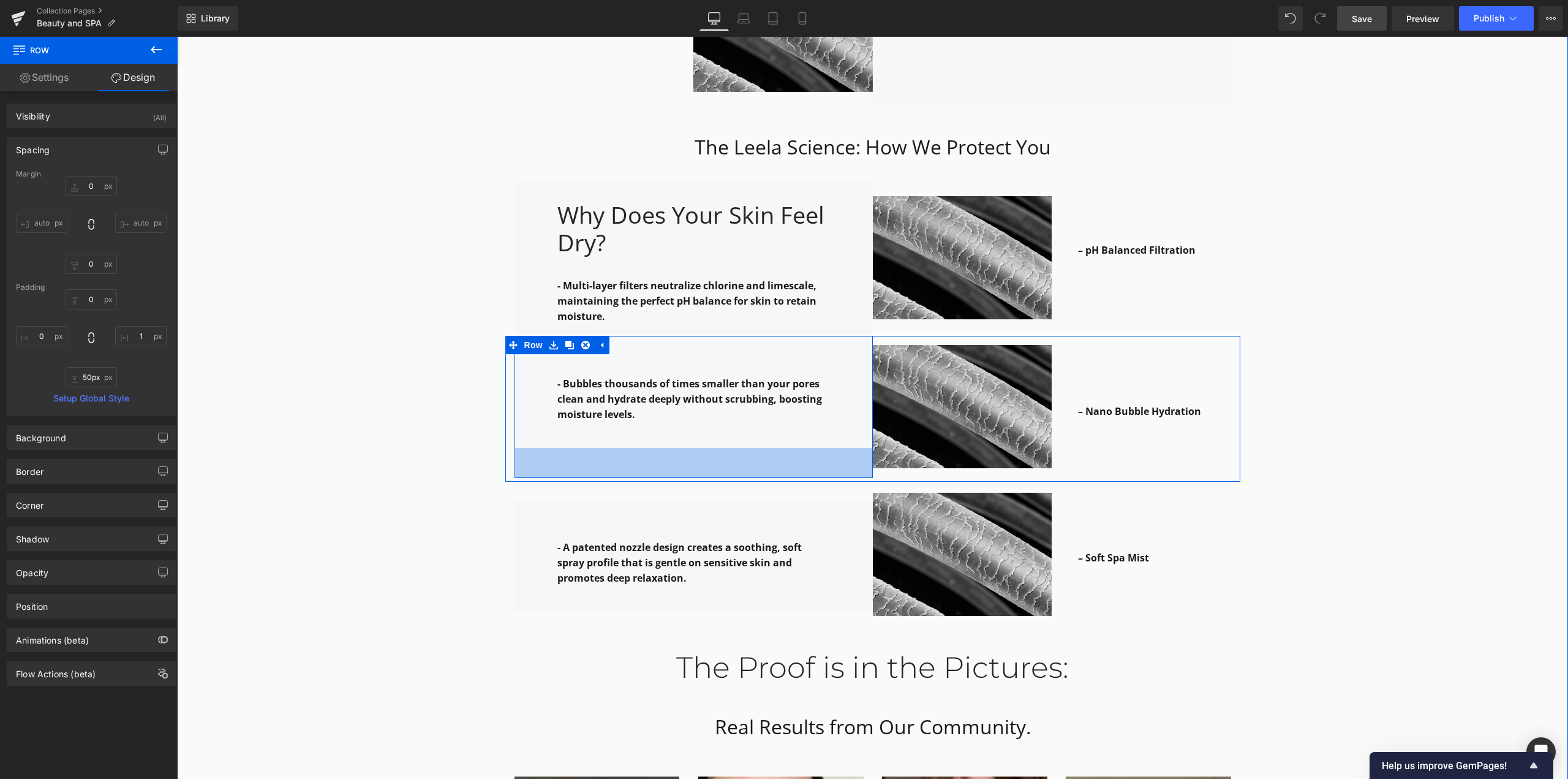
drag, startPoint x: 774, startPoint y: 444, endPoint x: 778, endPoint y: 473, distance: 29.3
click at [778, 473] on div "Why it works: Heading Row The Leela Science: How We Protect You Heading Row – H…" at bounding box center [872, 276] width 1391 height 1571
type input "49px"
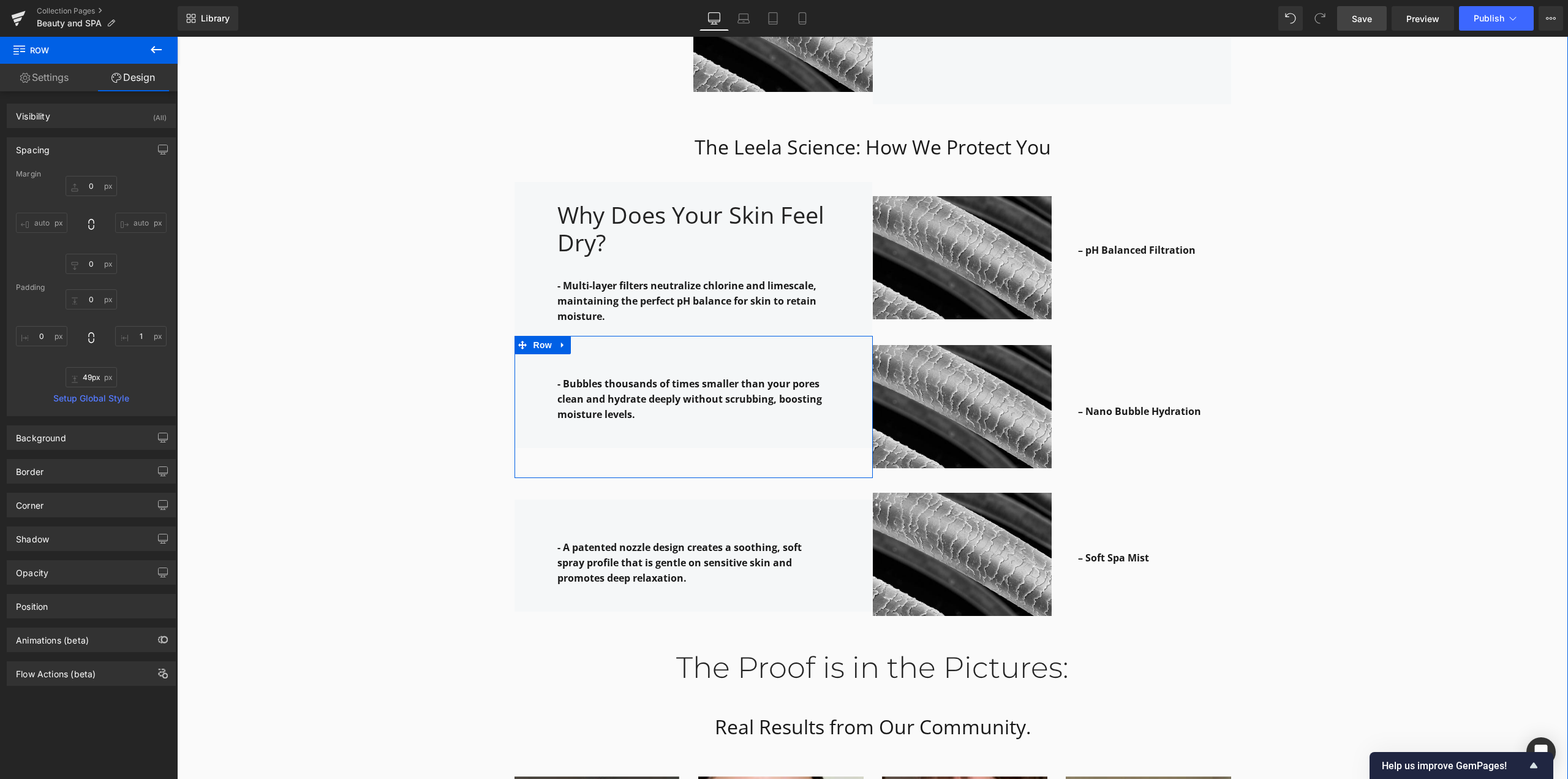
click at [1013, 434] on div "Why it works: Heading Row The Leela Science: How We Protect You Heading Row – H…" at bounding box center [872, 276] width 1391 height 1571
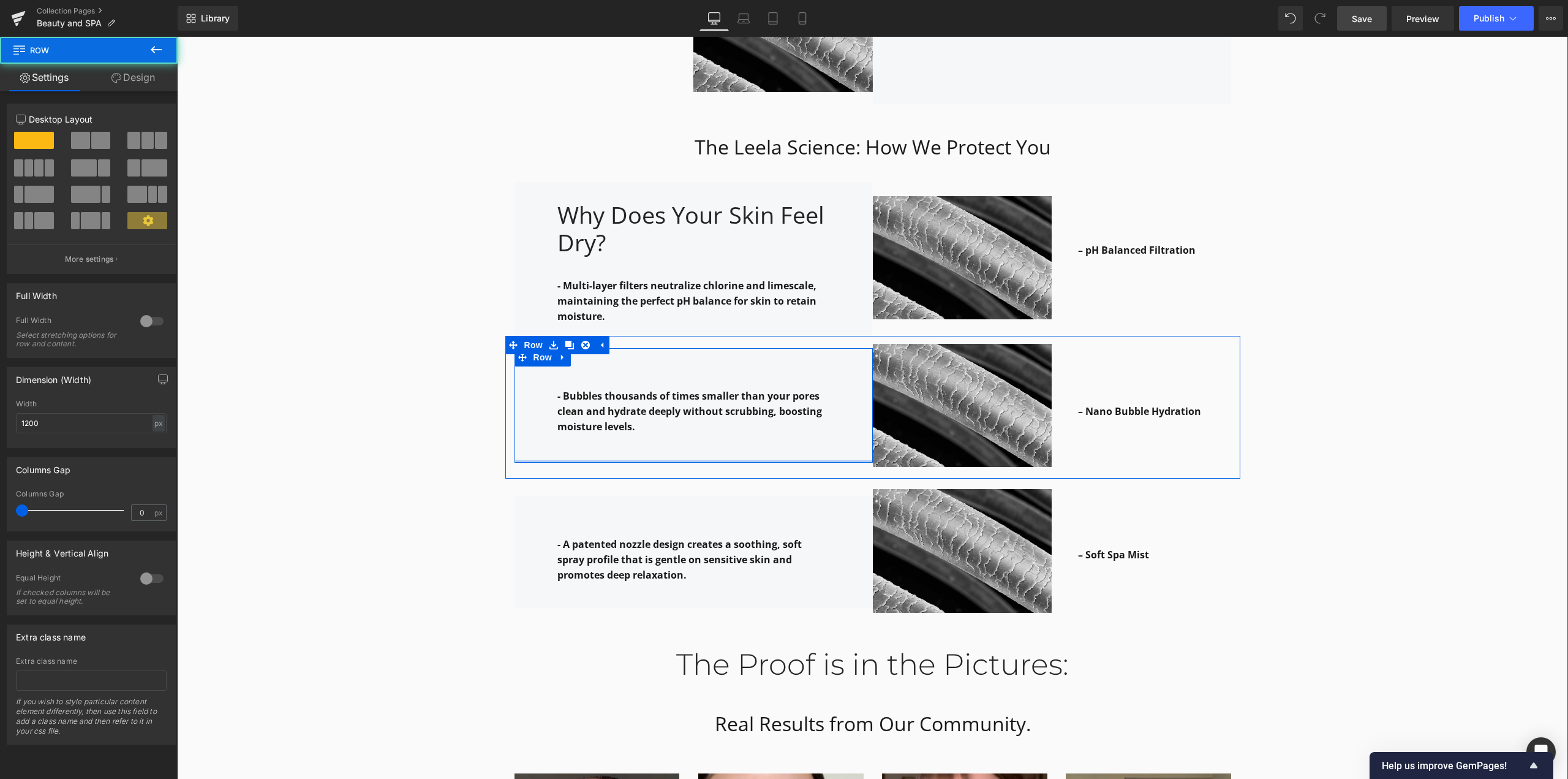
drag, startPoint x: 748, startPoint y: 432, endPoint x: 749, endPoint y: 419, distance: 13.0
click at [749, 419] on div "- Bubbles thousands of times smaller than your pores clean and hydrate deeply w…" at bounding box center [693, 405] width 358 height 115
click at [843, 409] on div "70px" at bounding box center [850, 403] width 43 height 112
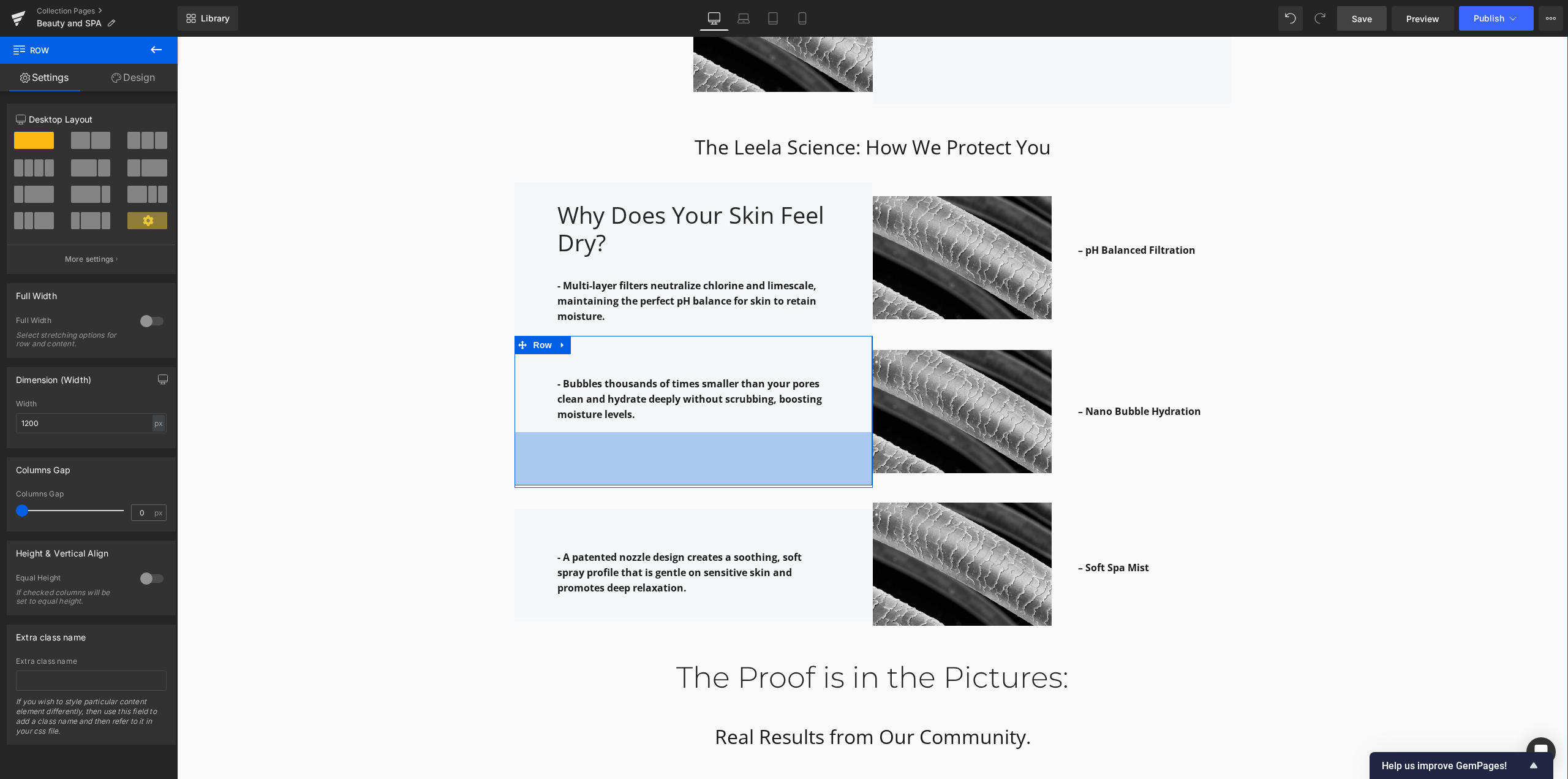
drag, startPoint x: 779, startPoint y: 431, endPoint x: 1173, endPoint y: 411, distance: 394.5
click at [779, 465] on div "87px" at bounding box center [693, 459] width 357 height 54
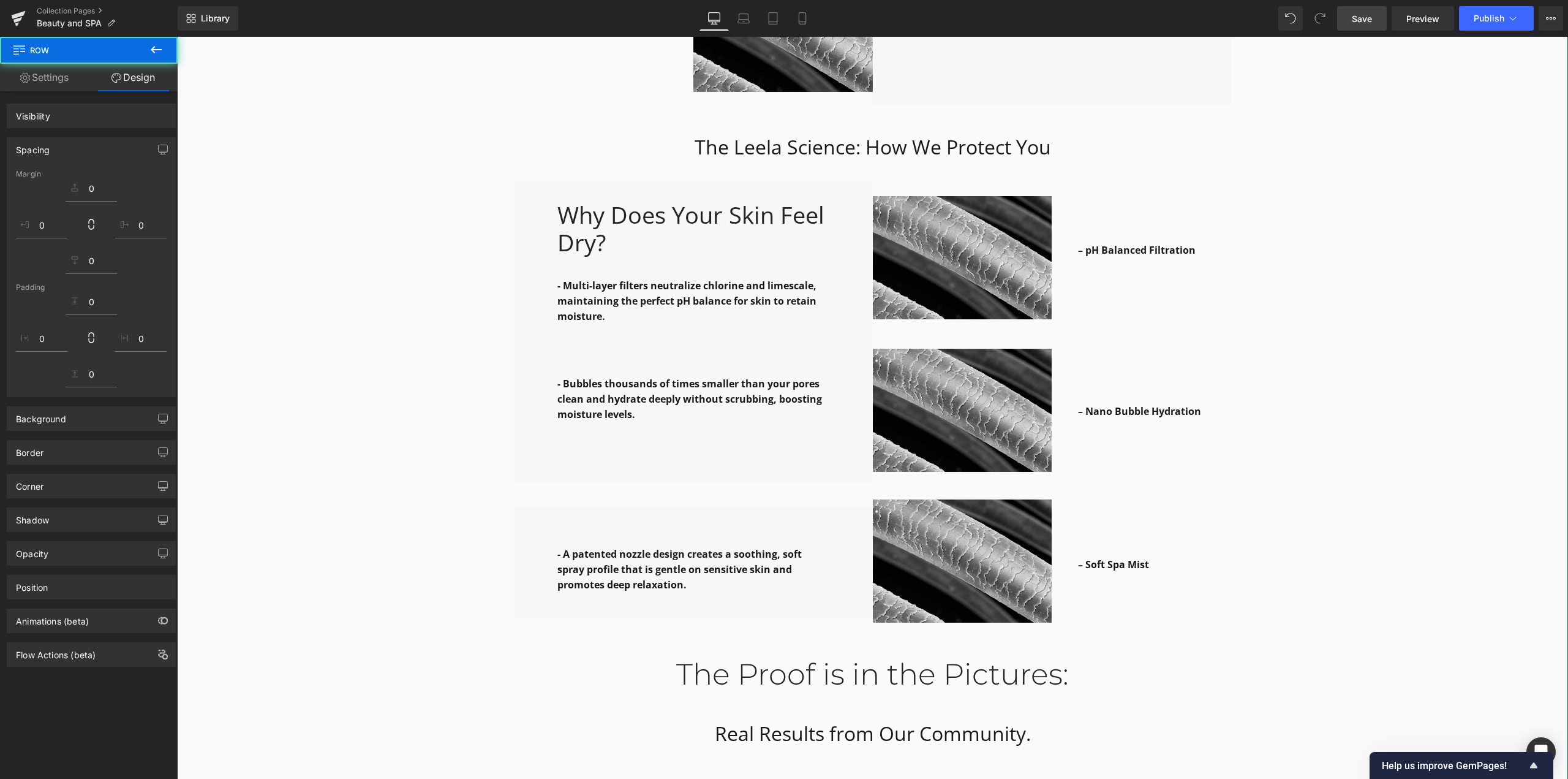
click at [1013, 399] on div "Why it works: Heading Row The Leela Science: How We Protect You Heading Row – H…" at bounding box center [872, 279] width 1391 height 1578
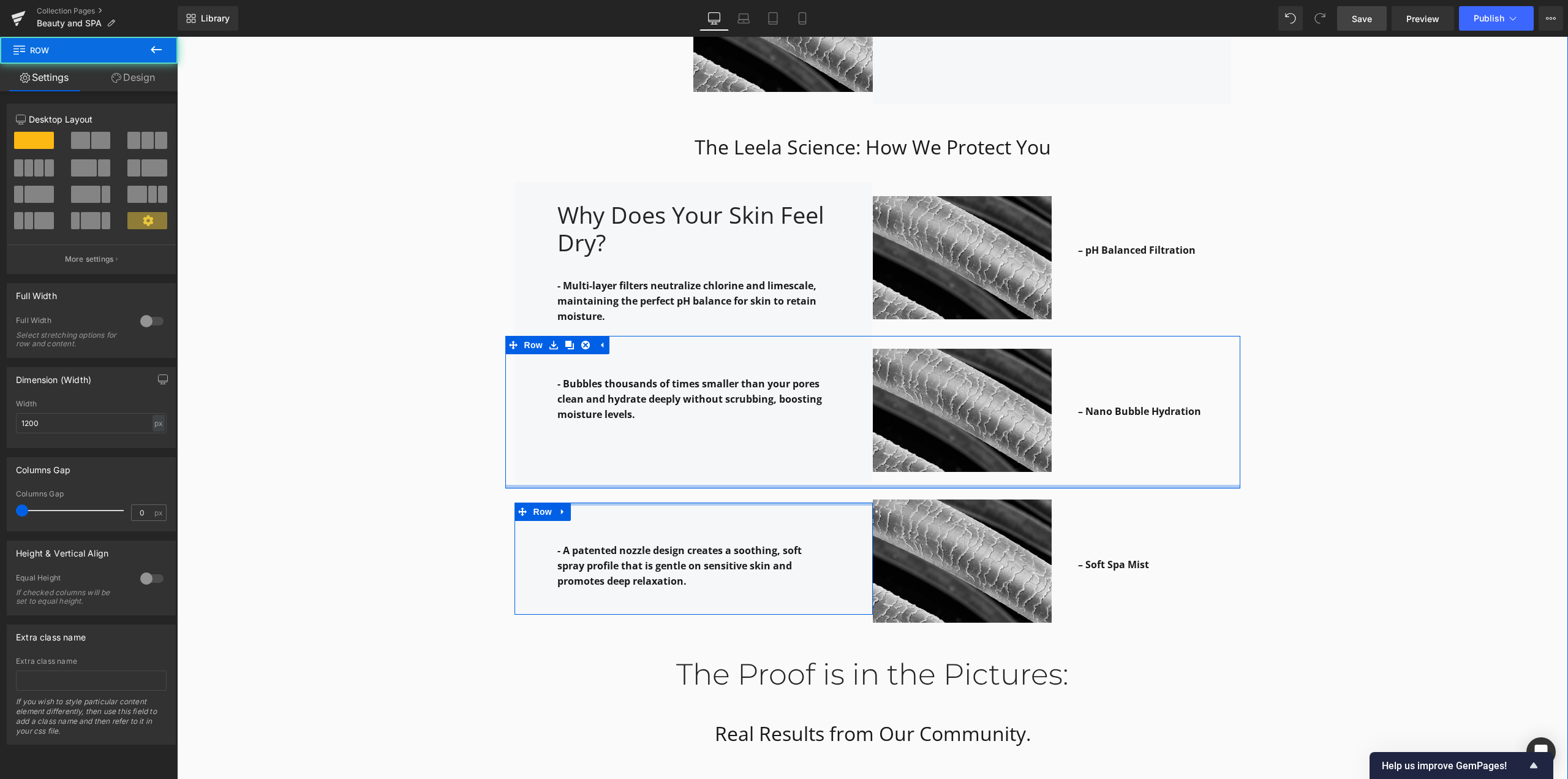
drag, startPoint x: 746, startPoint y: 485, endPoint x: 744, endPoint y: 471, distance: 14.1
click at [744, 471] on div "Why it works: Heading Row The Leela Science: How We Protect You Heading Row – H…" at bounding box center [872, 279] width 1391 height 1578
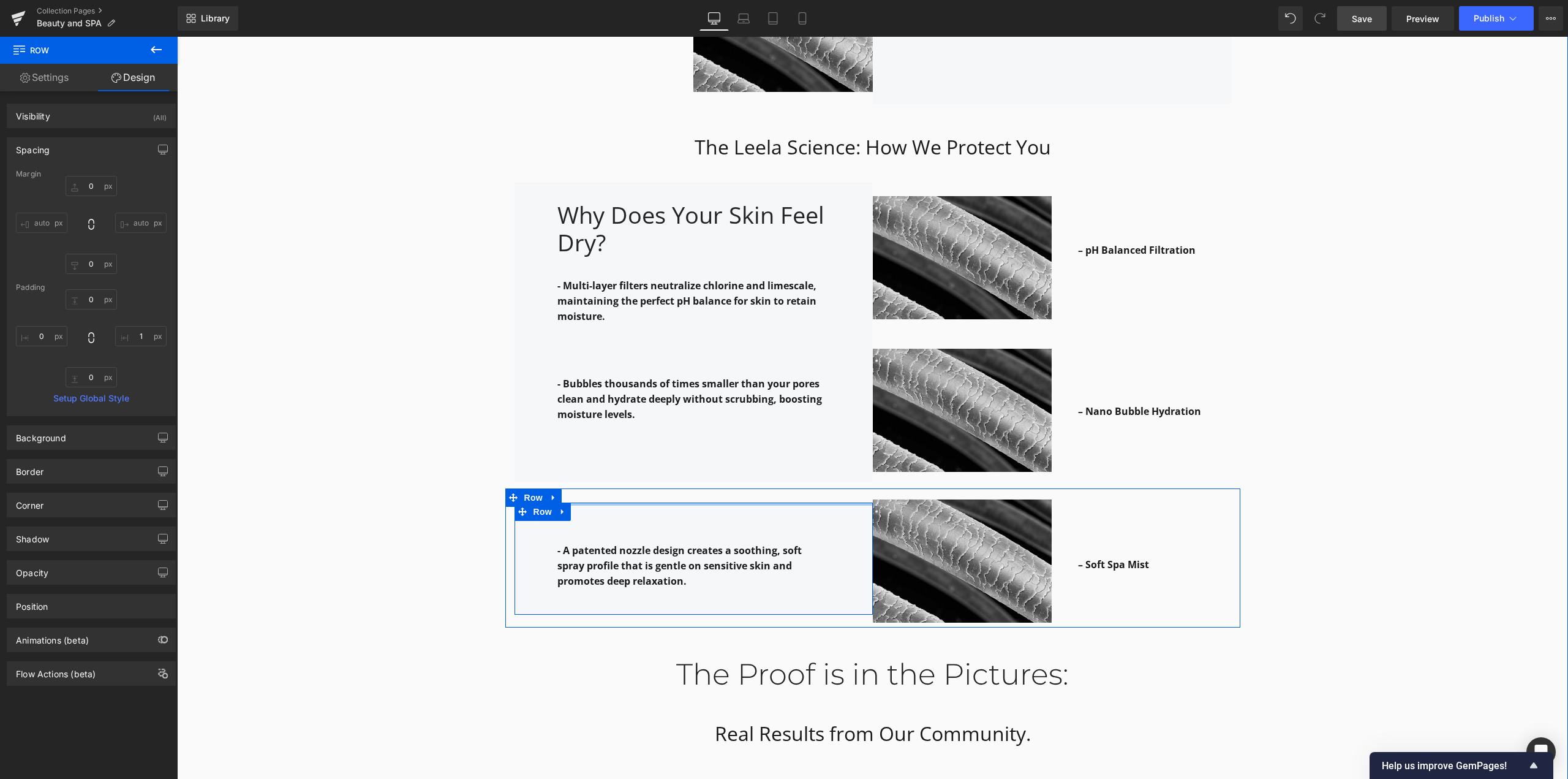
type input "0px"
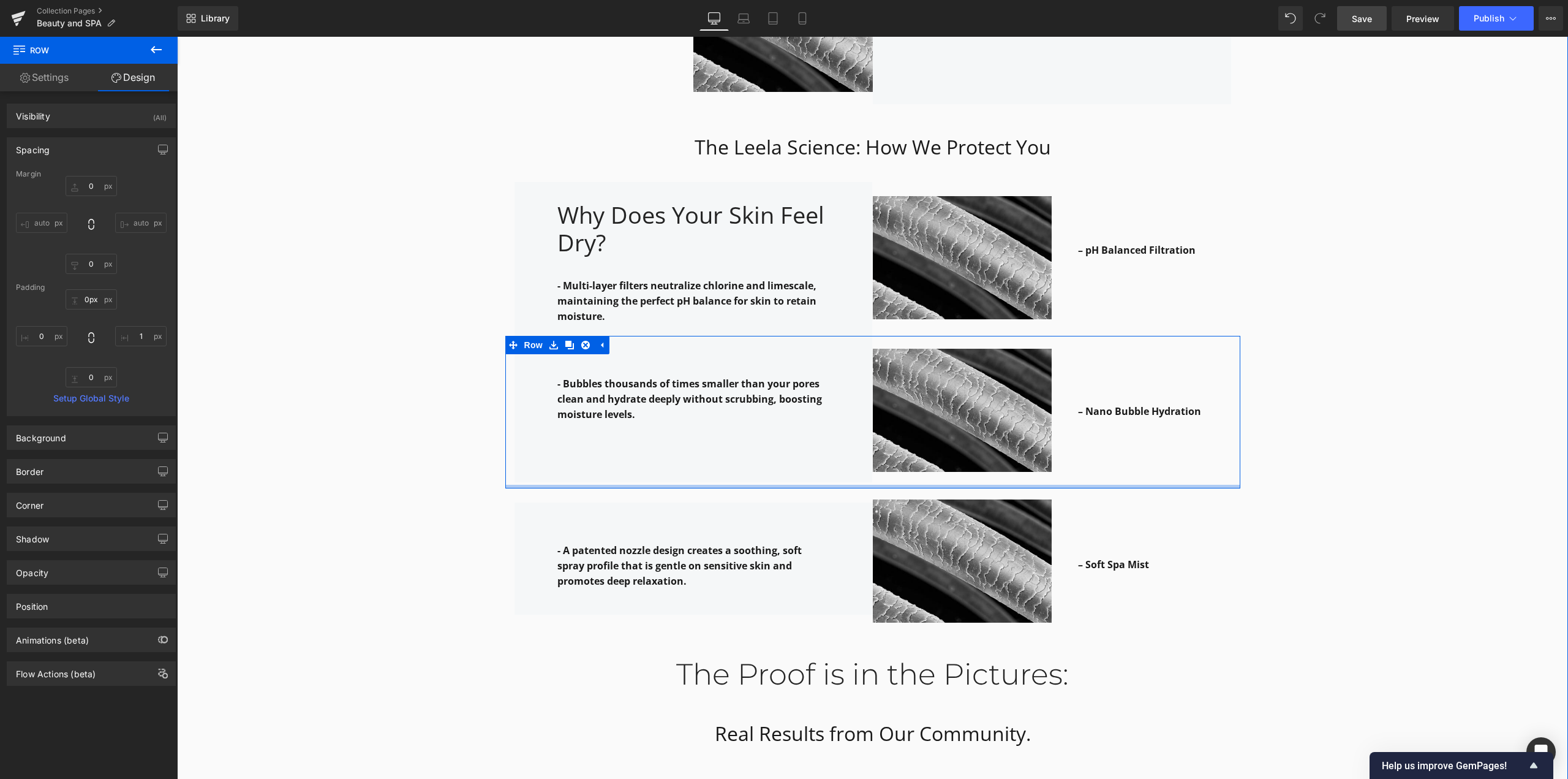
drag, startPoint x: 581, startPoint y: 488, endPoint x: 583, endPoint y: 470, distance: 18.1
click at [583, 470] on div "Why it works: Heading Row The Leela Science: How We Protect You Heading Row – H…" at bounding box center [872, 279] width 1391 height 1578
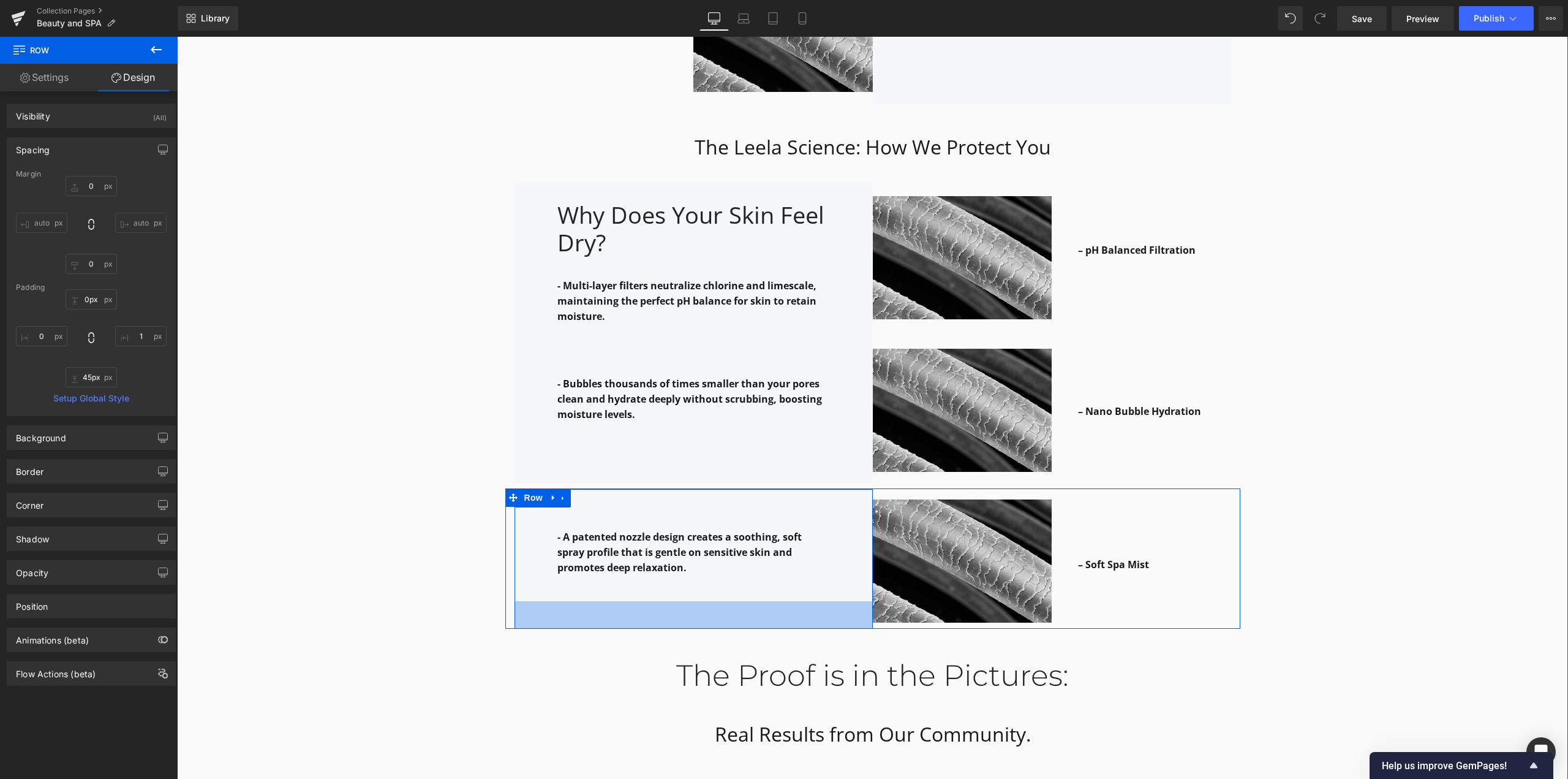
type input "47px"
drag, startPoint x: 766, startPoint y: 596, endPoint x: 765, endPoint y: 624, distance: 28.0
click at [765, 624] on div "Why it works: Heading Row The Leela Science: How We Protect You Heading Row – H…" at bounding box center [872, 280] width 1391 height 1580
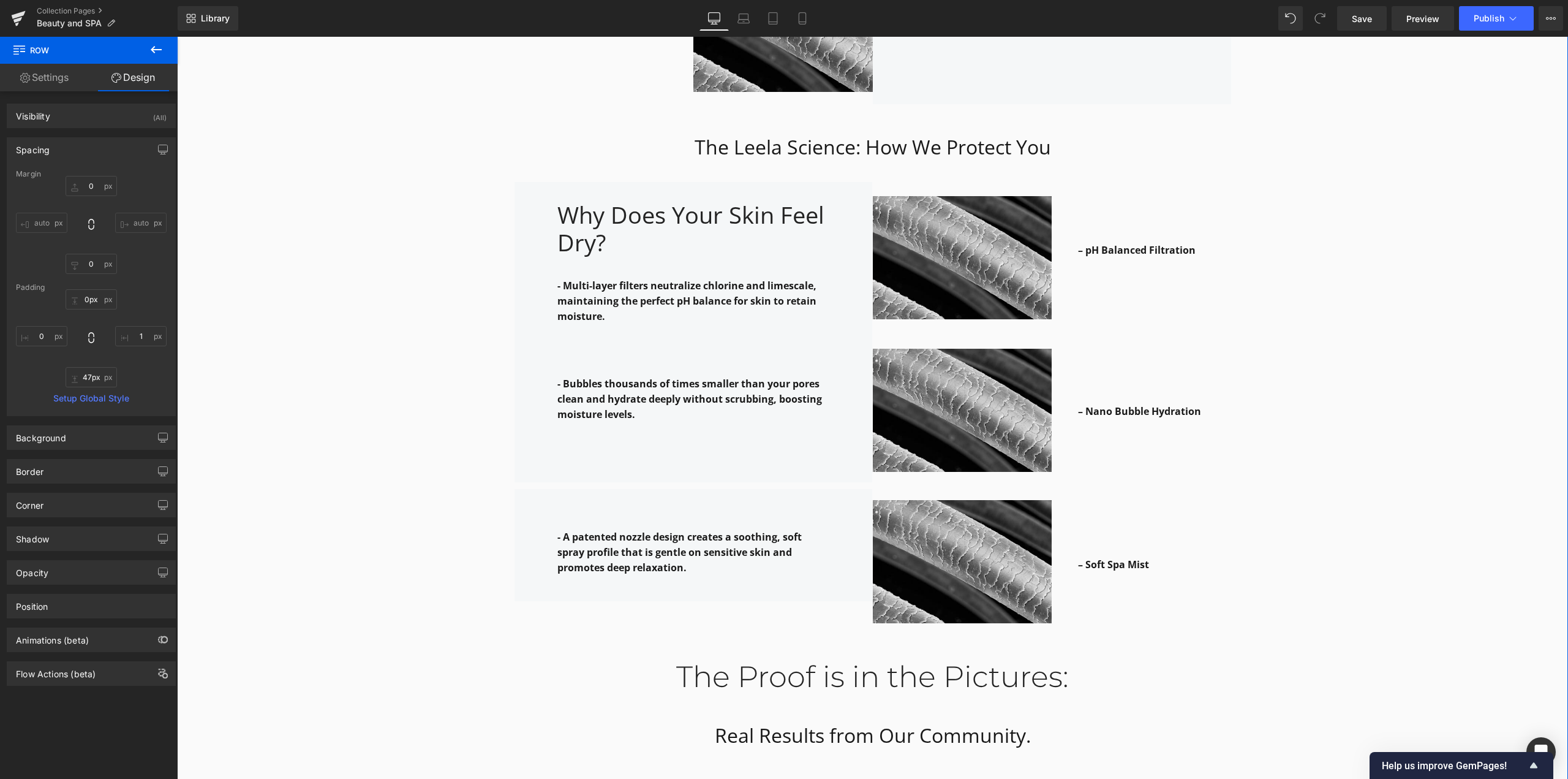
click at [1341, 447] on div "Why it works: Heading Row The Leela Science: How We Protect You Heading Row – H…" at bounding box center [872, 280] width 1391 height 1580
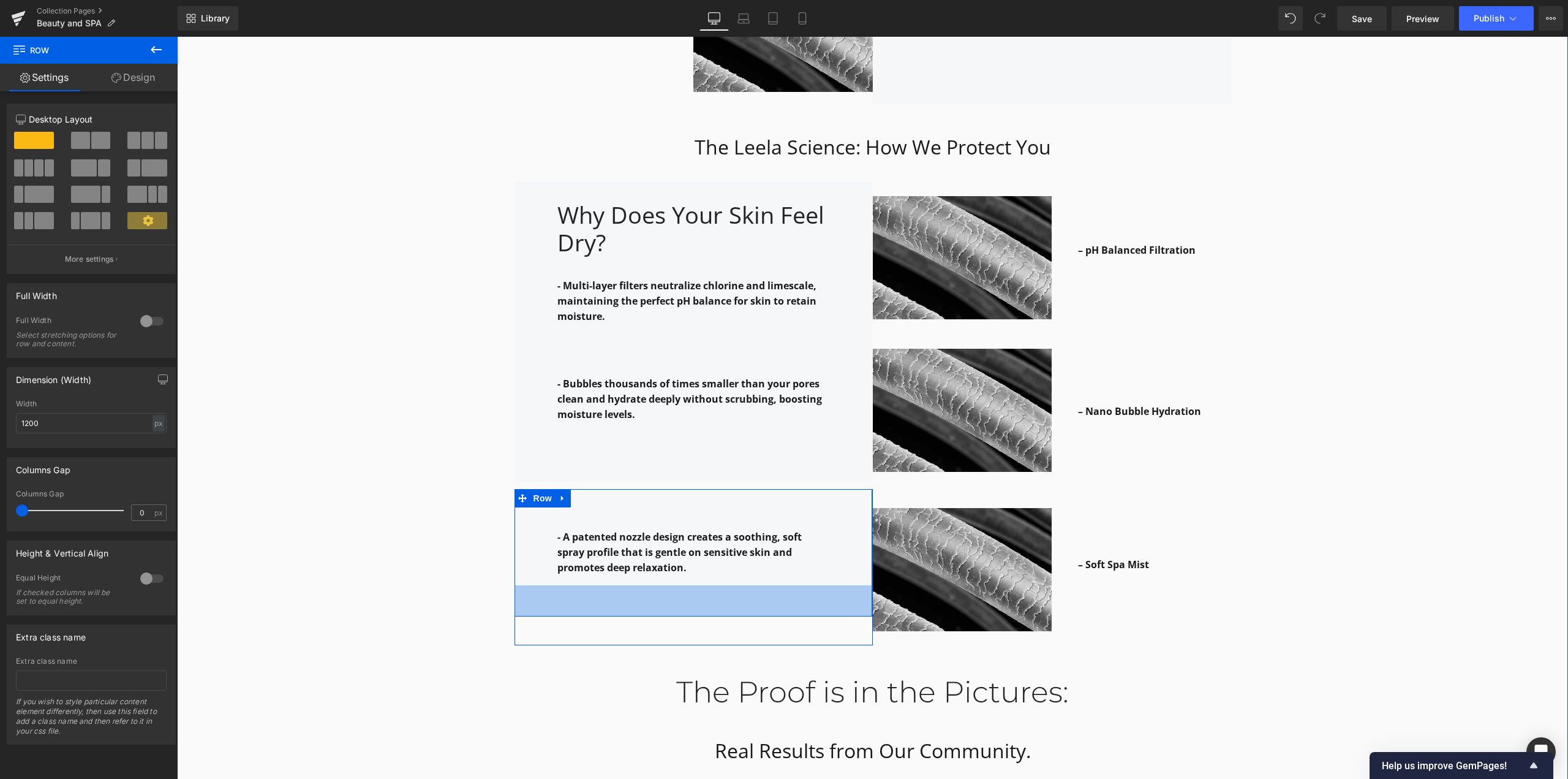
drag, startPoint x: 732, startPoint y: 581, endPoint x: 834, endPoint y: 566, distance: 103.1
click at [731, 596] on div "51px" at bounding box center [693, 600] width 357 height 32
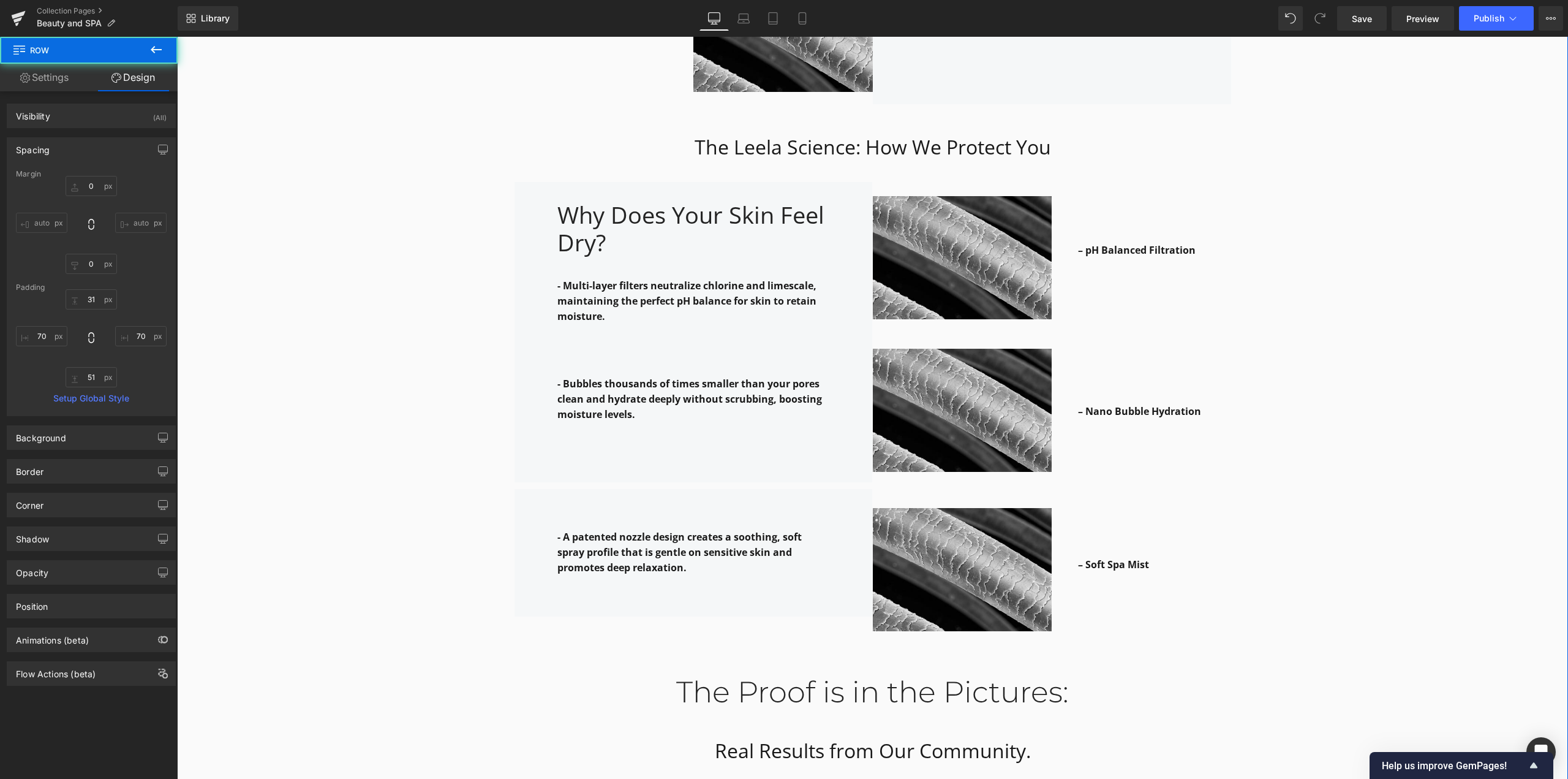
drag, startPoint x: 1320, startPoint y: 446, endPoint x: 1311, endPoint y: 444, distance: 9.2
click at [1320, 446] on div "Why it works: Heading Row The Leela Science: How We Protect You Heading Row – H…" at bounding box center [872, 288] width 1391 height 1595
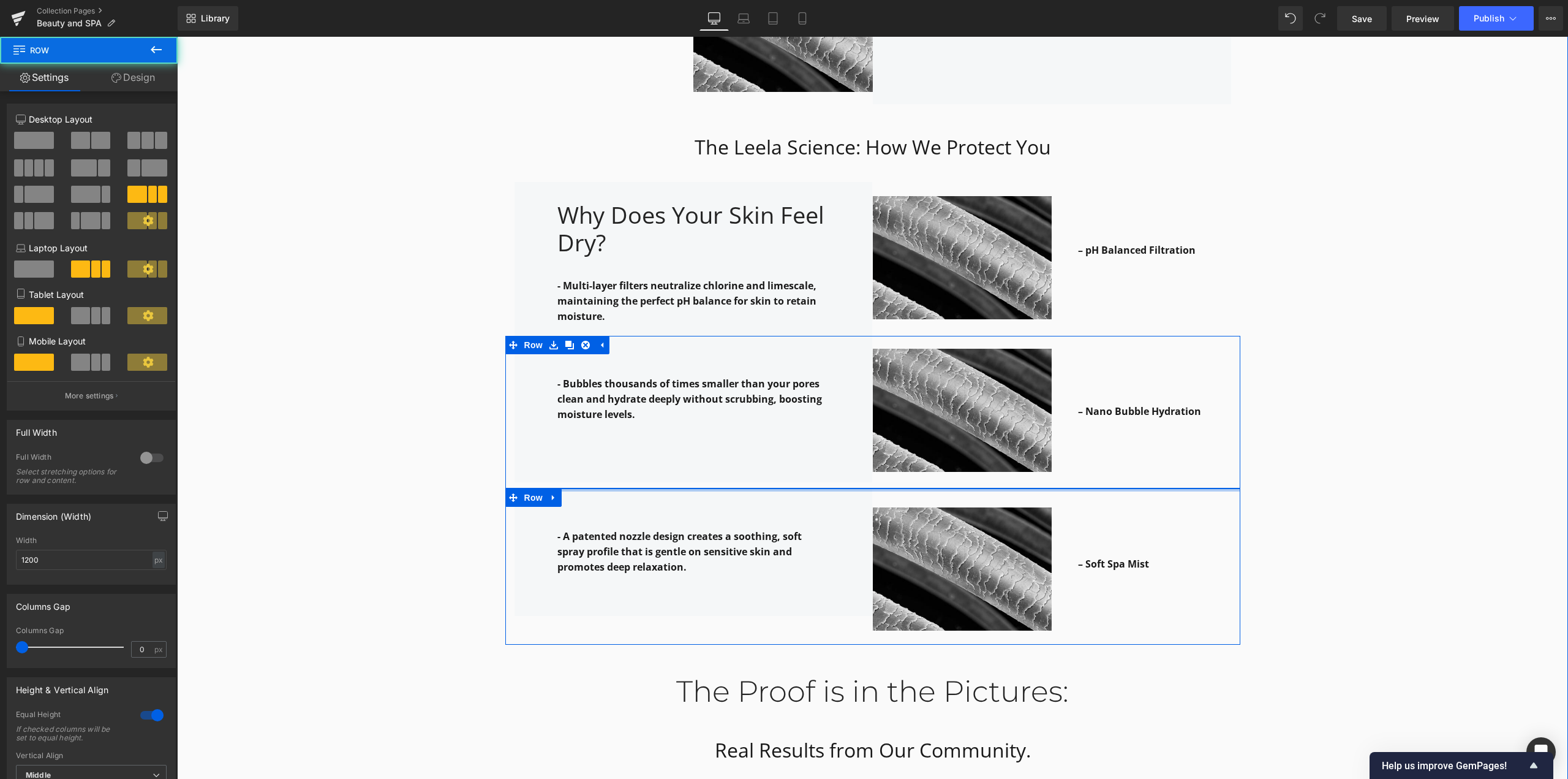
drag, startPoint x: 1039, startPoint y: 472, endPoint x: 1039, endPoint y: 464, distance: 8.0
click at [1039, 464] on div "Why it works: Heading Row The Leela Science: How We Protect You Heading Row – H…" at bounding box center [872, 288] width 1391 height 1595
click at [1402, 342] on div "Why it works: Heading Row The Leela Science: How We Protect You Heading Row – H…" at bounding box center [872, 288] width 1391 height 1595
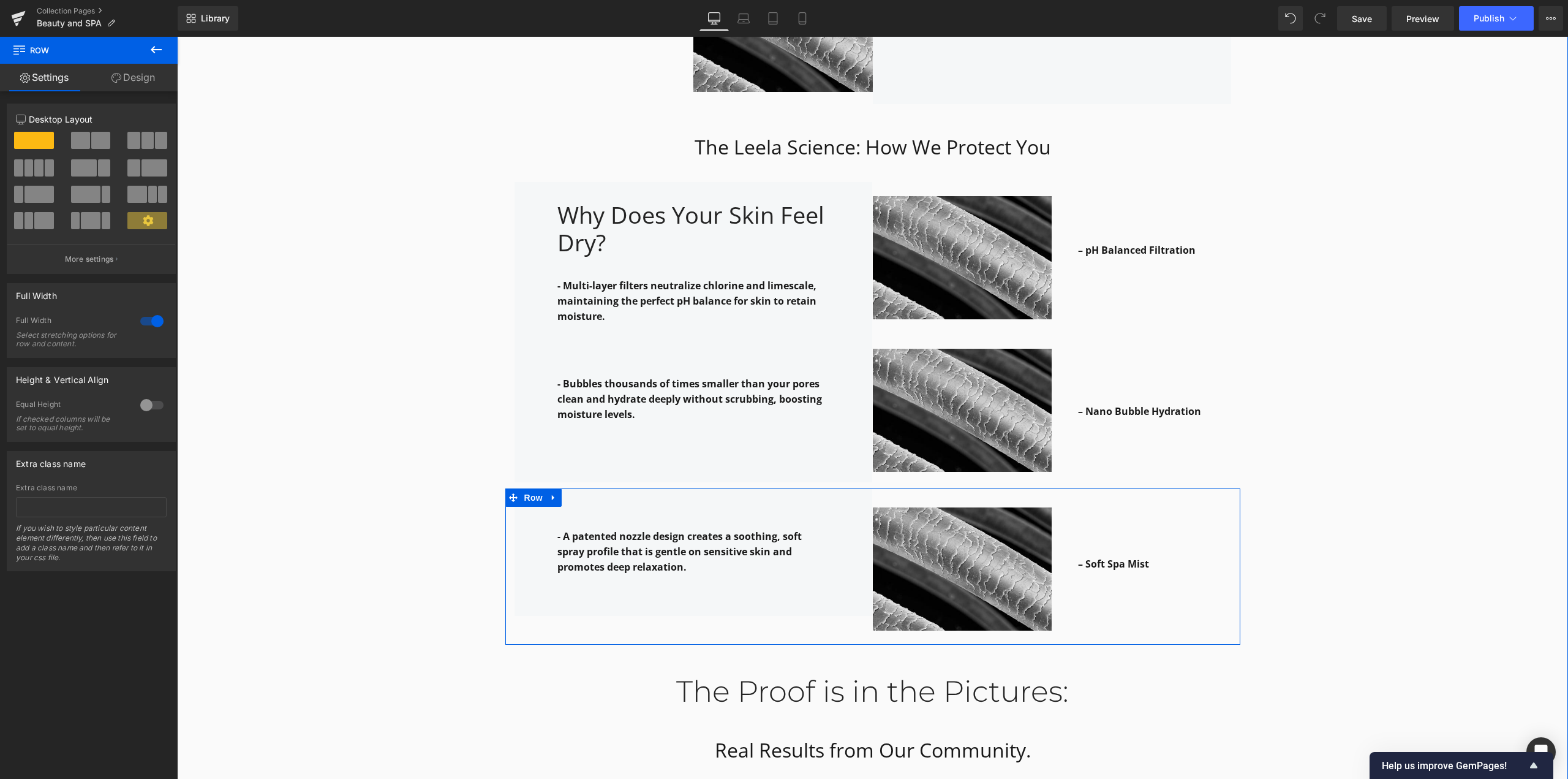
click at [295, 347] on div "Why it works: Heading Row The Leela Science: How We Protect You Heading Row – H…" at bounding box center [872, 288] width 1391 height 1595
click at [1422, 298] on div "Why it works: Heading Row The Leela Science: How We Protect You Heading Row – H…" at bounding box center [872, 288] width 1391 height 1595
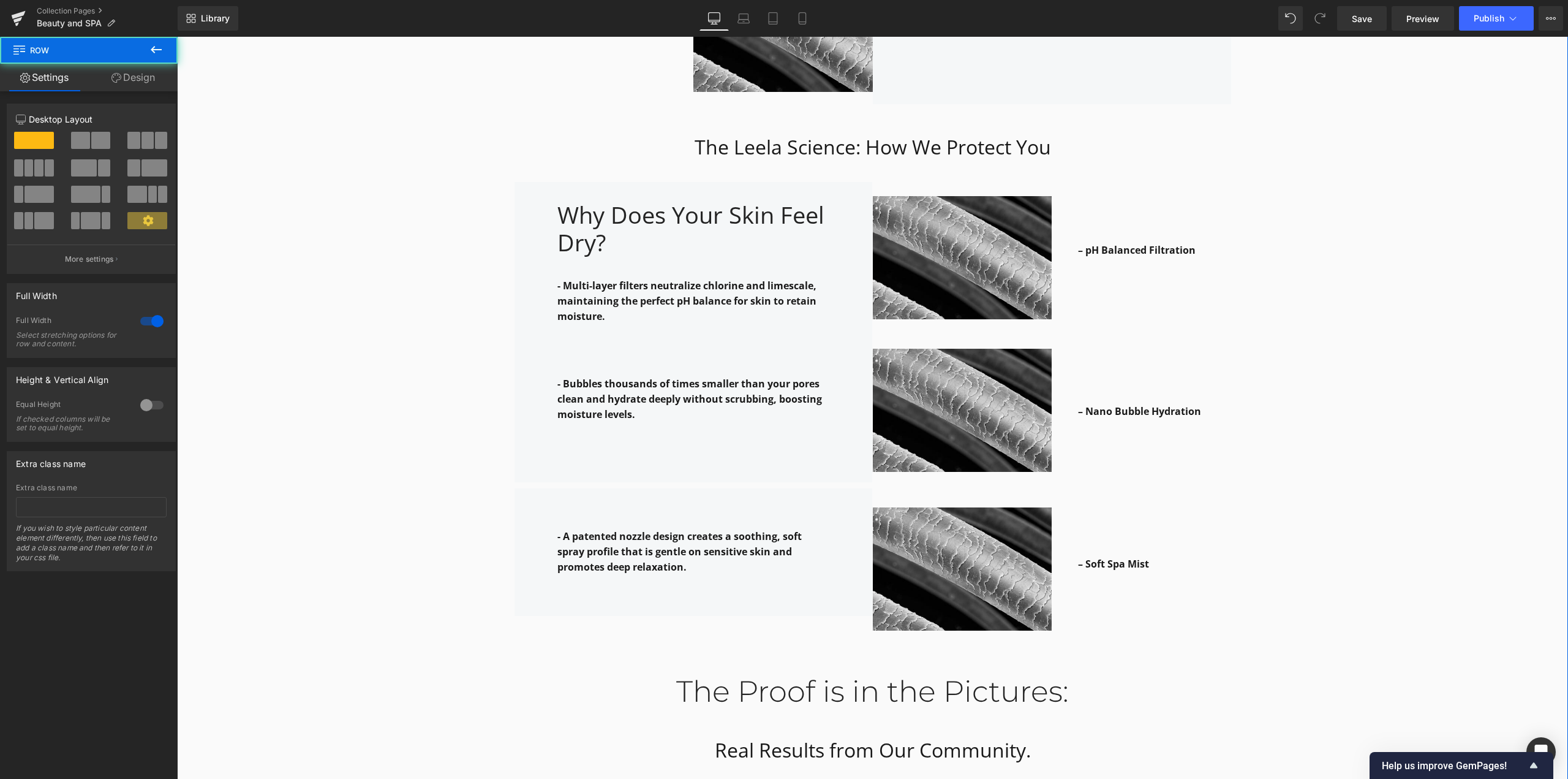
click at [1391, 384] on div "Why it works: Heading Row The Leela Science: How We Protect You Heading Row – H…" at bounding box center [872, 288] width 1391 height 1595
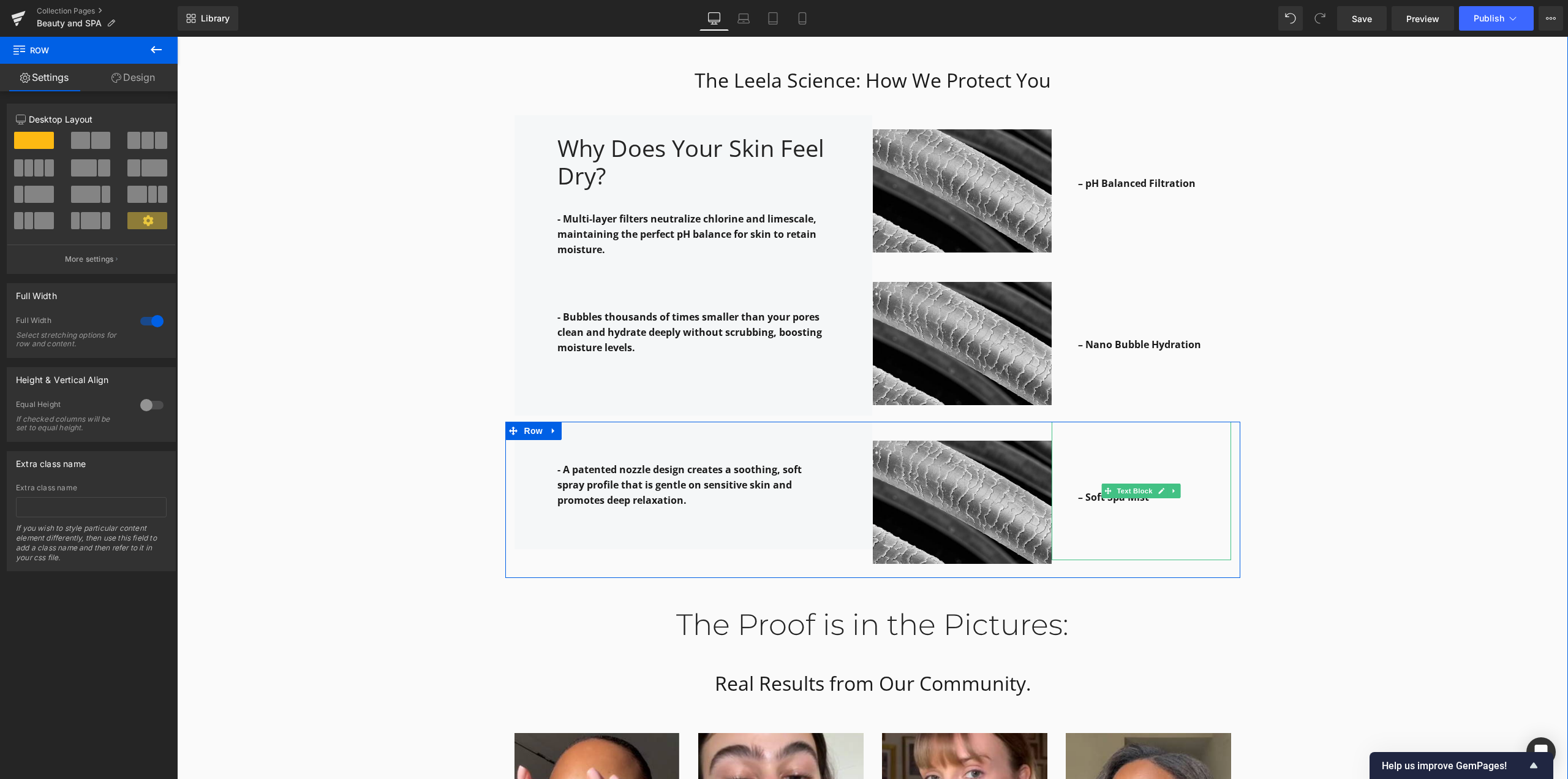
scroll to position [2028, 0]
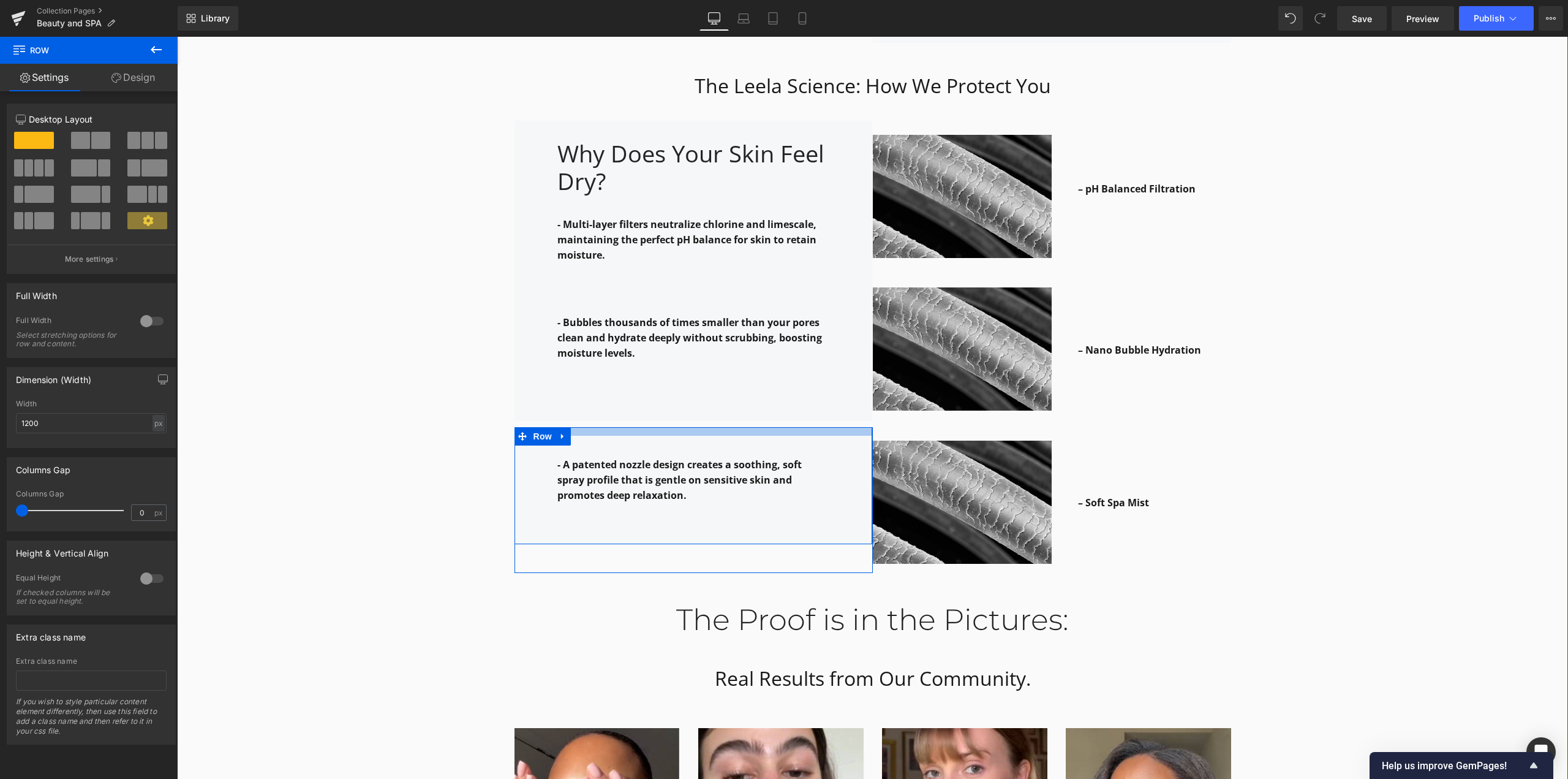
drag, startPoint x: 852, startPoint y: 419, endPoint x: 851, endPoint y: 408, distance: 11.0
click at [851, 408] on div "Why it works: Heading Row The Leela Science: How We Protect You Heading Row – H…" at bounding box center [872, 222] width 1391 height 1585
click at [1274, 414] on div "Why it works: Heading Row The Leela Science: How We Protect You Heading Row – H…" at bounding box center [872, 222] width 1391 height 1585
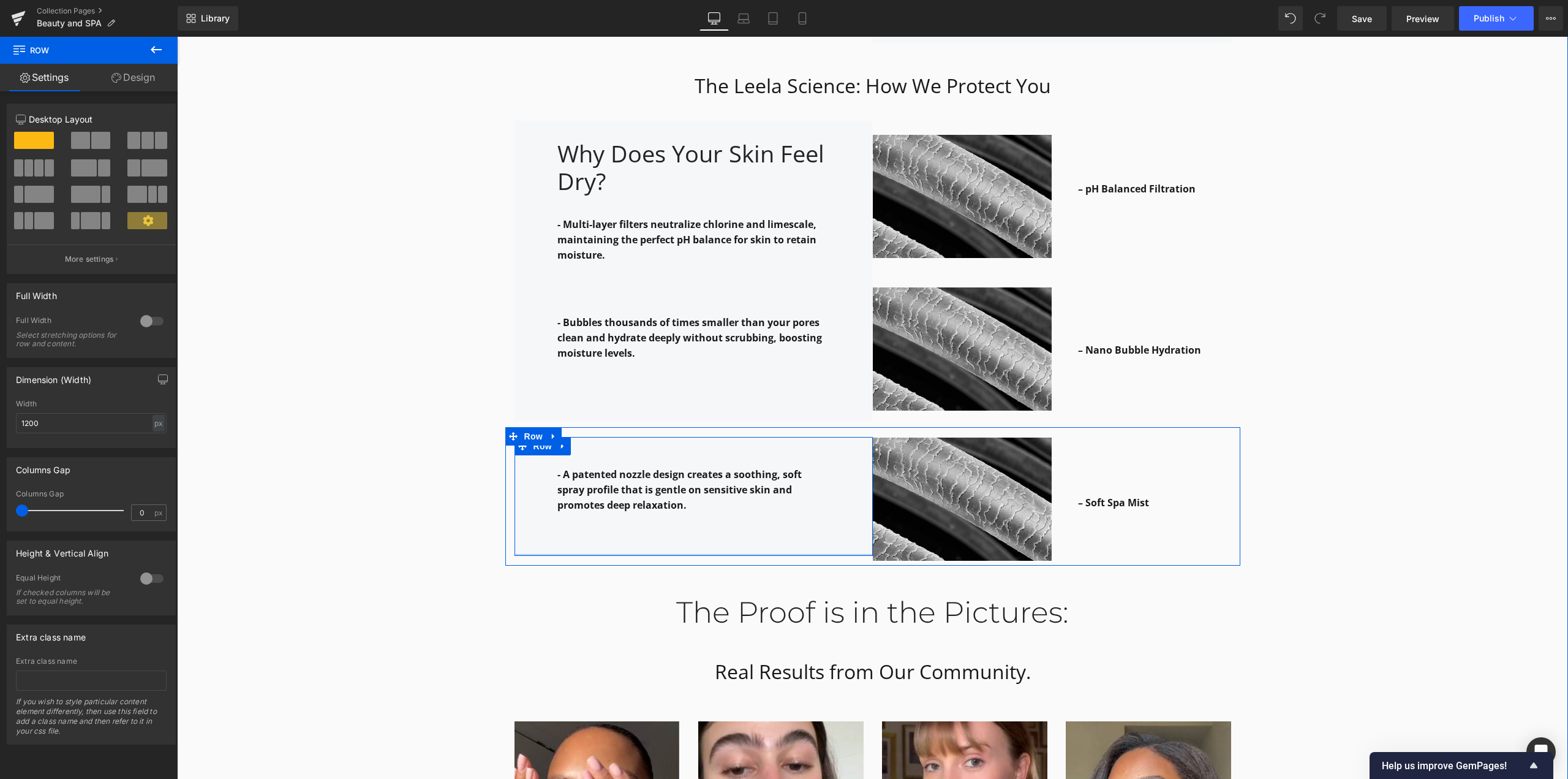
drag, startPoint x: 828, startPoint y: 538, endPoint x: 827, endPoint y: 511, distance: 27.0
click at [827, 511] on div "- A patented nozzle design creates a soothing, soft spray profile that is gentl…" at bounding box center [693, 496] width 358 height 119
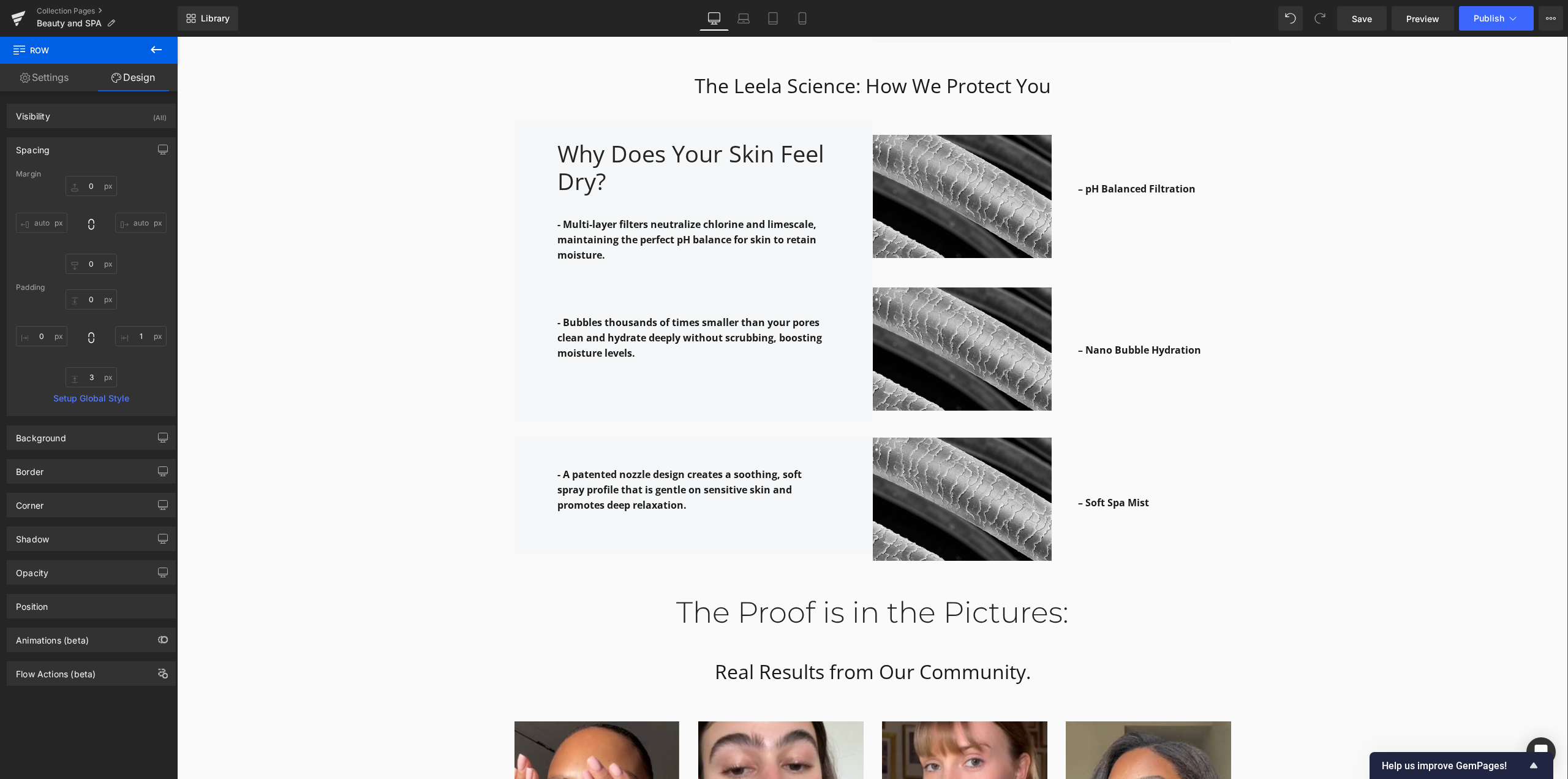
drag, startPoint x: 463, startPoint y: 586, endPoint x: 554, endPoint y: 514, distance: 116.0
click at [466, 571] on div "Why it works: Heading Row The Leela Science: How We Protect You Heading Row – H…" at bounding box center [872, 218] width 1391 height 1578
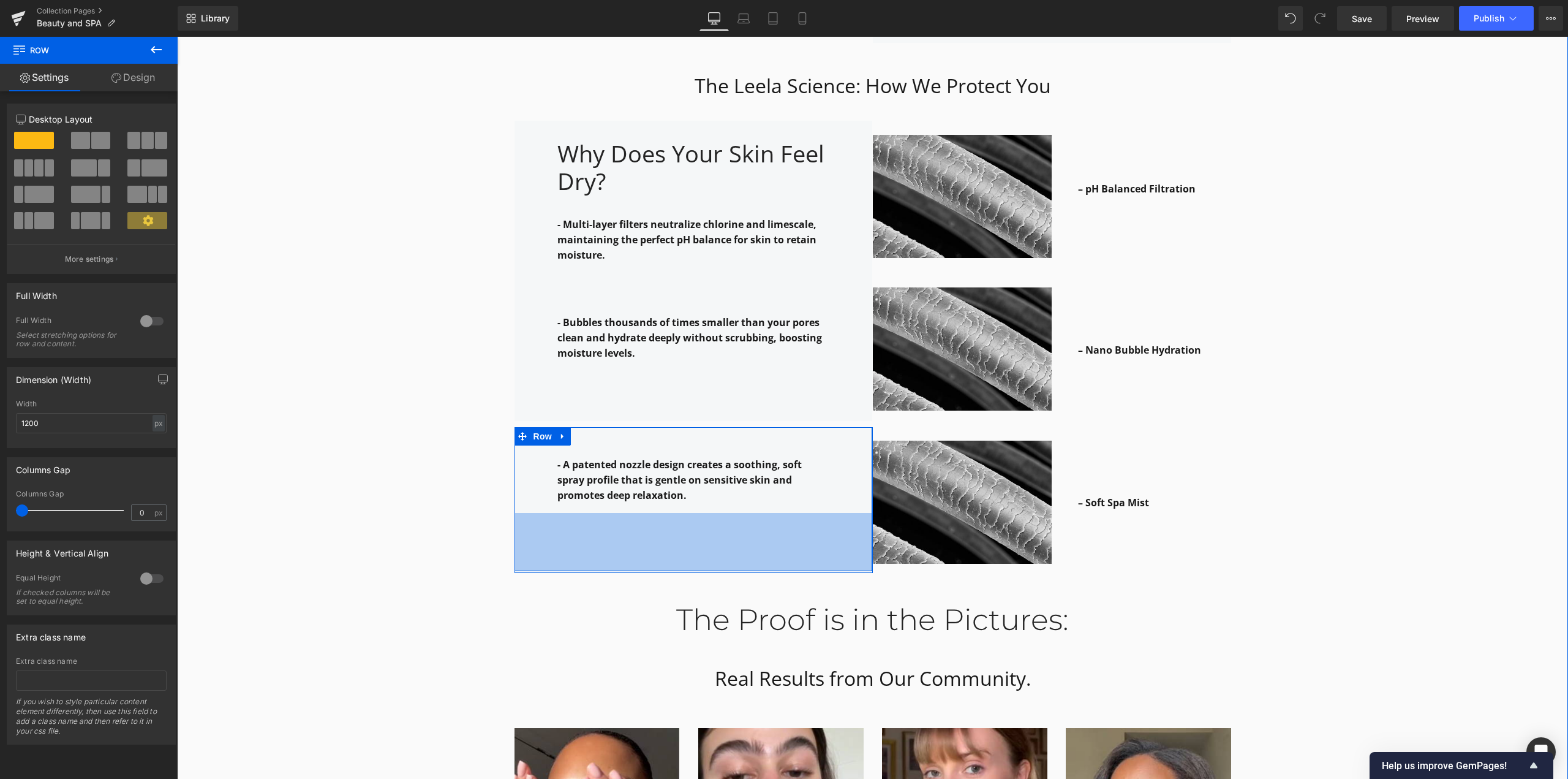
drag, startPoint x: 560, startPoint y: 527, endPoint x: 1067, endPoint y: 487, distance: 508.6
click at [562, 553] on div "95px" at bounding box center [693, 542] width 357 height 58
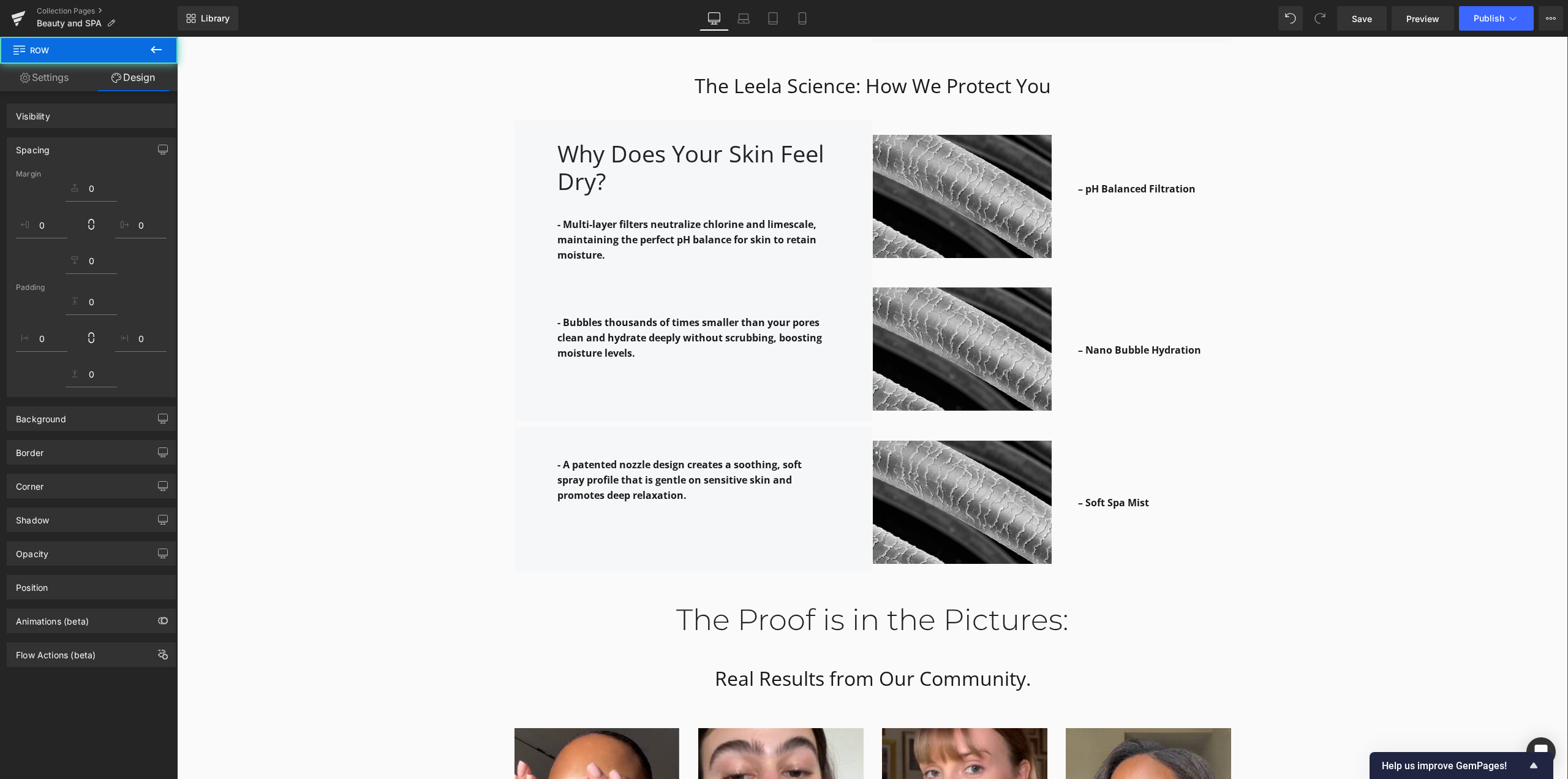
click at [1256, 477] on div "Why it works: Heading Row The Leela Science: How We Protect You Heading Row – H…" at bounding box center [872, 222] width 1391 height 1585
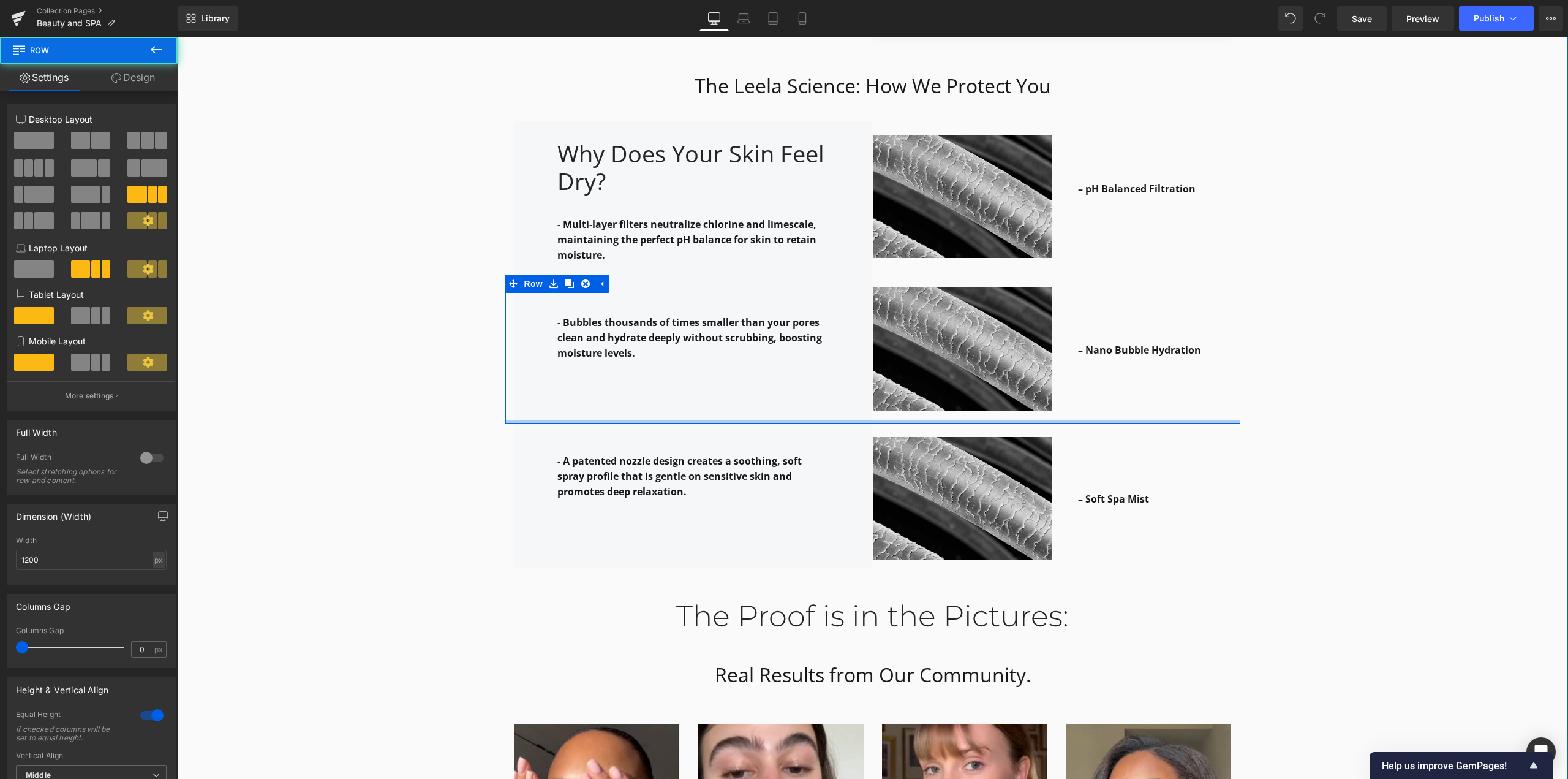
drag, startPoint x: 825, startPoint y: 407, endPoint x: 825, endPoint y: 400, distance: 7.0
click at [825, 400] on div "- Bubbles thousands of times smaller than your pores clean and hydrate deeply w…" at bounding box center [872, 349] width 735 height 149
click at [1404, 398] on div "Why it works: Heading Row The Leela Science: How We Protect You Heading Row – H…" at bounding box center [872, 220] width 1391 height 1581
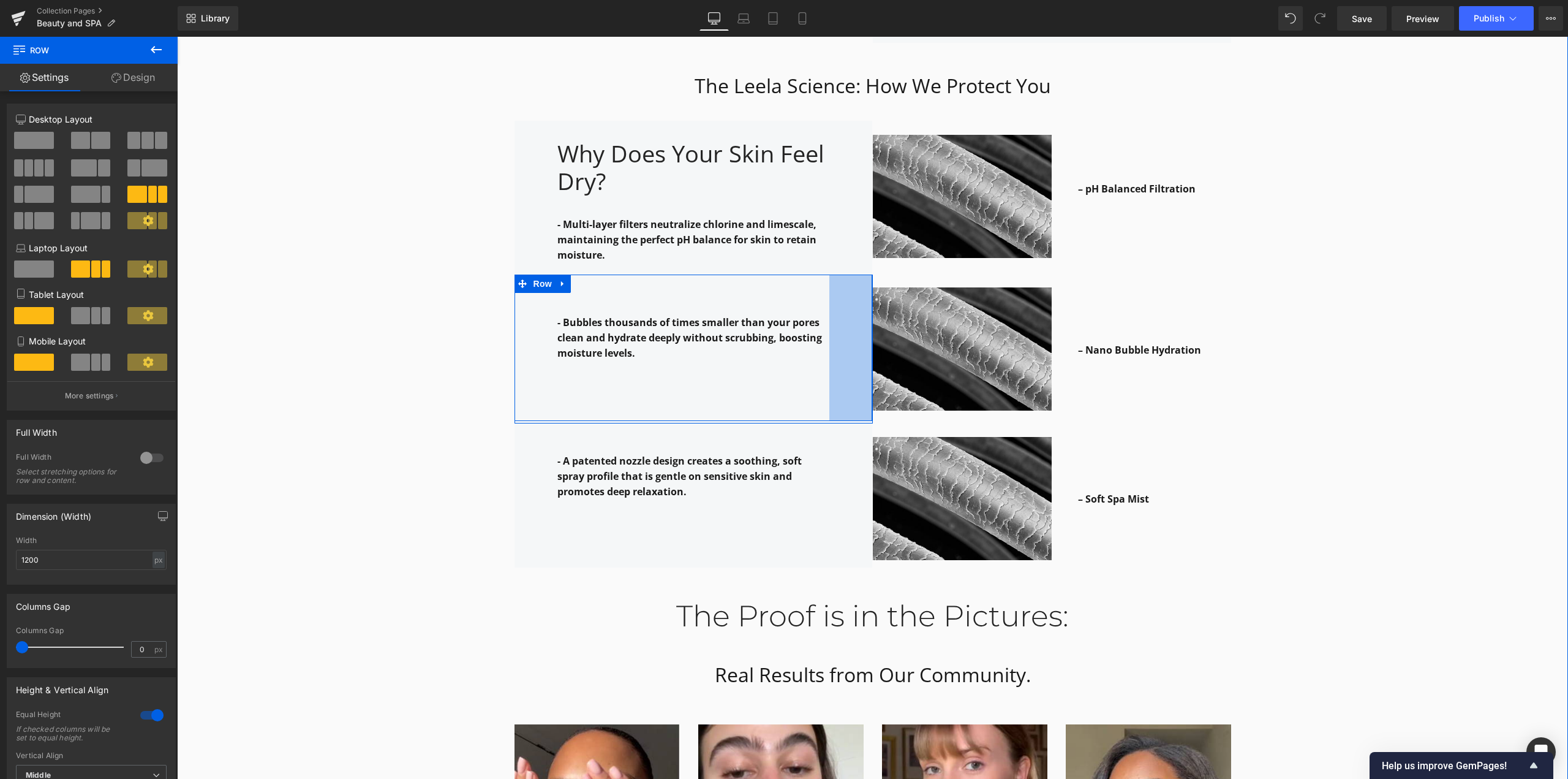
click at [825, 402] on div "- Bubbles thousands of times smaller than your pores clean and hydrate deeply w…" at bounding box center [872, 349] width 735 height 149
click at [1389, 325] on div "Why it works: Heading Row The Leela Science: How We Protect You Heading Row – H…" at bounding box center [872, 220] width 1391 height 1581
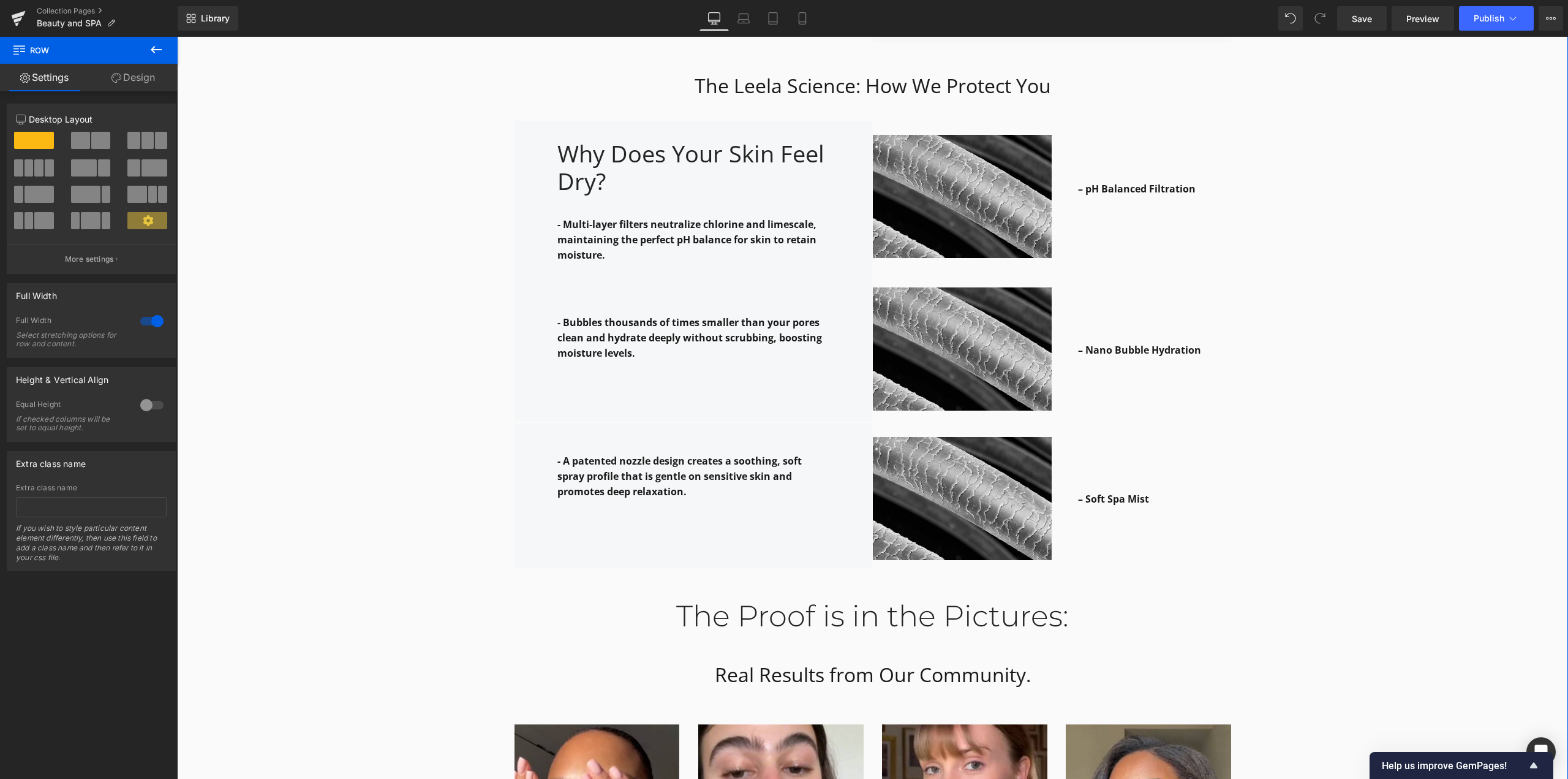
click at [1388, 322] on div "Why it works: Heading Row The Leela Science: How We Protect You Heading Row – H…" at bounding box center [872, 220] width 1391 height 1581
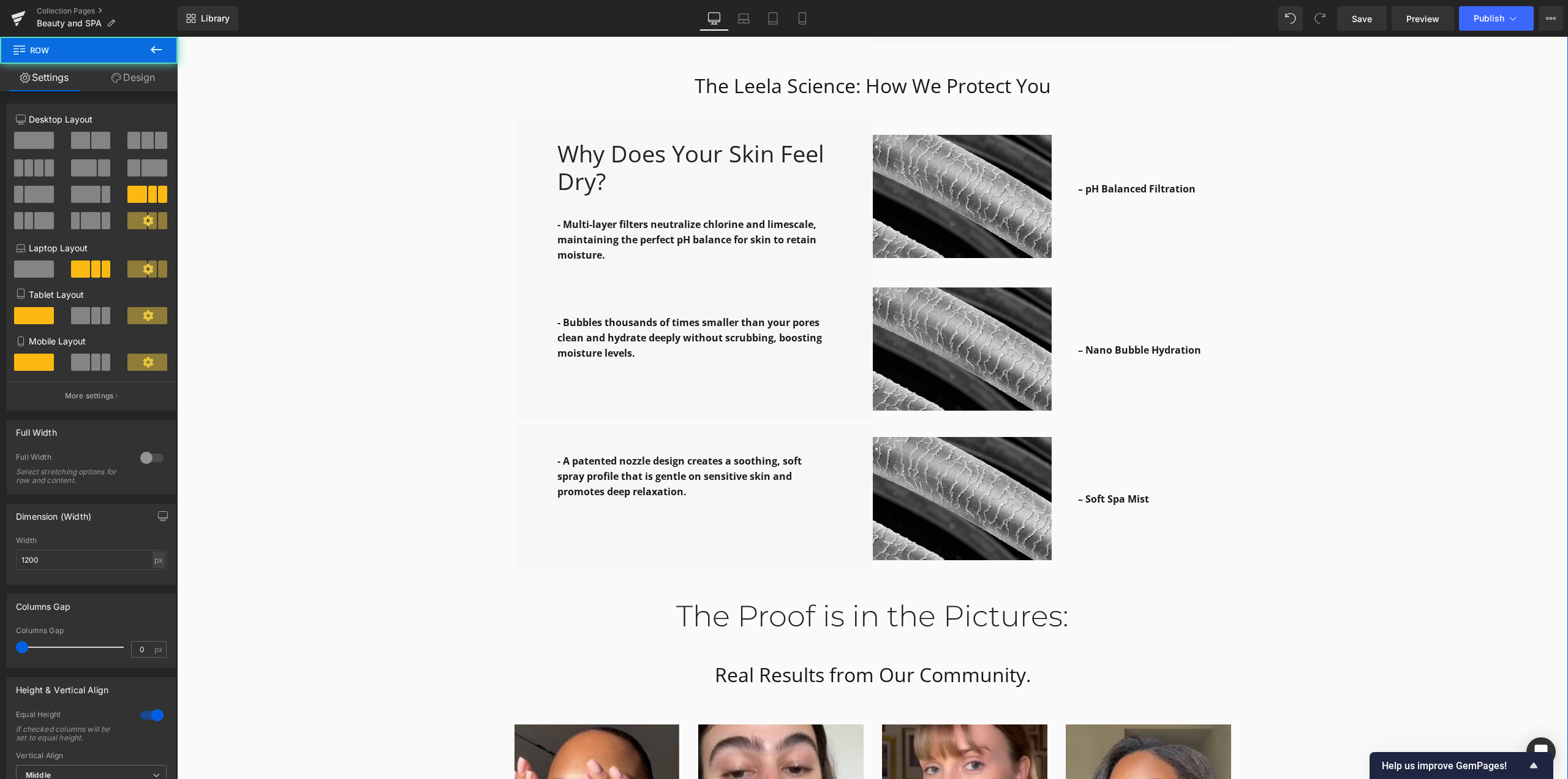
drag, startPoint x: 851, startPoint y: 410, endPoint x: 850, endPoint y: 403, distance: 7.1
click at [850, 403] on div "Why it works: Heading Row The Leela Science: How We Protect You Heading Row – H…" at bounding box center [872, 220] width 1391 height 1581
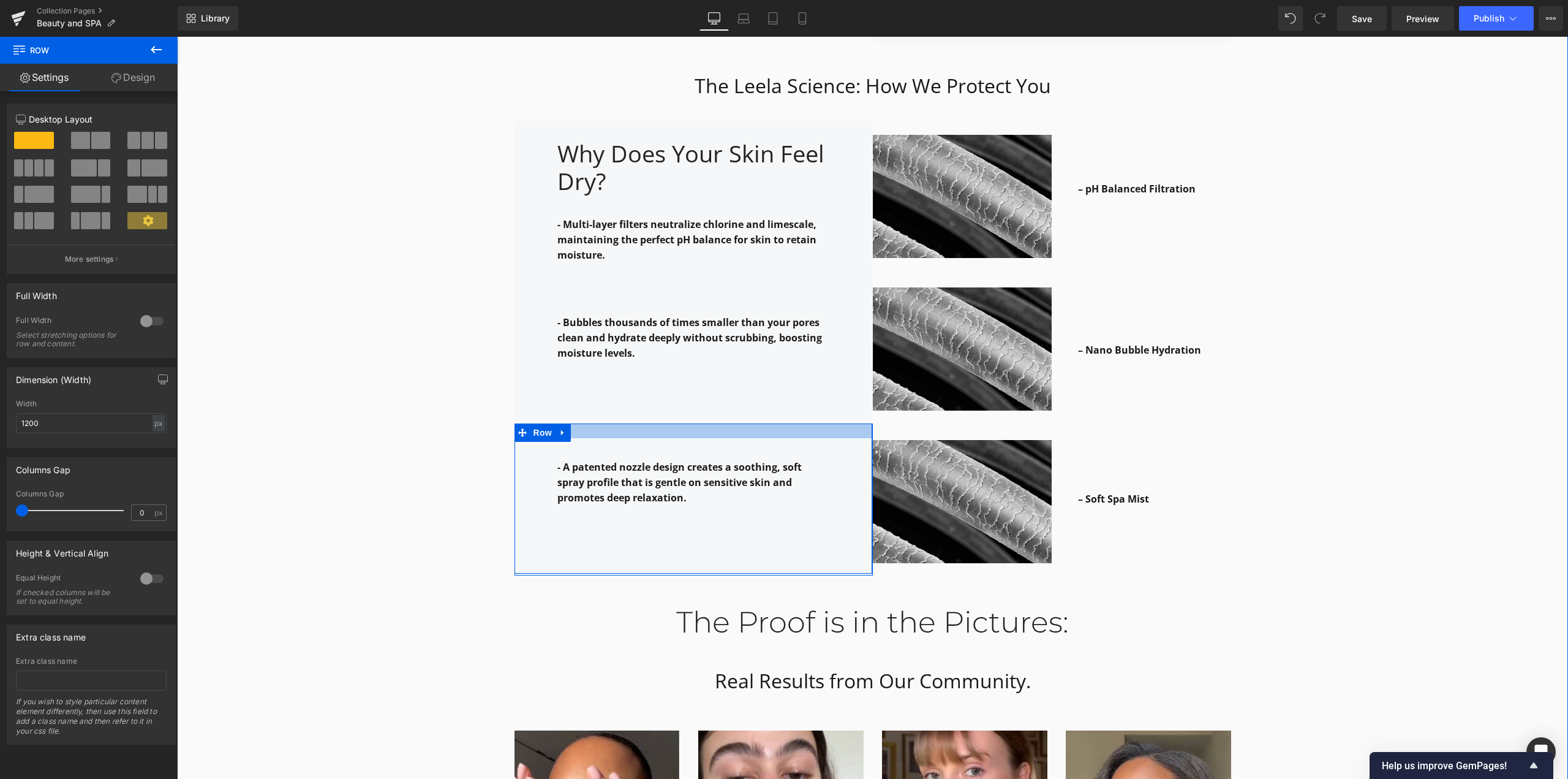
drag, startPoint x: 855, startPoint y: 411, endPoint x: 1197, endPoint y: 416, distance: 342.0
click at [855, 423] on div at bounding box center [693, 430] width 357 height 14
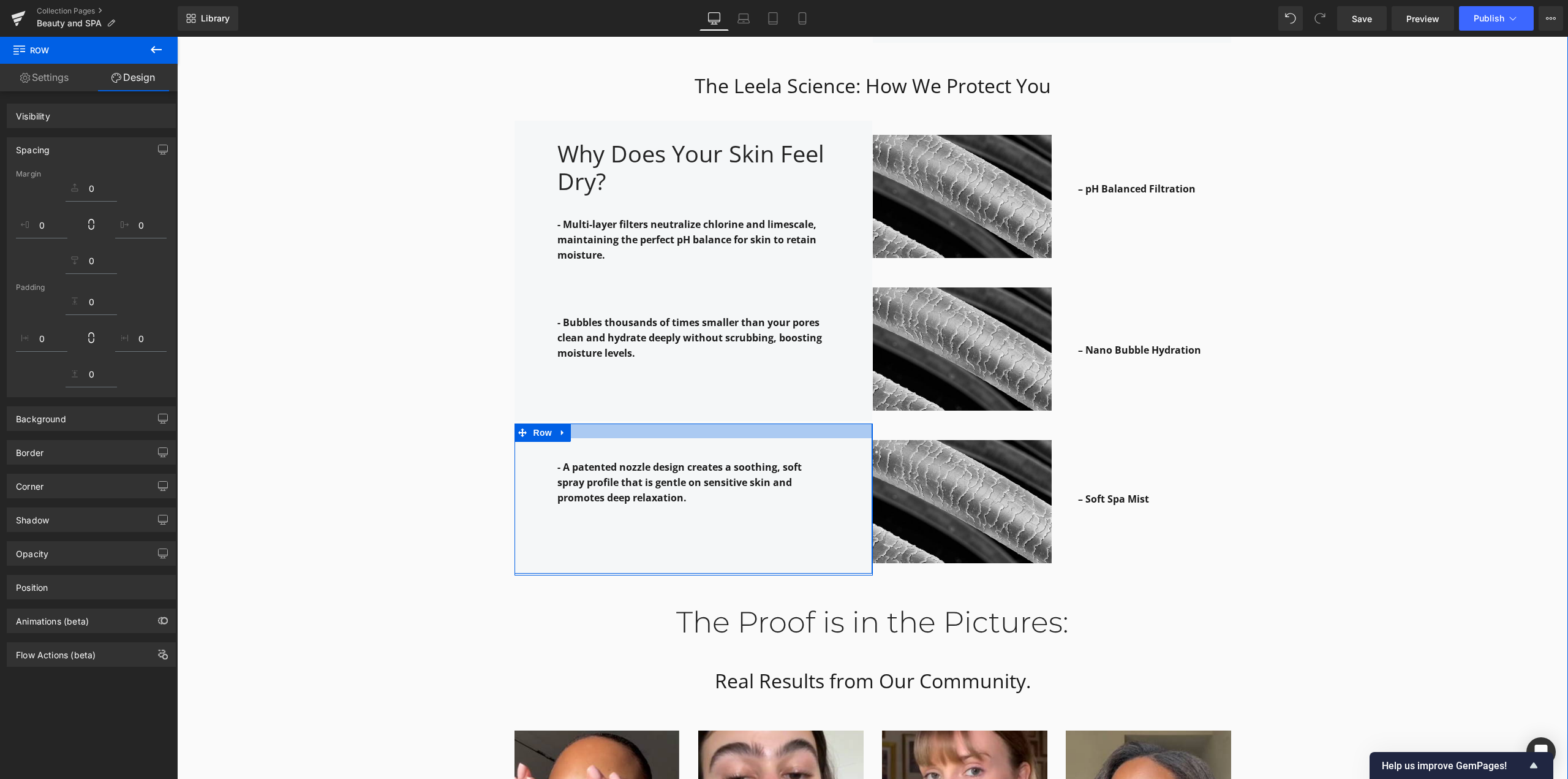
click at [1355, 416] on div "Why it works: Heading Row The Leela Science: How We Protect You Heading Row – H…" at bounding box center [872, 223] width 1391 height 1587
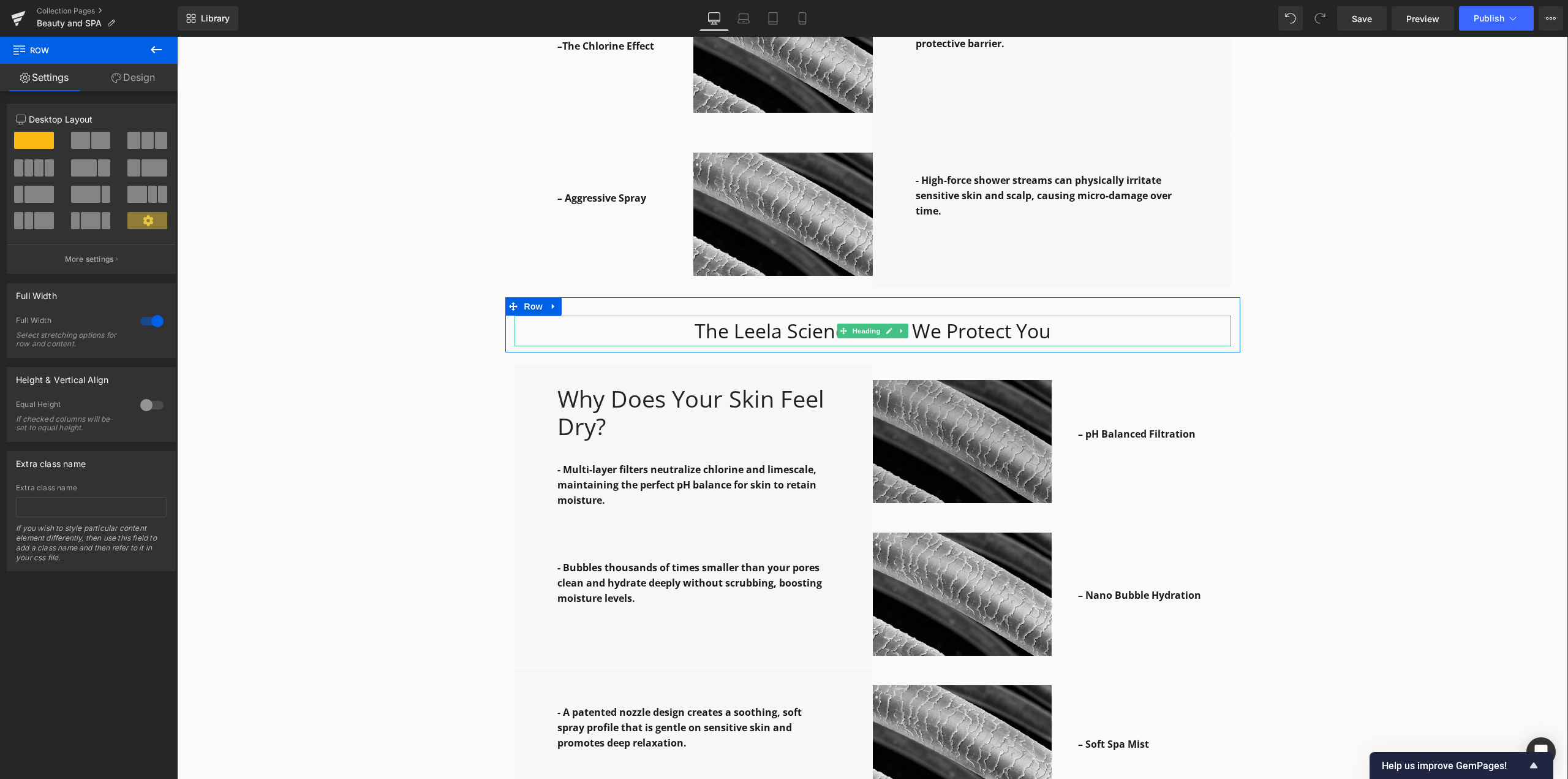
scroll to position [1845, 0]
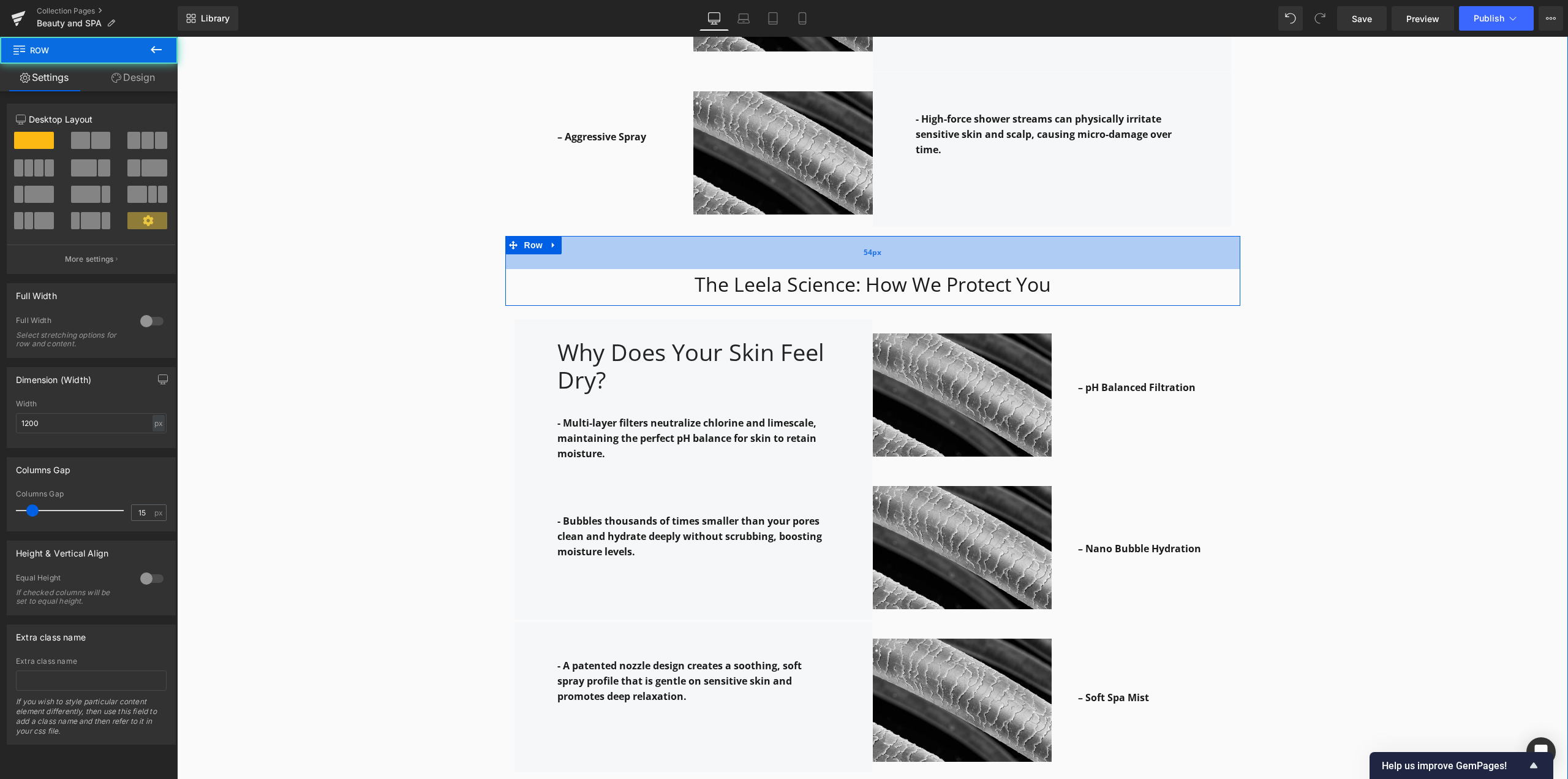
drag, startPoint x: 920, startPoint y: 228, endPoint x: 924, endPoint y: 243, distance: 15.5
click at [924, 243] on div "54px" at bounding box center [872, 252] width 735 height 33
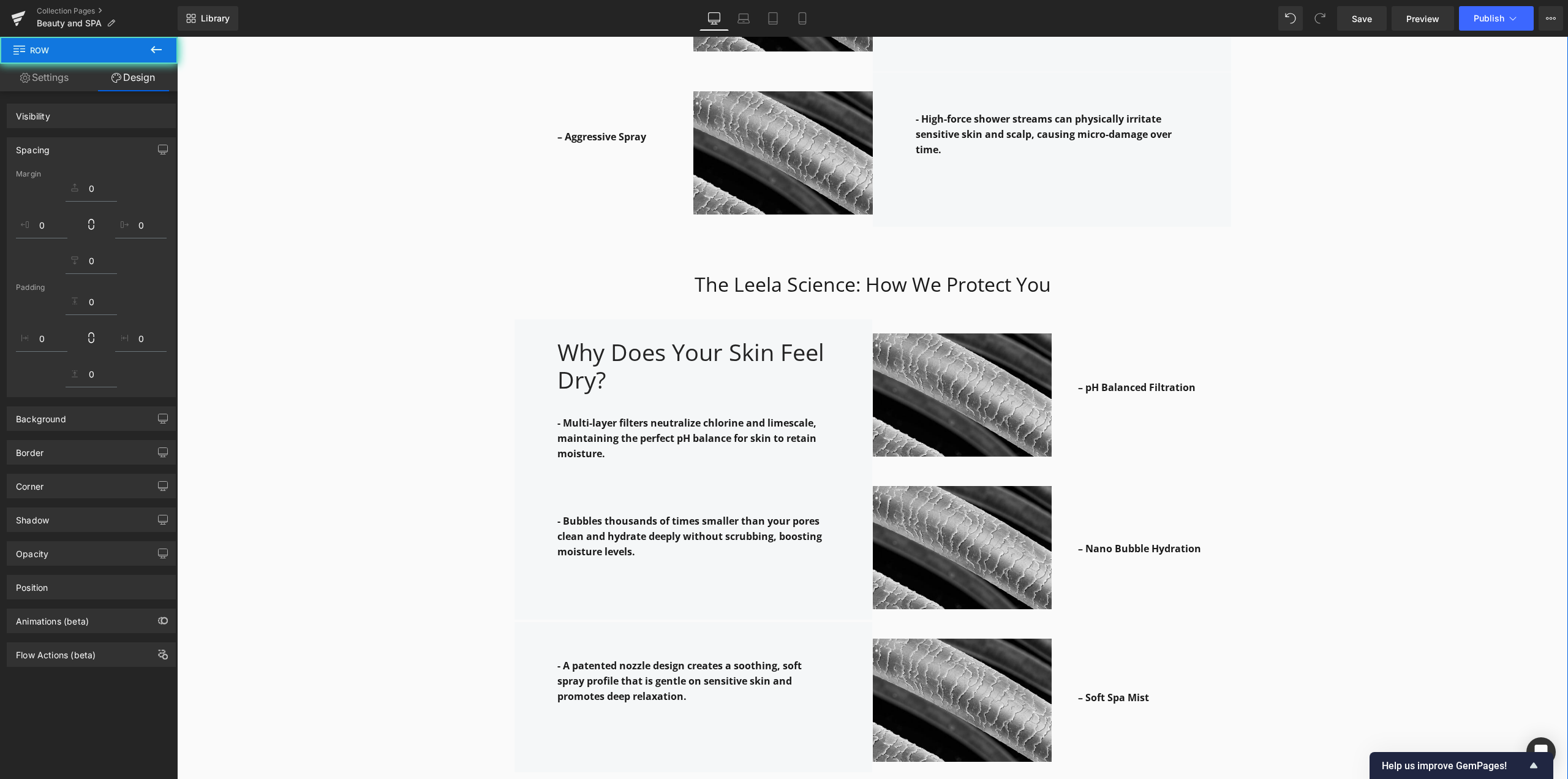
click at [1312, 300] on div "Why it works: Heading Row The Leela Science: How We Protect You Heading Row – H…" at bounding box center [872, 415] width 1391 height 1602
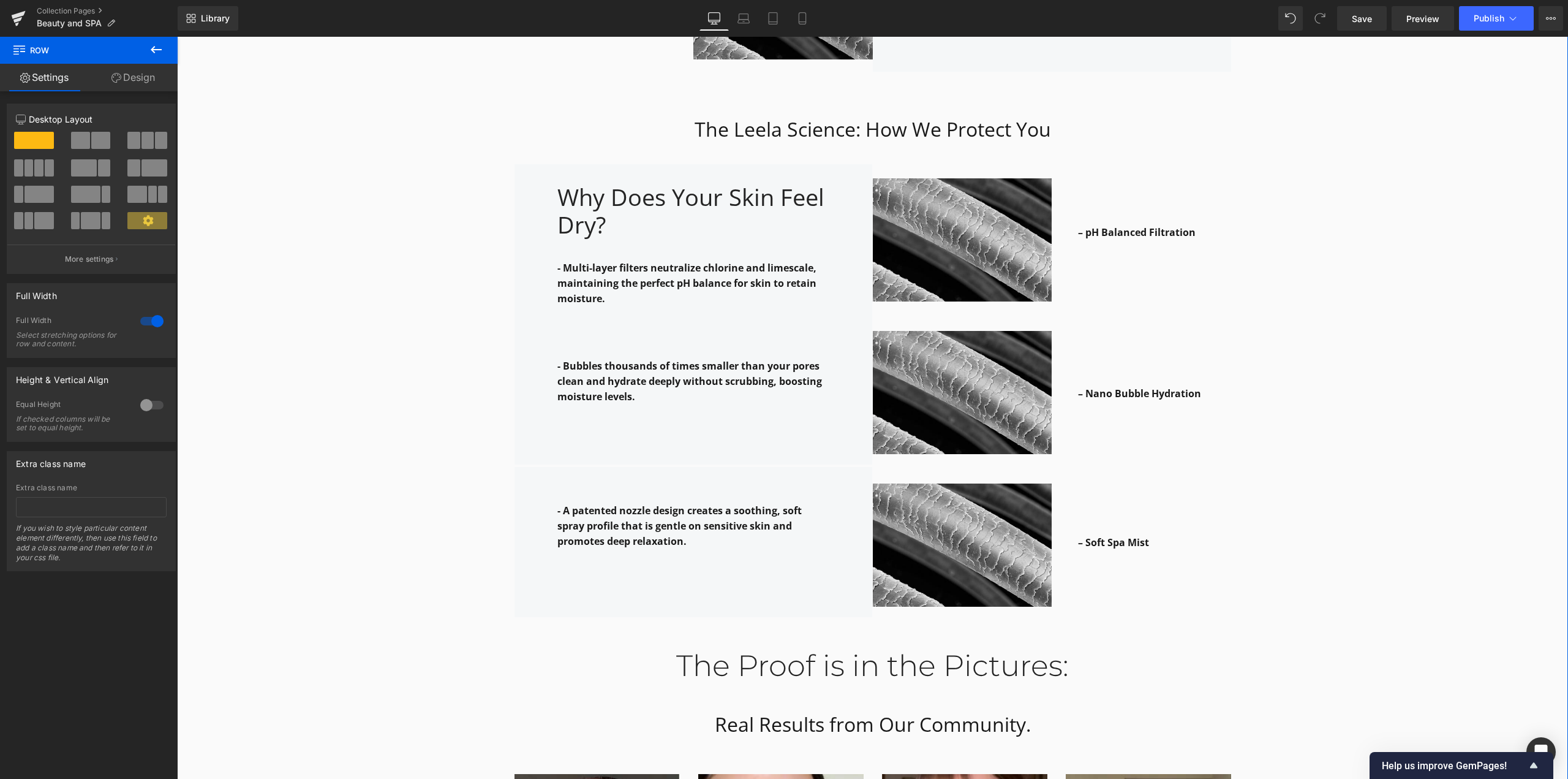
scroll to position [2089, 0]
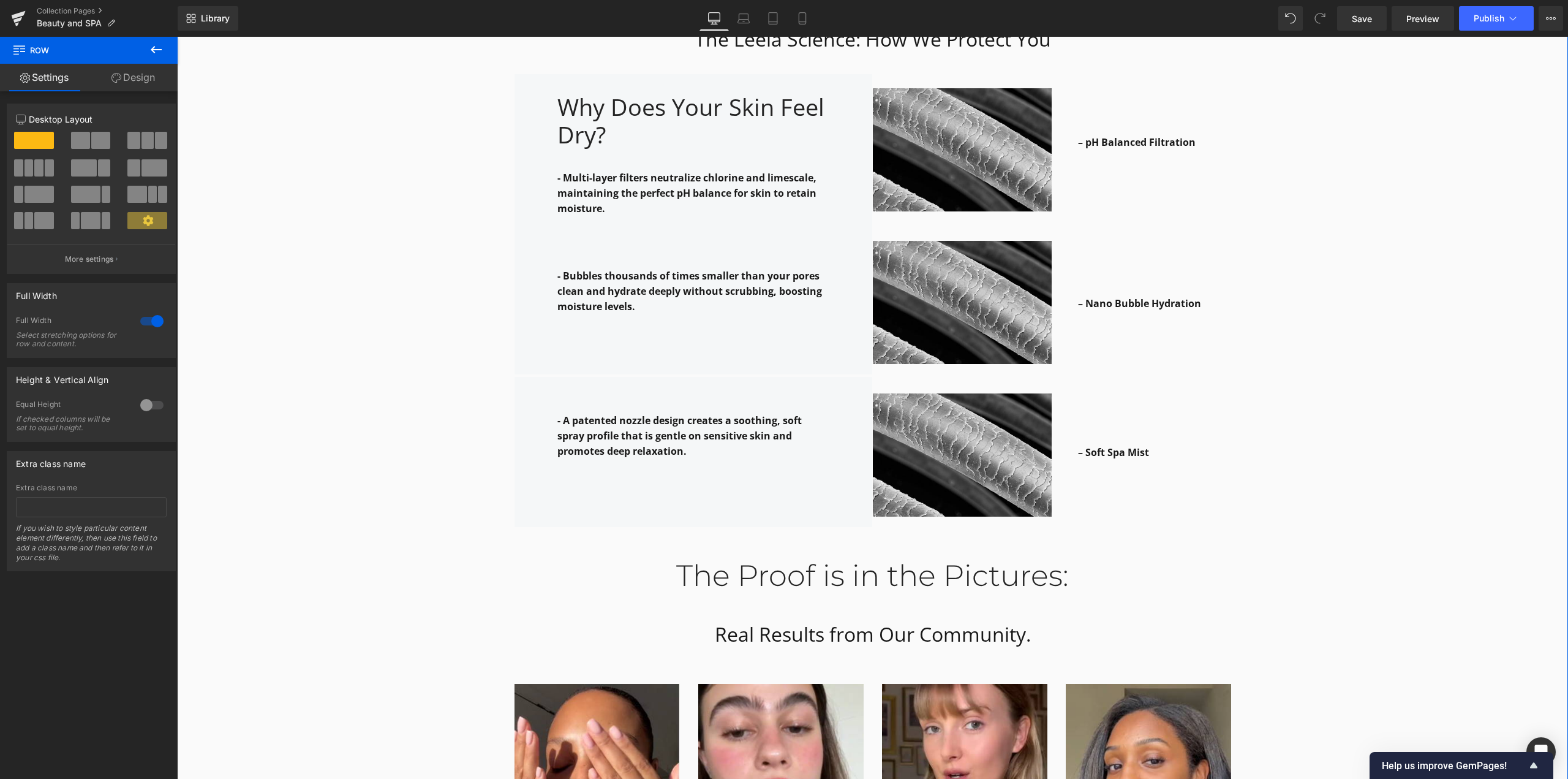
click at [1335, 399] on div "Why it works: Heading Row The Leela Science: How We Protect You Heading Row – H…" at bounding box center [872, 169] width 1391 height 1602
click at [1416, 409] on div "Why it works: Heading Row The Leela Science: How We Protect You Heading Row – H…" at bounding box center [872, 169] width 1391 height 1602
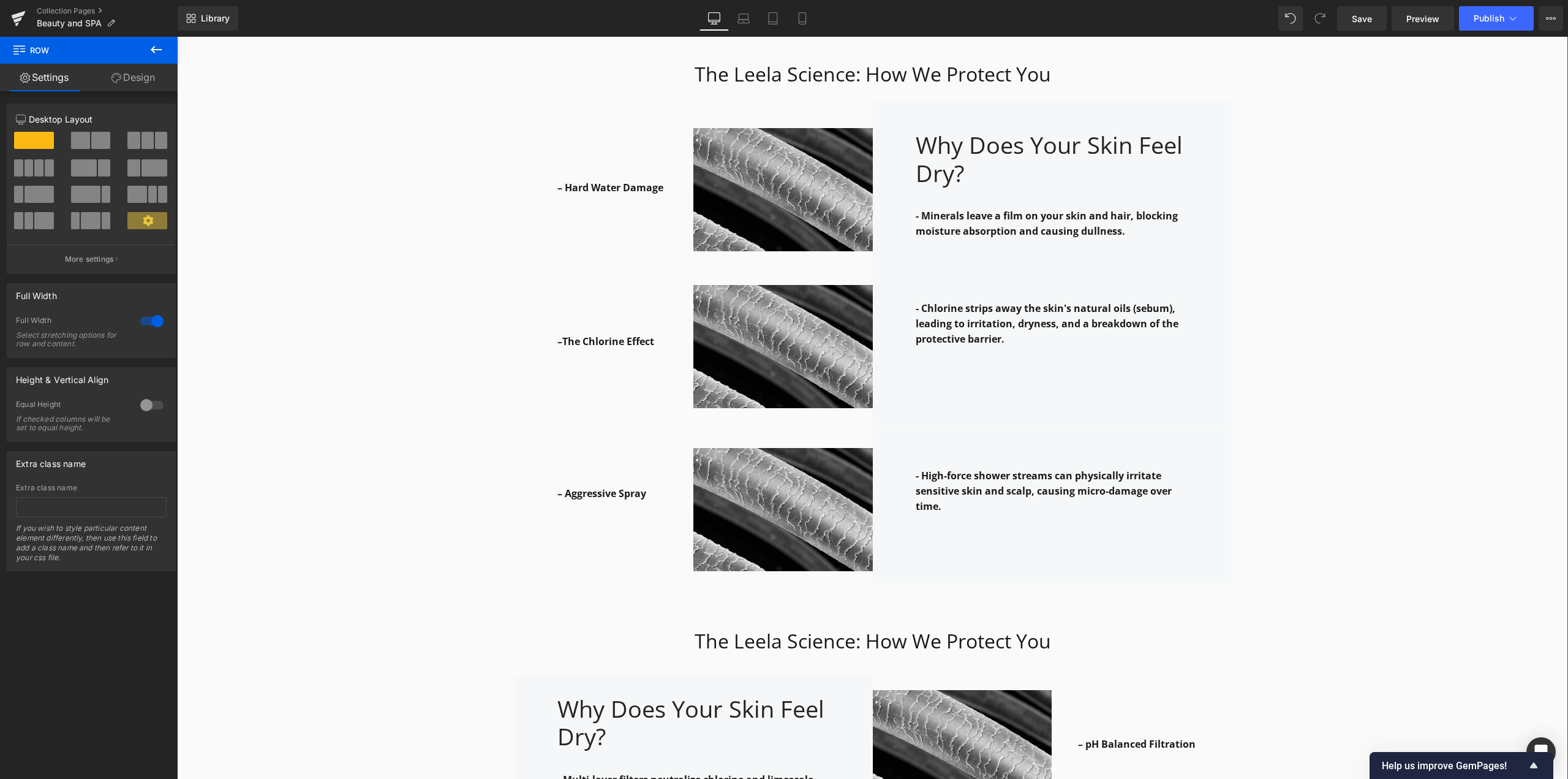
scroll to position [1477, 0]
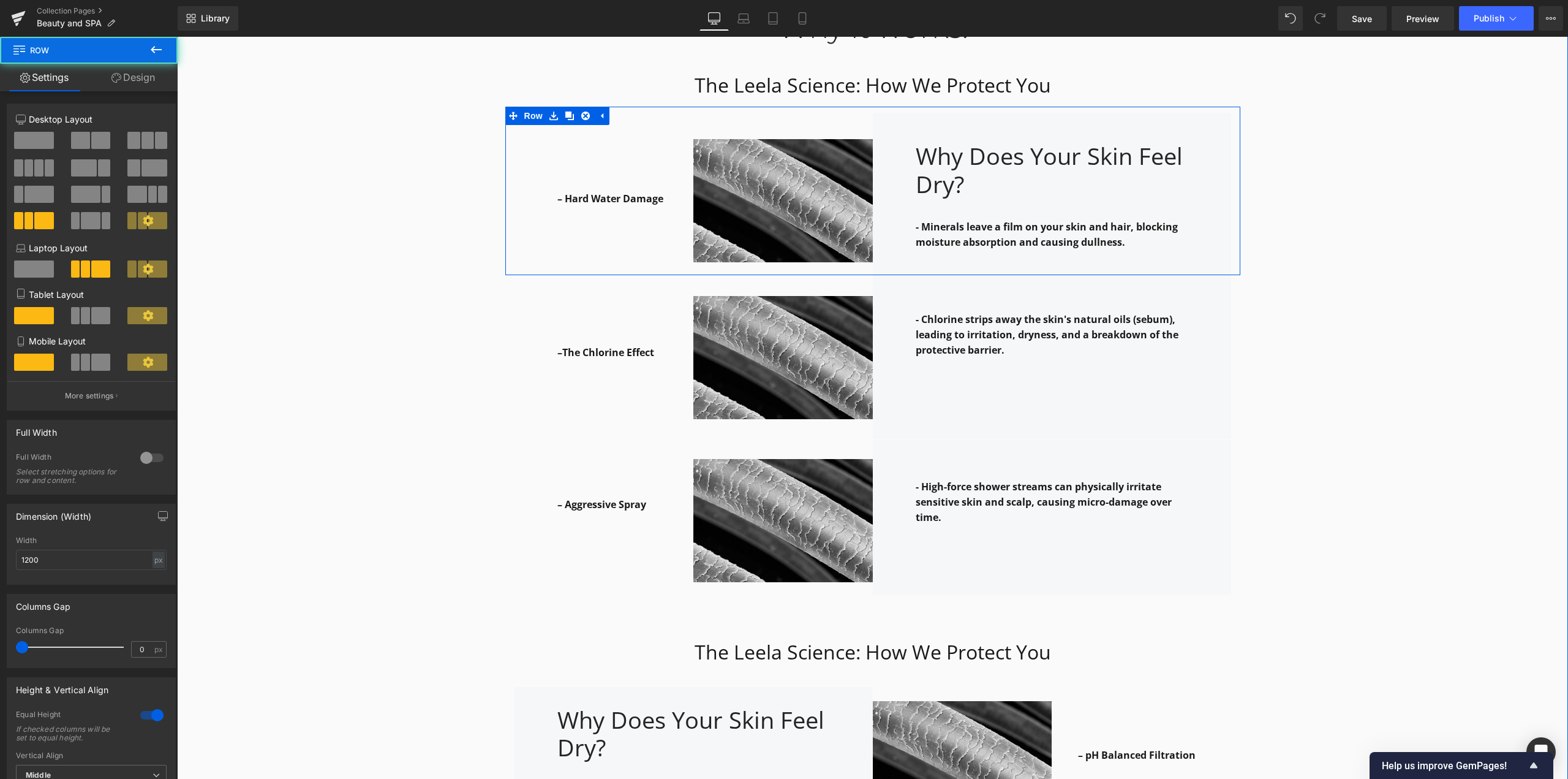
click at [720, 269] on div "– Hard Water Damage Text Block Row 75px Image Why Does Your Skin Feel Dry? Head…" at bounding box center [872, 191] width 735 height 168
